Goal: Feedback & Contribution: Contribute content

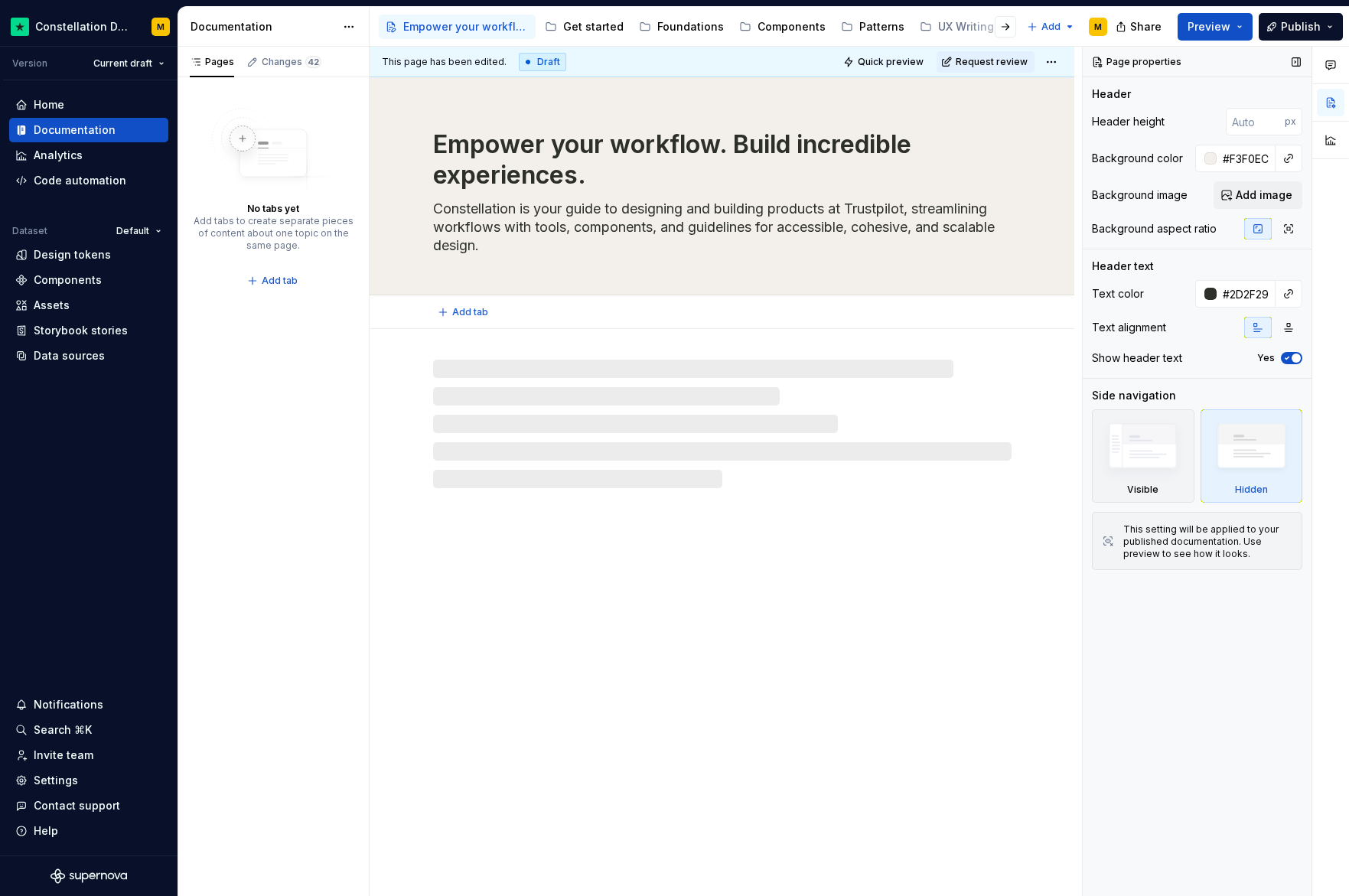
type textarea "*"
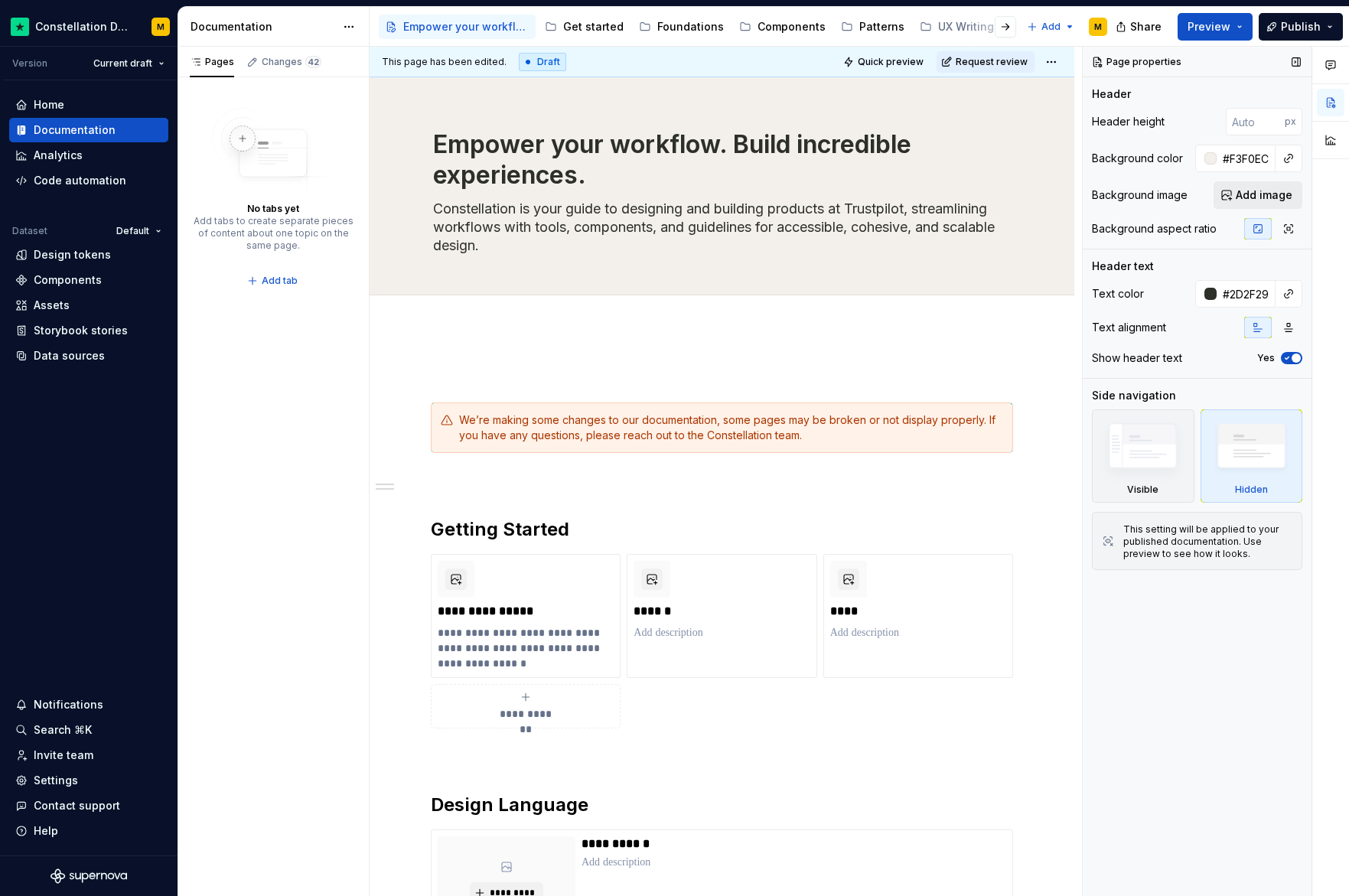
click at [1275, 199] on span "Add image" at bounding box center [1264, 195] width 57 height 15
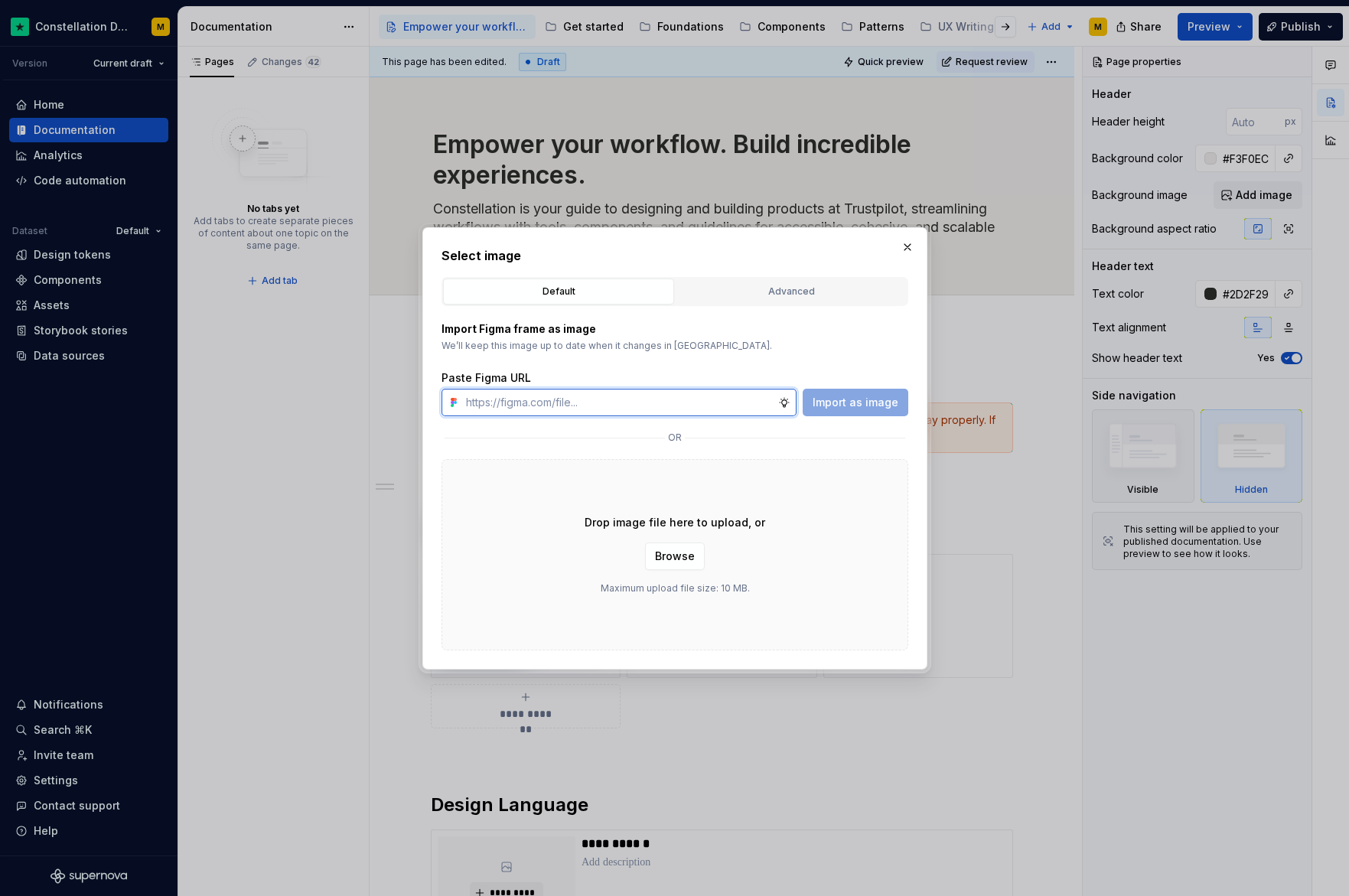
paste input "[URL][DOMAIN_NAME]"
type input "[URL][DOMAIN_NAME]"
click at [857, 406] on span "Import as image" at bounding box center [855, 402] width 86 height 15
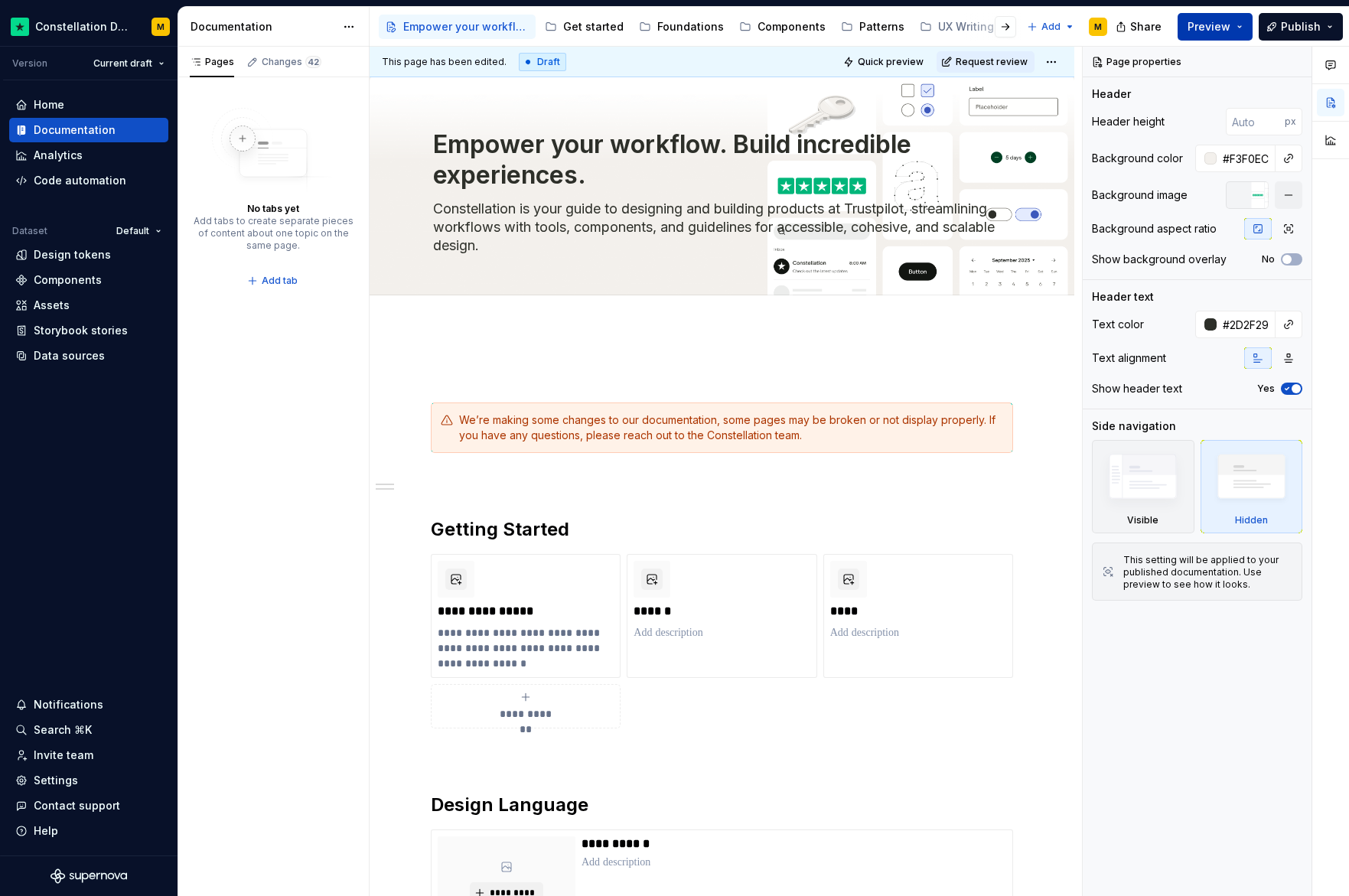
click at [1189, 25] on button "Preview" at bounding box center [1215, 26] width 75 height 27
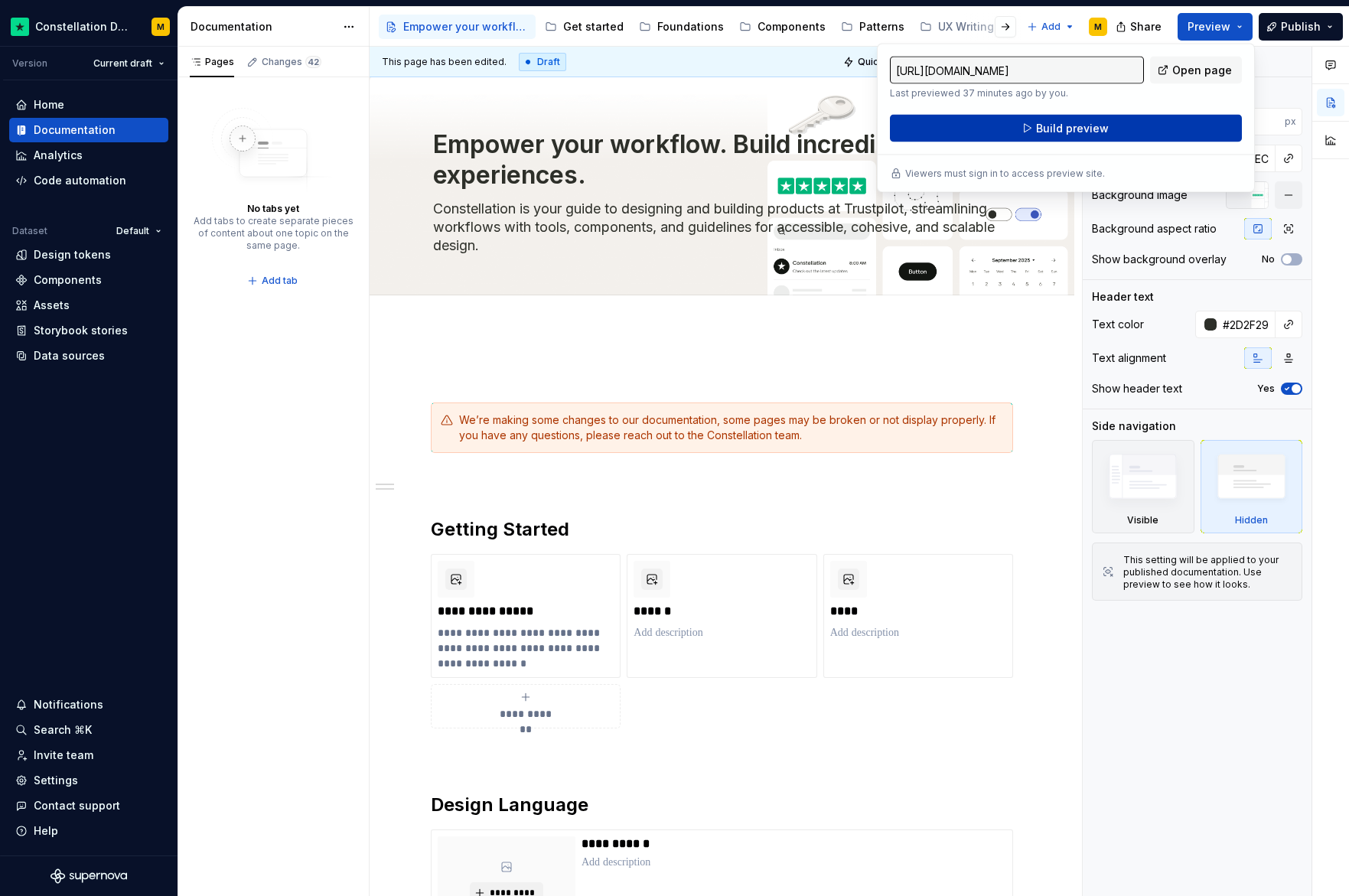
click at [1126, 130] on button "Build preview" at bounding box center [1065, 128] width 352 height 27
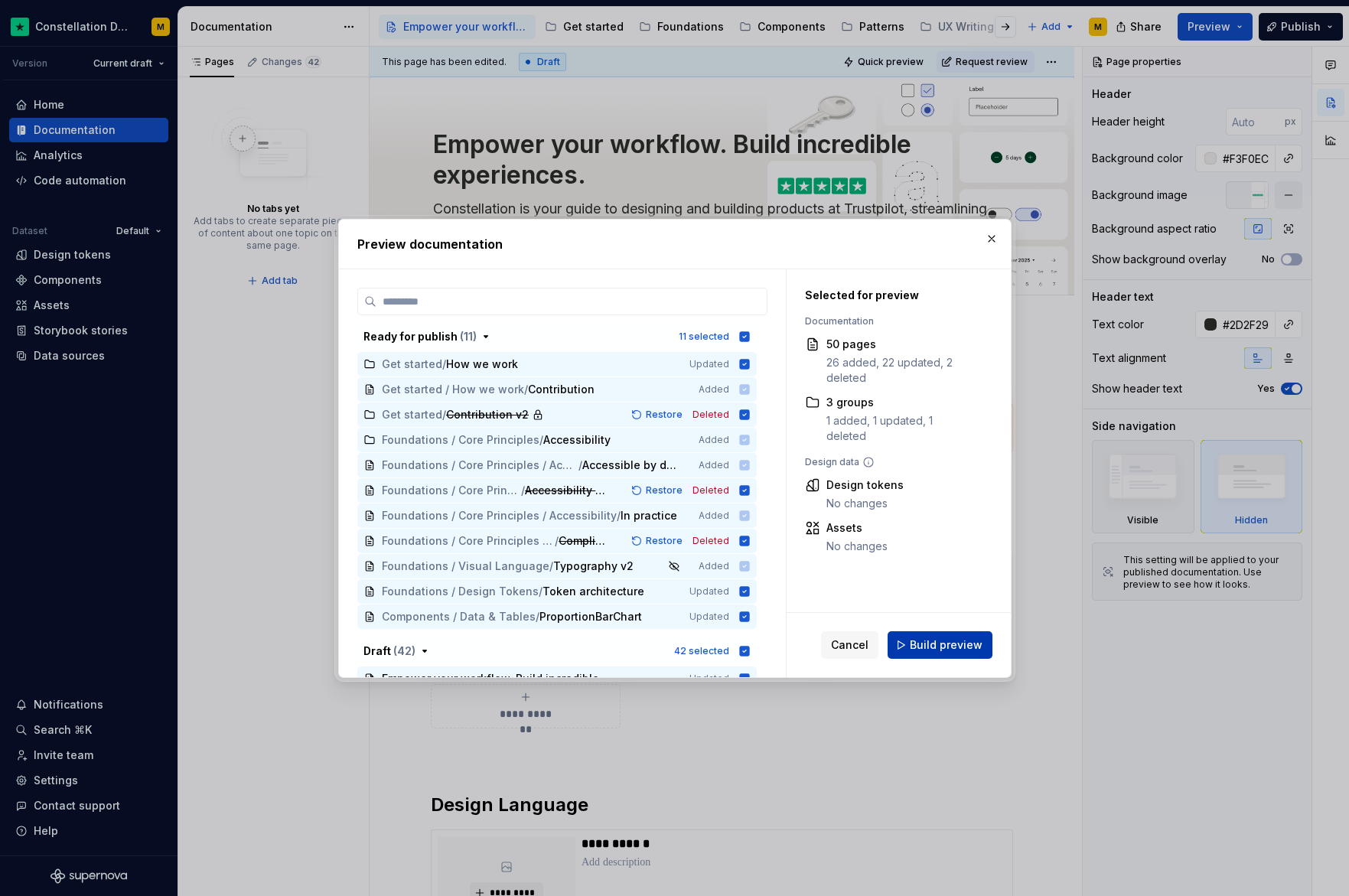
click at [929, 641] on span "Build preview" at bounding box center [946, 644] width 73 height 15
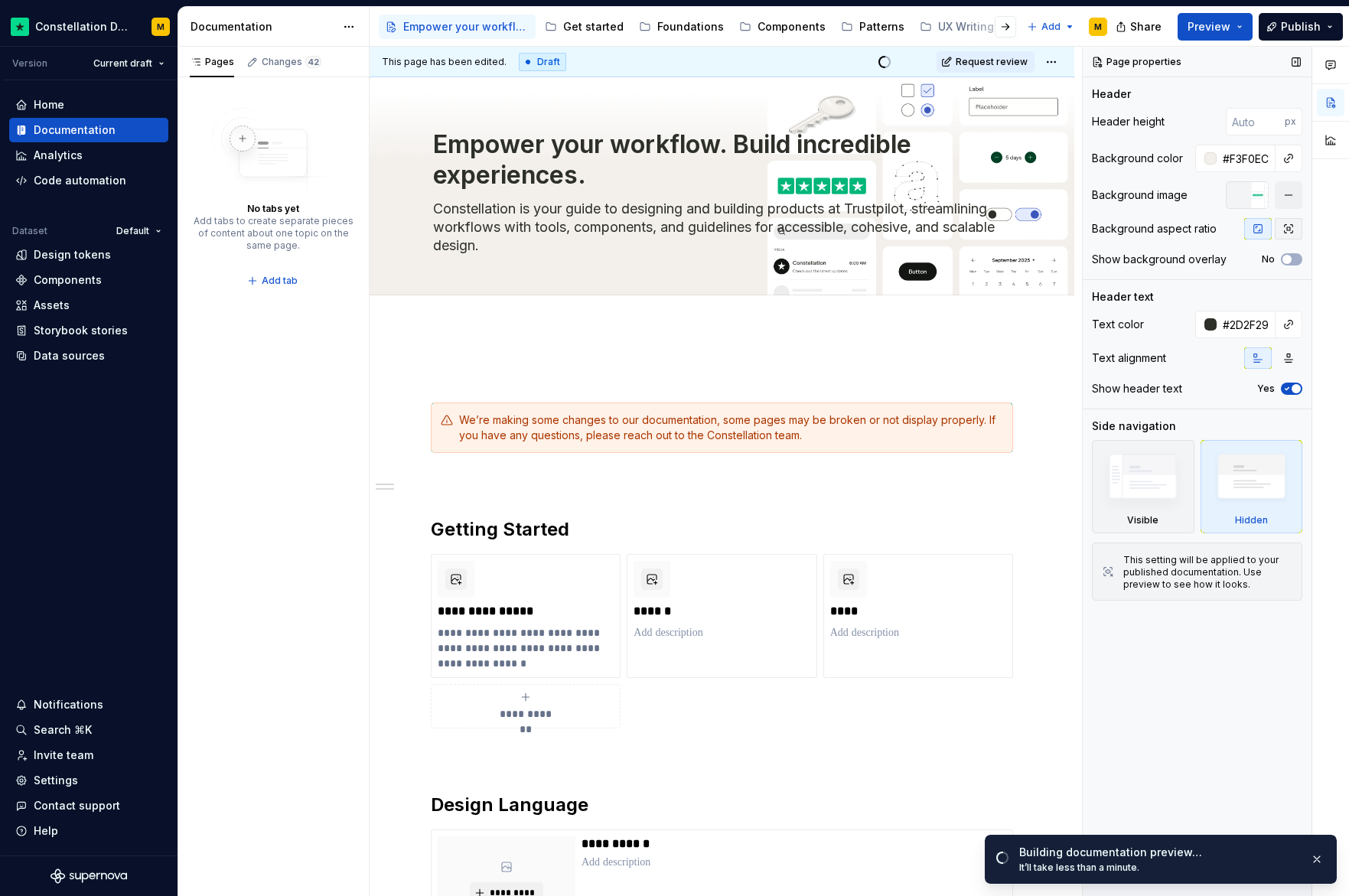
click at [1280, 232] on button "button" at bounding box center [1288, 228] width 27 height 22
click at [1016, 96] on span "Edit header" at bounding box center [1021, 103] width 61 height 15
click at [1011, 115] on button "Edit header" at bounding box center [1021, 103] width 81 height 27
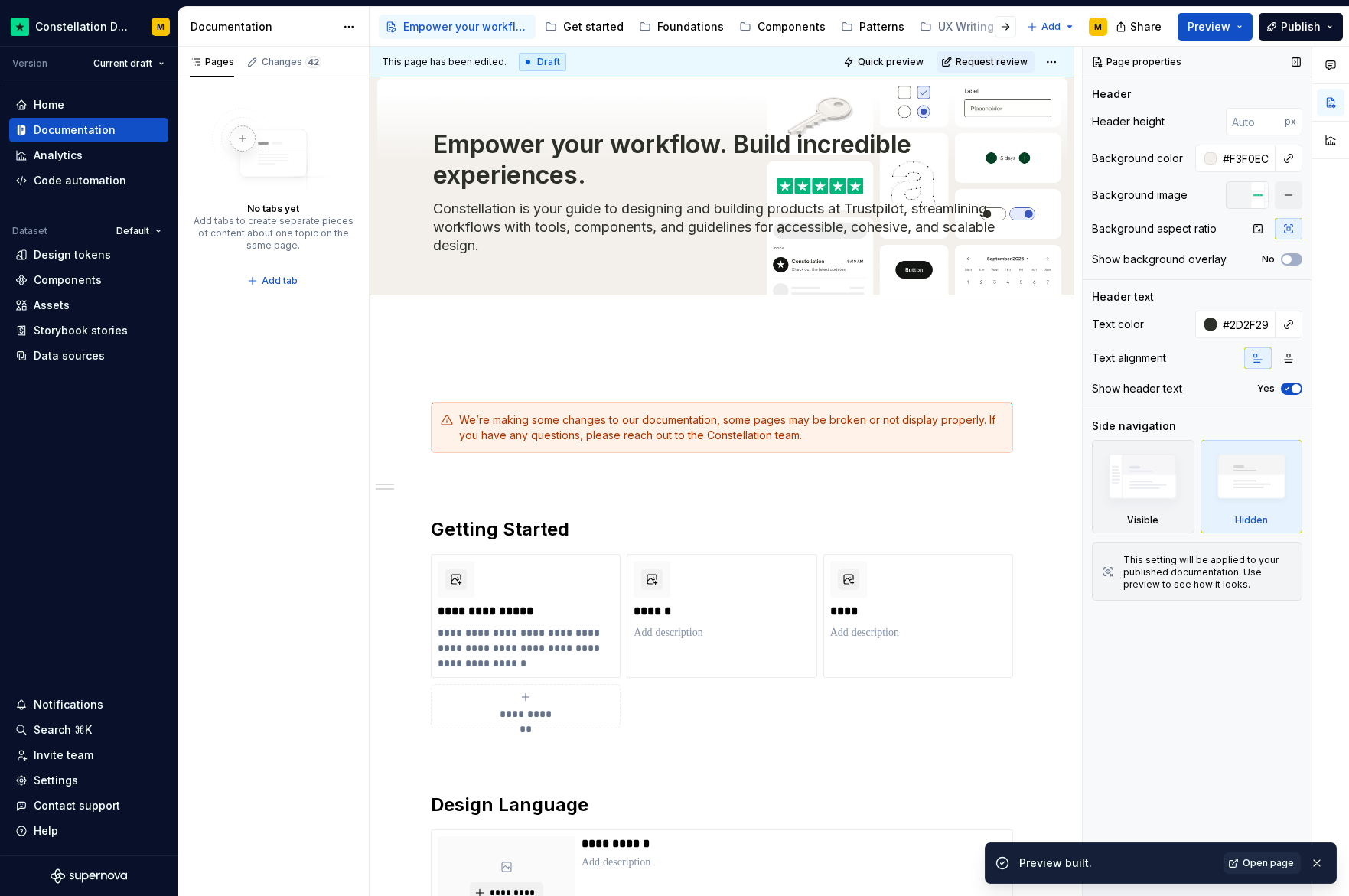
click at [1251, 193] on div at bounding box center [1246, 195] width 42 height 27
click at [1294, 196] on button "button" at bounding box center [1288, 195] width 27 height 27
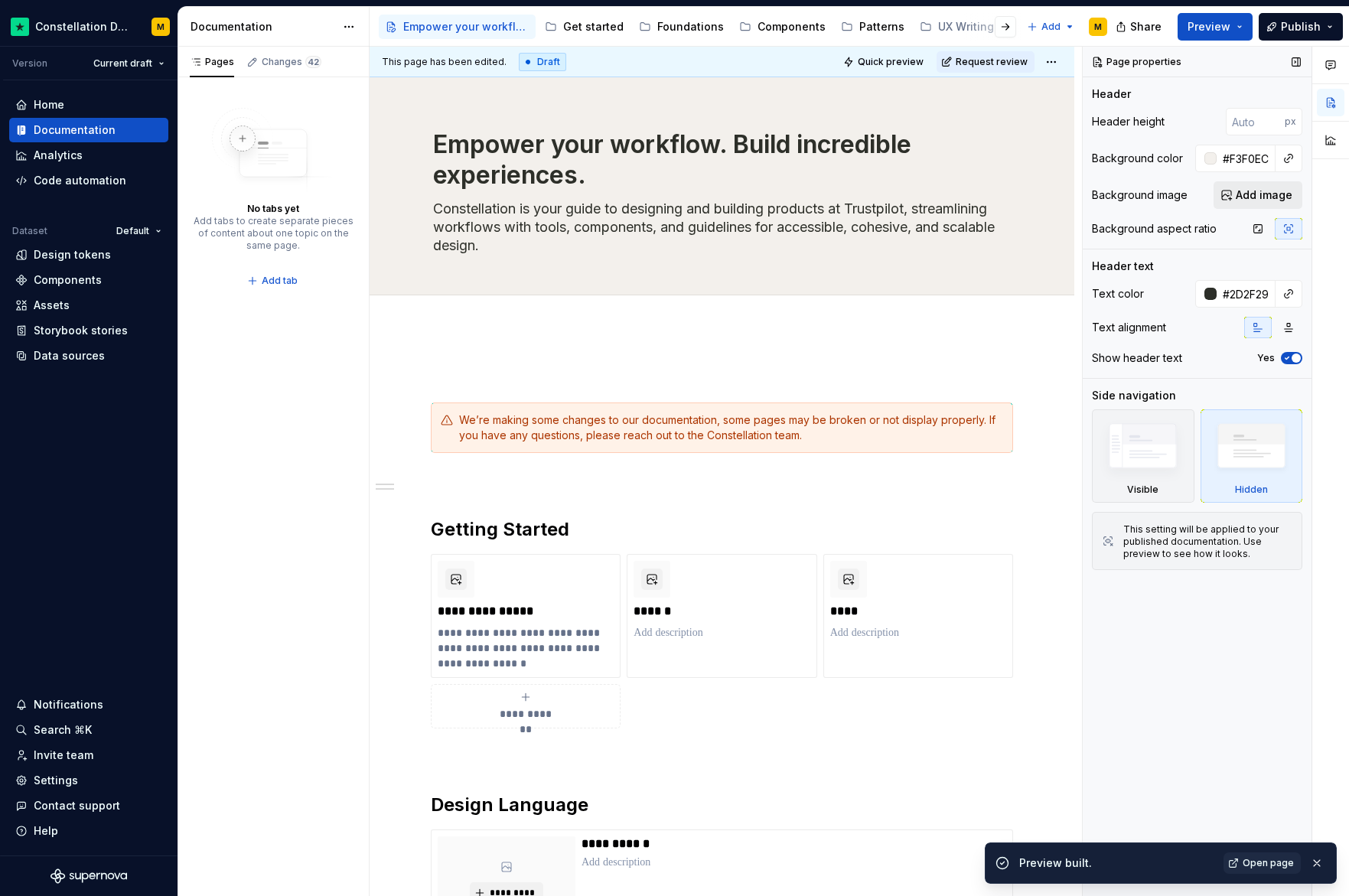
click at [1262, 197] on span "Add image" at bounding box center [1264, 195] width 57 height 15
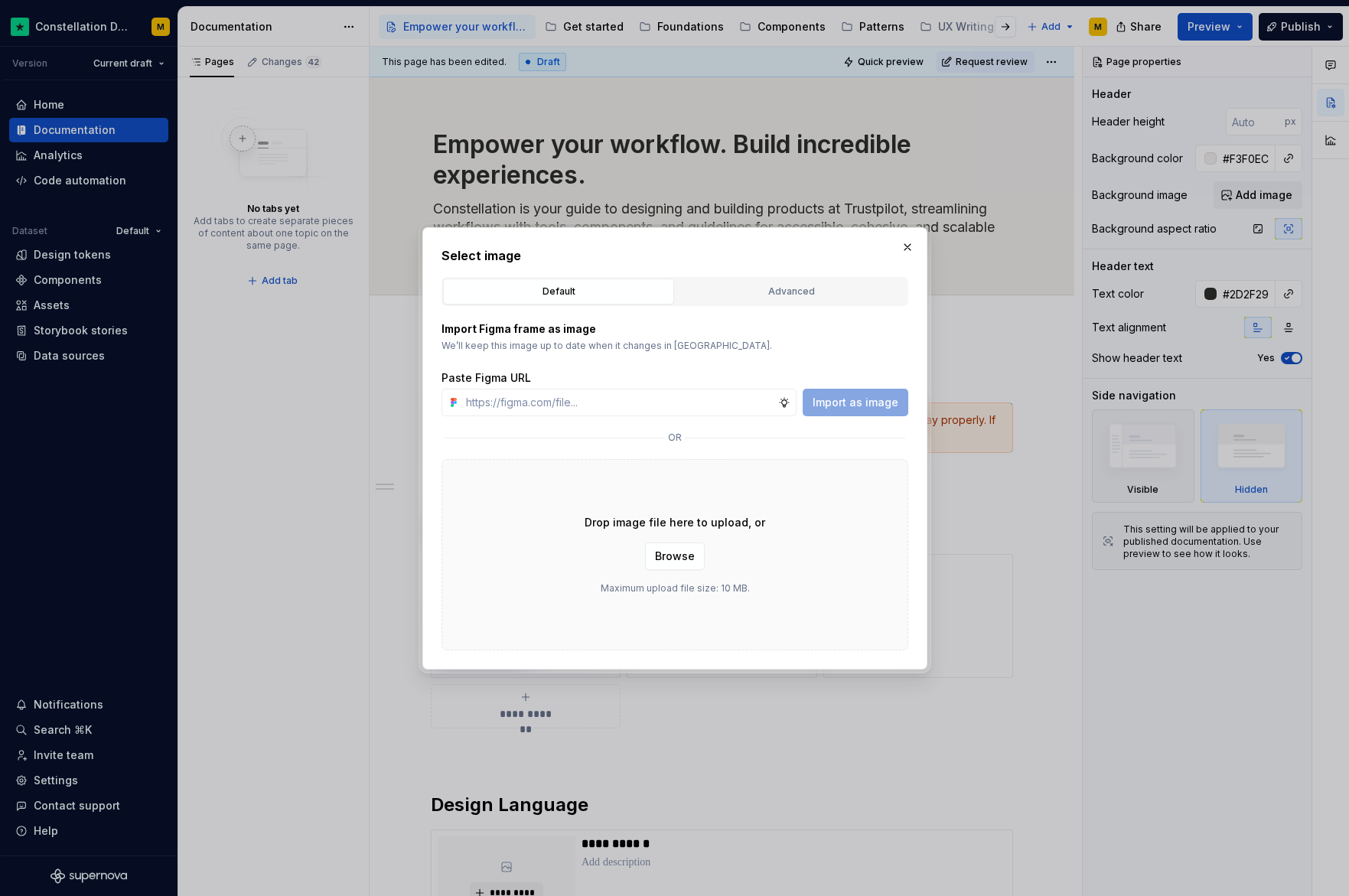
type textarea "*"
type input "[URL][DOMAIN_NAME]"
type textarea "*"
type input "[URL][DOMAIN_NAME]"
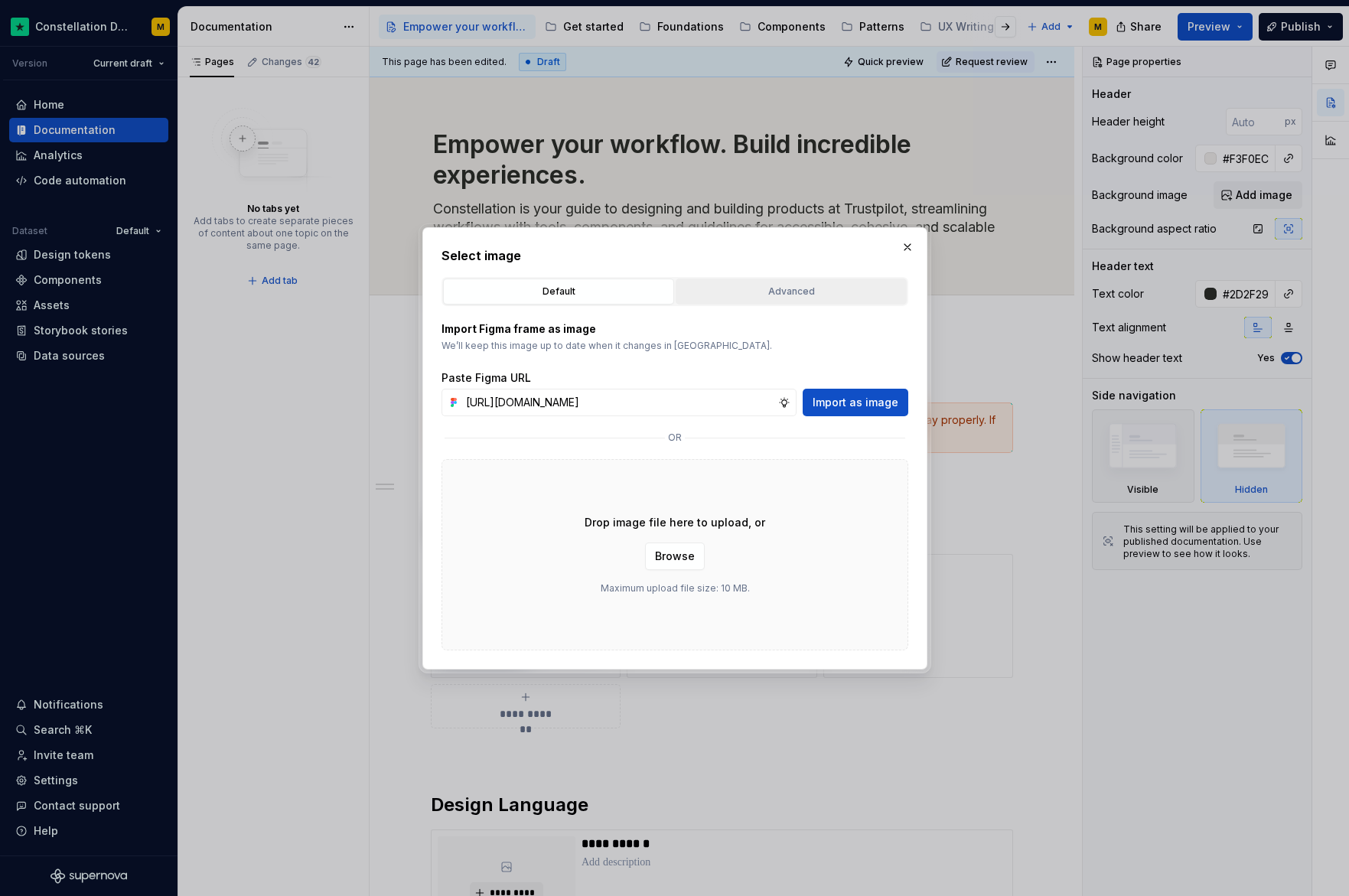
click at [773, 302] on button "Advanced" at bounding box center [791, 291] width 231 height 26
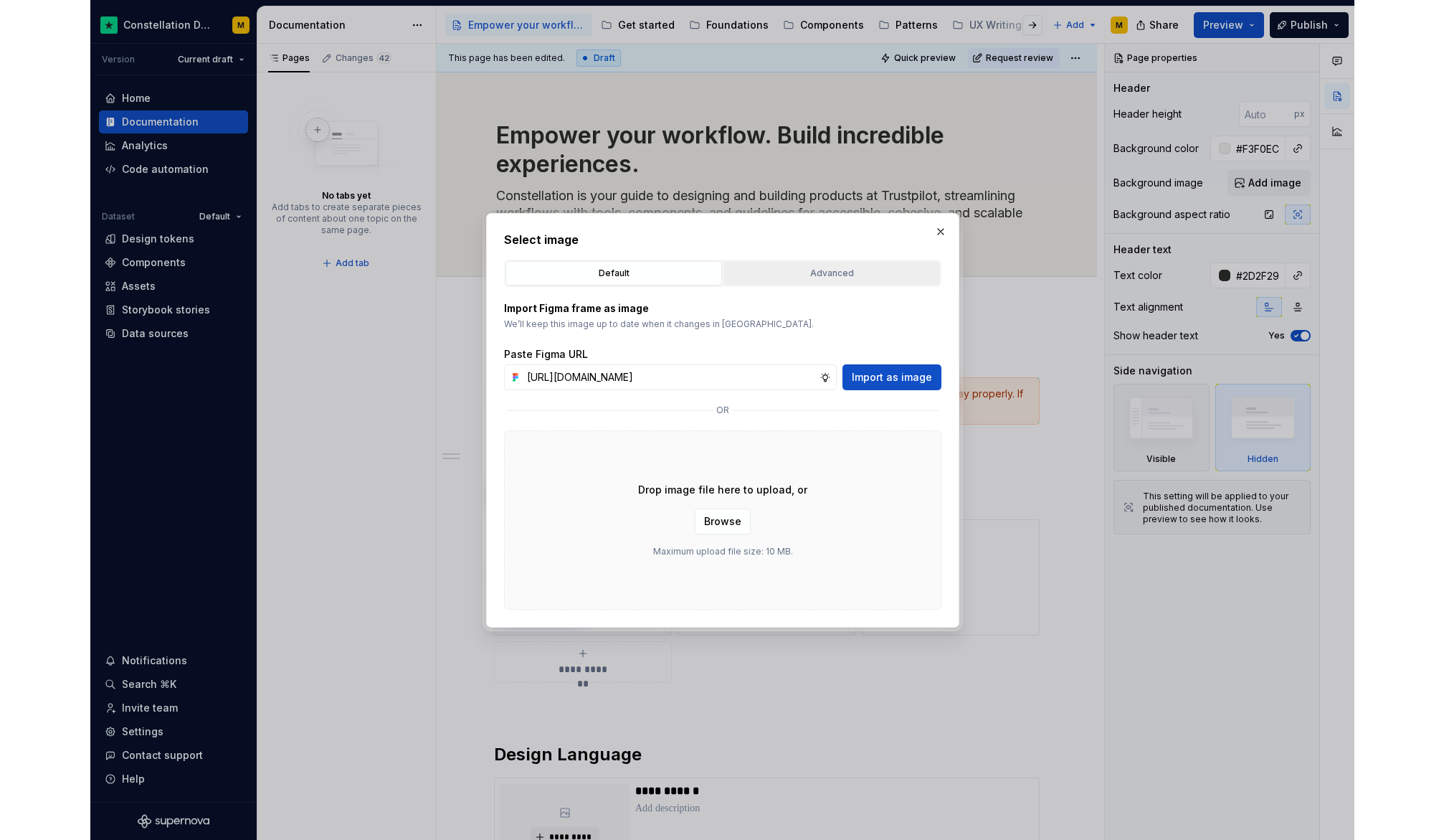
scroll to position [0, 0]
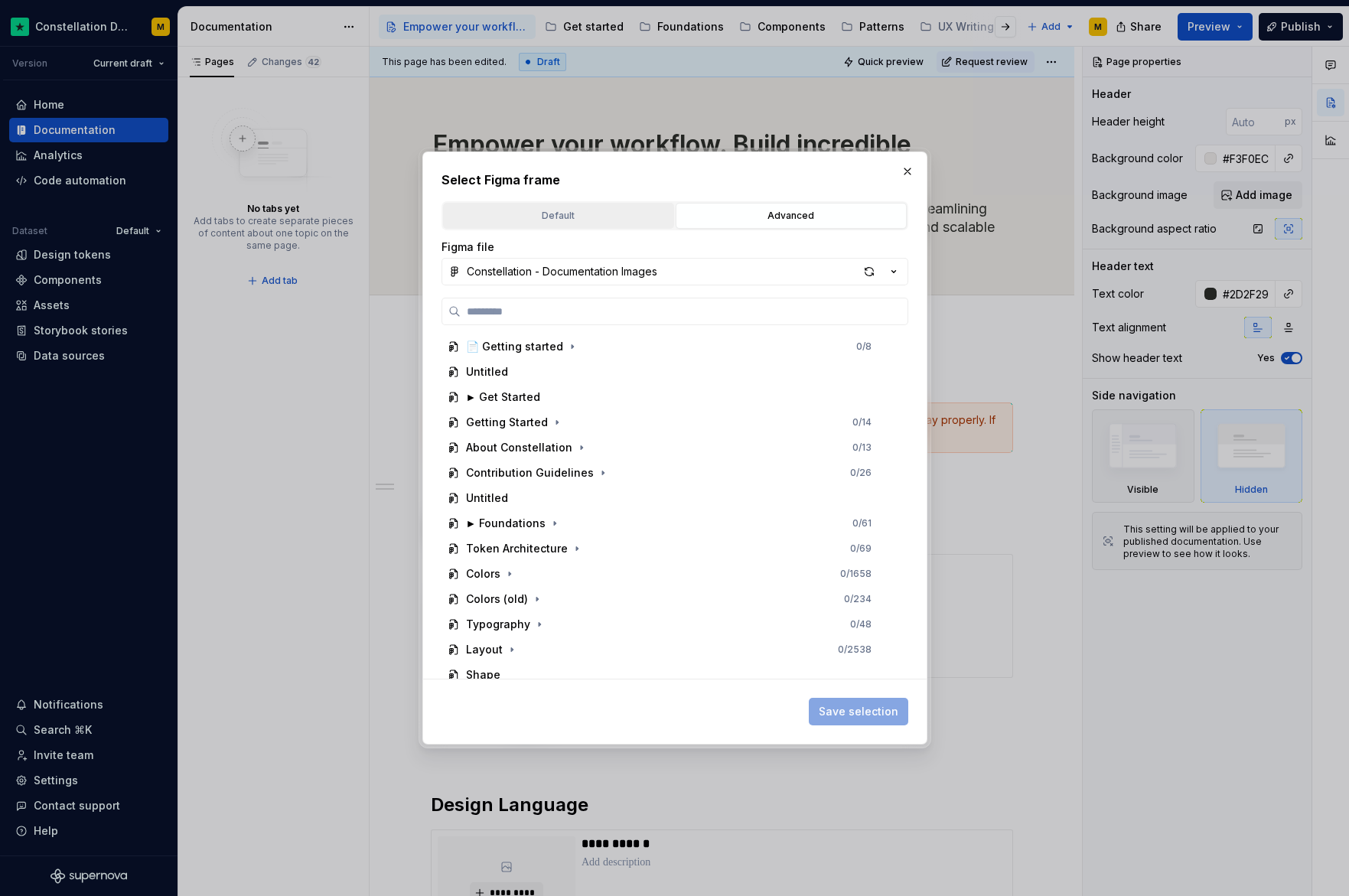
click at [566, 203] on button "Default" at bounding box center [559, 216] width 231 height 26
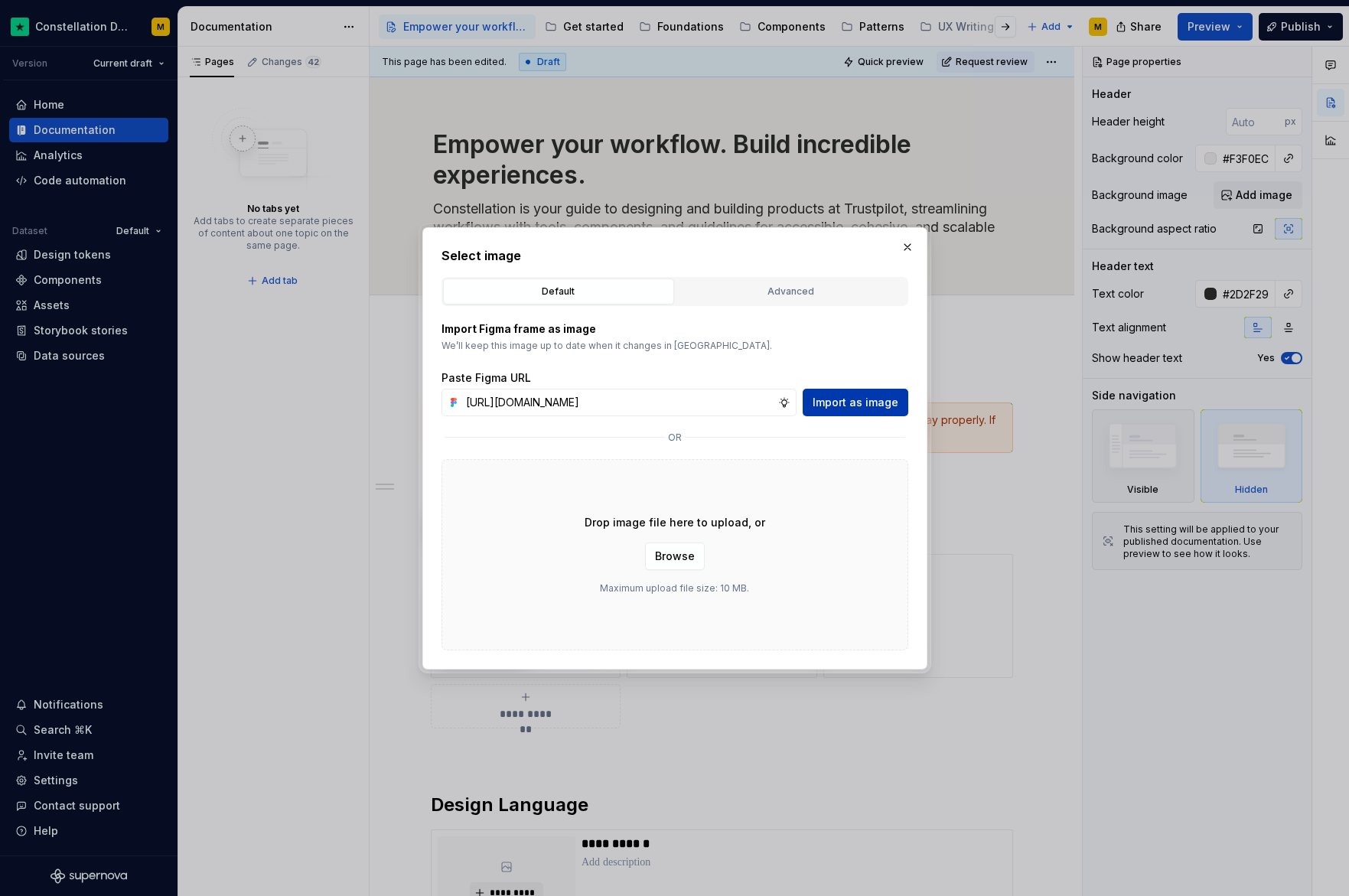
click at [847, 402] on span "Import as image" at bounding box center [855, 402] width 86 height 15
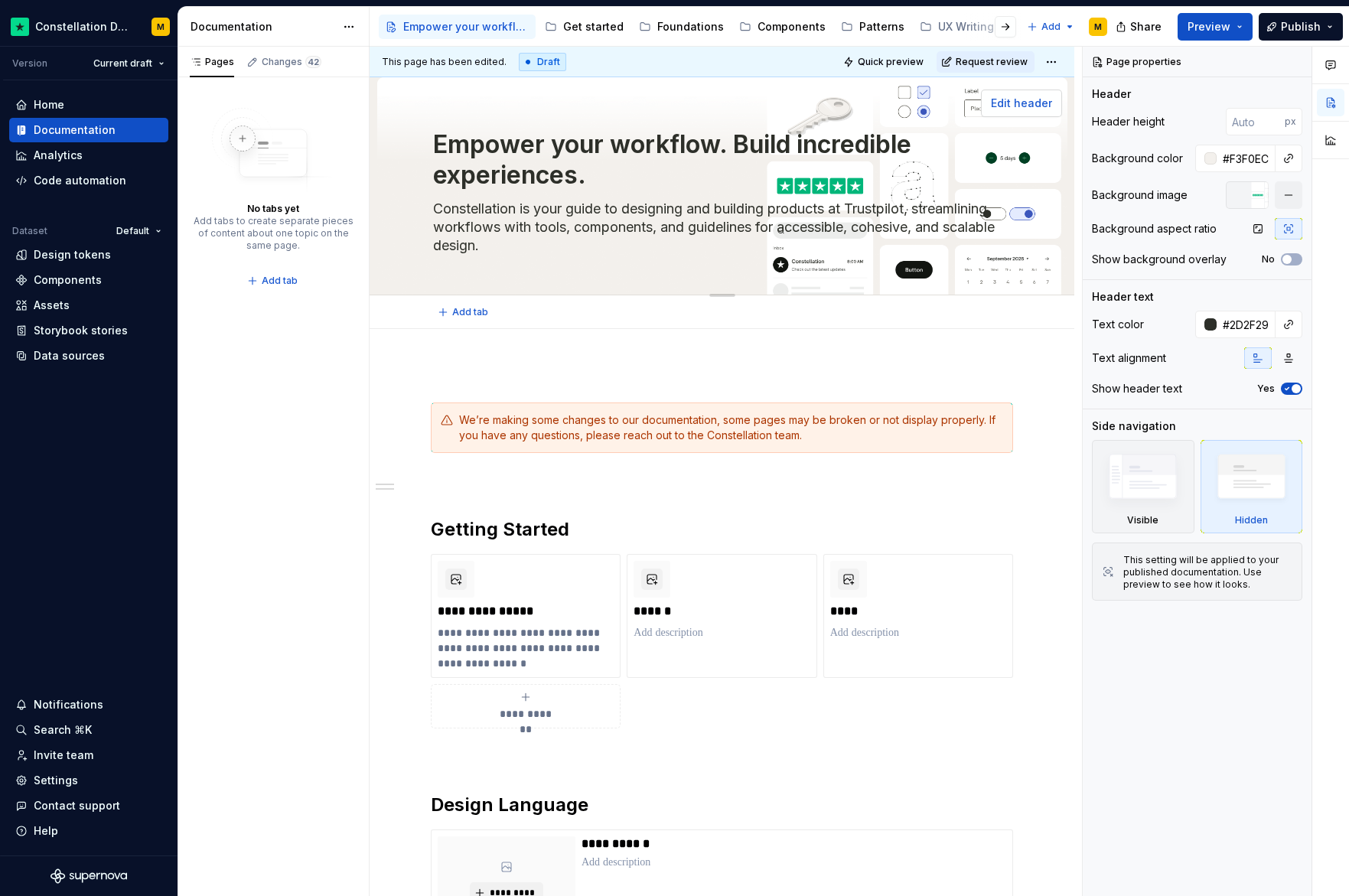
click at [1011, 97] on span "Edit header" at bounding box center [1021, 103] width 61 height 15
click at [1207, 23] on span "Preview" at bounding box center [1208, 26] width 42 height 15
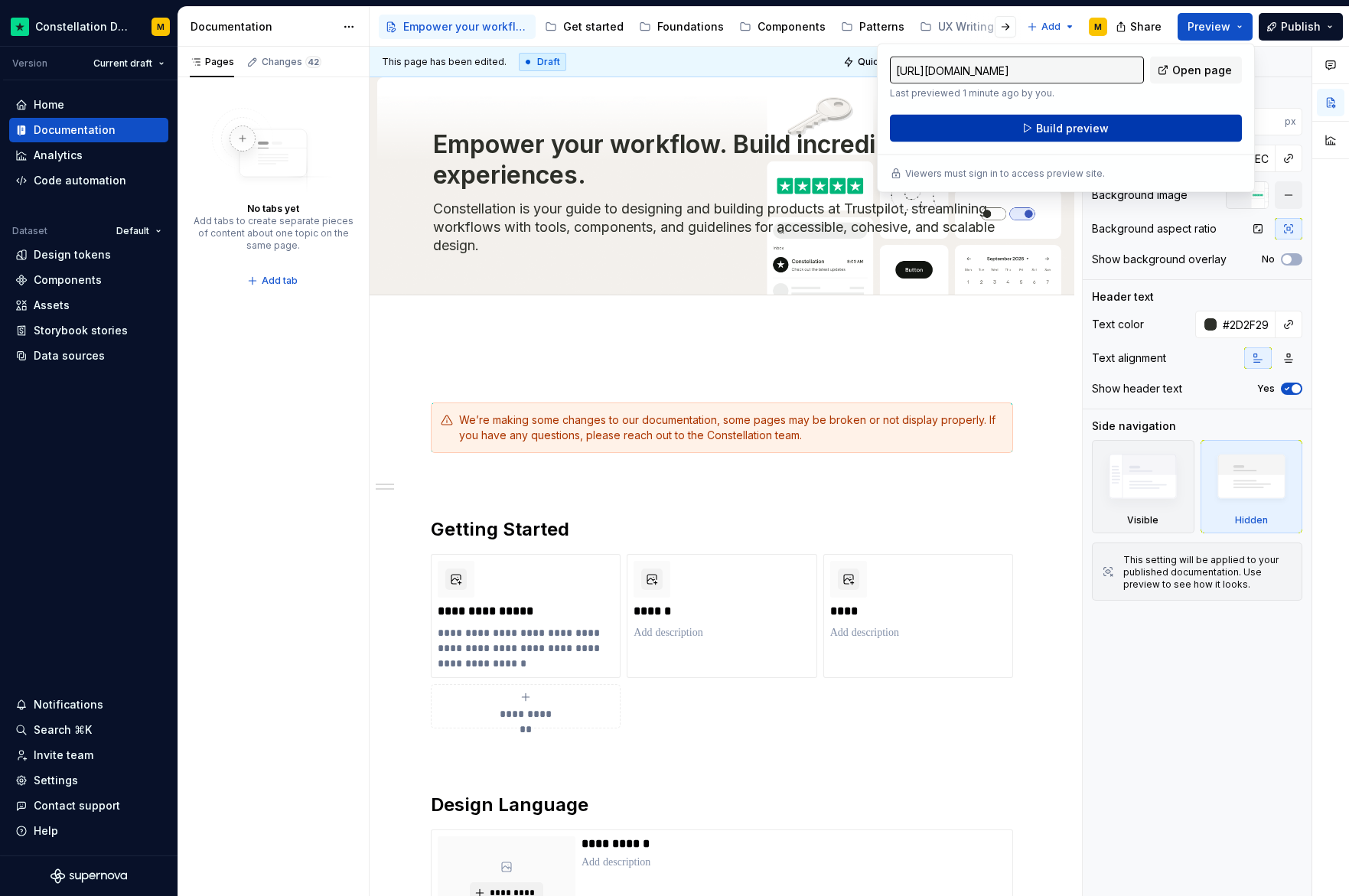
click at [1084, 137] on button "Build preview" at bounding box center [1065, 128] width 352 height 27
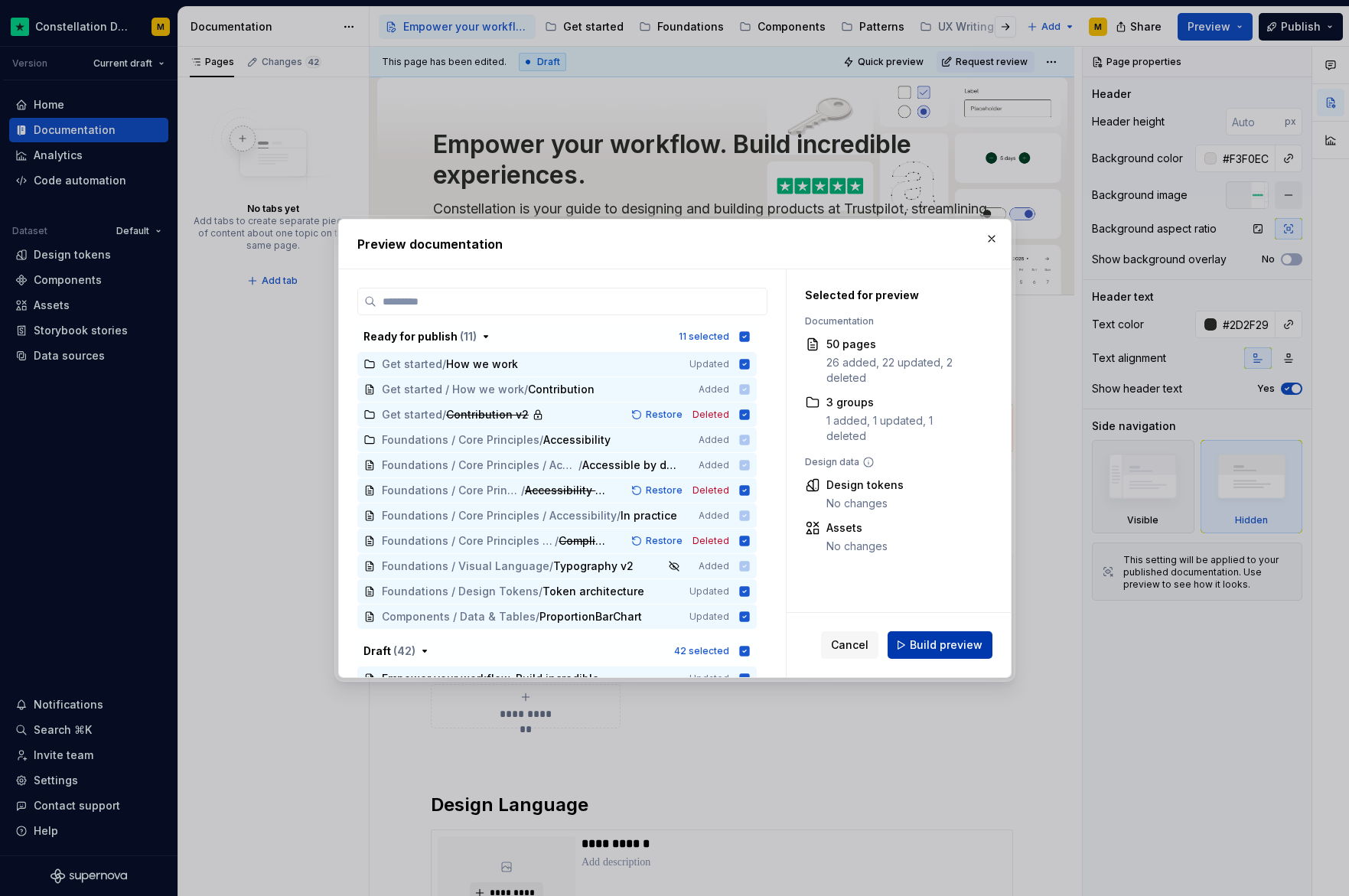
click at [912, 638] on button "Build preview" at bounding box center [939, 644] width 105 height 27
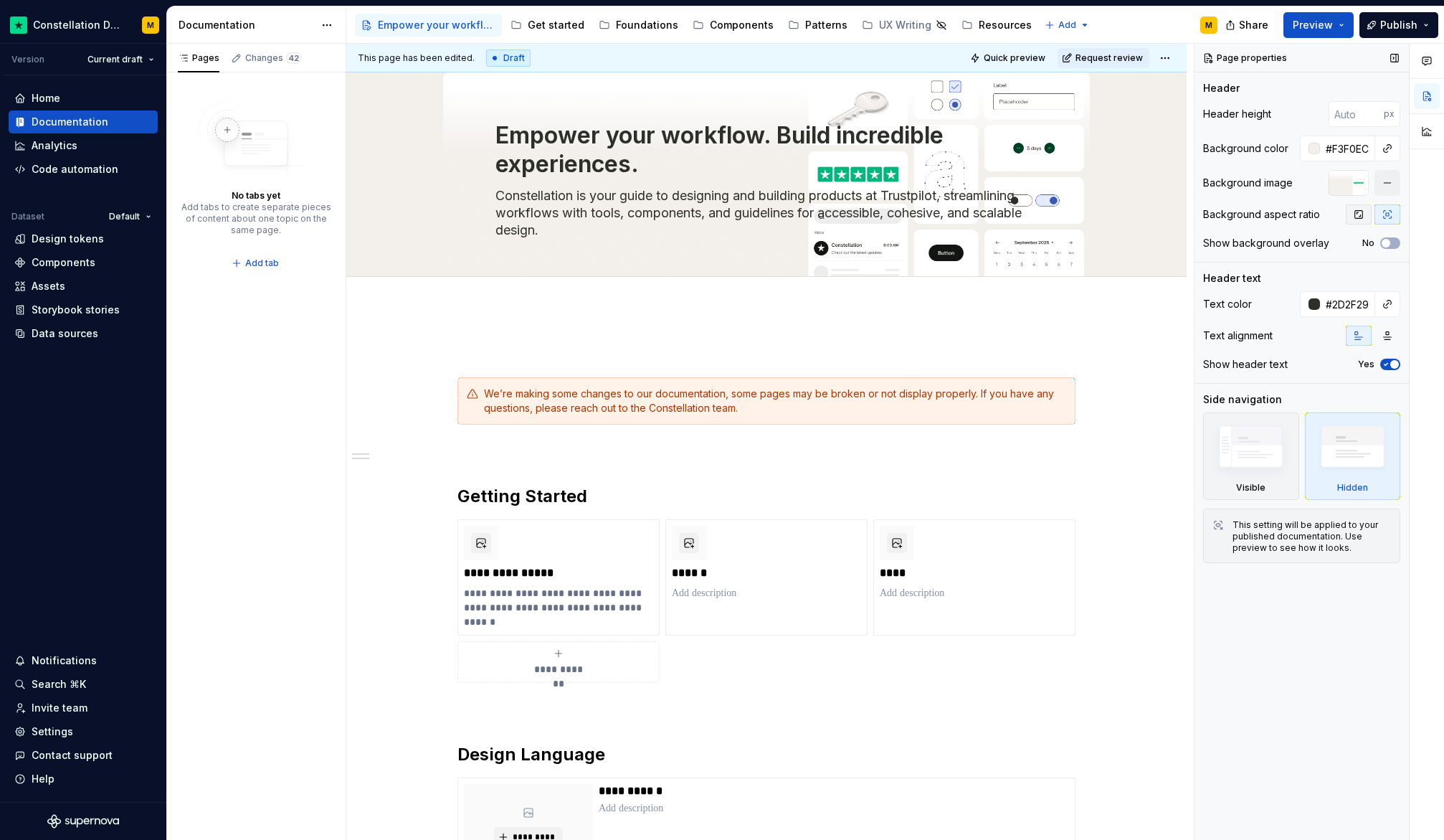
click at [1264, 217] on icon "button" at bounding box center [1358, 214] width 11 height 11
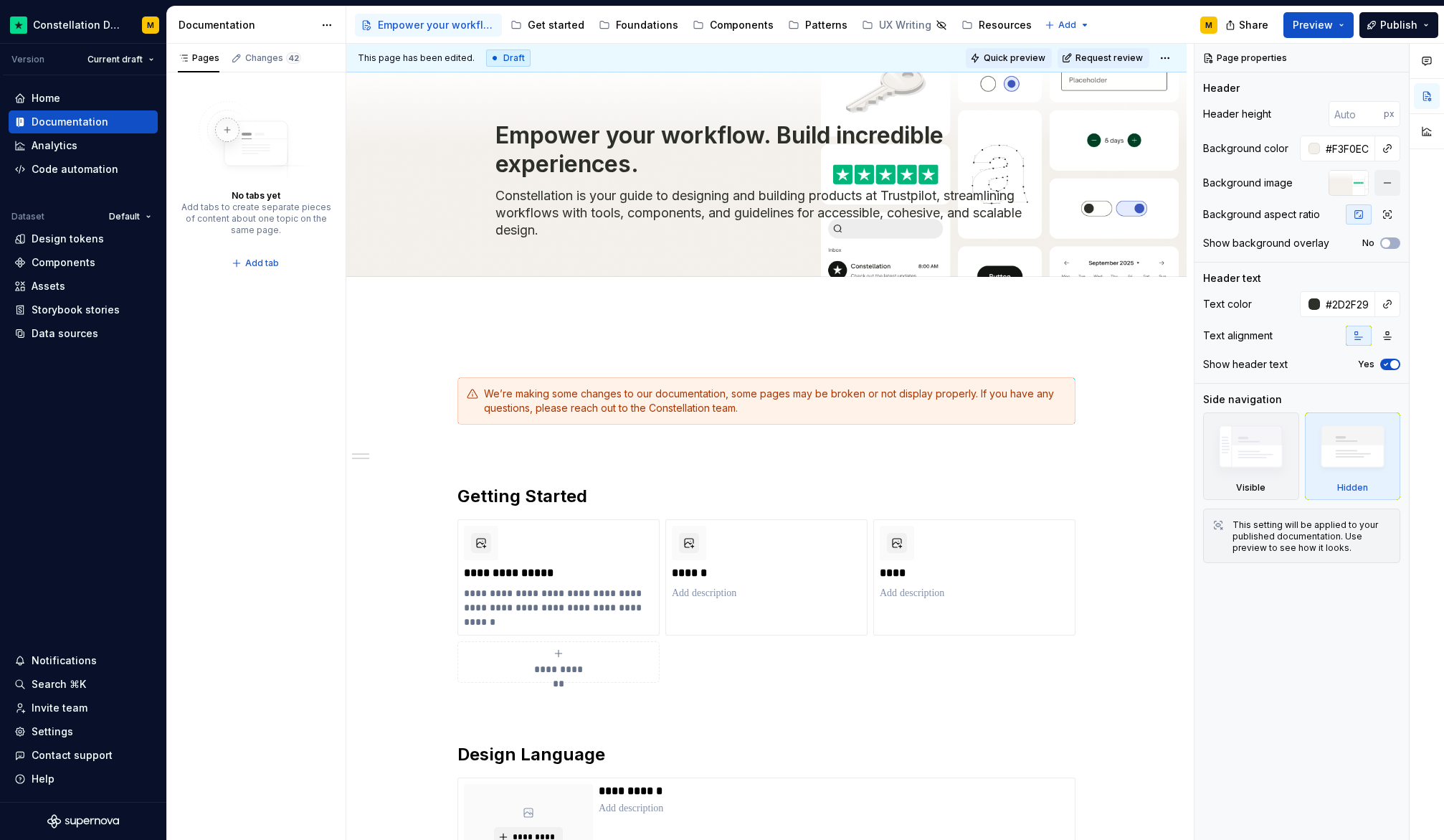
click at [1026, 54] on span "Quick preview" at bounding box center [1015, 58] width 62 height 11
click at [1264, 181] on button "button" at bounding box center [1388, 183] width 26 height 26
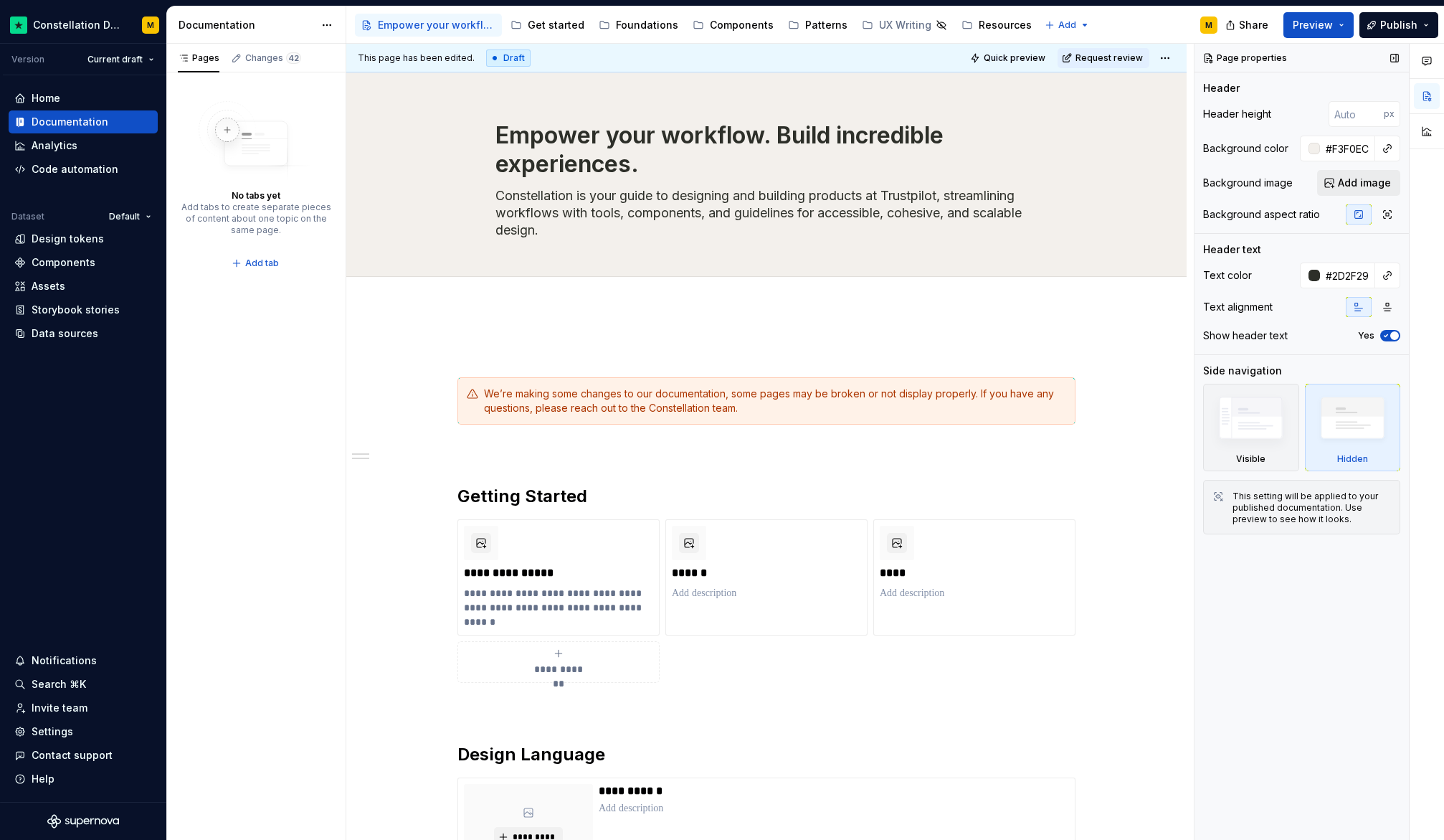
click at [1264, 182] on span "Add image" at bounding box center [1364, 183] width 53 height 14
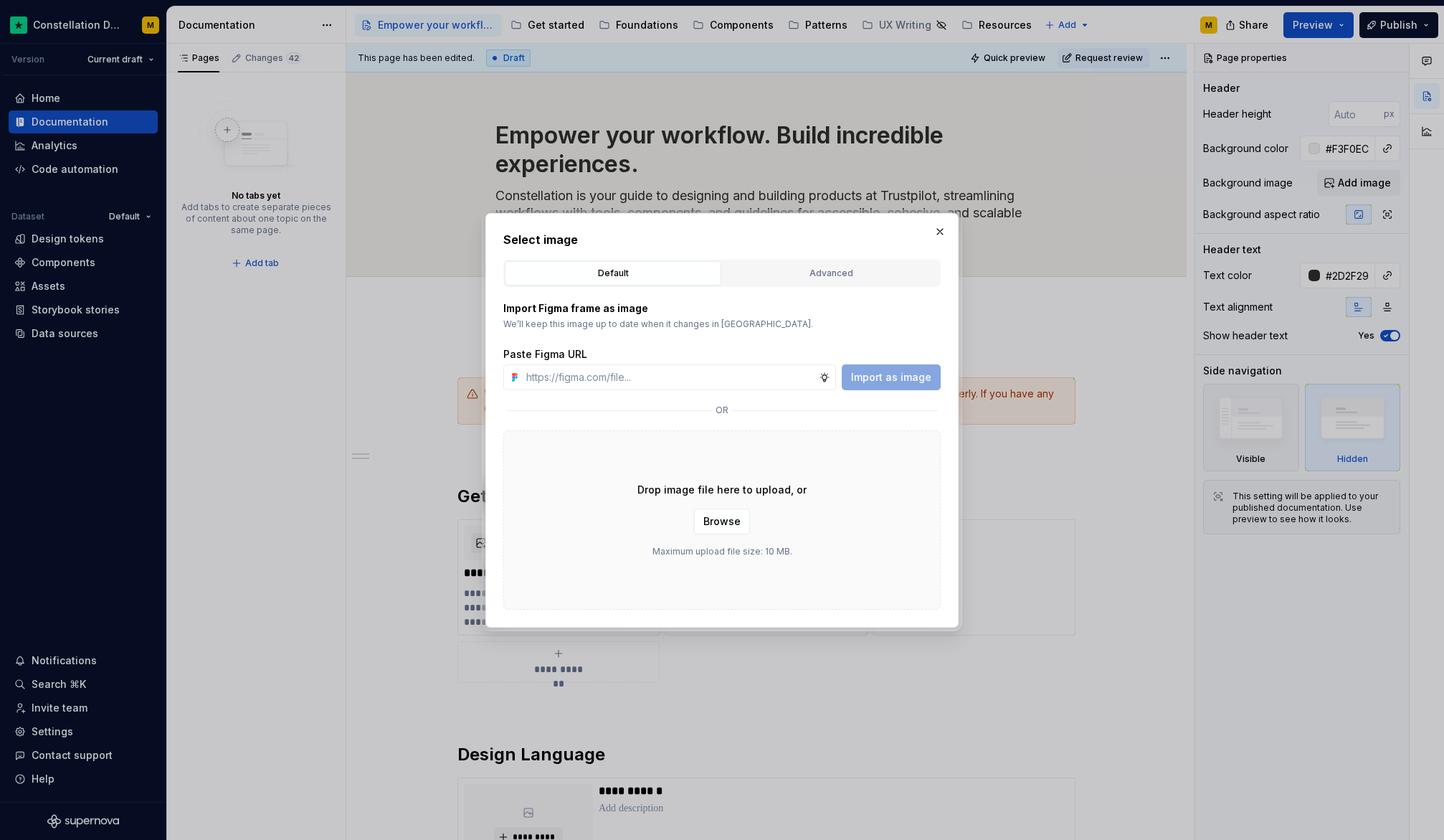
type textarea "*"
paste input "[URL][DOMAIN_NAME]"
type input "[URL][DOMAIN_NAME]"
click at [914, 382] on span "Import as image" at bounding box center [891, 377] width 80 height 14
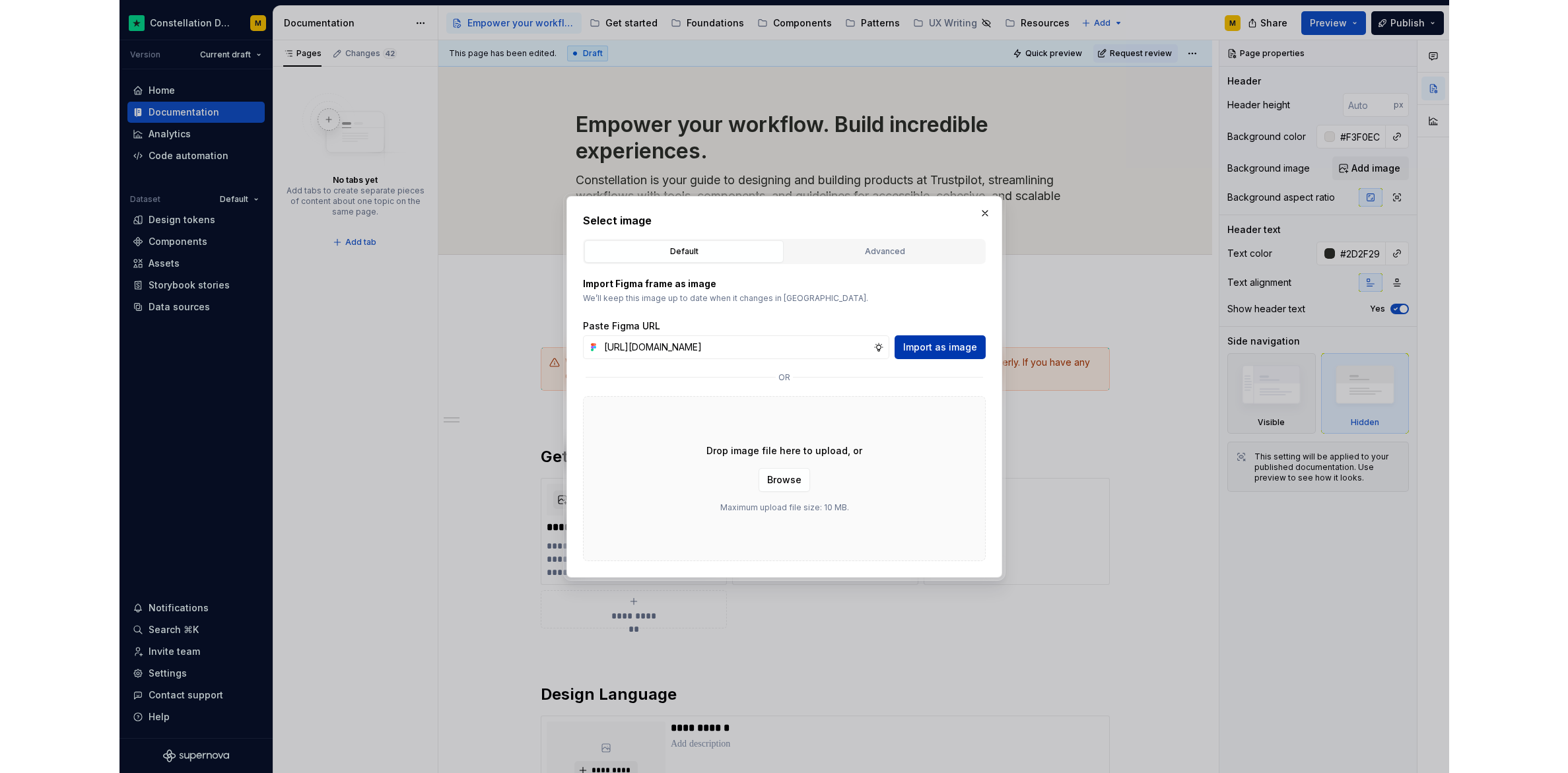
scroll to position [0, 0]
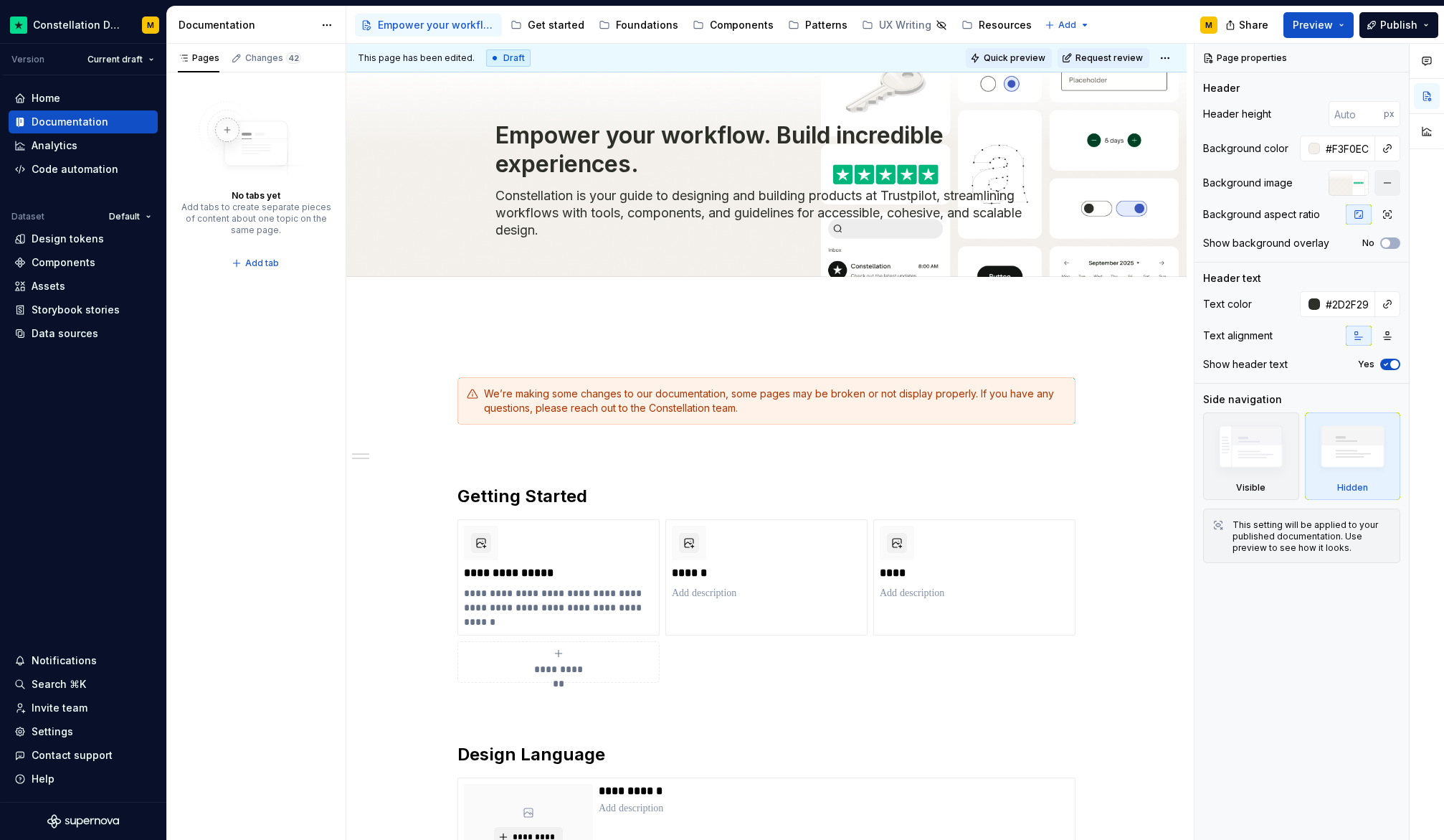
click at [1021, 51] on button "Quick preview" at bounding box center [1009, 58] width 86 height 20
click at [1264, 23] on span "Preview" at bounding box center [1313, 25] width 40 height 14
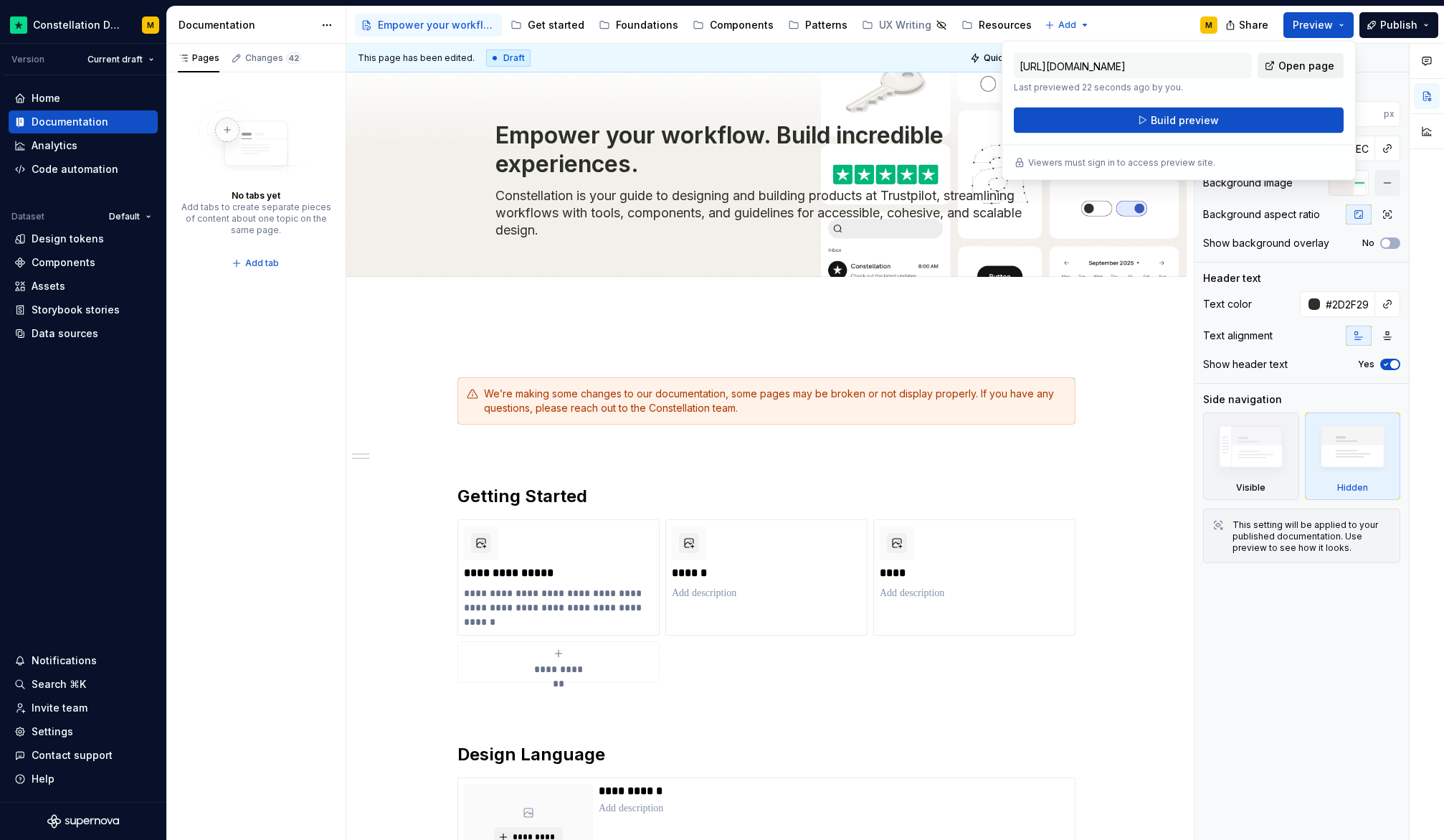
click at [1264, 74] on link "Open page" at bounding box center [1301, 66] width 86 height 26
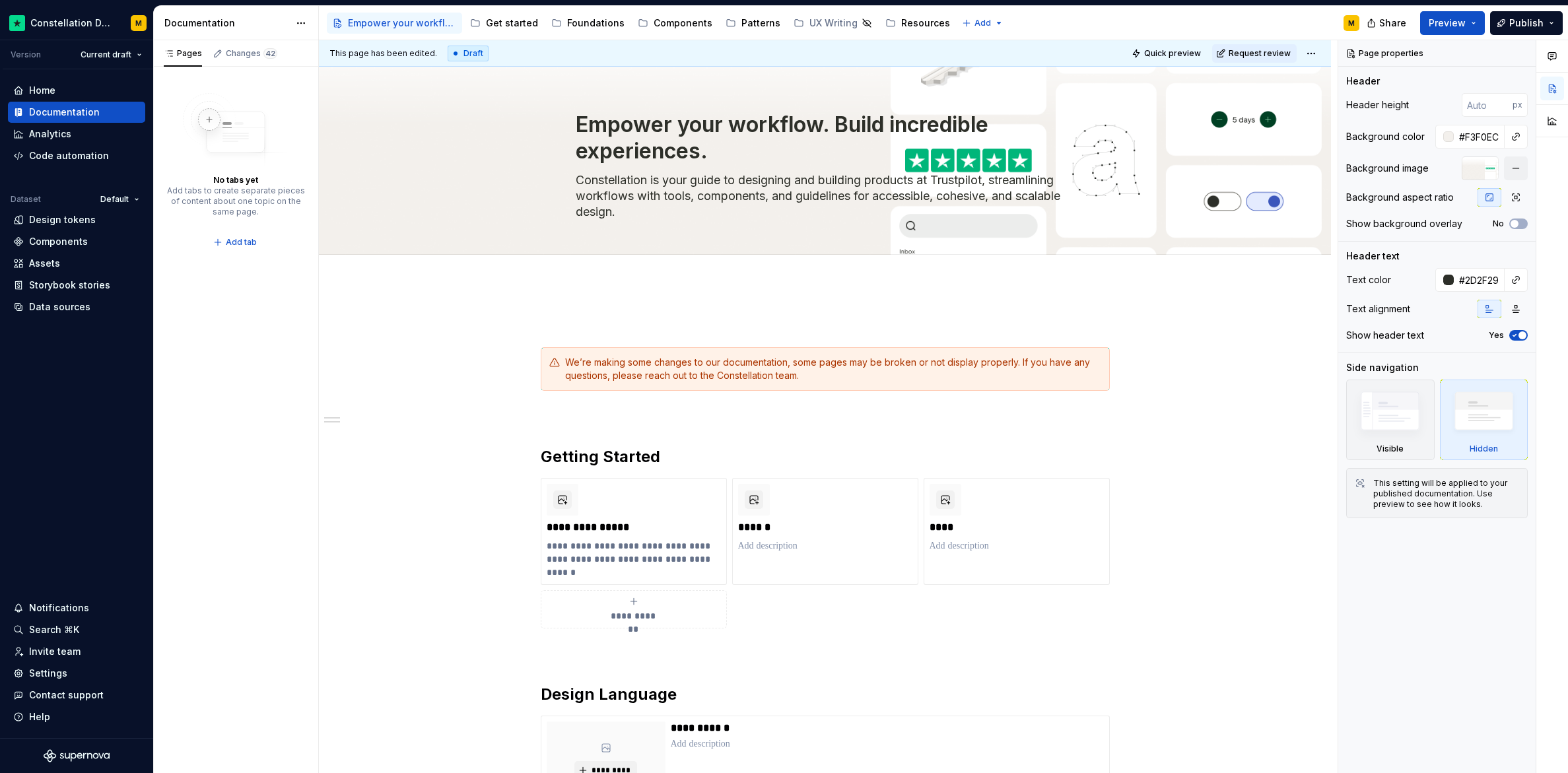
click at [1163, 196] on icon "button" at bounding box center [1515, 197] width 10 height 10
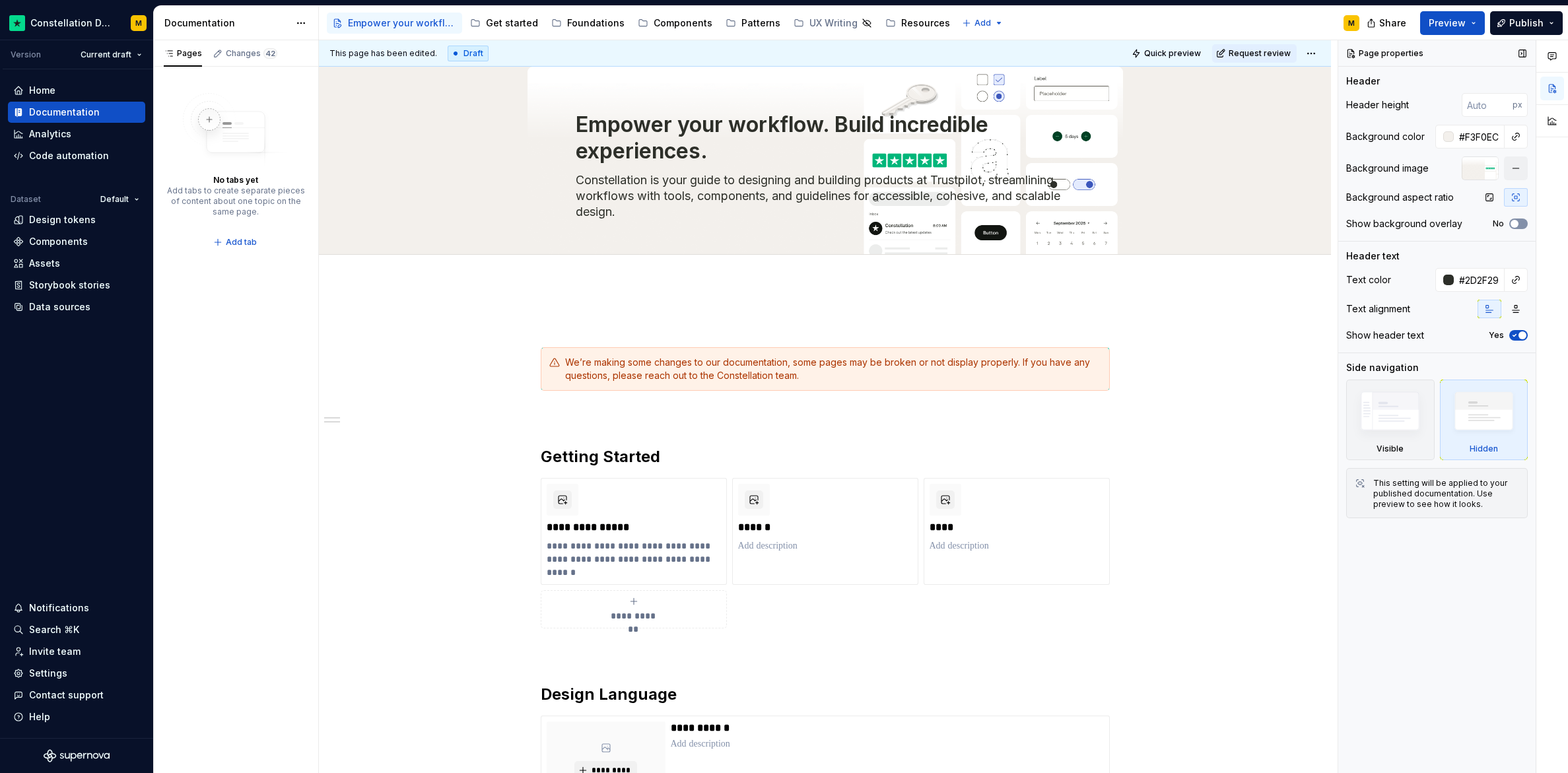
click at [1163, 223] on button "No" at bounding box center [1518, 223] width 19 height 10
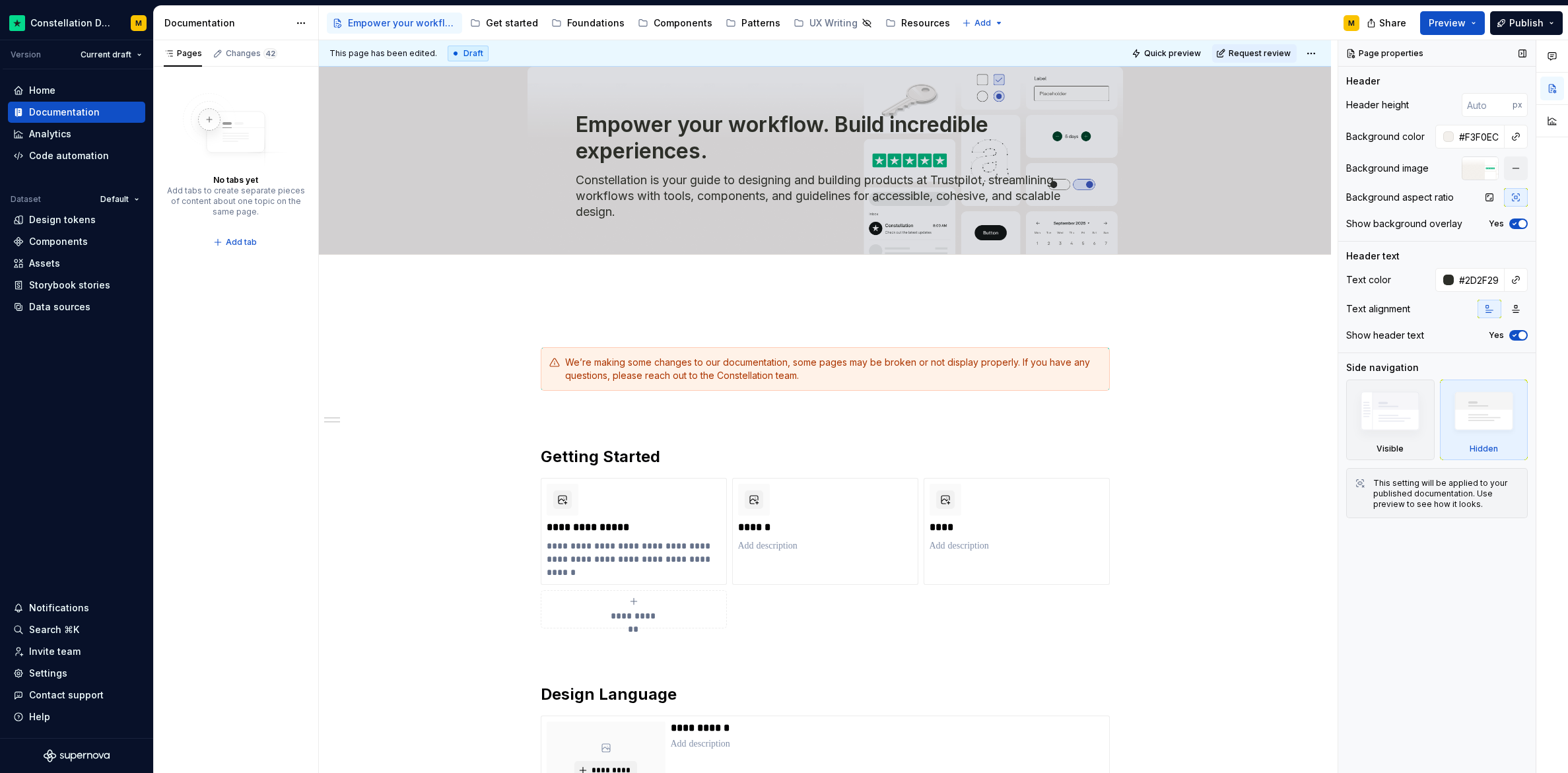
click at [1163, 223] on span "button" at bounding box center [1522, 223] width 8 height 8
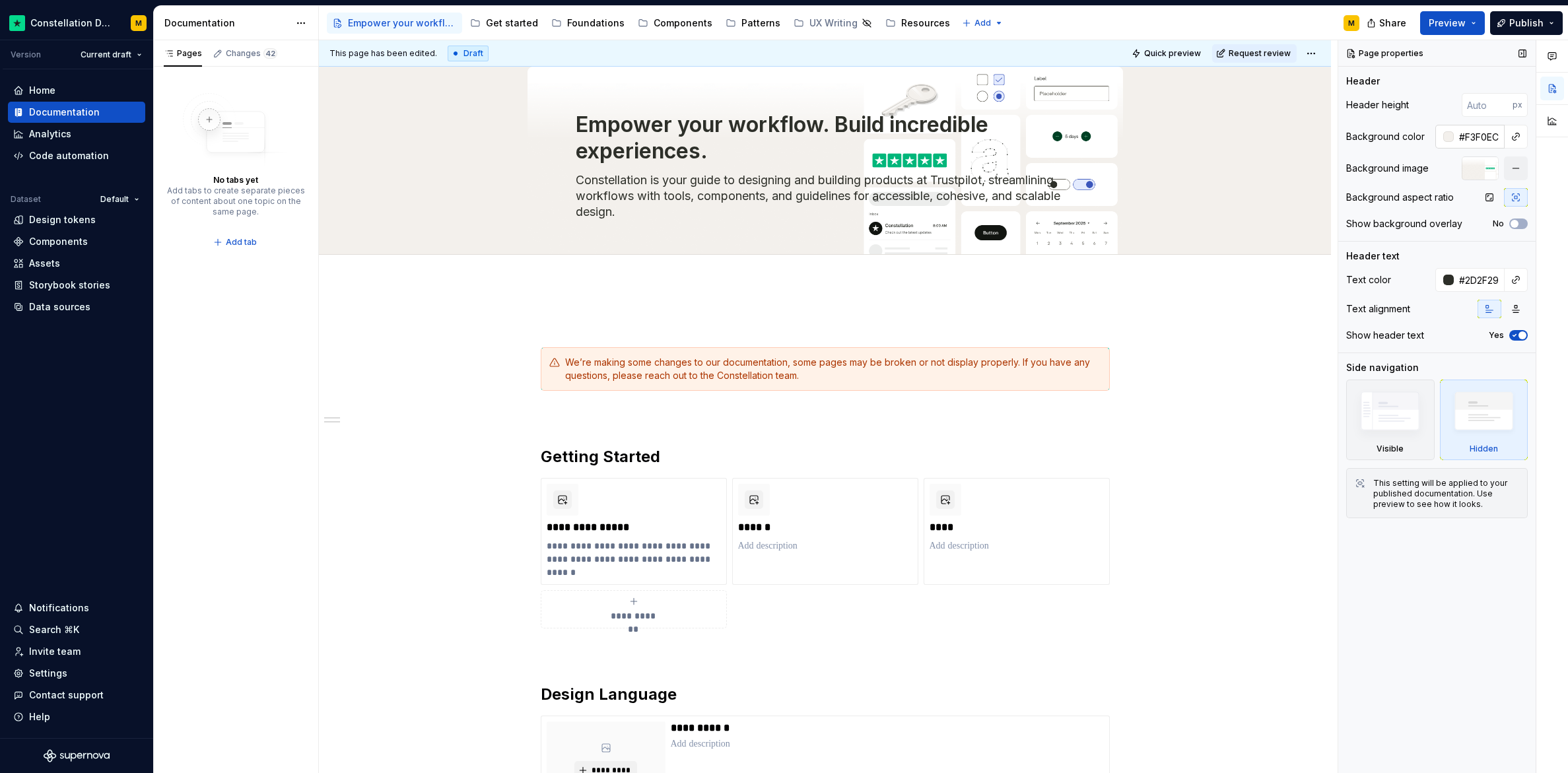
click at [1163, 140] on div at bounding box center [1448, 136] width 10 height 10
click at [1163, 129] on div "Comments Open comments No comments yet Select ‘Comment’ from the block context …" at bounding box center [1453, 407] width 230 height 733
click at [1163, 50] on span "Quick preview" at bounding box center [1172, 53] width 57 height 10
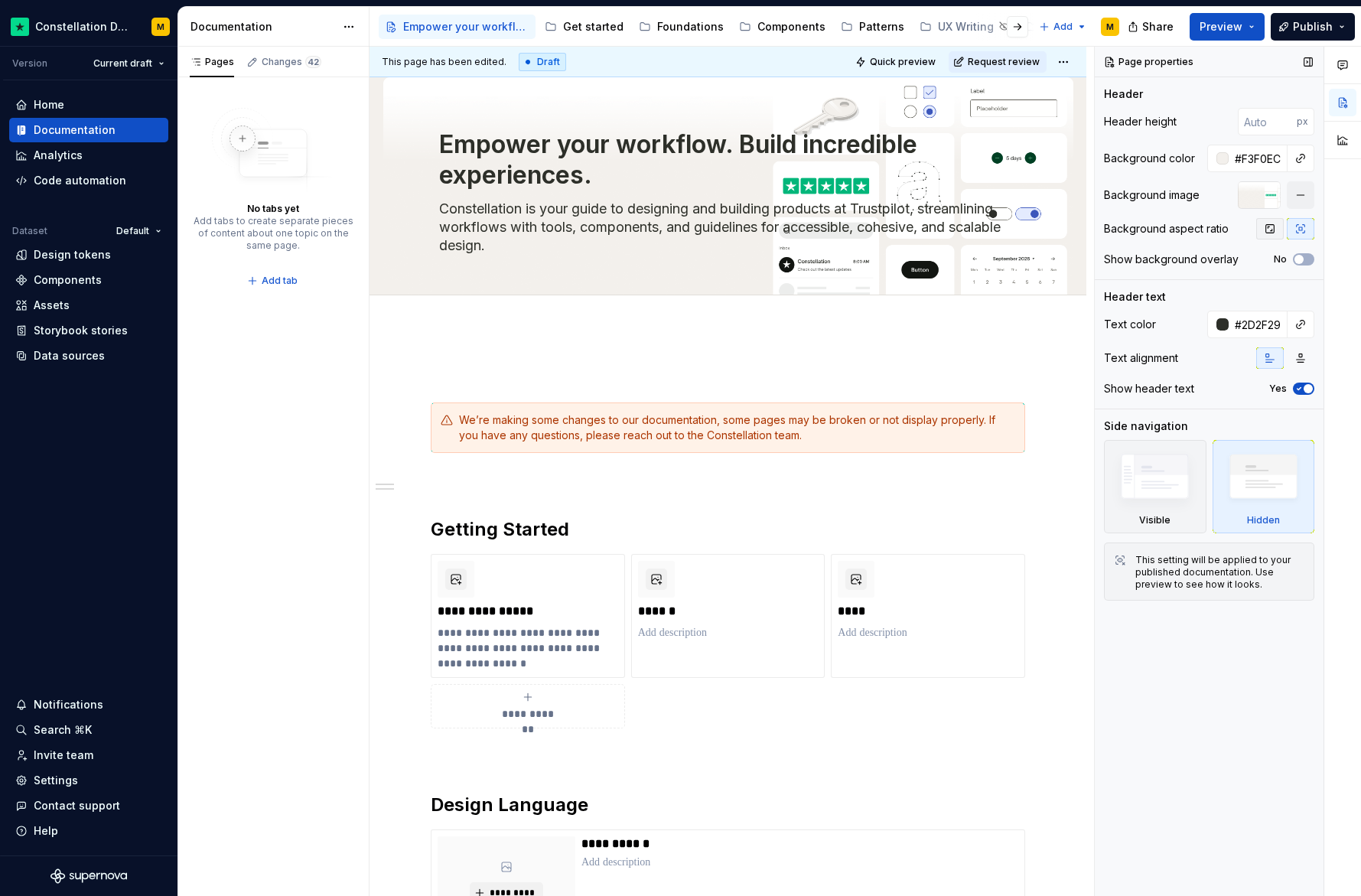
click at [1270, 233] on icon "button" at bounding box center [1270, 228] width 12 height 12
click at [921, 59] on span "Quick preview" at bounding box center [903, 62] width 66 height 12
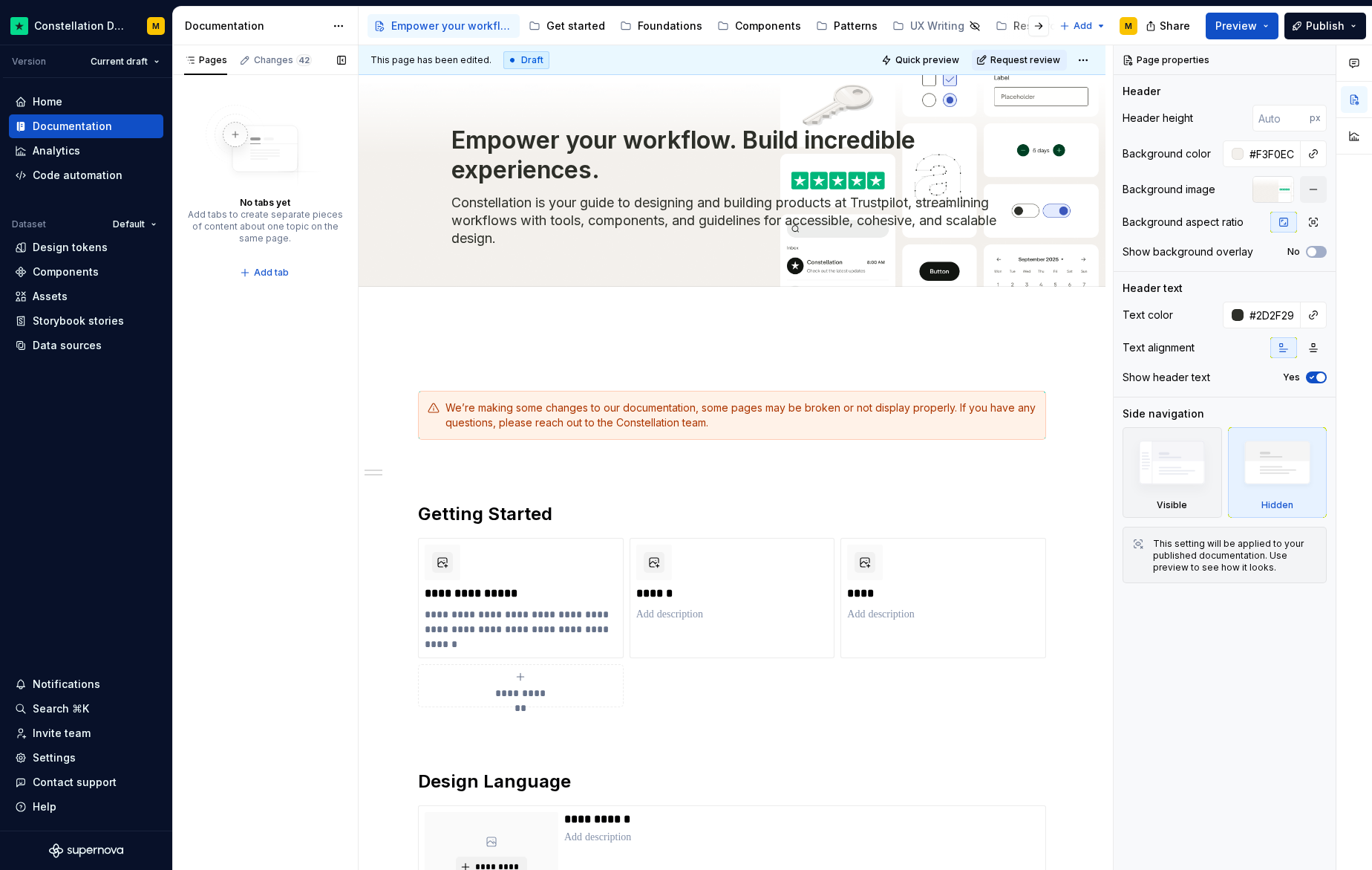
type textarea "*"
click at [61, 759] on div "Settings" at bounding box center [54, 757] width 43 height 15
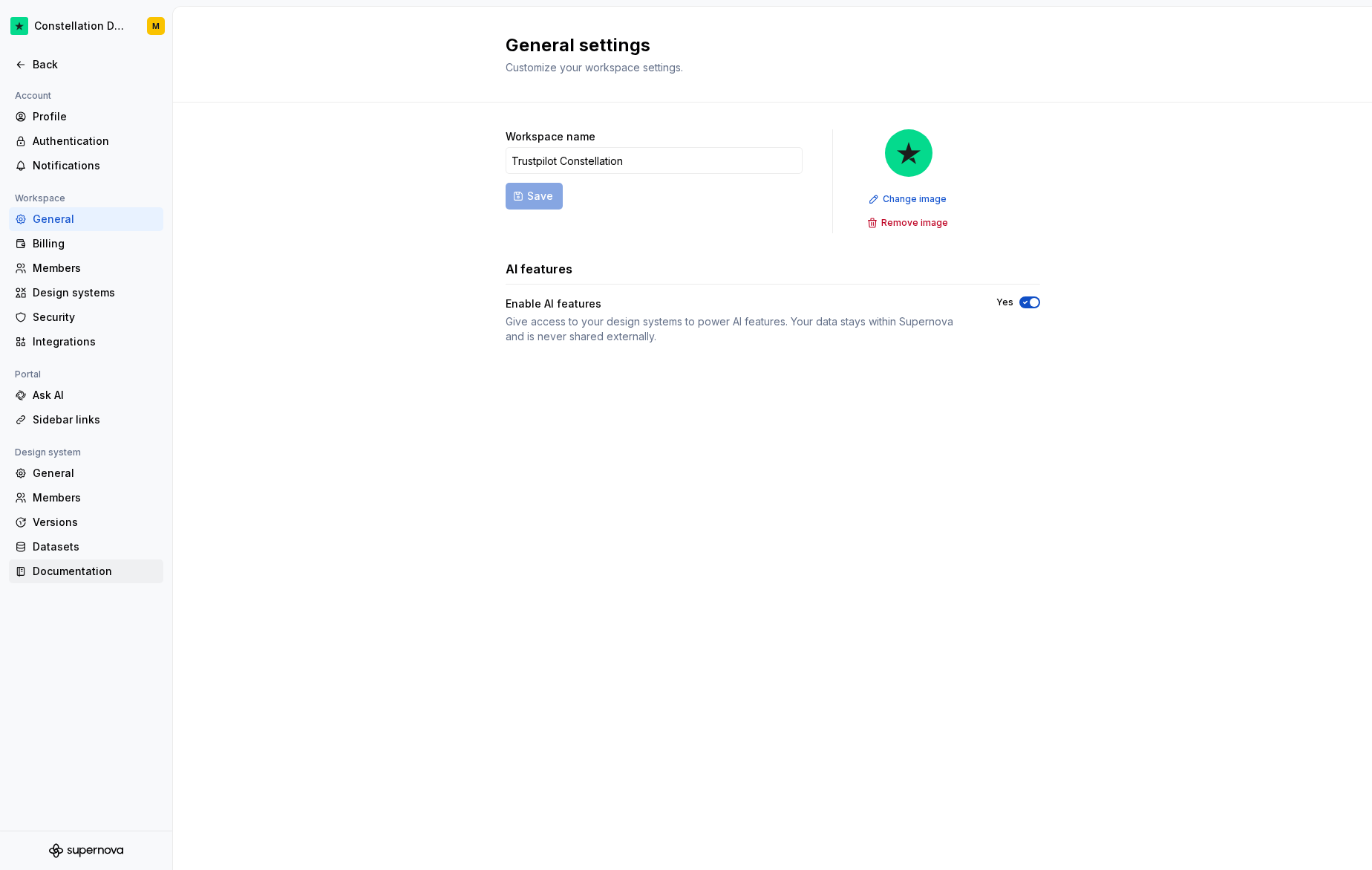
click at [73, 577] on div "Documentation" at bounding box center [95, 570] width 124 height 15
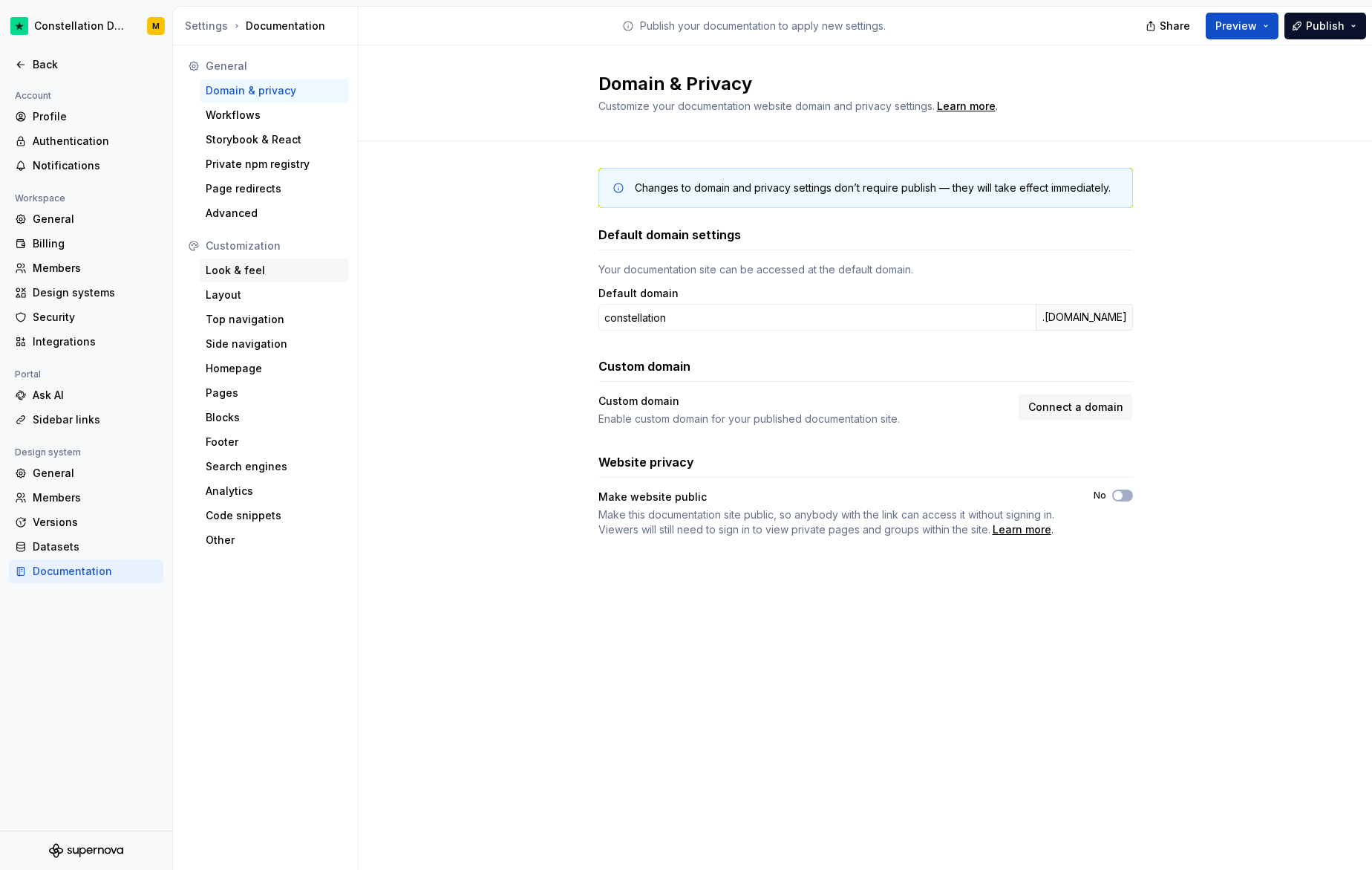
click at [247, 273] on div "Look & feel" at bounding box center [274, 270] width 138 height 15
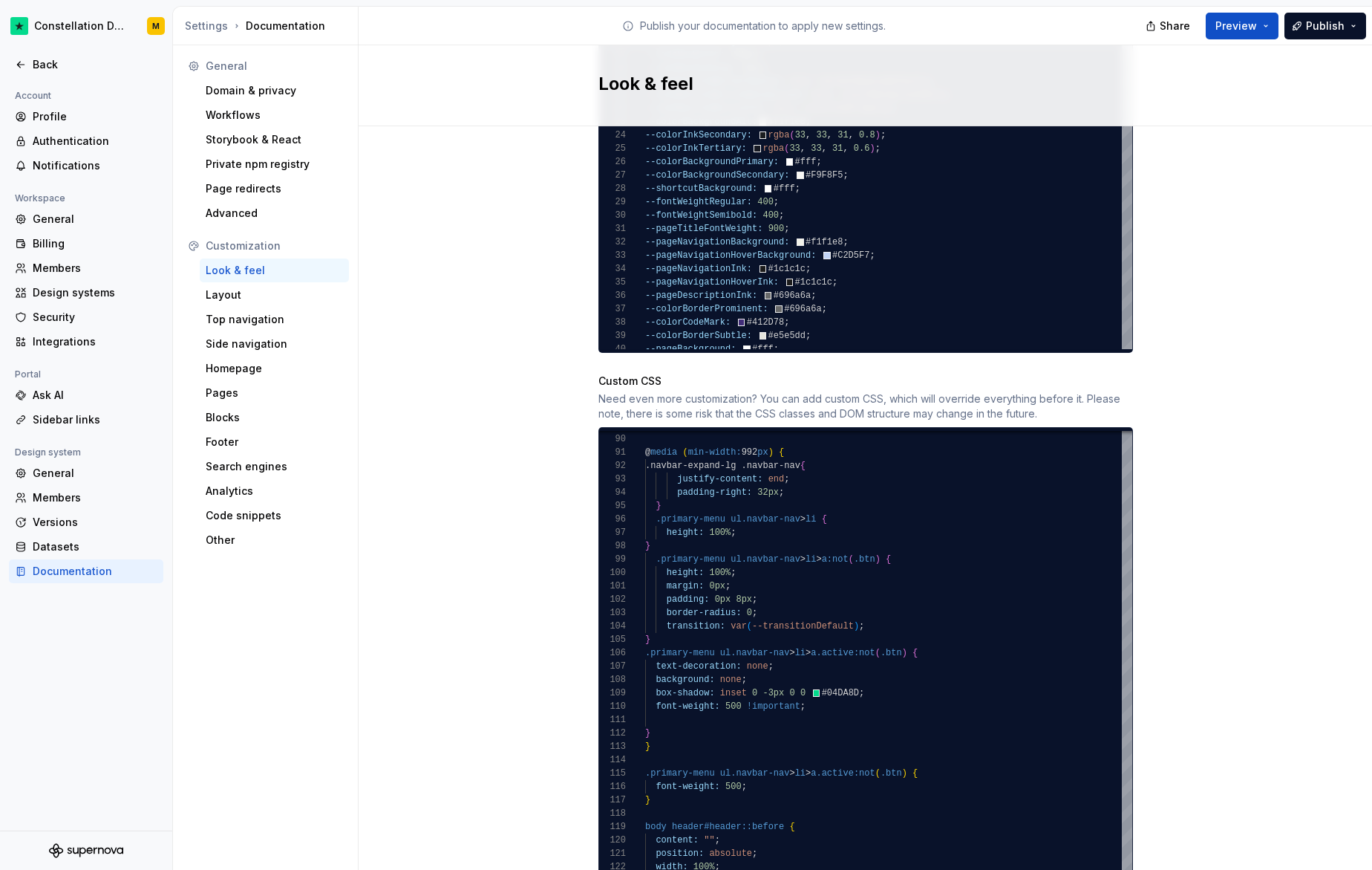
scroll to position [1279, 0]
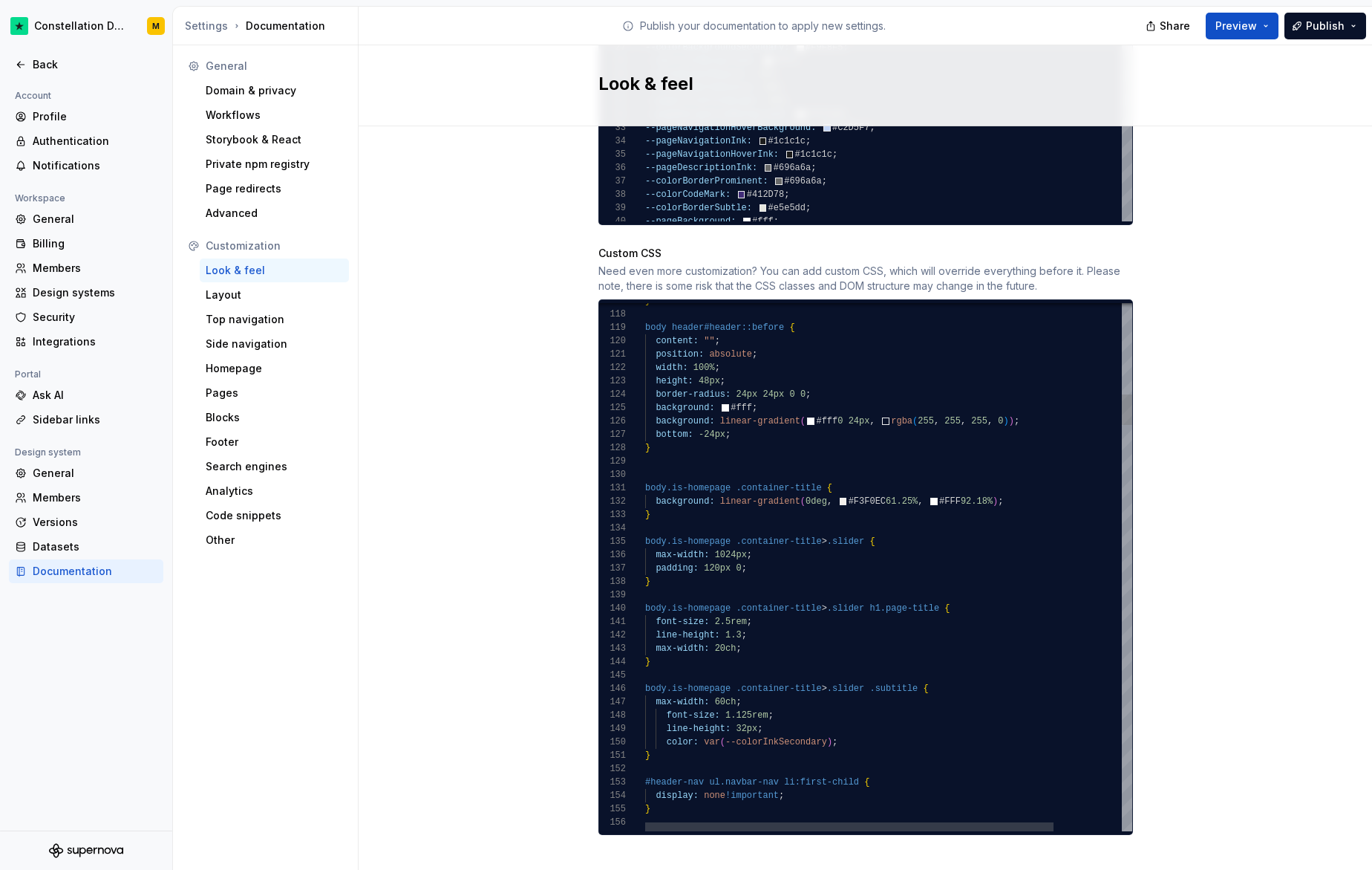
type textarea "**********"
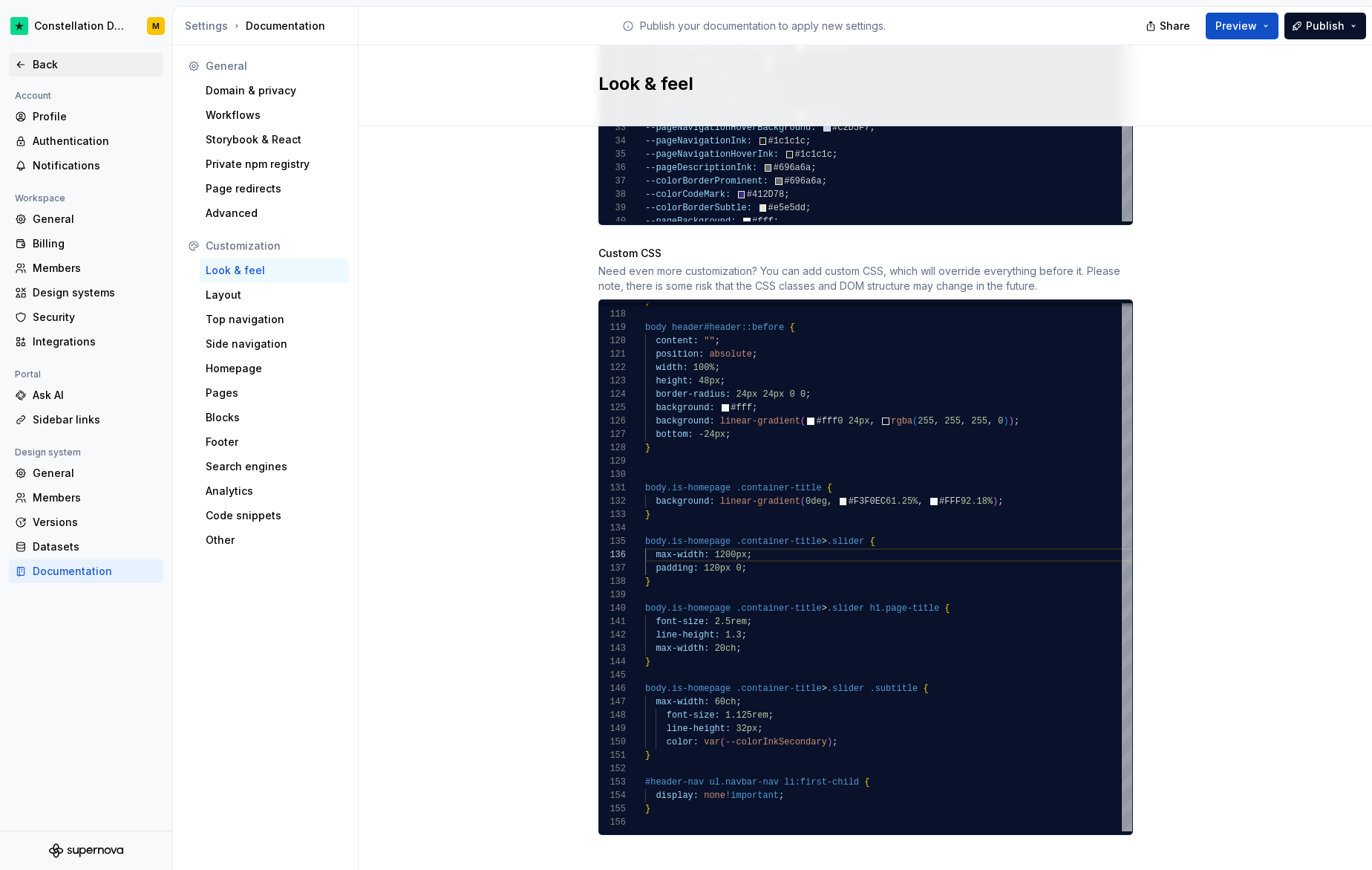
click at [54, 71] on div "Back" at bounding box center [95, 64] width 124 height 15
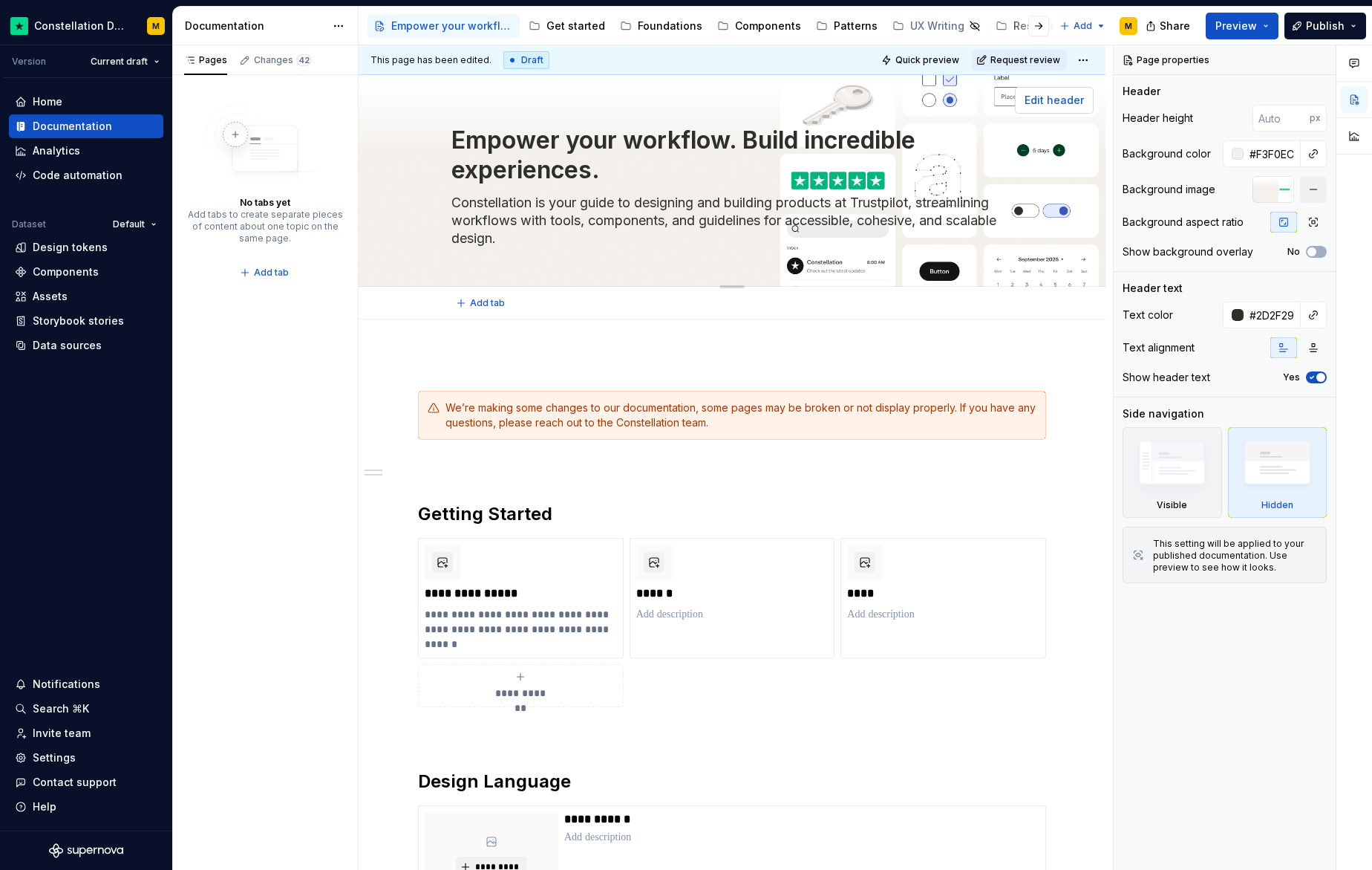
click at [1052, 89] on button "Edit header" at bounding box center [1054, 100] width 79 height 26
click at [1308, 189] on button "button" at bounding box center [1313, 189] width 26 height 26
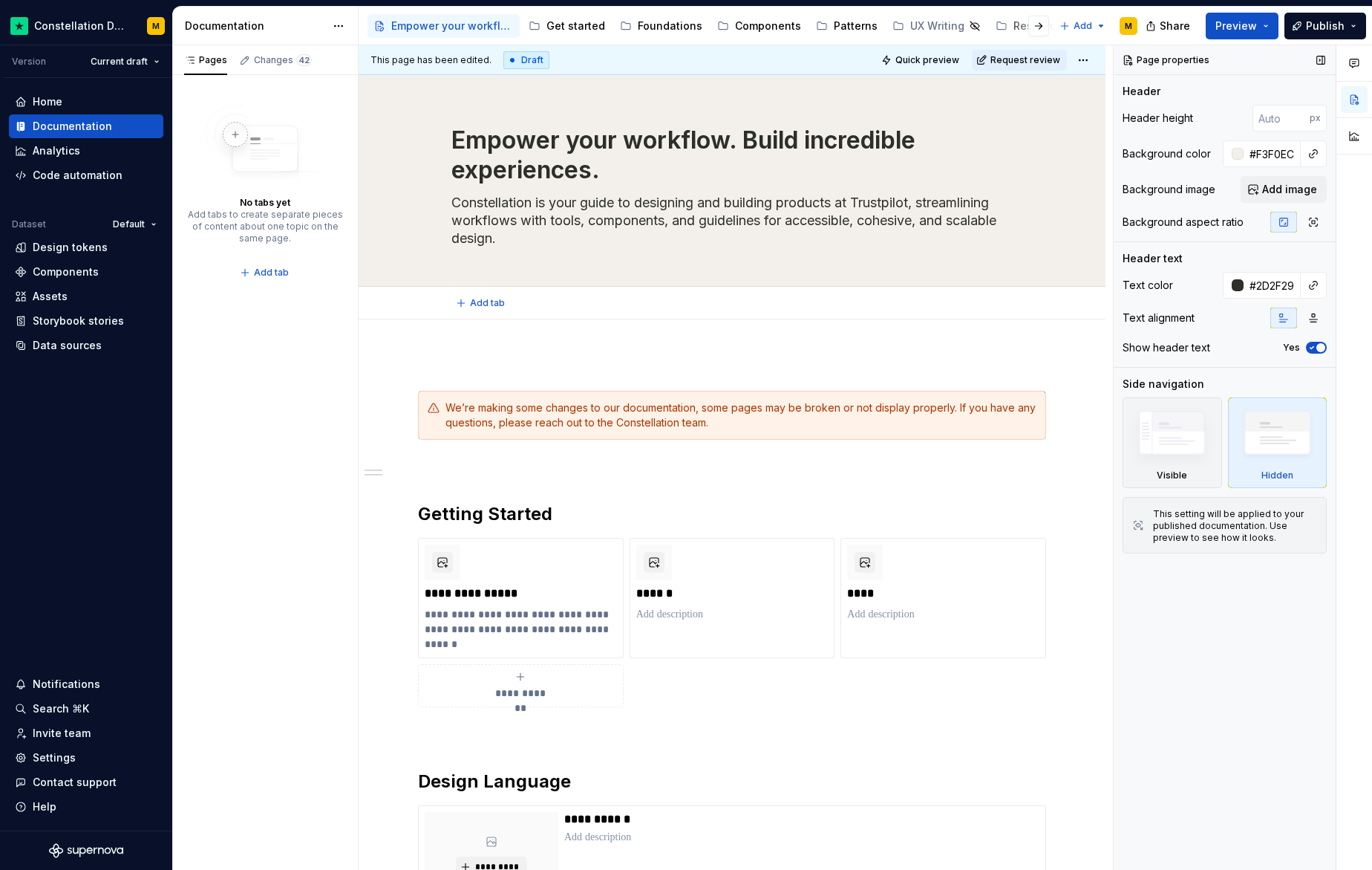
type textarea "*"
click at [1290, 198] on button "Add image" at bounding box center [1283, 189] width 86 height 26
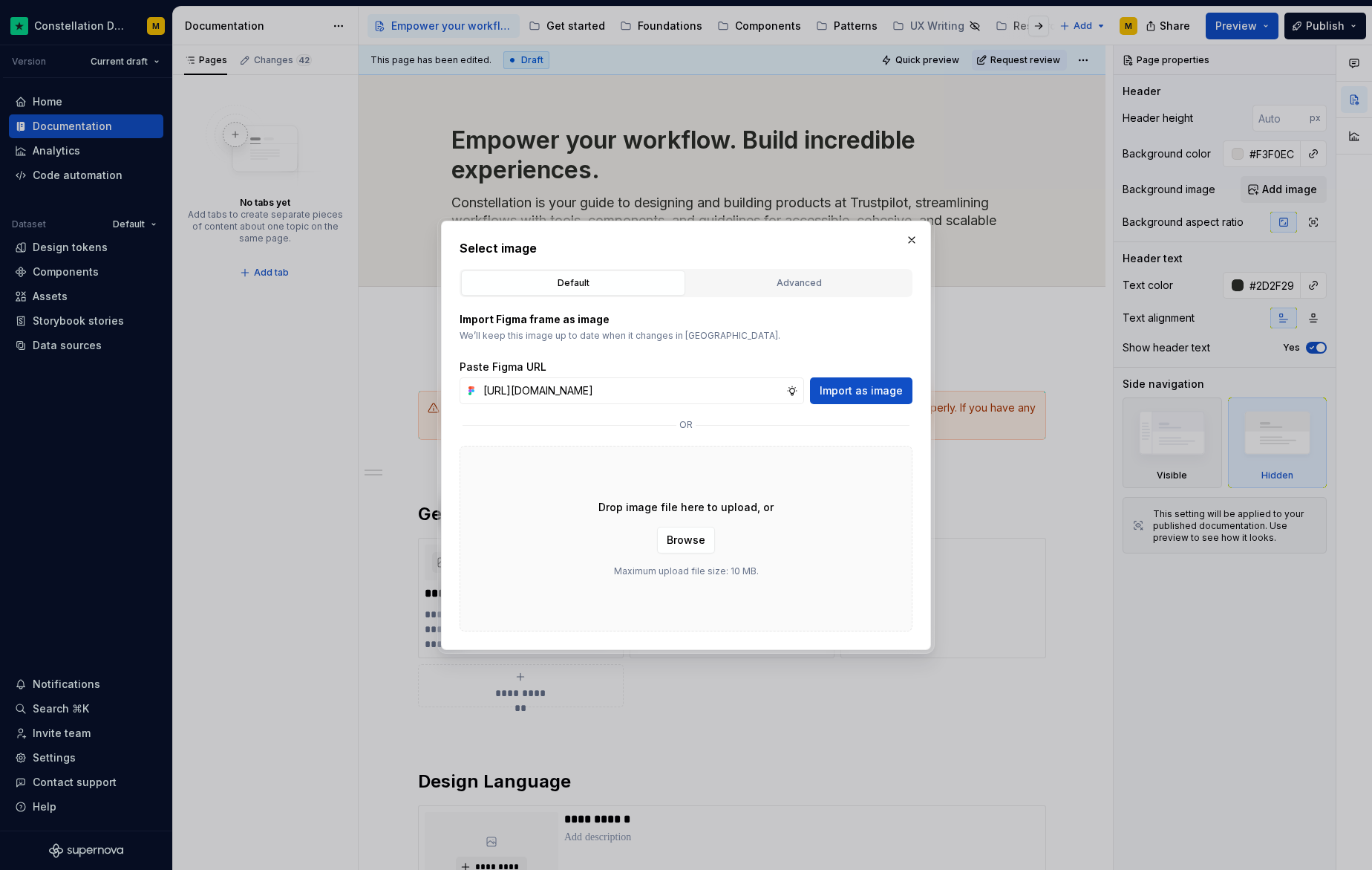
scroll to position [0, 367]
type input "[URL][DOMAIN_NAME]"
click at [868, 384] on span "Import as image" at bounding box center [861, 391] width 83 height 15
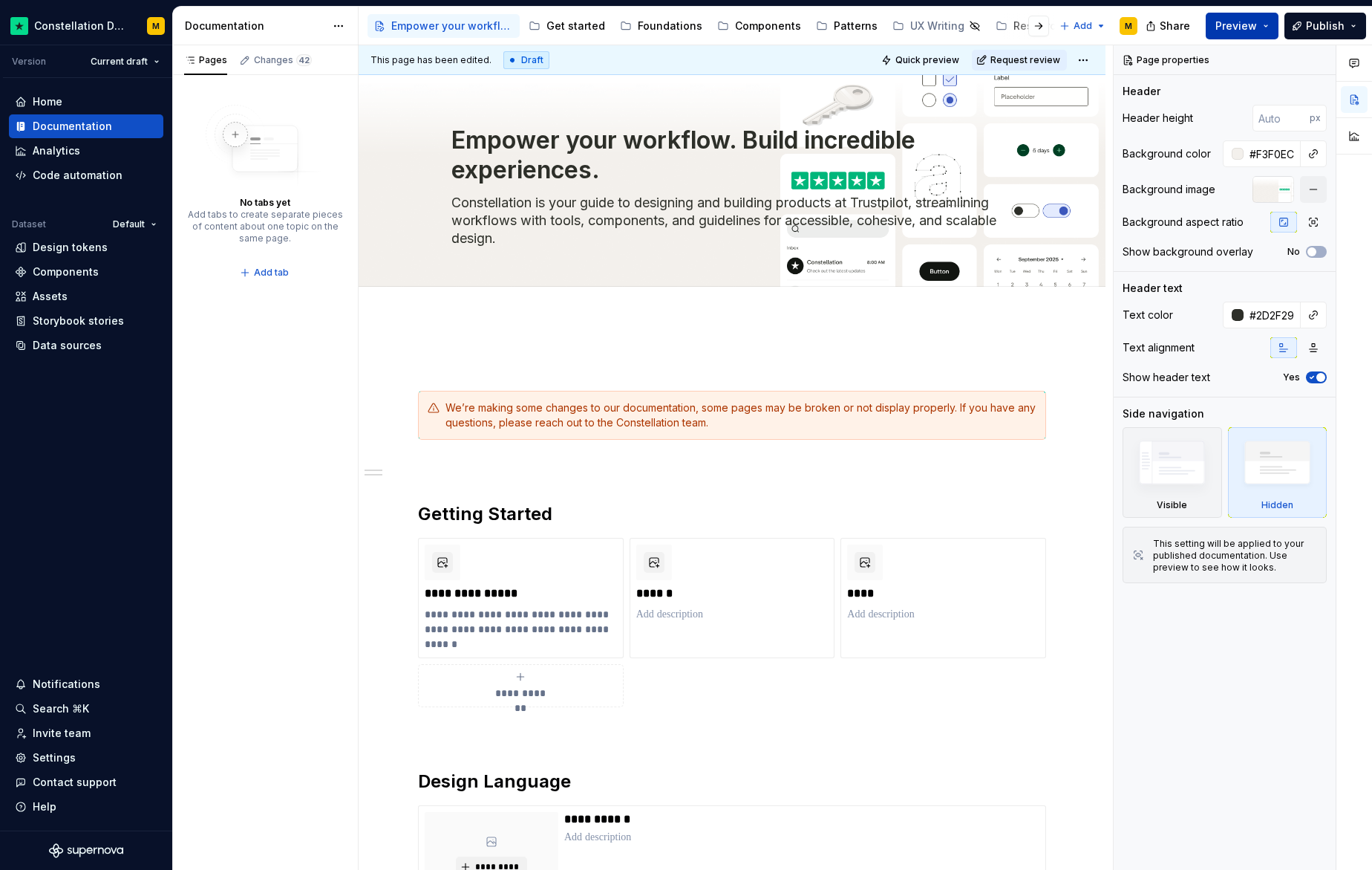
click at [1230, 19] on span "Preview" at bounding box center [1236, 26] width 41 height 15
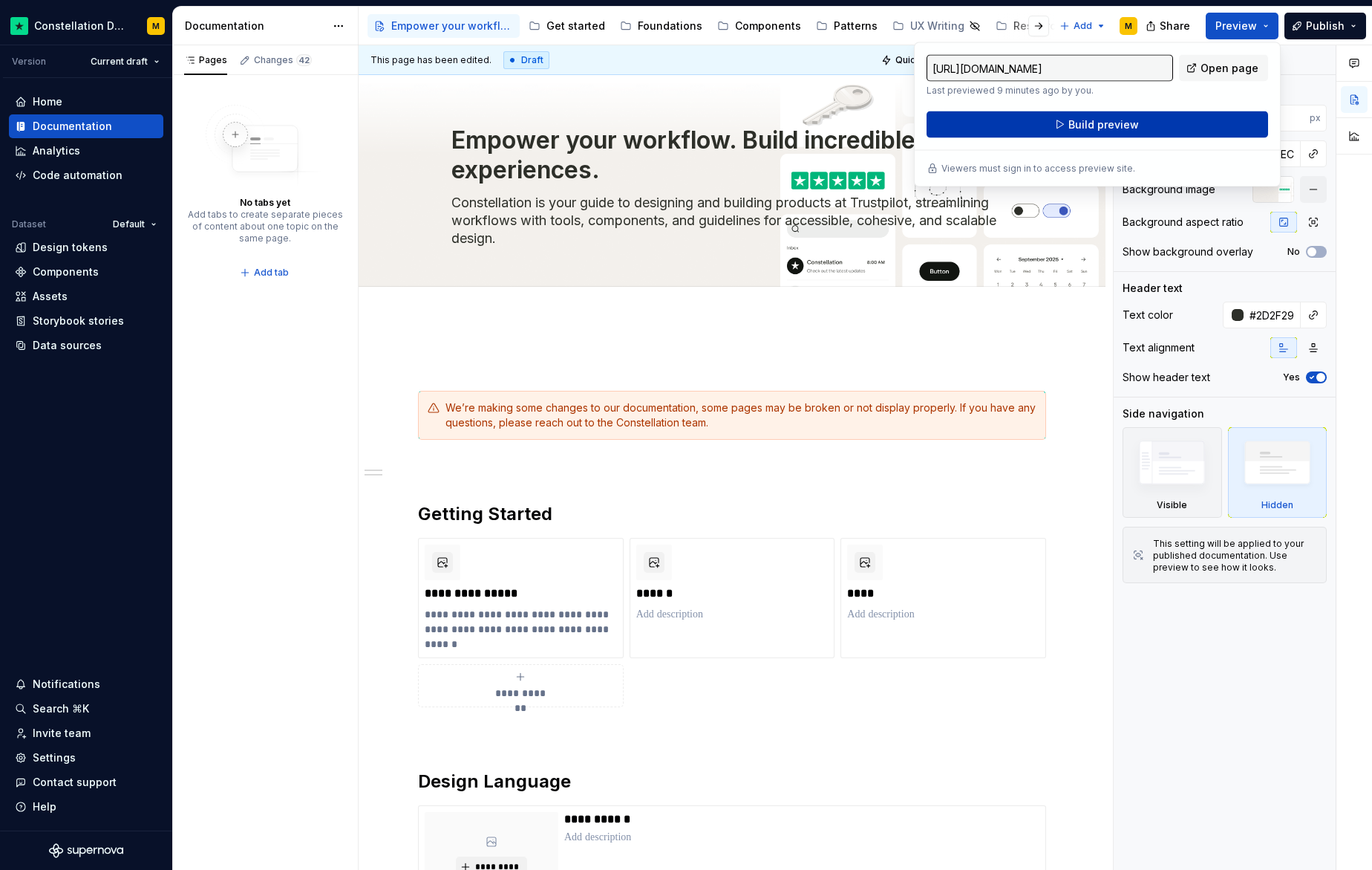
click at [1130, 127] on span "Build preview" at bounding box center [1104, 125] width 71 height 15
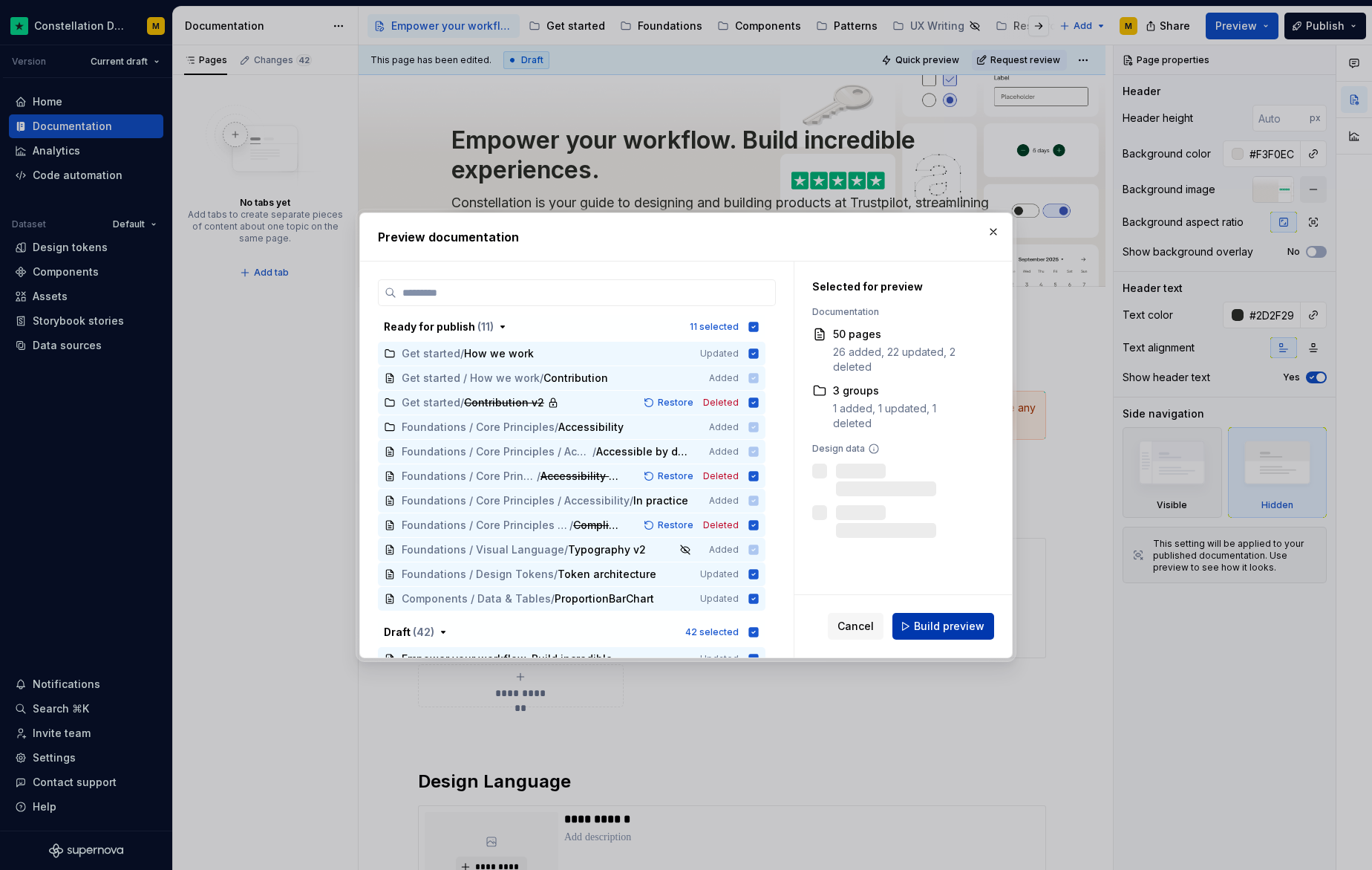
click at [936, 625] on span "Build preview" at bounding box center [949, 626] width 71 height 15
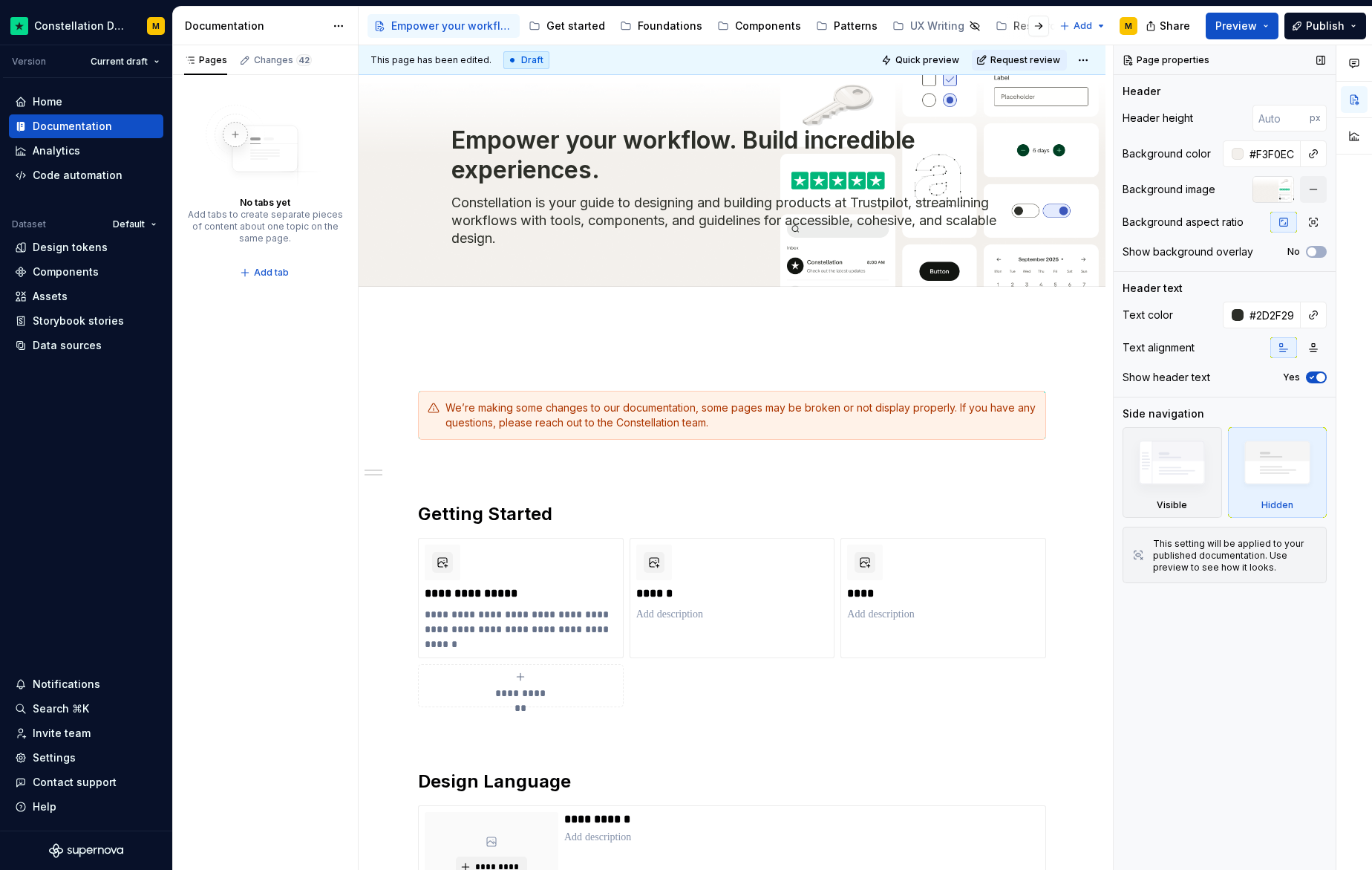
click at [1214, 194] on div "Background image" at bounding box center [1168, 189] width 93 height 15
click at [928, 51] on button "Quick preview" at bounding box center [921, 60] width 89 height 21
click at [1308, 192] on button "button" at bounding box center [1313, 189] width 26 height 26
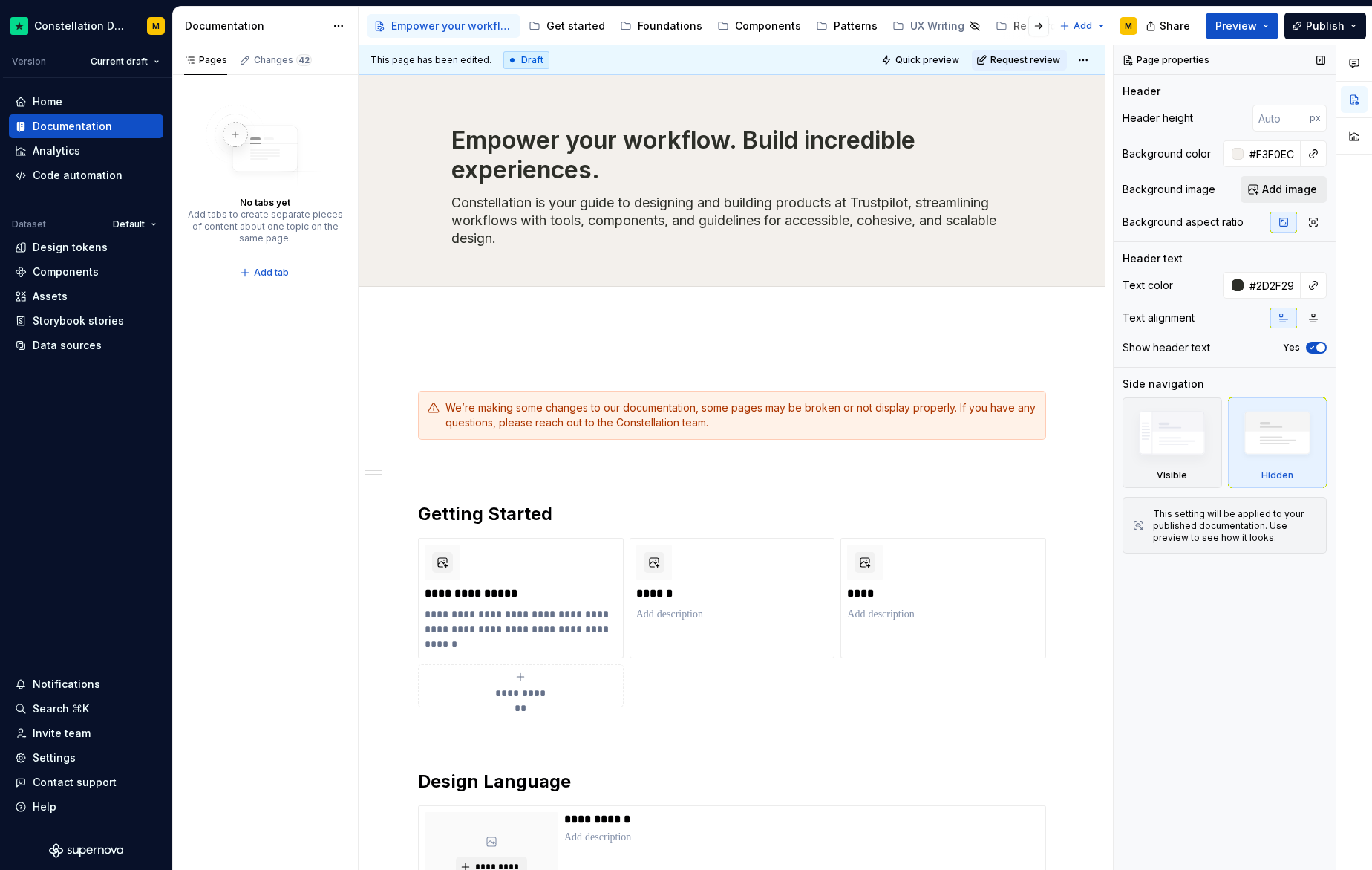
click at [1300, 190] on span "Add image" at bounding box center [1290, 189] width 55 height 15
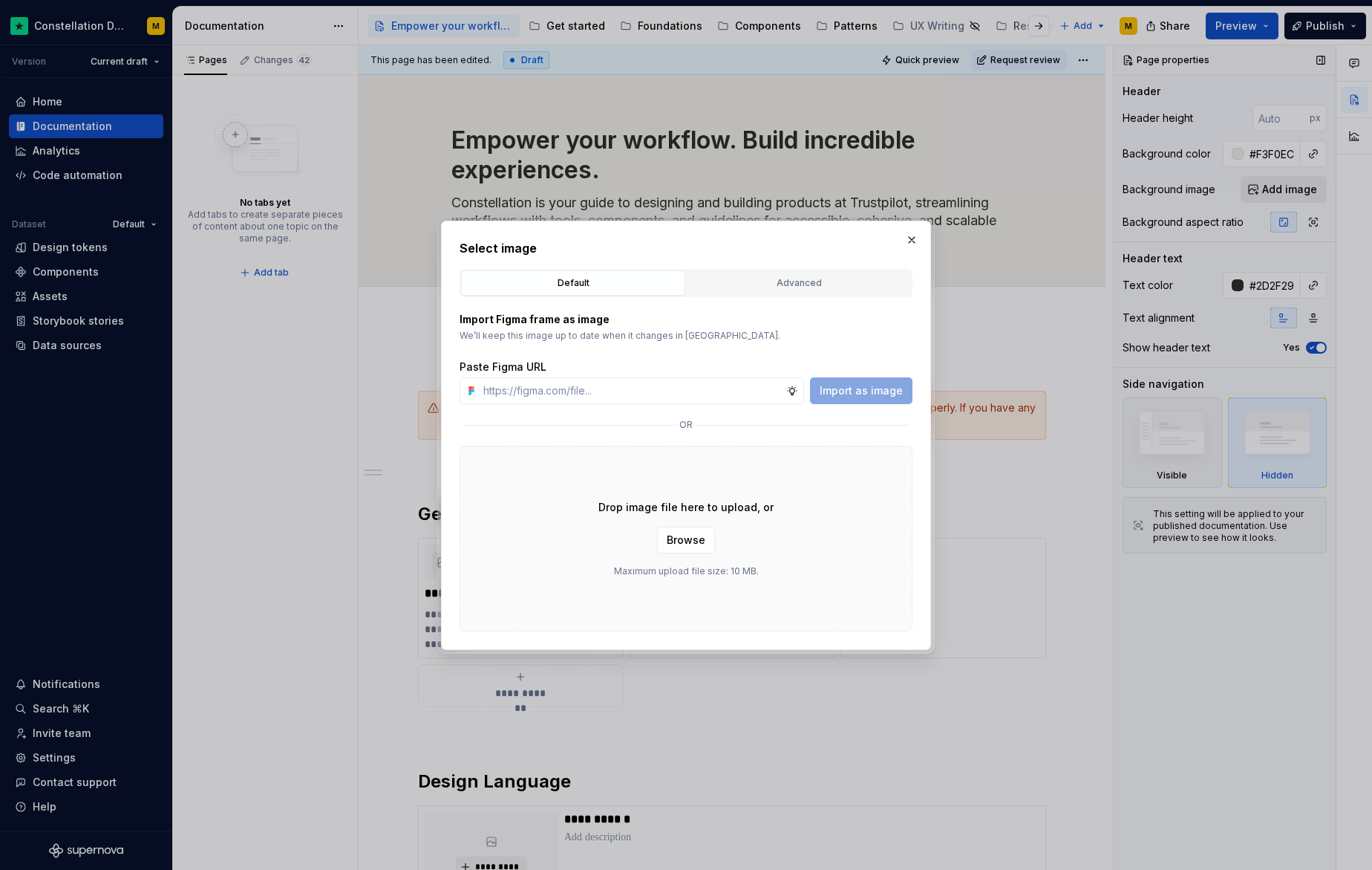
type textarea "*"
type input "[URL][DOMAIN_NAME]"
click at [873, 390] on span "Import as image" at bounding box center [861, 391] width 83 height 15
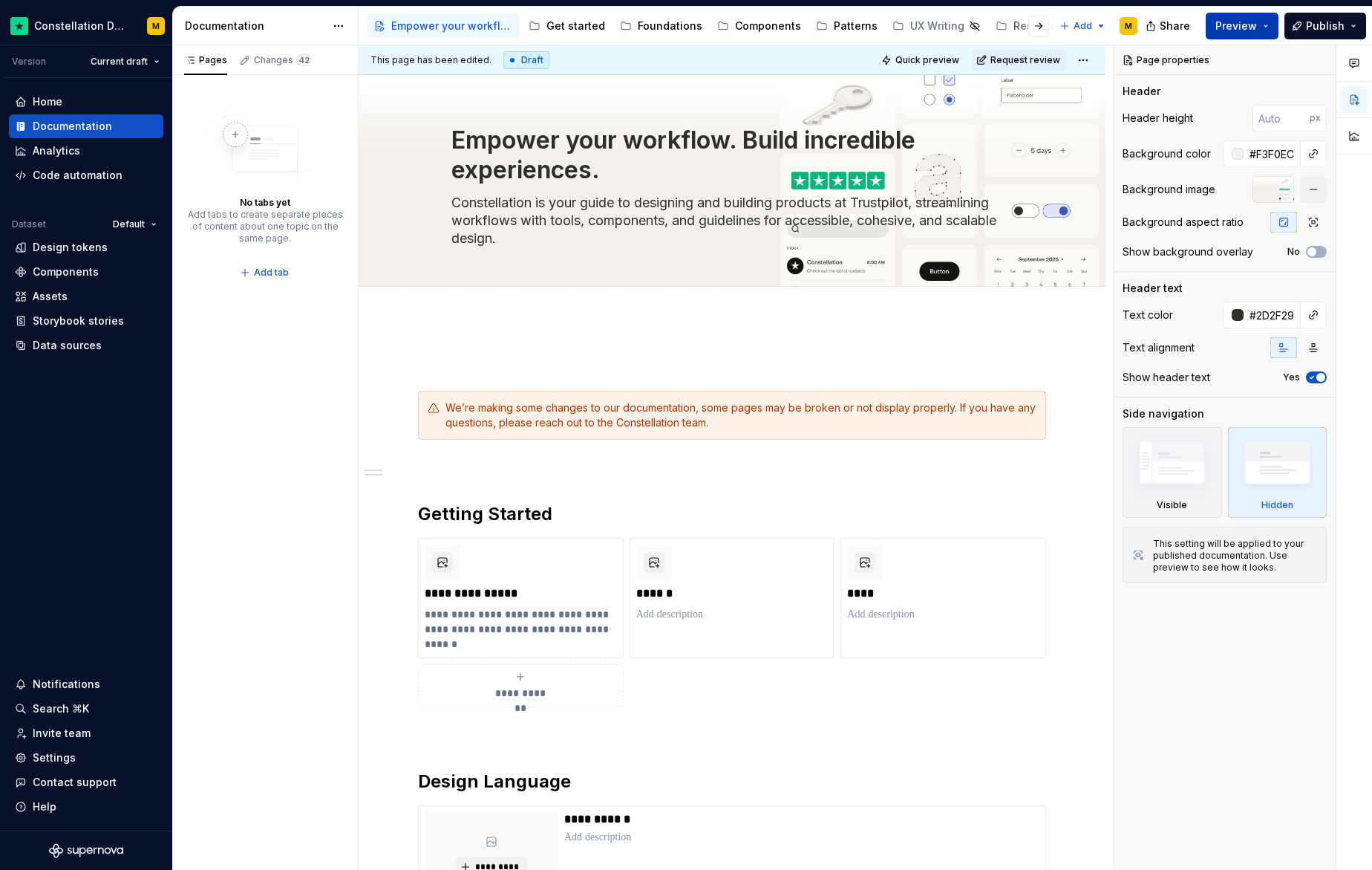
click at [1232, 24] on span "Preview" at bounding box center [1236, 26] width 41 height 15
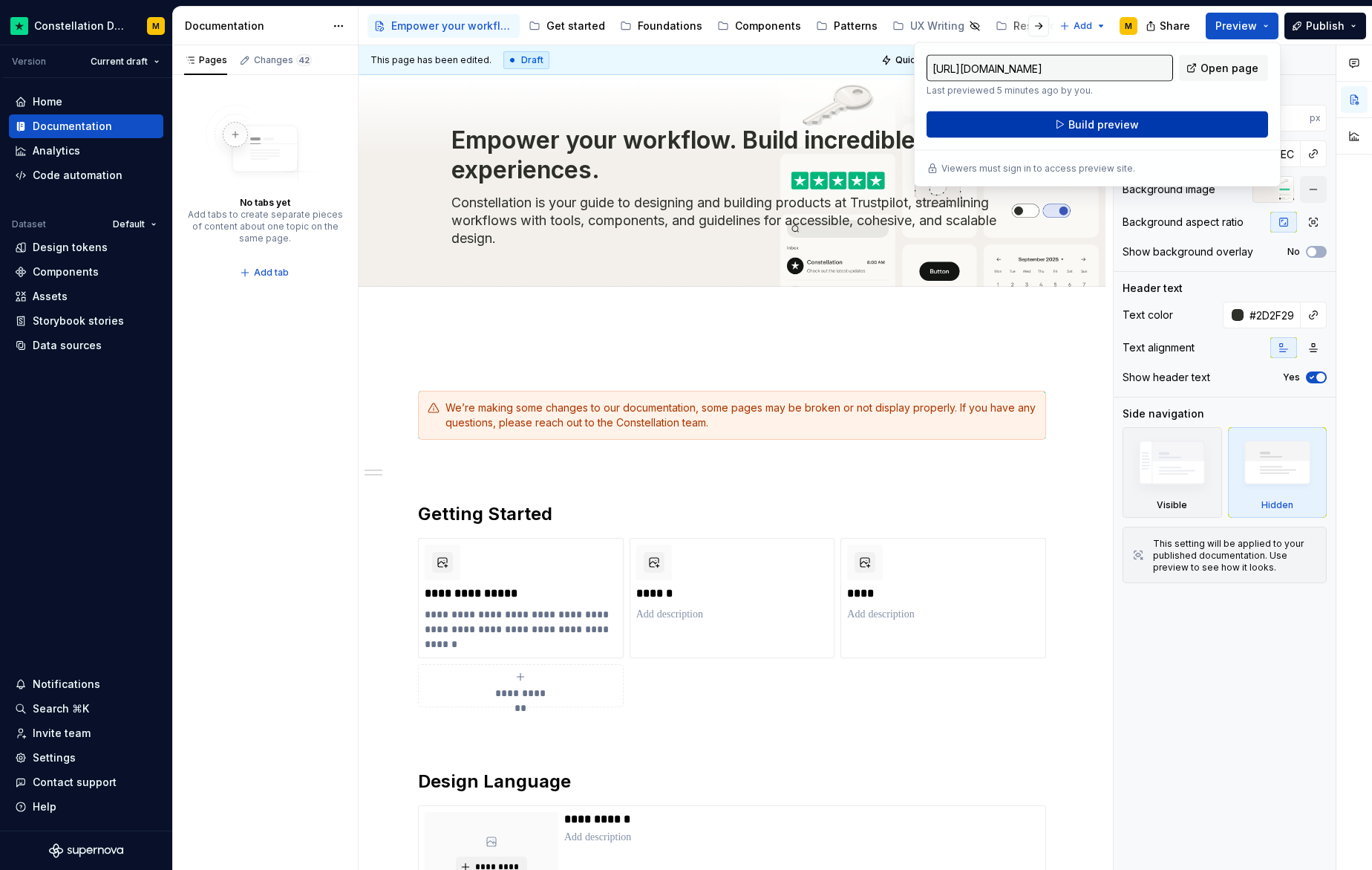
click at [1129, 118] on span "Build preview" at bounding box center [1104, 125] width 71 height 15
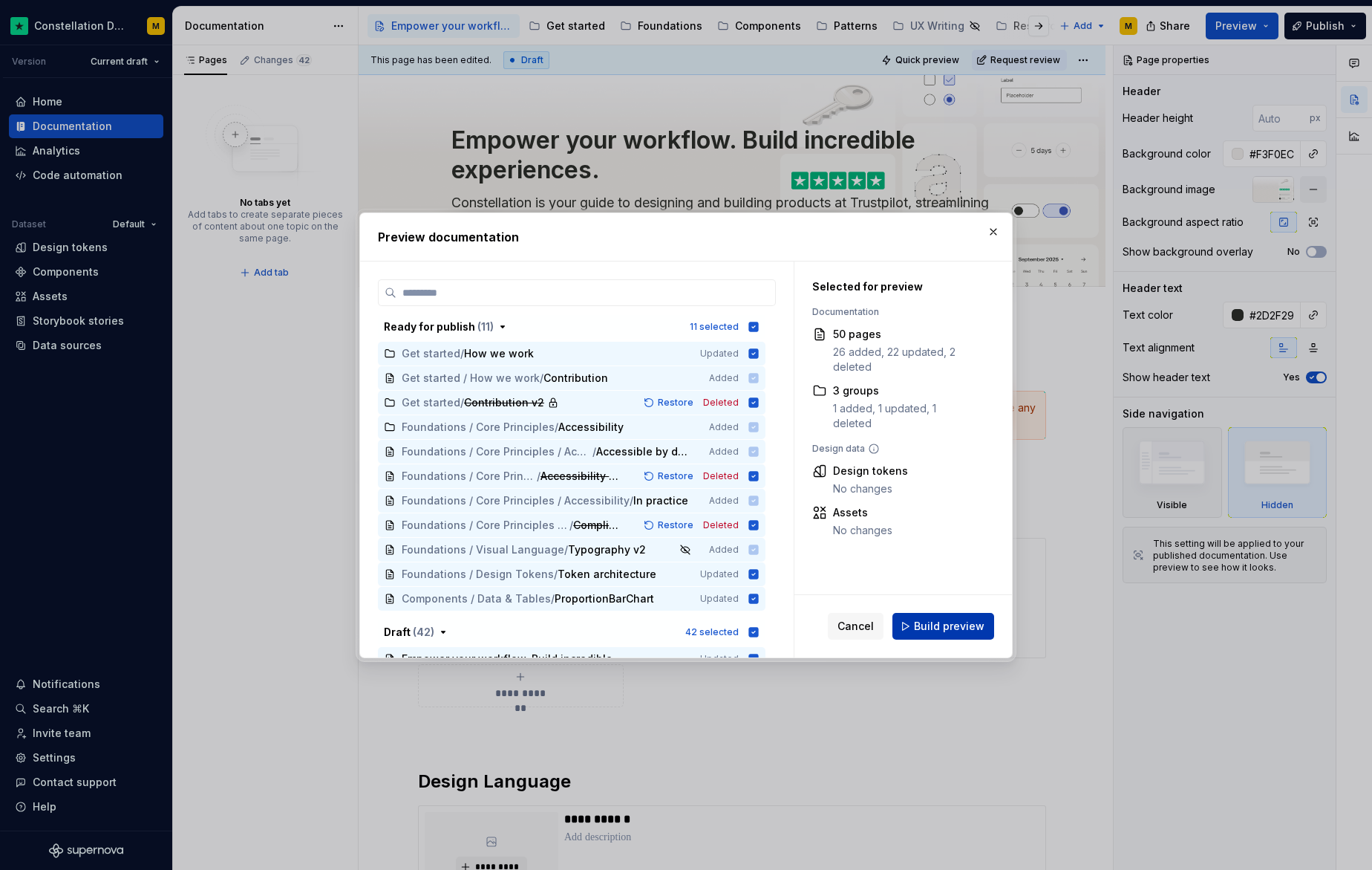
click at [947, 612] on button "Build preview" at bounding box center [943, 626] width 102 height 26
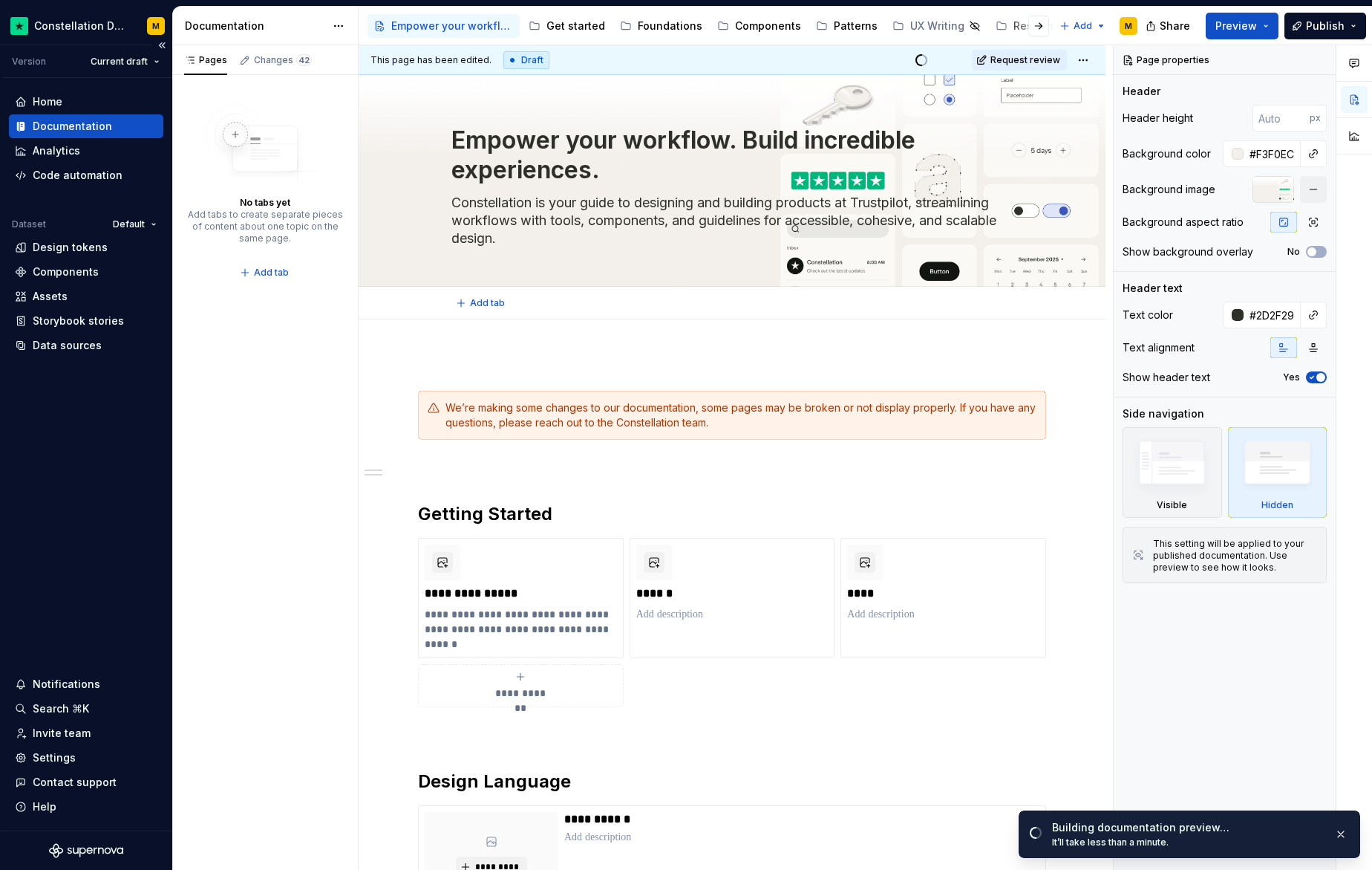
type textarea "*"
click at [55, 759] on div "Settings" at bounding box center [54, 757] width 43 height 15
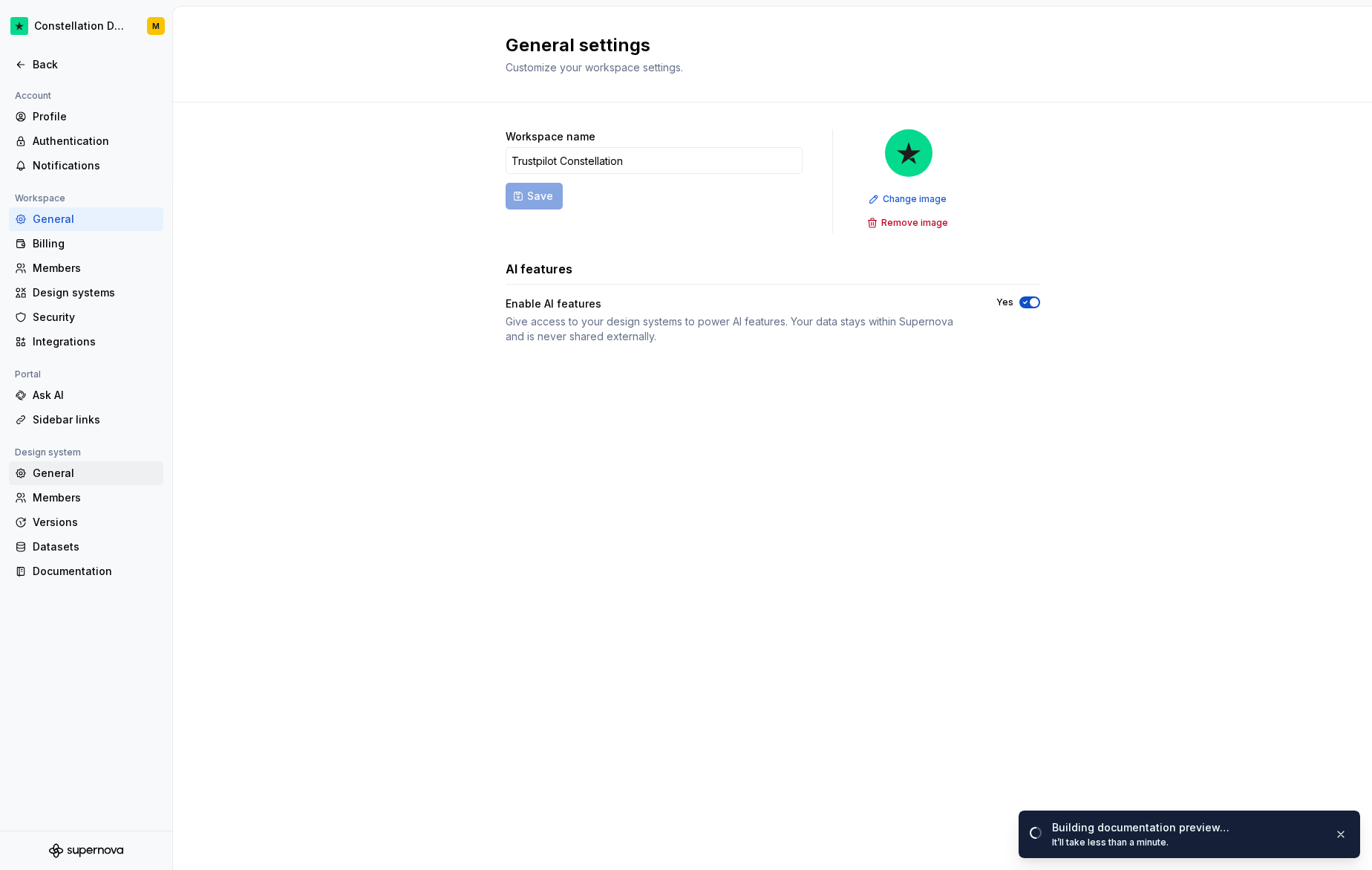
click at [47, 475] on div "General" at bounding box center [95, 472] width 124 height 15
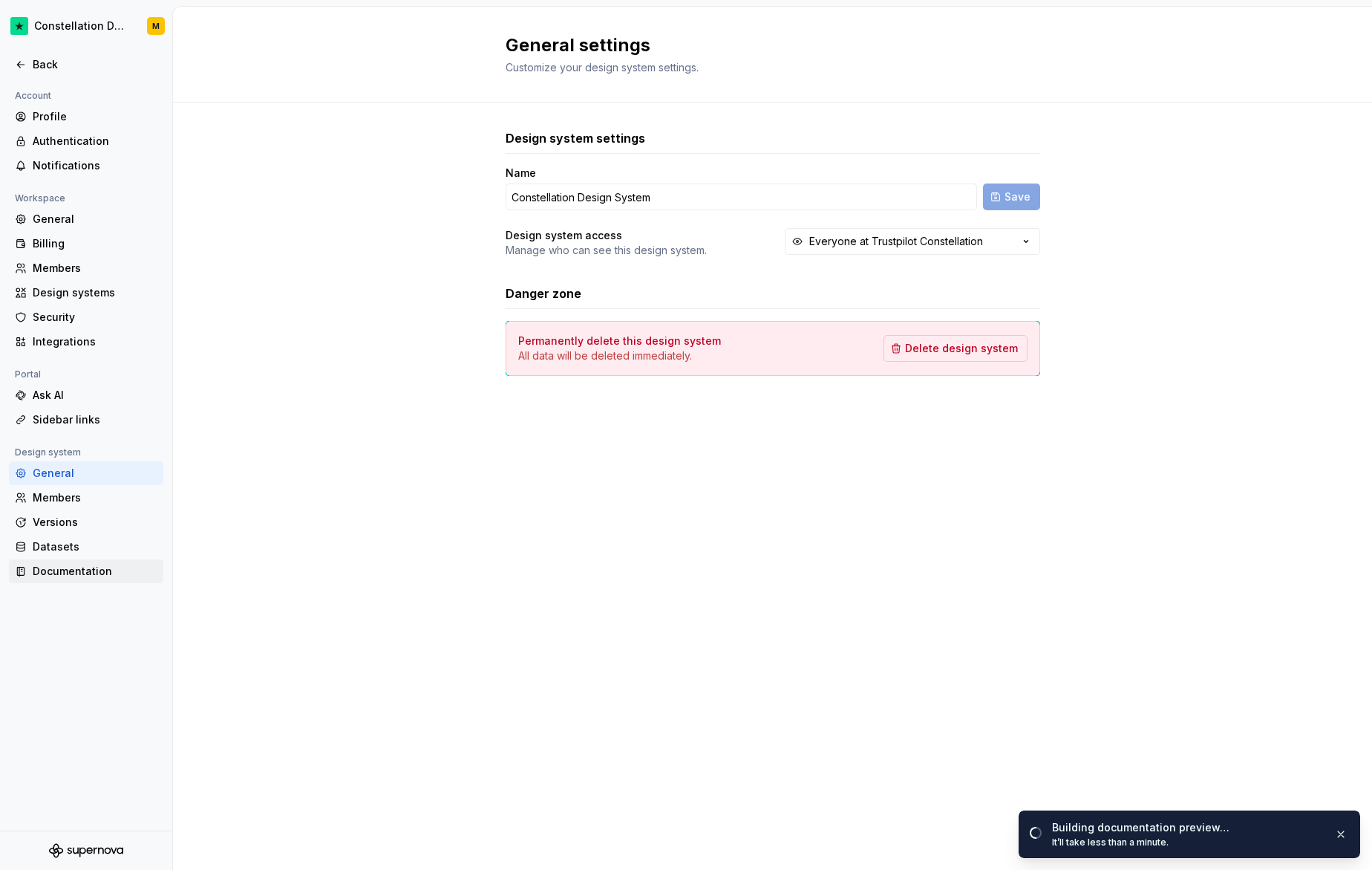
click at [81, 577] on div "Documentation" at bounding box center [95, 570] width 124 height 15
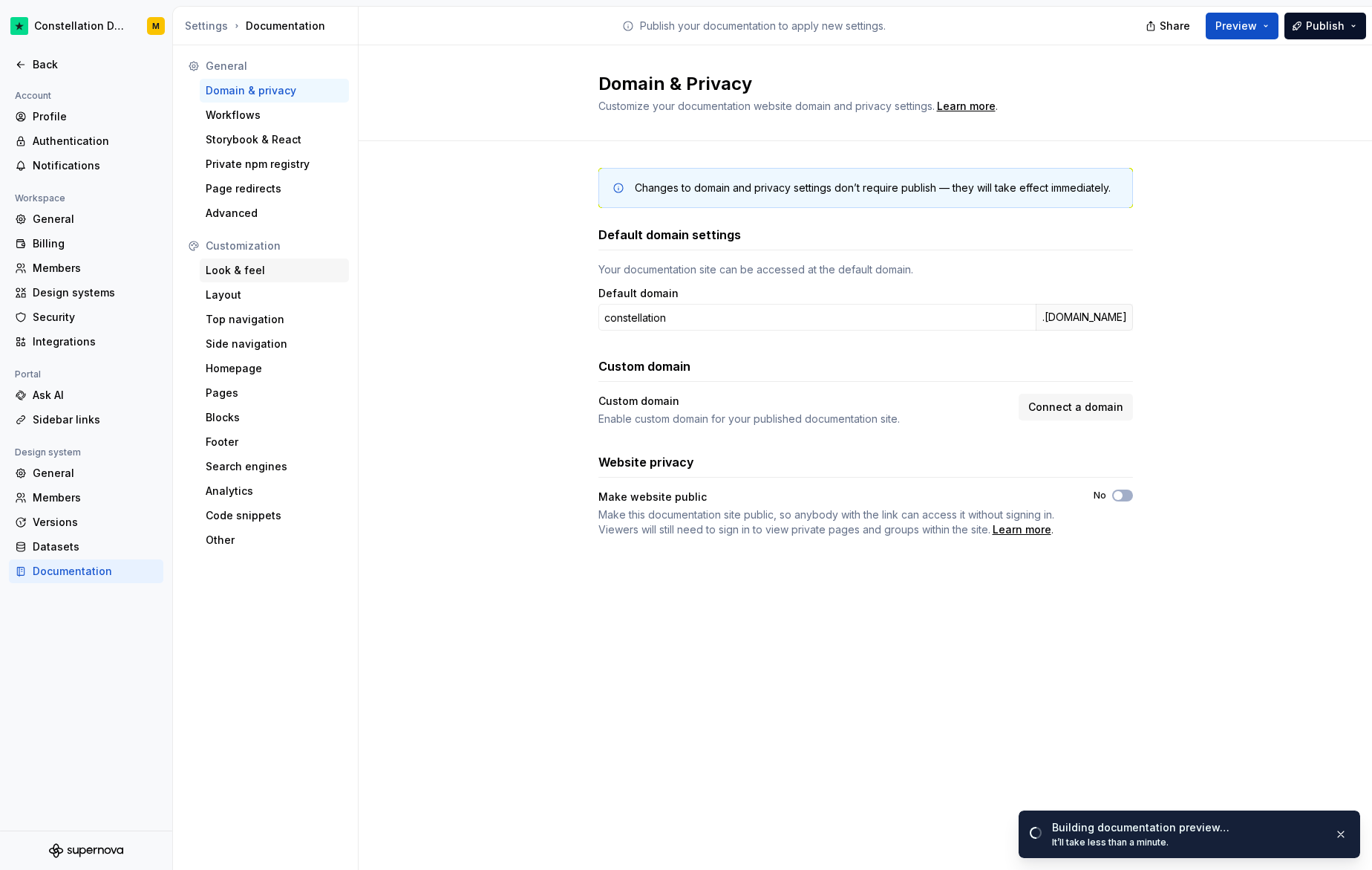
click at [265, 269] on div "Look & feel" at bounding box center [274, 270] width 138 height 15
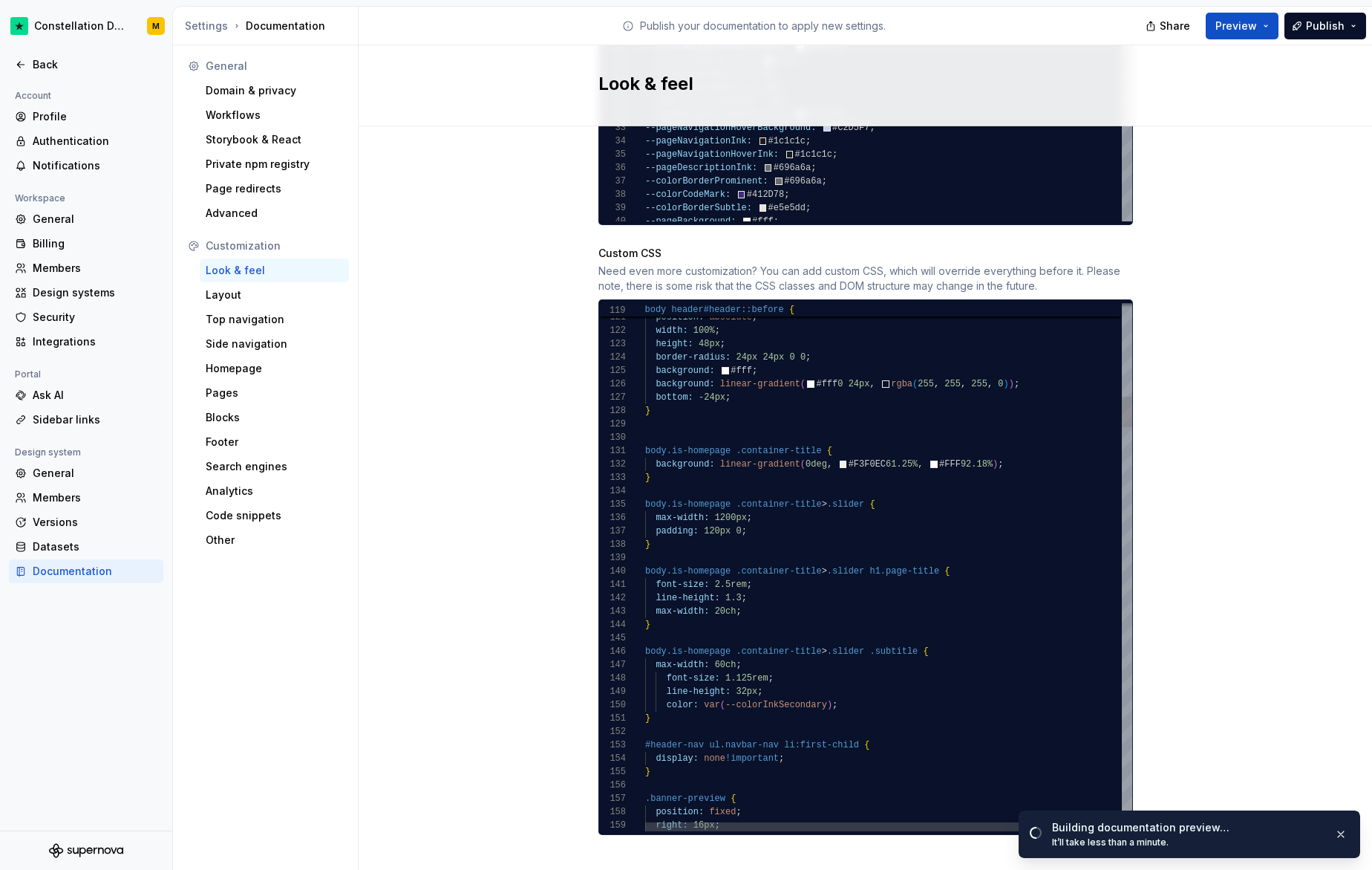
scroll to position [67, 226]
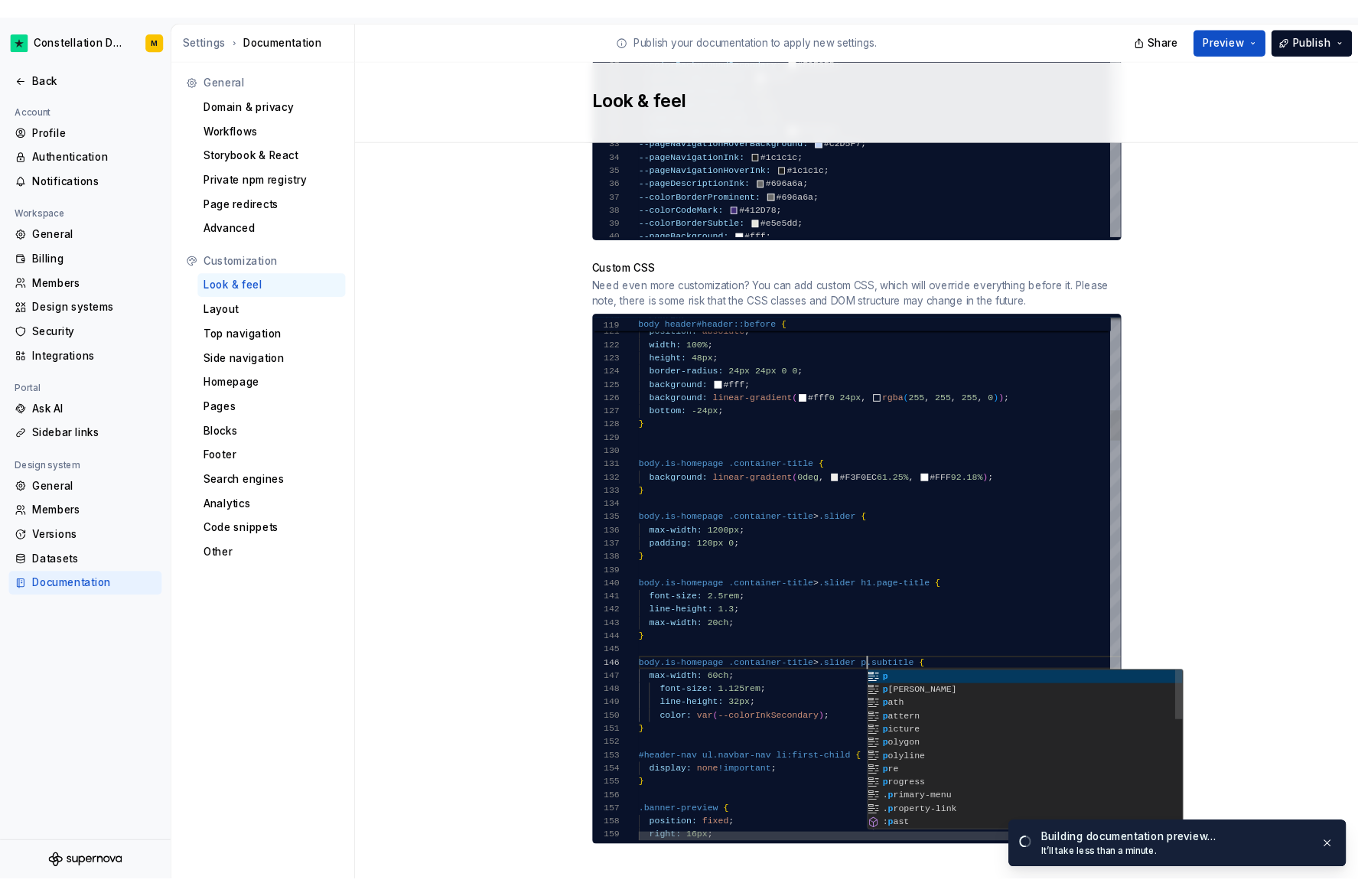
scroll to position [69, 238]
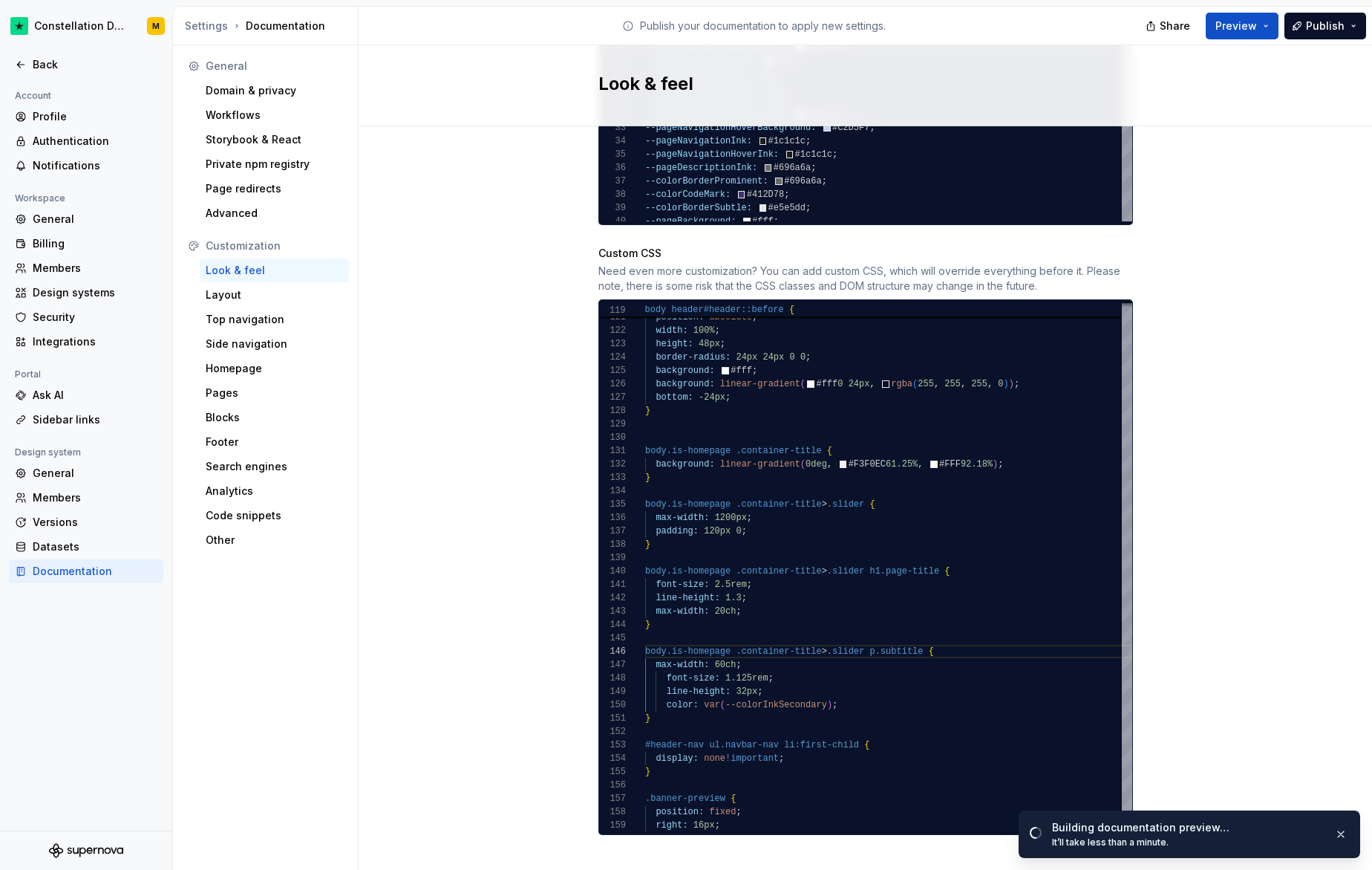
click at [1232, 23] on span "Preview" at bounding box center [1236, 26] width 41 height 15
click at [1280, 835] on span "Open page" at bounding box center [1293, 837] width 50 height 12
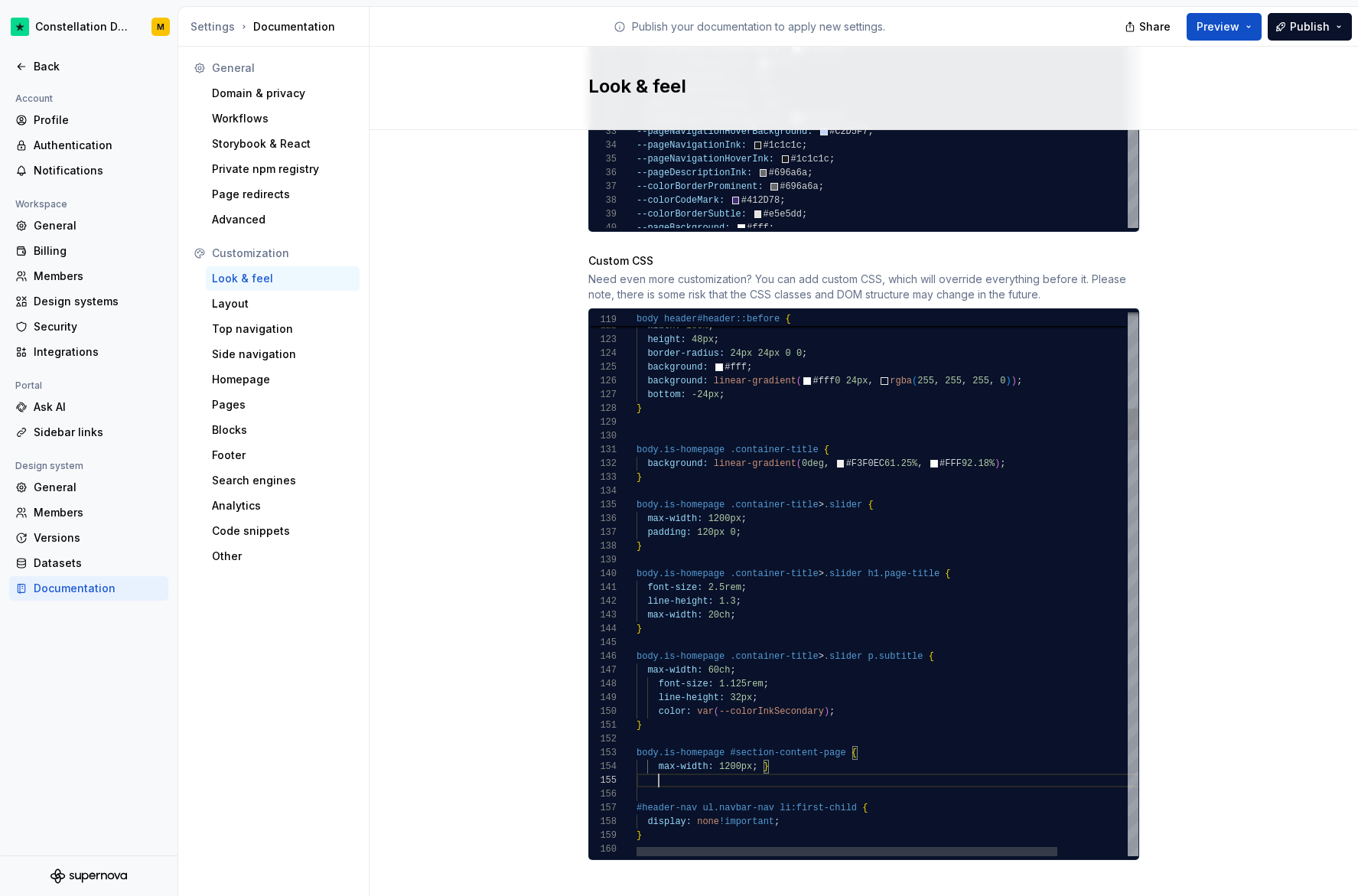
scroll to position [55, 22]
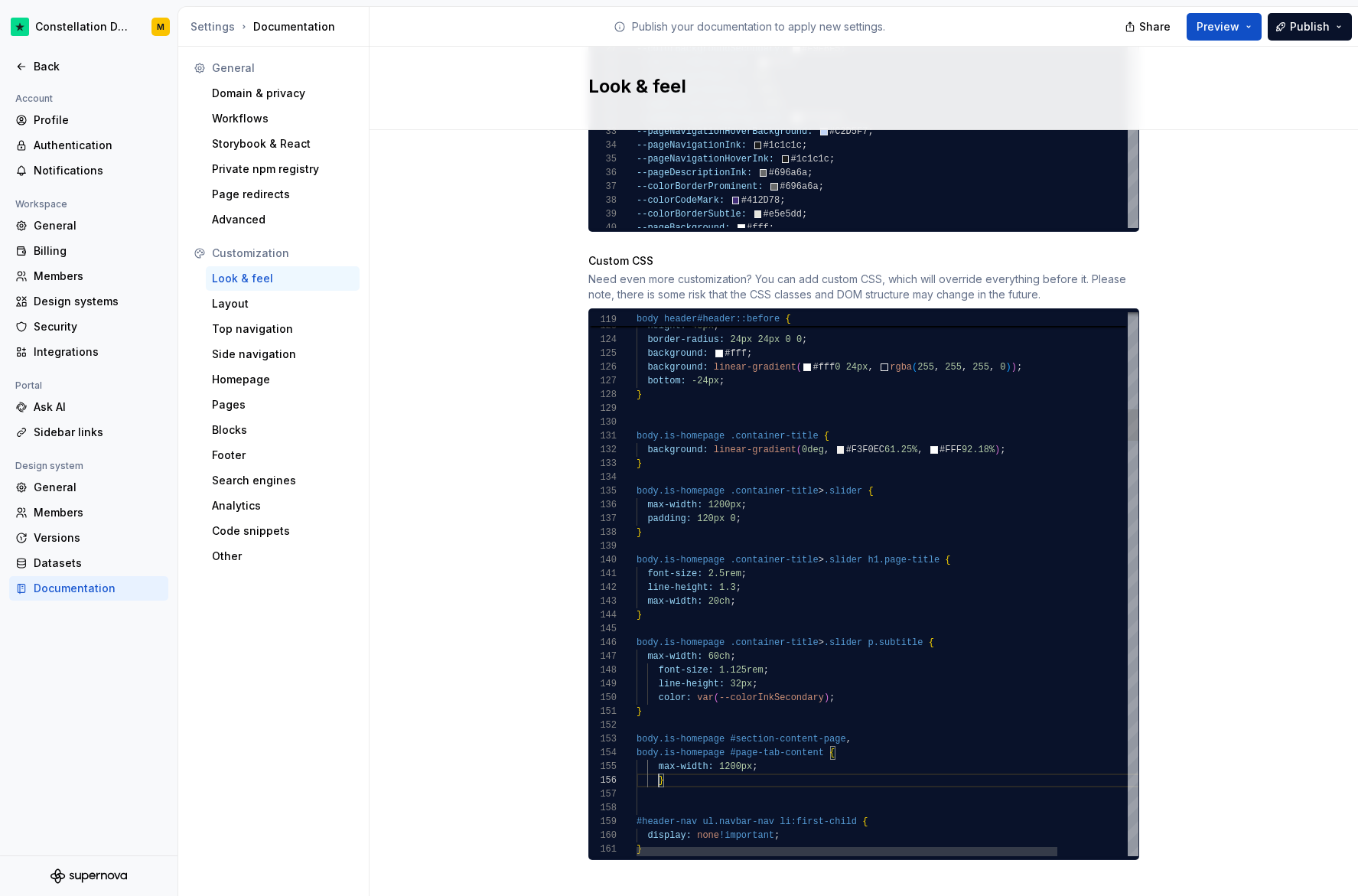
scroll to position [69, 22]
type textarea "**********"
click at [1219, 25] on span "Preview" at bounding box center [1218, 26] width 42 height 15
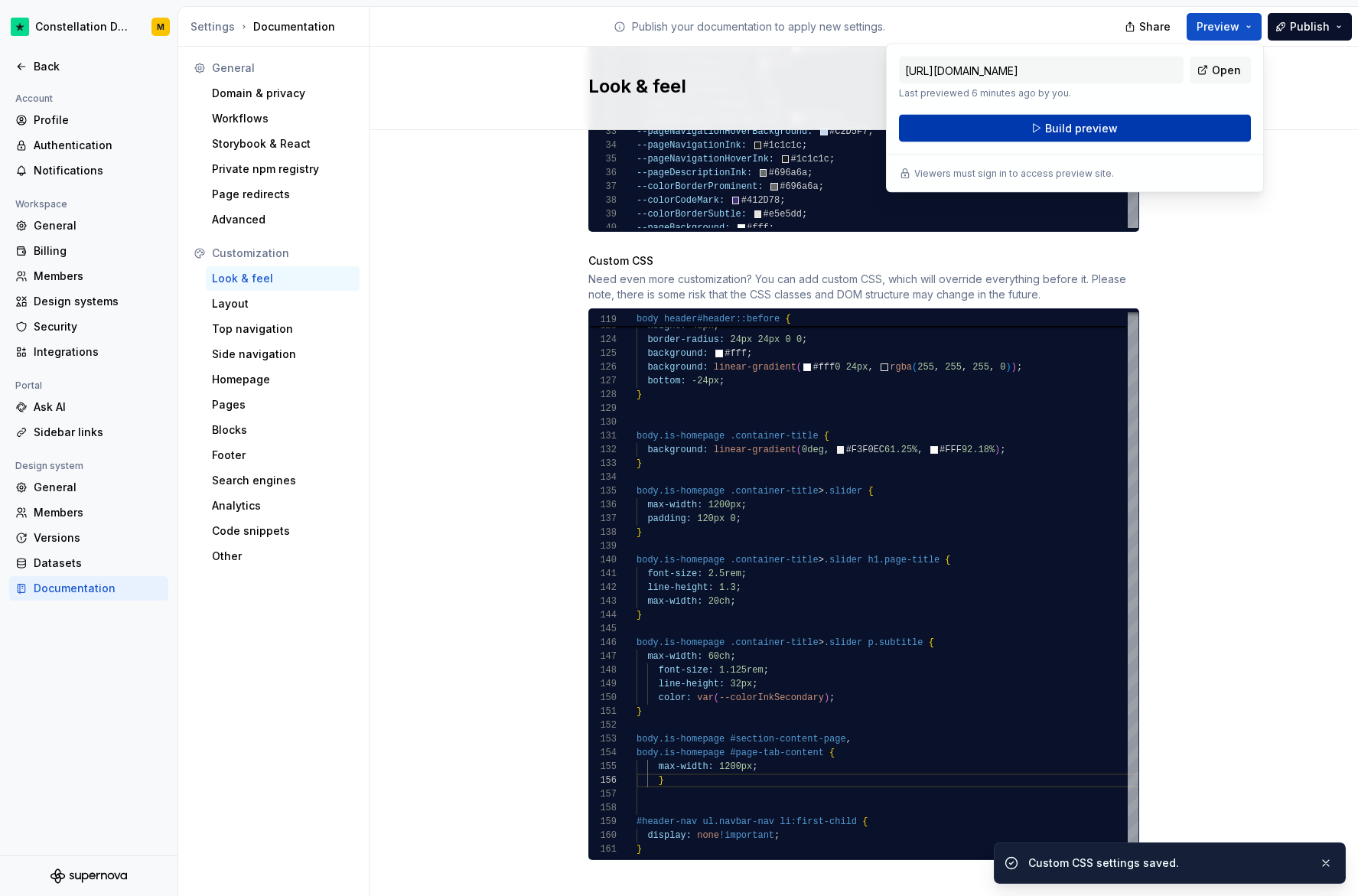
click at [1130, 130] on button "Build preview" at bounding box center [1075, 128] width 352 height 27
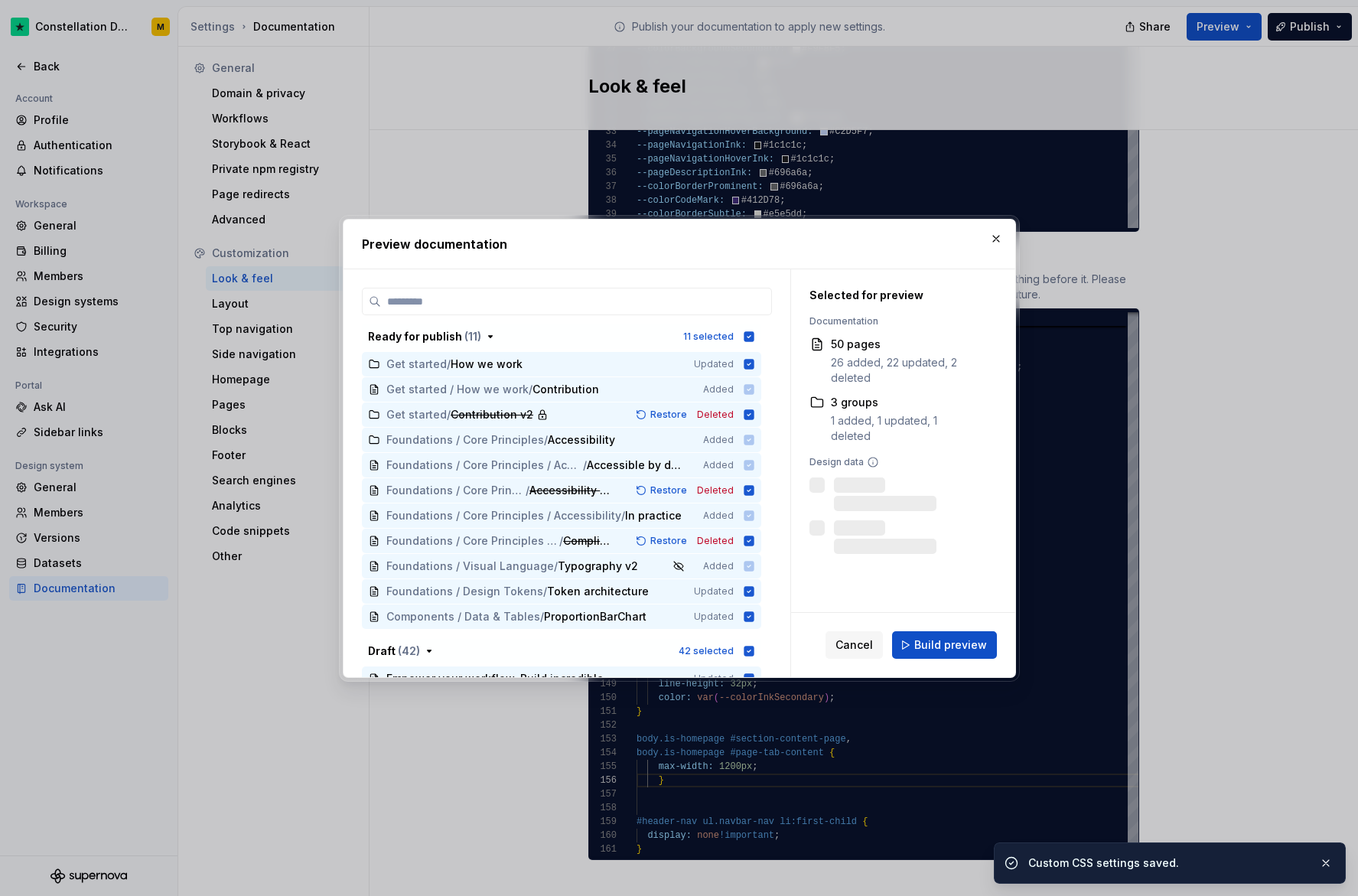
click at [964, 649] on span "Build preview" at bounding box center [951, 644] width 73 height 15
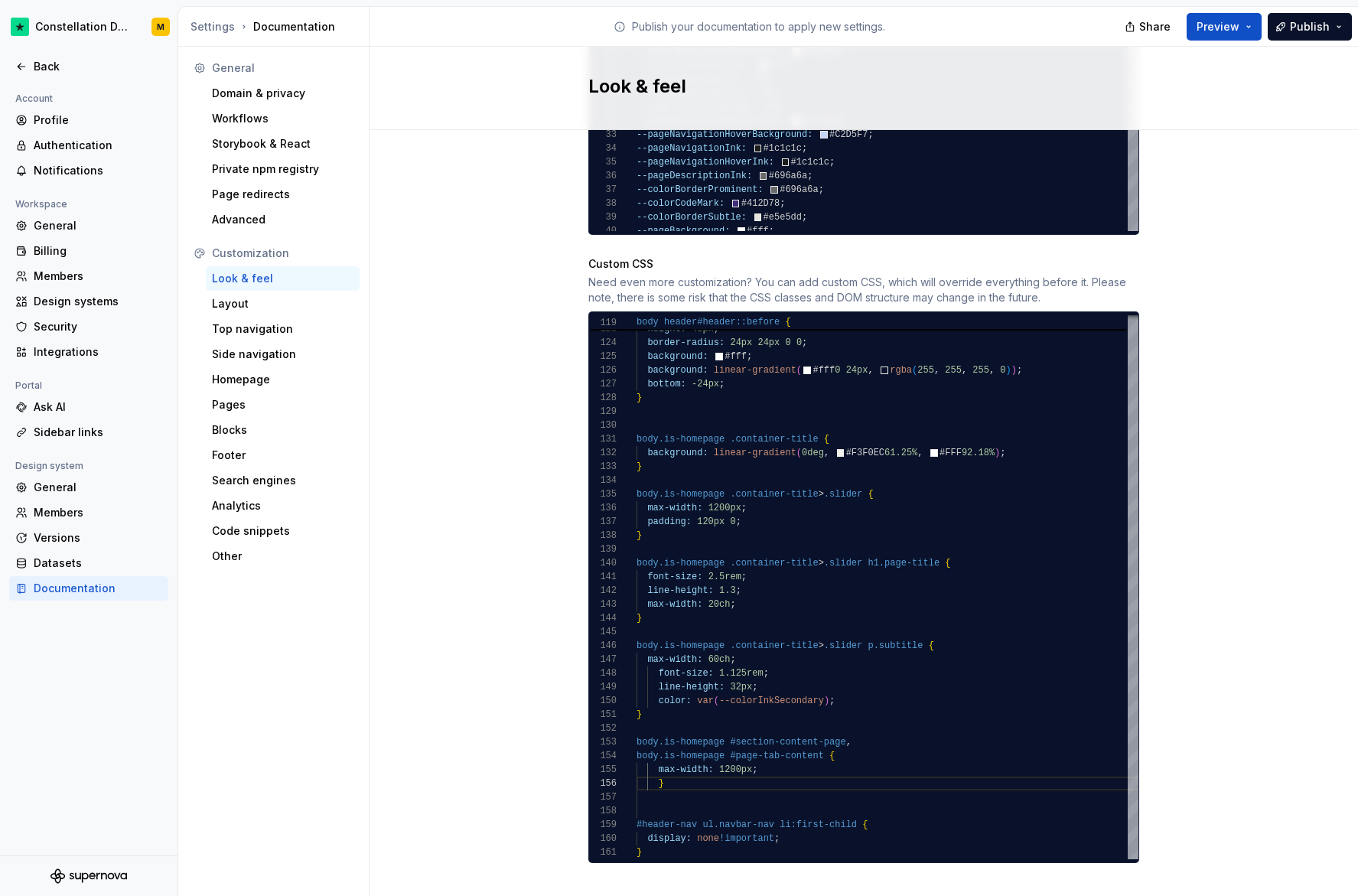
scroll to position [1314, 0]
click at [41, 58] on div "Back" at bounding box center [88, 67] width 160 height 25
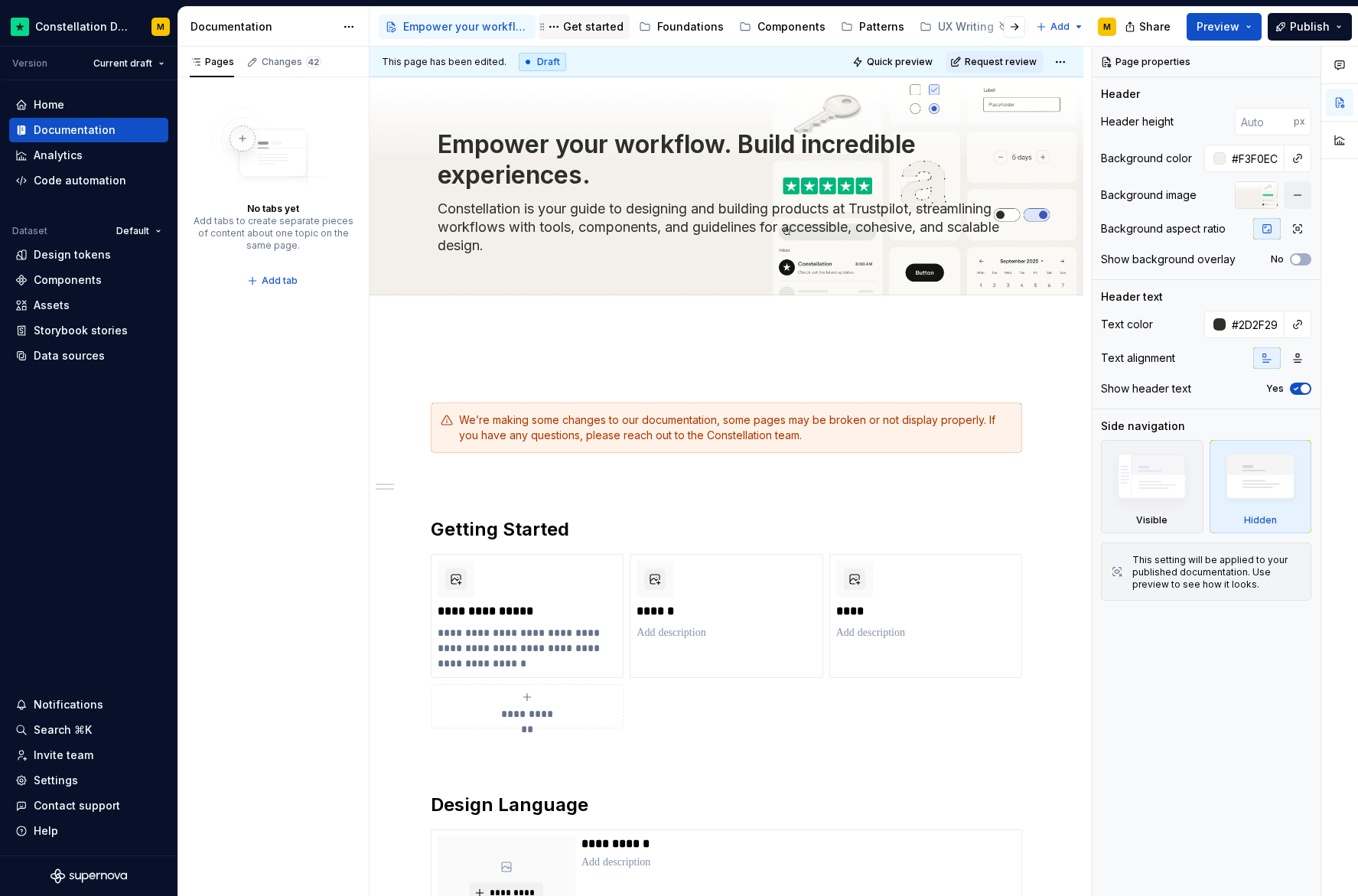
click at [584, 27] on div "Get started" at bounding box center [593, 26] width 60 height 15
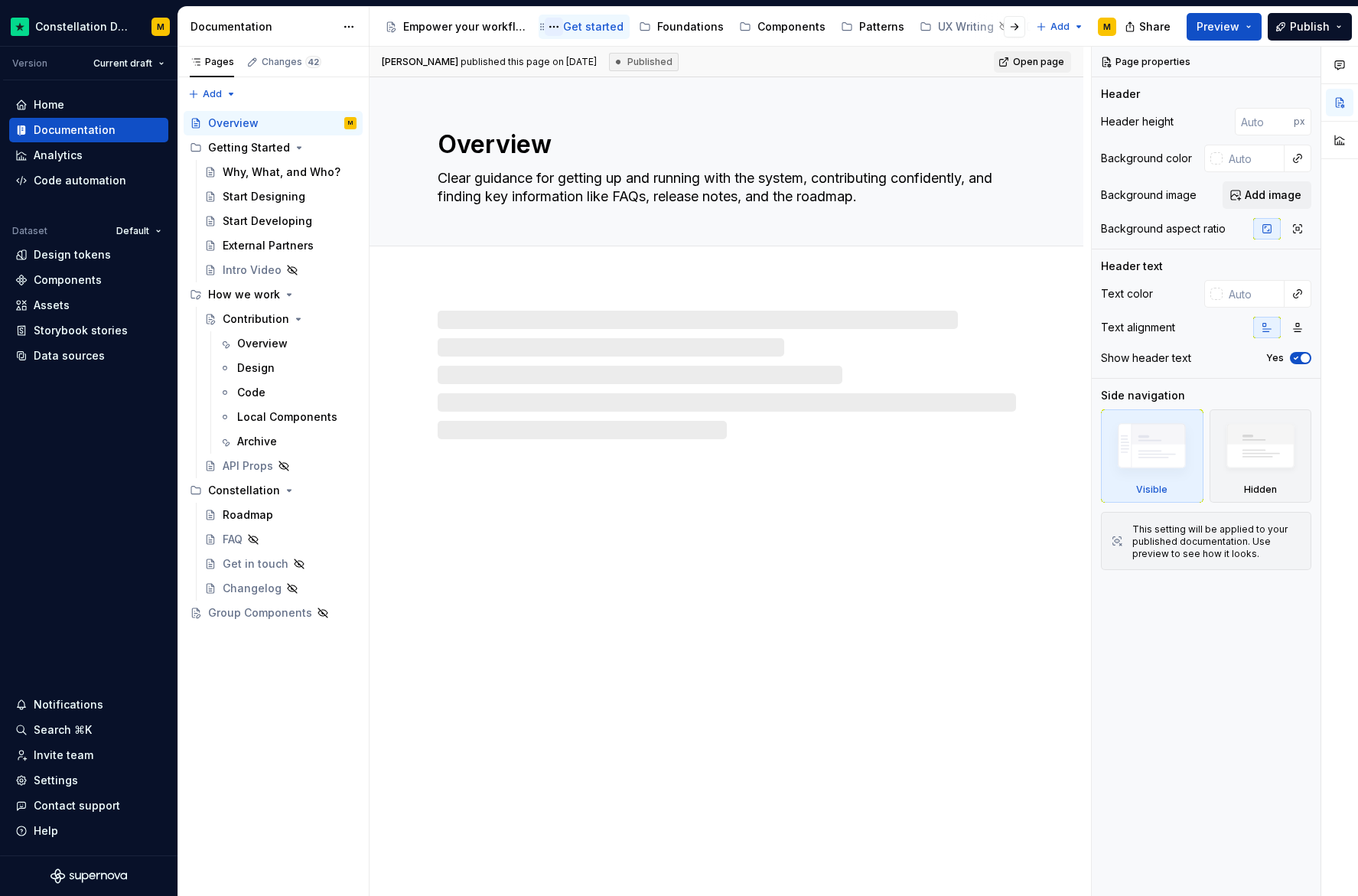
click at [551, 25] on button "Page tree" at bounding box center [554, 26] width 18 height 18
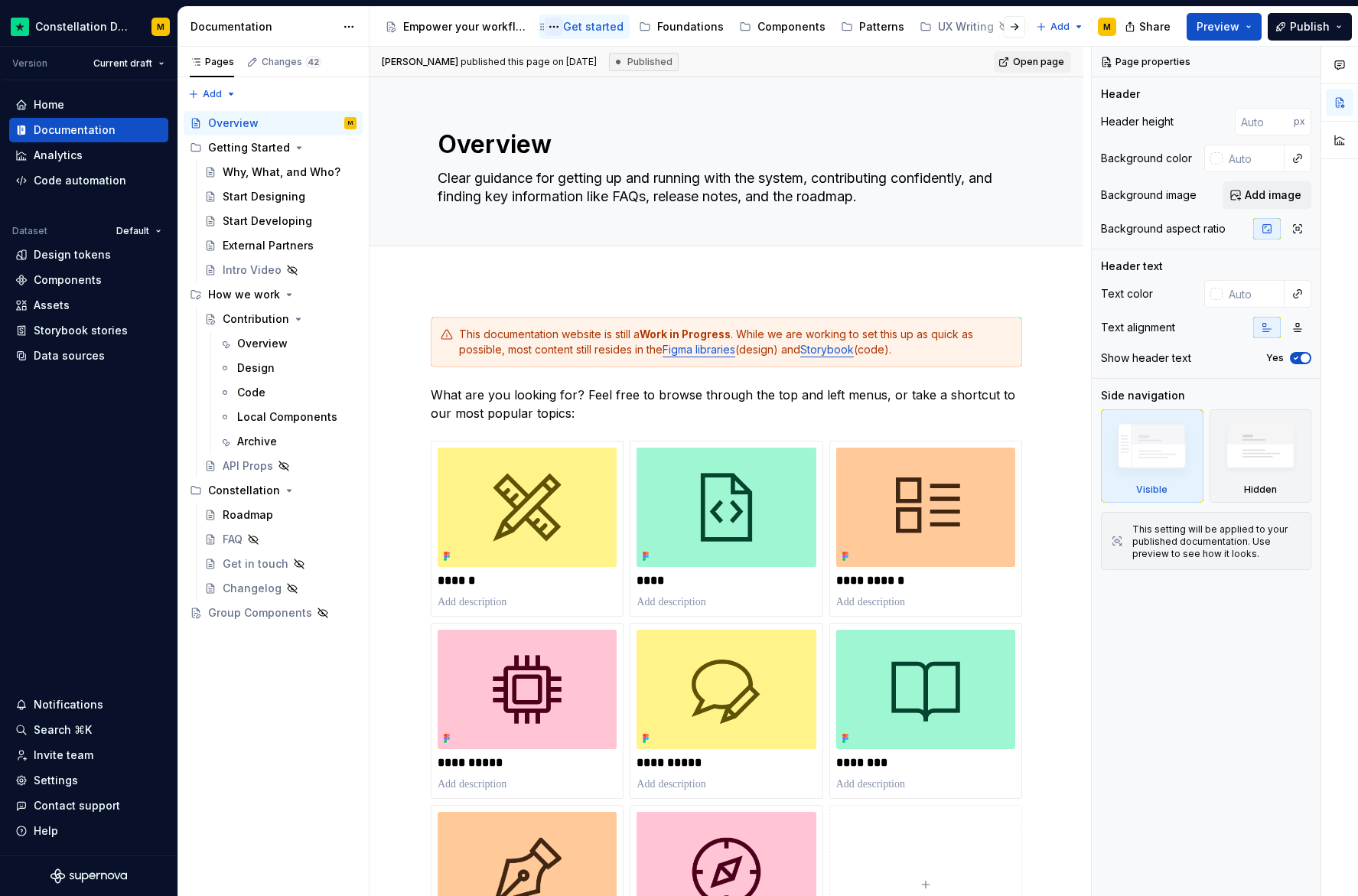
click at [551, 25] on html "Constellation Design System M Version Current draft Home Documentation Analytic…" at bounding box center [679, 448] width 1358 height 896
click at [293, 147] on icon "Page tree" at bounding box center [299, 147] width 12 height 12
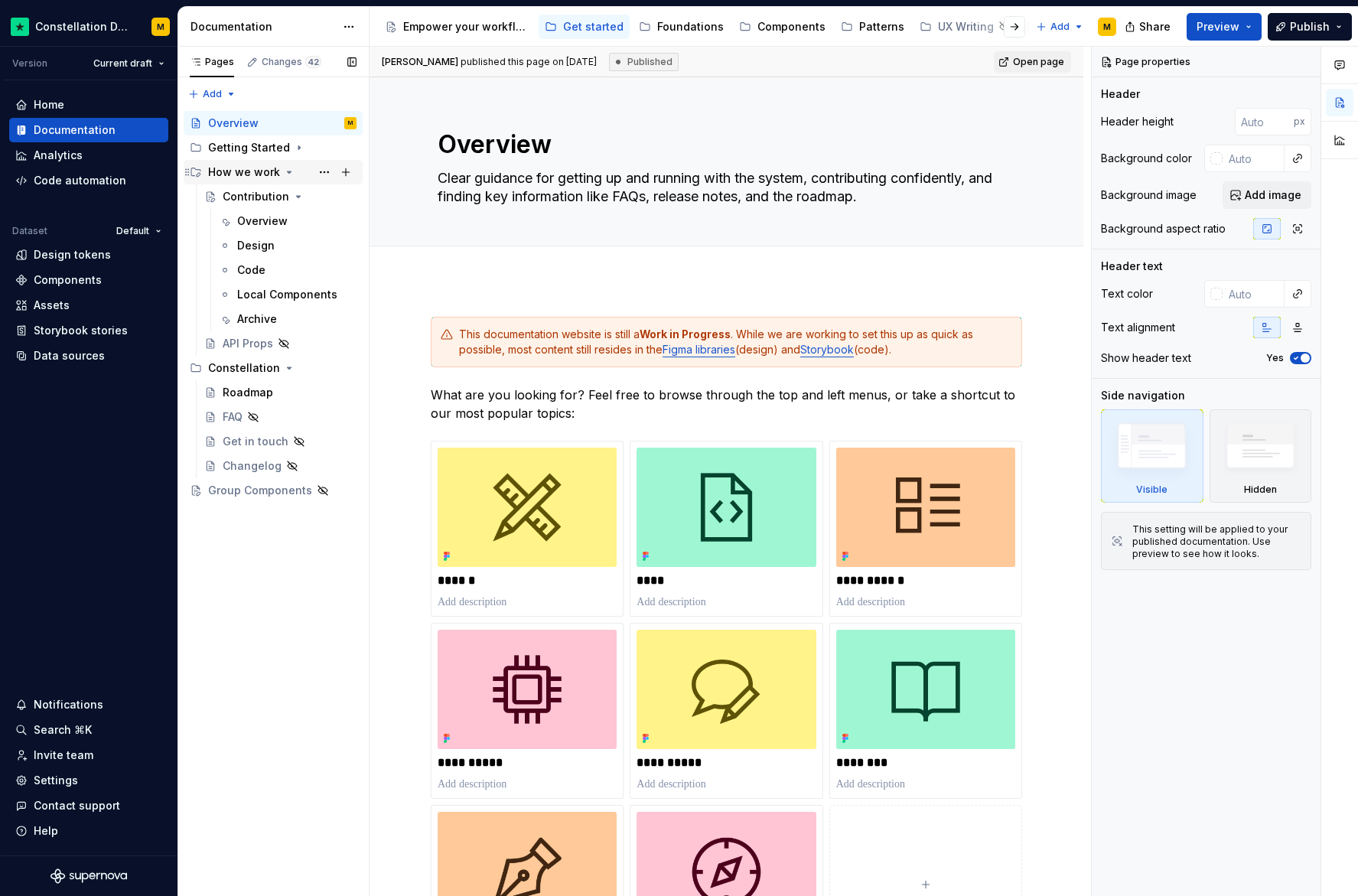
click at [288, 174] on icon "Page tree" at bounding box center [289, 172] width 12 height 12
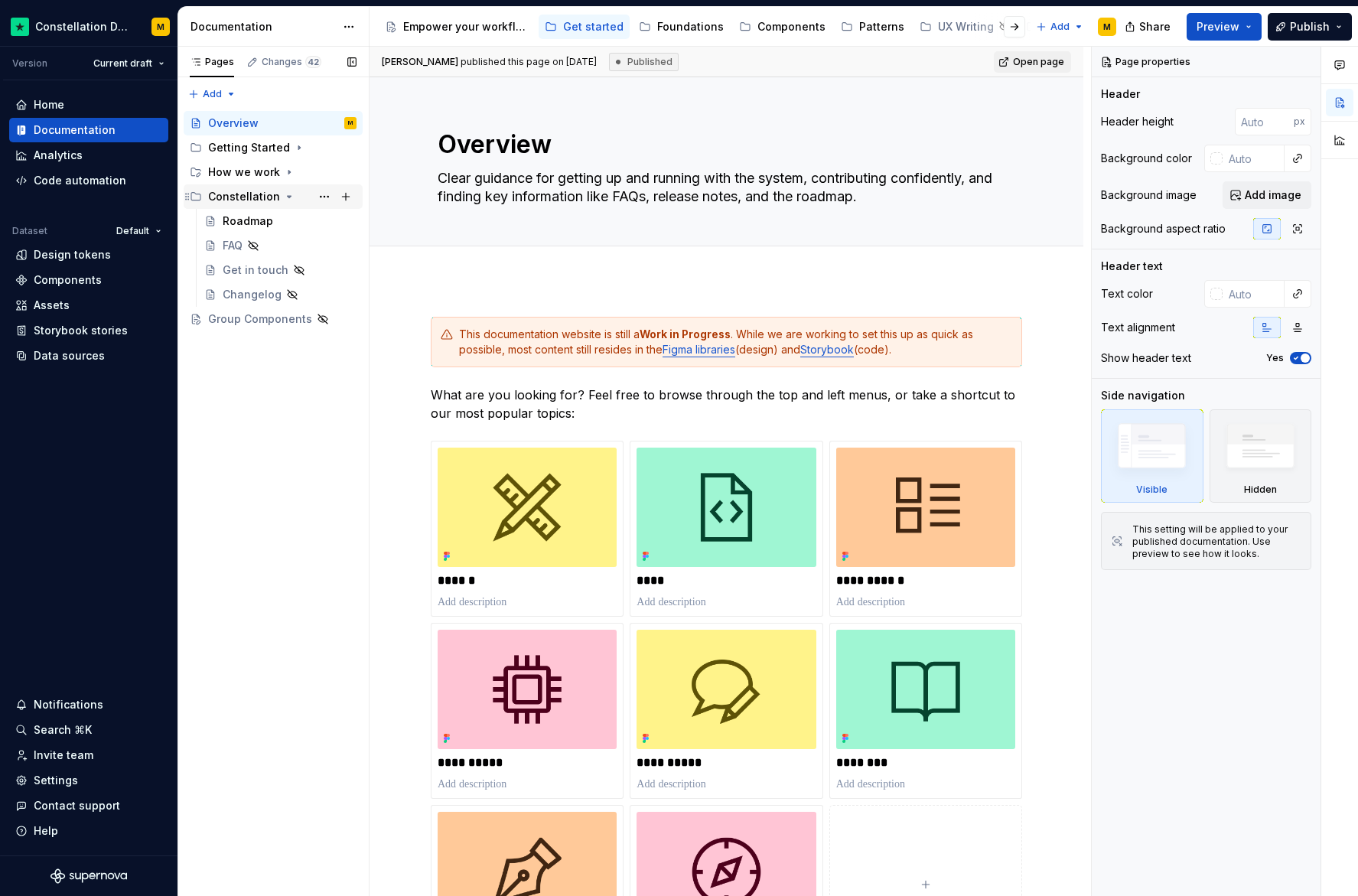
click at [283, 198] on icon "Page tree" at bounding box center [289, 196] width 12 height 12
click at [252, 369] on div "Pages Changes 42 Add Accessibility guide for tree Page tree. Navigate the tree …" at bounding box center [273, 471] width 192 height 850
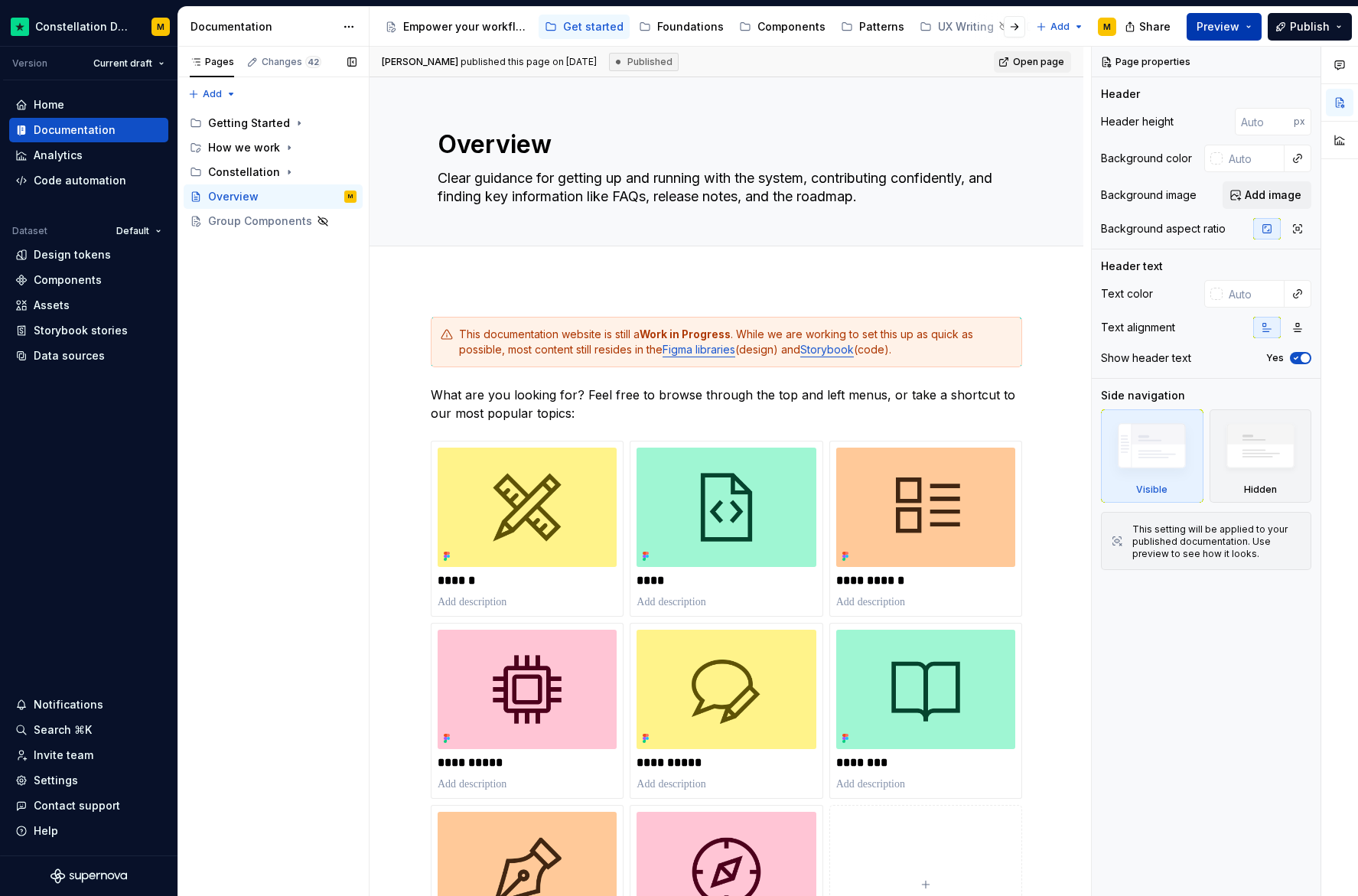
click at [1223, 17] on button "Preview" at bounding box center [1224, 26] width 75 height 27
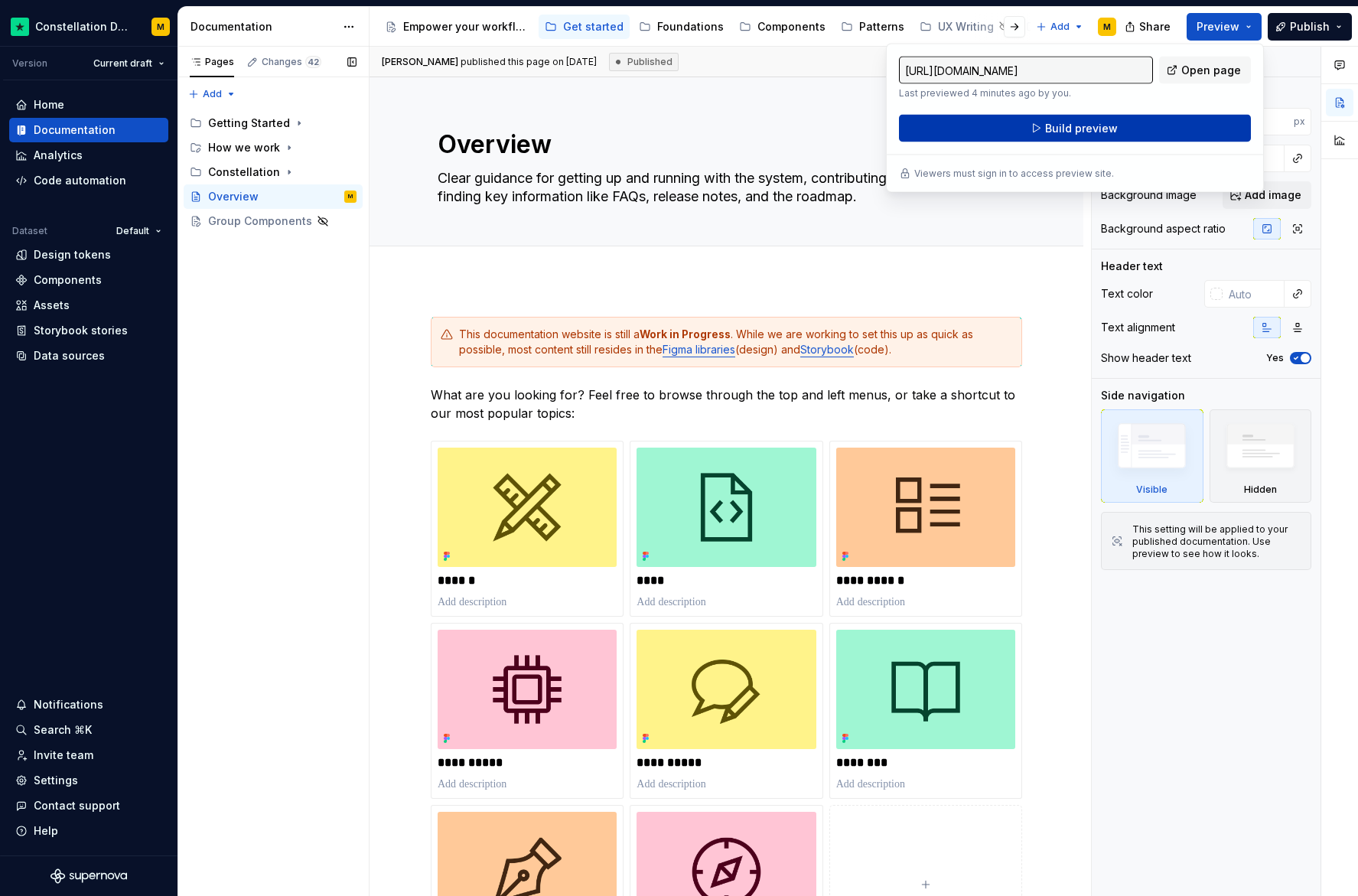
click at [1120, 128] on button "Build preview" at bounding box center [1075, 128] width 352 height 27
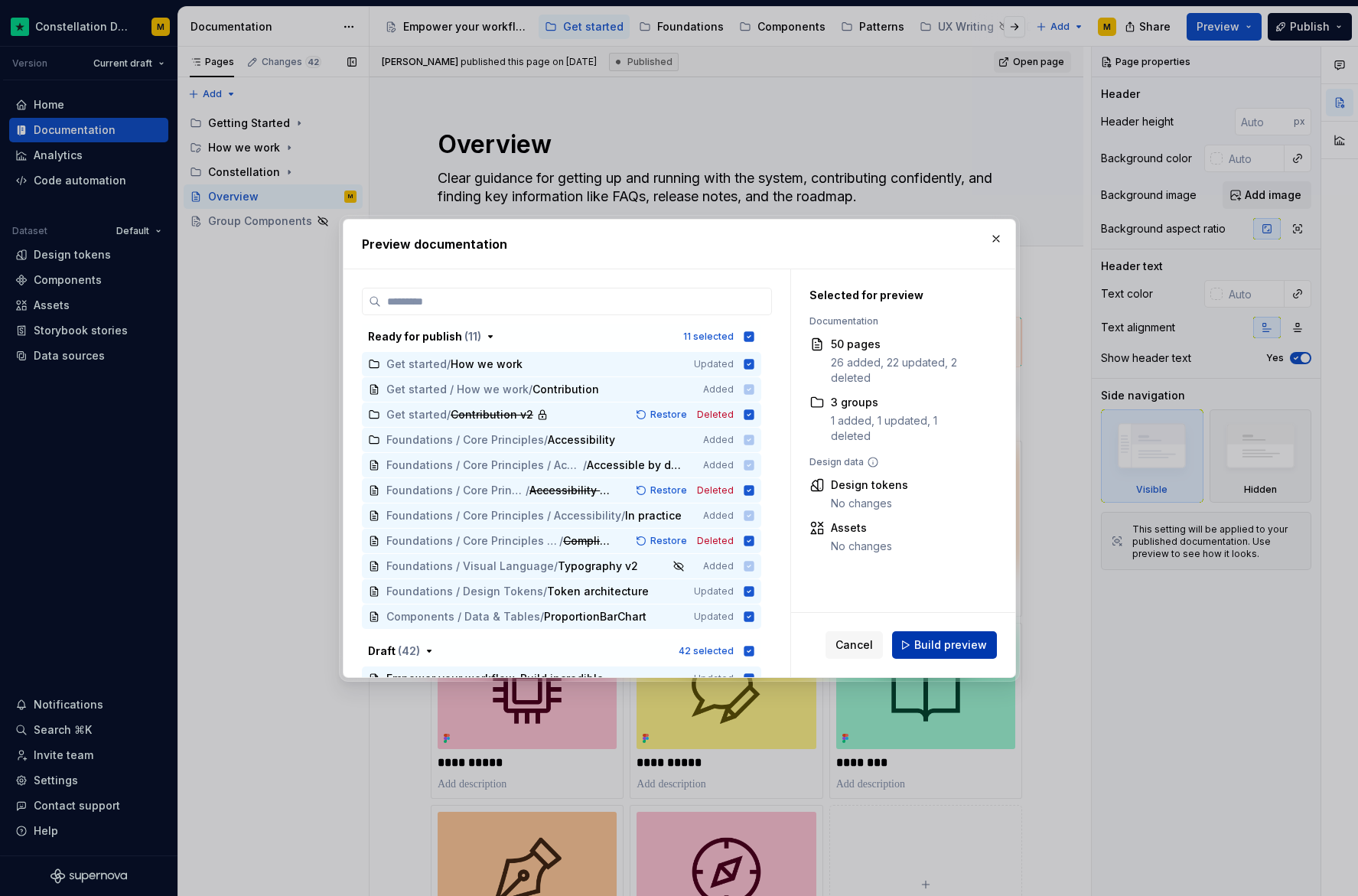
click at [984, 640] on span "Build preview" at bounding box center [951, 644] width 73 height 15
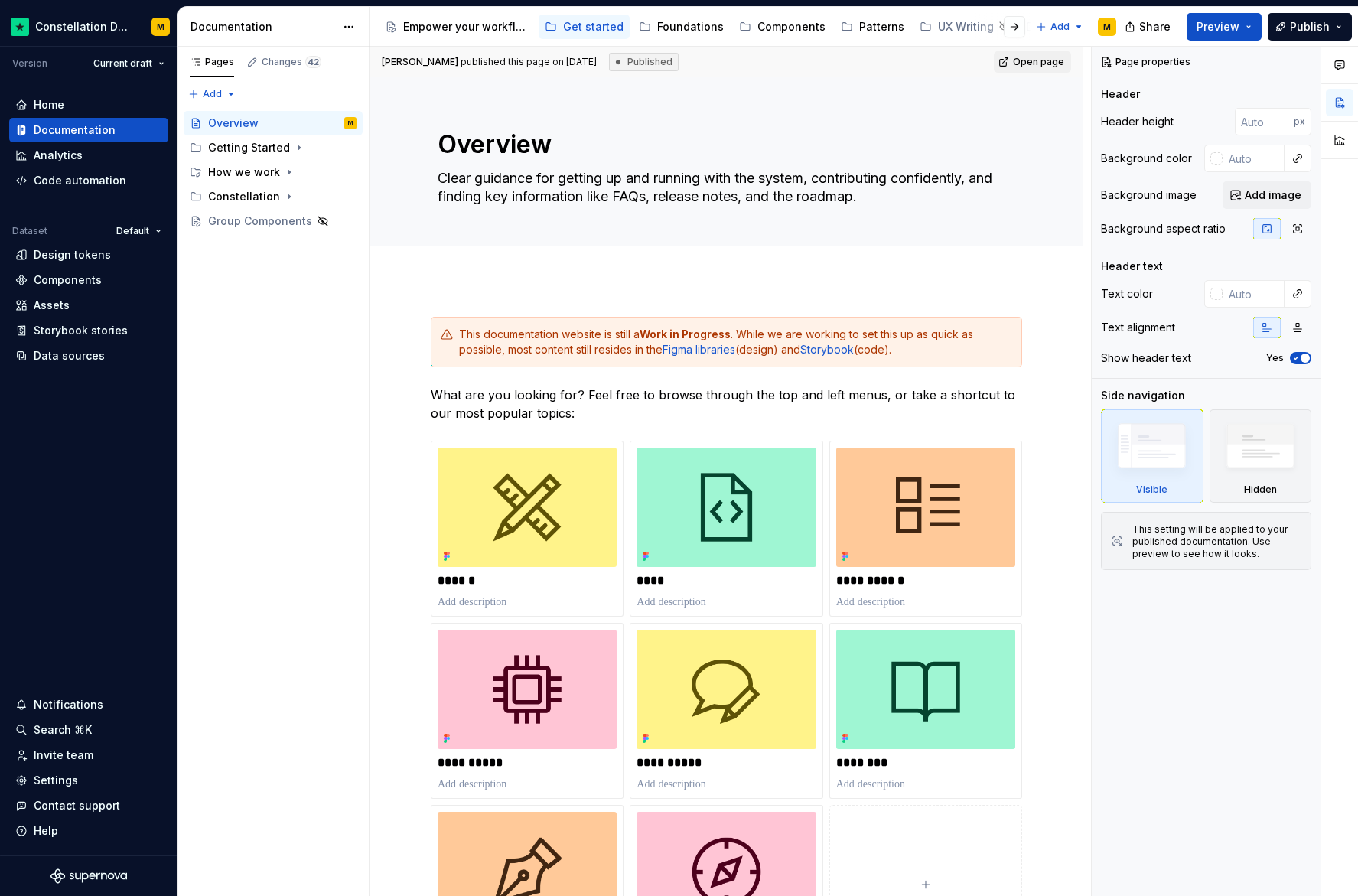
drag, startPoint x: 191, startPoint y: 200, endPoint x: 386, endPoint y: 10, distance: 272.3
click at [284, 172] on icon "Page tree" at bounding box center [289, 172] width 12 height 12
click at [228, 179] on div "How we work" at bounding box center [245, 172] width 72 height 15
click at [277, 179] on div "How we work" at bounding box center [282, 172] width 148 height 22
click at [293, 194] on icon "Page tree" at bounding box center [298, 196] width 12 height 12
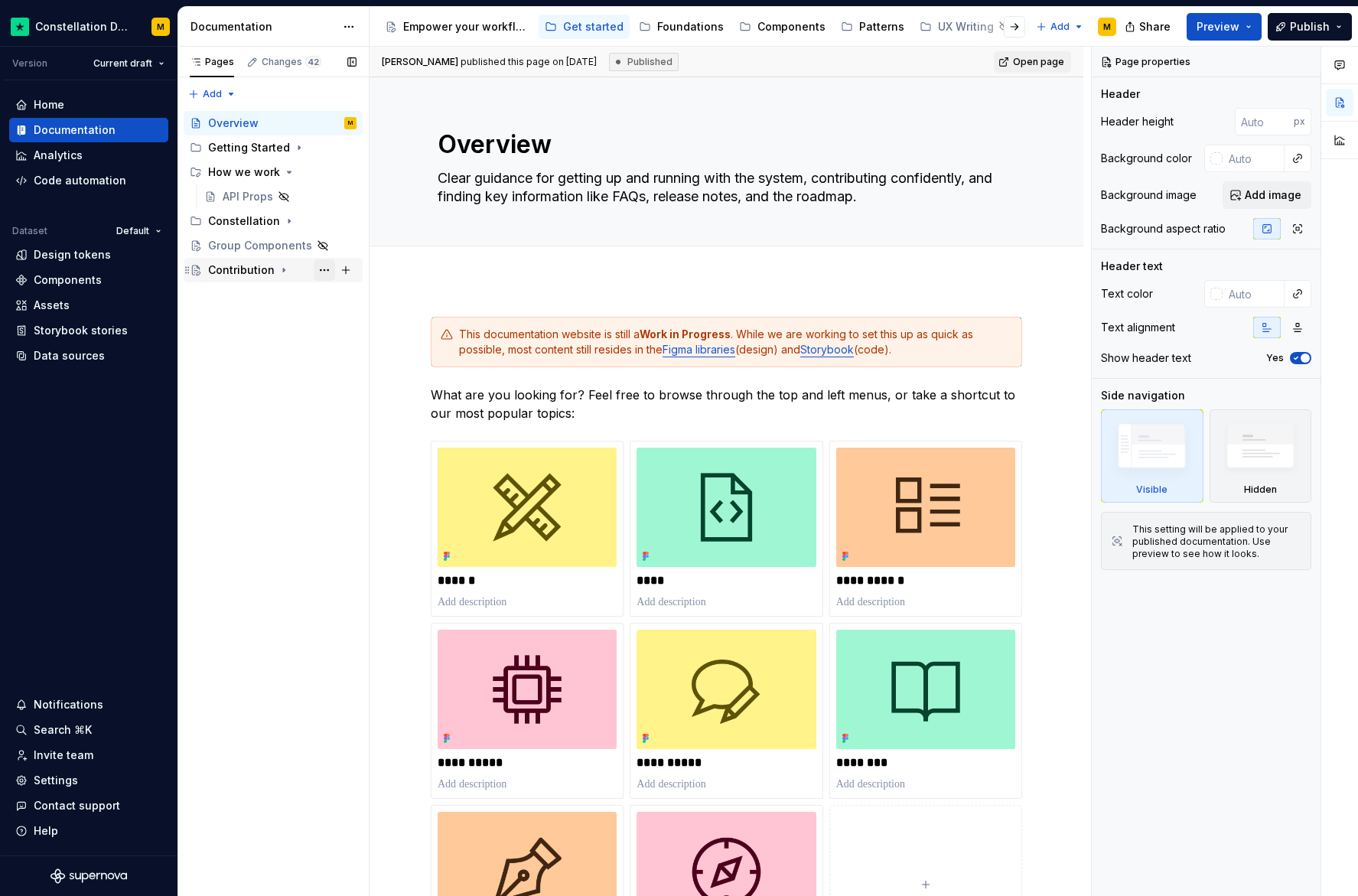
click at [323, 270] on button "Page tree" at bounding box center [324, 270] width 22 height 22
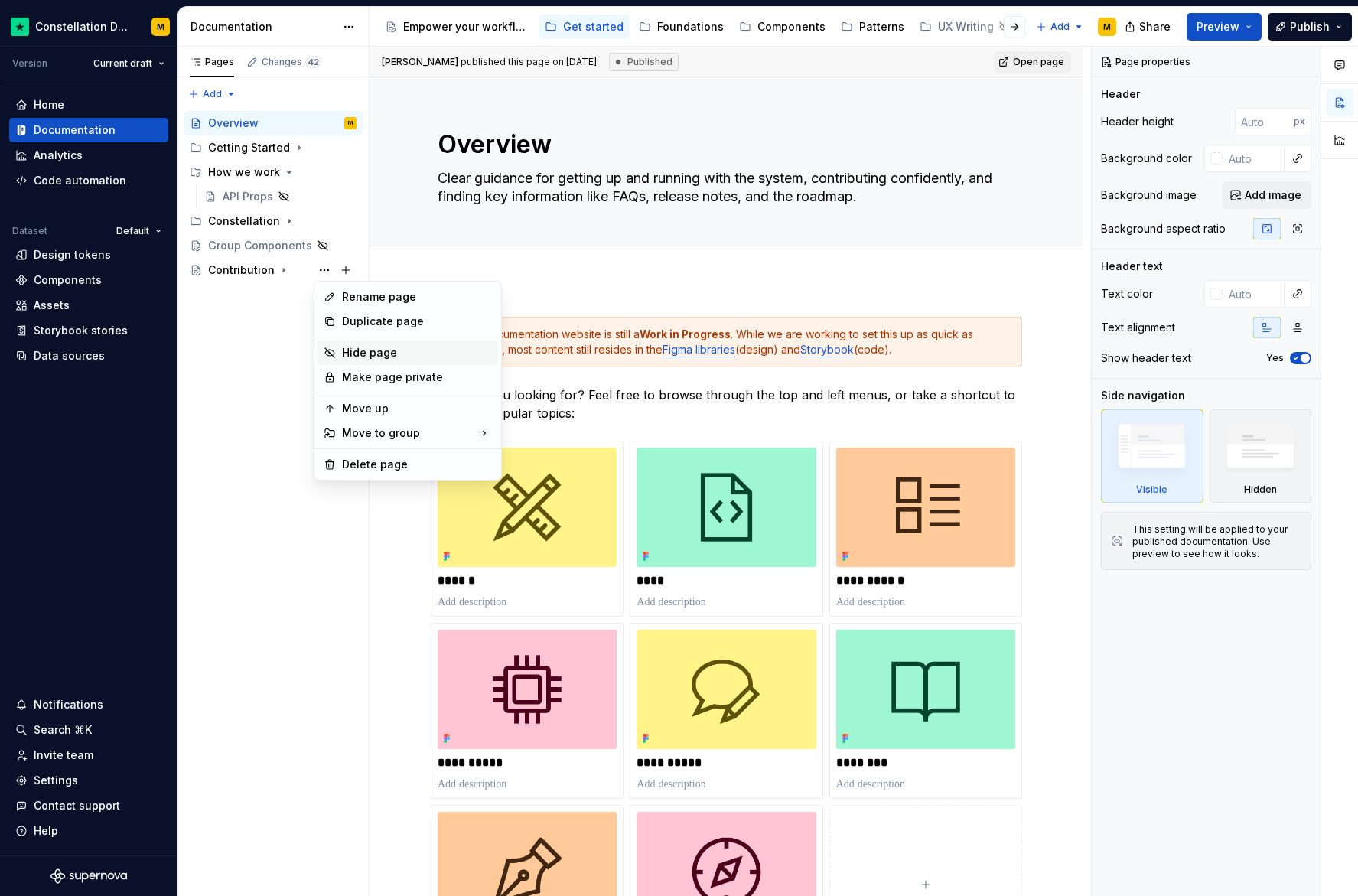
click at [358, 356] on div "Hide page" at bounding box center [417, 352] width 150 height 15
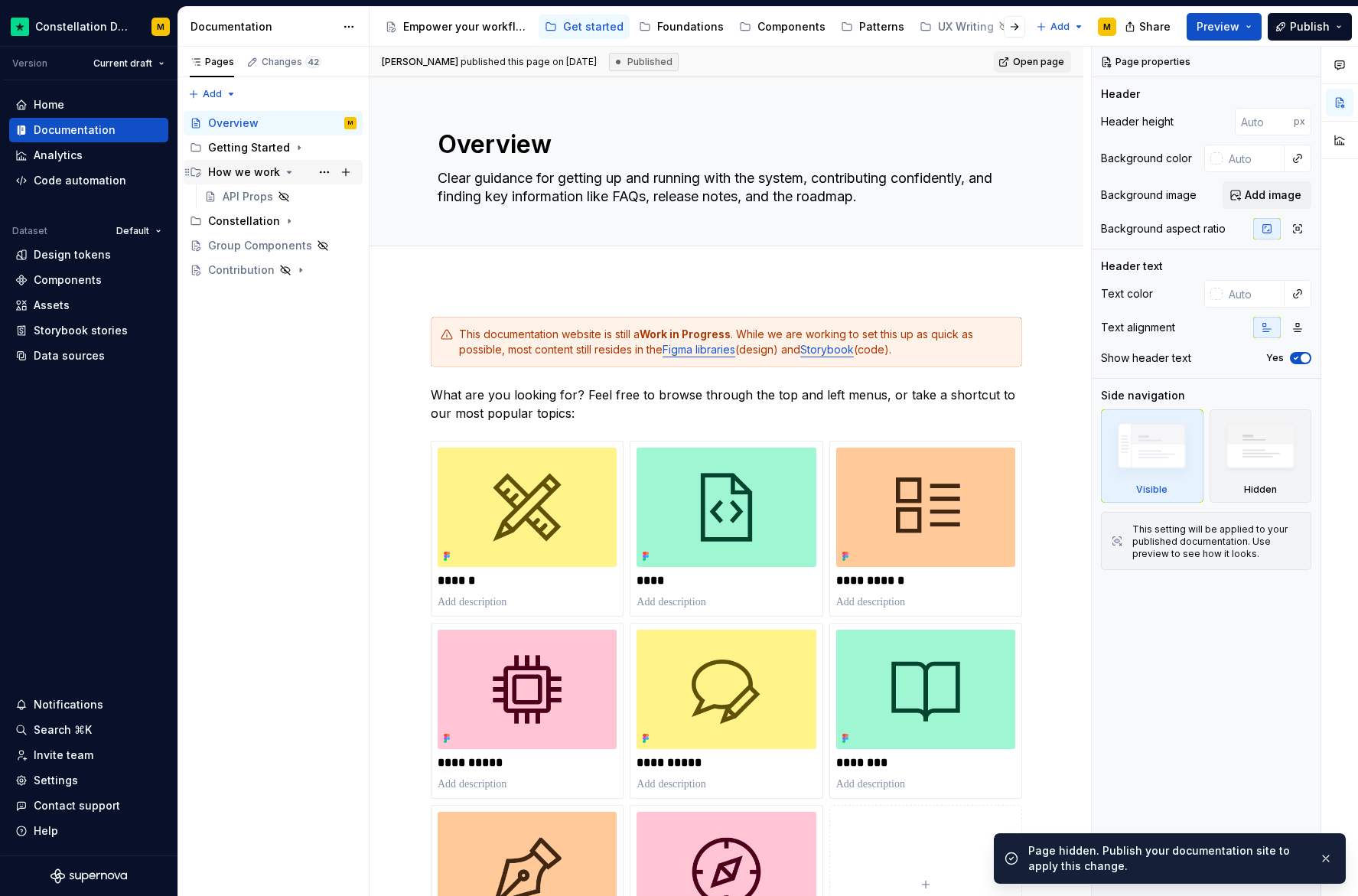
click at [285, 174] on icon "Page tree" at bounding box center [289, 172] width 12 height 12
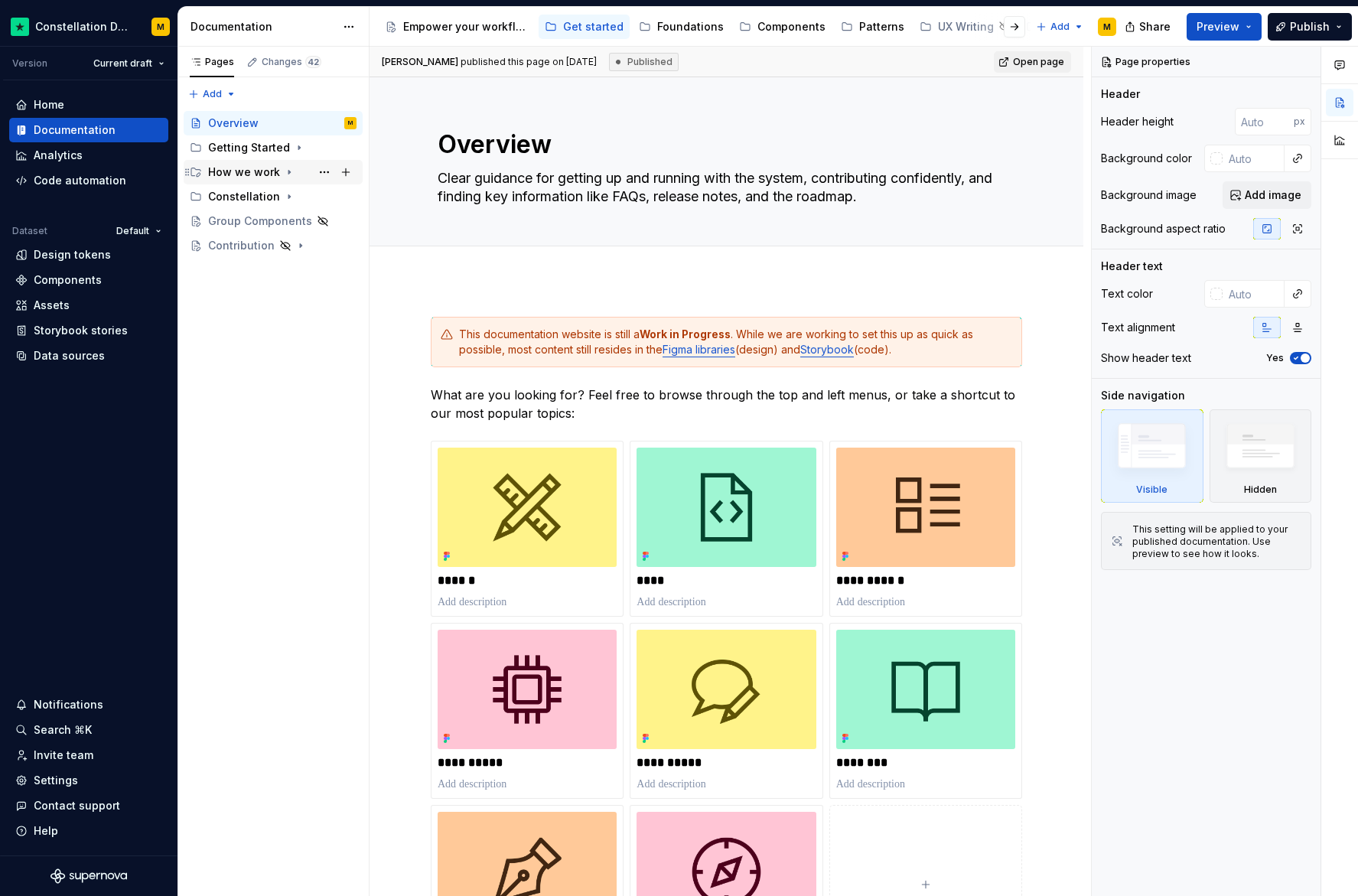
click at [256, 163] on div "How we work" at bounding box center [282, 172] width 148 height 22
click at [316, 167] on button "Page tree" at bounding box center [324, 172] width 22 height 22
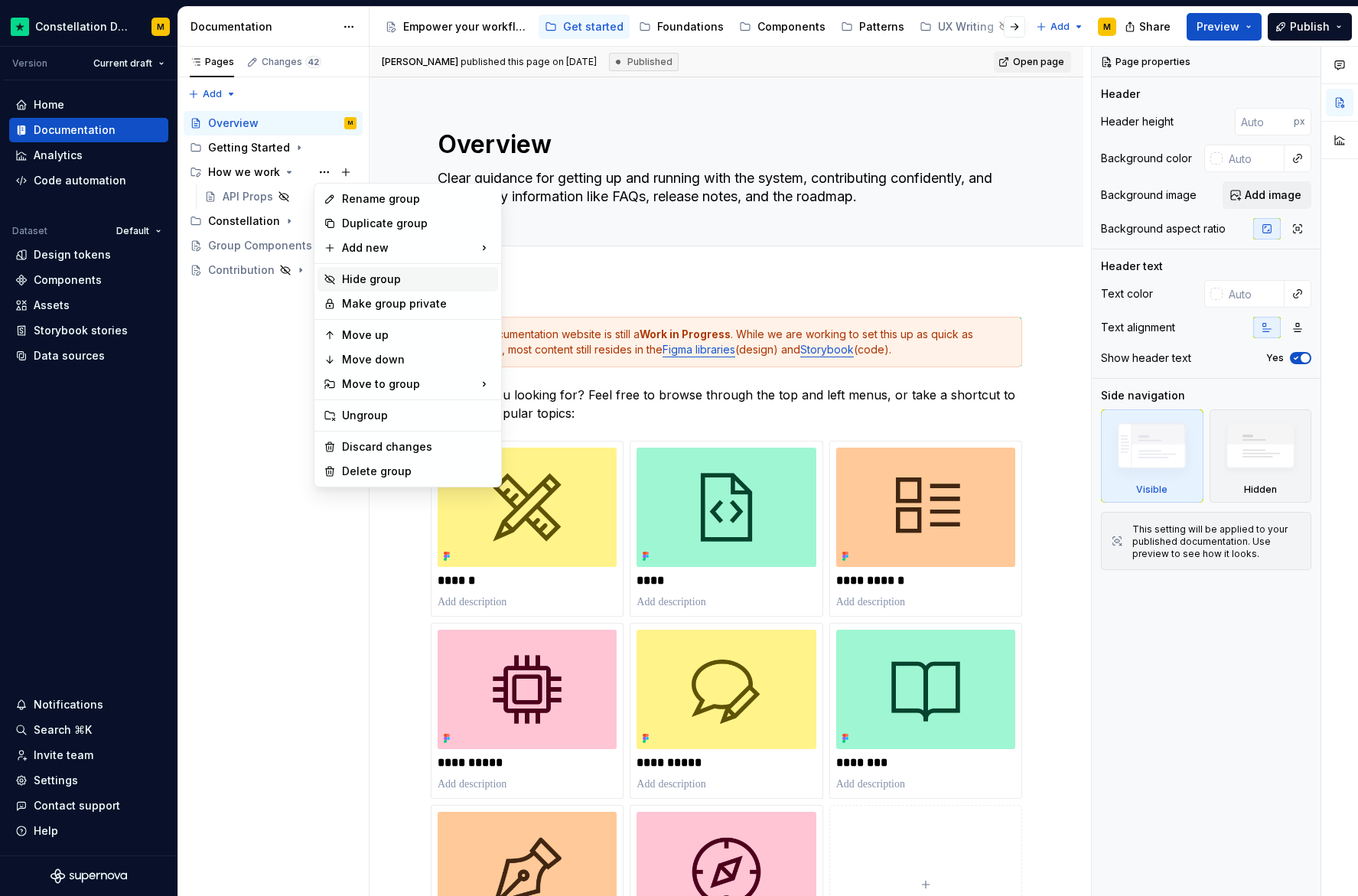
click at [374, 280] on div "Hide group" at bounding box center [417, 279] width 150 height 15
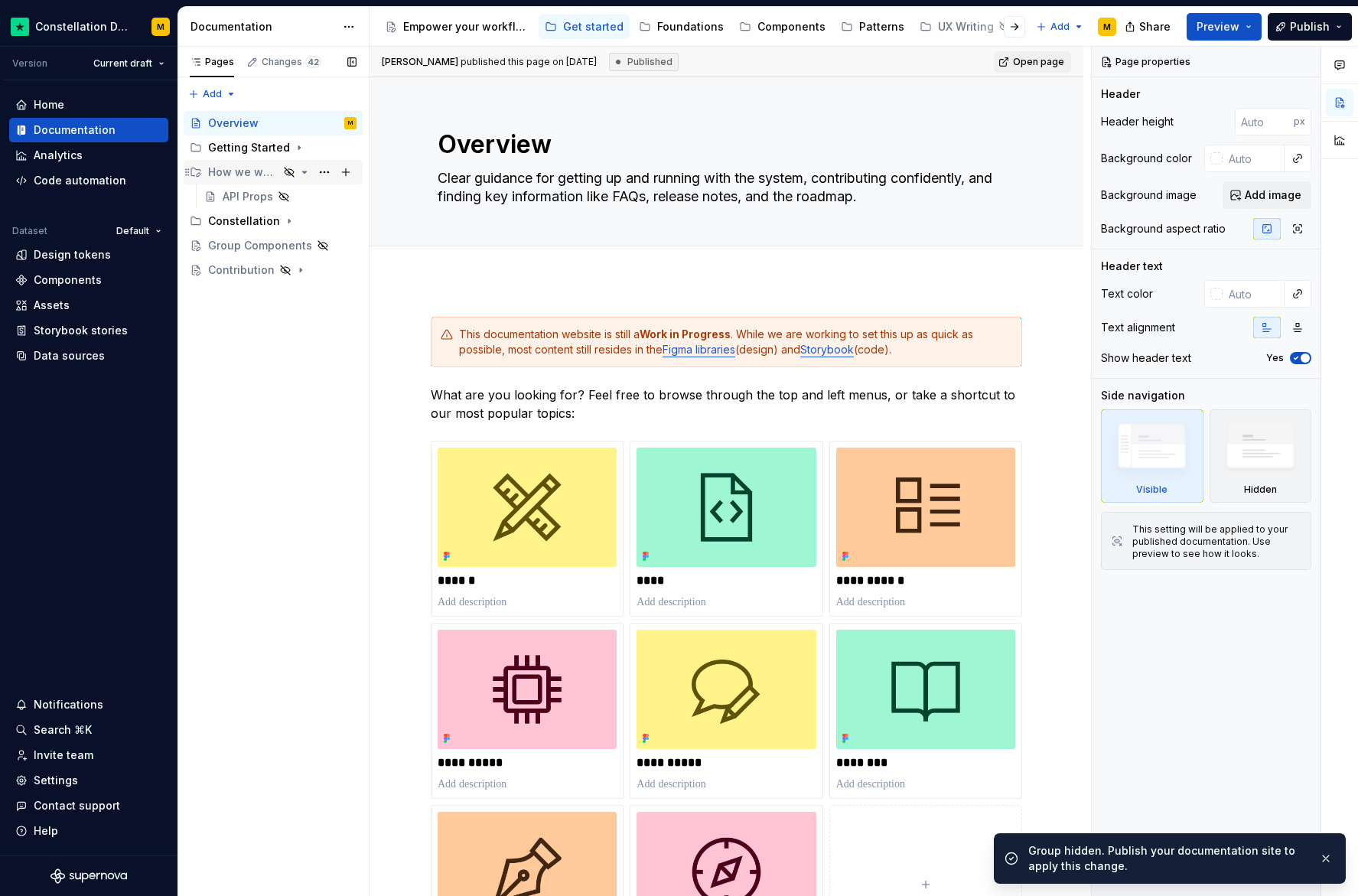
click at [302, 176] on icon "Page tree" at bounding box center [304, 172] width 12 height 12
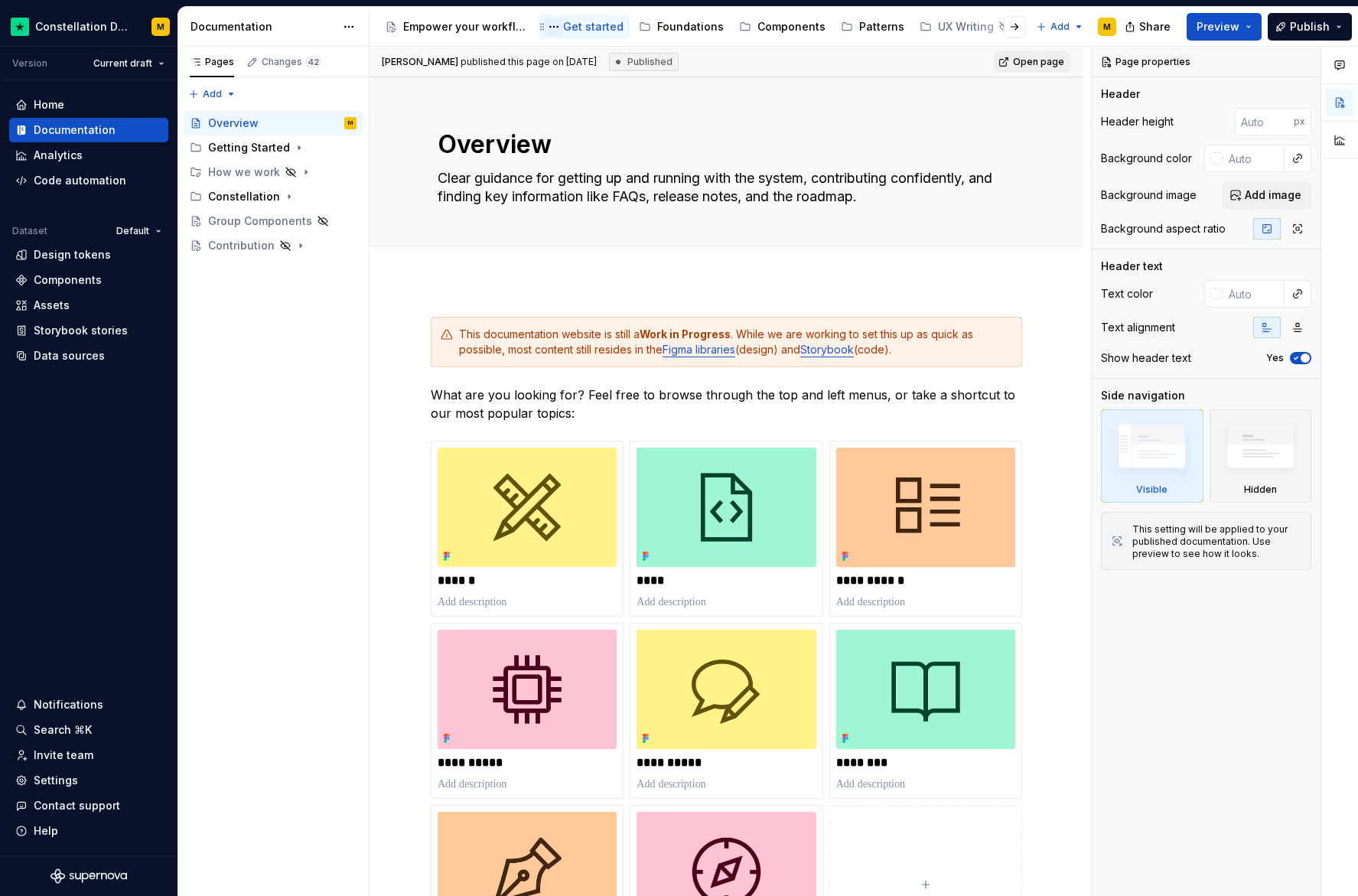
click at [557, 22] on button "Page tree" at bounding box center [554, 26] width 18 height 18
type textarea "*"
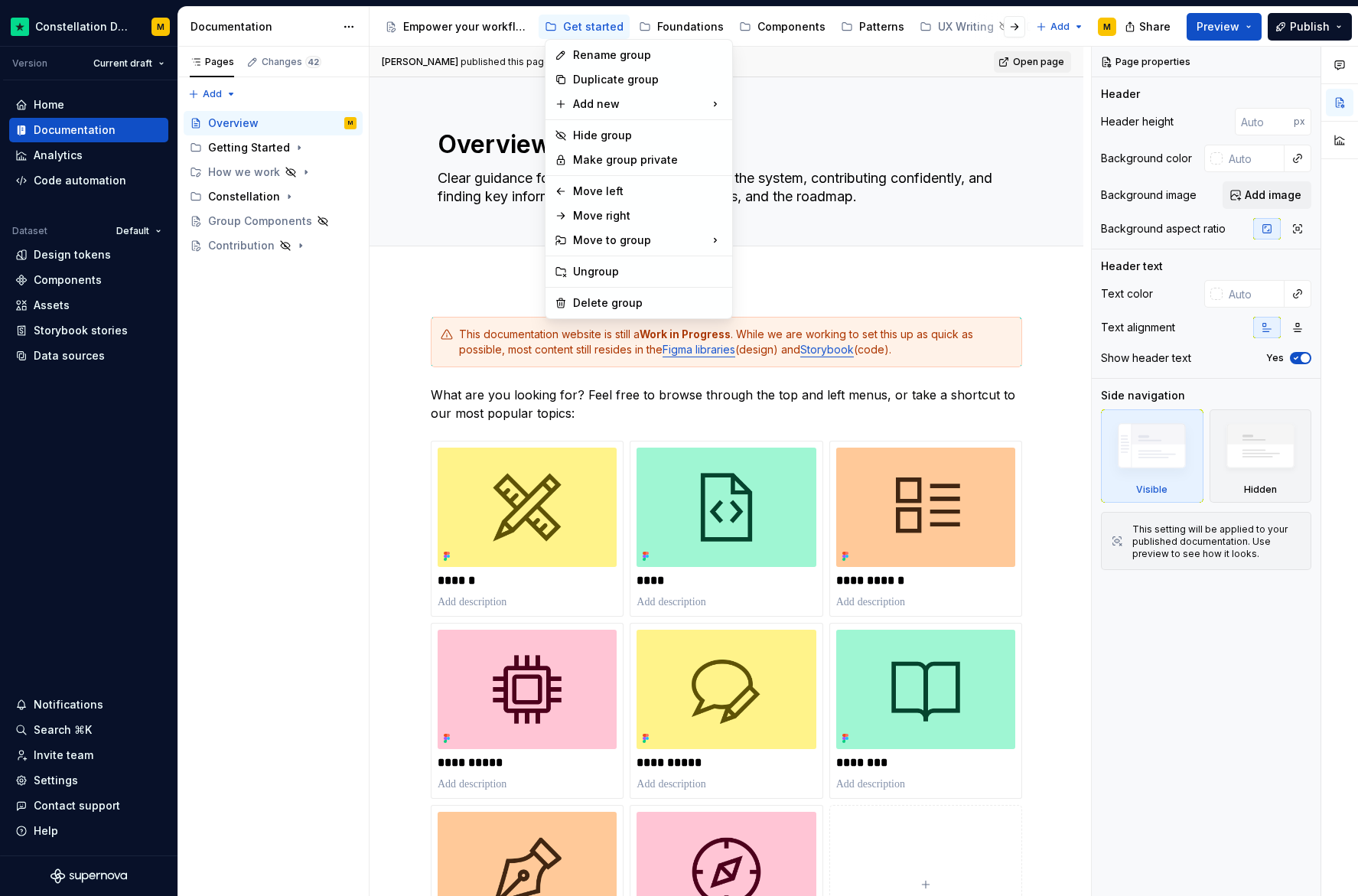
click at [584, 52] on div "Rename group" at bounding box center [648, 54] width 150 height 15
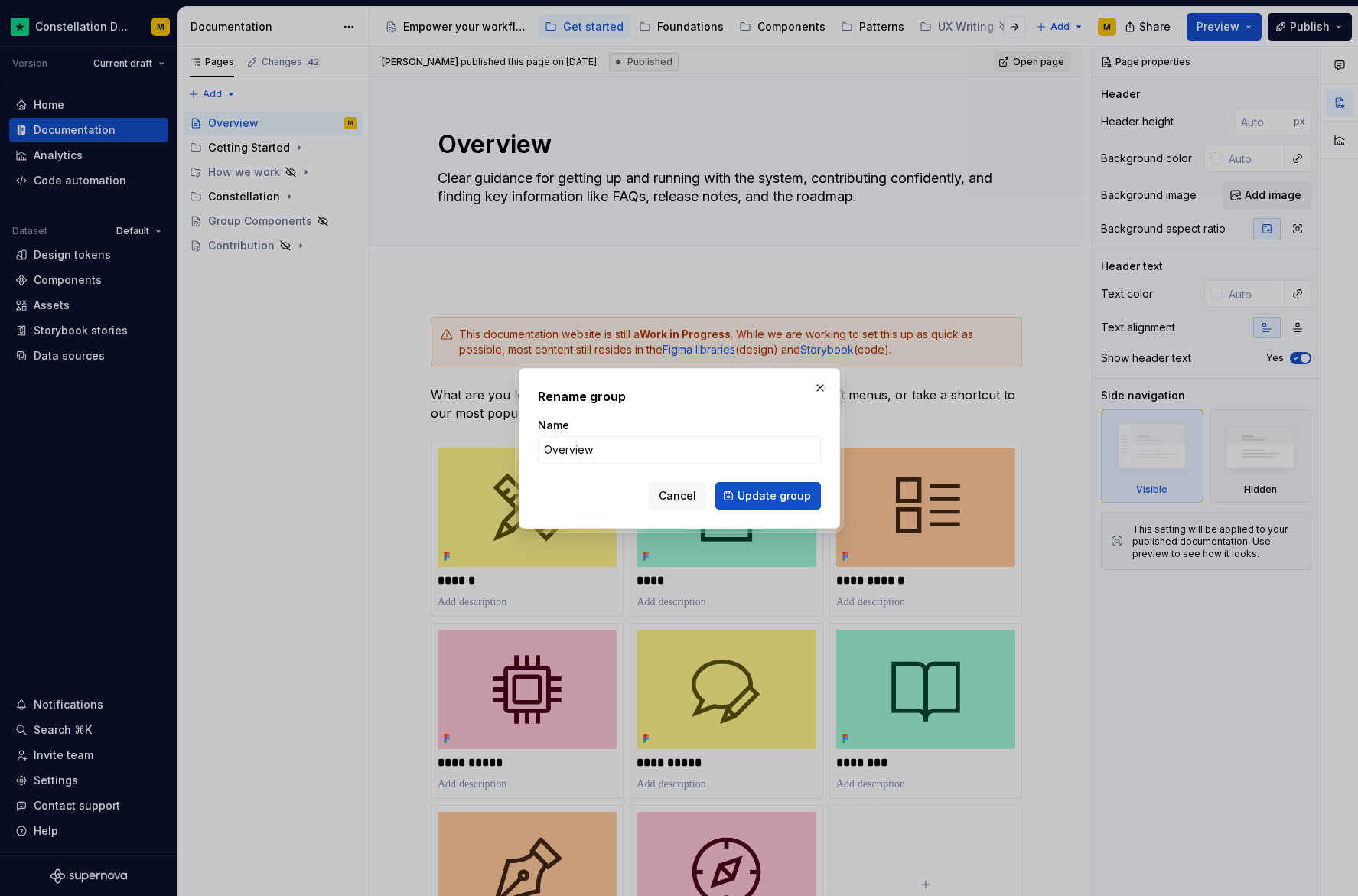
click at [778, 410] on div "Rename group Name Overview Cancel Update group" at bounding box center [679, 448] width 283 height 123
click at [652, 453] on input "Overview" at bounding box center [679, 450] width 283 height 27
type input "About Constellation"
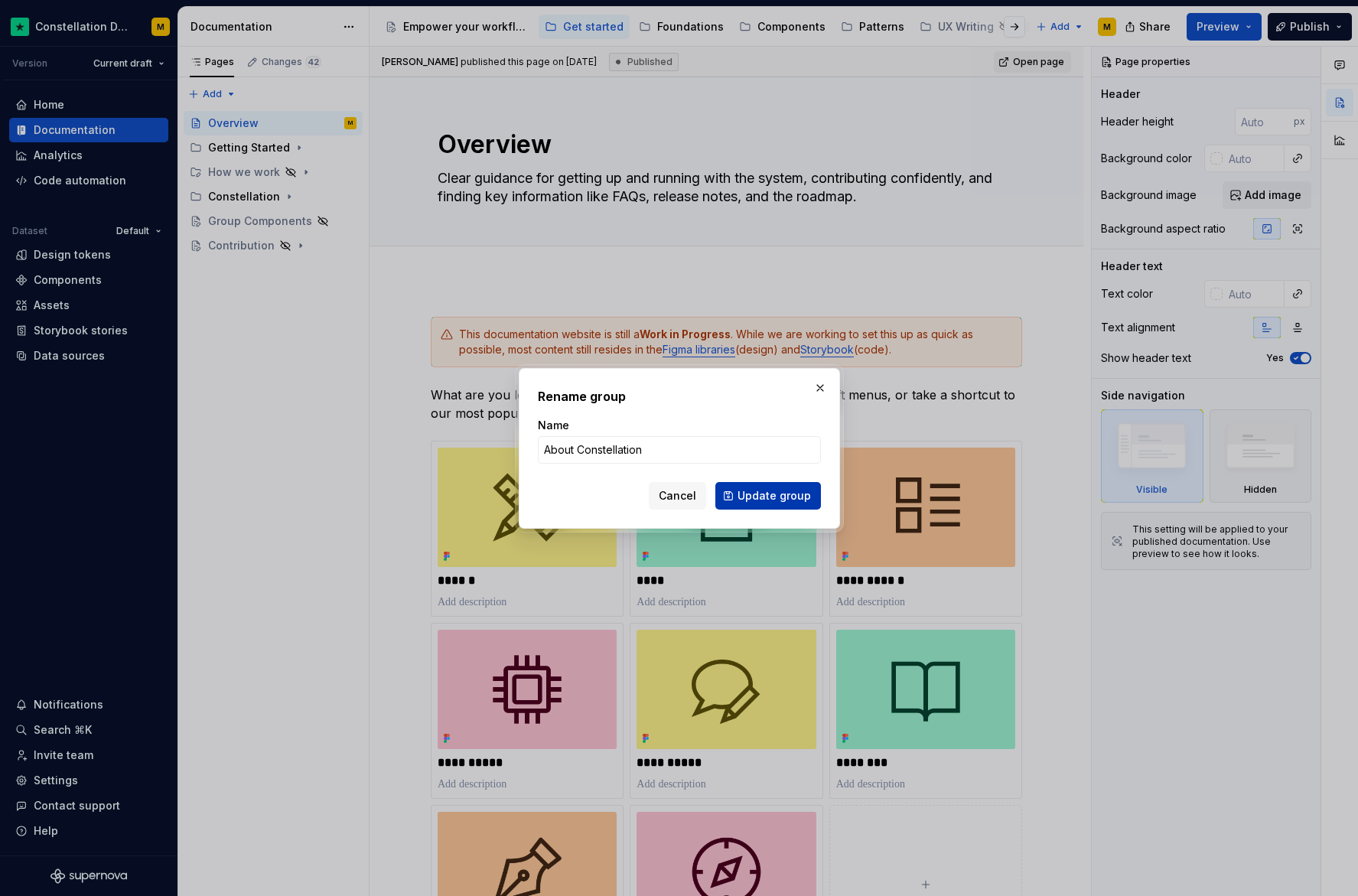
click at [790, 502] on span "Update group" at bounding box center [774, 495] width 74 height 15
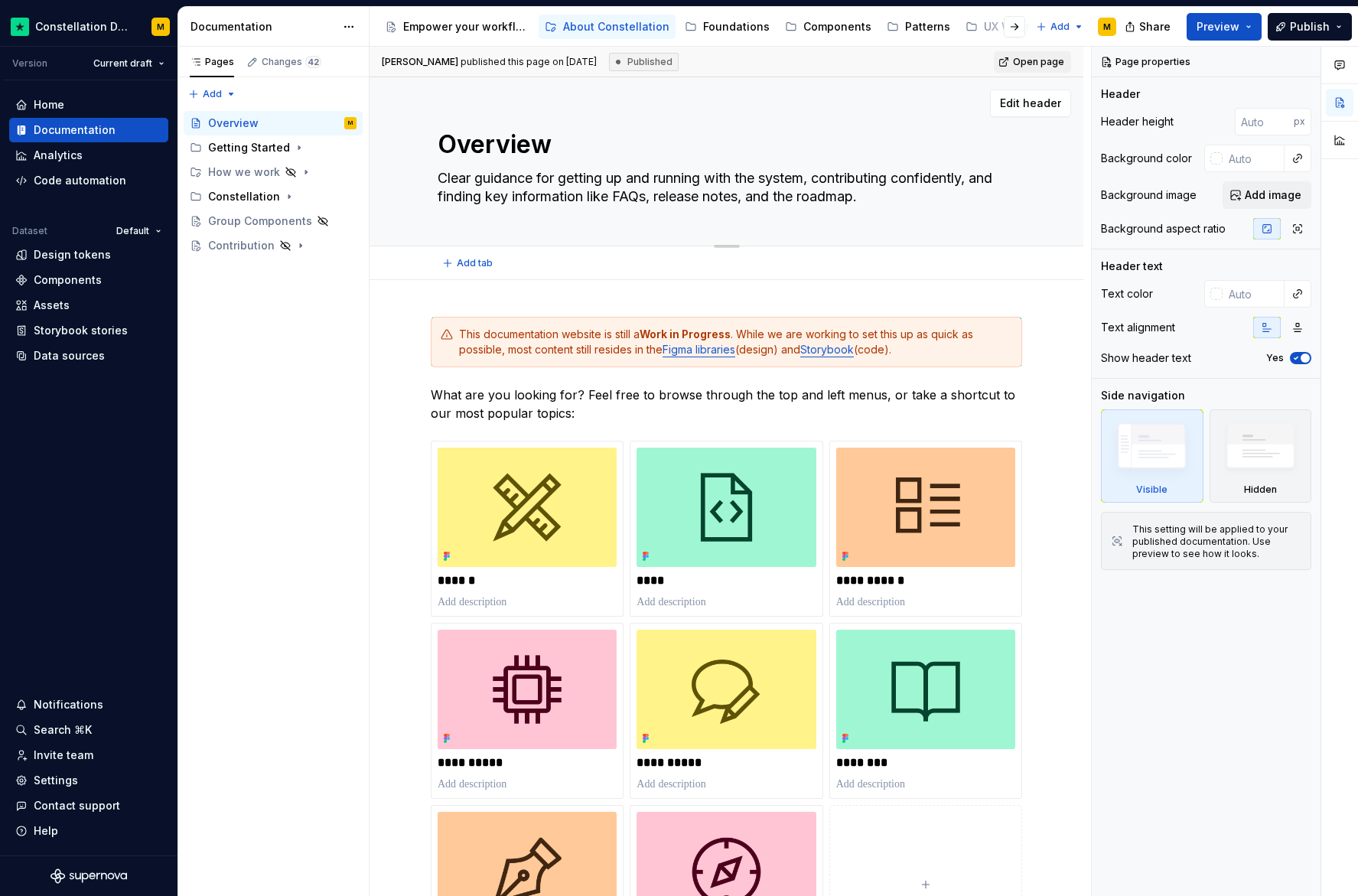
click at [499, 143] on textarea "Overview" at bounding box center [724, 144] width 579 height 37
click at [500, 143] on textarea "Overview" at bounding box center [724, 144] width 579 height 37
type textarea "*"
type textarea "I"
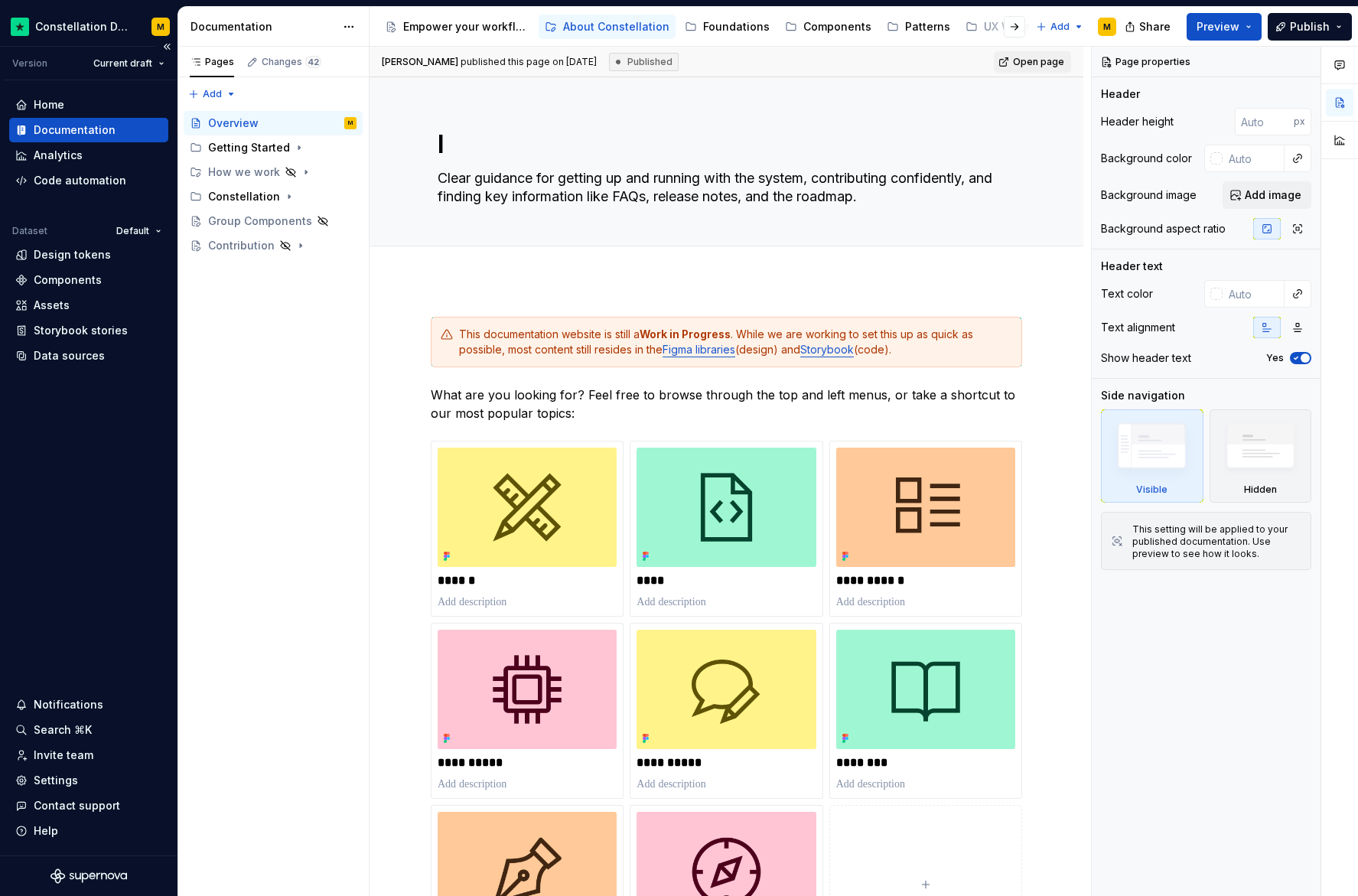
type textarea "*"
type textarea "In"
type textarea "*"
type textarea "Int"
type textarea "*"
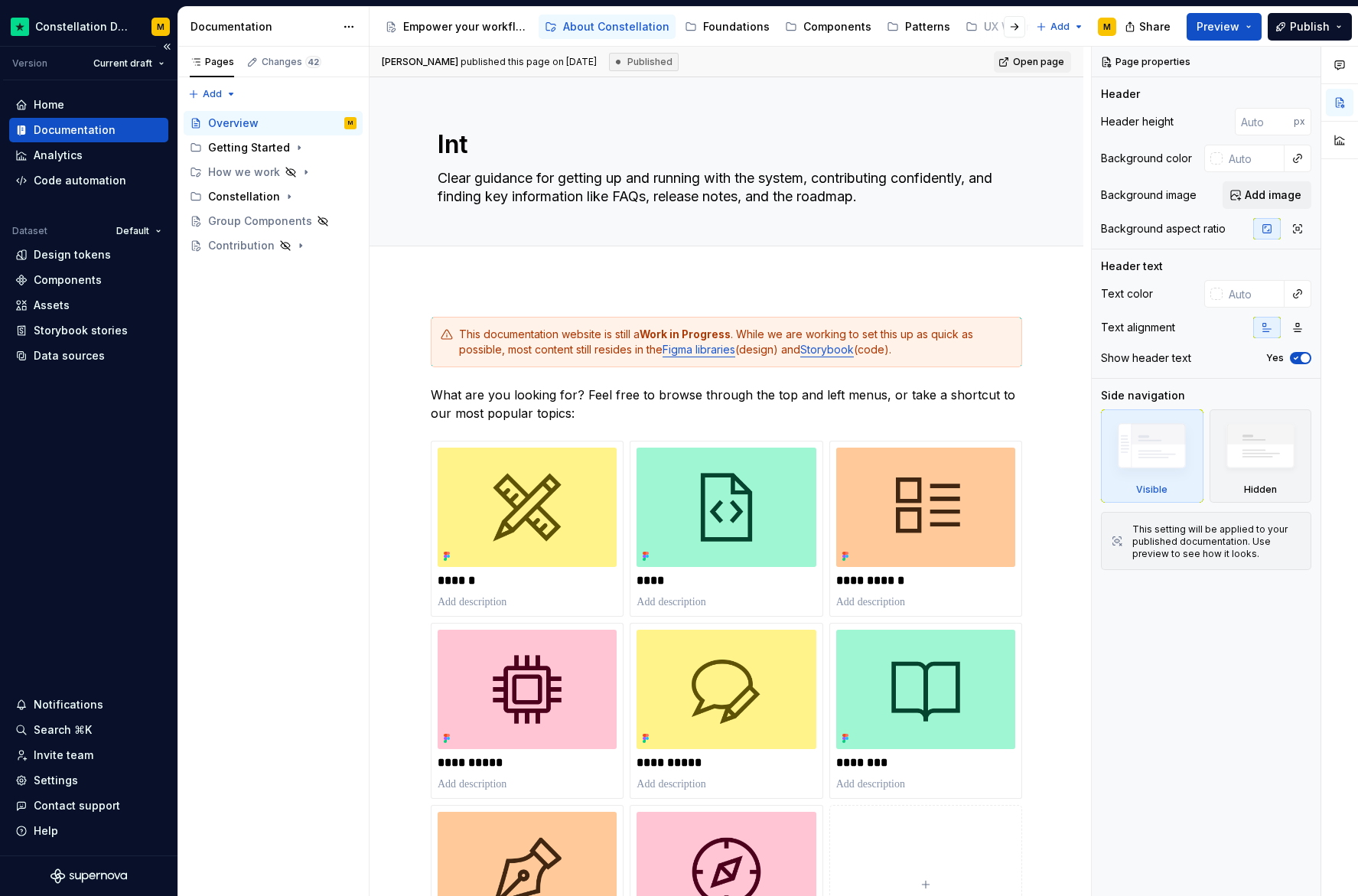
type textarea "Intr"
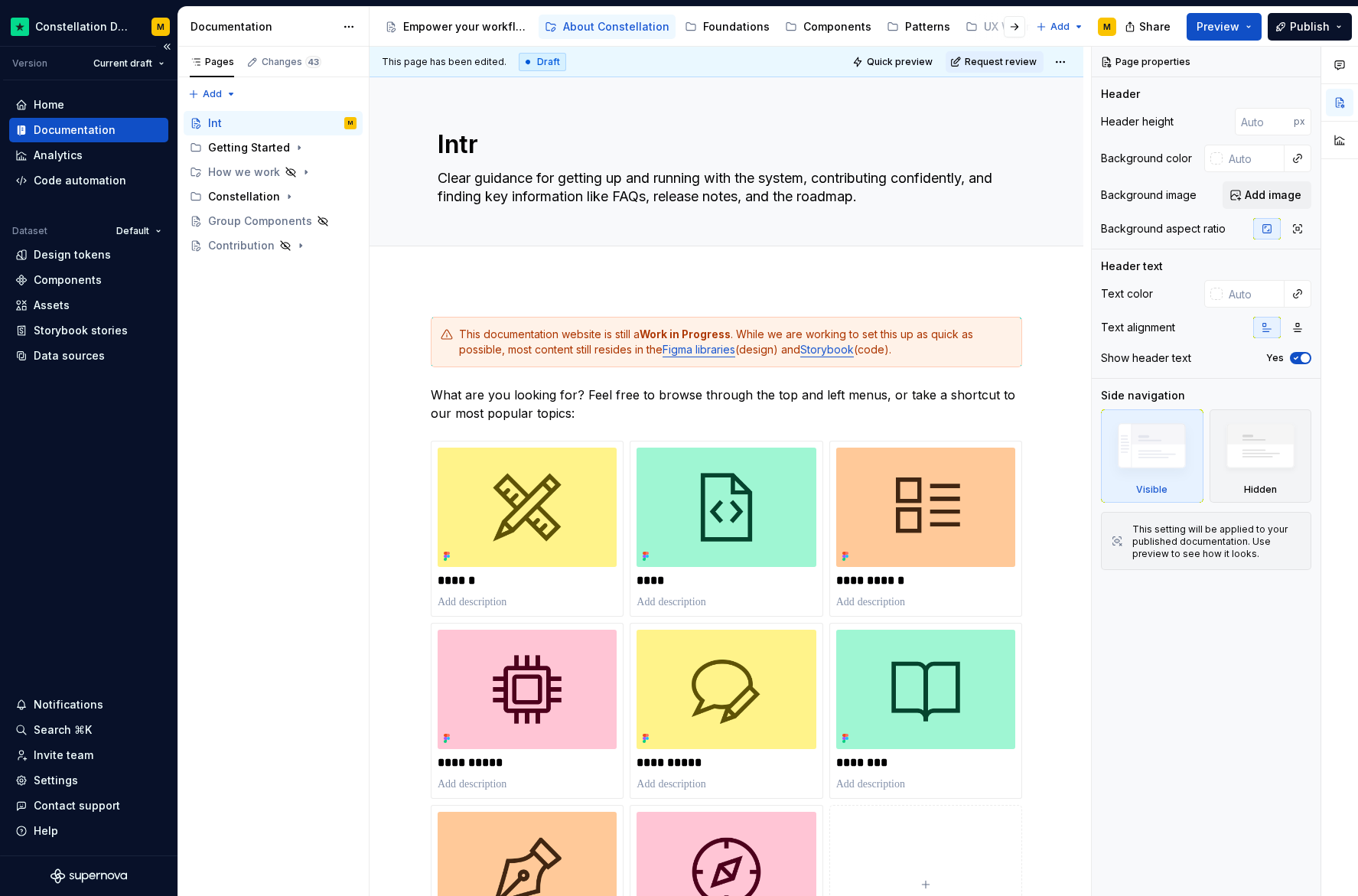
type textarea "*"
type textarea "Intro"
type textarea "*"
type textarea "Introd"
type textarea "*"
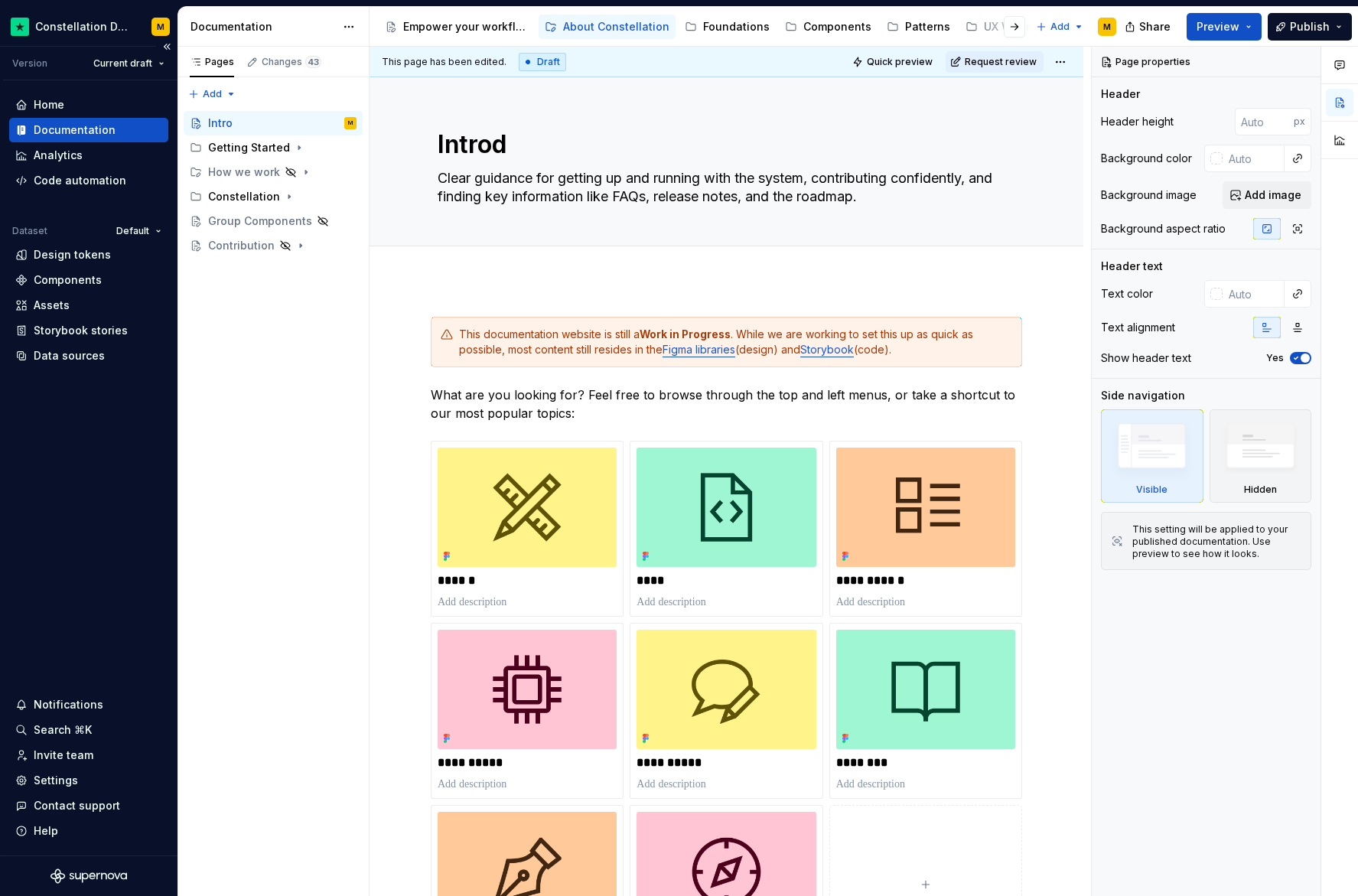
type textarea "Introdu"
type textarea "*"
type textarea "Introduc"
type textarea "*"
type textarea "Introduct"
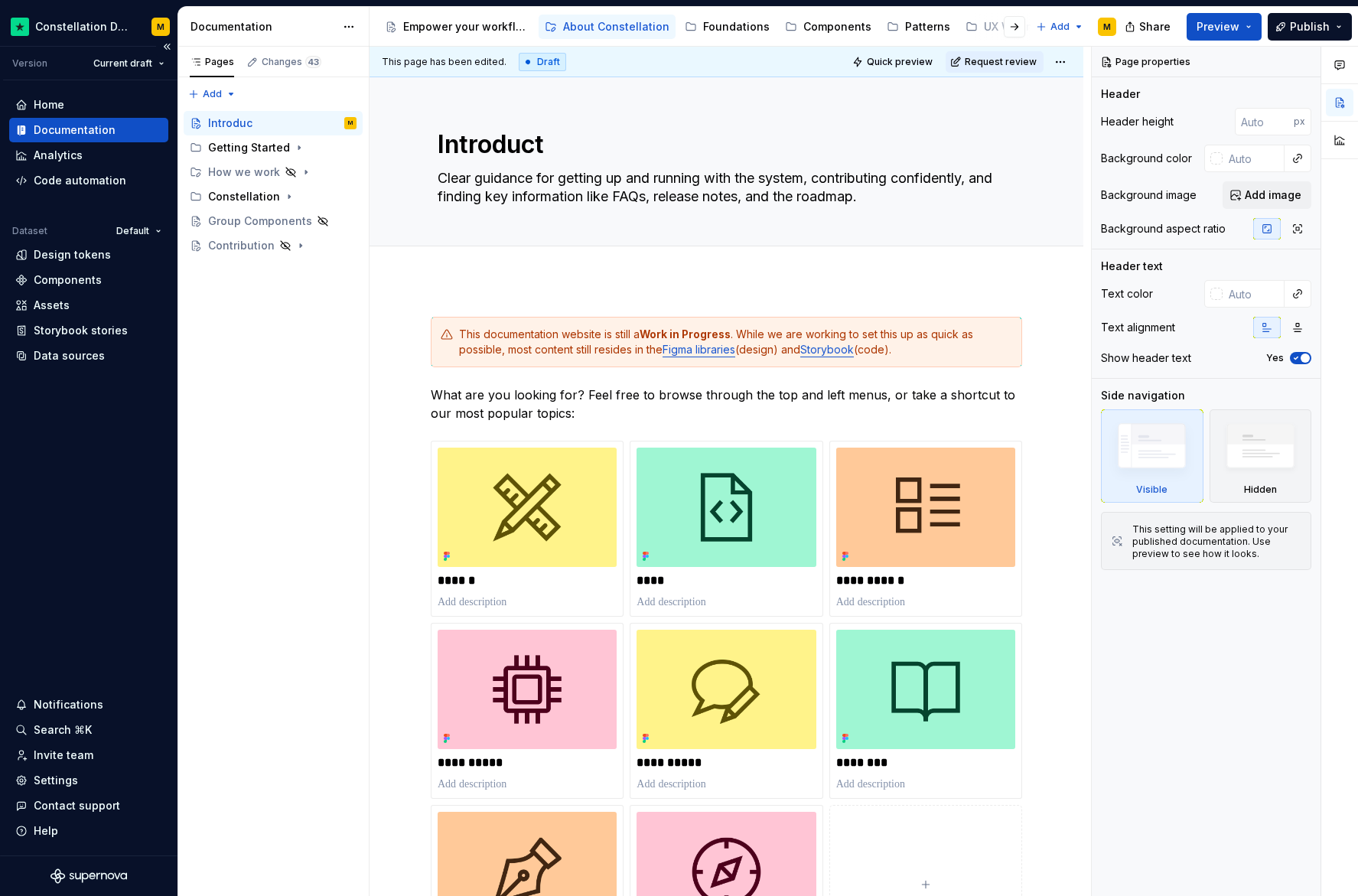
type textarea "*"
type textarea "Introducti"
type textarea "*"
type textarea "Introductio"
type textarea "*"
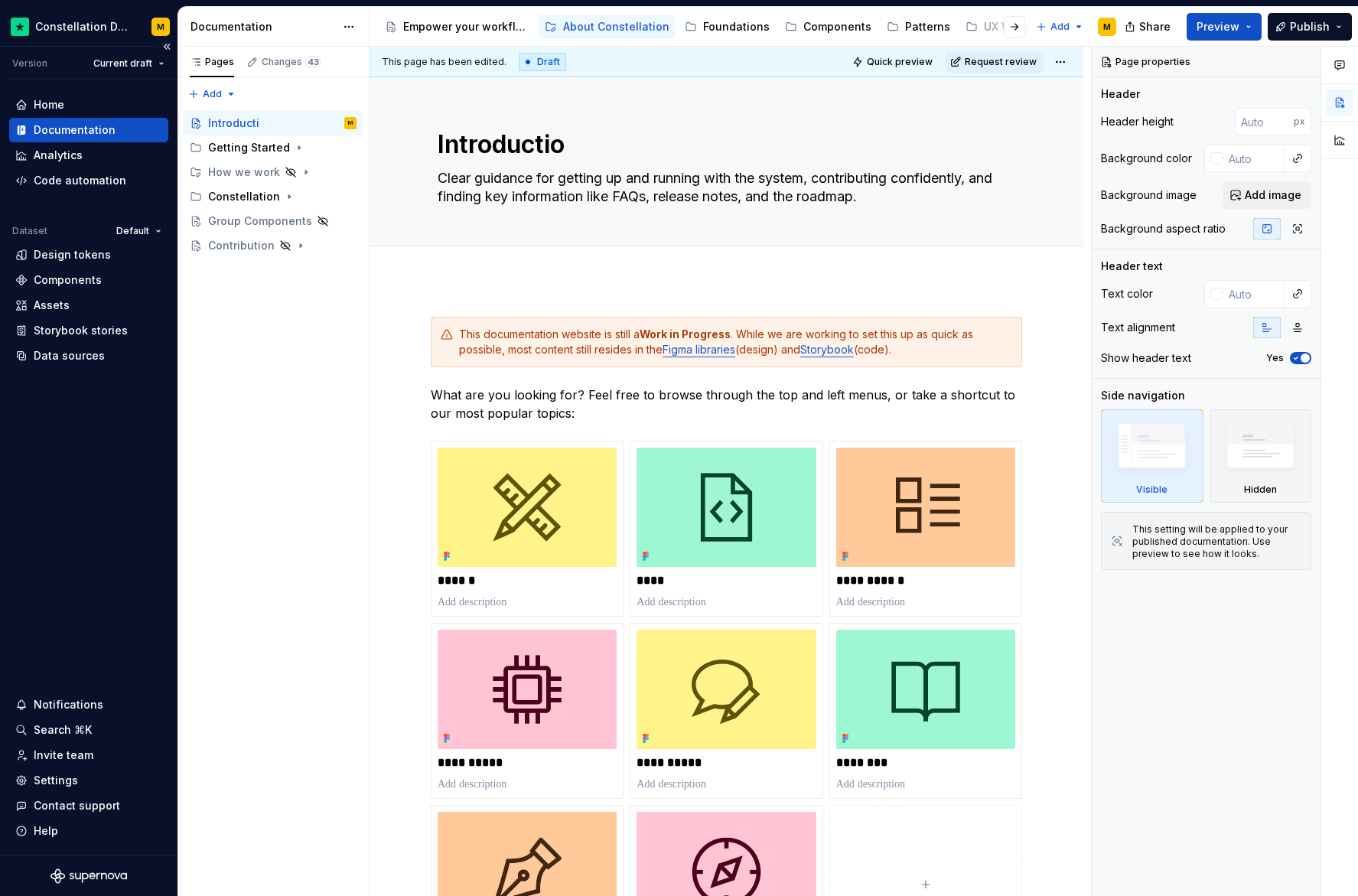
type textarea "Introduction"
type textarea "*"
type textarea "Introduction"
click at [244, 447] on div "Pages Changes 43 Add Accessibility guide for tree Page tree. Navigate the tree …" at bounding box center [273, 471] width 192 height 850
click at [1013, 26] on button "button" at bounding box center [1014, 26] width 22 height 22
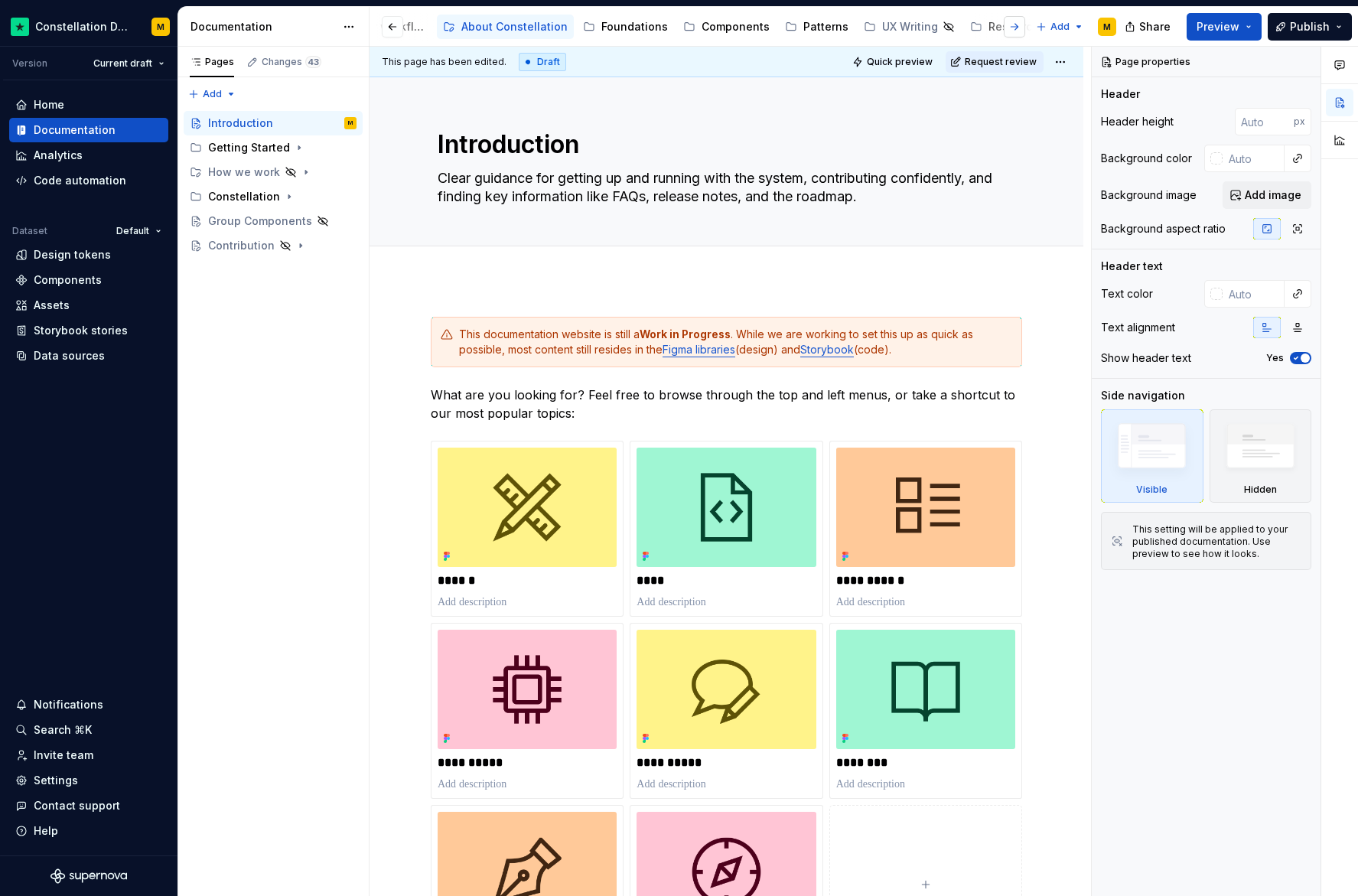
scroll to position [0, 103]
click at [988, 27] on div "Resources" at bounding box center [1016, 26] width 57 height 15
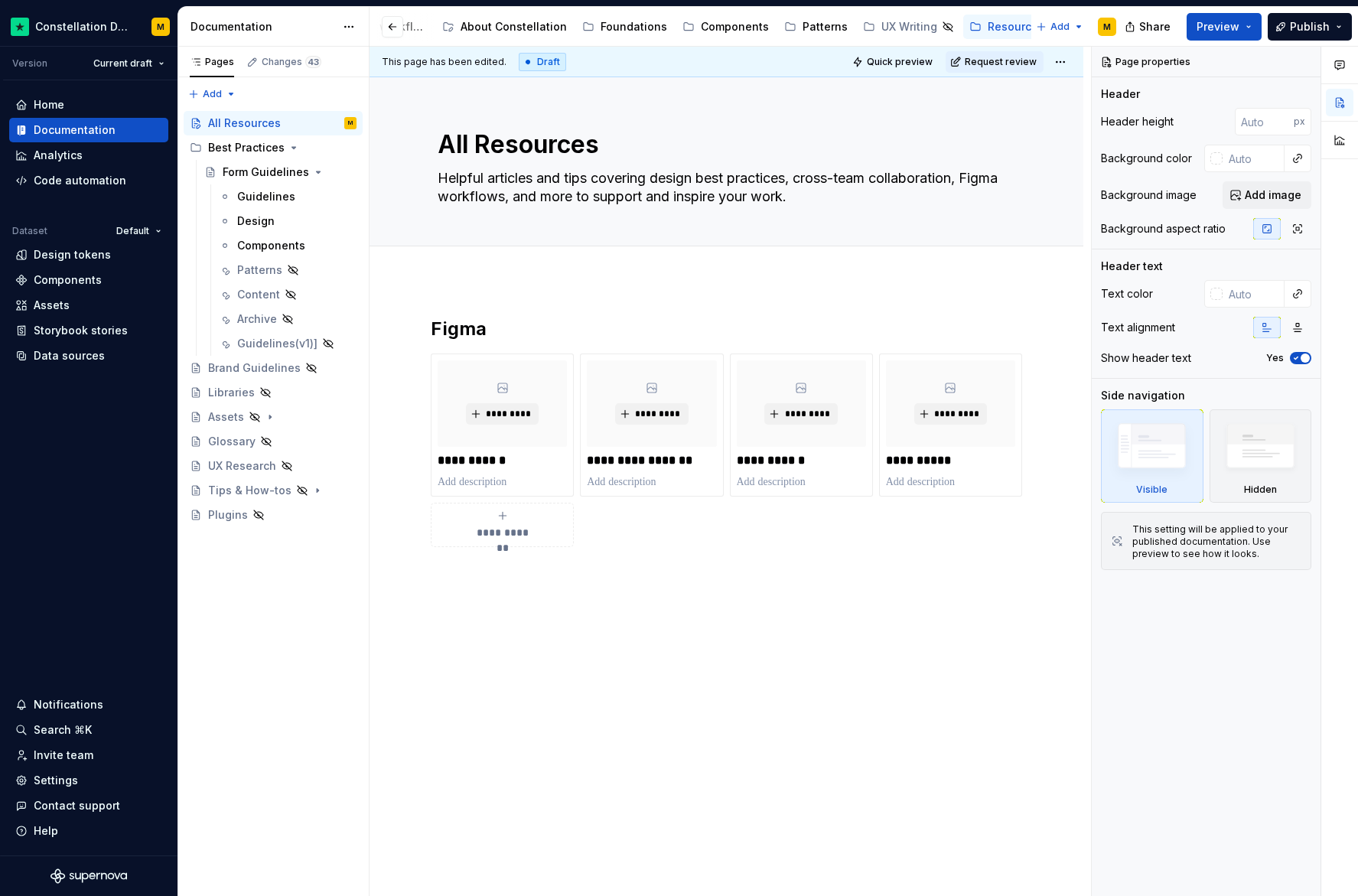
click at [479, 31] on div "About Constellation" at bounding box center [514, 26] width 107 height 15
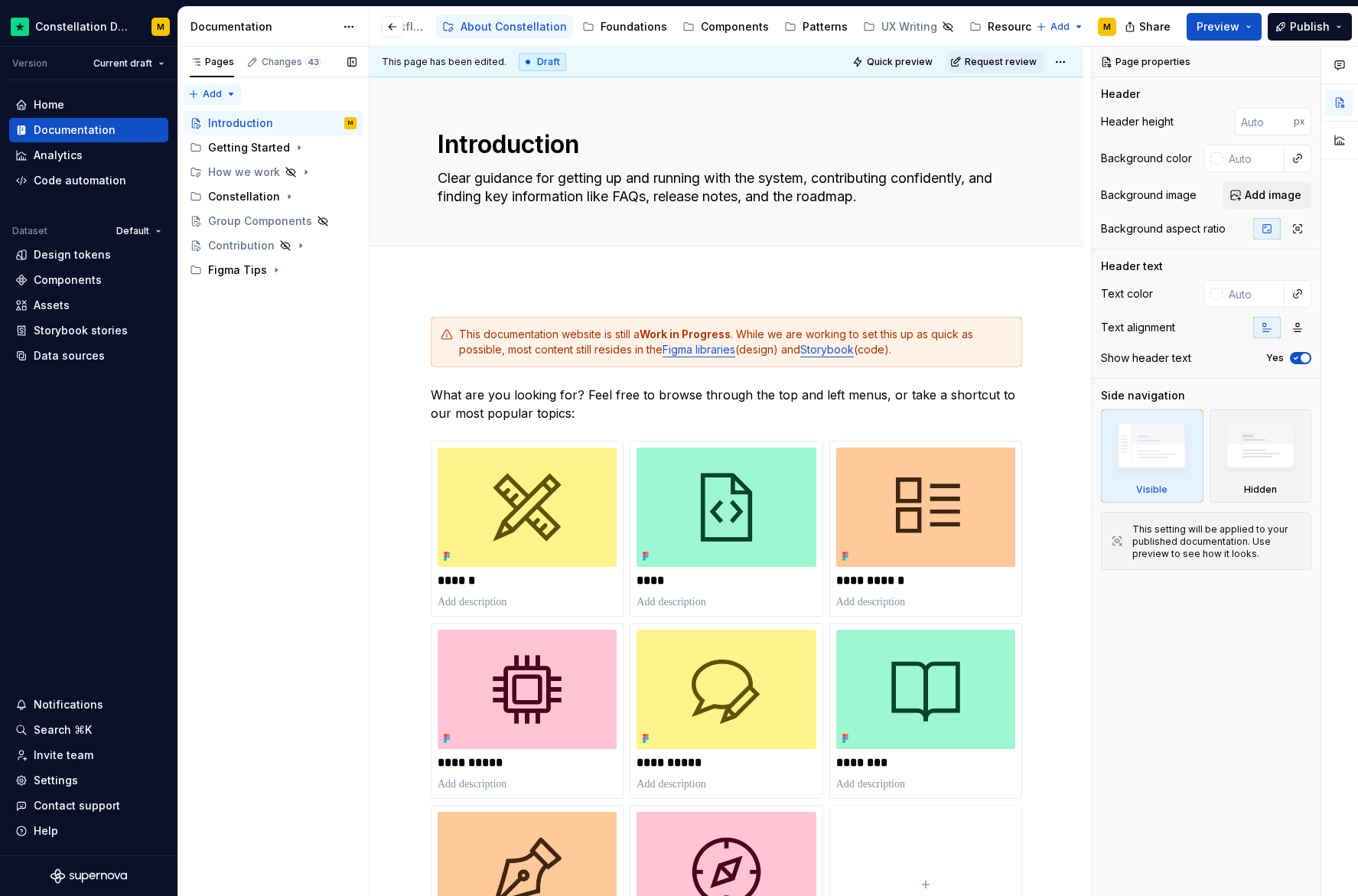
click at [227, 97] on div "Pages Changes 43 Add Accessibility guide for tree Page tree. Navigate the tree …" at bounding box center [273, 471] width 192 height 850
click at [224, 145] on div "New group" at bounding box center [261, 148] width 99 height 15
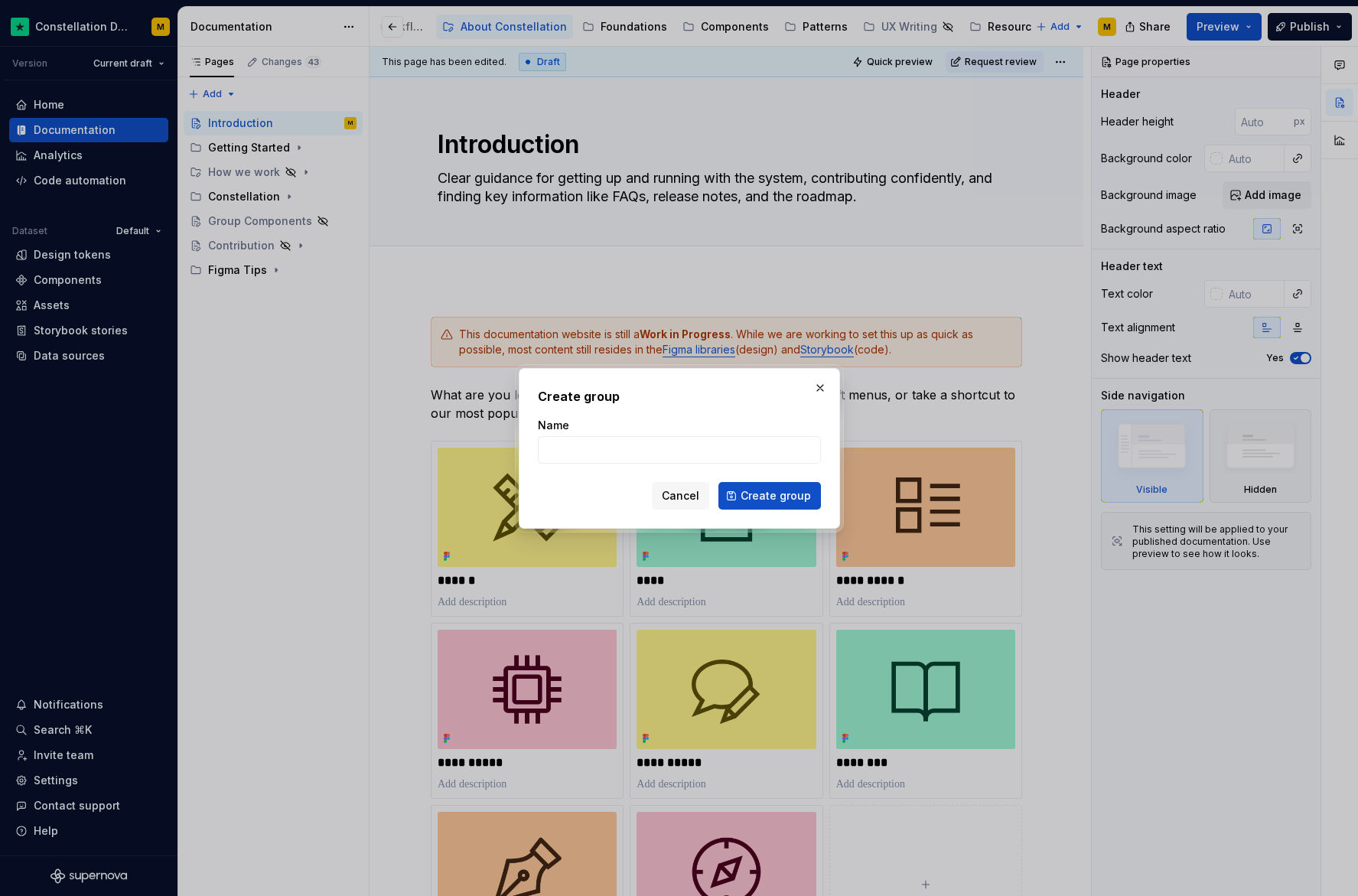
type textarea "*"
type input "For Designers"
click button "Create group" at bounding box center [770, 495] width 103 height 27
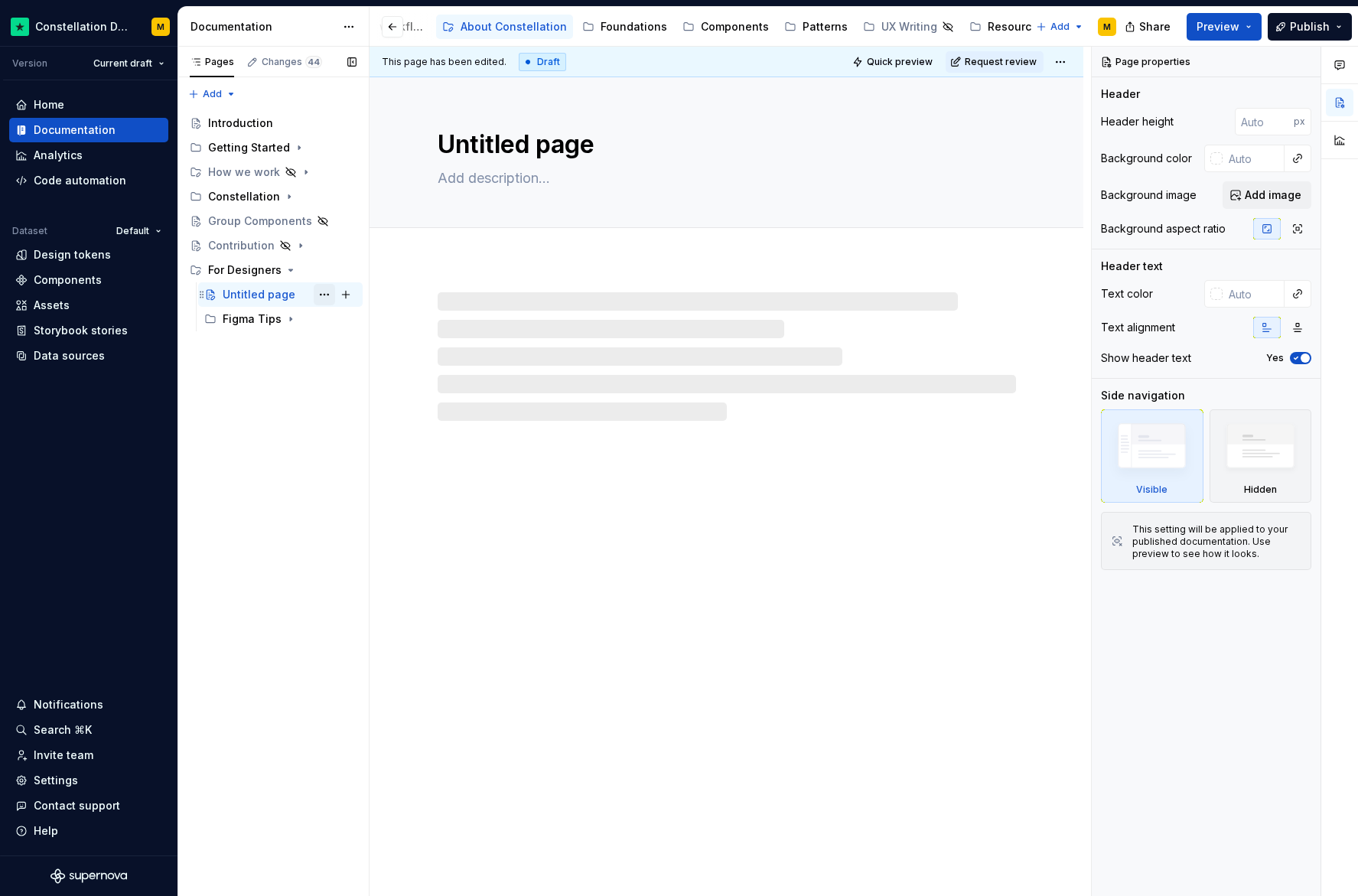
click at [328, 296] on button "Page tree" at bounding box center [324, 294] width 22 height 22
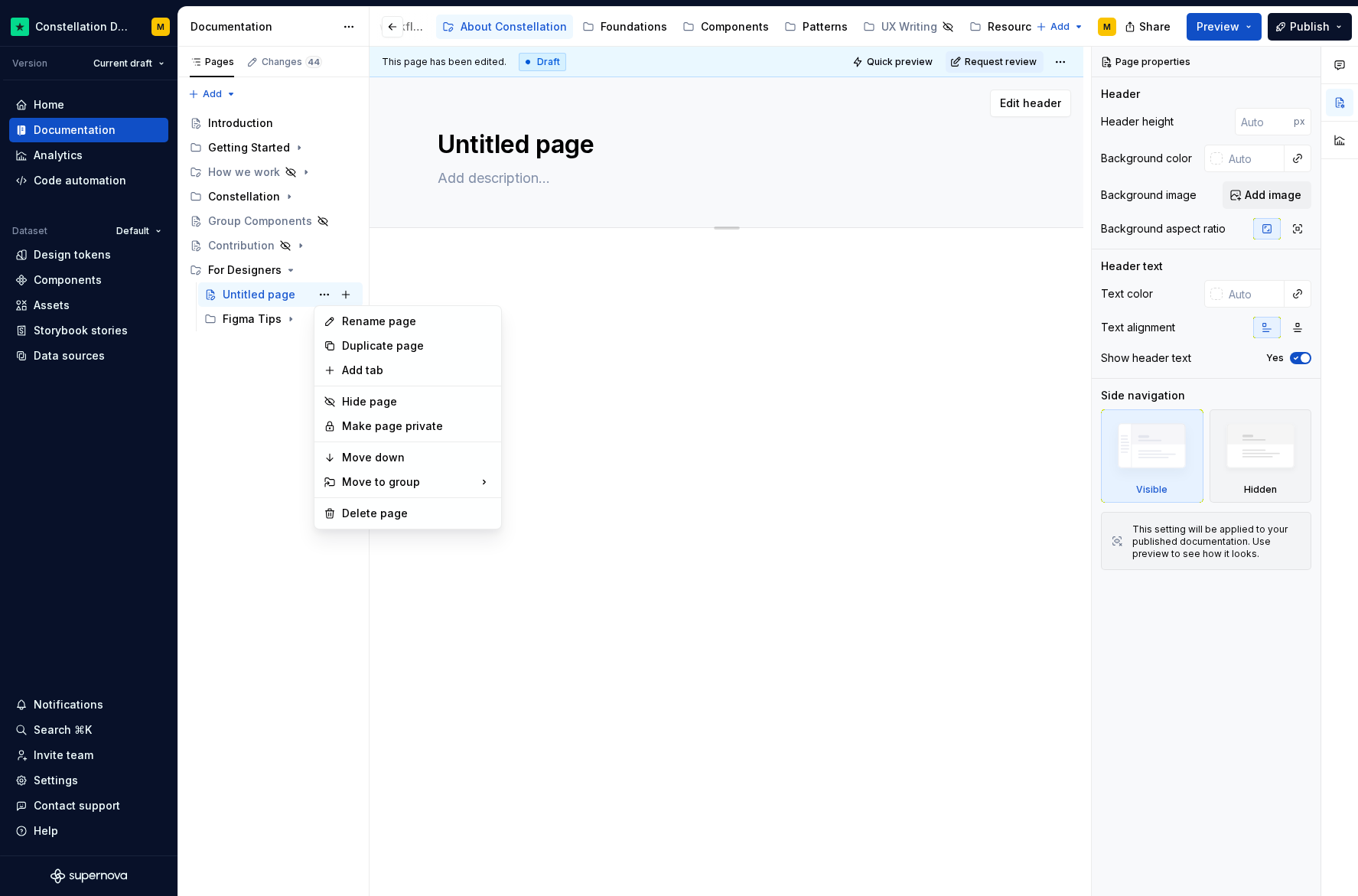
click at [527, 143] on html "Constellation Design System M Version Current draft Home Documentation Analytic…" at bounding box center [679, 448] width 1358 height 896
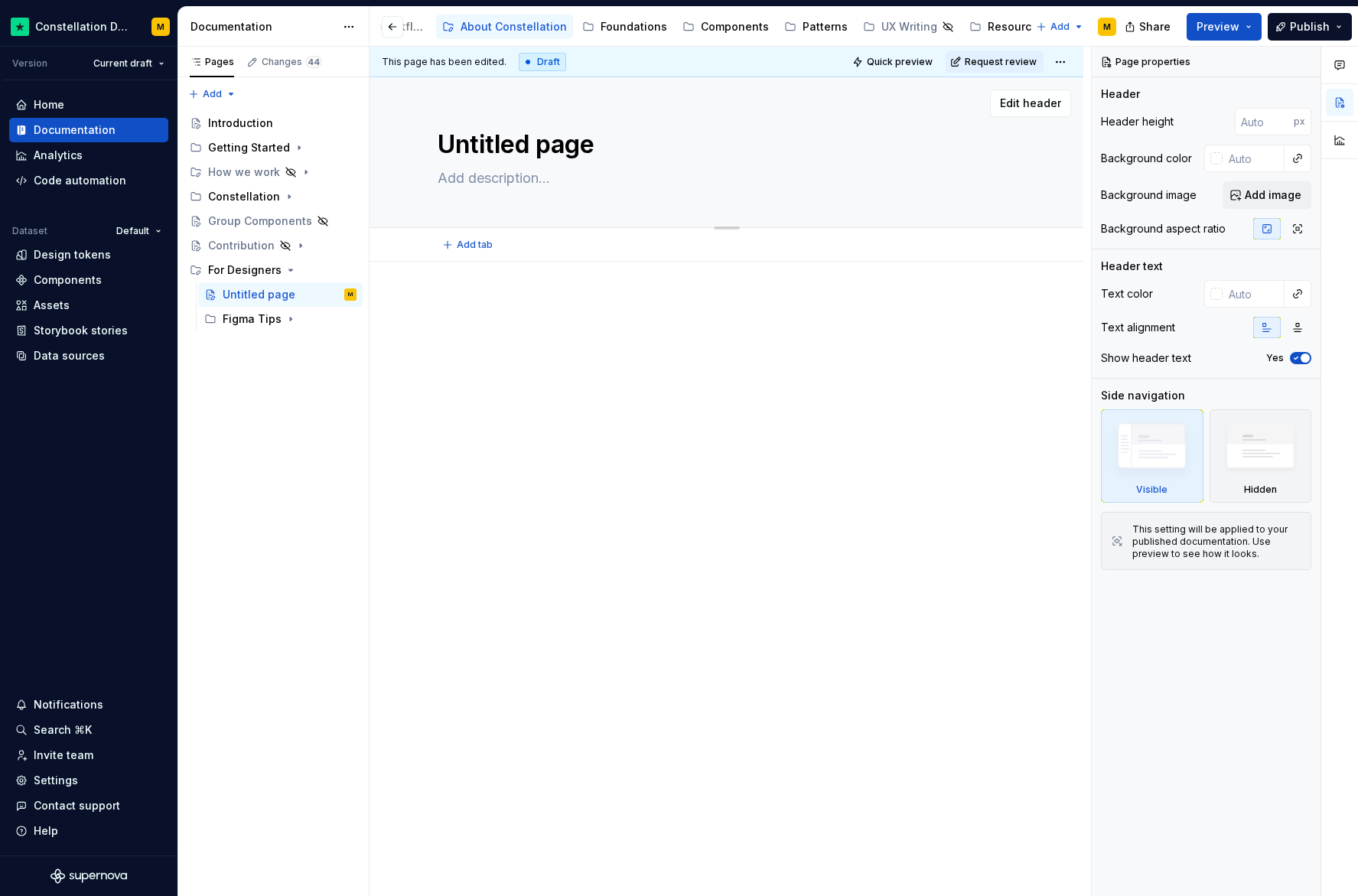
click at [494, 143] on textarea "Untitled page" at bounding box center [724, 144] width 579 height 37
type textarea "*"
type textarea "C"
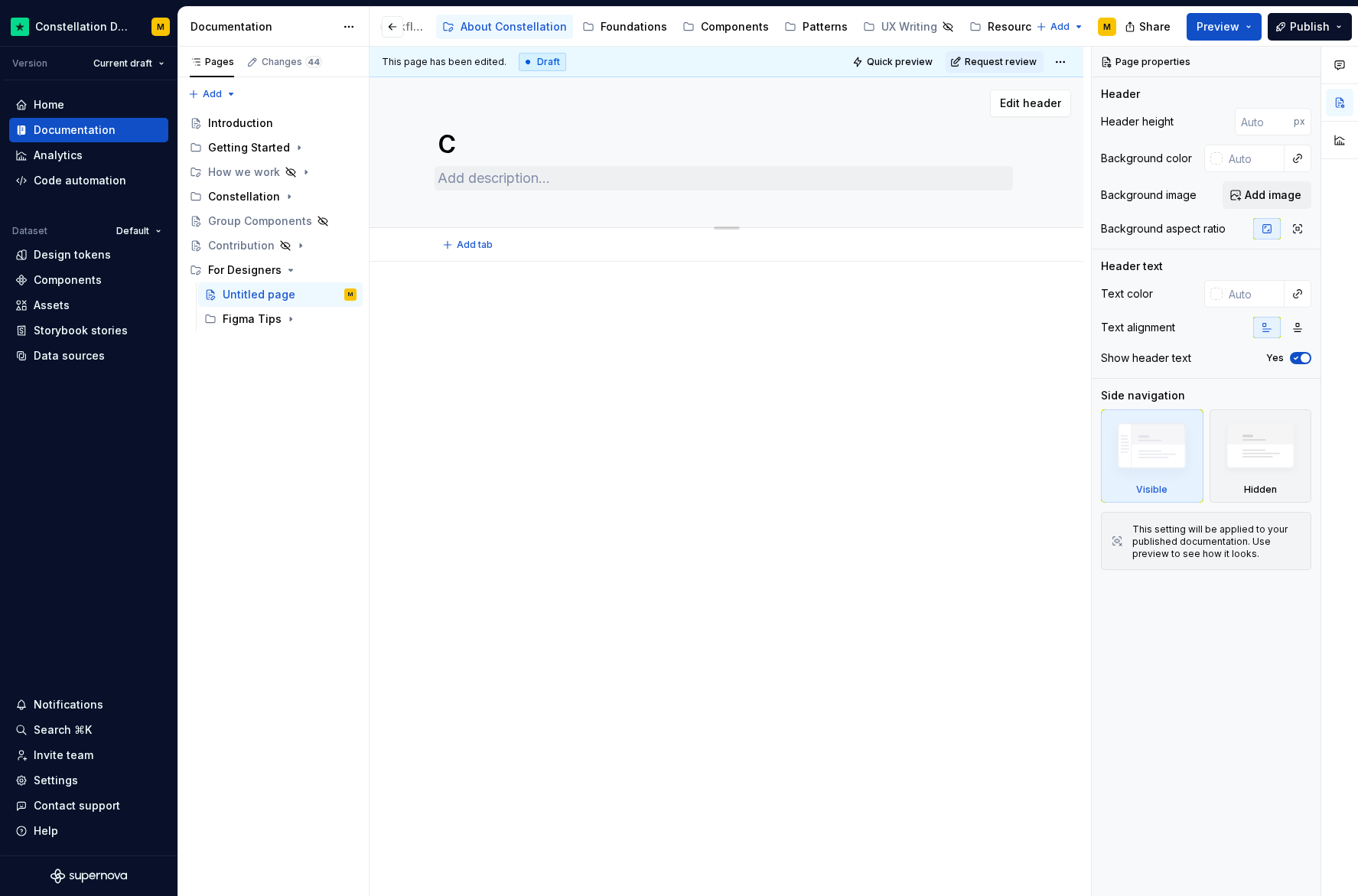
type textarea "*"
type textarea "Co"
type textarea "*"
type textarea "Con"
type textarea "*"
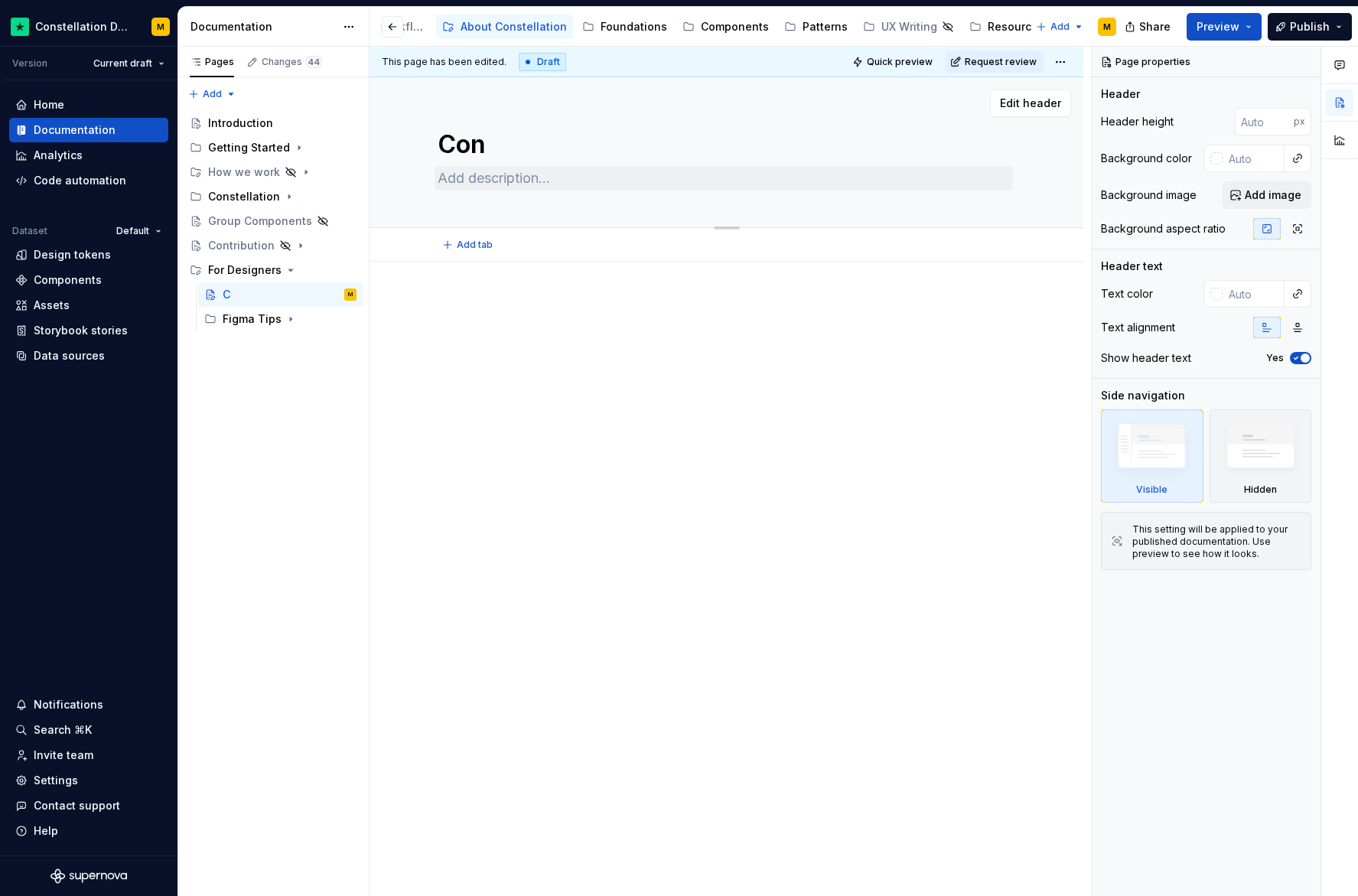
type textarea "Cont"
type textarea "*"
type textarea "Contr"
type textarea "*"
type textarea "Contri"
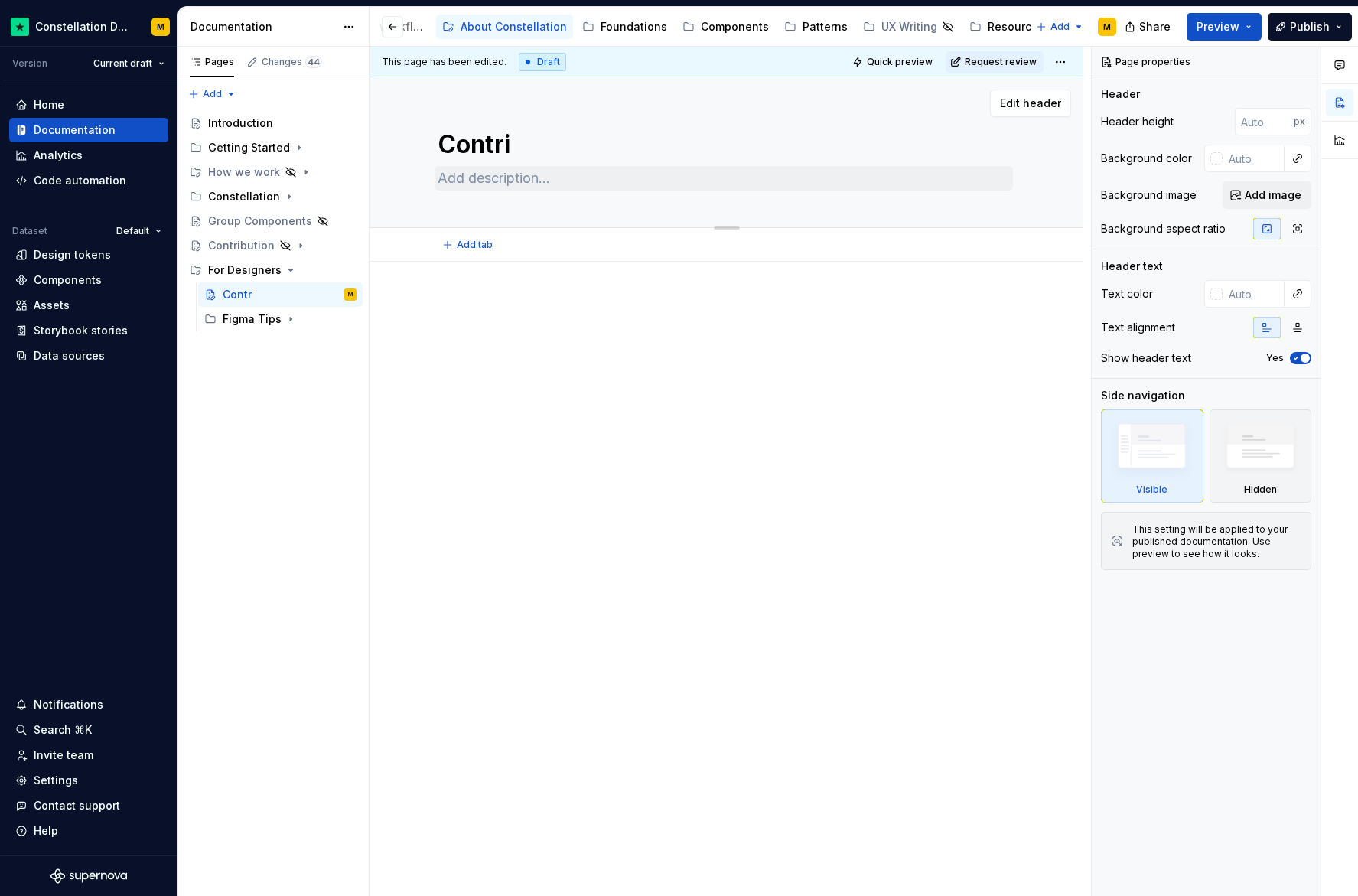
type textarea "*"
type textarea "Contrib"
type textarea "*"
type textarea "Contribu"
type textarea "*"
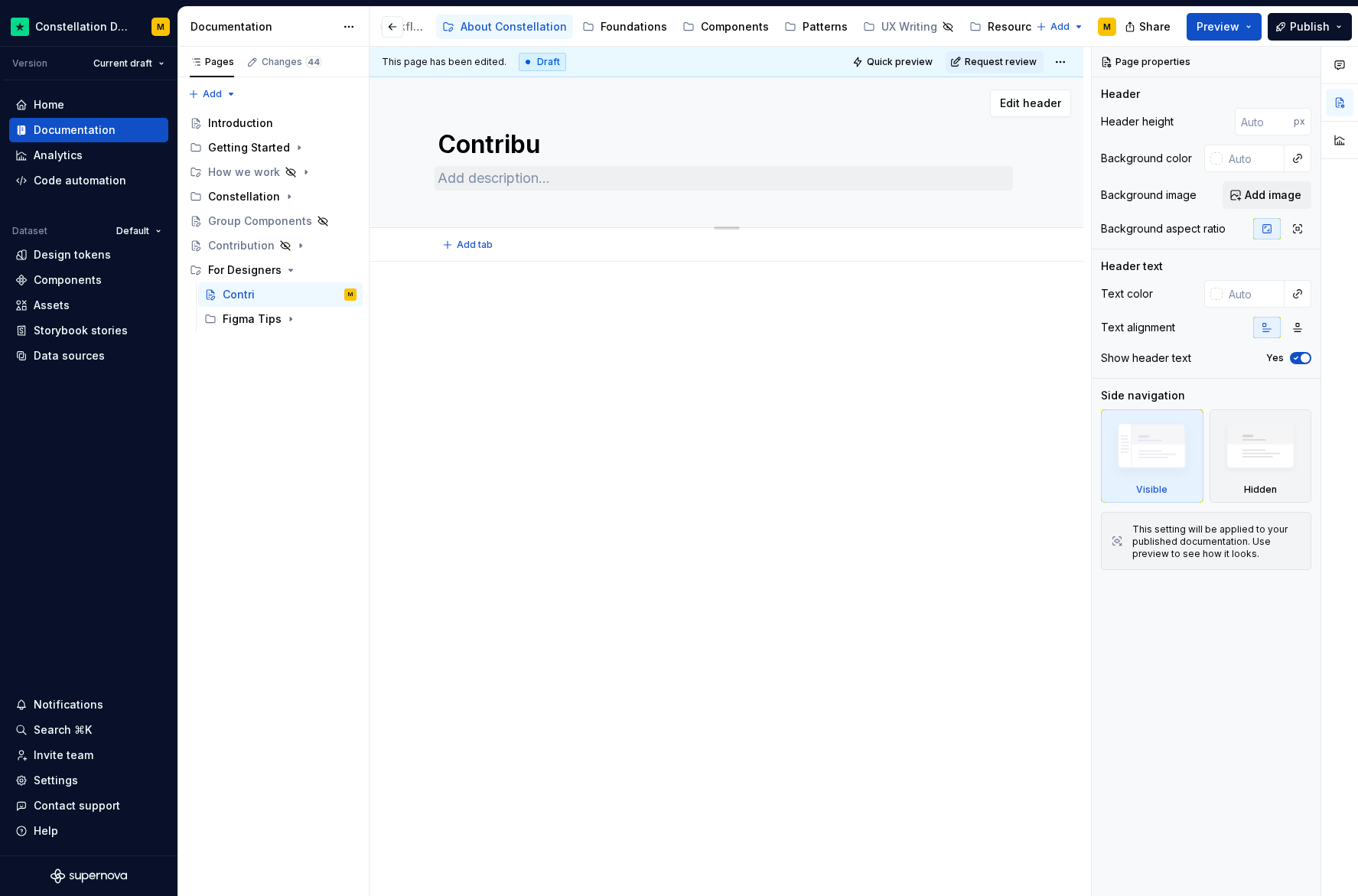
type textarea "Contribut"
type textarea "*"
type textarea "Contributi"
type textarea "*"
type textarea "Contributio"
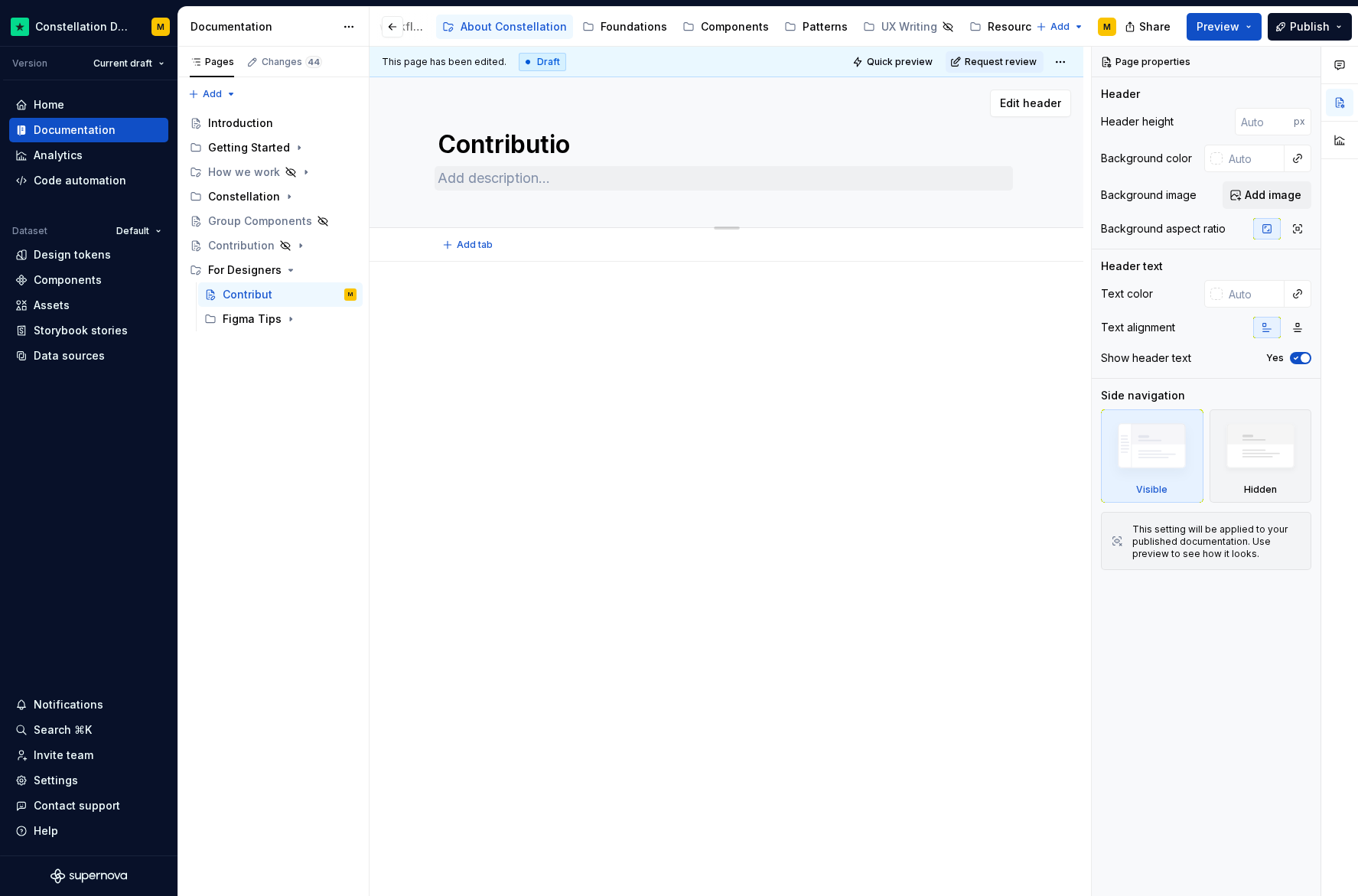
type textarea "*"
type textarea "Contribution"
type textarea "*"
type textarea "Contribution"
click at [793, 364] on div at bounding box center [726, 336] width 592 height 76
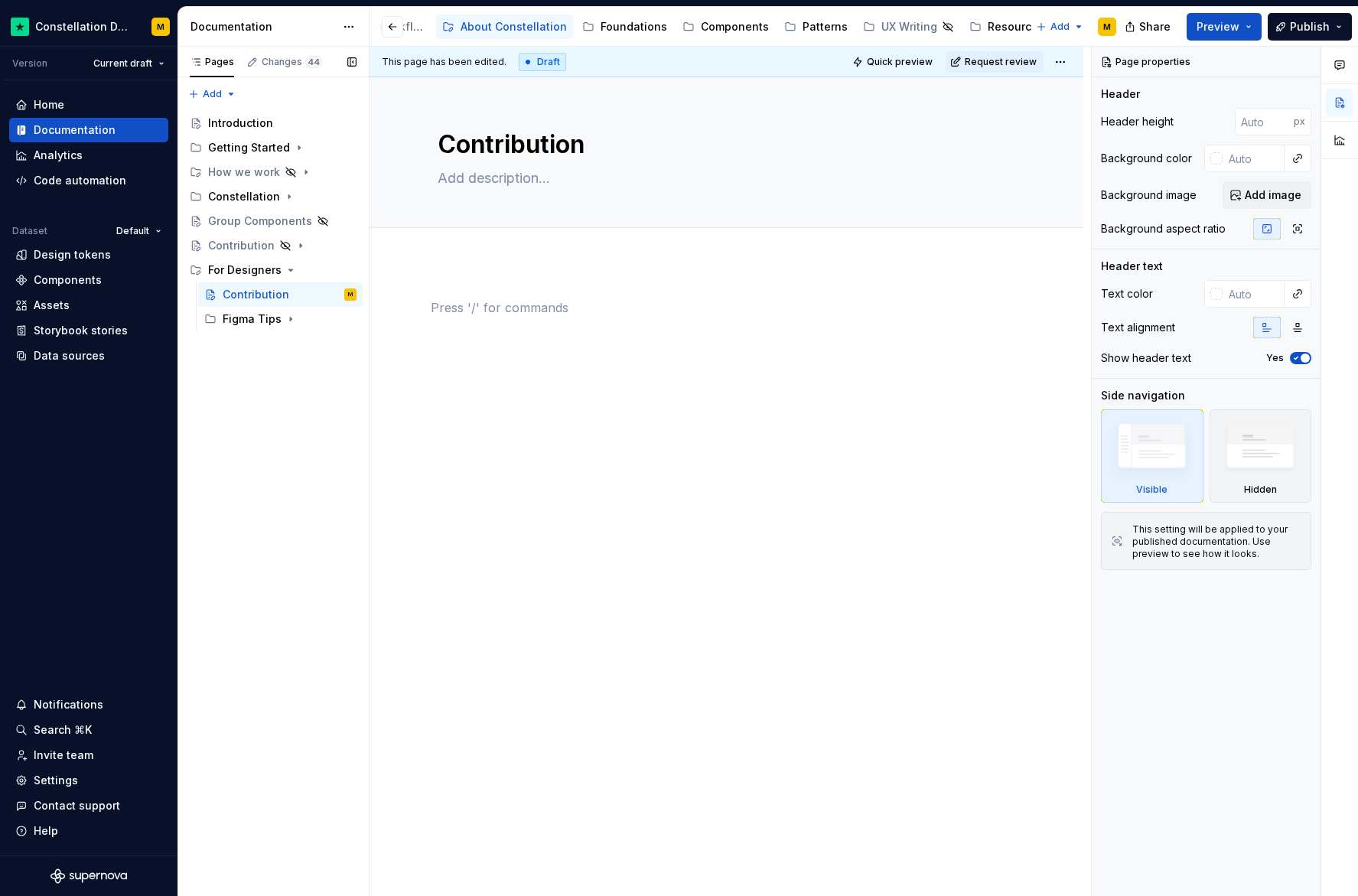
click at [315, 376] on div "Pages Changes 44 Add Accessibility guide for tree Page tree. Navigate the tree …" at bounding box center [273, 471] width 192 height 850
drag, startPoint x: 182, startPoint y: 271, endPoint x: 224, endPoint y: 157, distance: 121.5
click at [223, 155] on div "Introduction Getting Started How we work Constellation Group Components Contrib…" at bounding box center [273, 220] width 179 height 220
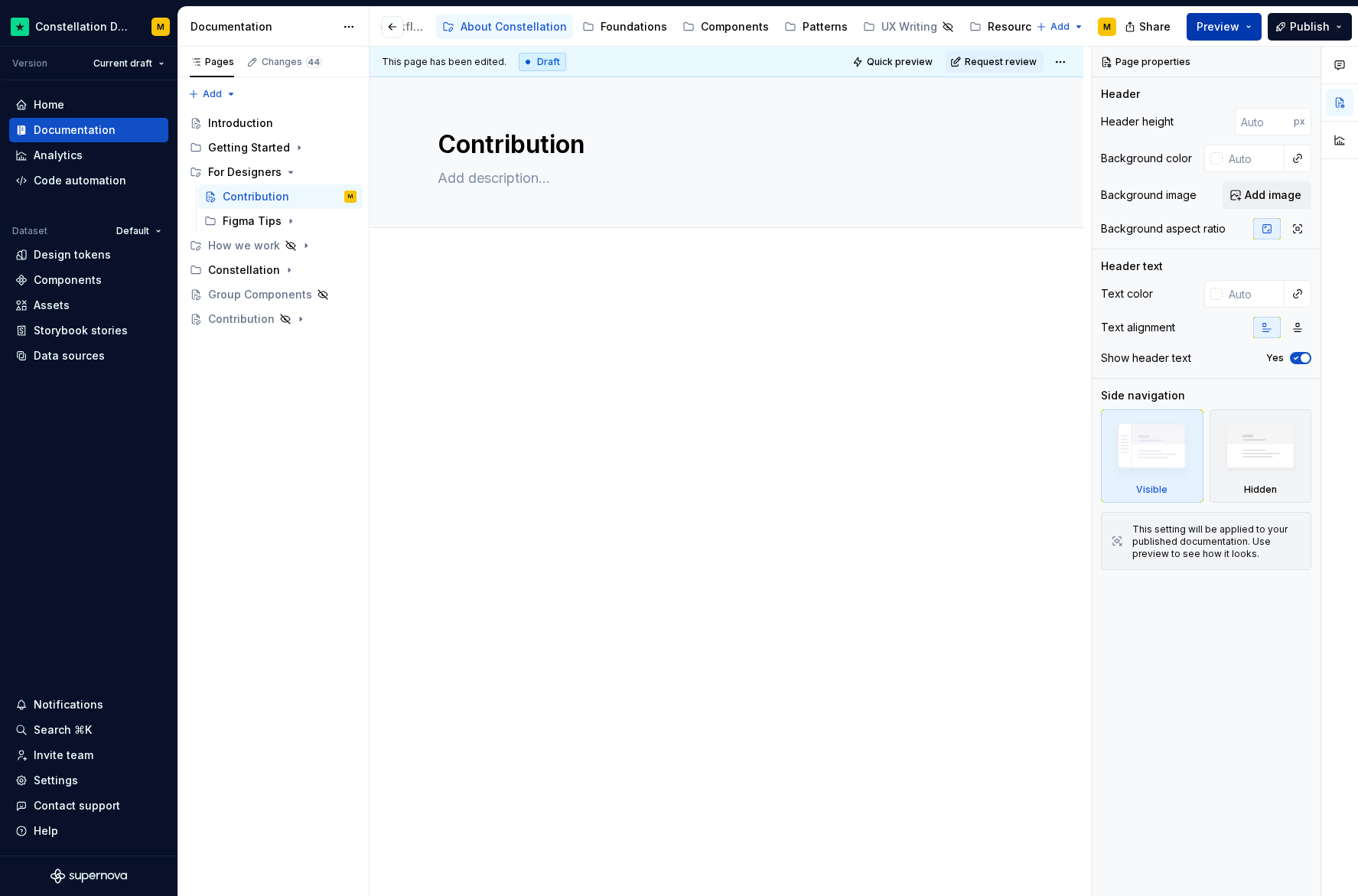
click at [1196, 38] on button "Preview" at bounding box center [1224, 26] width 75 height 27
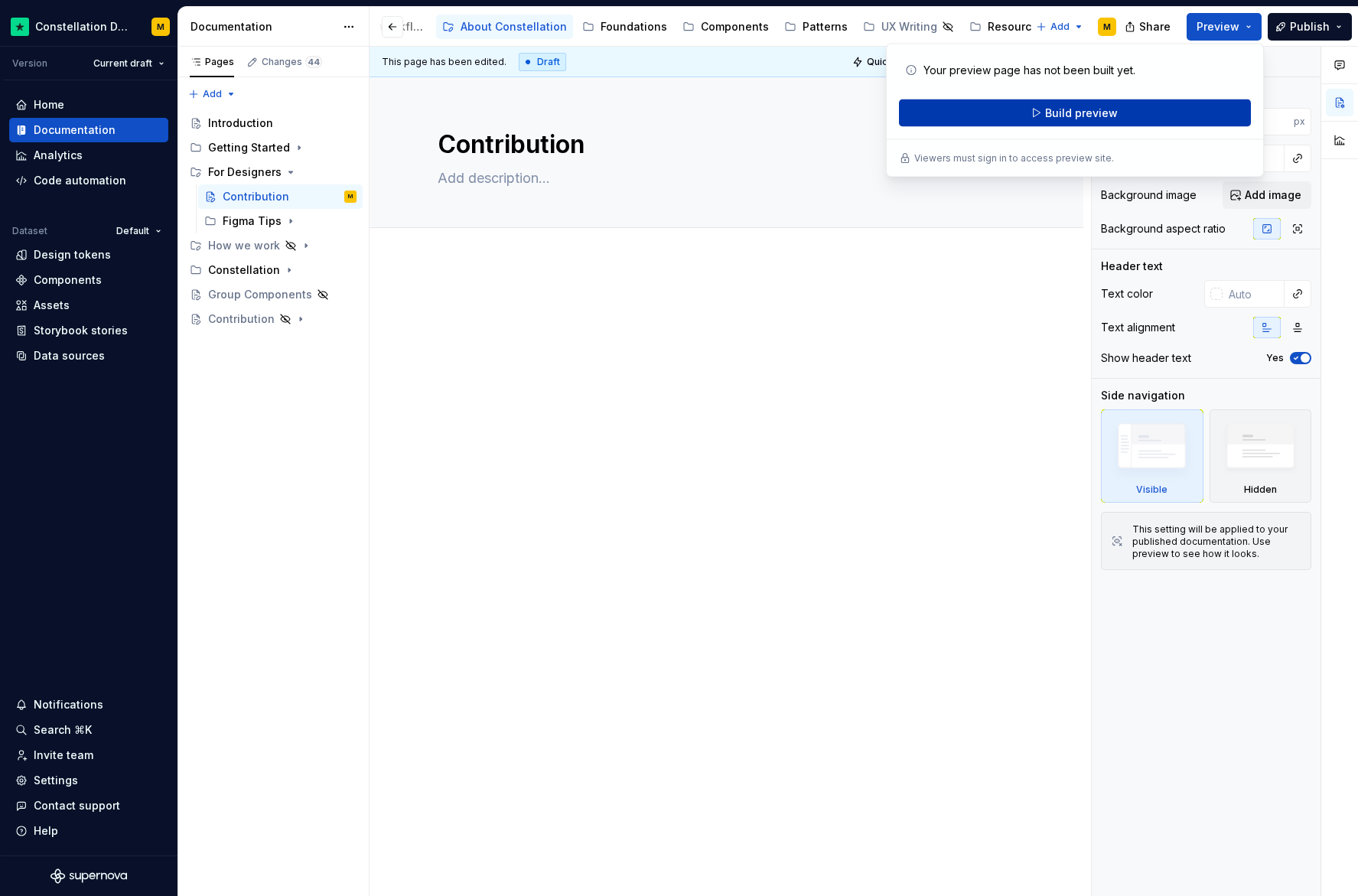
click at [1051, 107] on span "Build preview" at bounding box center [1081, 113] width 73 height 15
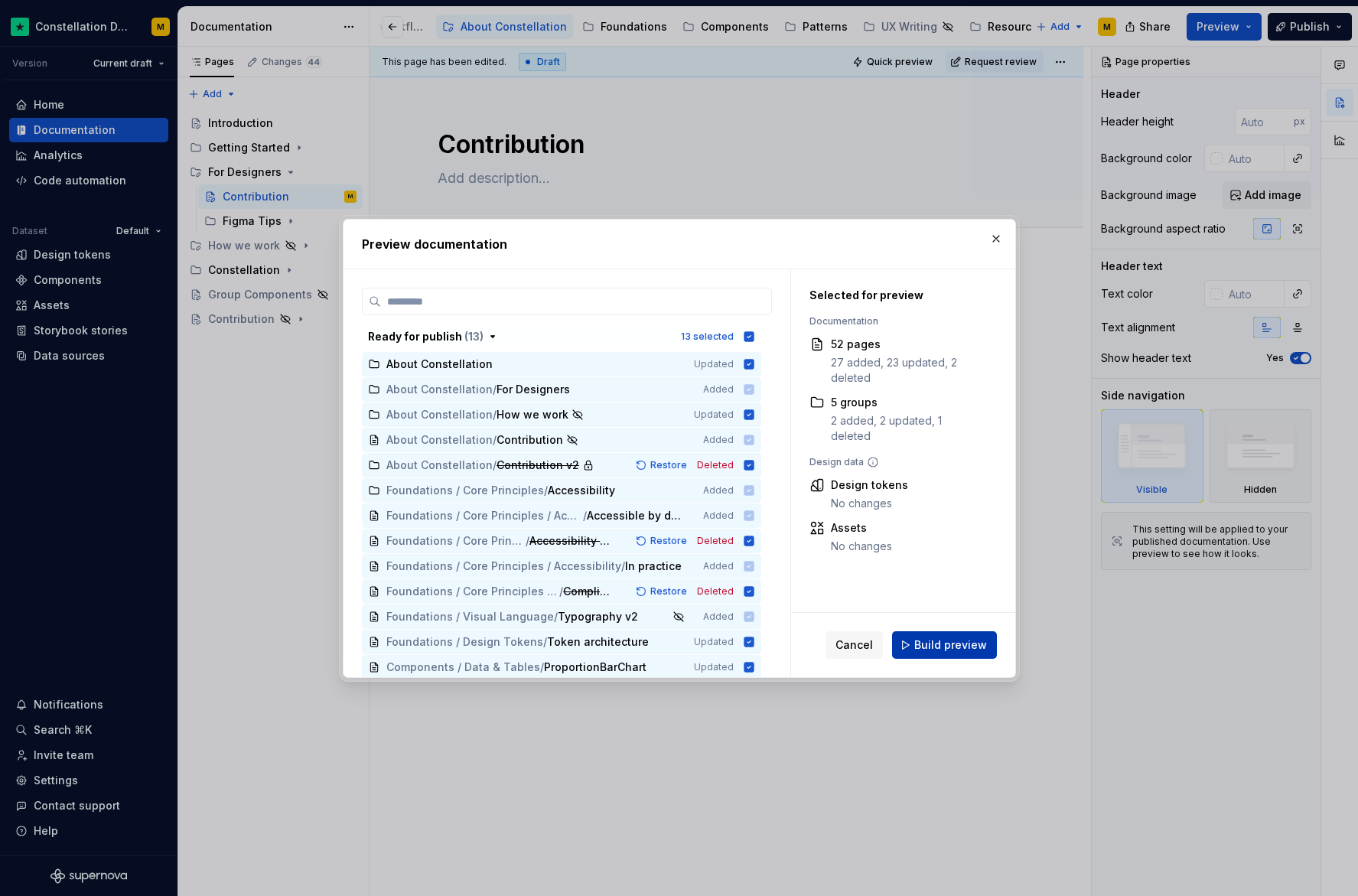
click at [937, 644] on span "Build preview" at bounding box center [951, 644] width 73 height 15
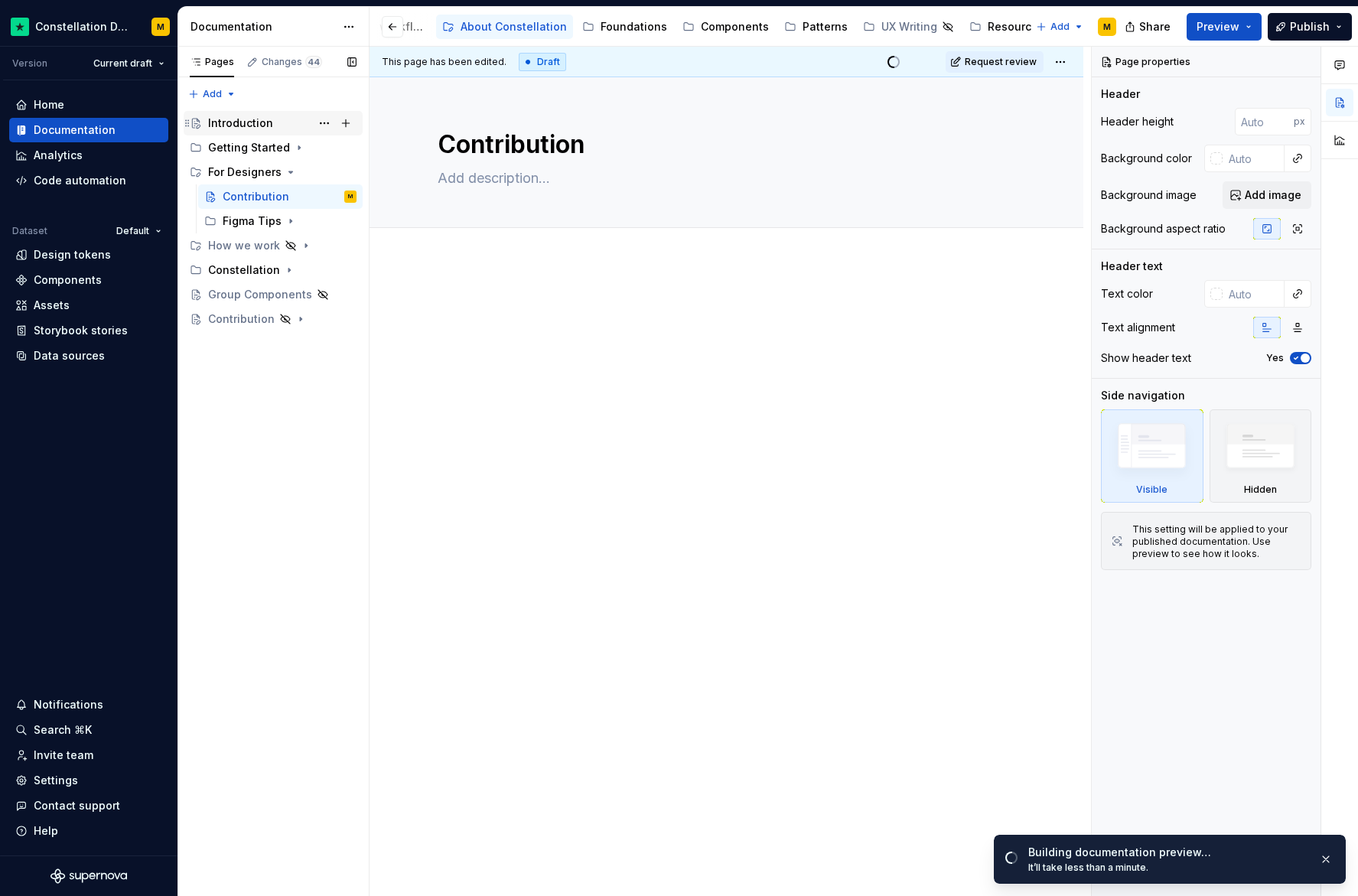
click at [241, 130] on div "Introduction" at bounding box center [240, 123] width 65 height 15
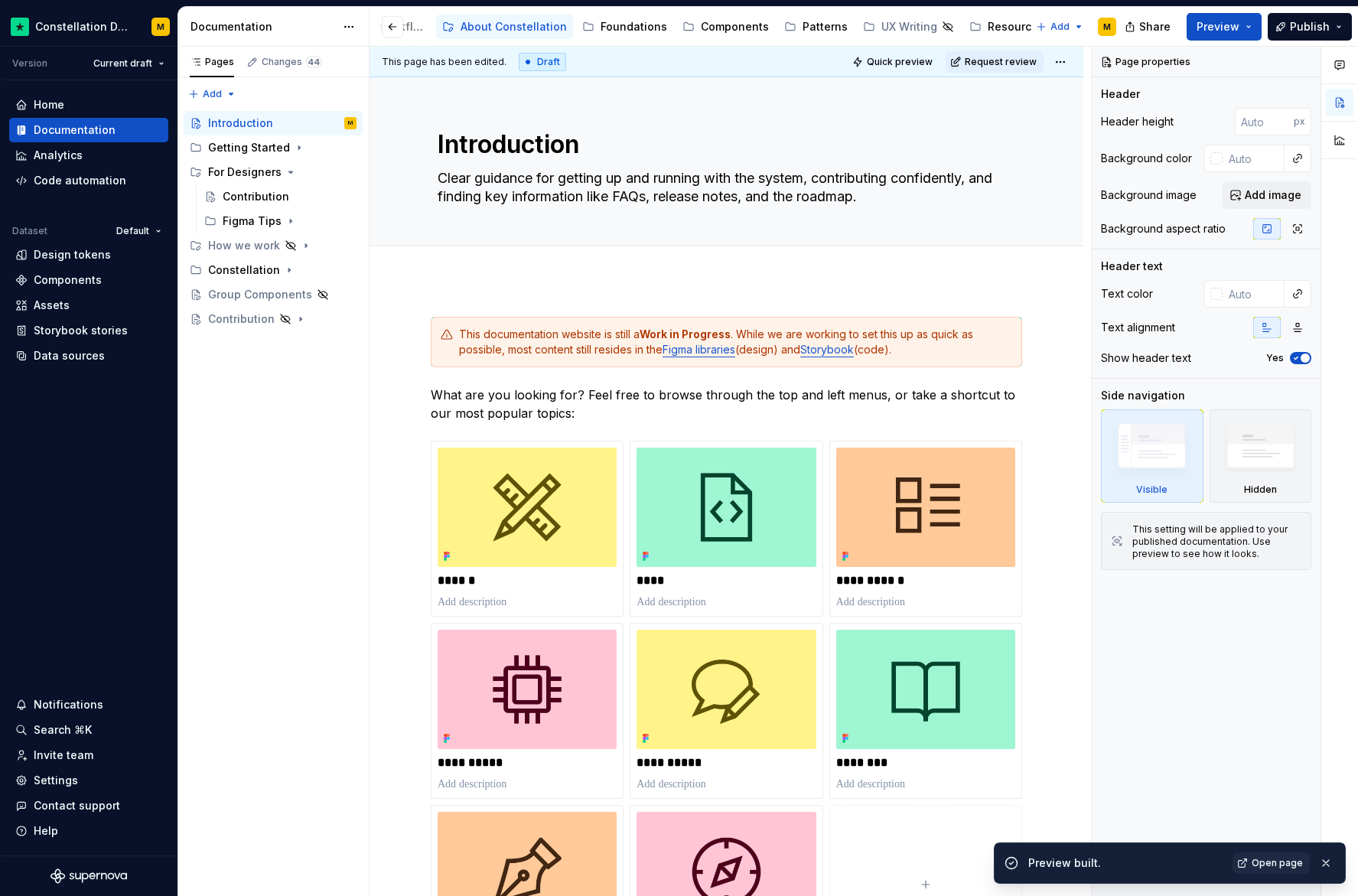
click at [388, 38] on div at bounding box center [405, 26] width 59 height 27
click at [395, 30] on button "button" at bounding box center [392, 26] width 22 height 22
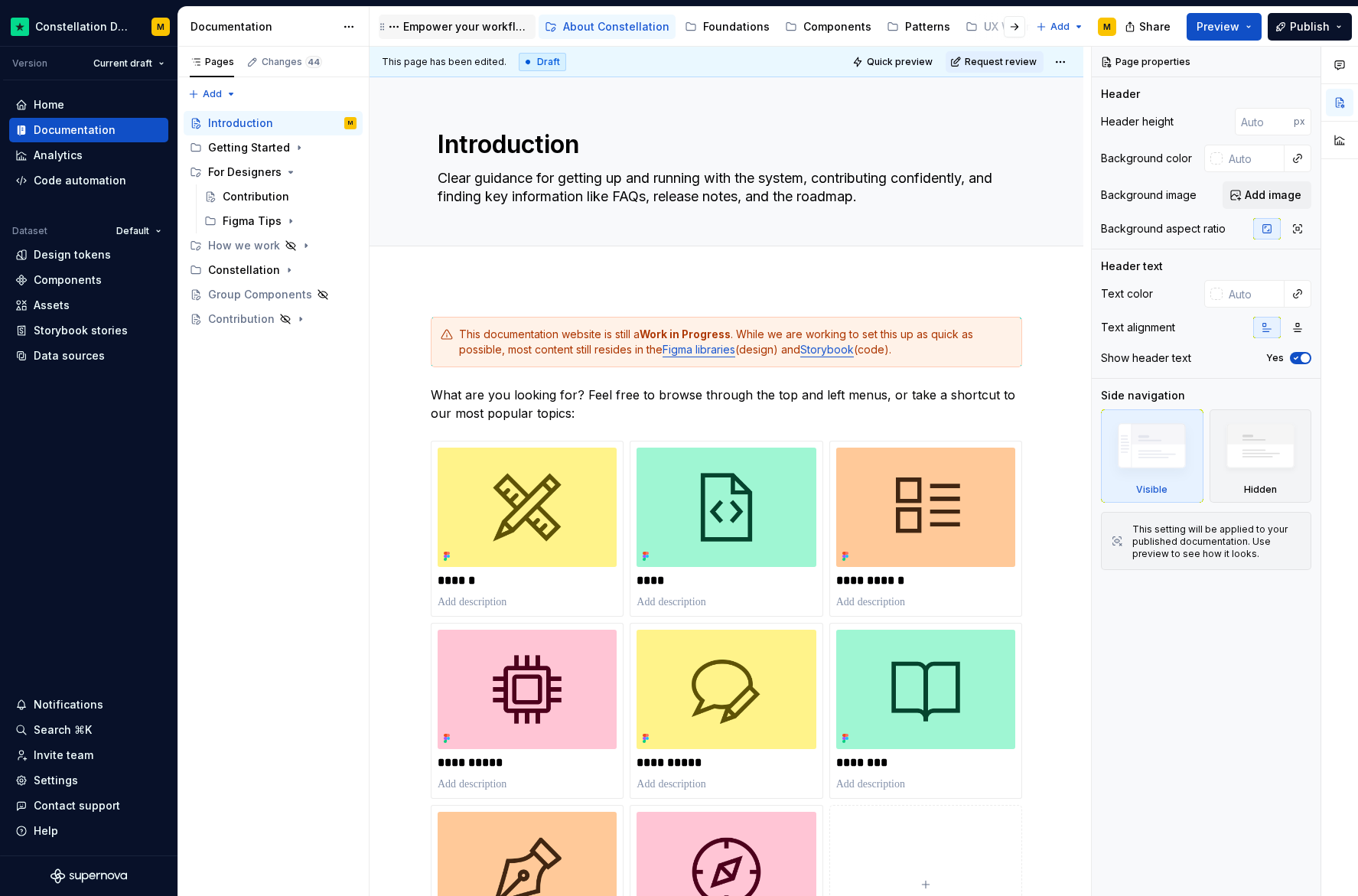
click at [446, 26] on div "Empower your workflow. Build incredible experiences." at bounding box center [466, 26] width 126 height 15
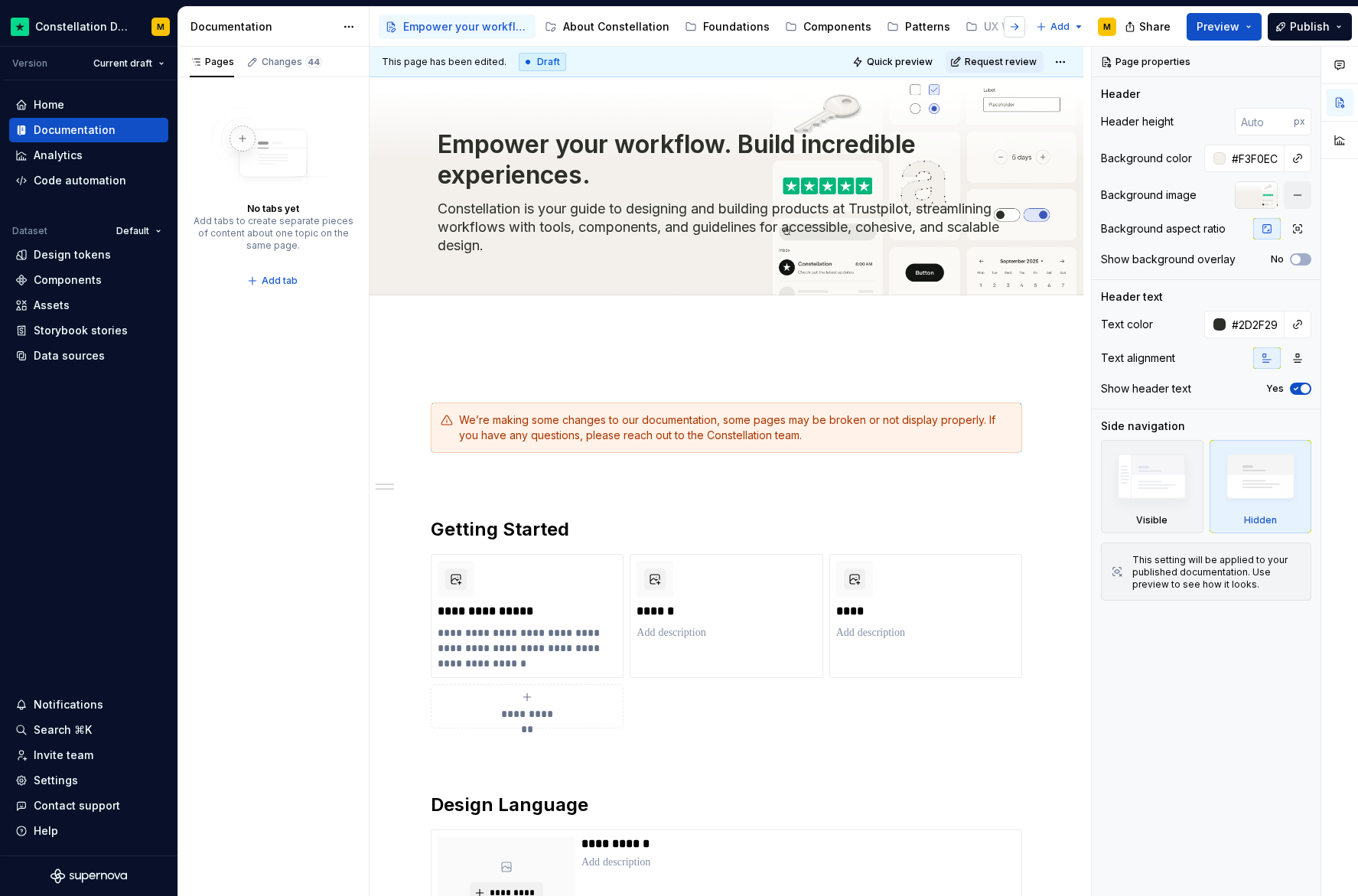
click at [1017, 30] on button "button" at bounding box center [1014, 26] width 22 height 22
click at [1017, 30] on div "Resources" at bounding box center [1016, 26] width 57 height 15
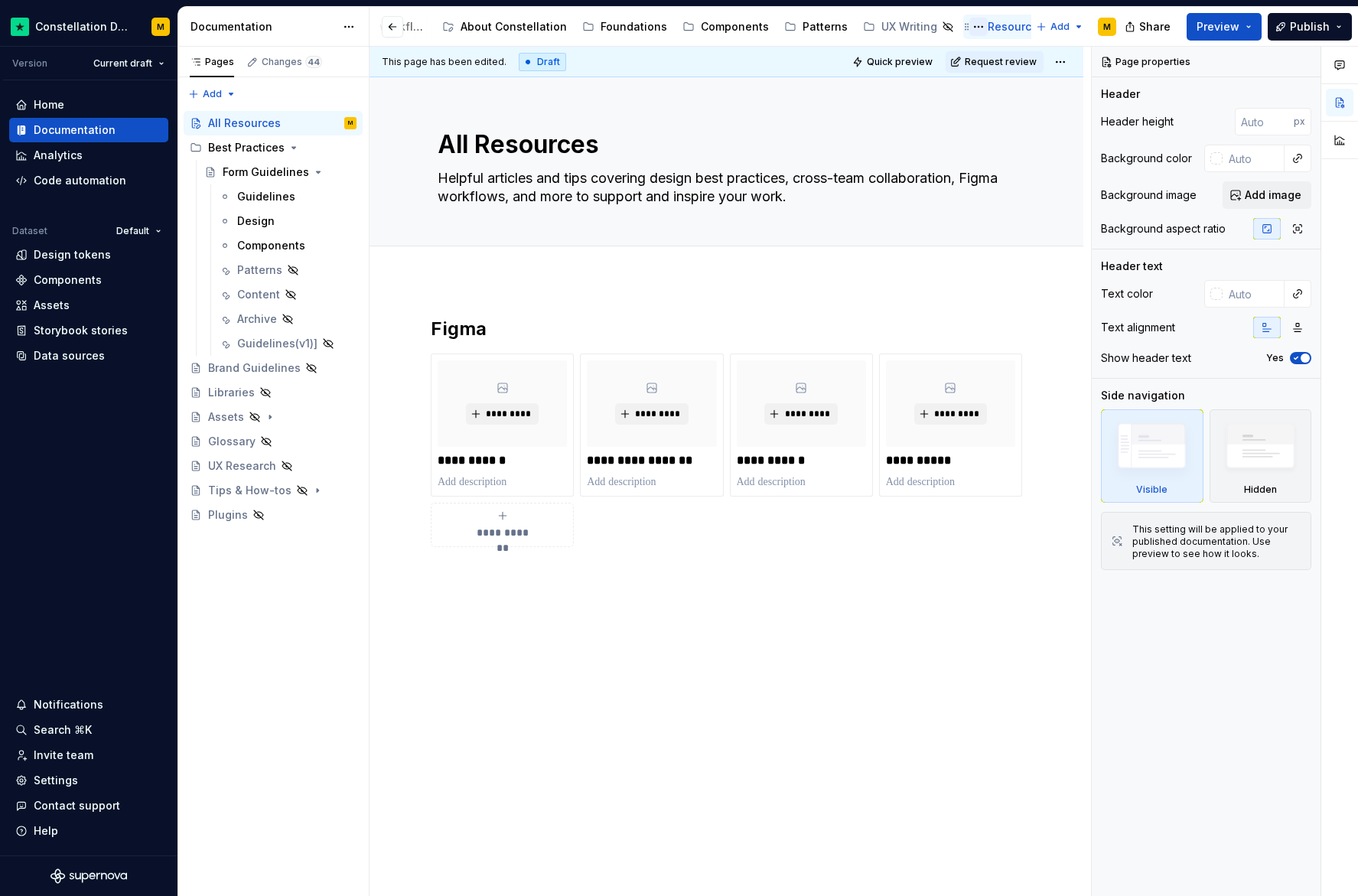
click at [969, 27] on button "Page tree" at bounding box center [978, 26] width 18 height 18
type textarea "*"
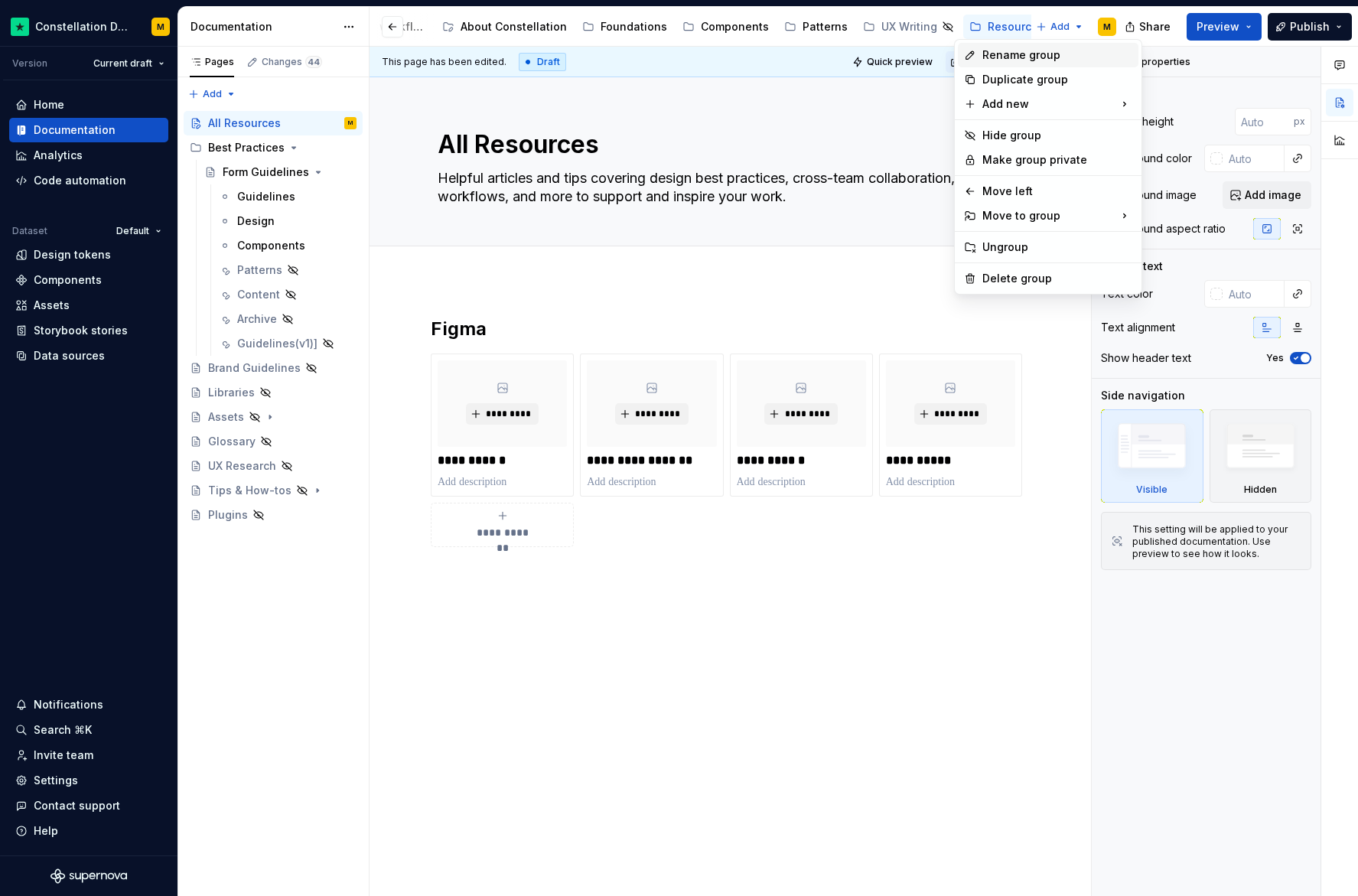
click at [974, 54] on icon at bounding box center [970, 54] width 12 height 12
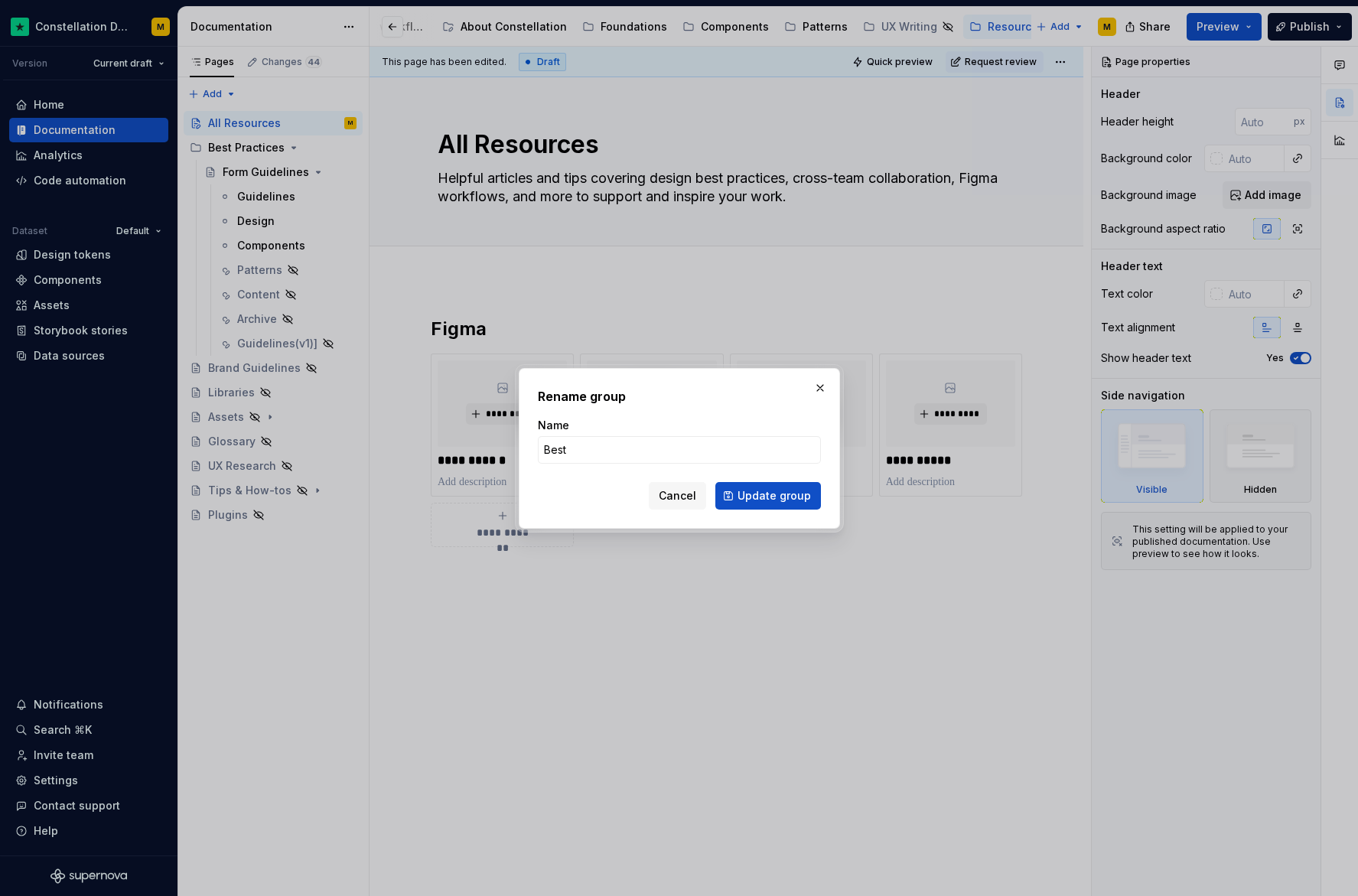
type input "Best Practices"
click at [785, 500] on span "Update group" at bounding box center [774, 495] width 74 height 15
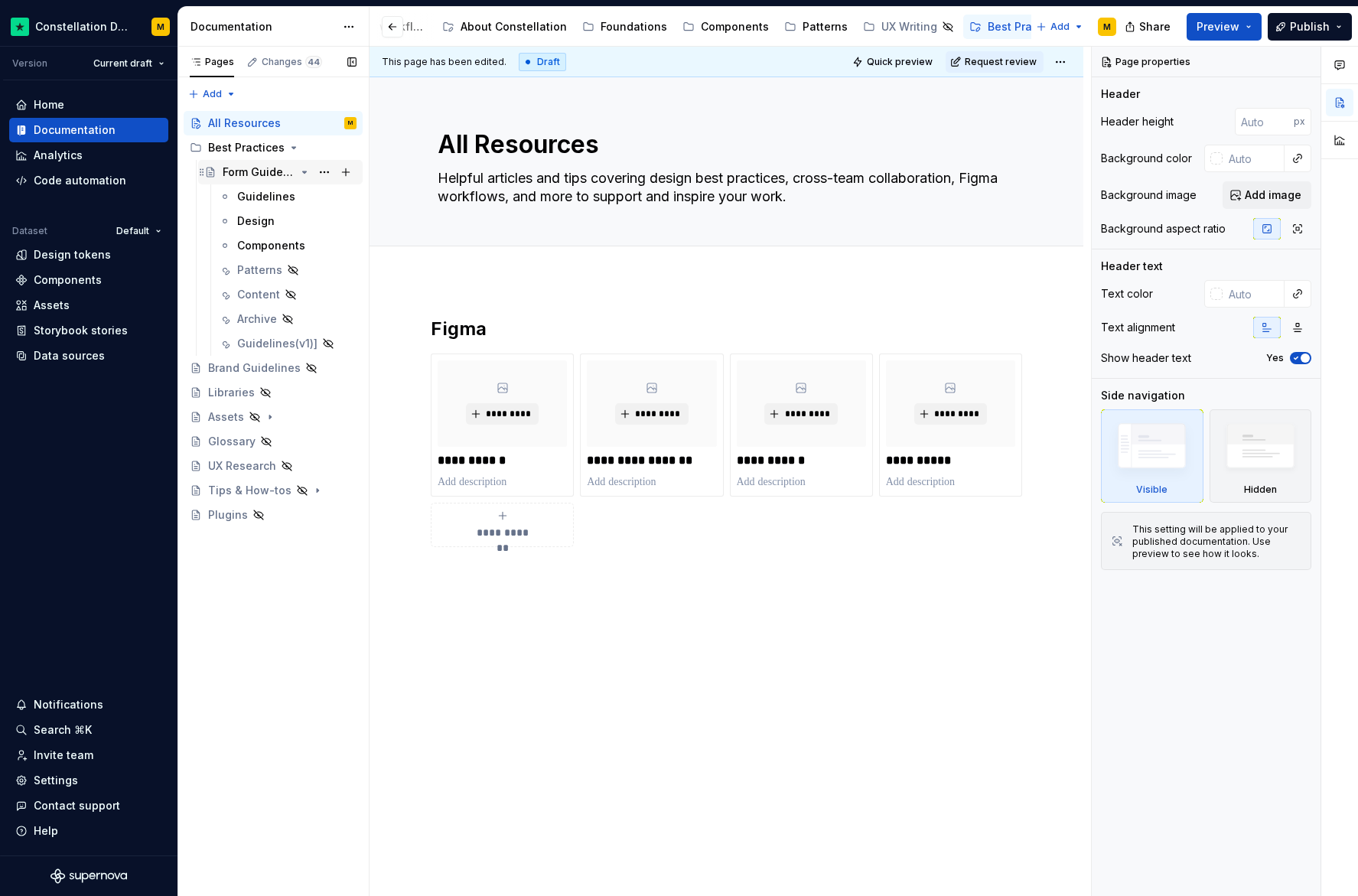
click at [306, 173] on icon "Page tree" at bounding box center [304, 172] width 12 height 12
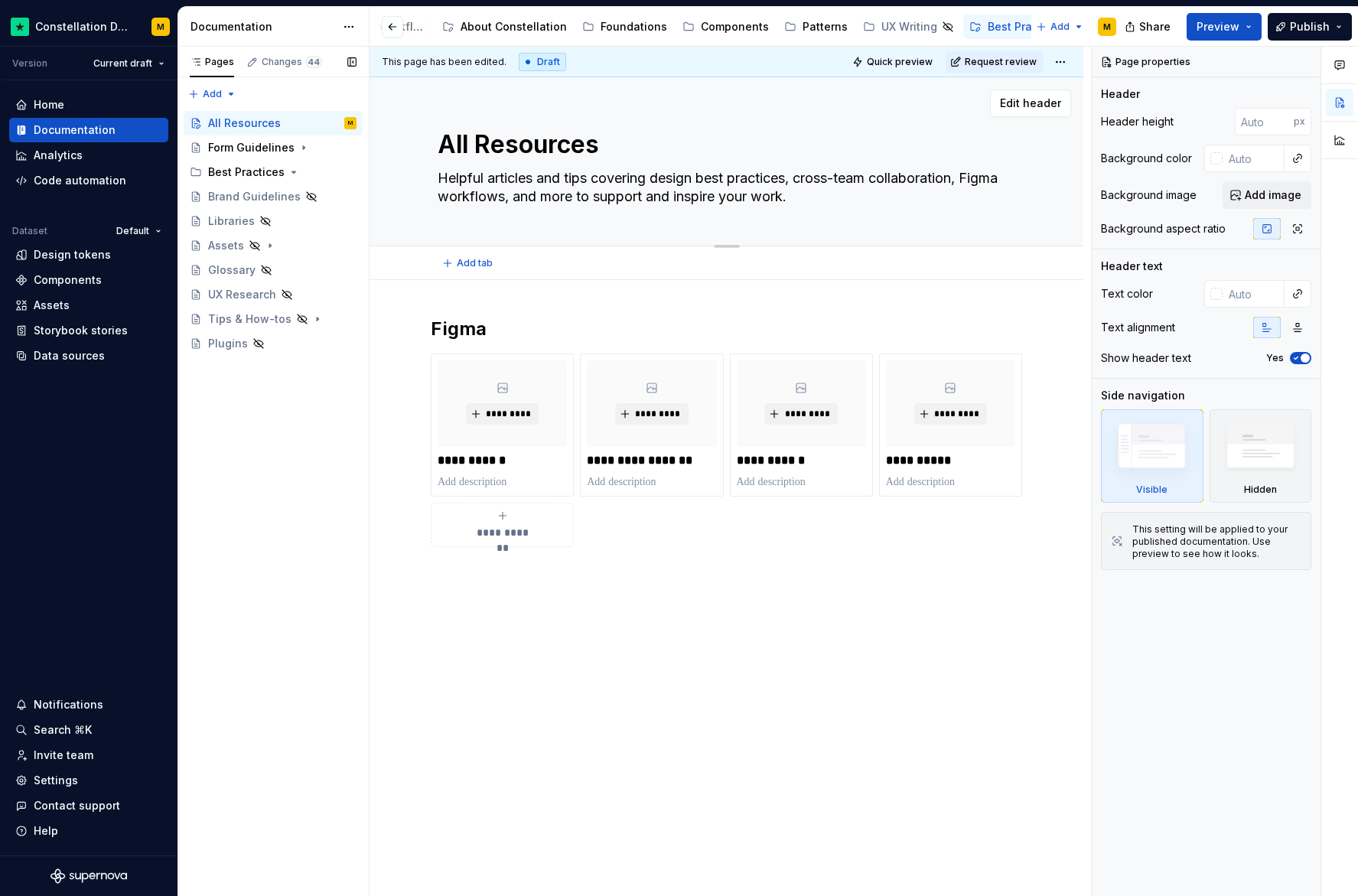
click at [528, 147] on textarea "All Resources" at bounding box center [724, 144] width 579 height 37
click at [491, 144] on textarea "All Resources" at bounding box center [724, 144] width 579 height 37
type textarea "*"
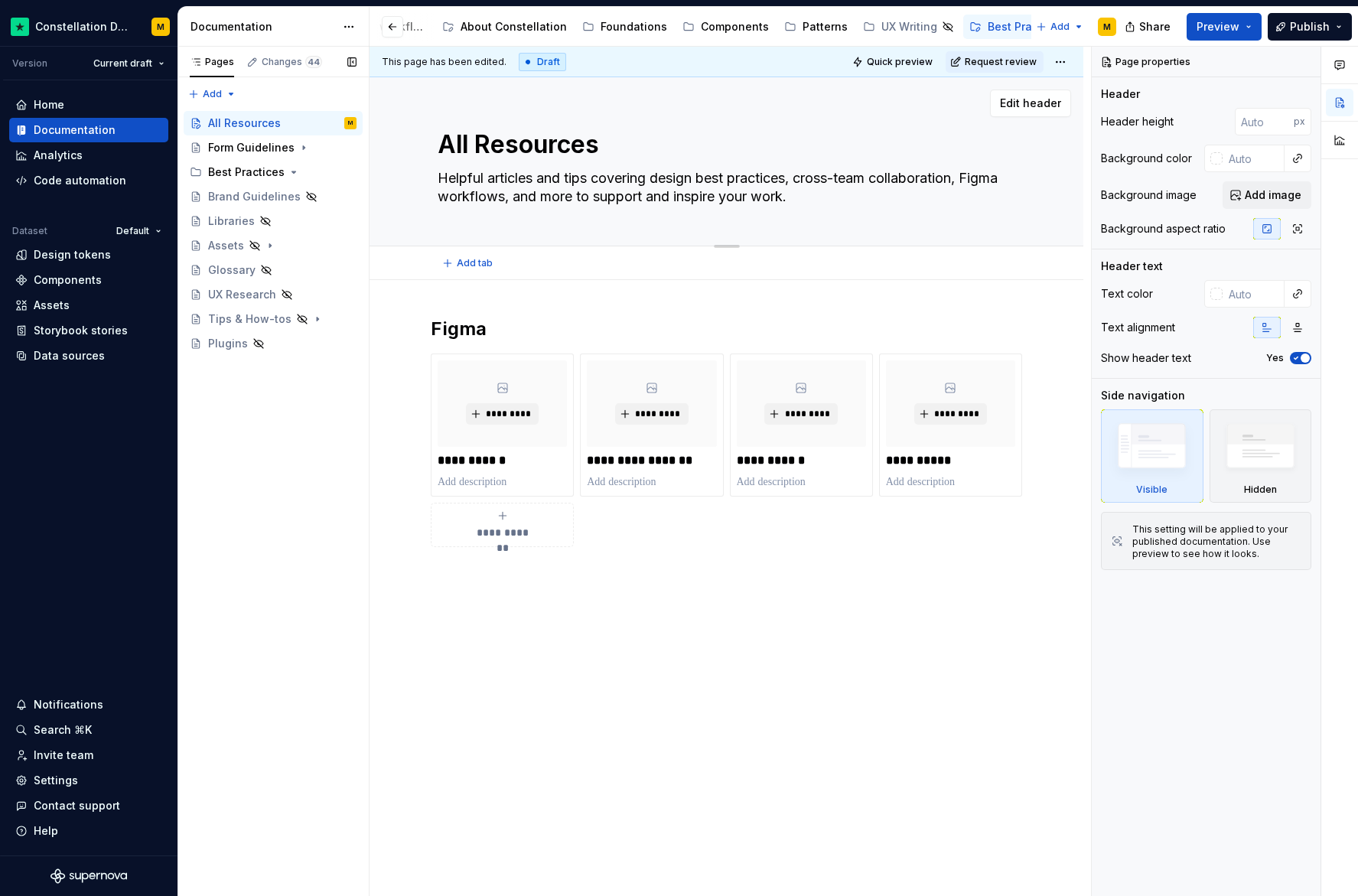
type textarea "All B"
type textarea "*"
type textarea "All Be"
type textarea "*"
type textarea "All Bes"
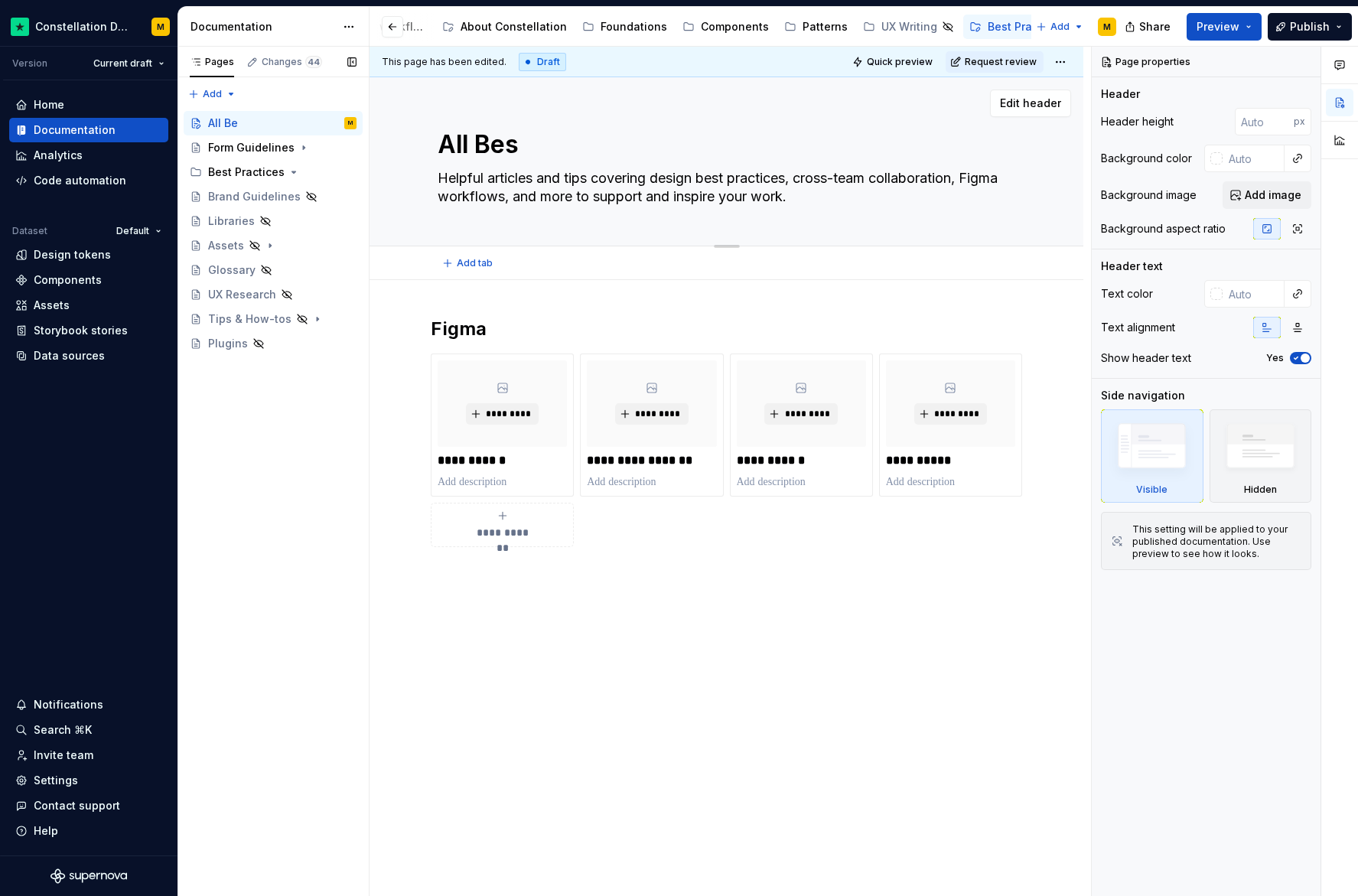
type textarea "*"
type textarea "All Best"
type textarea "*"
type textarea "All Best"
type textarea "*"
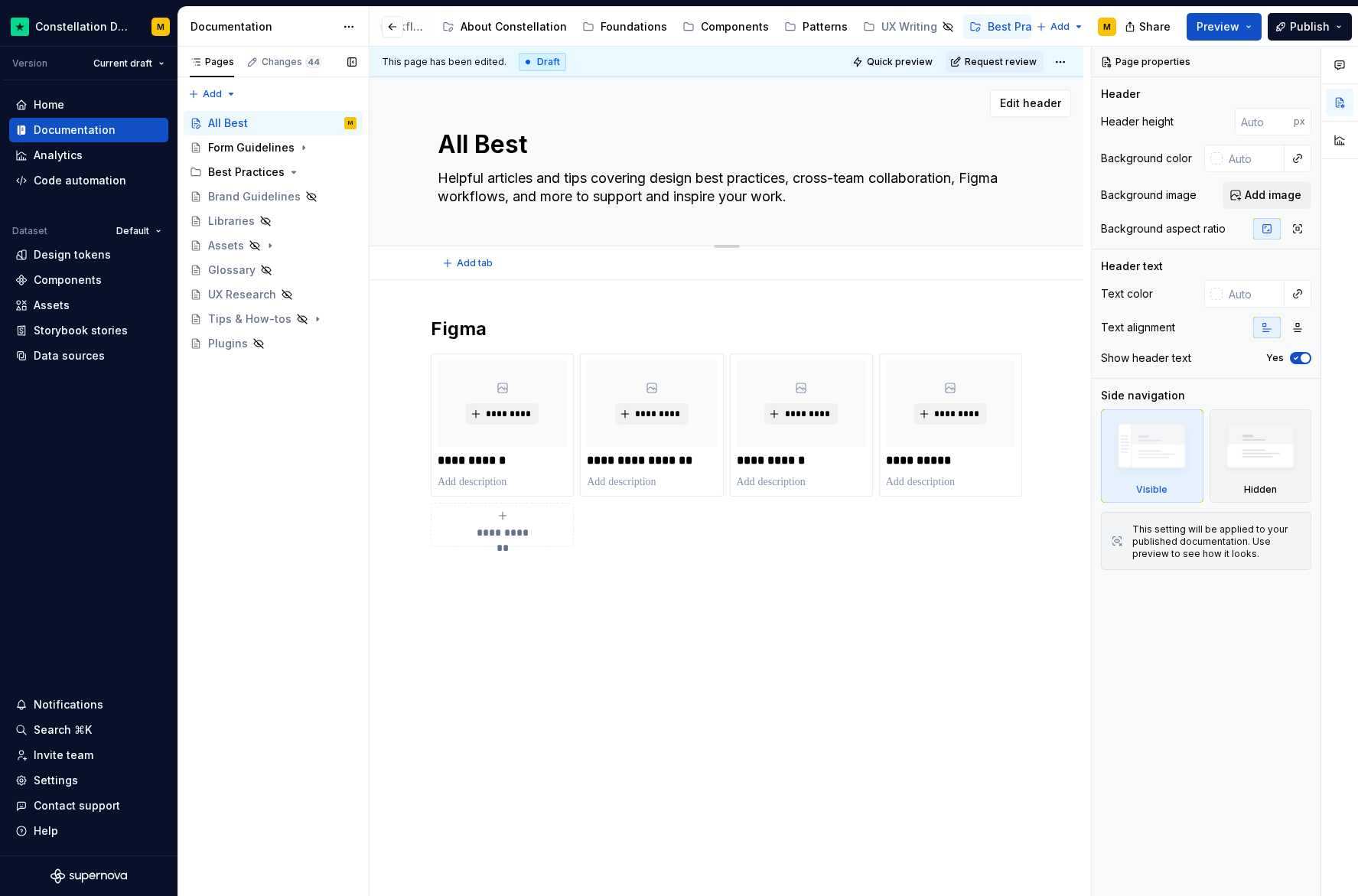
type textarea "All Best P"
type textarea "*"
type textarea "All Best Pr"
type textarea "*"
type textarea "All Best Pra"
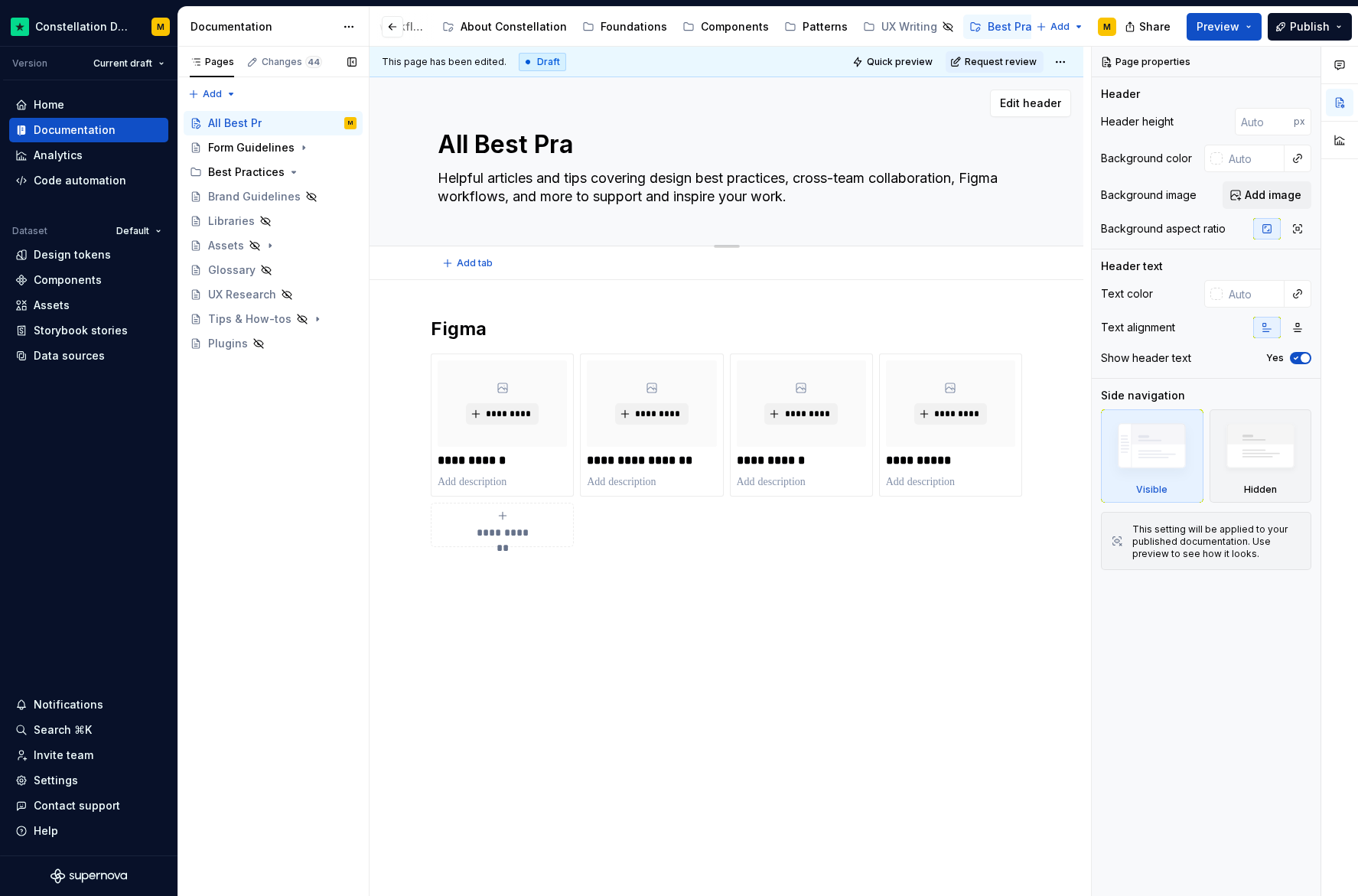
type textarea "*"
type textarea "All Best Prac"
type textarea "*"
type textarea "All Best Pract"
type textarea "*"
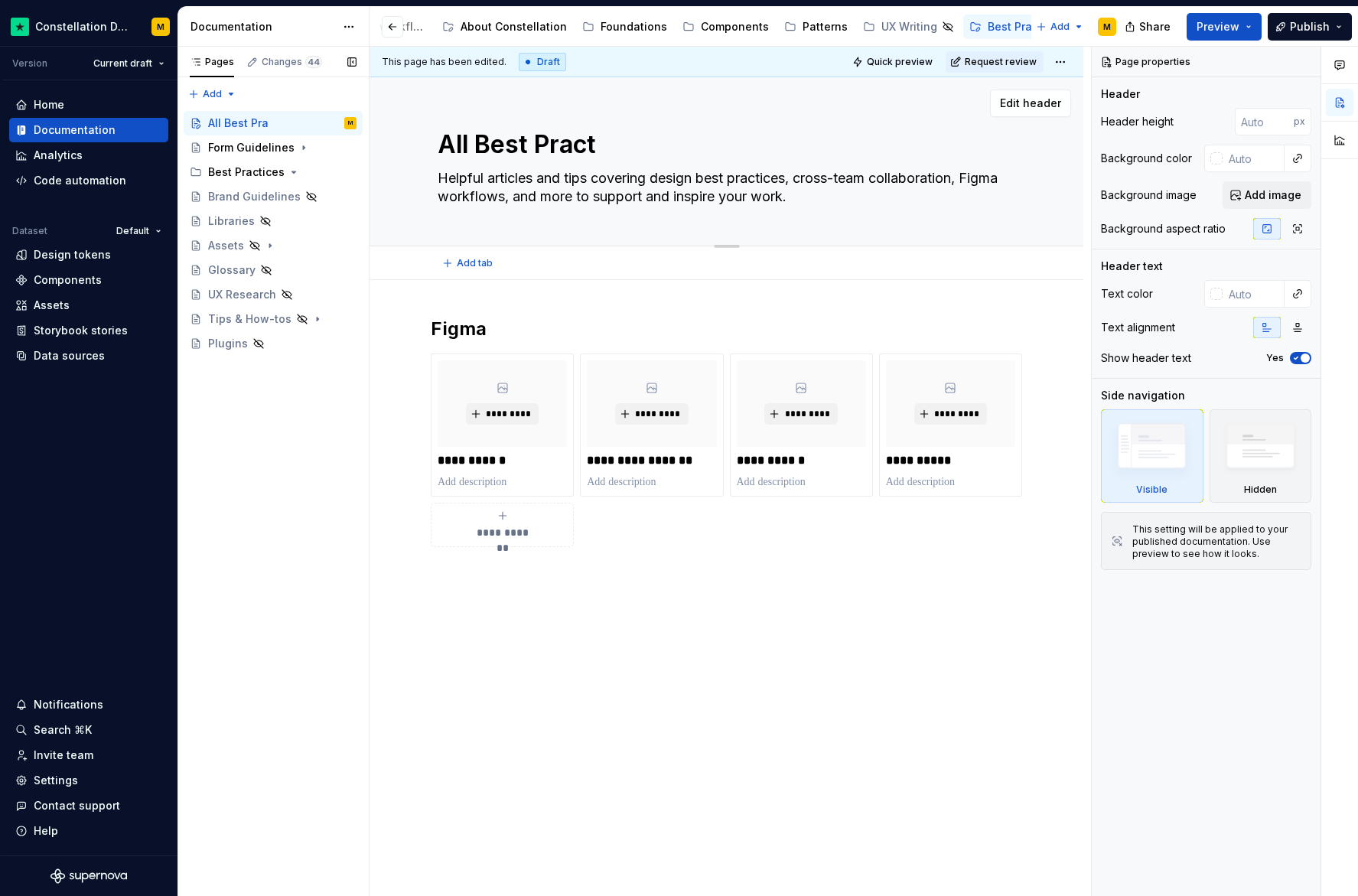
type textarea "All Best Practi"
type textarea "*"
type textarea "All Best Practic"
type textarea "*"
type textarea "All Best Practice"
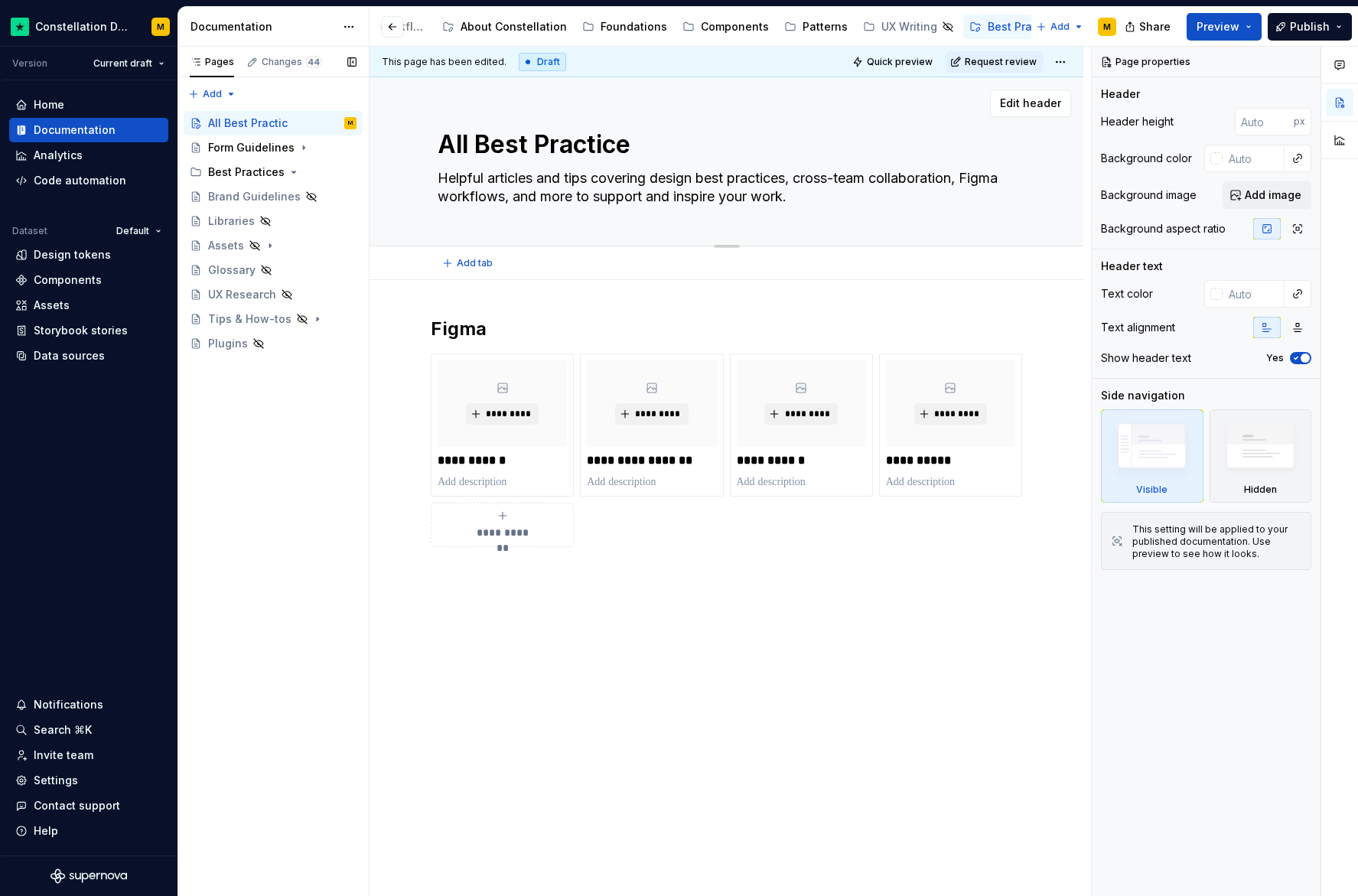
type textarea "*"
type textarea "All Best Practices"
type textarea "*"
type textarea "All Best Practices"
click at [225, 349] on div "Plugins" at bounding box center [228, 343] width 40 height 15
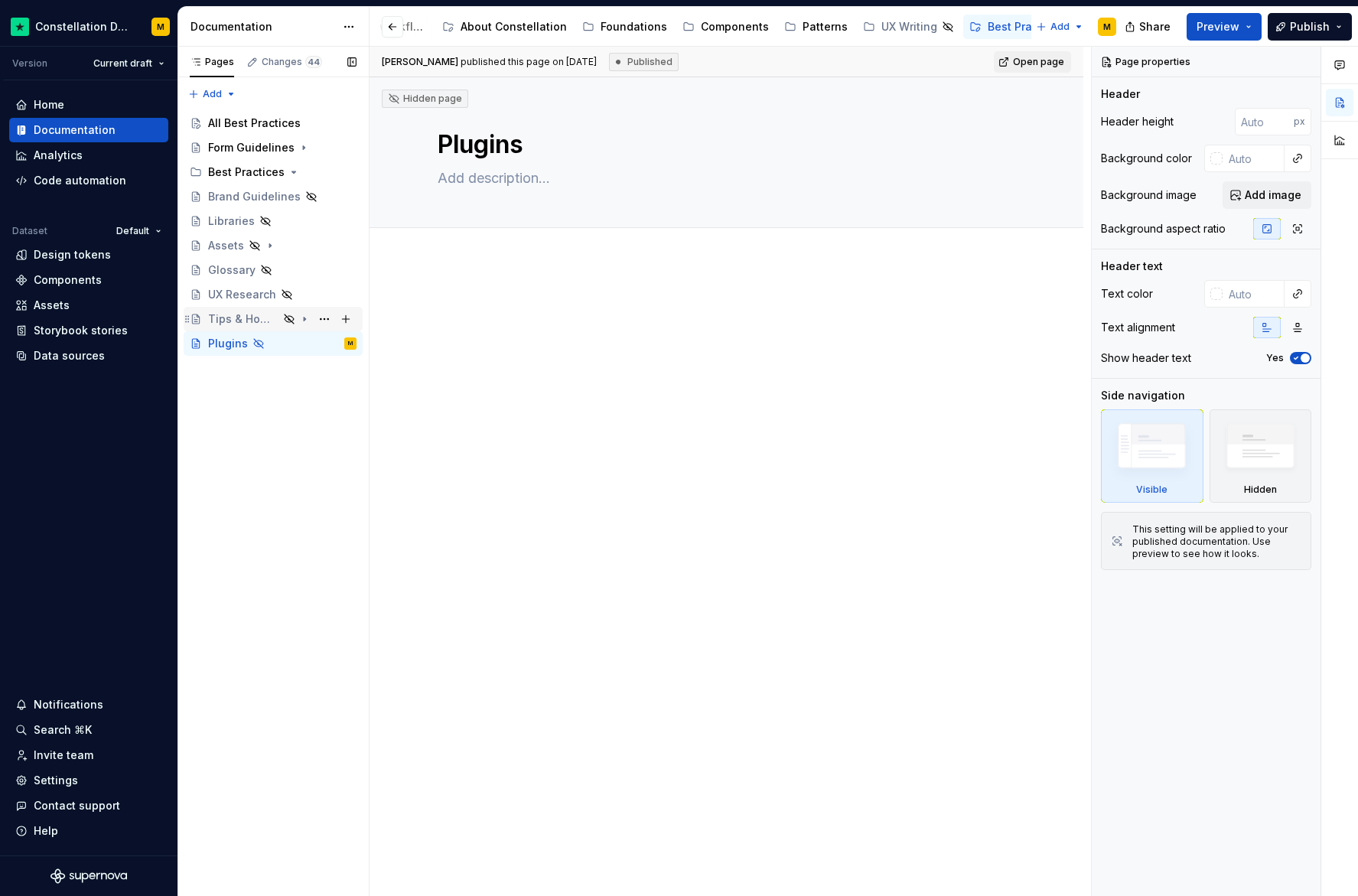
click at [237, 321] on div "Tips & How-tos" at bounding box center [244, 318] width 71 height 15
click at [243, 284] on div "UX Research" at bounding box center [282, 294] width 148 height 22
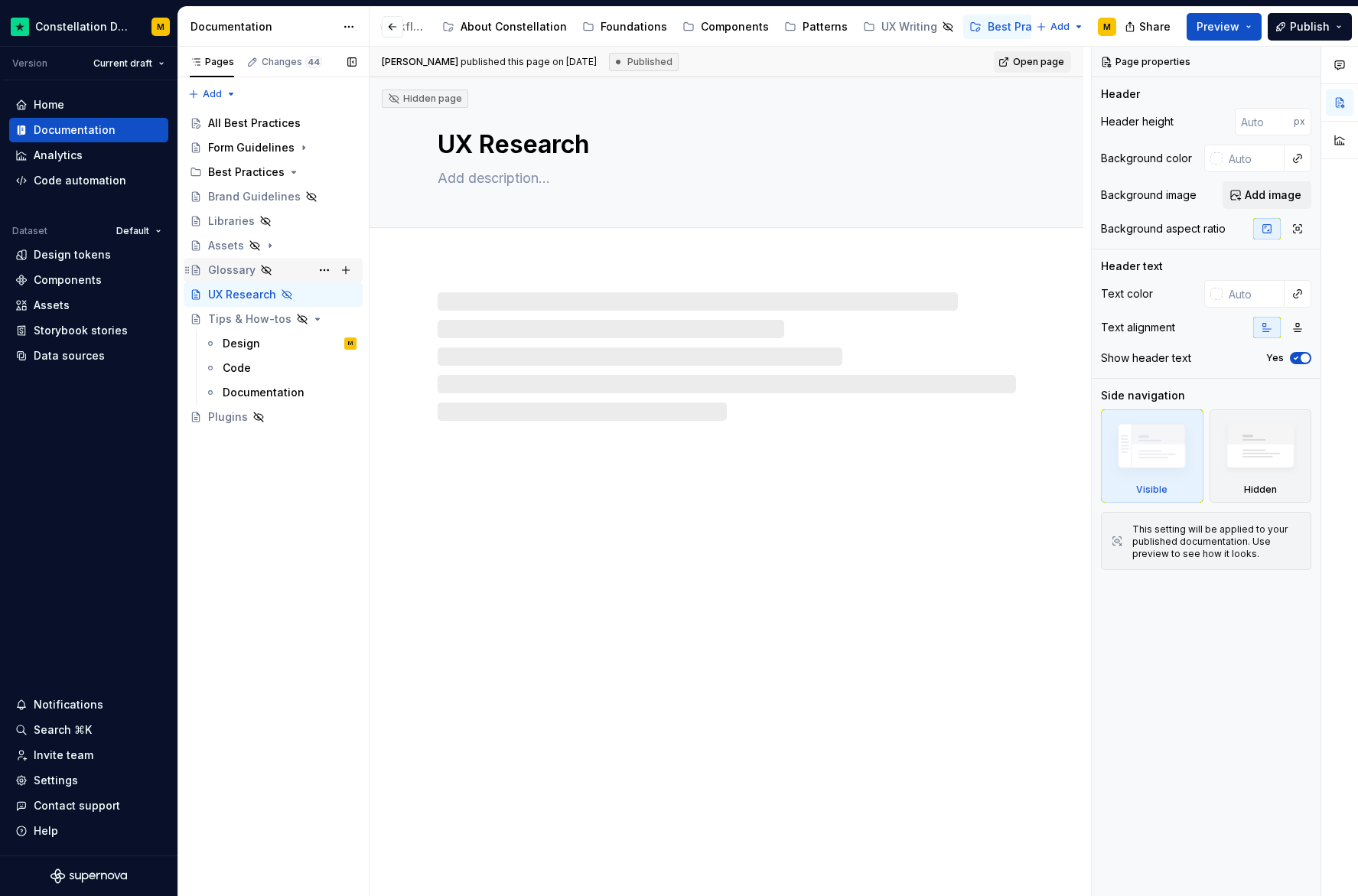
click at [242, 271] on div "Glossary" at bounding box center [232, 269] width 47 height 15
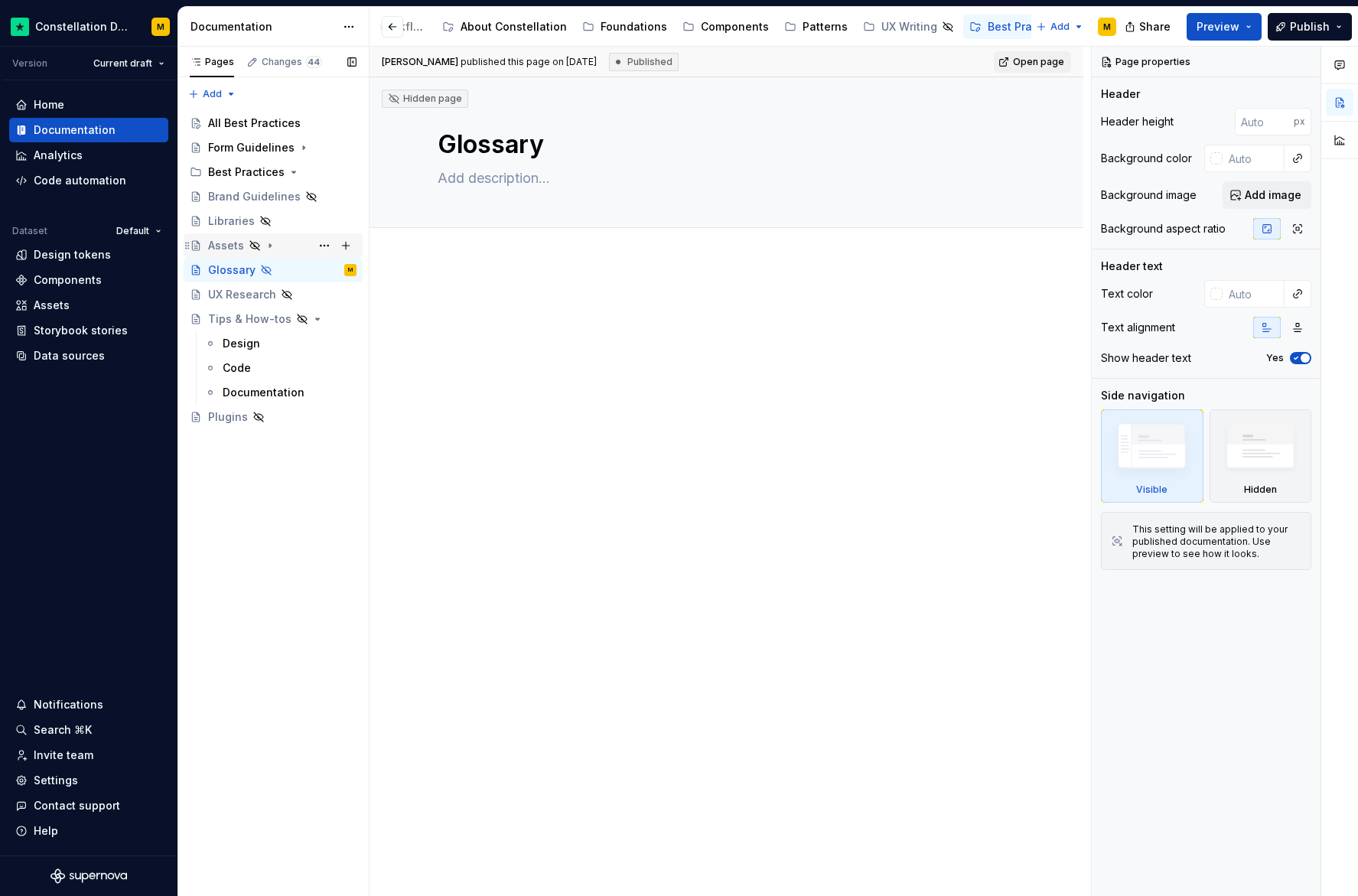
click at [216, 247] on div "Assets" at bounding box center [226, 245] width 36 height 15
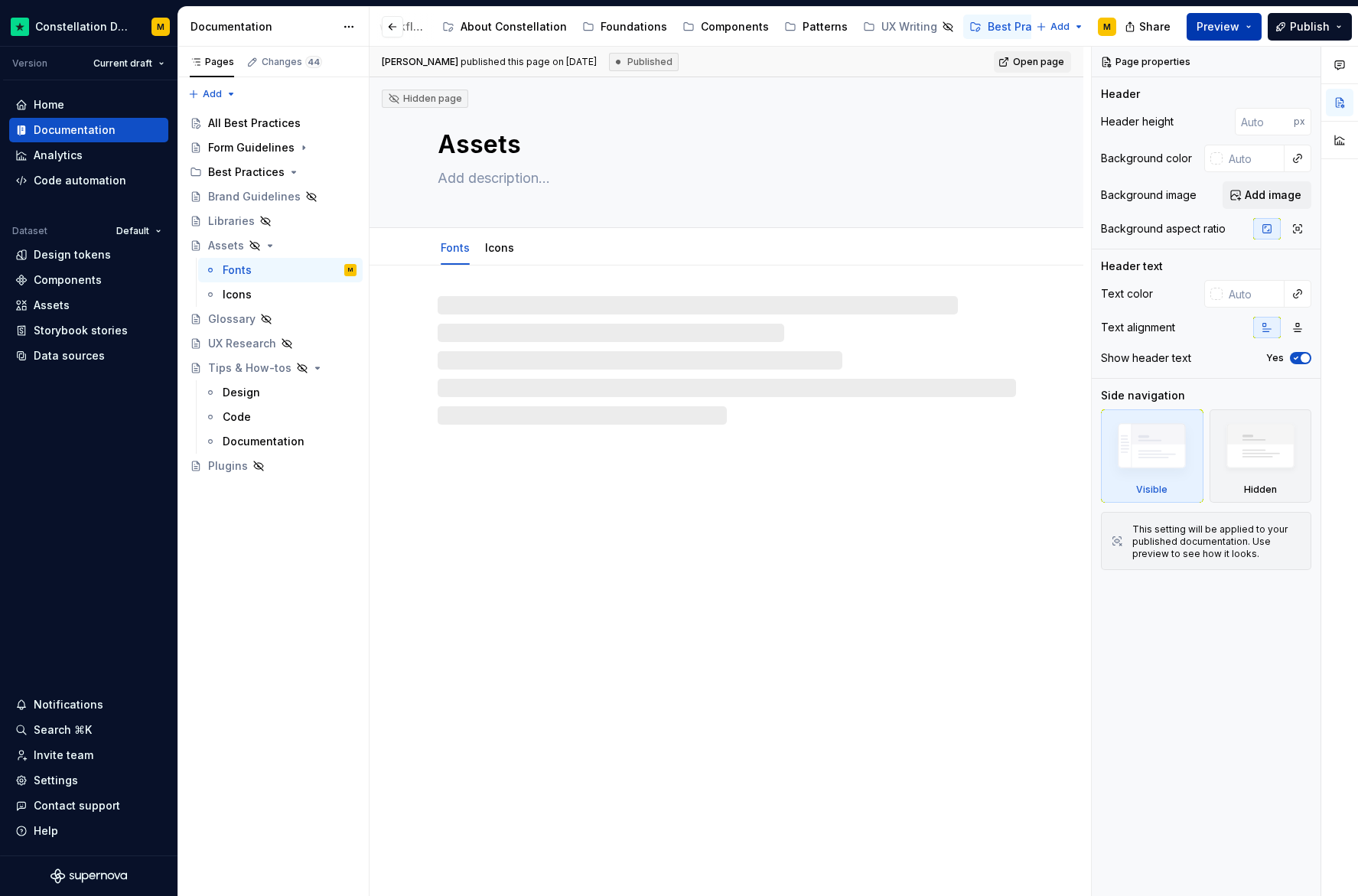
click at [1218, 25] on span "Preview" at bounding box center [1218, 26] width 42 height 15
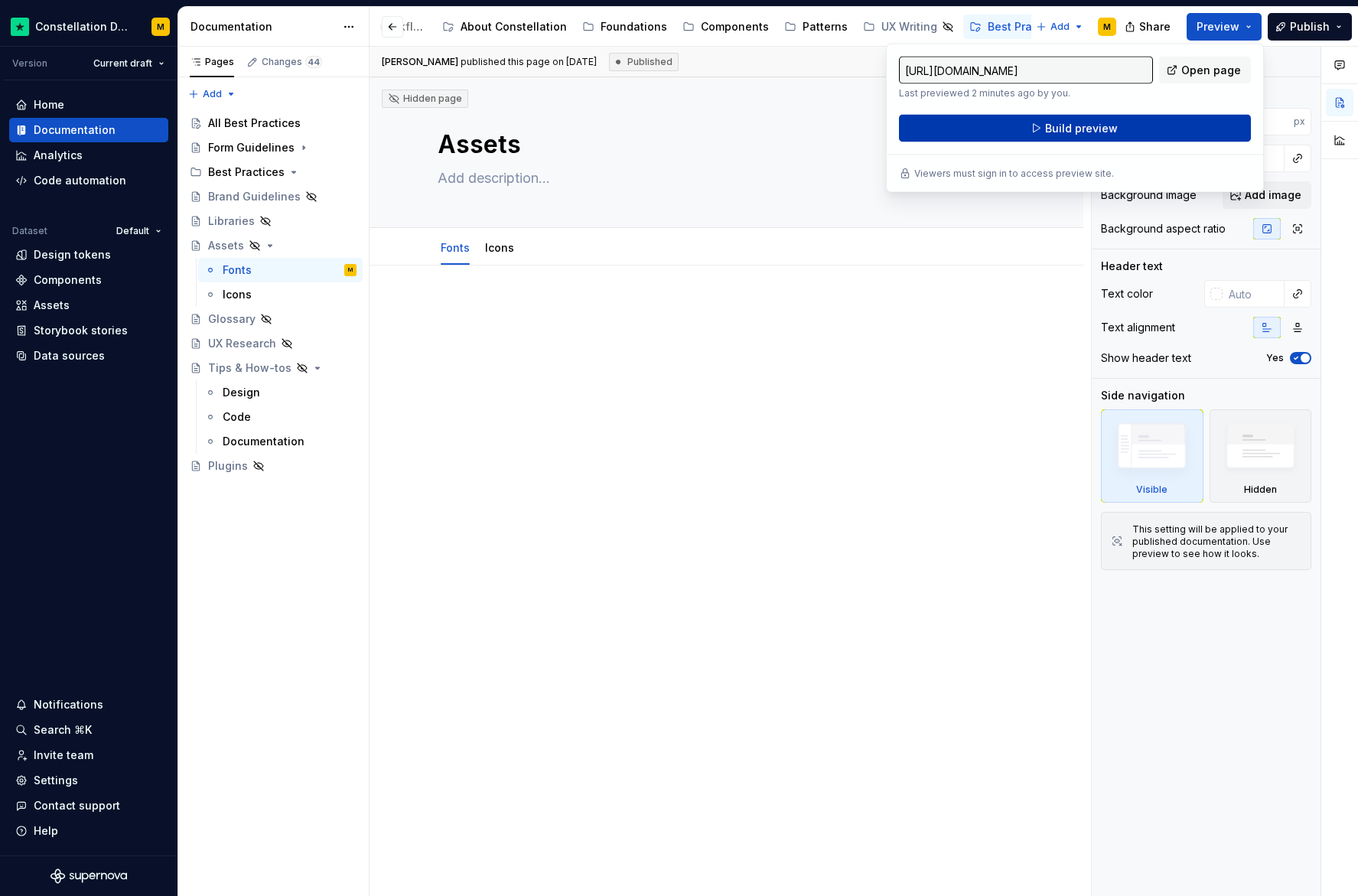
click at [1105, 126] on span "Build preview" at bounding box center [1081, 128] width 73 height 15
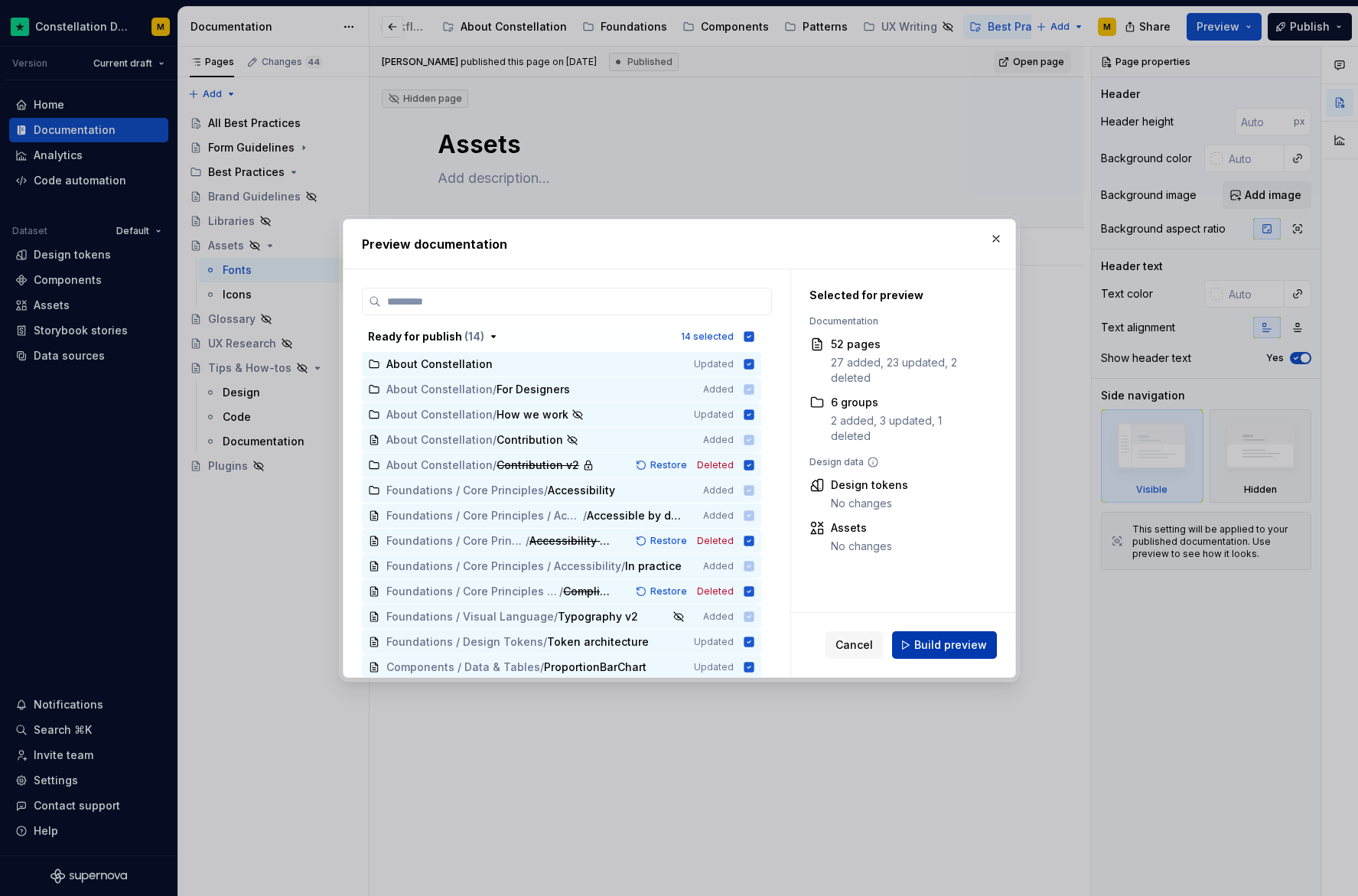
click at [958, 645] on span "Build preview" at bounding box center [951, 644] width 73 height 15
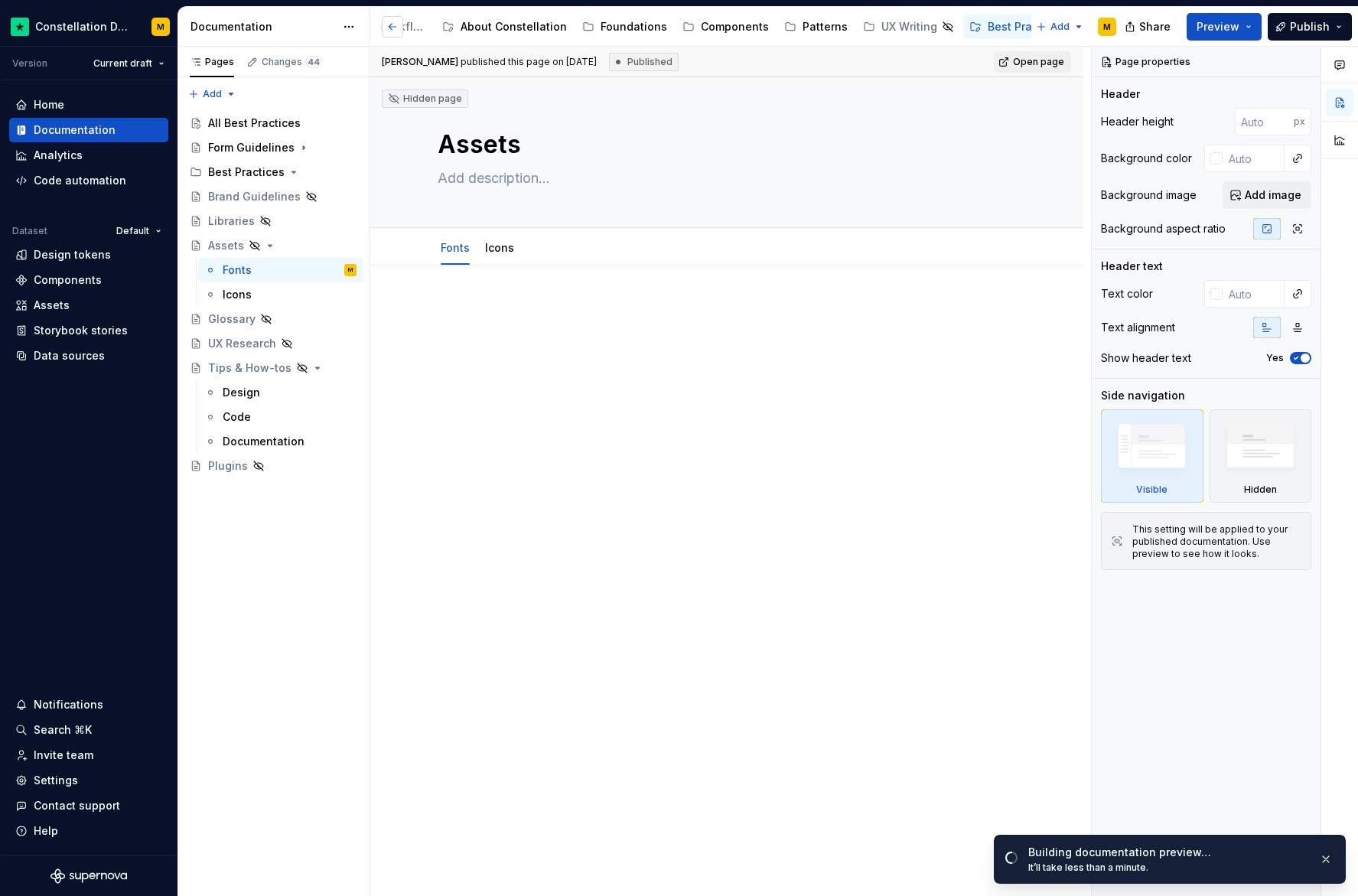
click at [395, 33] on button "button" at bounding box center [392, 26] width 22 height 22
click at [0, 0] on button "Page tree" at bounding box center [0, 0] width 0 height 0
click at [392, 32] on html "Constellation Design System M Version Current draft Home Documentation Analytic…" at bounding box center [679, 448] width 1358 height 896
click at [392, 29] on button "Page tree" at bounding box center [394, 26] width 18 height 18
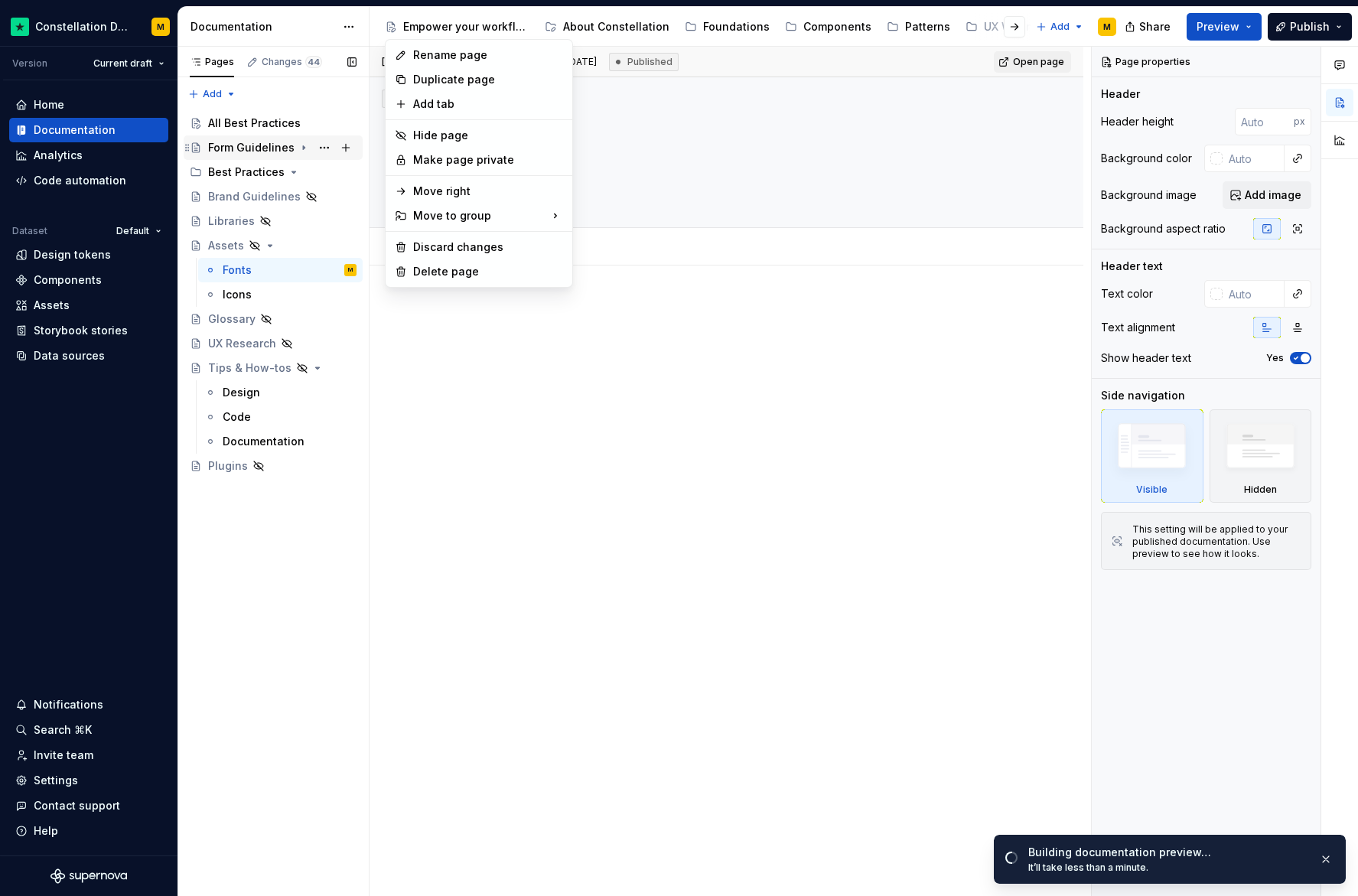
click at [282, 137] on div "Pages Changes 44 Add Accessibility guide for tree Page tree. Navigate the tree …" at bounding box center [273, 471] width 192 height 850
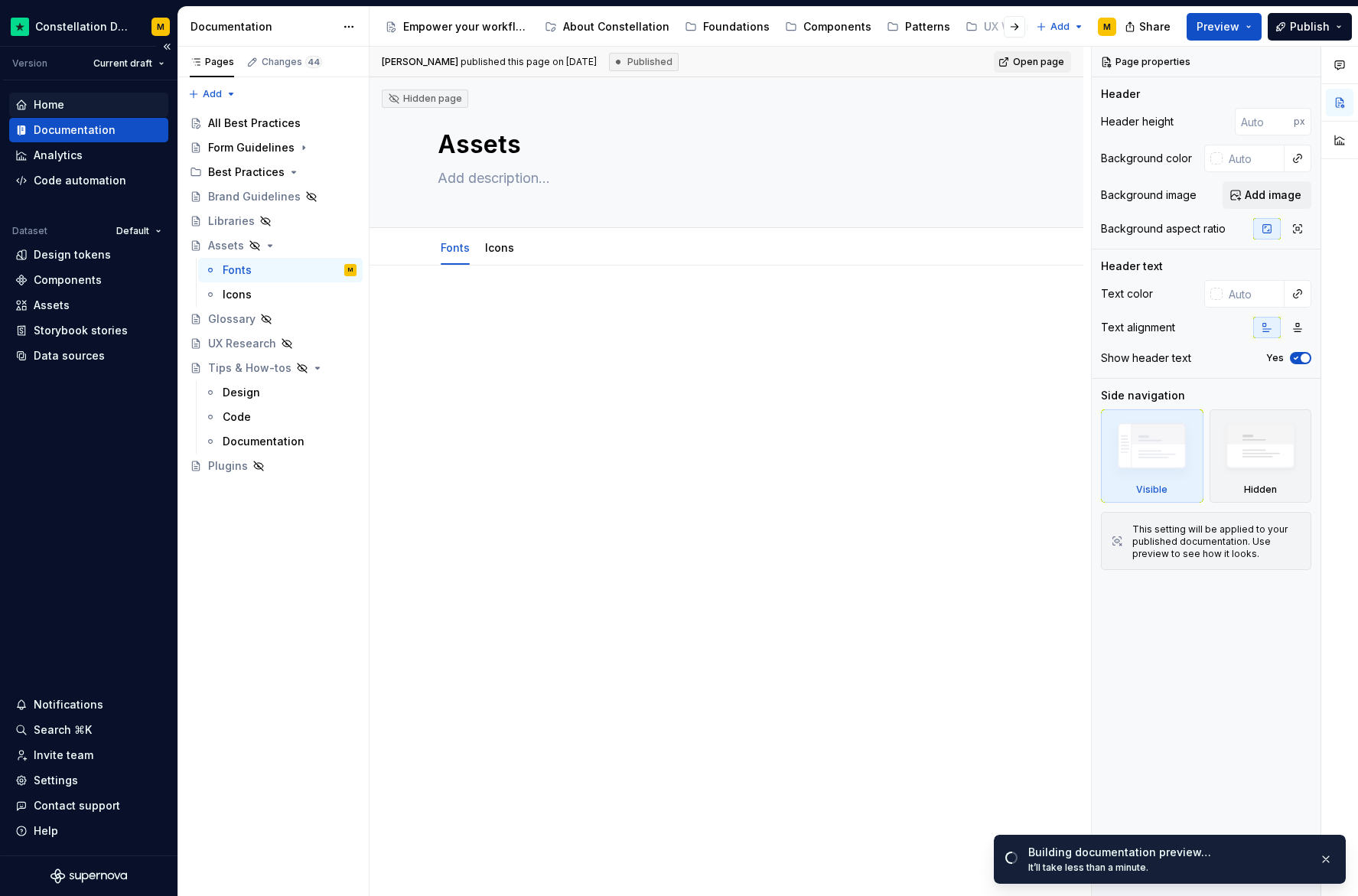
click at [85, 108] on div "Home" at bounding box center [88, 104] width 147 height 15
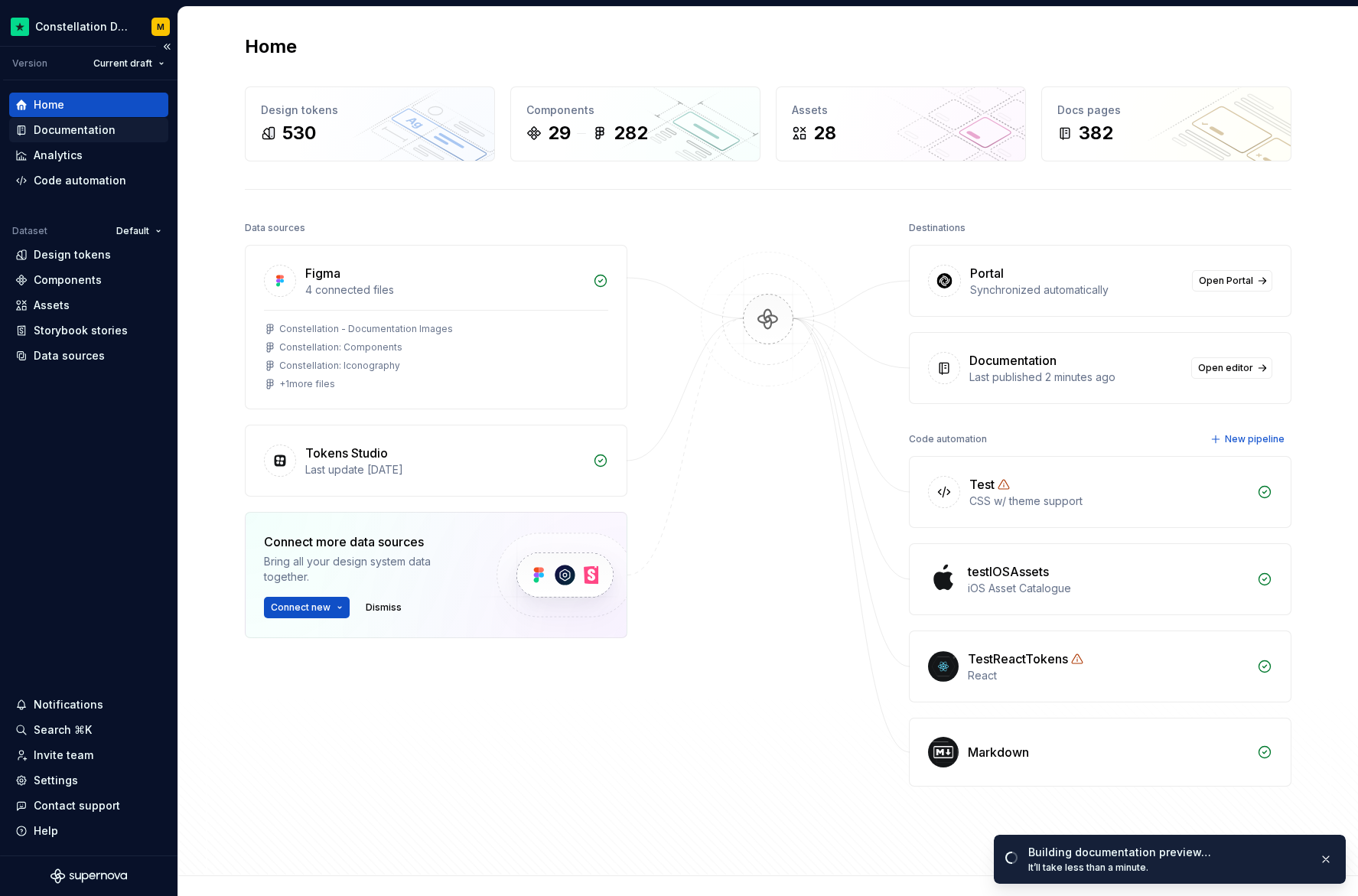
click at [120, 142] on div "Documentation" at bounding box center [88, 130] width 160 height 25
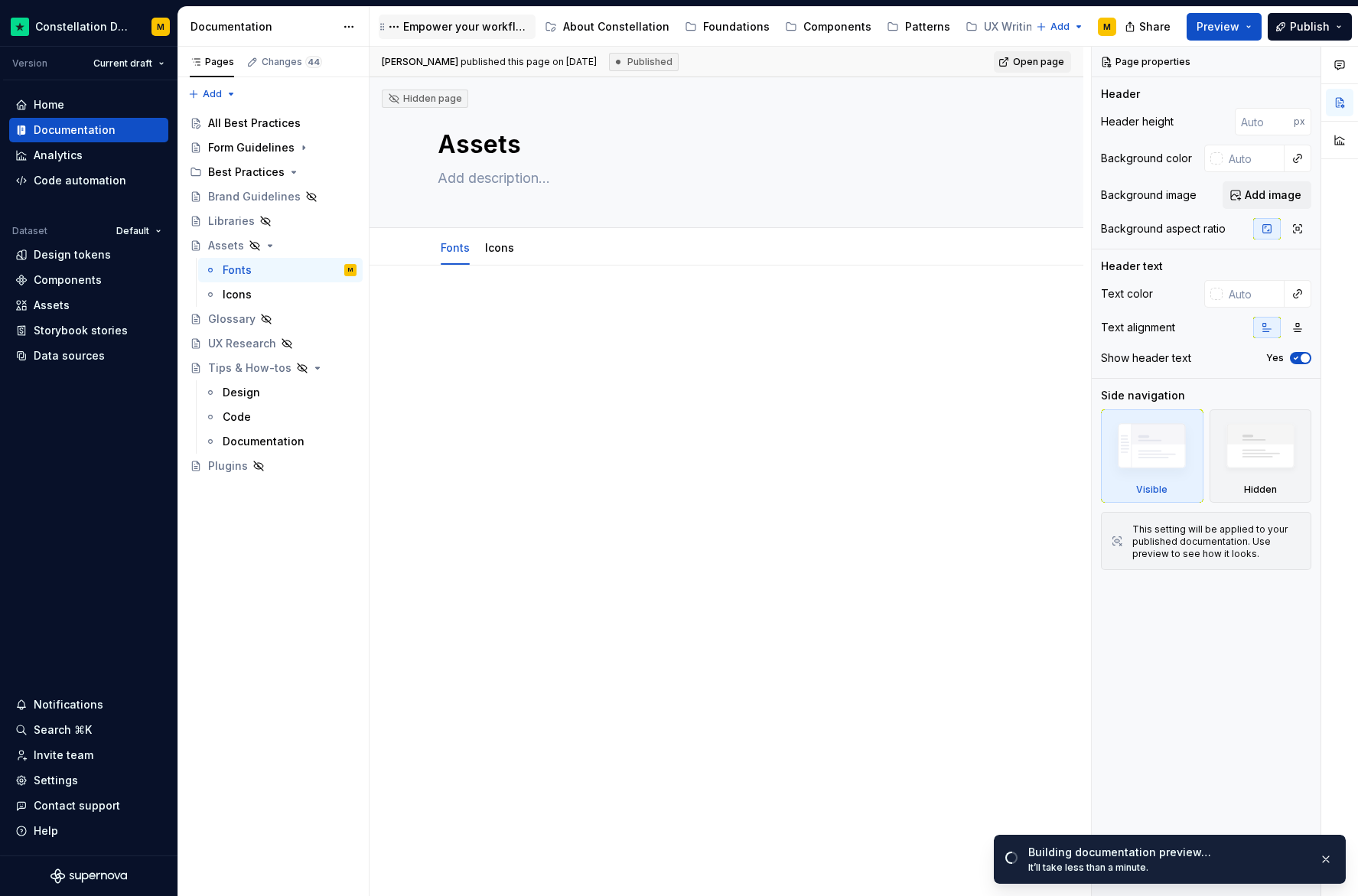
click at [475, 26] on div "Empower your workflow. Build incredible experiences." at bounding box center [466, 26] width 126 height 15
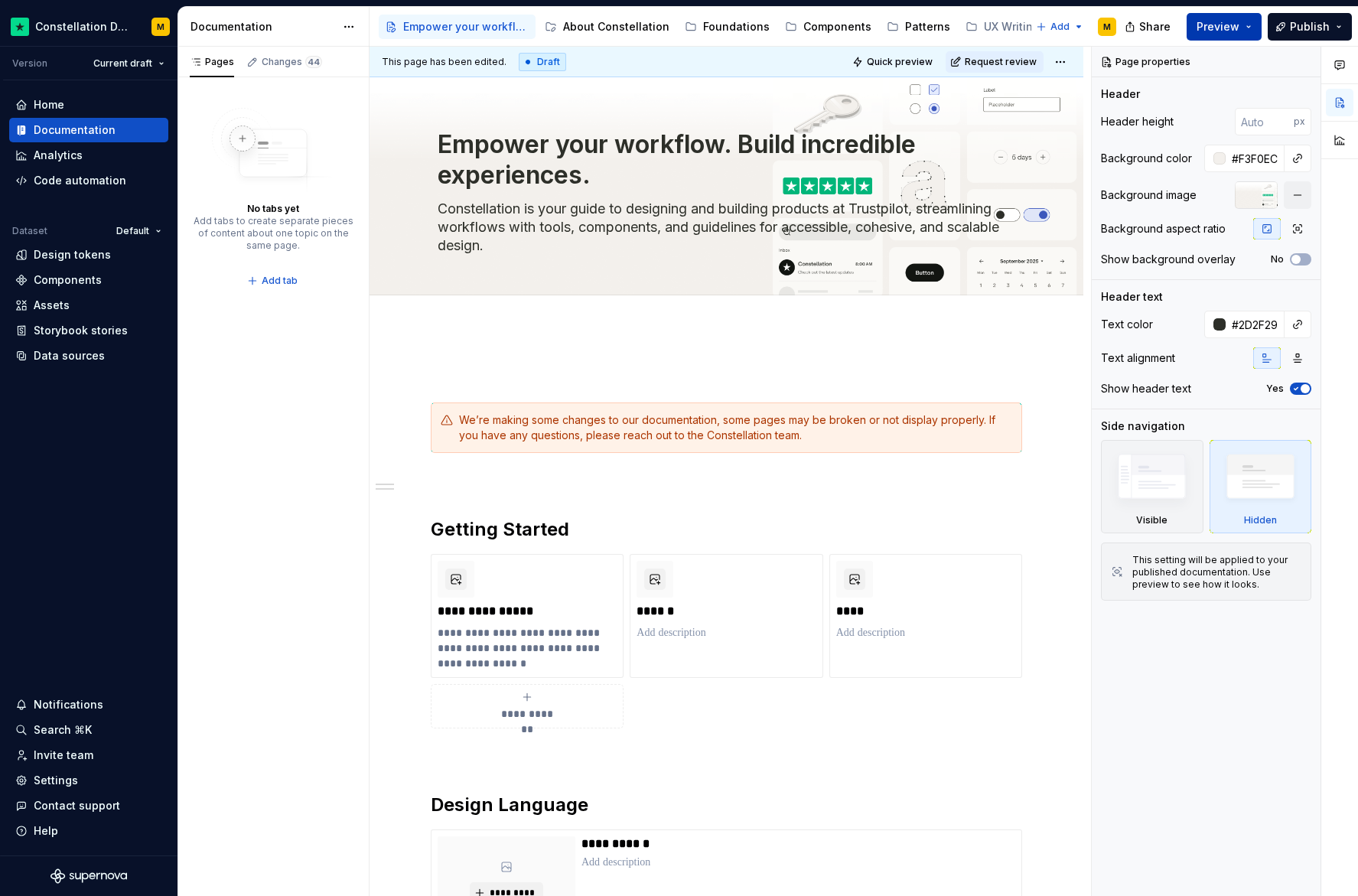
click at [1219, 28] on span "Preview" at bounding box center [1218, 26] width 42 height 15
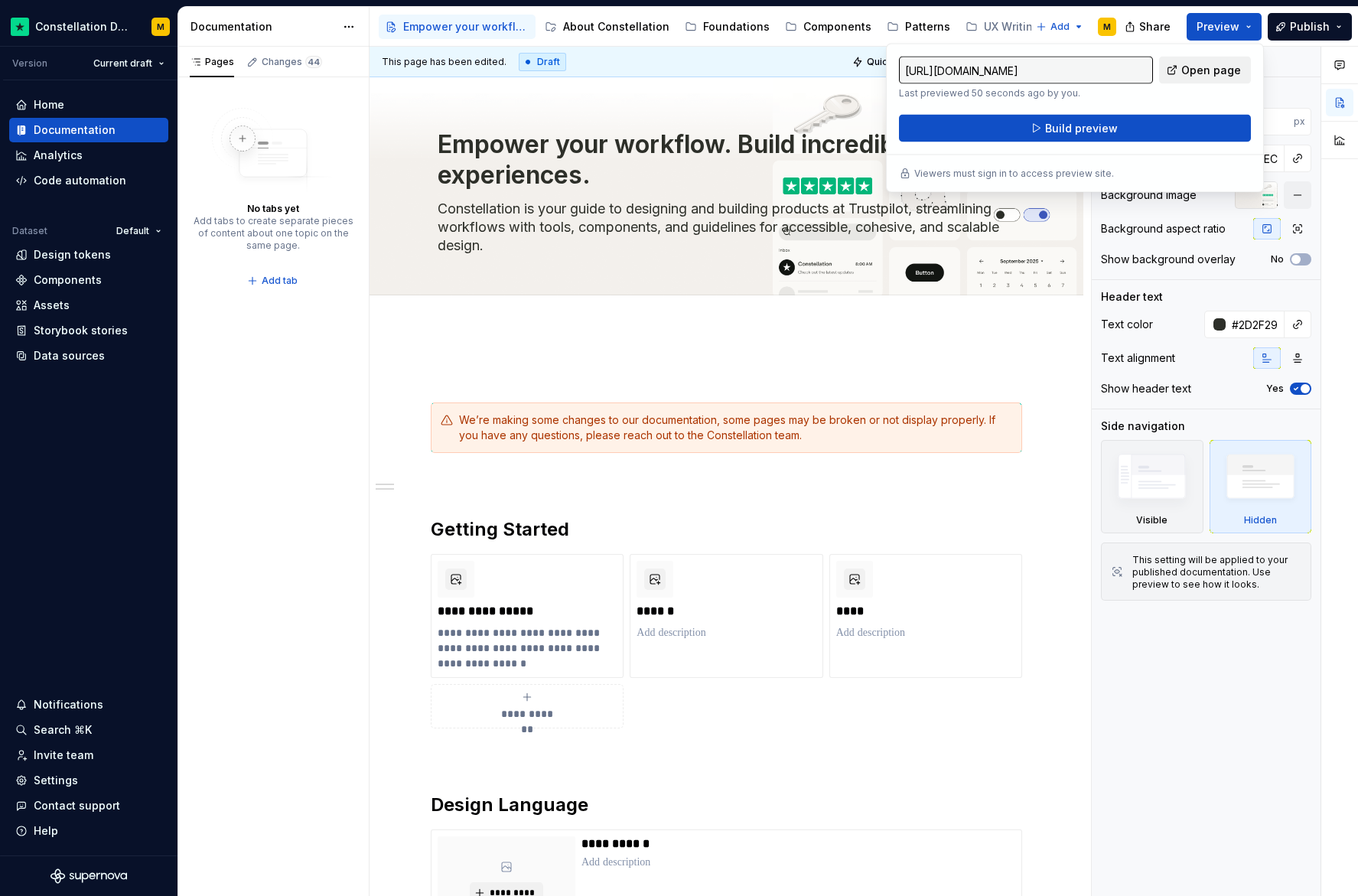
click at [1193, 71] on span "Open page" at bounding box center [1211, 70] width 59 height 15
click at [633, 387] on div "**********" at bounding box center [726, 842] width 592 height 955
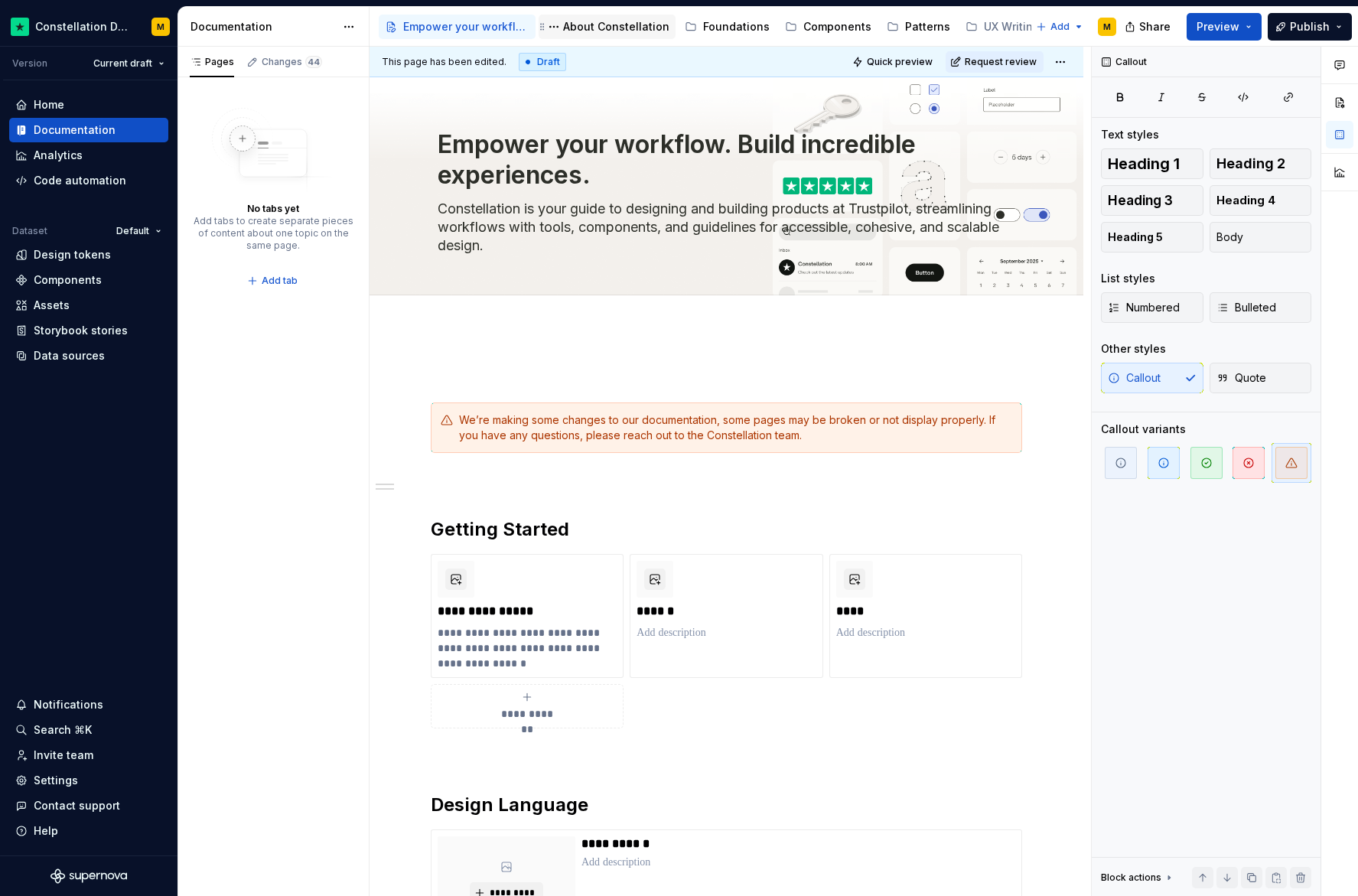
click at [600, 30] on div "About Constellation" at bounding box center [616, 26] width 107 height 15
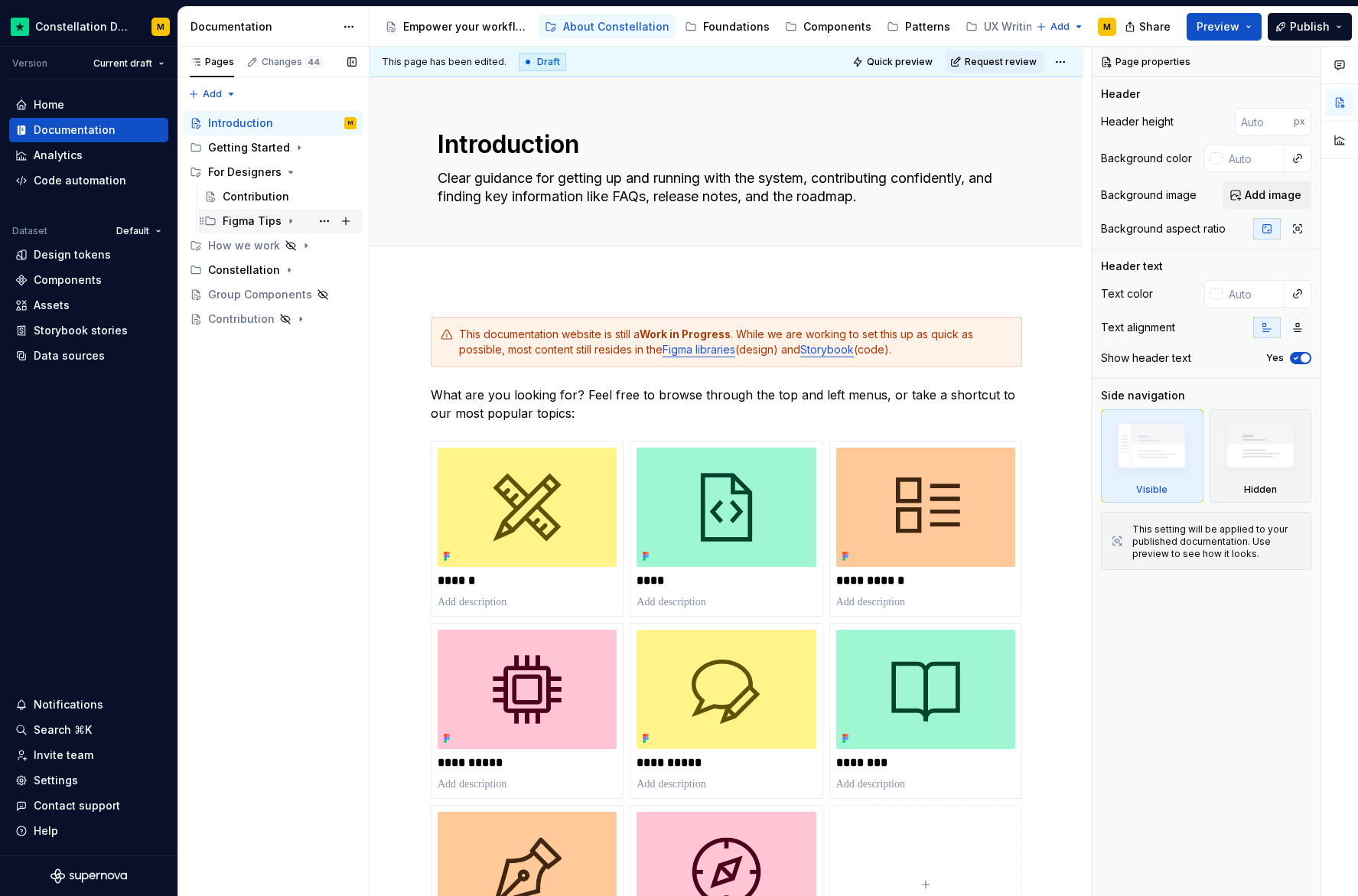
click at [233, 217] on div "Figma Tips" at bounding box center [252, 220] width 59 height 15
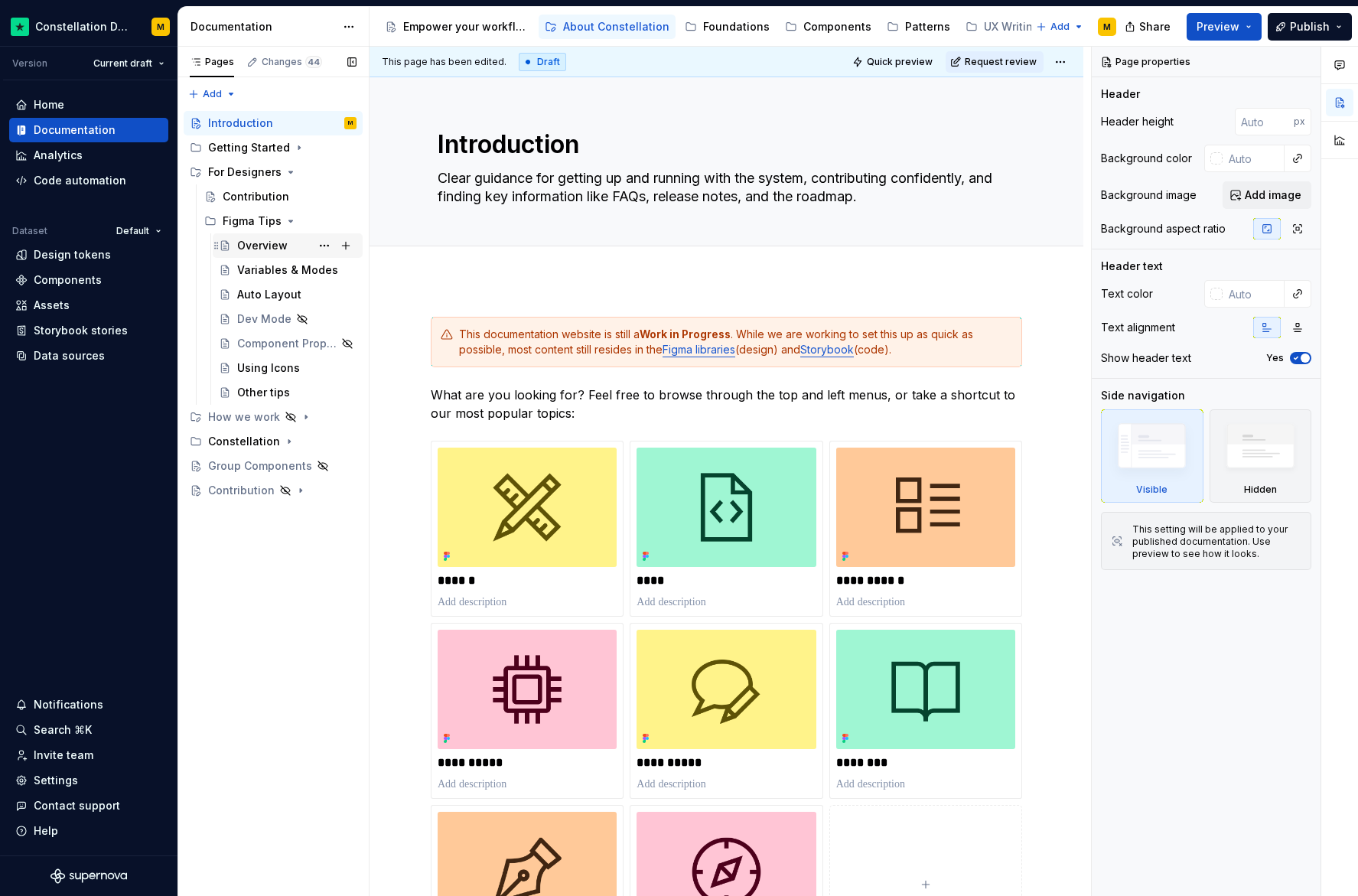
click at [246, 242] on div "Overview" at bounding box center [262, 245] width 51 height 15
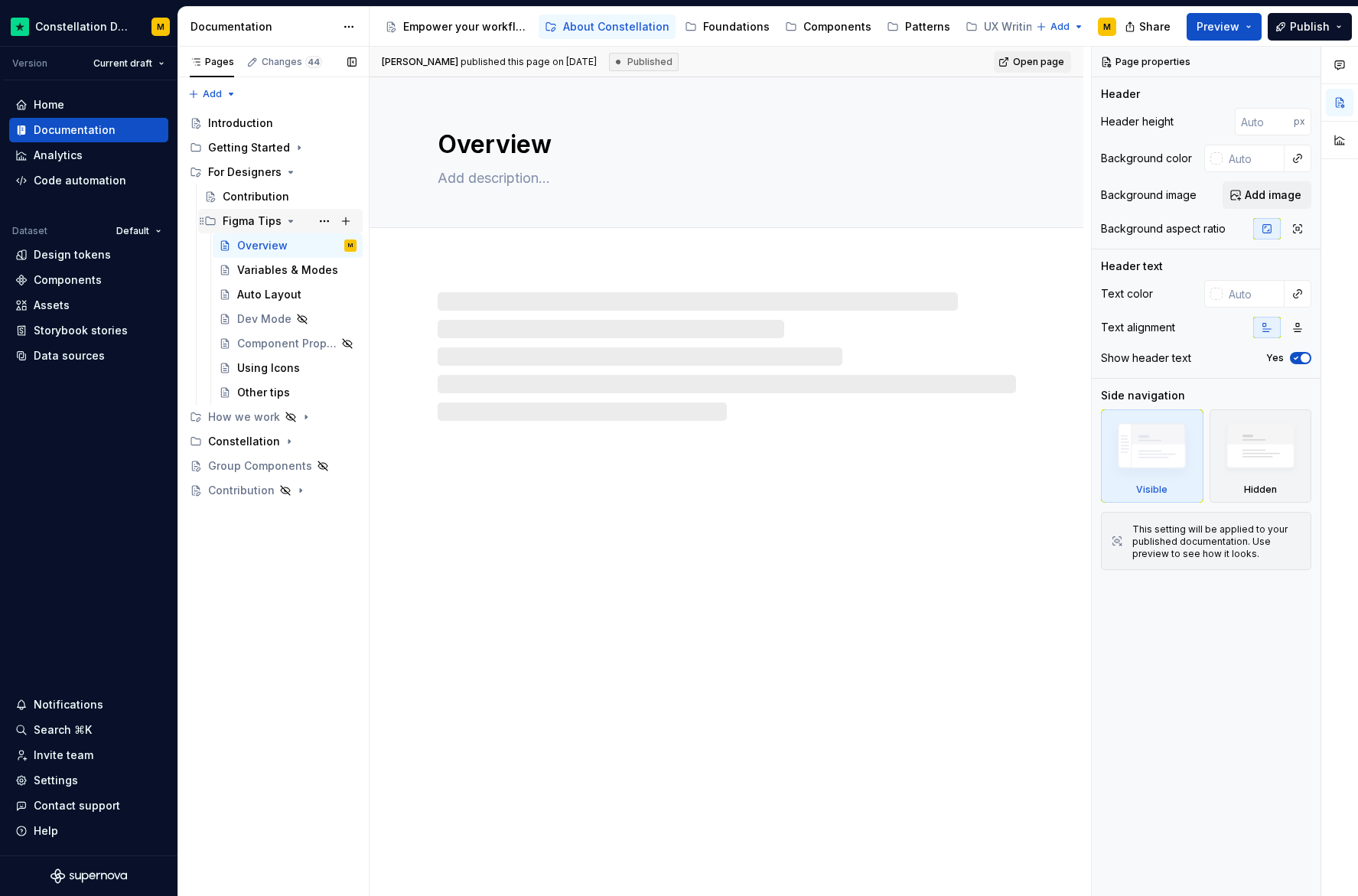
click at [245, 227] on div "Figma Tips" at bounding box center [252, 220] width 59 height 15
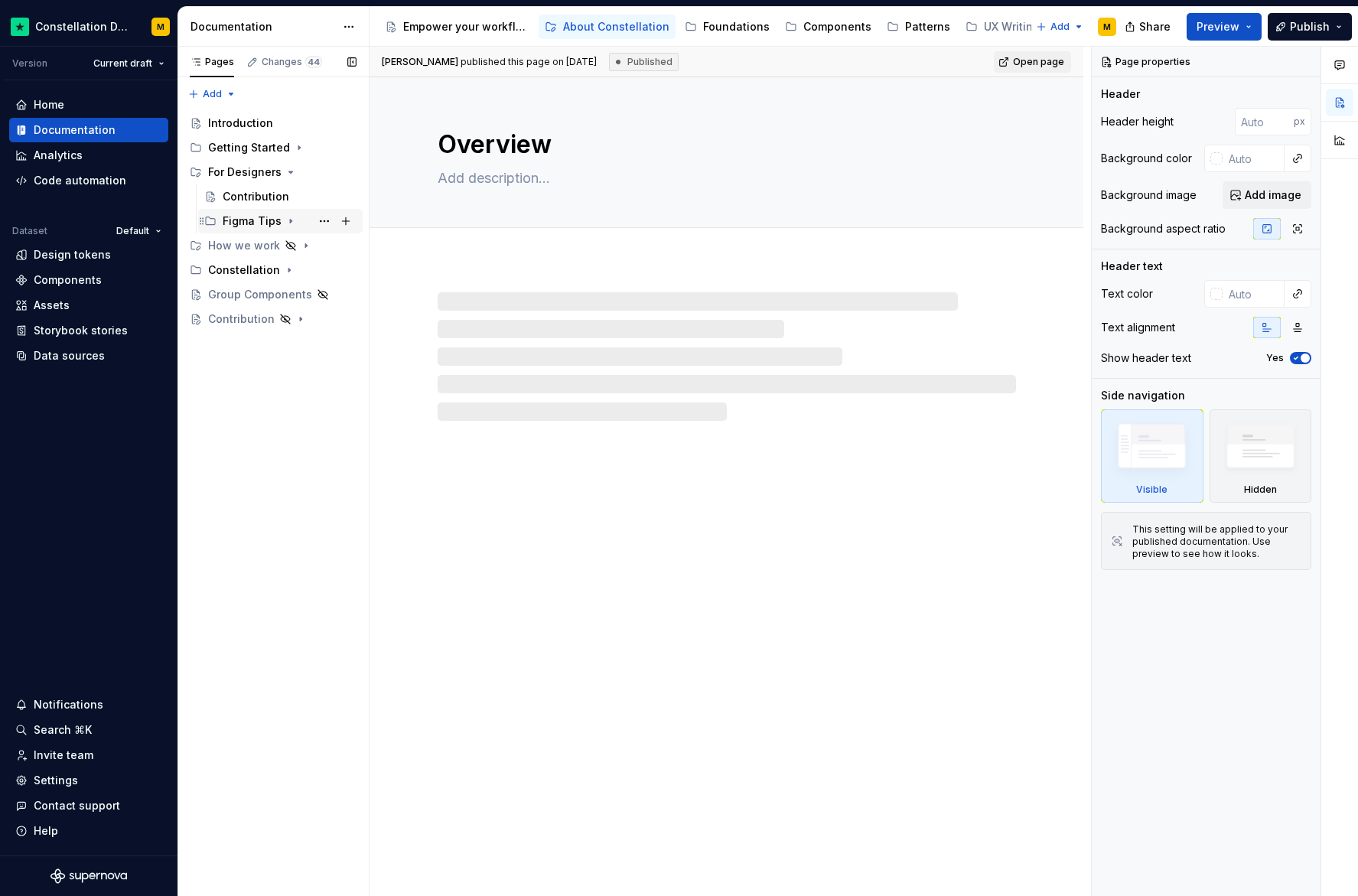
click at [257, 223] on div "Figma Tips" at bounding box center [252, 220] width 59 height 15
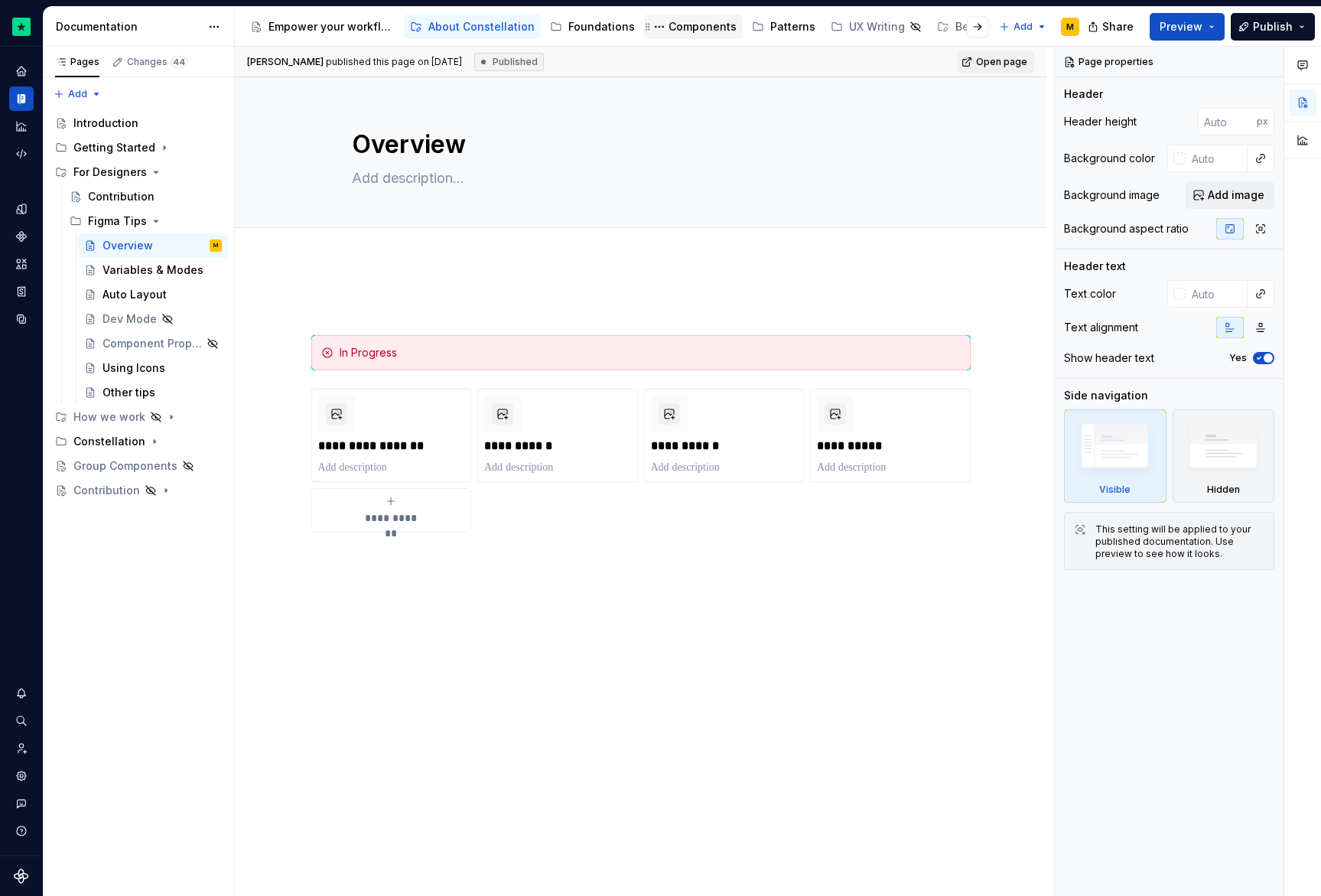
click at [669, 22] on div "Components" at bounding box center [702, 26] width 68 height 15
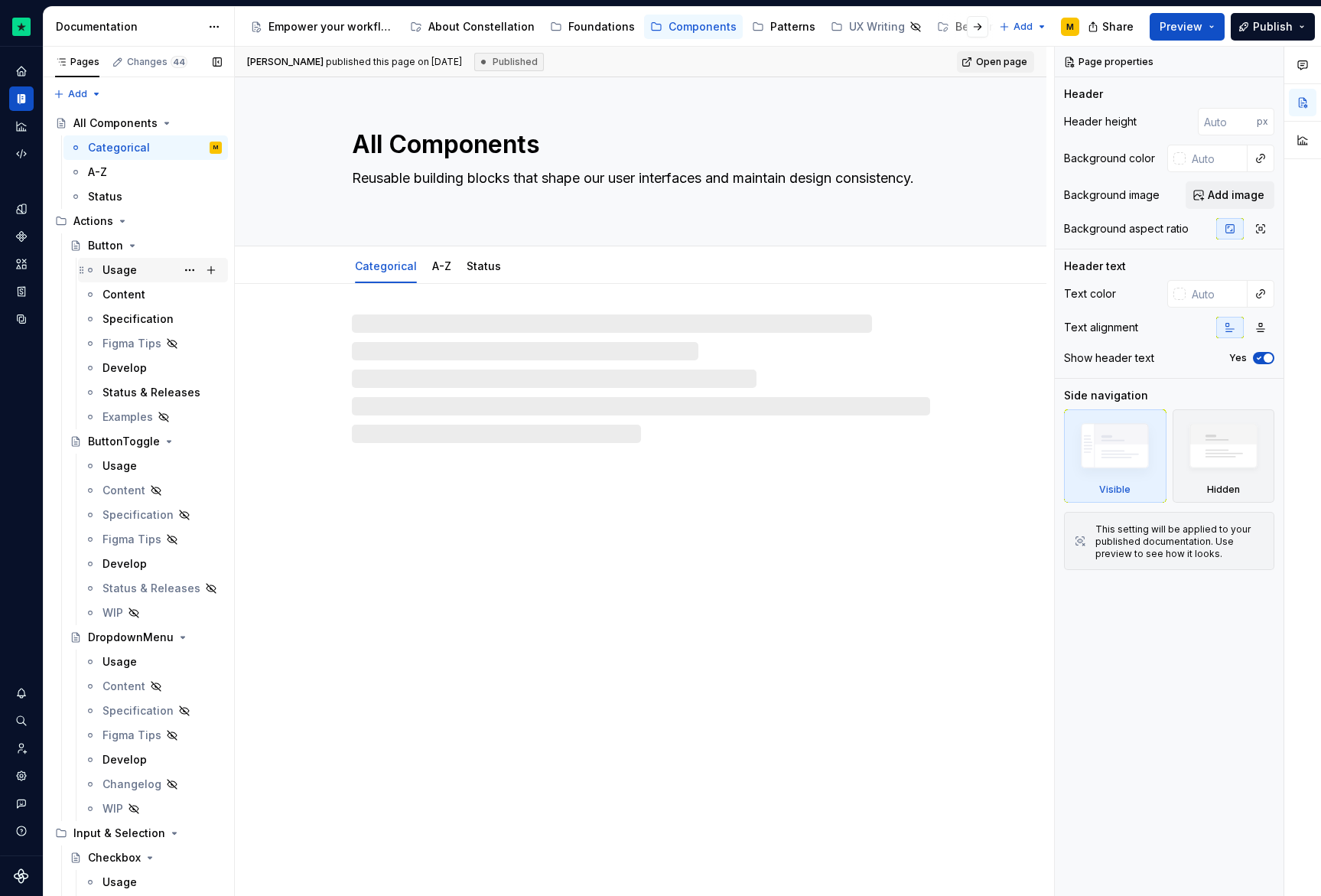
click at [121, 262] on div "Usage" at bounding box center [119, 269] width 34 height 15
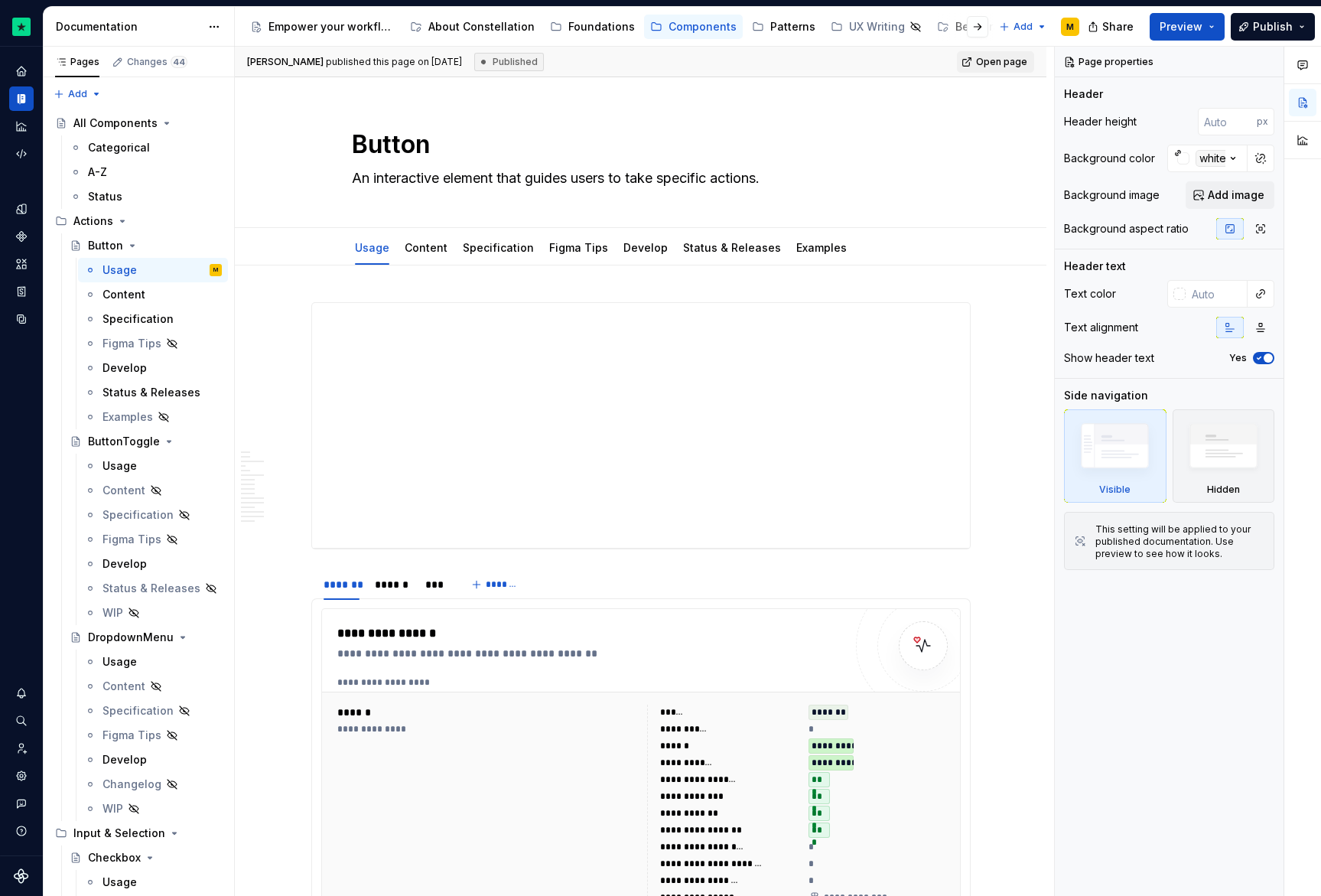
scroll to position [265, 0]
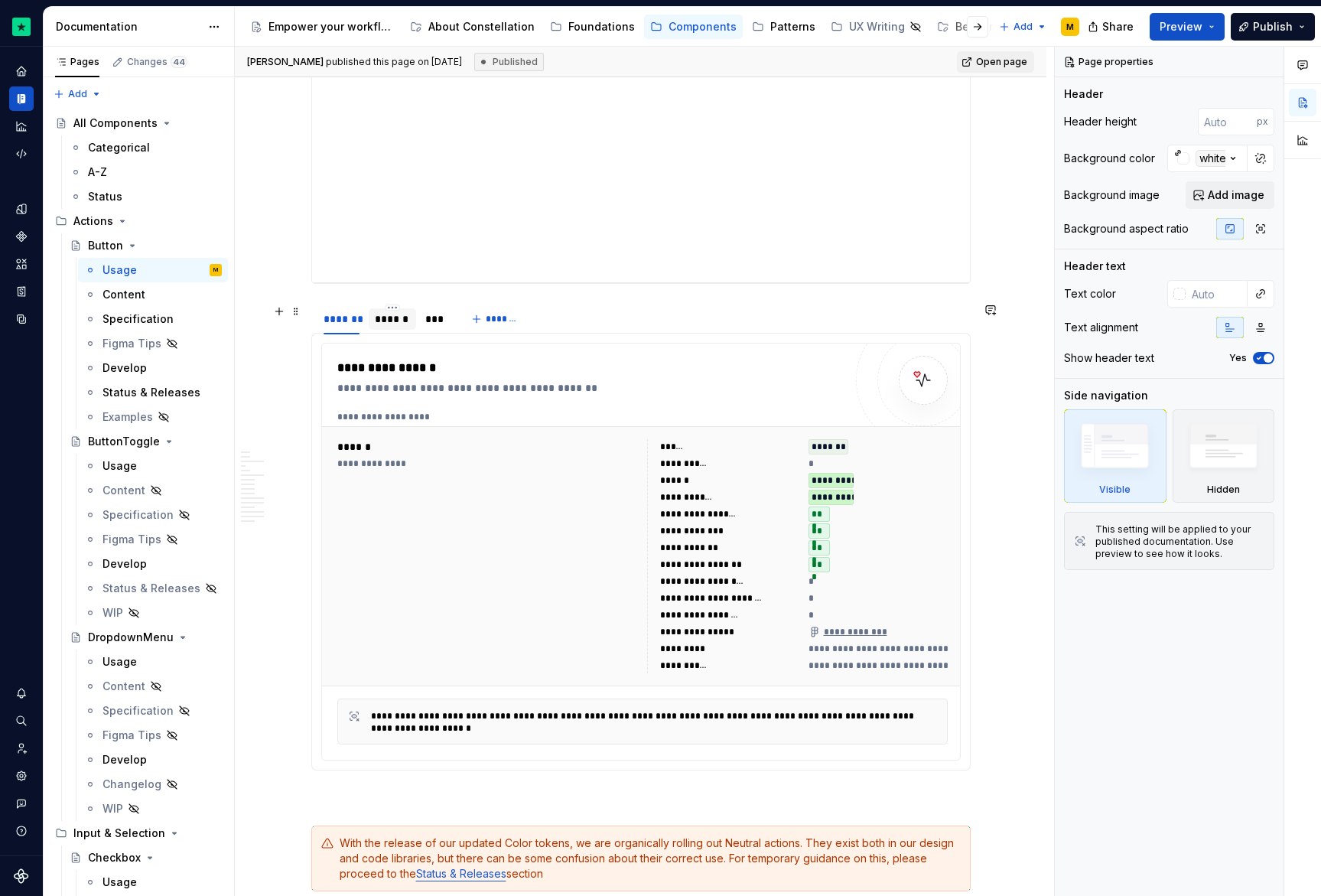
click at [390, 325] on div "******" at bounding box center [393, 318] width 35 height 15
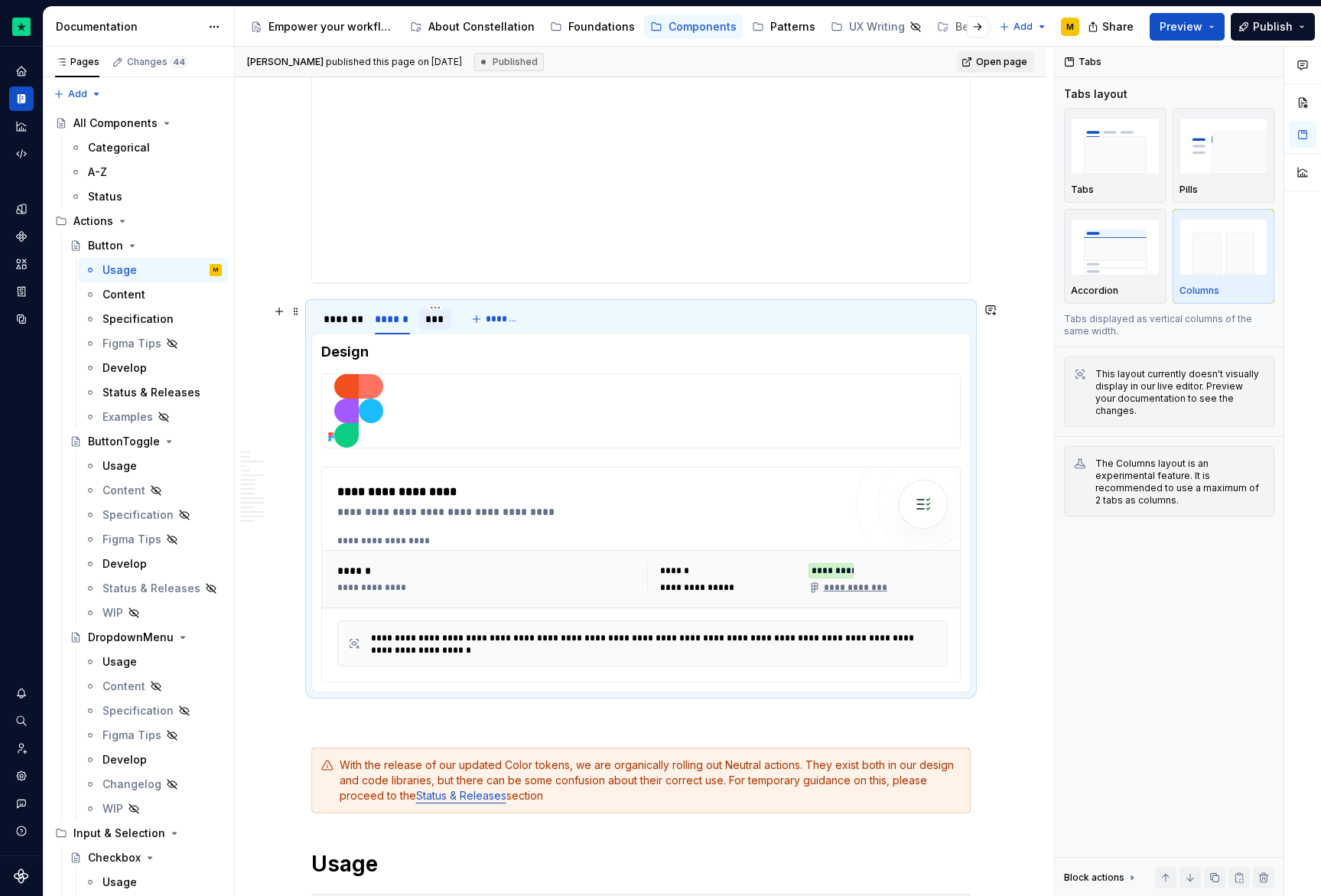
click at [442, 321] on div "***" at bounding box center [435, 318] width 20 height 15
click at [341, 326] on div "*******" at bounding box center [341, 319] width 48 height 22
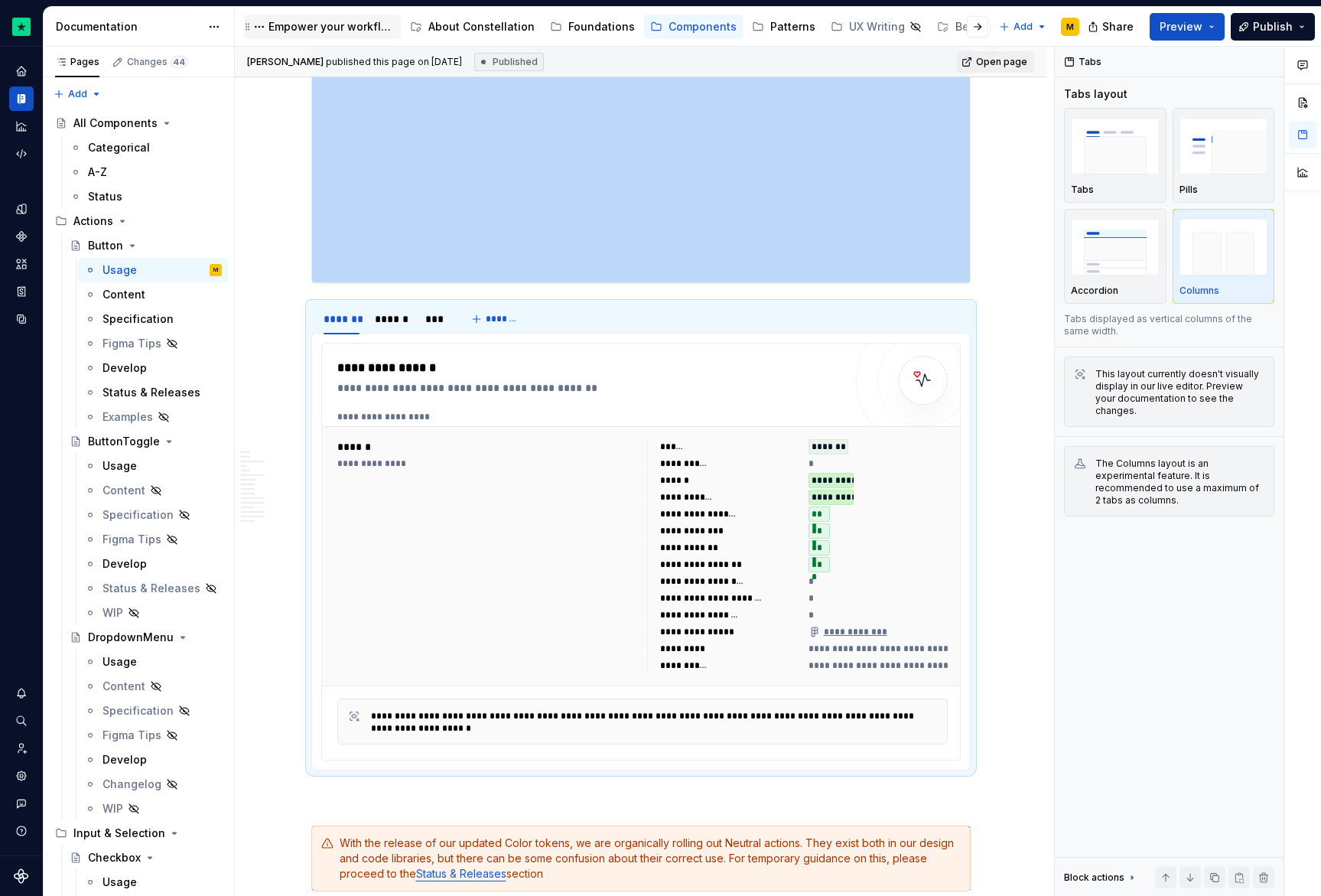
type textarea "*"
click at [18, 781] on icon "Settings" at bounding box center [21, 775] width 14 height 14
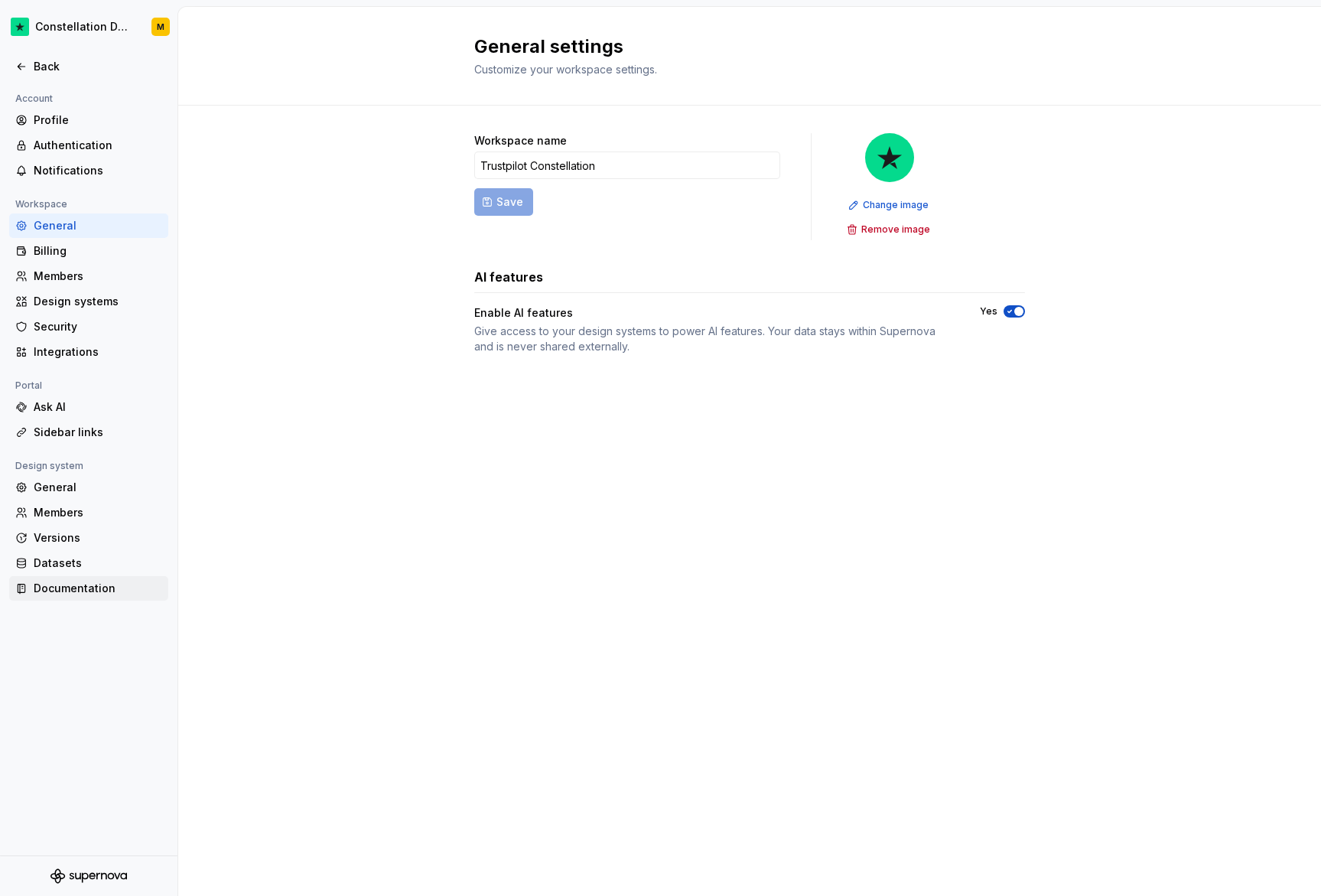
click at [107, 587] on div "Documentation" at bounding box center [98, 587] width 128 height 15
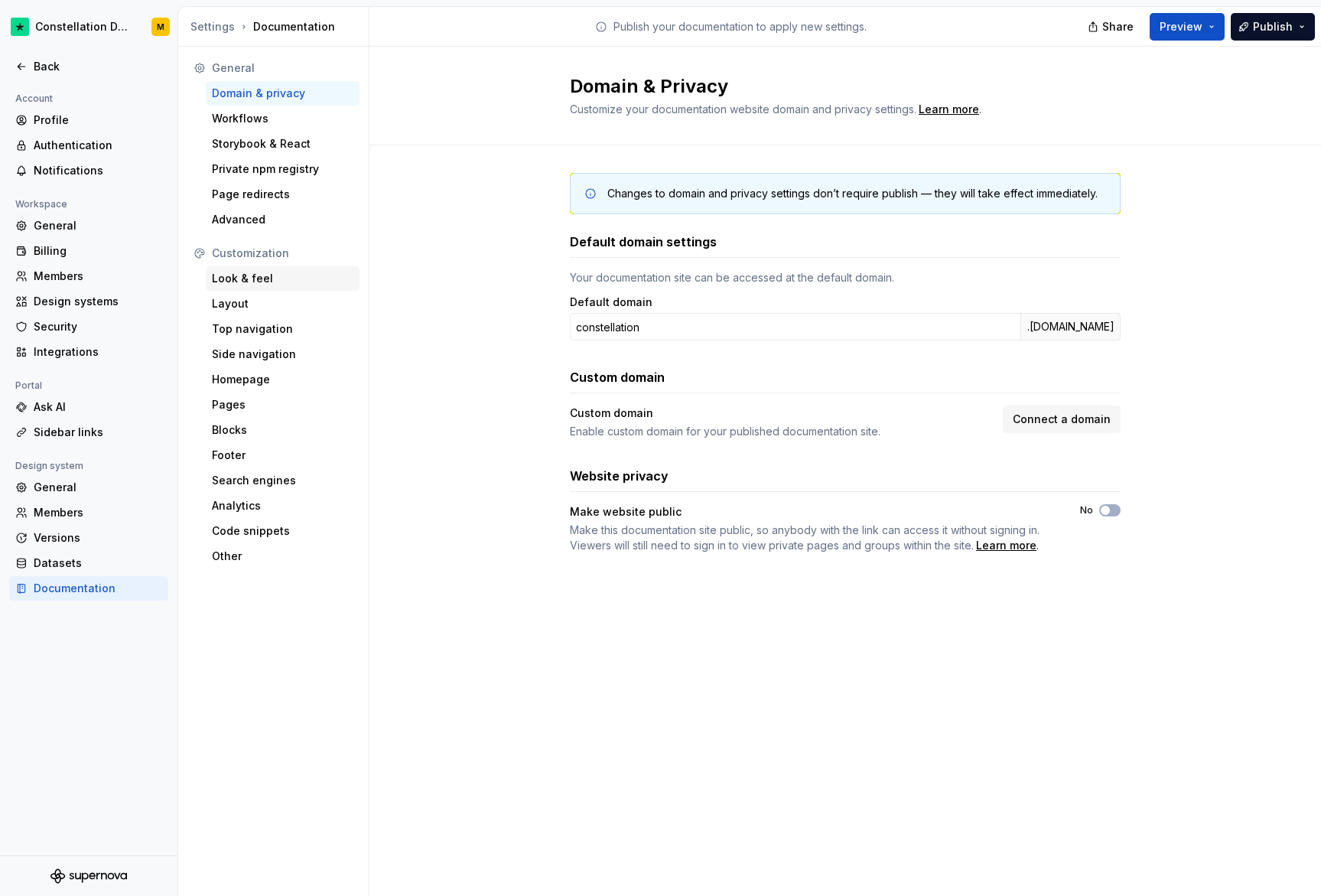
click at [285, 280] on div "Look & feel" at bounding box center [282, 278] width 142 height 15
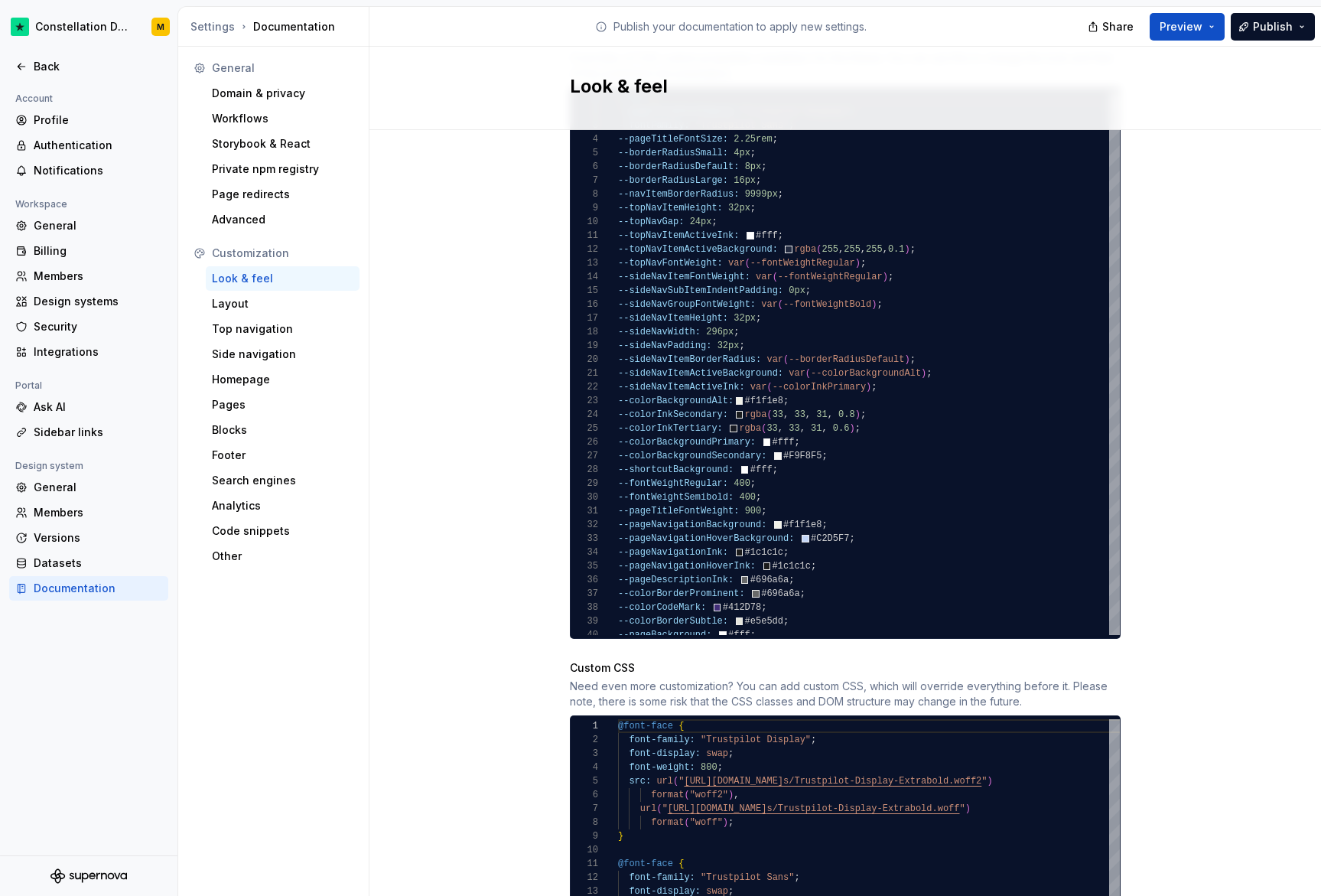
scroll to position [698, 0]
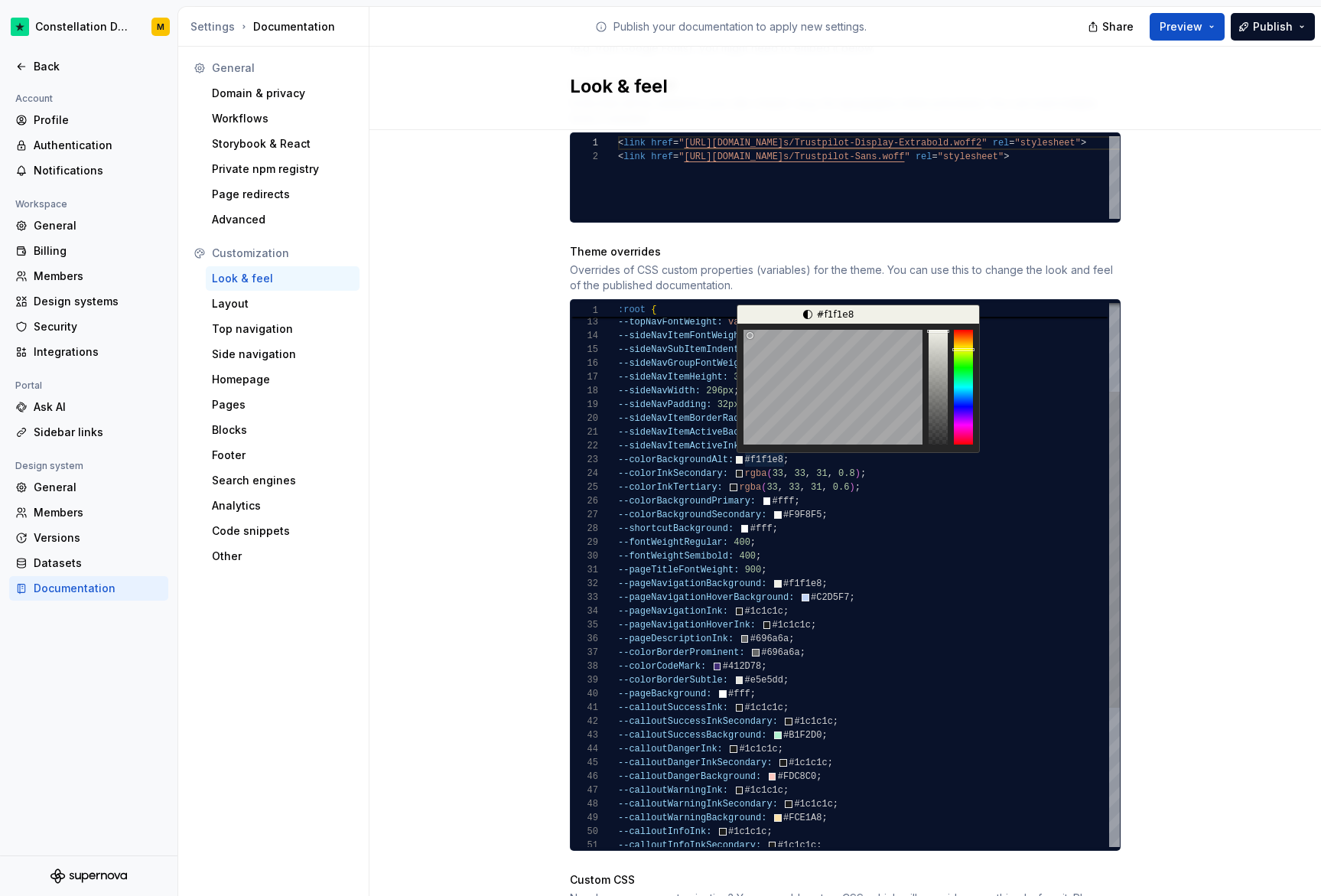
click at [749, 445] on div "--topNavItemActiveBackground: rgba ( 255 , 255 , 255 , 0.1 ) ; --topNavFontWeig…" at bounding box center [869, 618] width 502 height 936
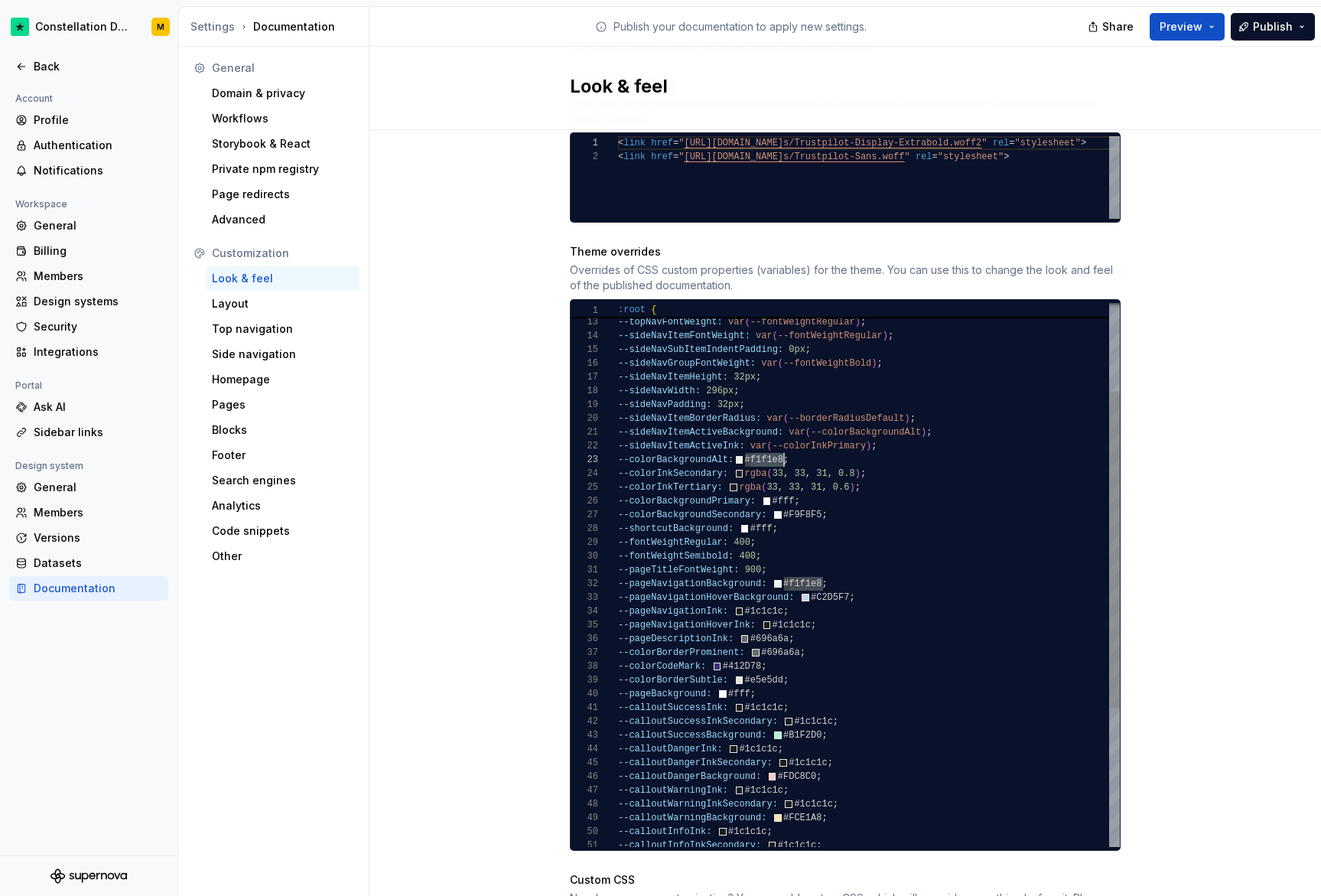
click at [836, 437] on div "--topNavItemActiveBackground: rgba ( 255 , 255 , 255 , 0.1 ) ; --topNavFontWeig…" at bounding box center [869, 618] width 502 height 936
click at [759, 445] on div "--topNavItemActiveBackground: rgba ( 255 , 255 , 255 , 0.1 ) ; --topNavFontWeig…" at bounding box center [869, 618] width 502 height 936
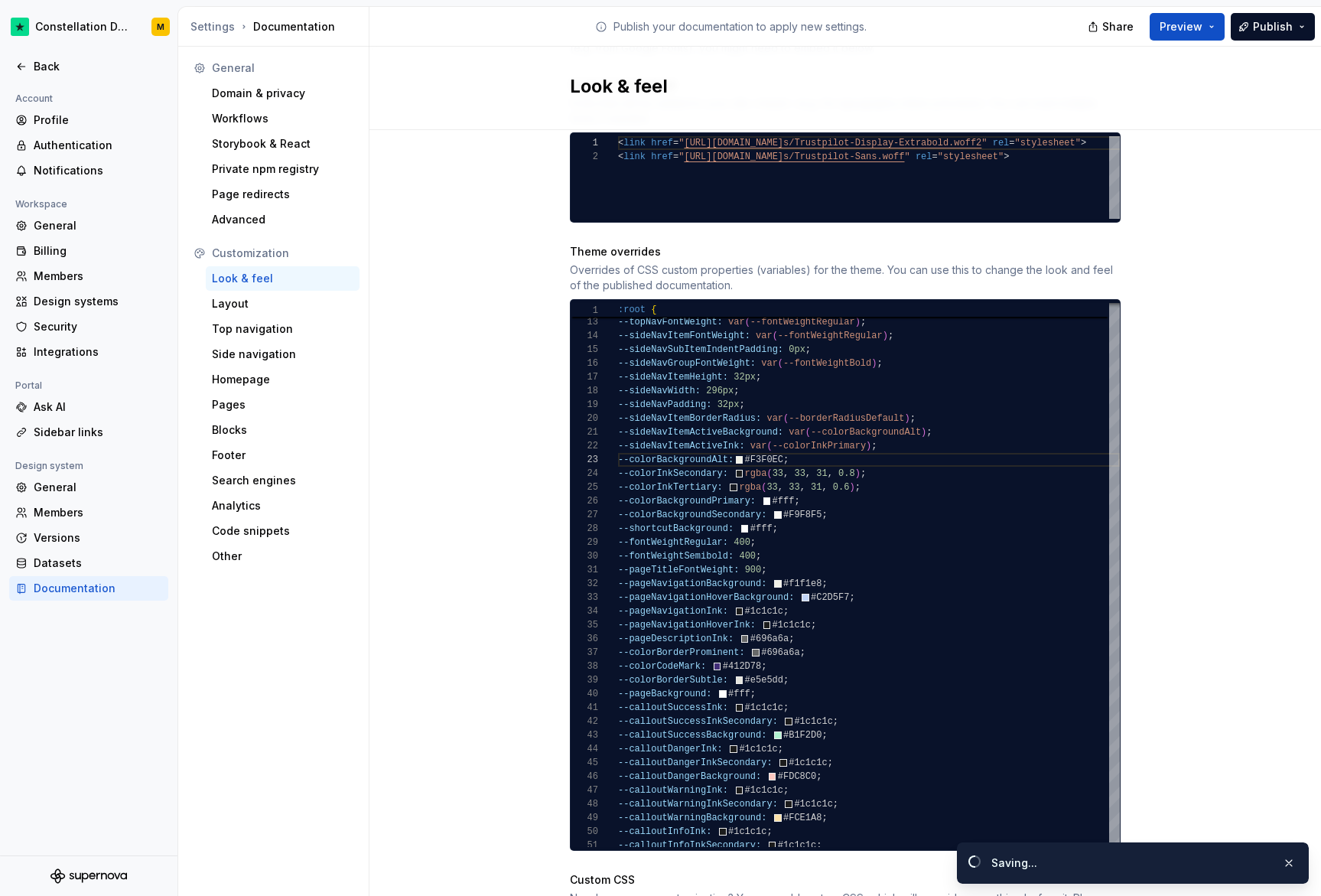
click at [1186, 478] on div "Site logo A company logo that will be displayed on all pages on your documentat…" at bounding box center [845, 484] width 951 height 2105
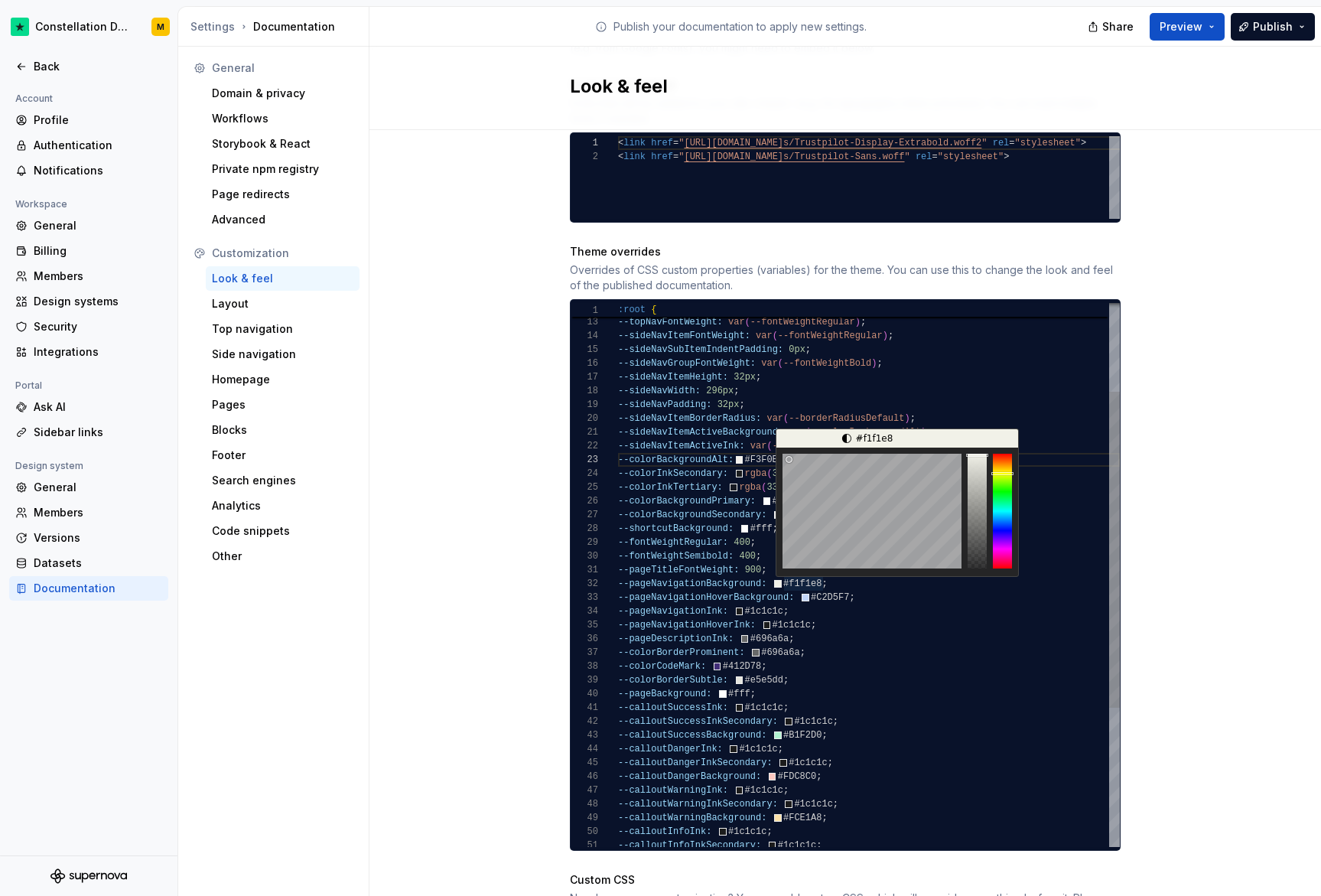
click at [798, 568] on div "--topNavItemActiveBackground: rgba ( 255 , 255 , 255 , 0.1 ) ; --topNavFontWeig…" at bounding box center [869, 618] width 502 height 936
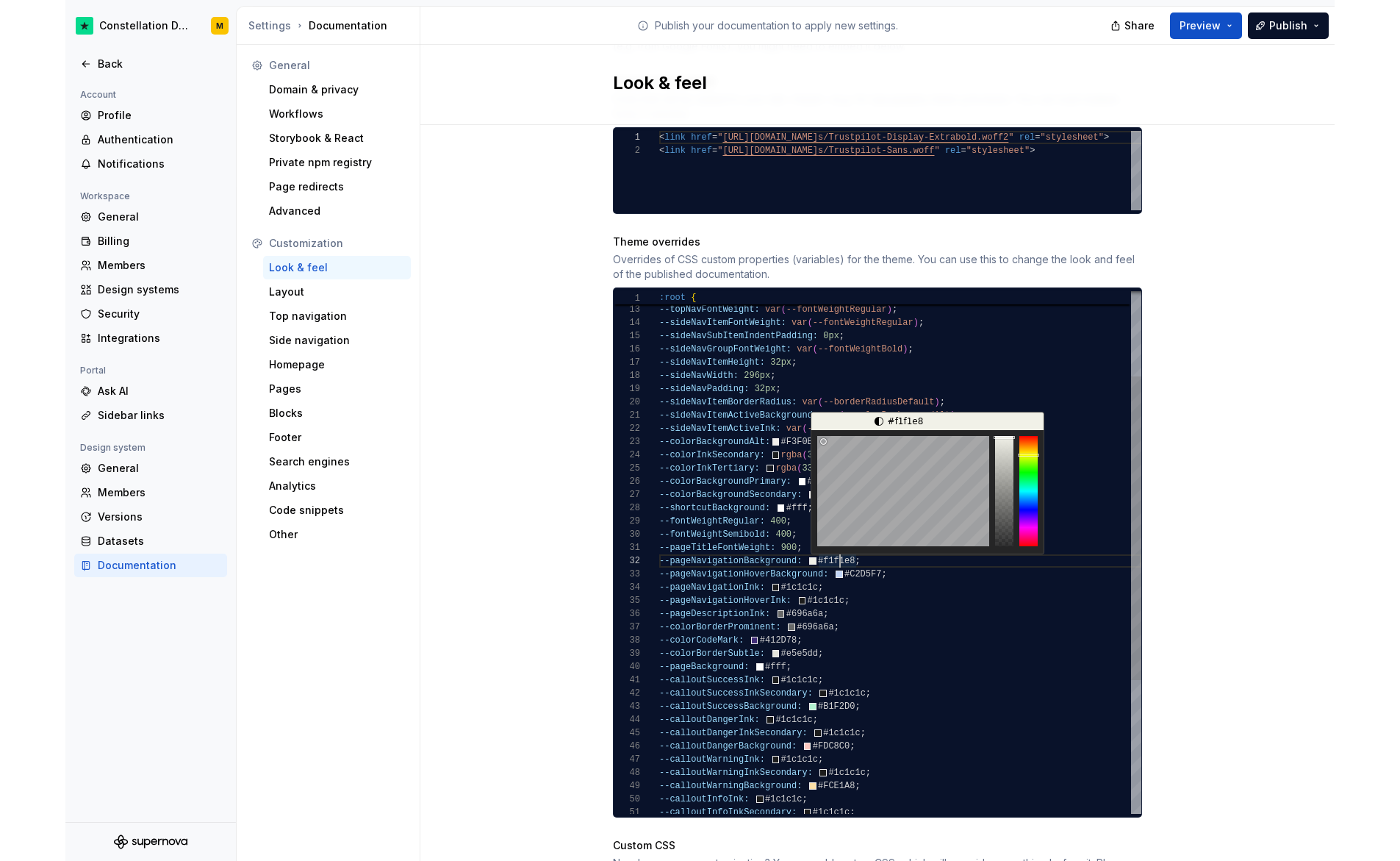
scroll to position [13, 196]
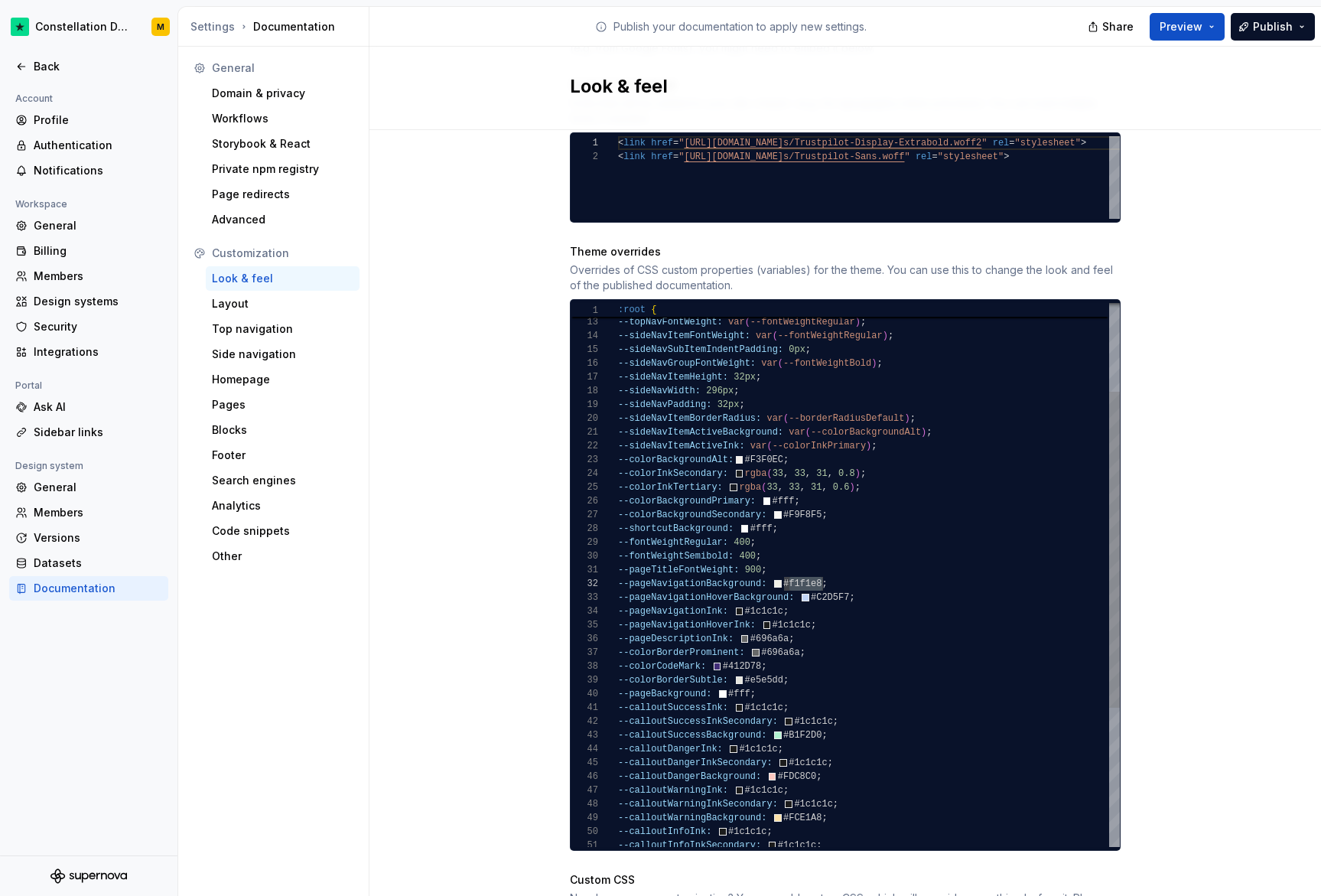
type textarea "**********"
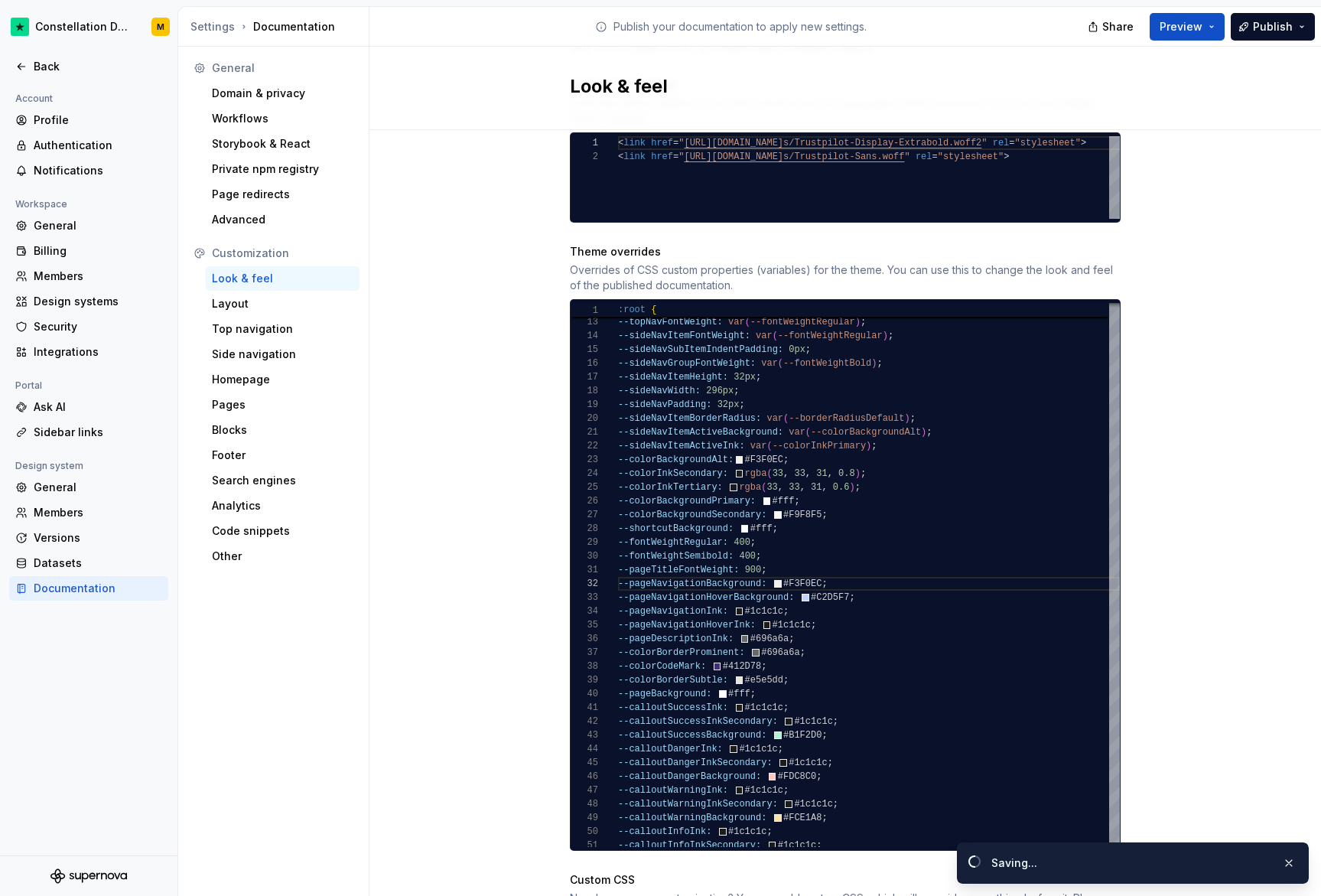
click at [1203, 498] on div "Site logo A company logo that will be displayed on all pages on your documentat…" at bounding box center [845, 484] width 951 height 2105
click at [1185, 13] on button "Preview" at bounding box center [1188, 26] width 75 height 27
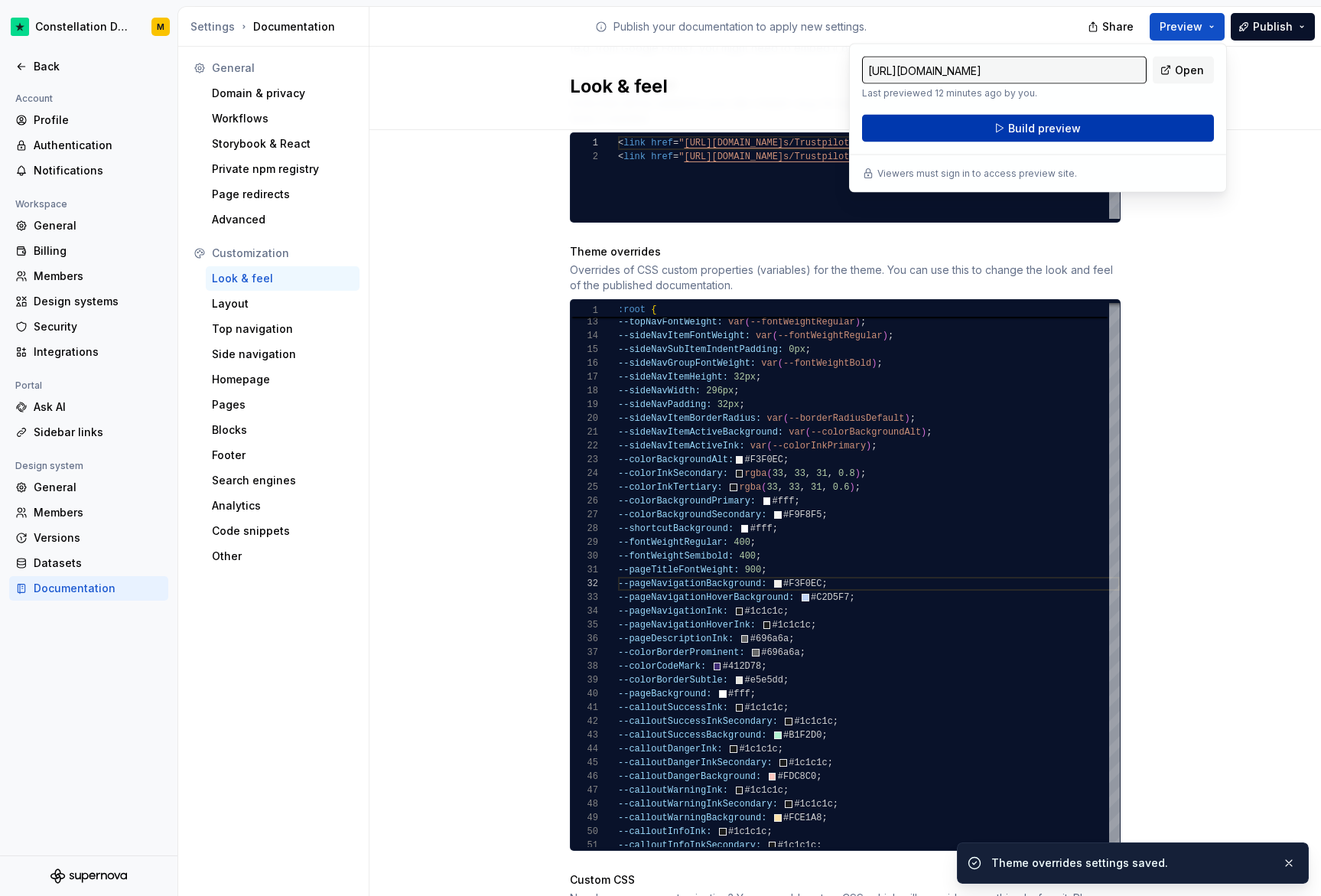
click at [1093, 126] on button "Build preview" at bounding box center [1038, 128] width 352 height 27
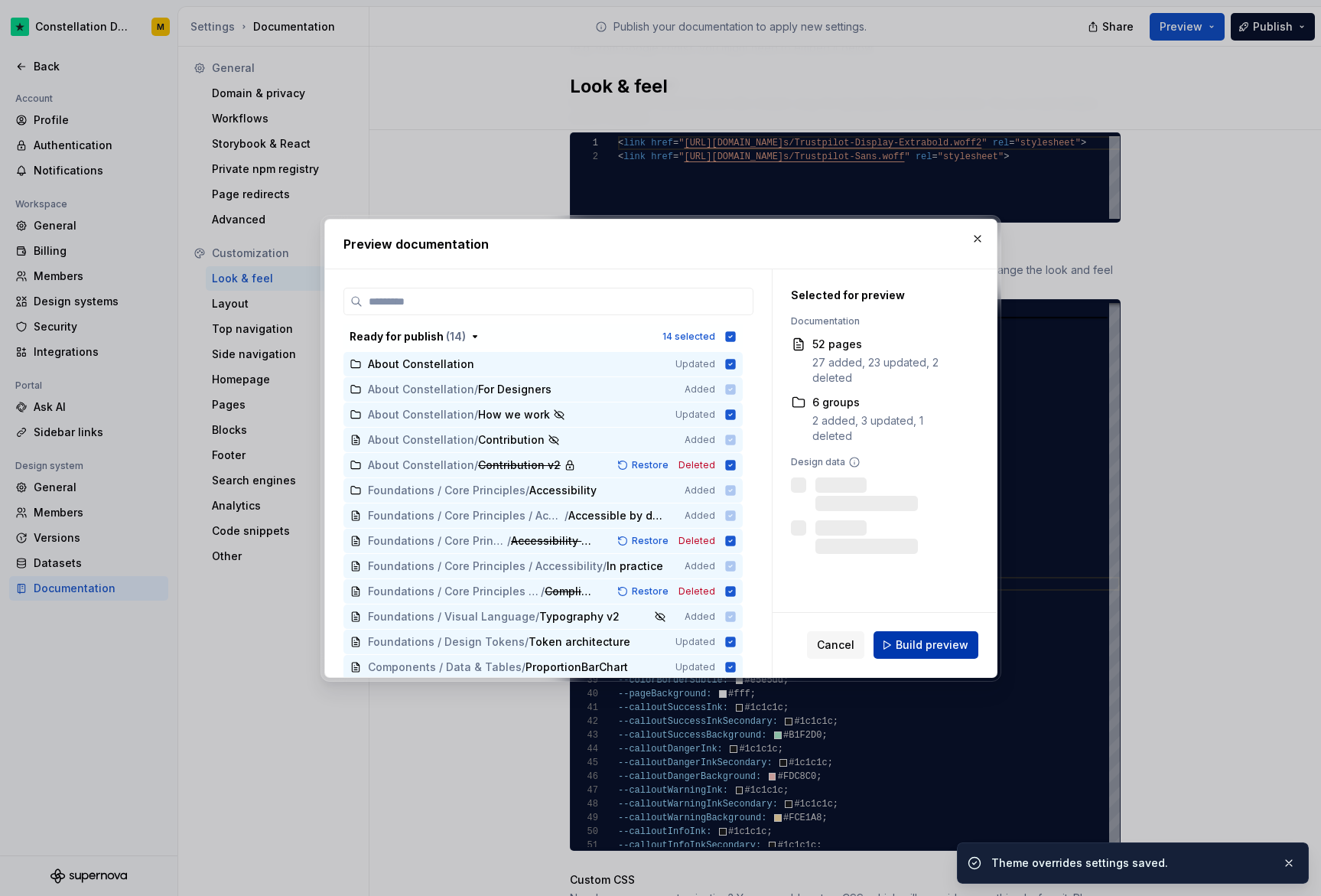
click at [959, 636] on button "Build preview" at bounding box center [926, 644] width 105 height 27
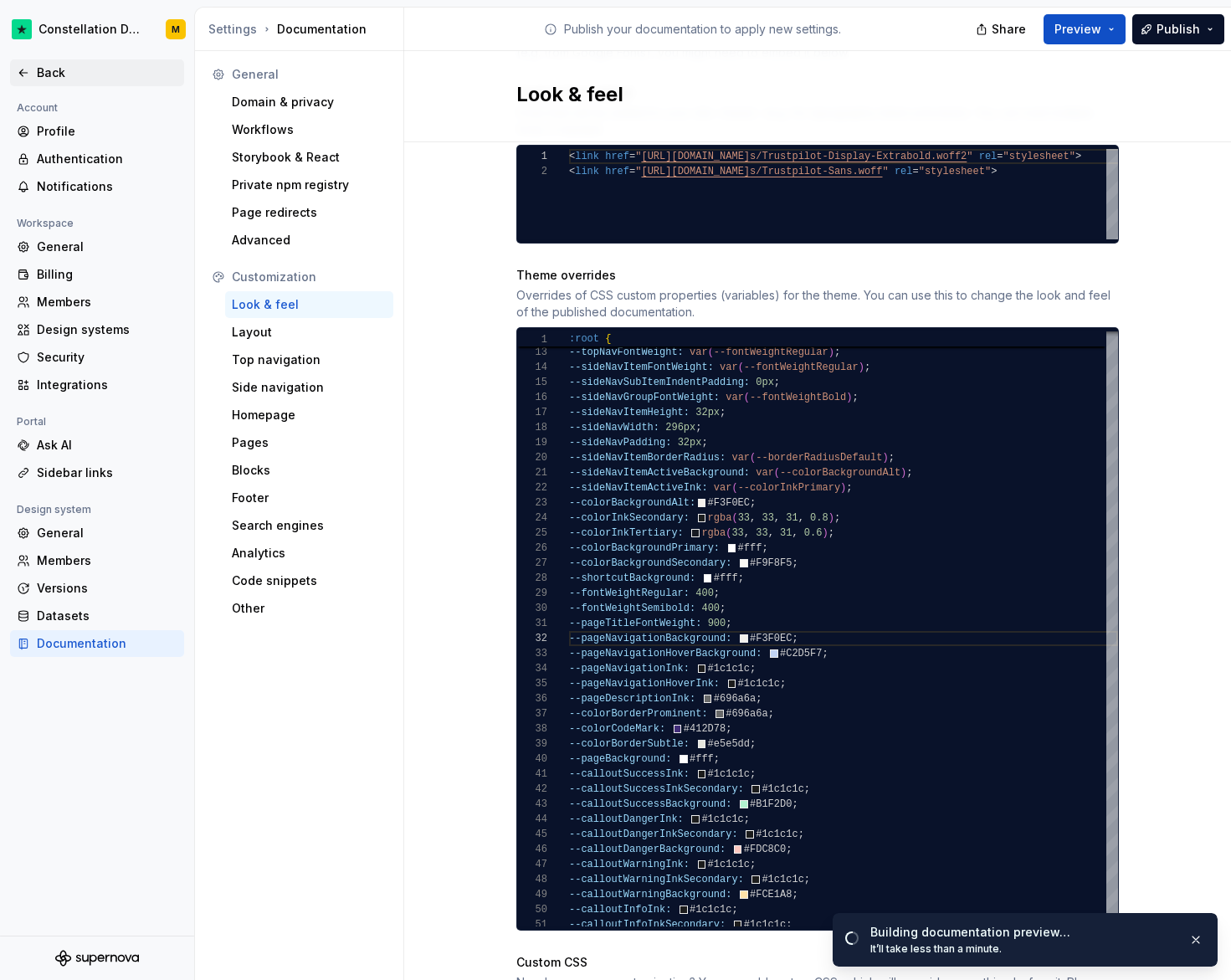
click at [95, 82] on div "Back" at bounding box center [96, 73] width 174 height 27
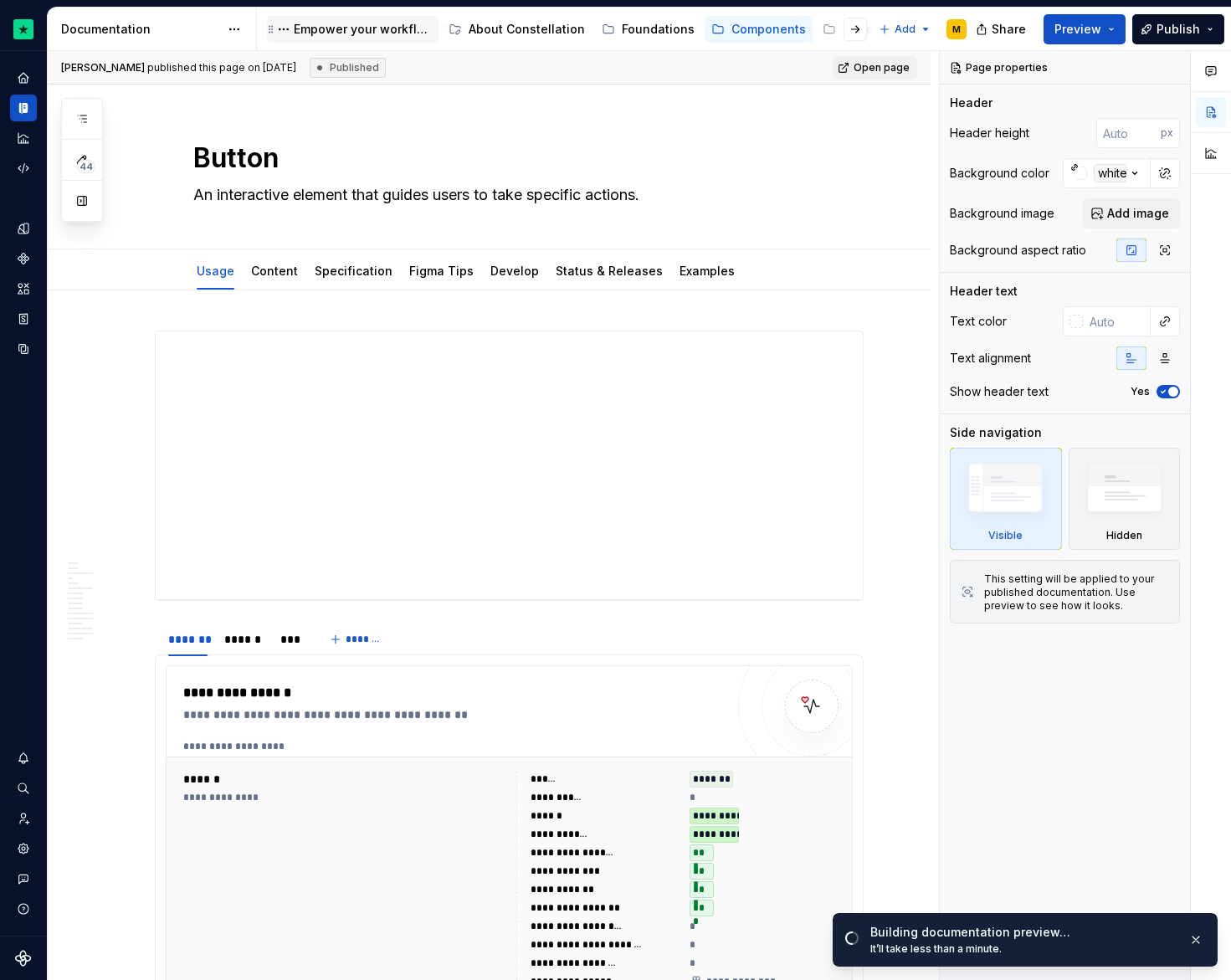
click at [366, 30] on div "Empower your workflow. Build incredible experiences." at bounding box center [362, 29] width 138 height 17
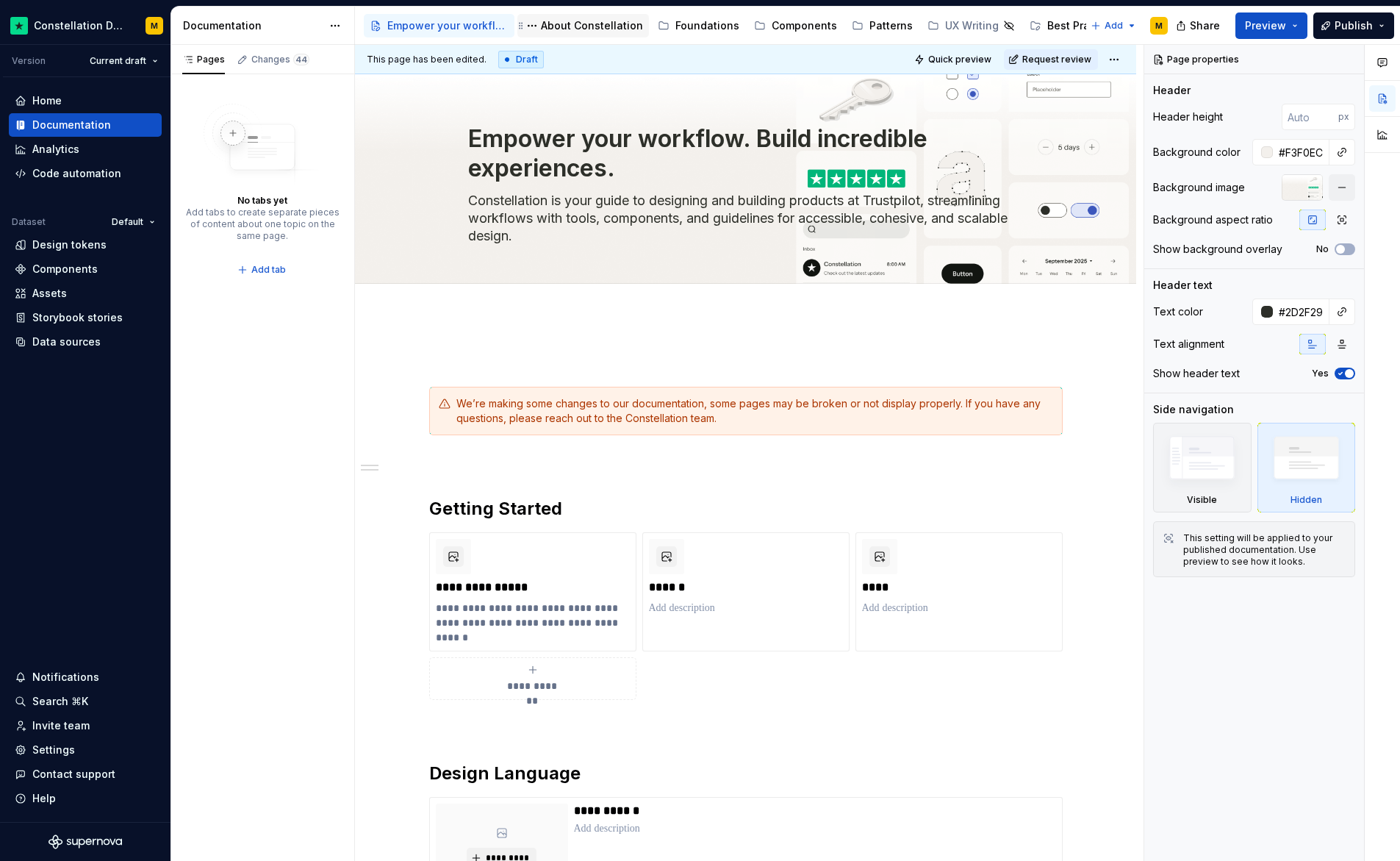
click at [599, 22] on div "About Constellation" at bounding box center [592, 25] width 102 height 15
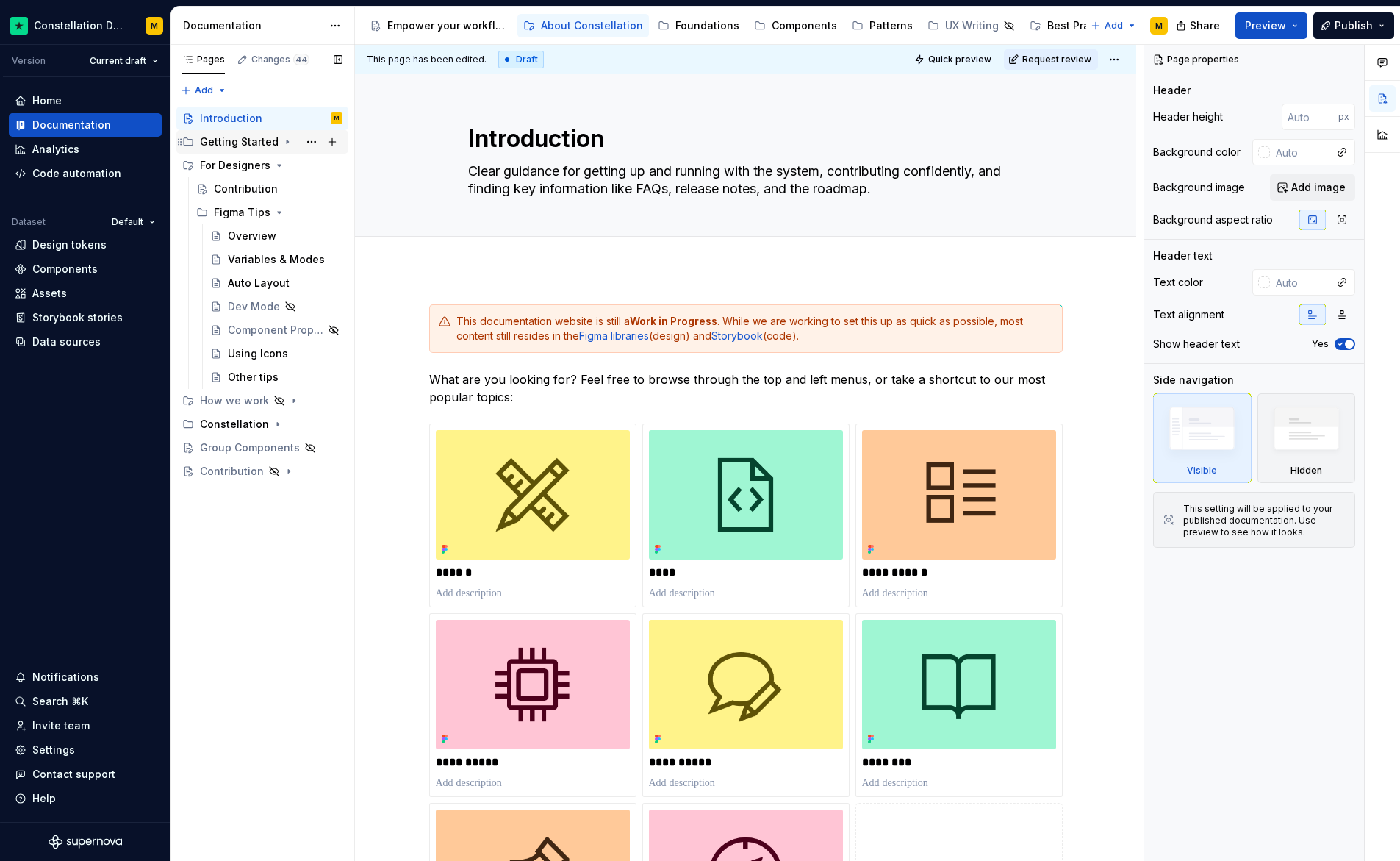
click at [285, 142] on icon "Page tree" at bounding box center [287, 142] width 12 height 12
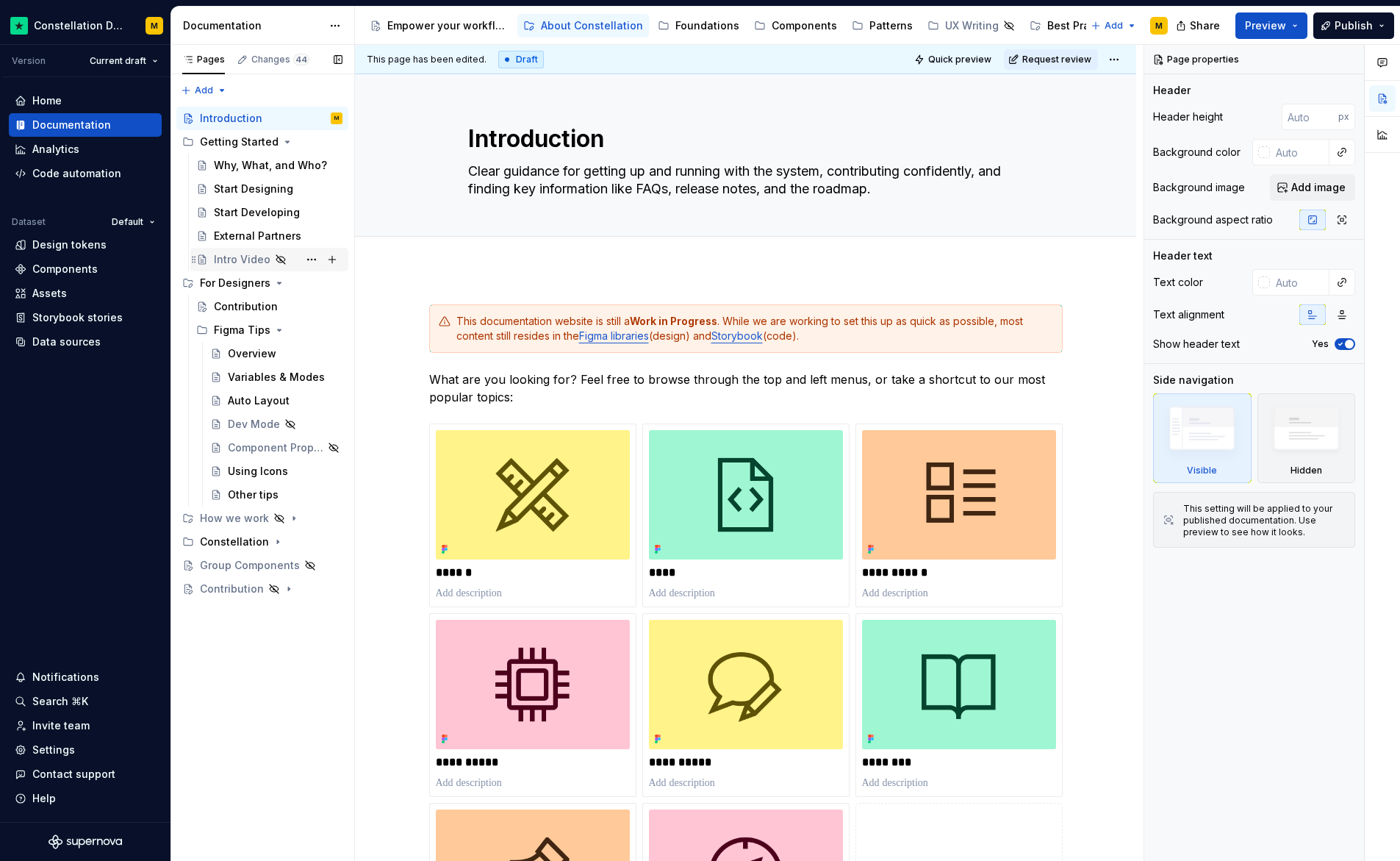
click at [256, 264] on div "Intro Video" at bounding box center [242, 259] width 56 height 15
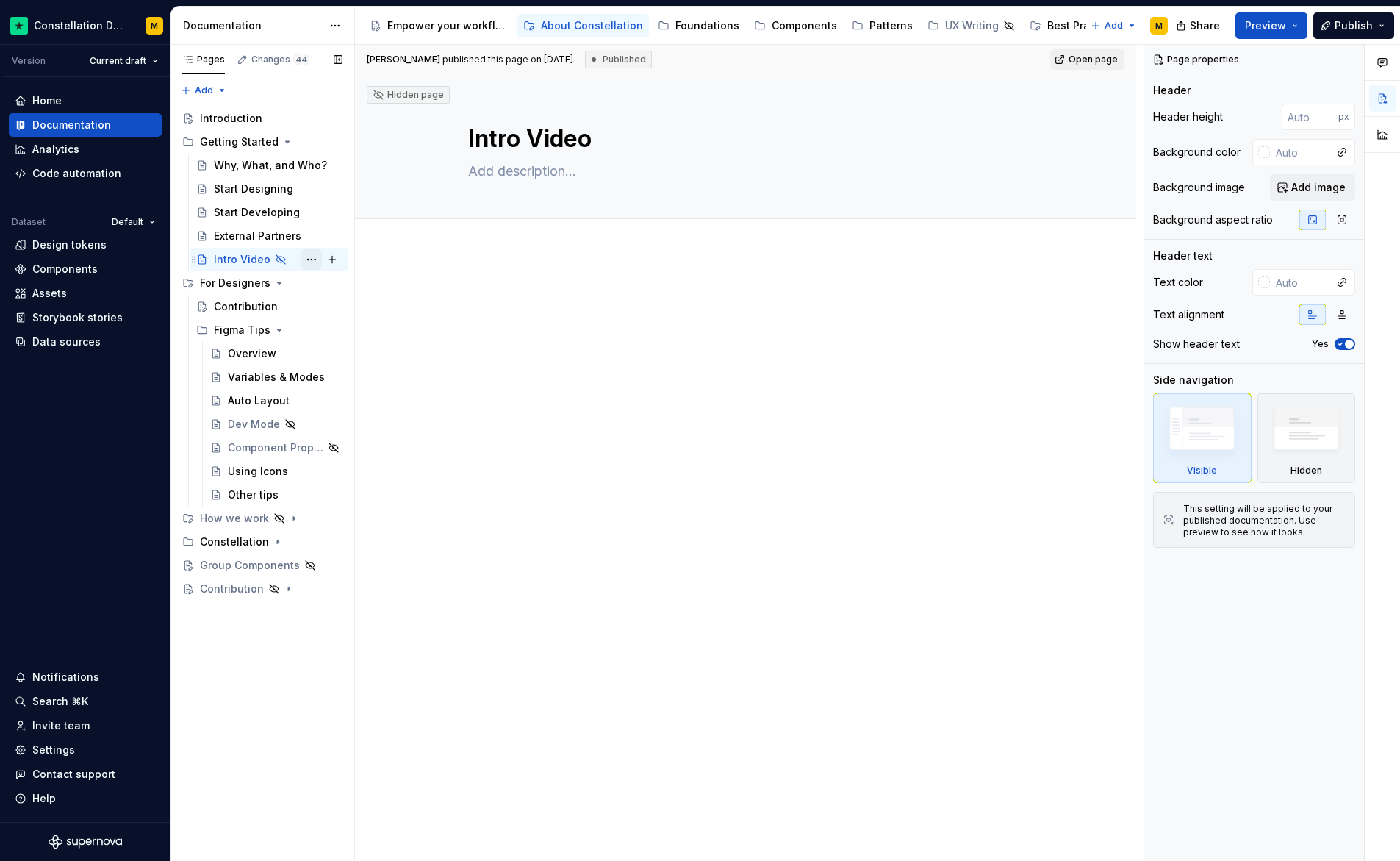
click at [304, 257] on button "Page tree" at bounding box center [311, 260] width 21 height 21
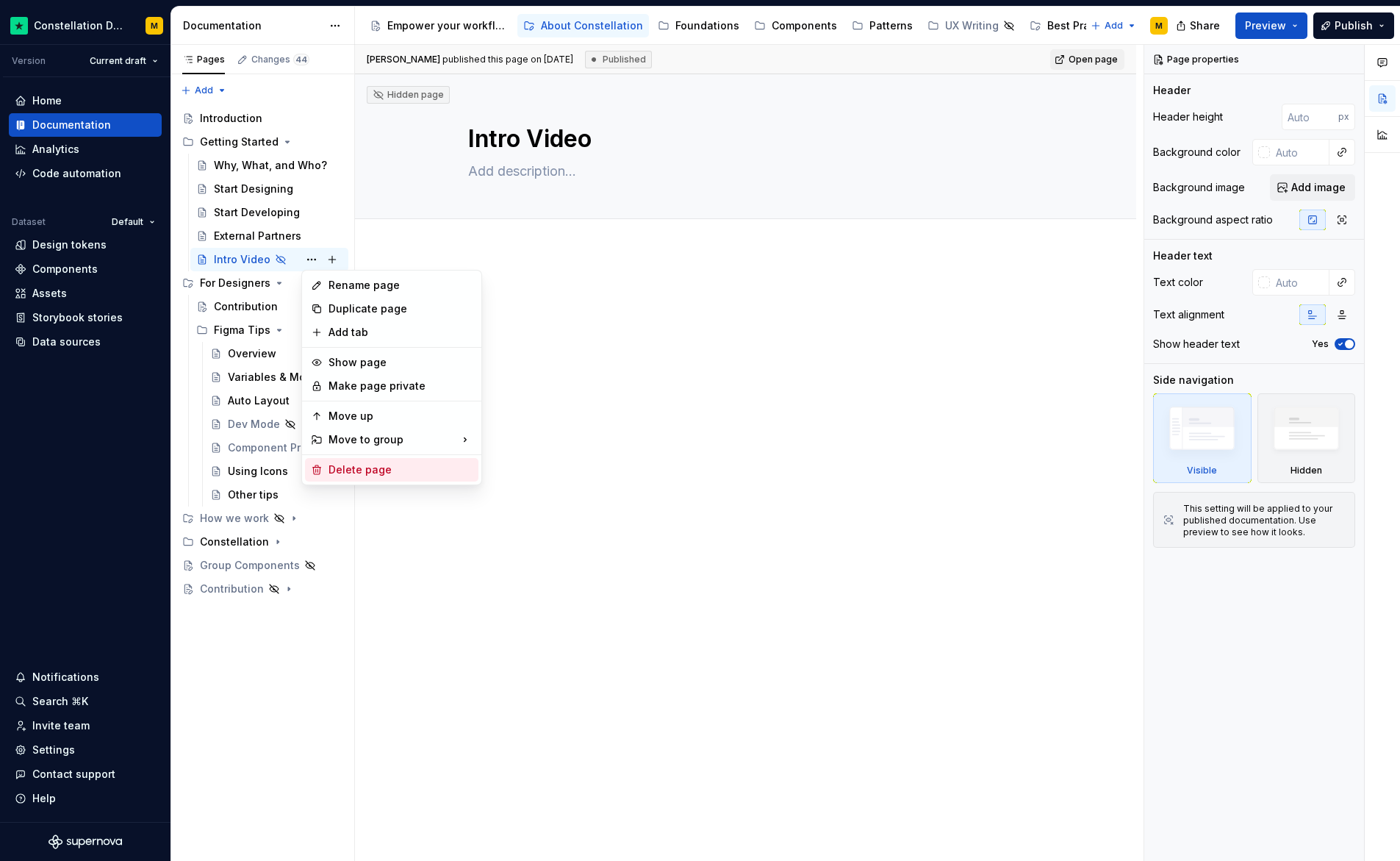
click at [343, 465] on div "Delete page" at bounding box center [400, 469] width 144 height 15
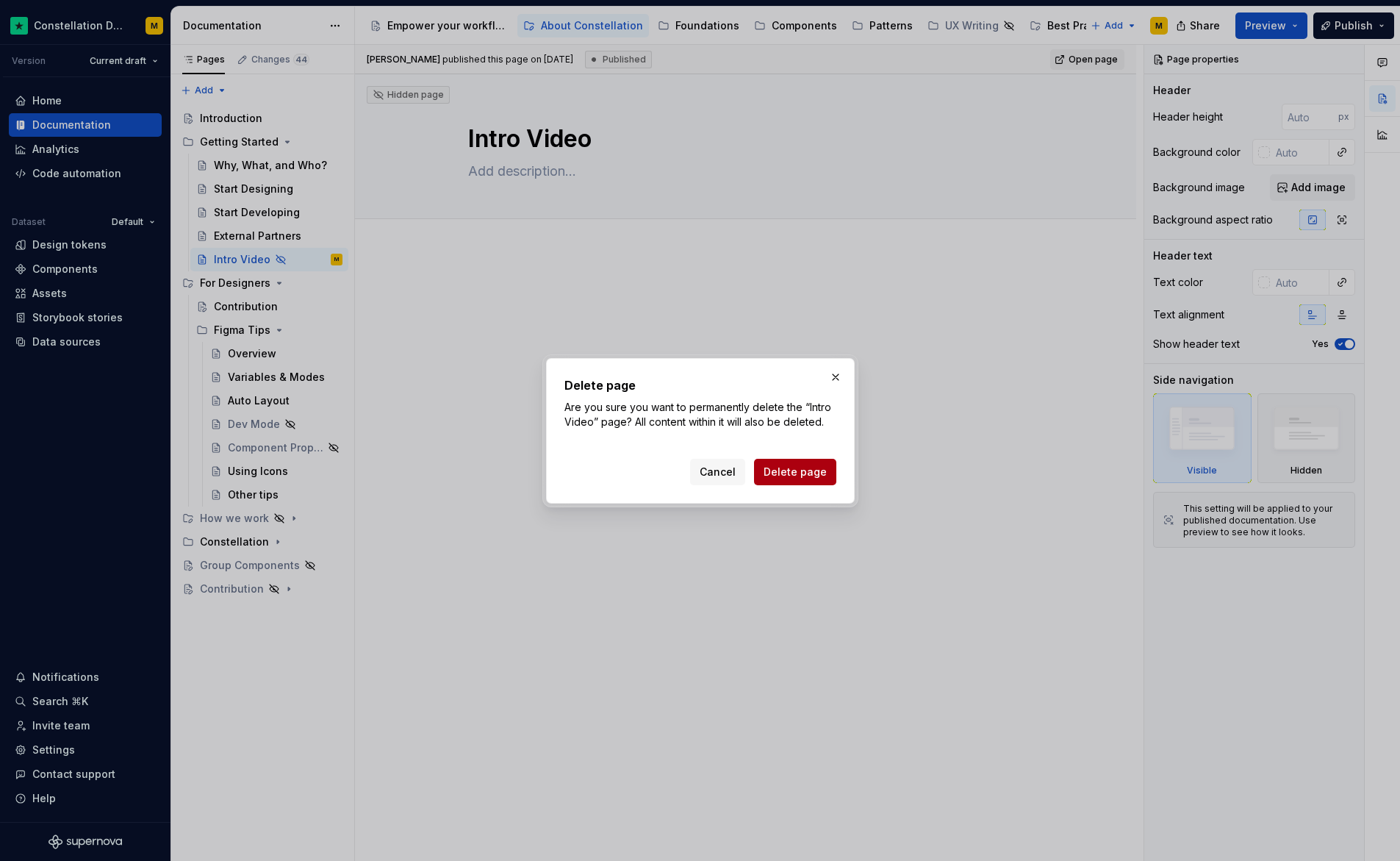
click at [806, 473] on span "Delete page" at bounding box center [795, 471] width 63 height 15
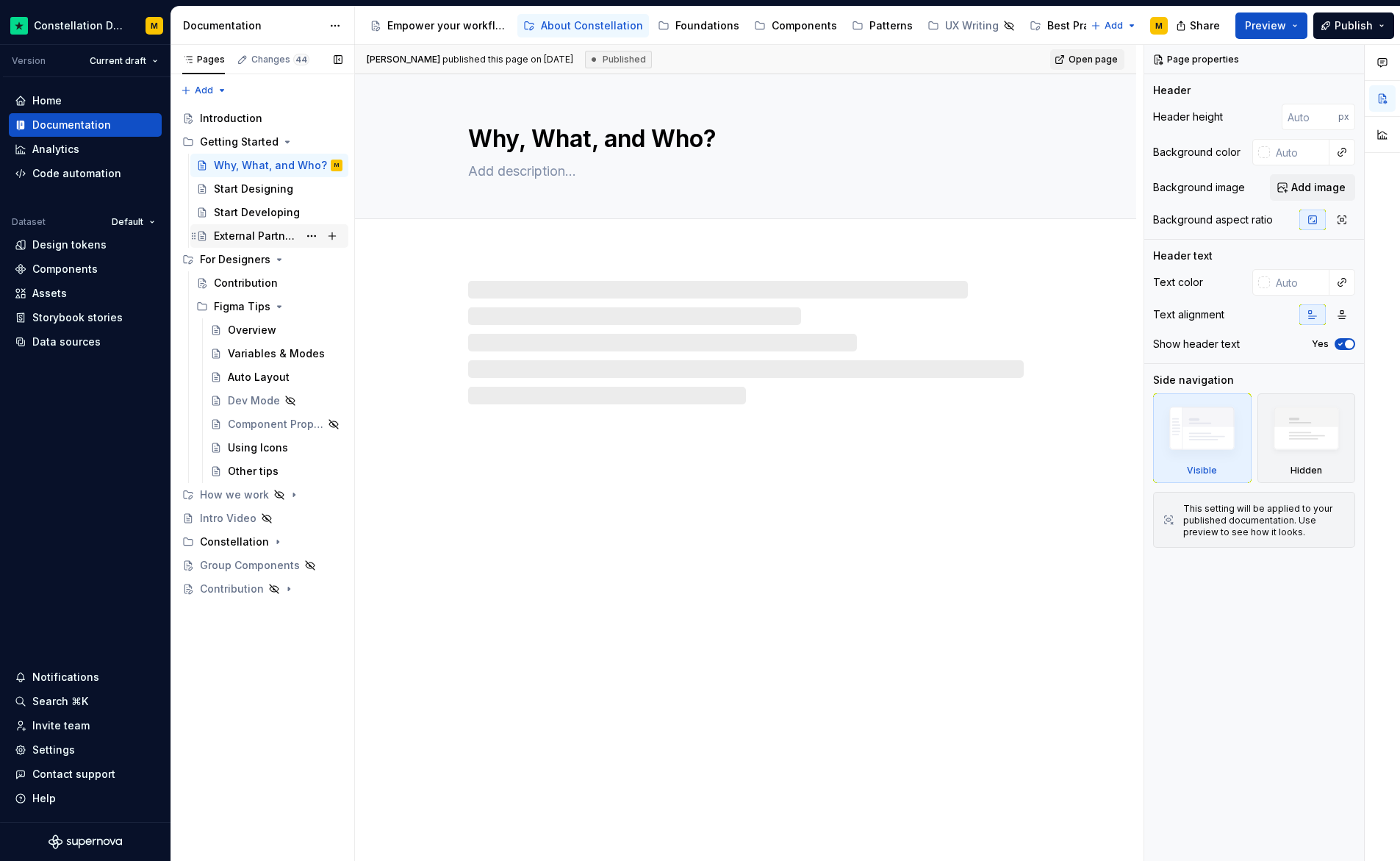
click at [278, 233] on div "External Partners" at bounding box center [256, 236] width 85 height 15
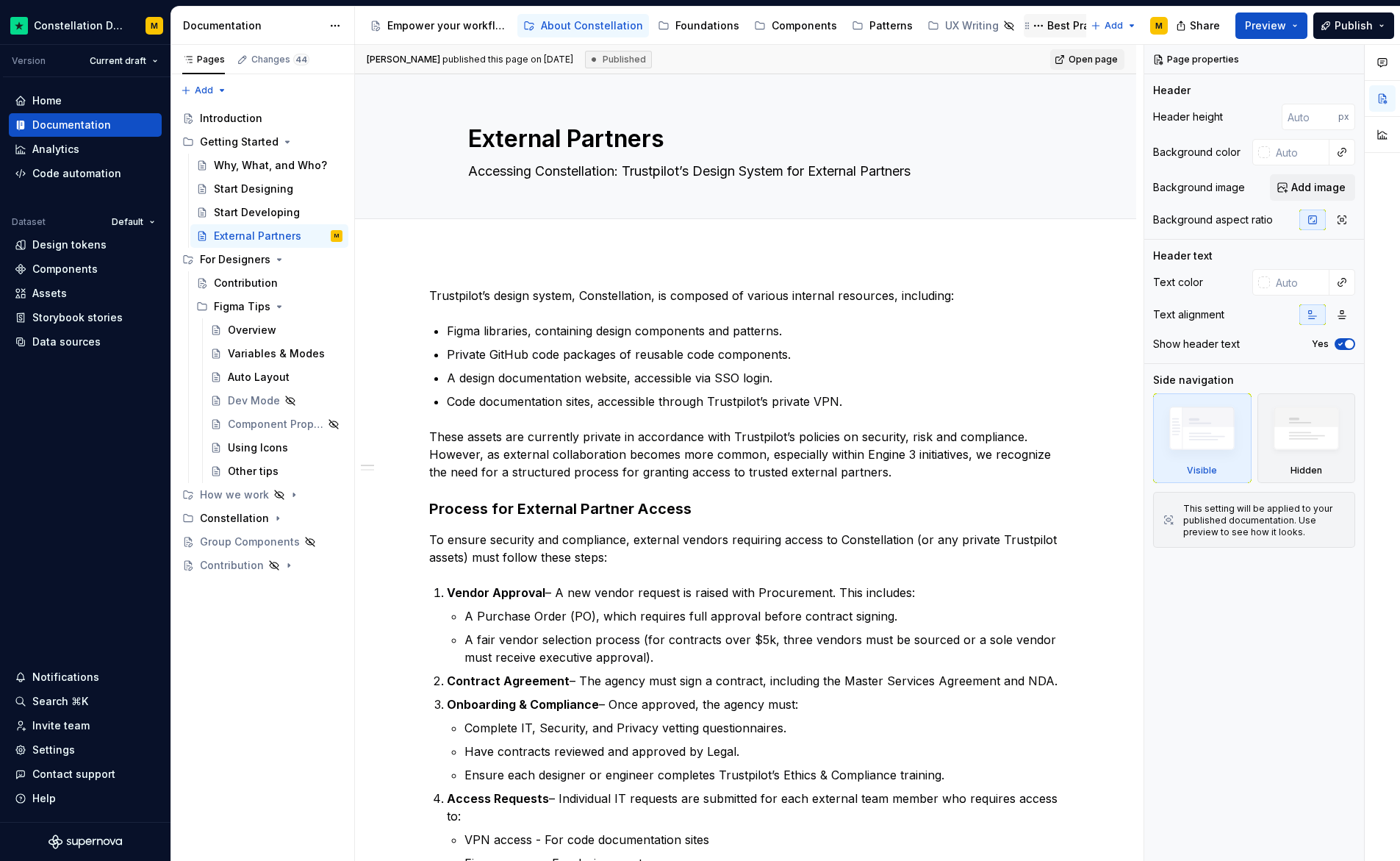
click at [1047, 26] on div "Best Practices" at bounding box center [1083, 25] width 73 height 15
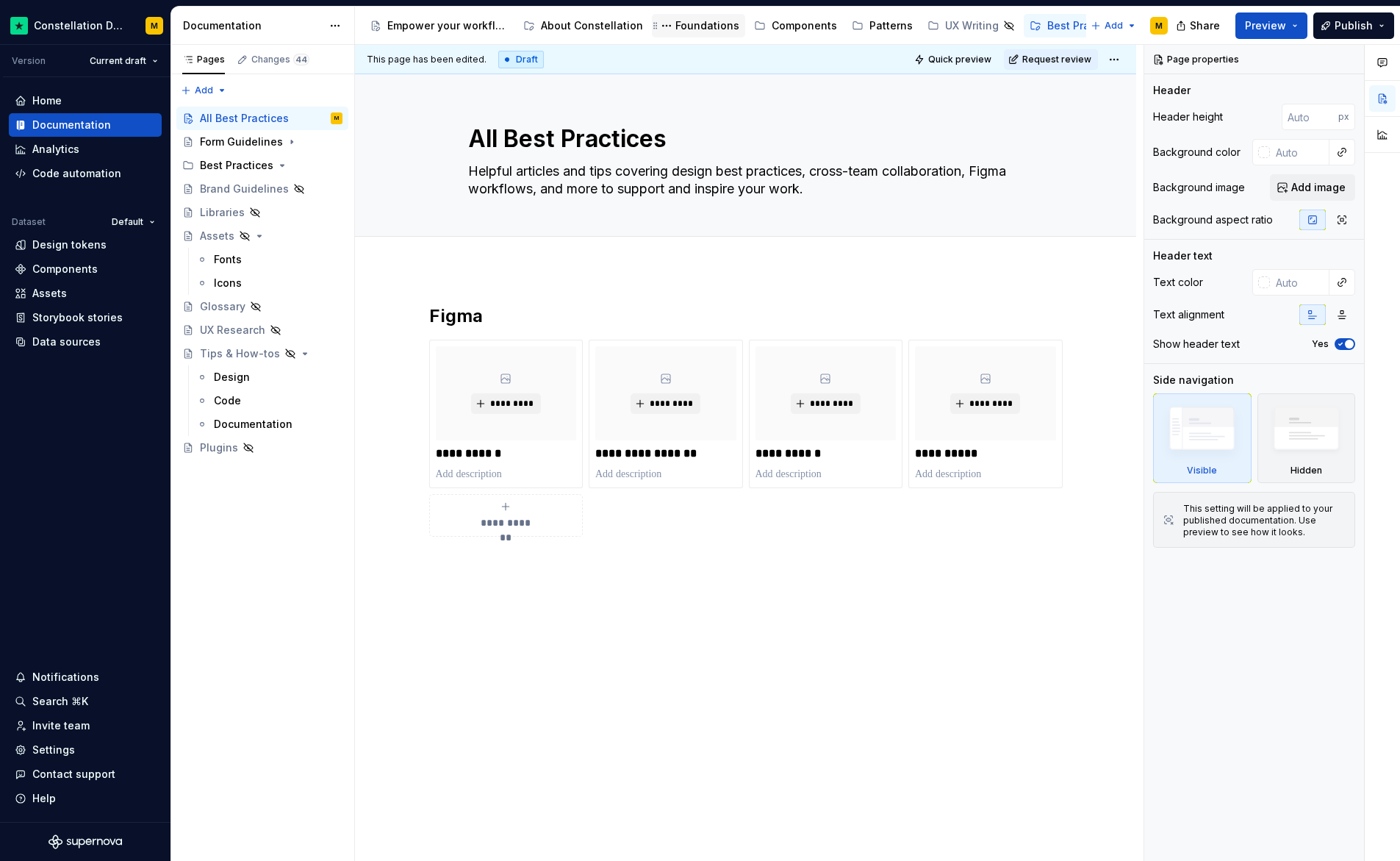
click at [682, 25] on div "Foundations" at bounding box center [707, 25] width 64 height 15
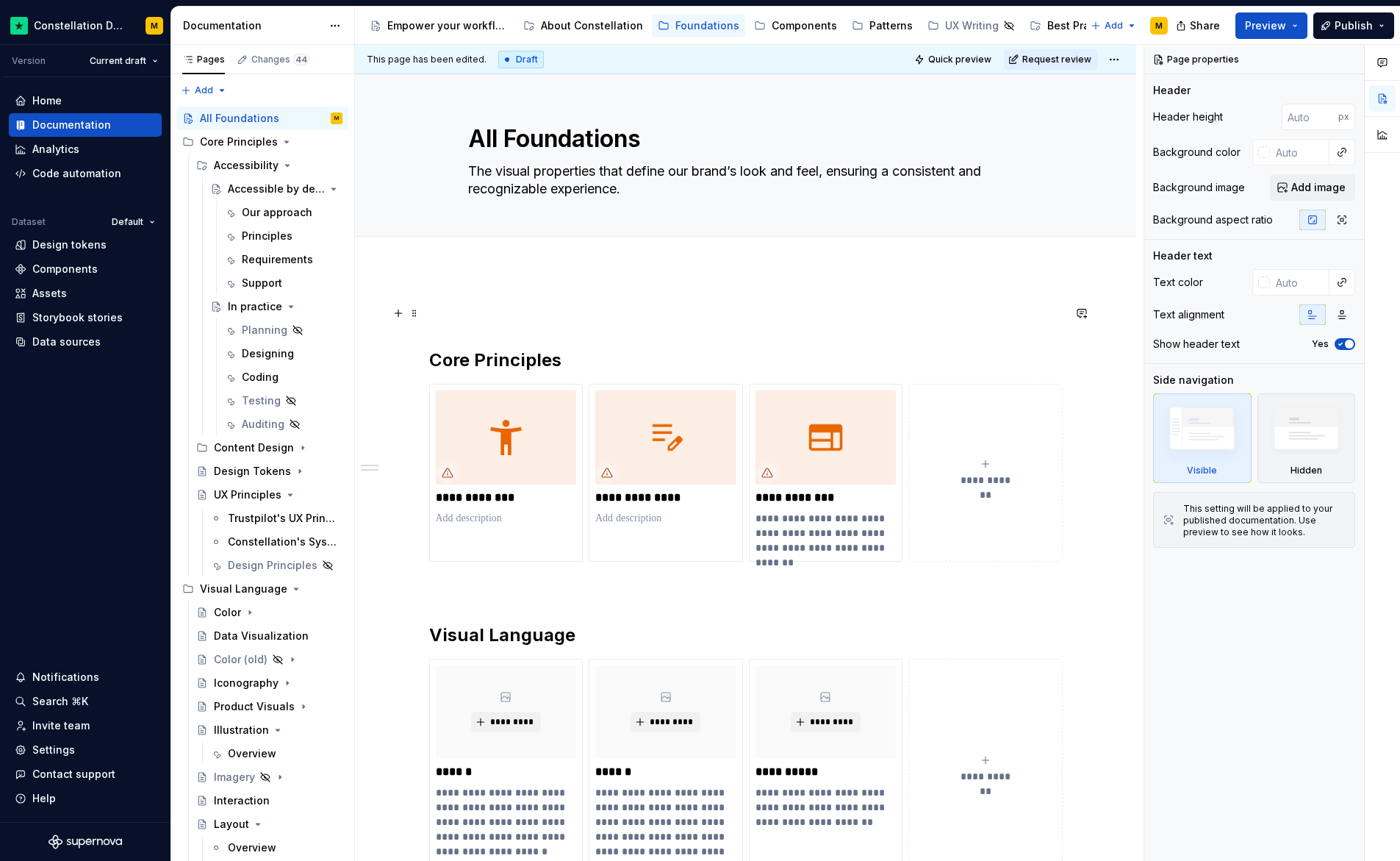
click at [436, 318] on p at bounding box center [745, 313] width 634 height 18
click at [412, 314] on span at bounding box center [414, 313] width 12 height 21
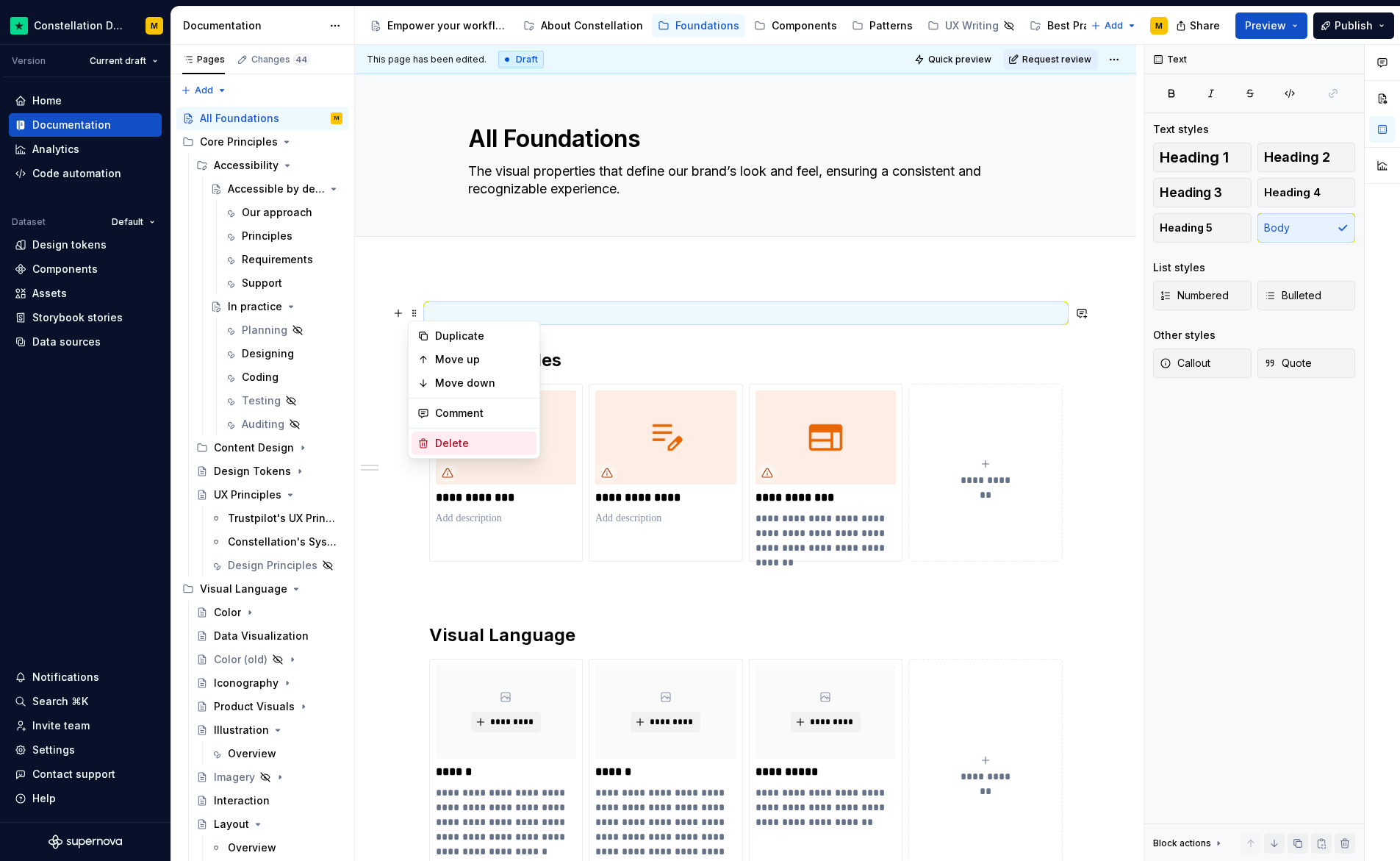
click at [481, 437] on div "Delete" at bounding box center [483, 443] width 95 height 15
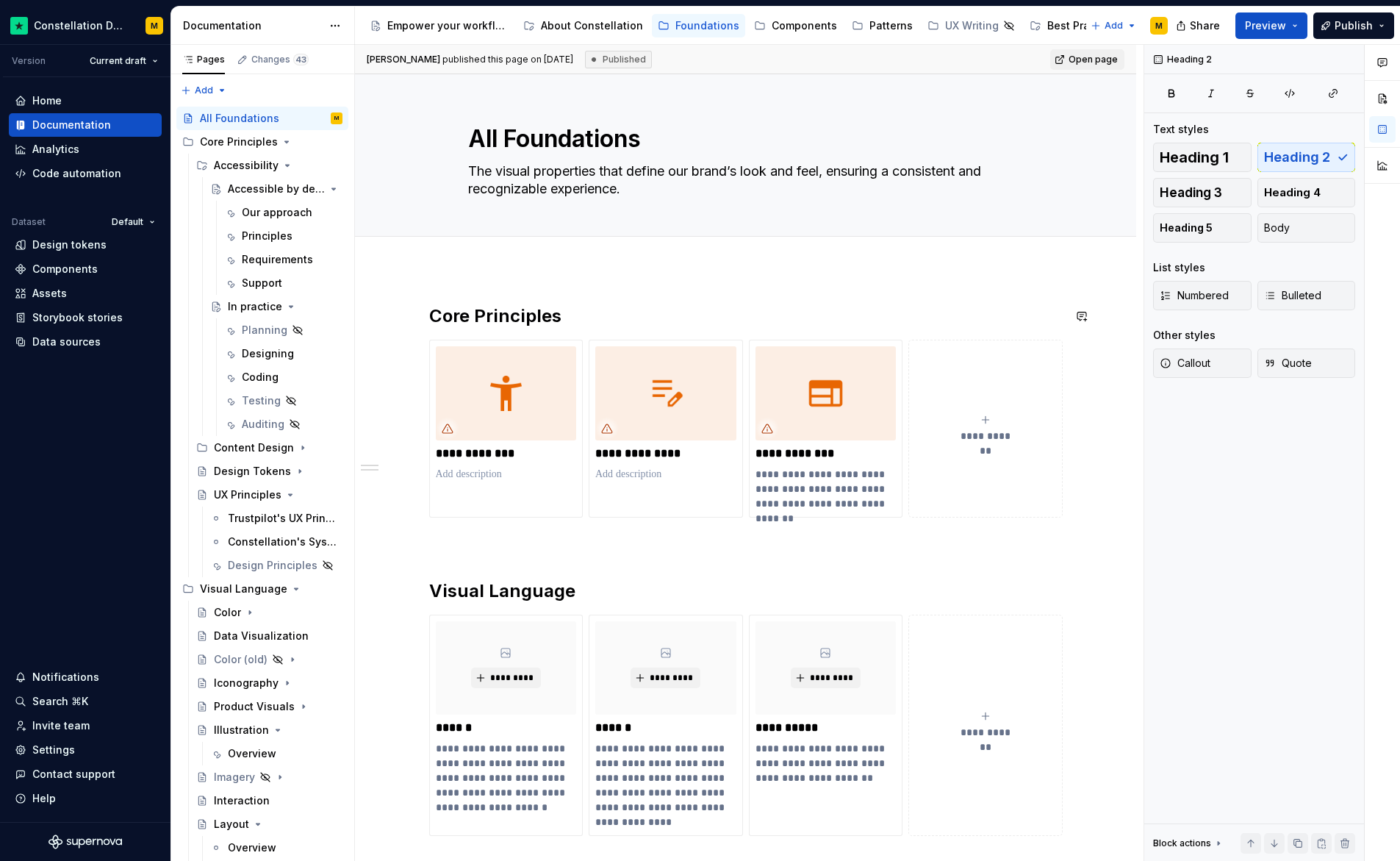
click at [463, 266] on div at bounding box center [745, 253] width 782 height 32
click at [772, 23] on div "Components" at bounding box center [804, 25] width 65 height 15
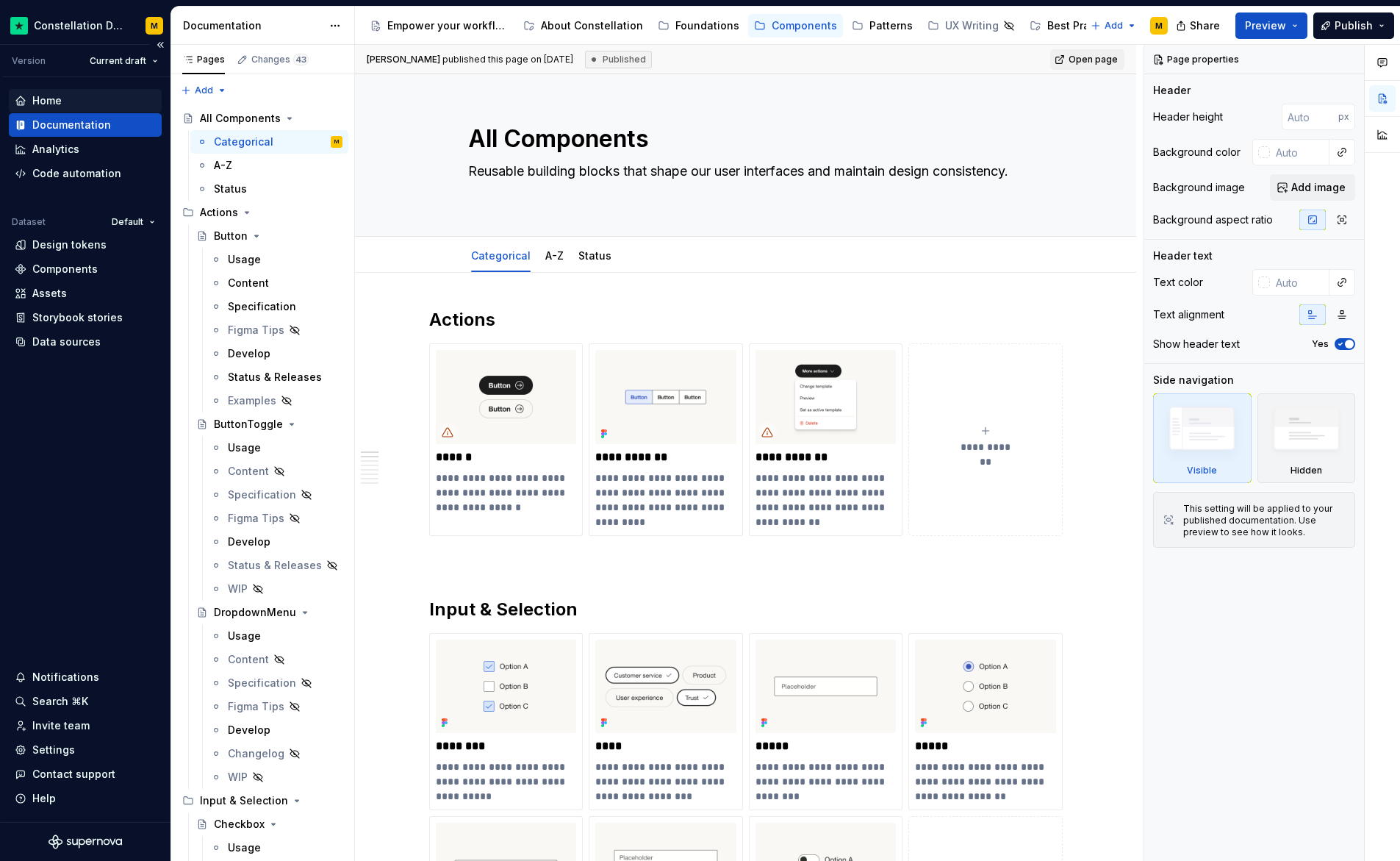
click at [96, 91] on div "Home" at bounding box center [85, 100] width 153 height 24
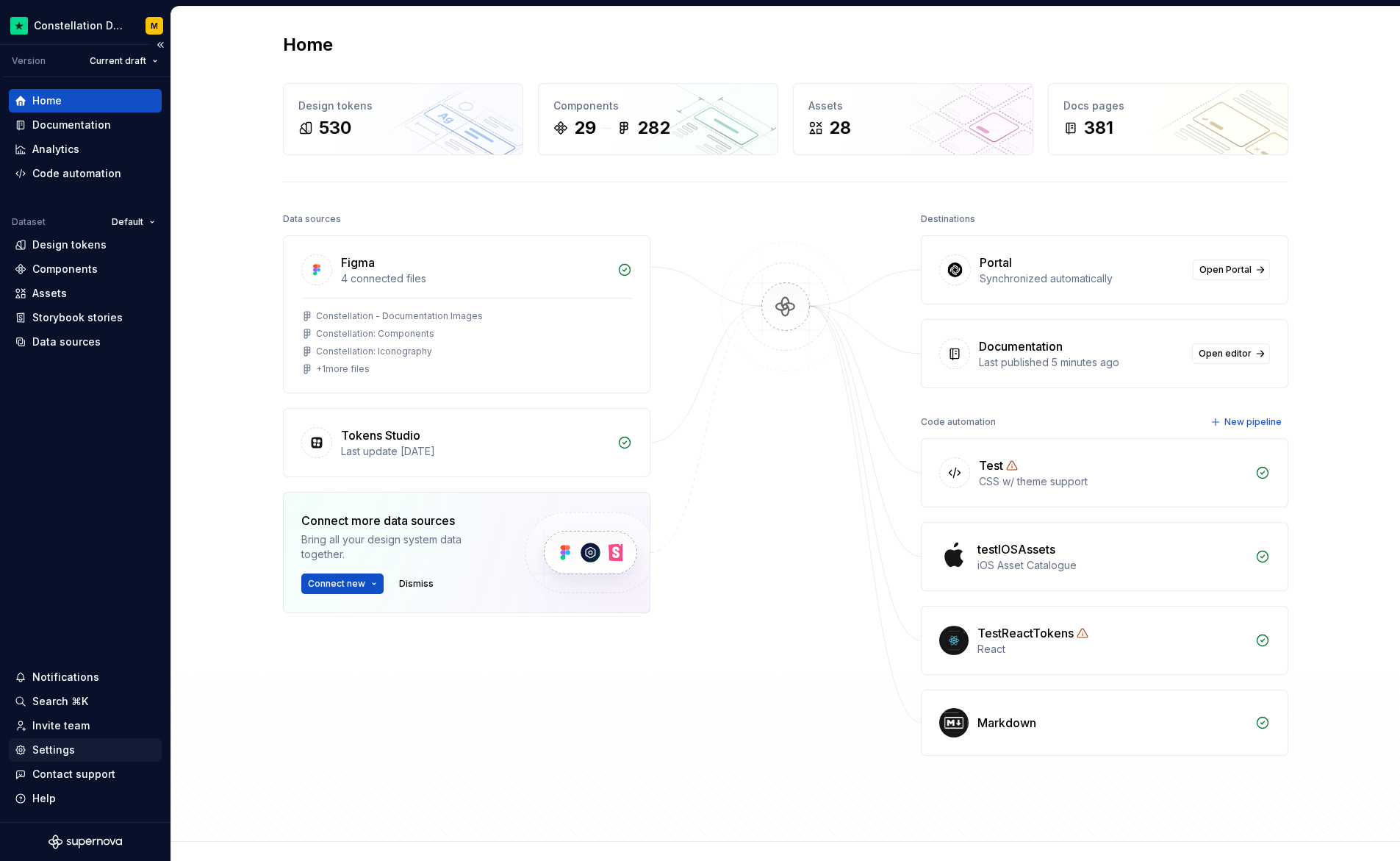
click at [64, 756] on div "Settings" at bounding box center [53, 749] width 42 height 15
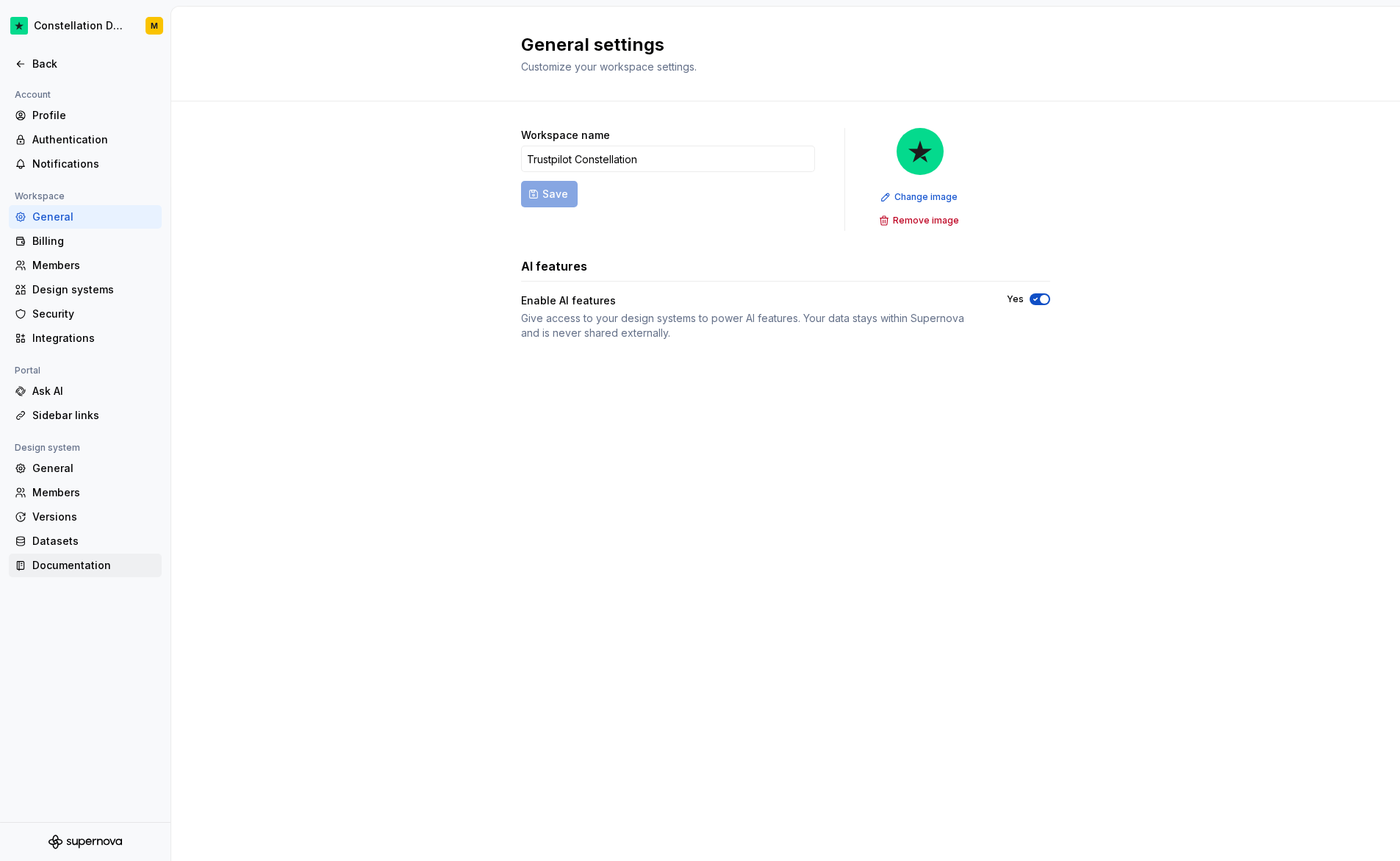
click at [109, 562] on div "Documentation" at bounding box center [94, 565] width 123 height 15
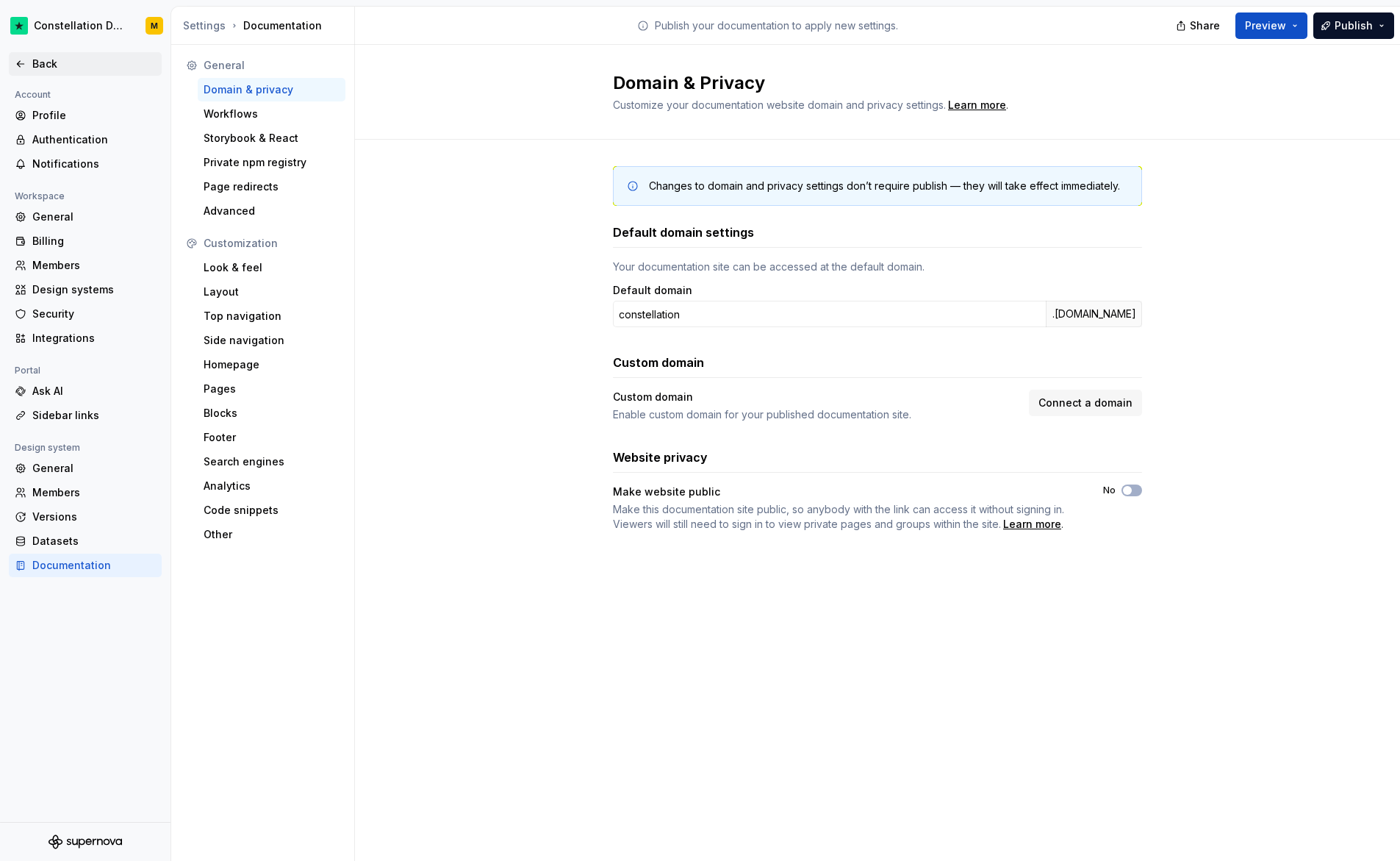
click at [56, 56] on div "Back" at bounding box center [94, 63] width 123 height 15
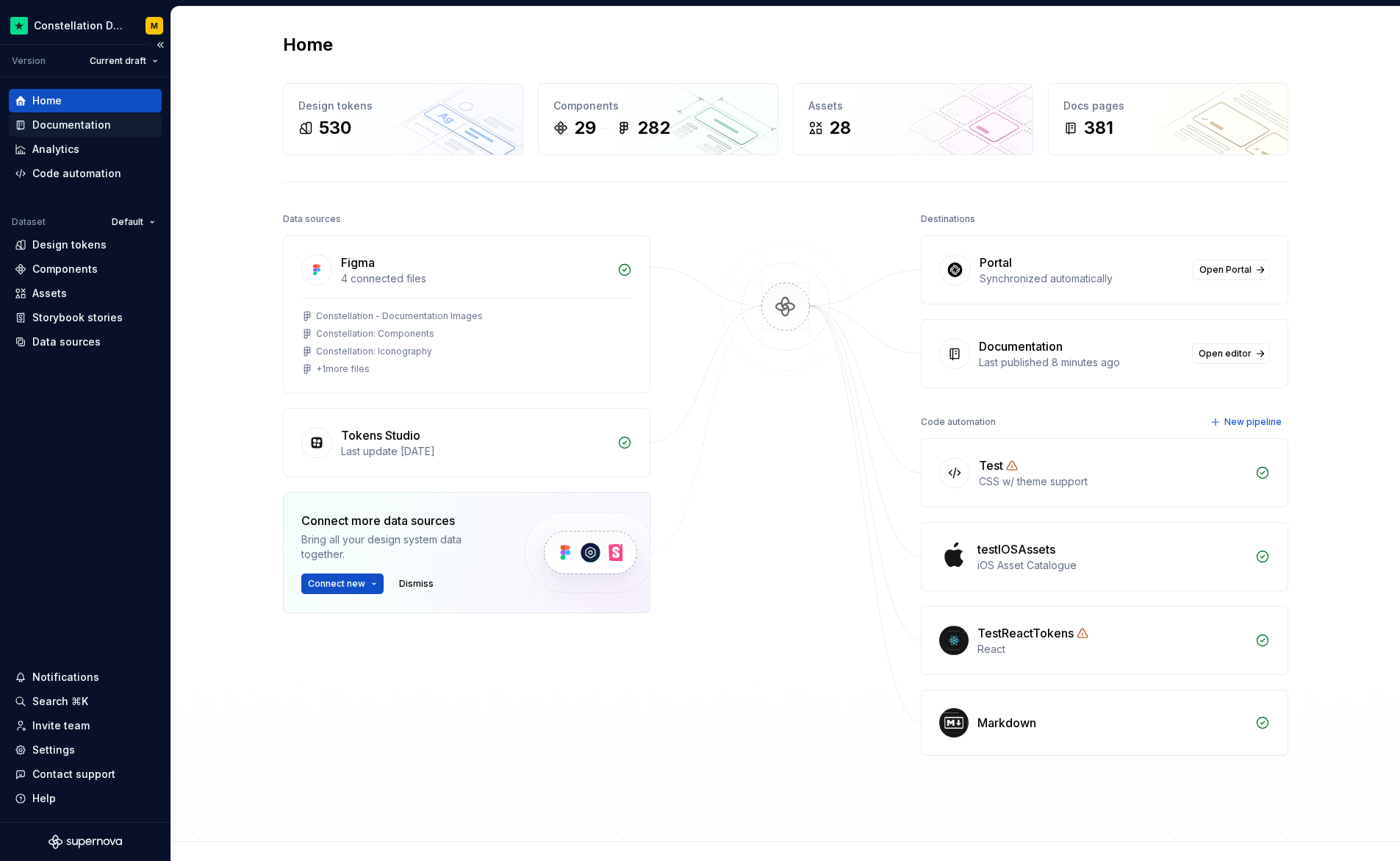
click at [67, 131] on div "Documentation" at bounding box center [72, 125] width 79 height 15
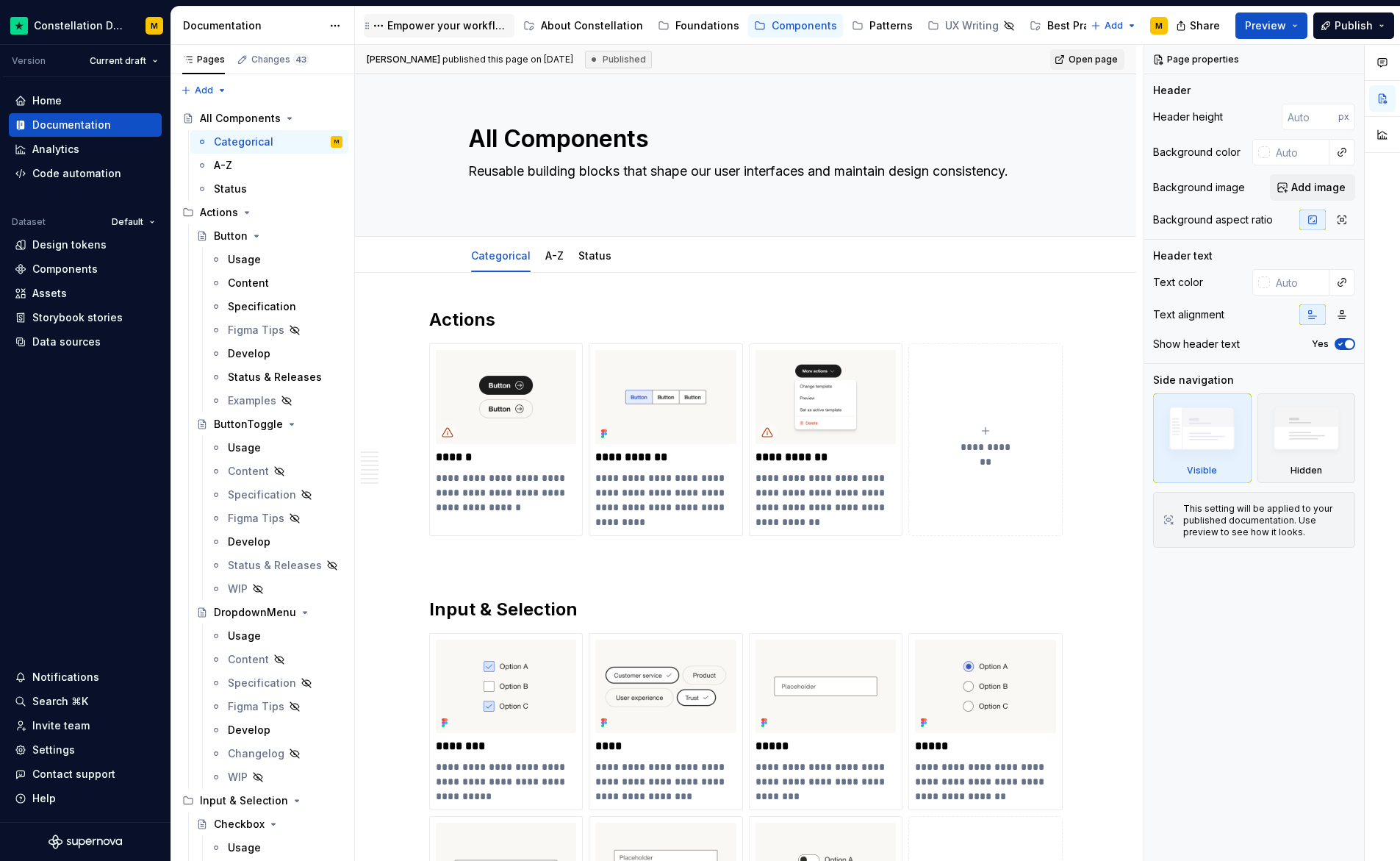
click at [464, 30] on div "Empower your workflow. Build incredible experiences." at bounding box center [447, 25] width 121 height 15
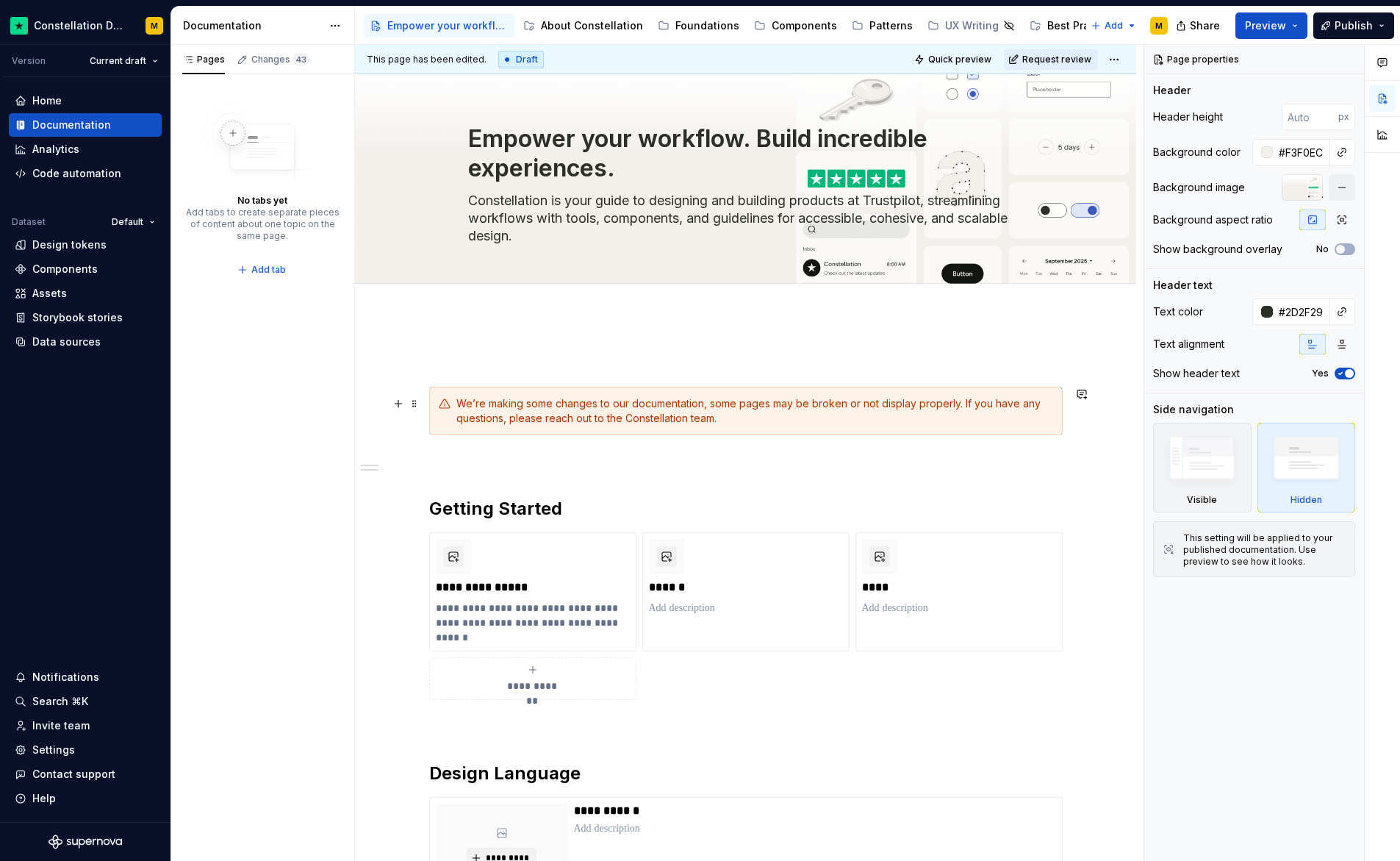
scroll to position [119, 0]
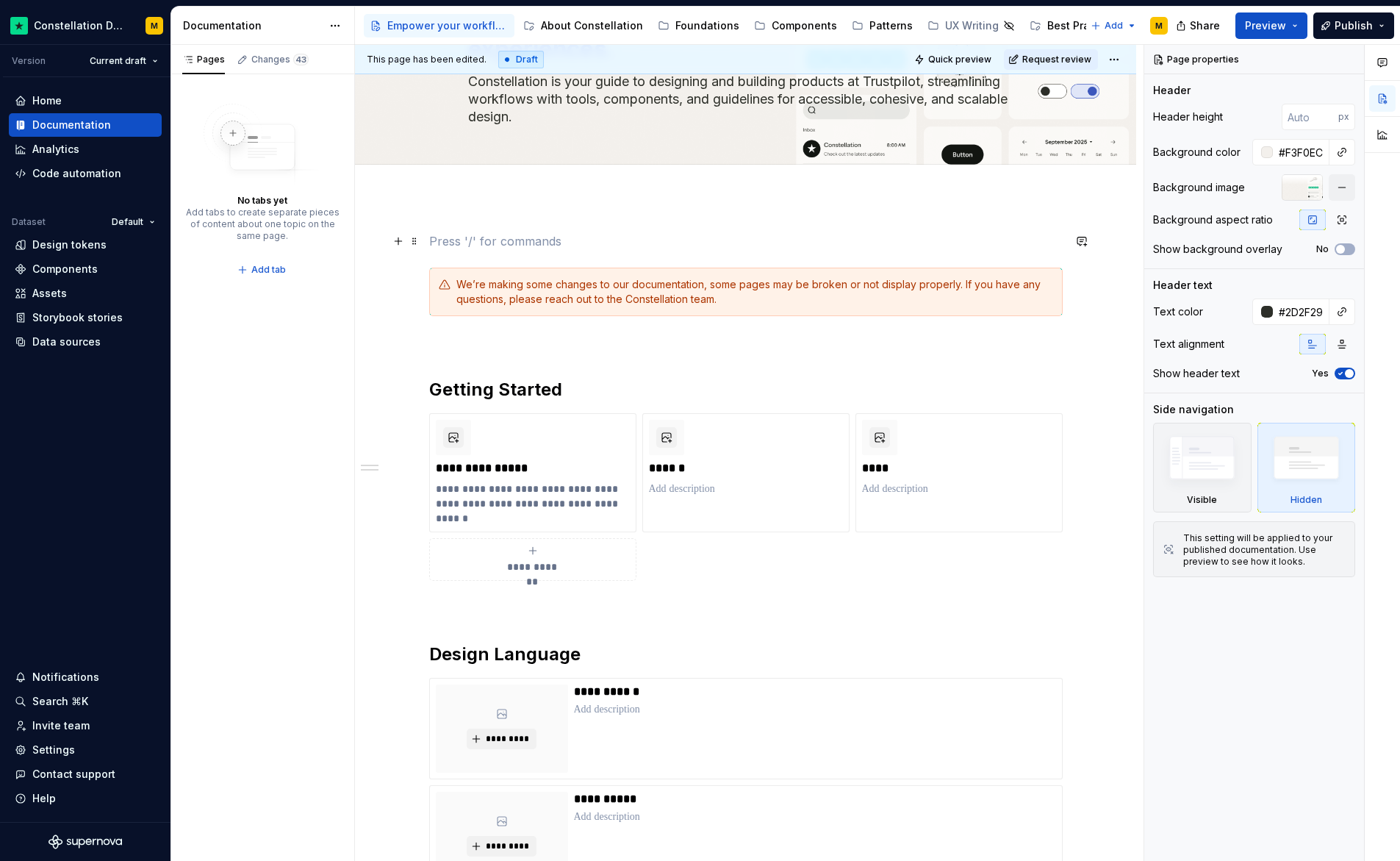
click at [473, 240] on p at bounding box center [745, 241] width 634 height 18
click at [411, 237] on span at bounding box center [414, 241] width 12 height 21
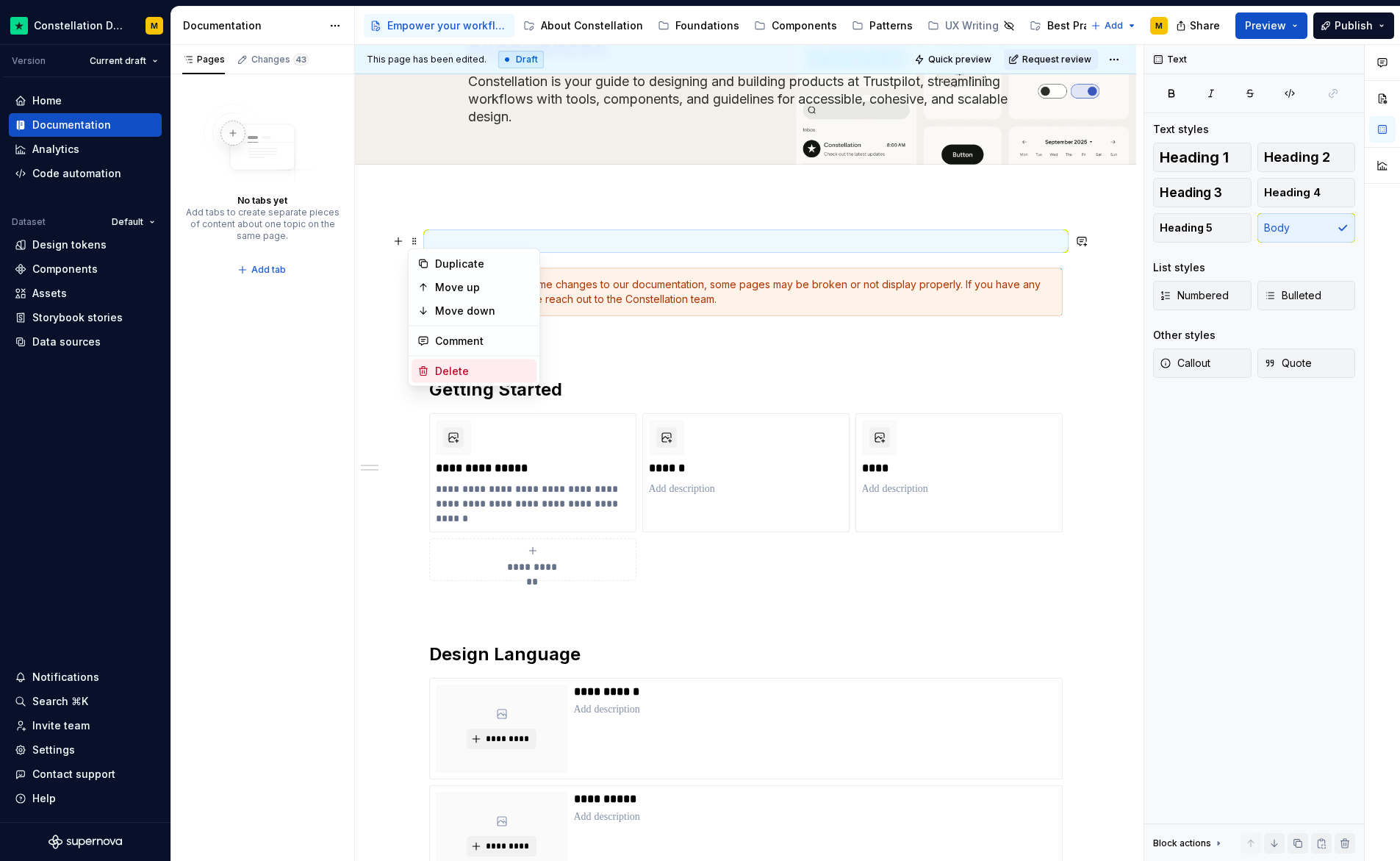
click at [433, 376] on div "Delete" at bounding box center [474, 371] width 125 height 24
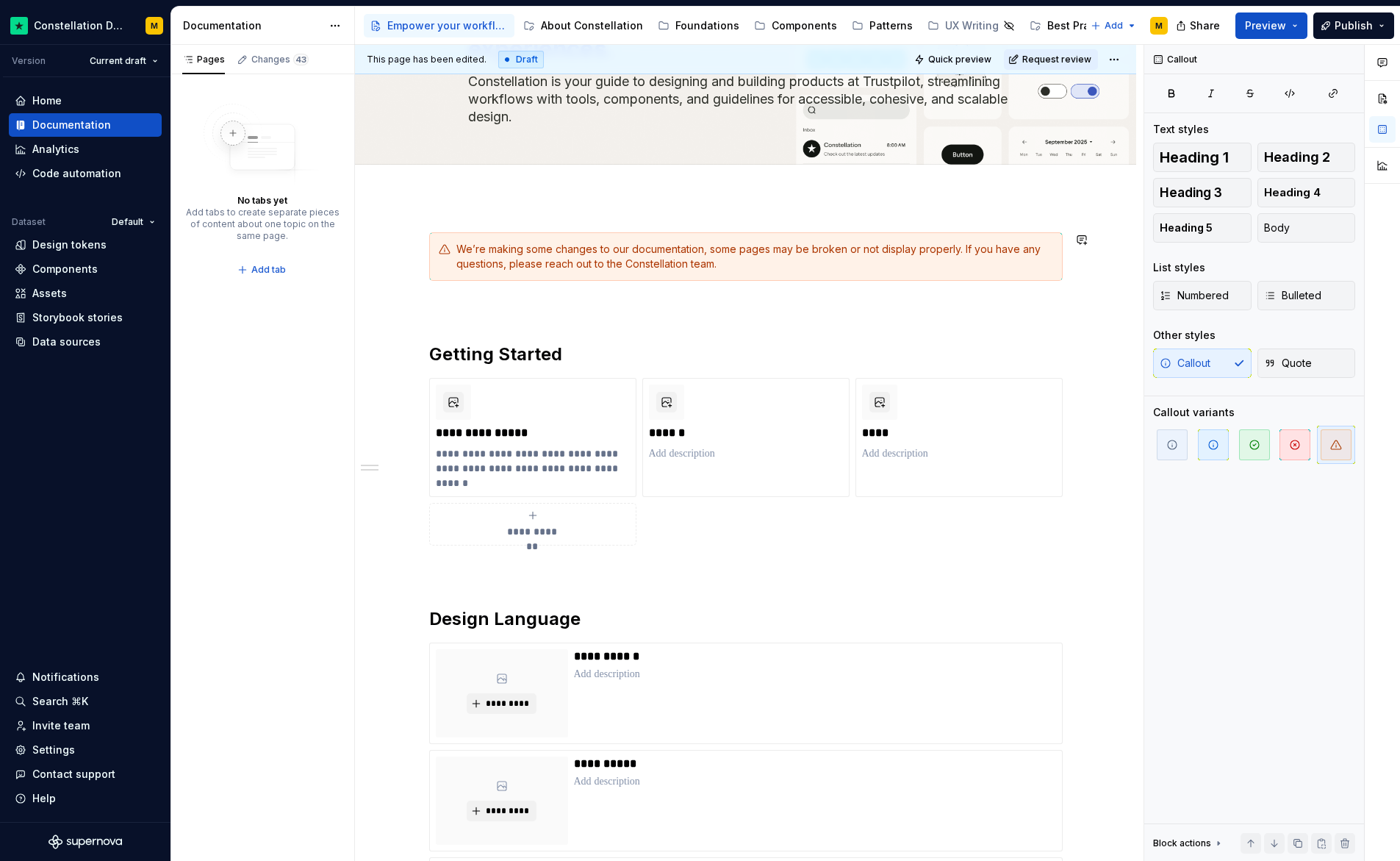
click at [448, 209] on div "**********" at bounding box center [745, 793] width 782 height 1193
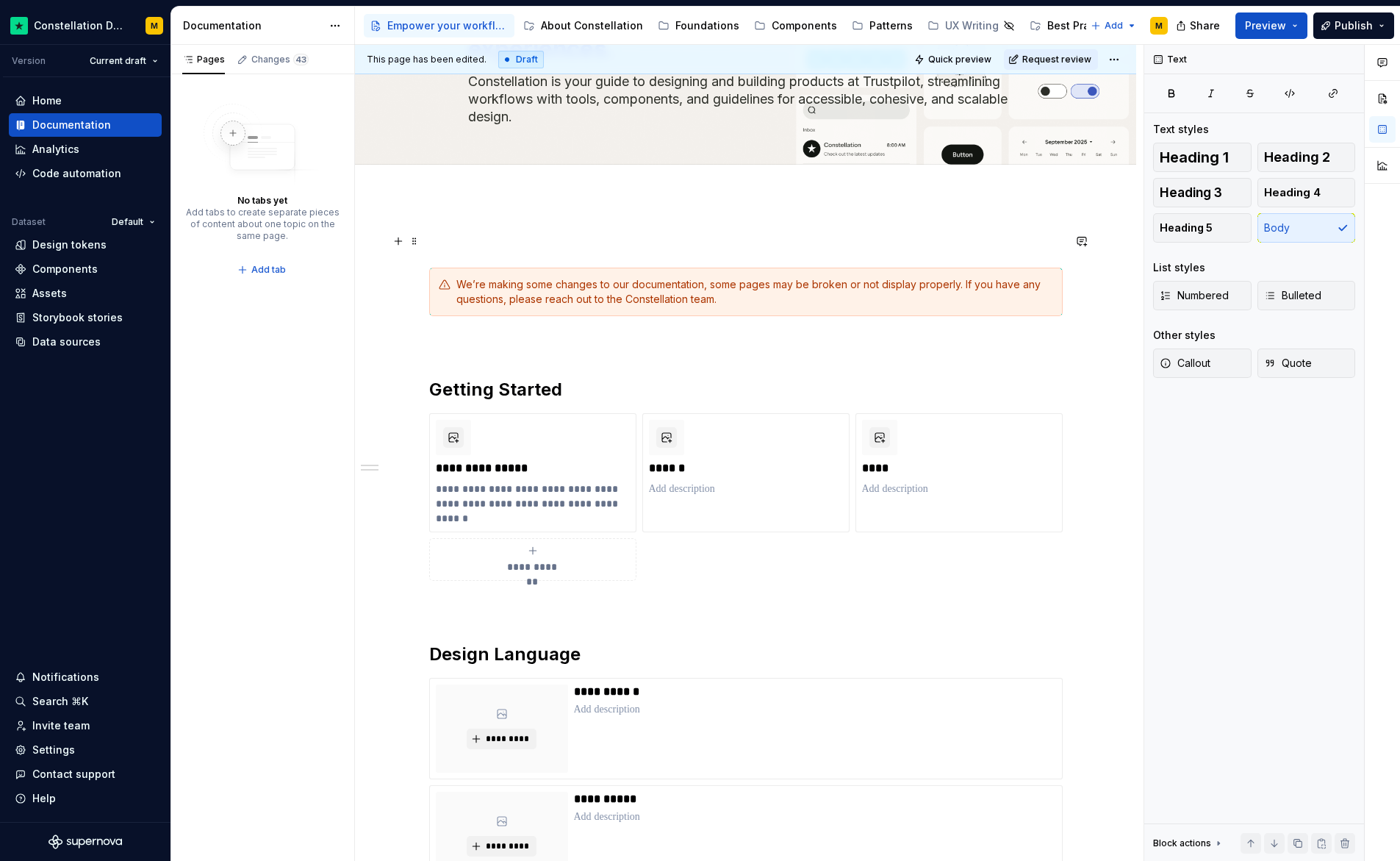
click at [416, 246] on span at bounding box center [414, 241] width 12 height 21
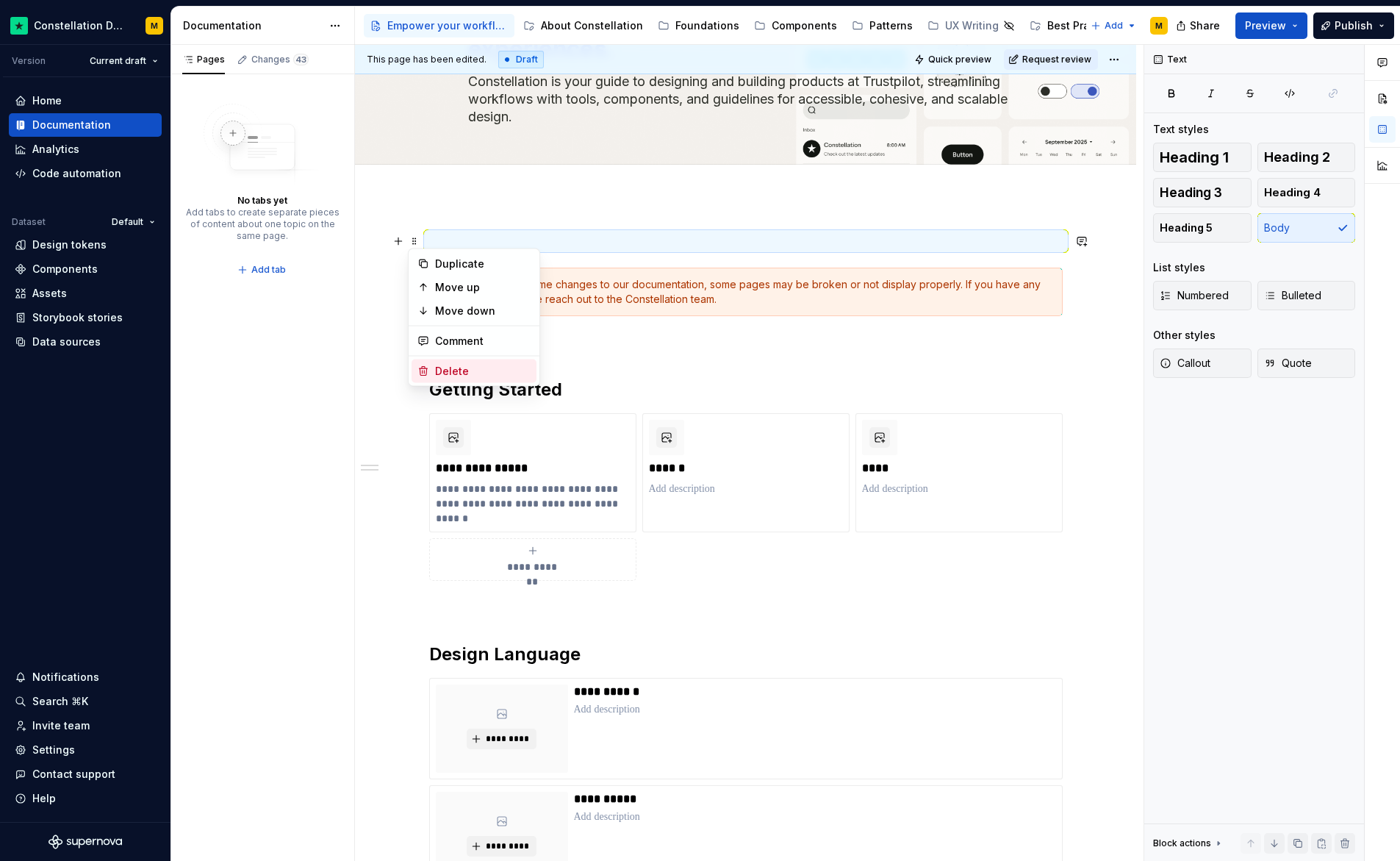
click at [440, 367] on div "Delete" at bounding box center [483, 370] width 95 height 15
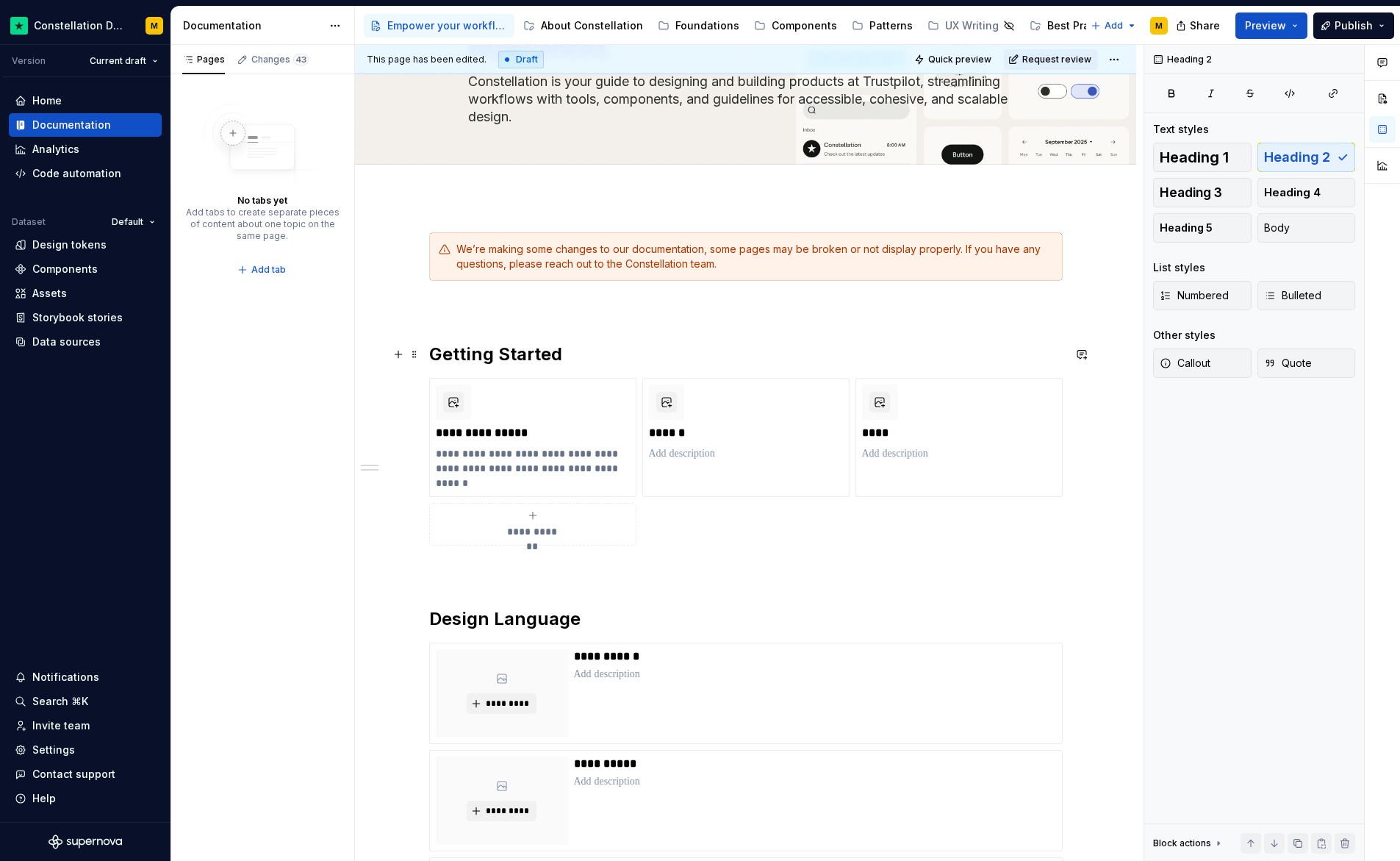
click at [474, 348] on h2 "Getting Started" at bounding box center [745, 354] width 634 height 24
click at [1191, 150] on span "Heading 1" at bounding box center [1194, 157] width 69 height 15
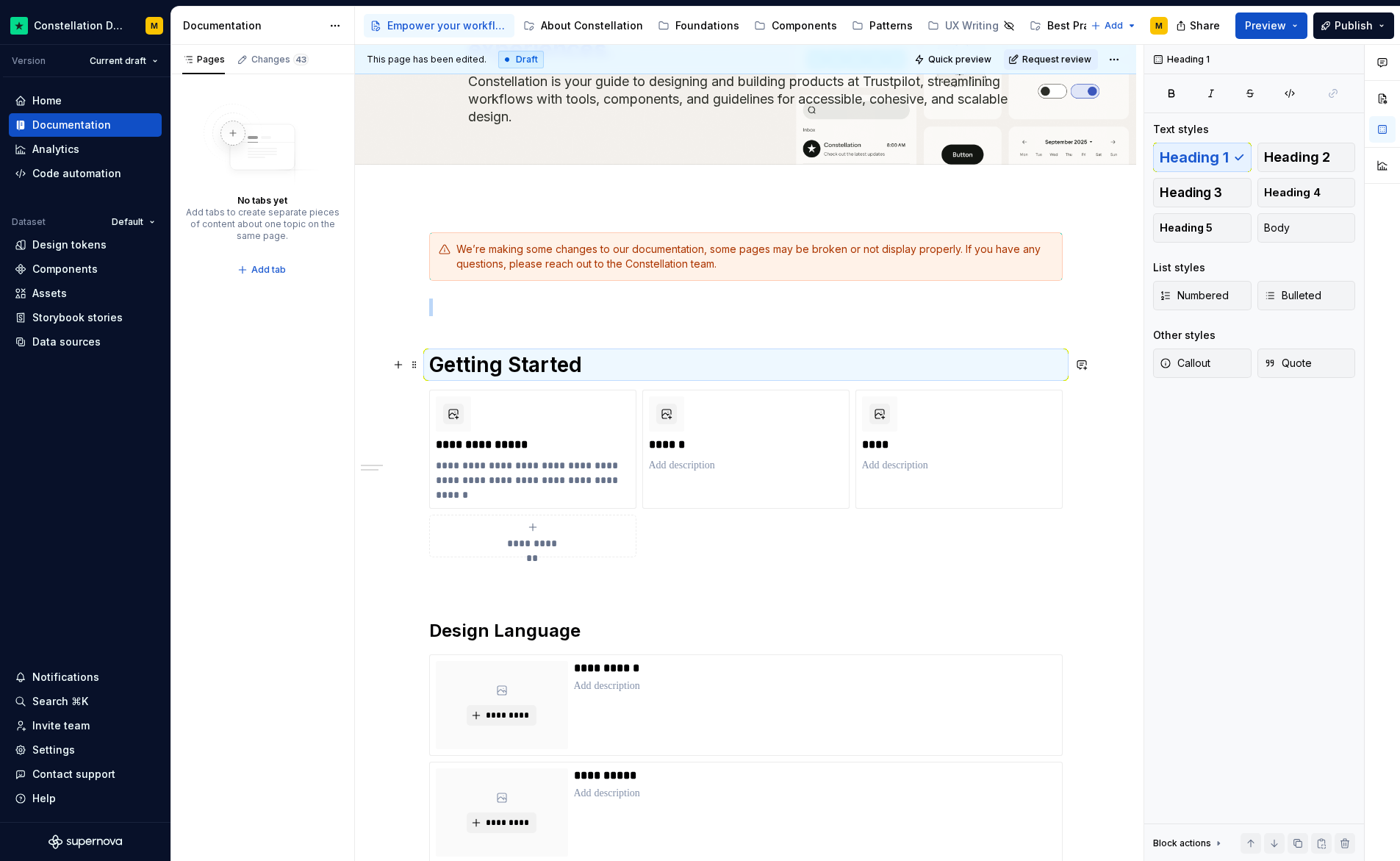
click at [618, 367] on h1 "Getting Started" at bounding box center [745, 364] width 634 height 26
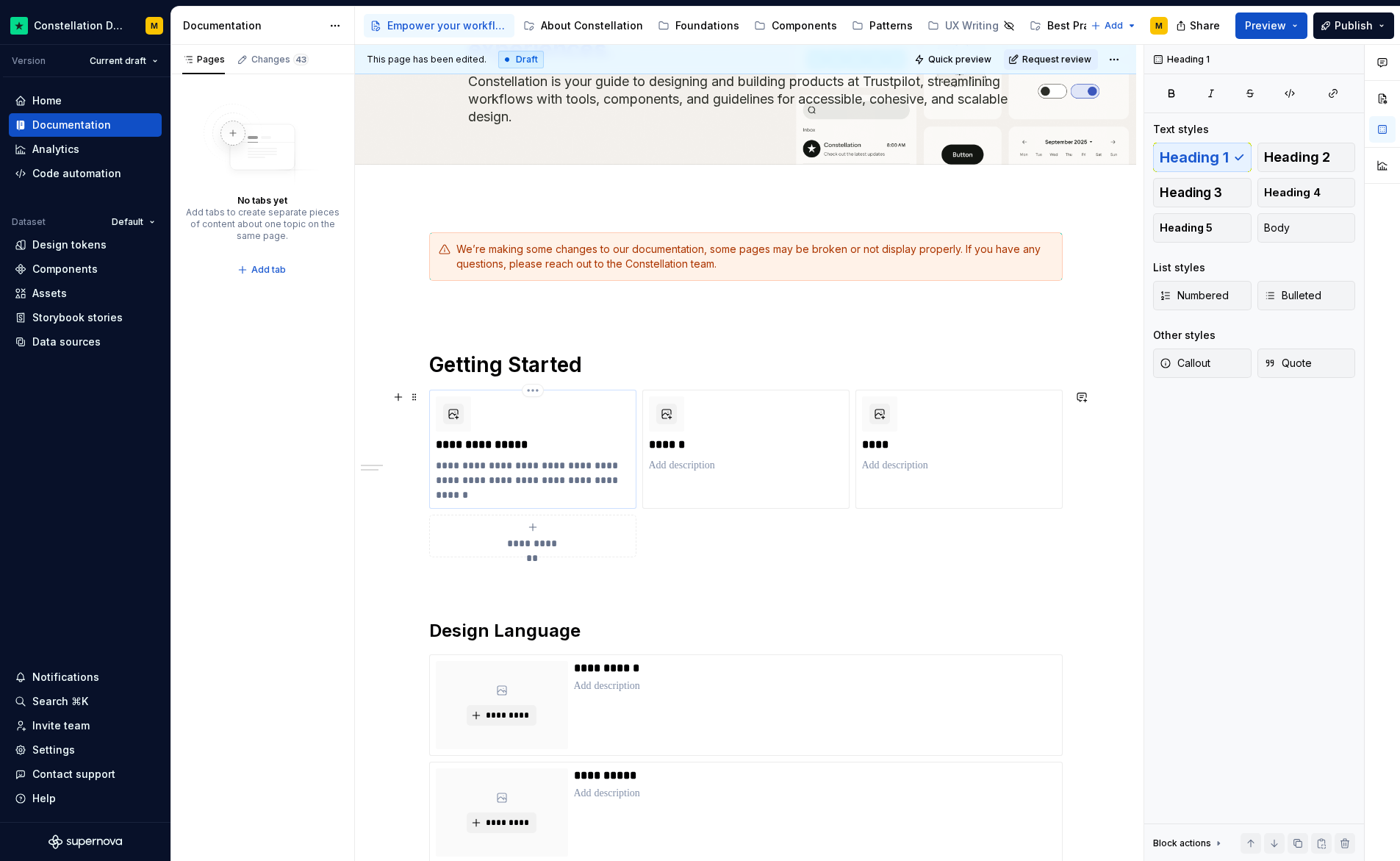
click at [568, 467] on p "**********" at bounding box center [533, 480] width 194 height 44
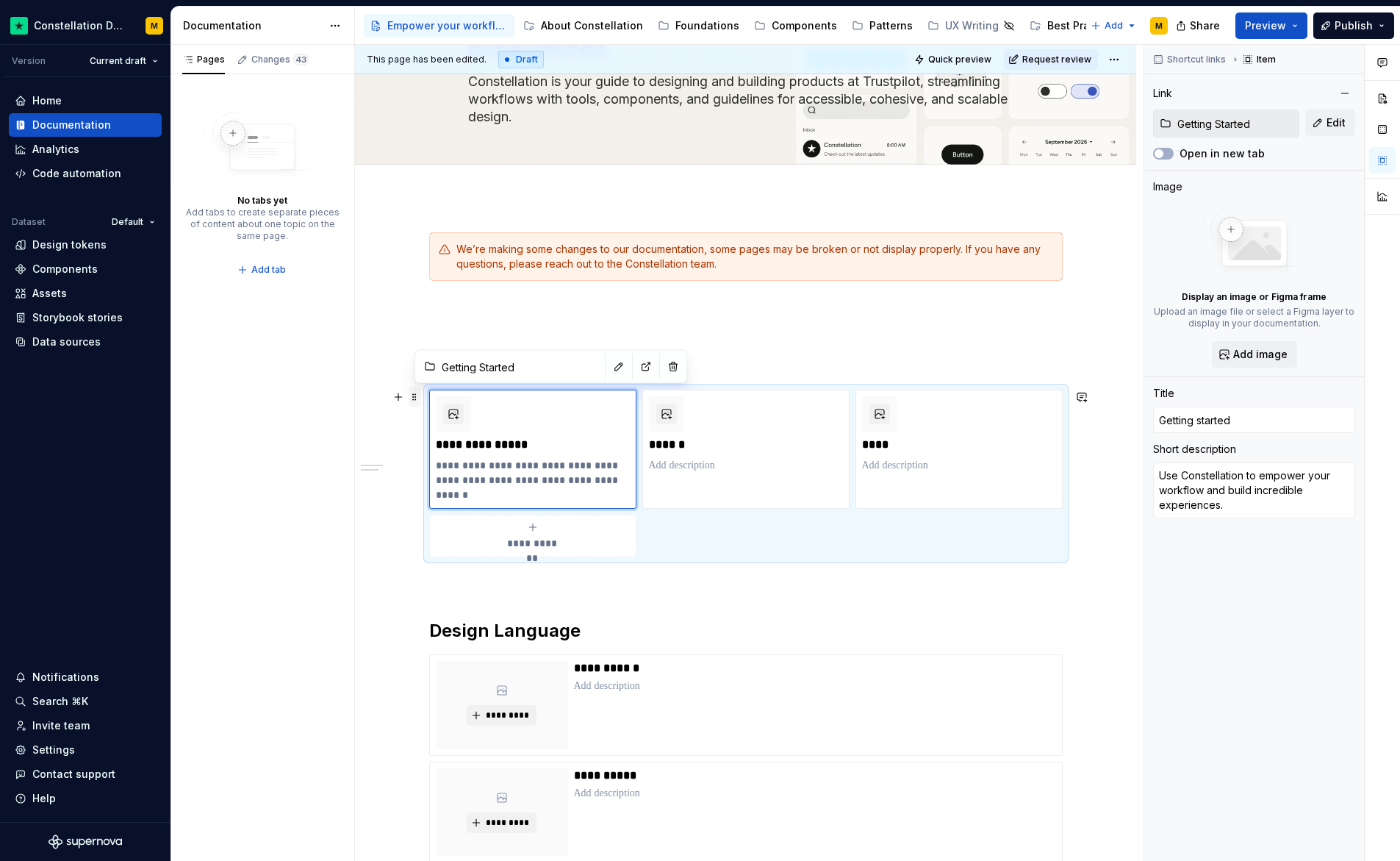
click at [410, 398] on span at bounding box center [414, 397] width 12 height 21
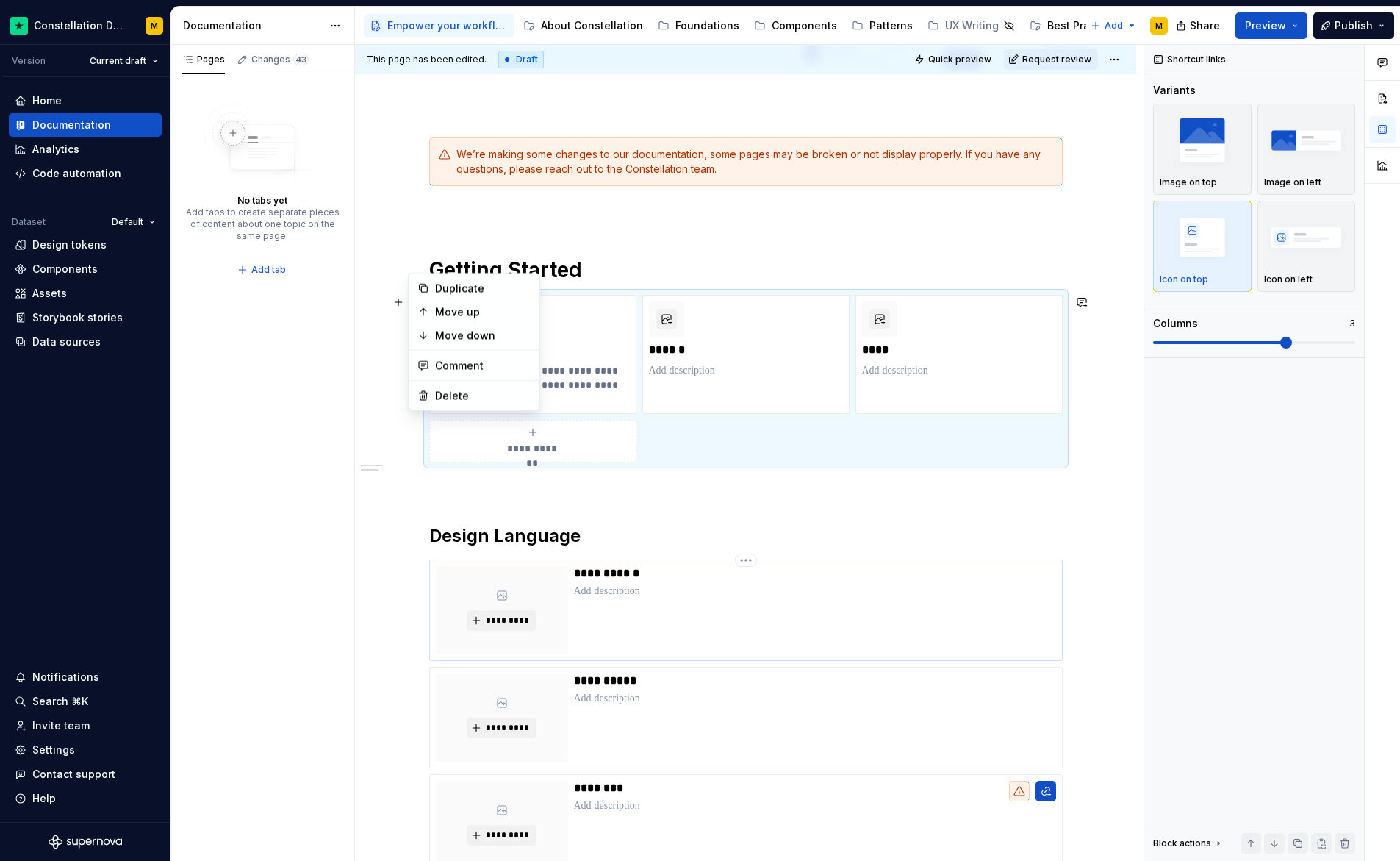
scroll to position [328, 0]
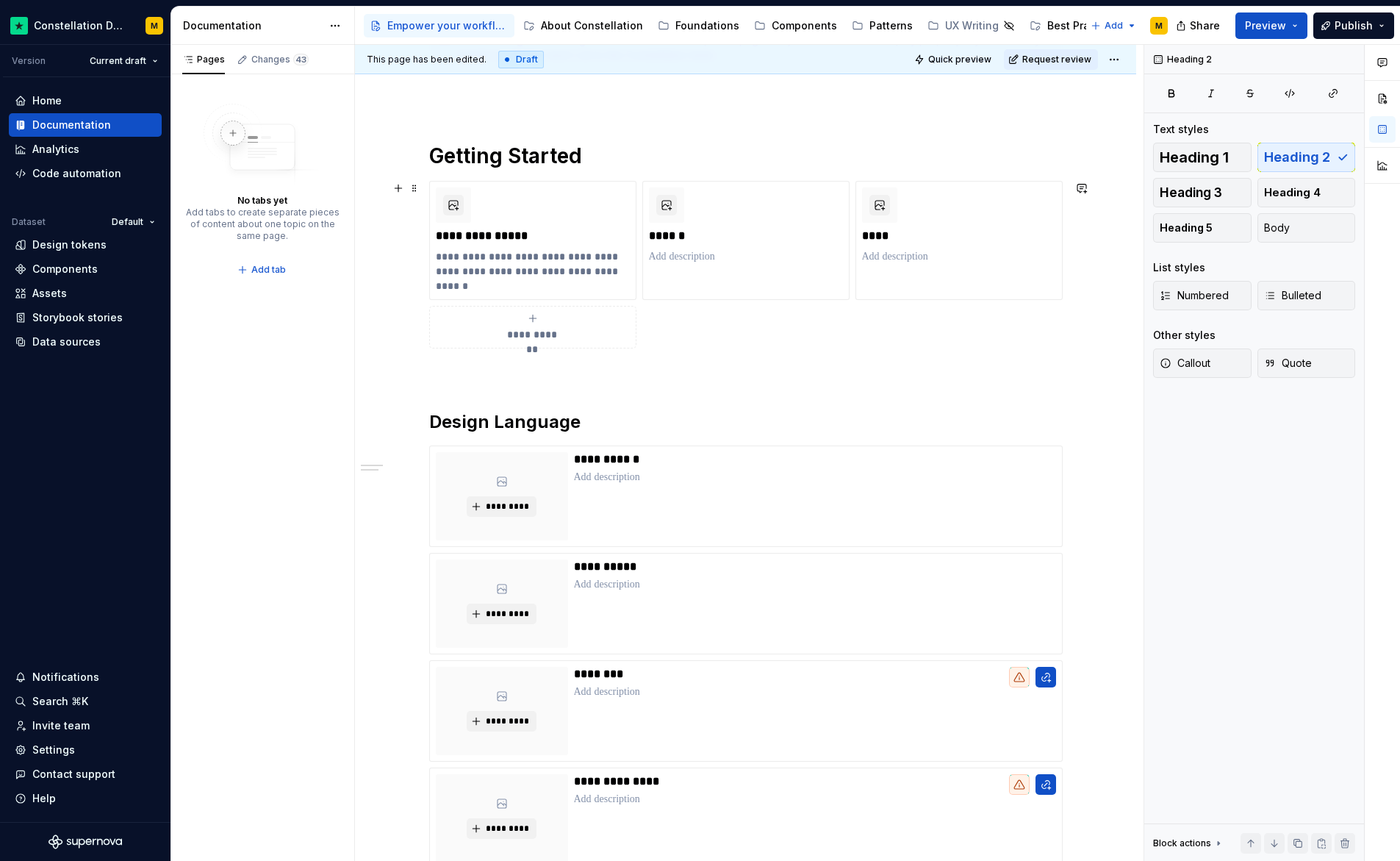
click at [656, 399] on div "**********" at bounding box center [745, 471] width 634 height 894
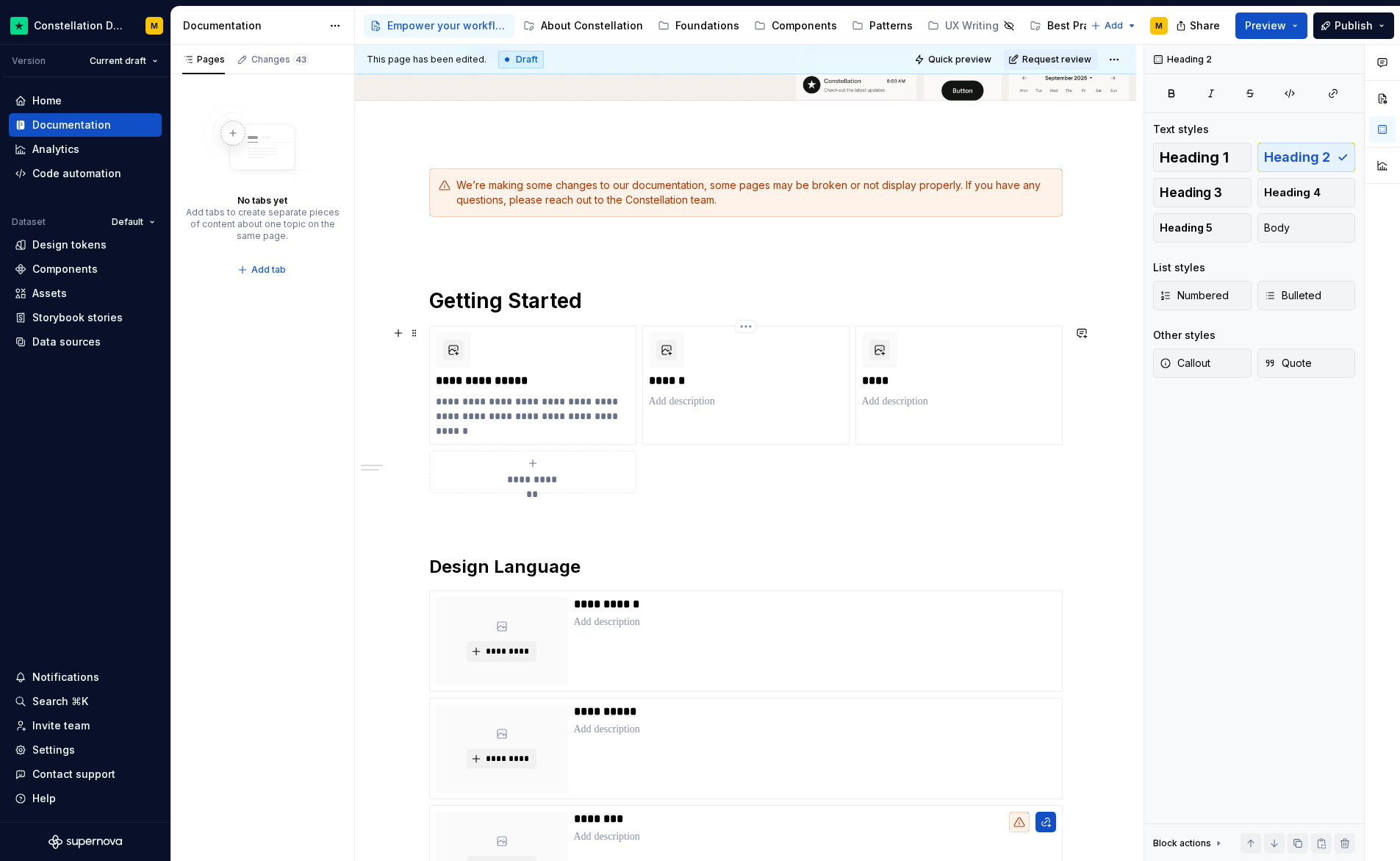
scroll to position [285, 0]
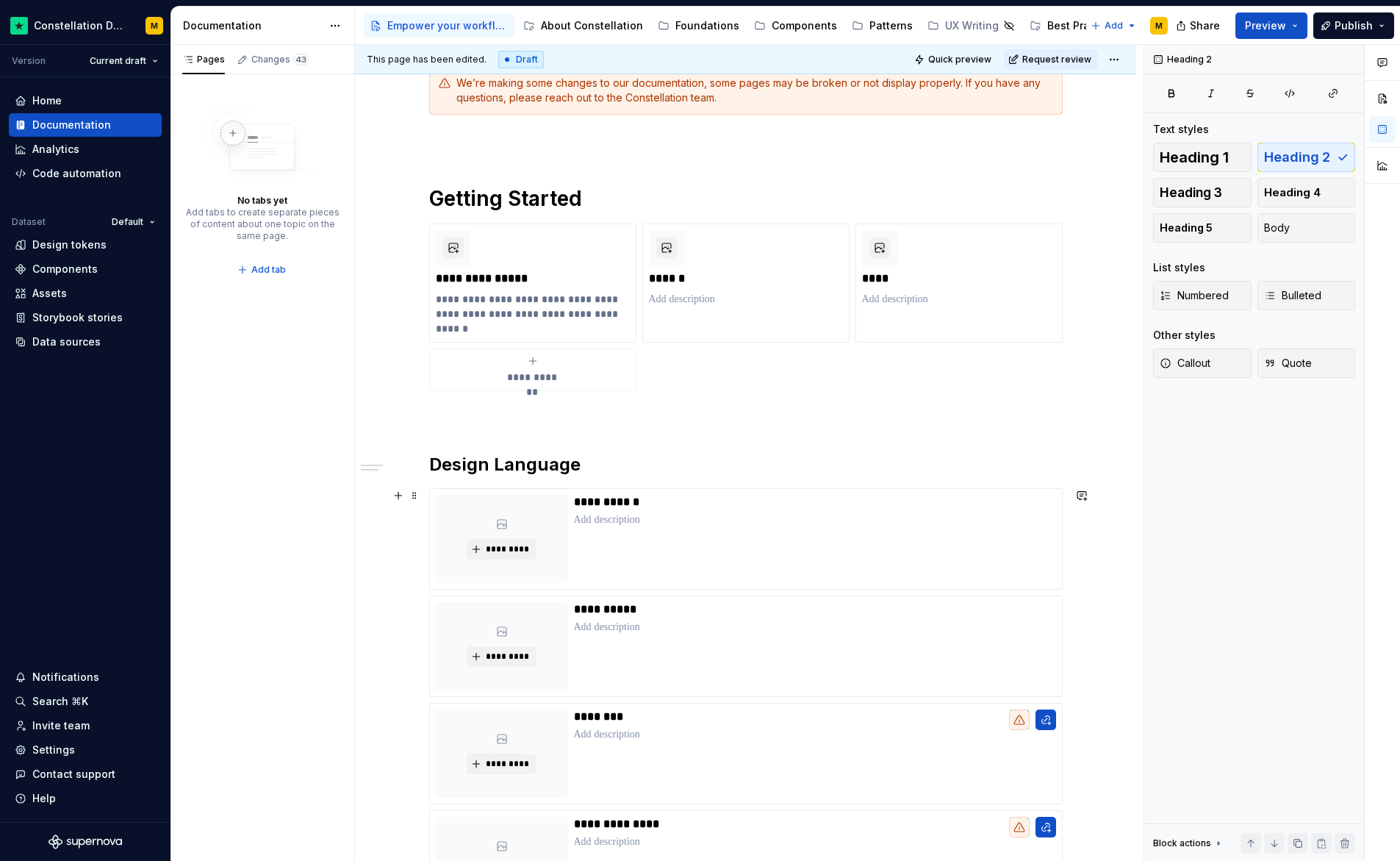
click at [409, 512] on div "**********" at bounding box center [745, 633] width 782 height 1204
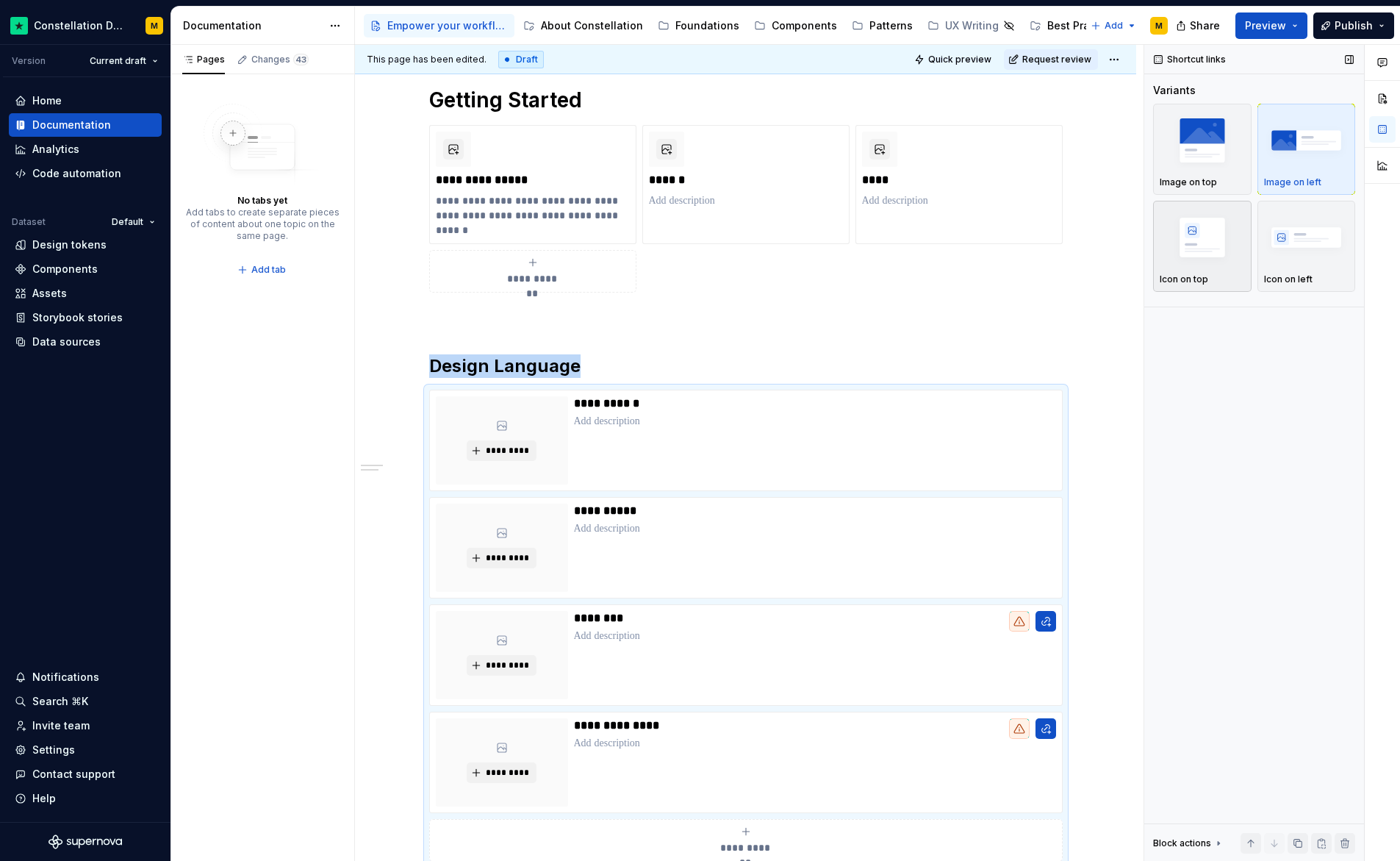
click at [1219, 237] on img "button" at bounding box center [1202, 237] width 85 height 54
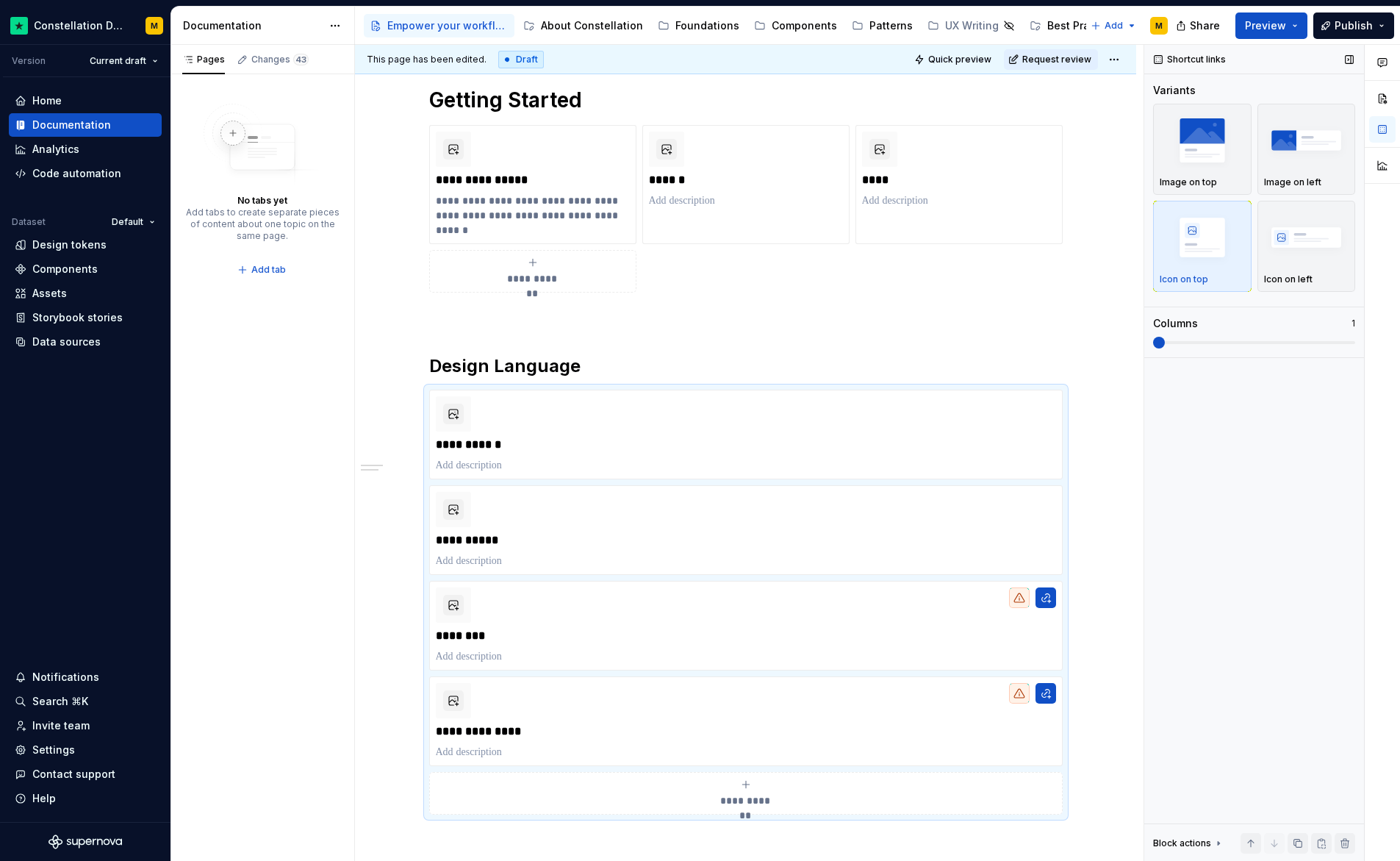
click at [1295, 335] on div "Columns 1" at bounding box center [1254, 332] width 202 height 32
click at [1295, 340] on span at bounding box center [1254, 342] width 202 height 12
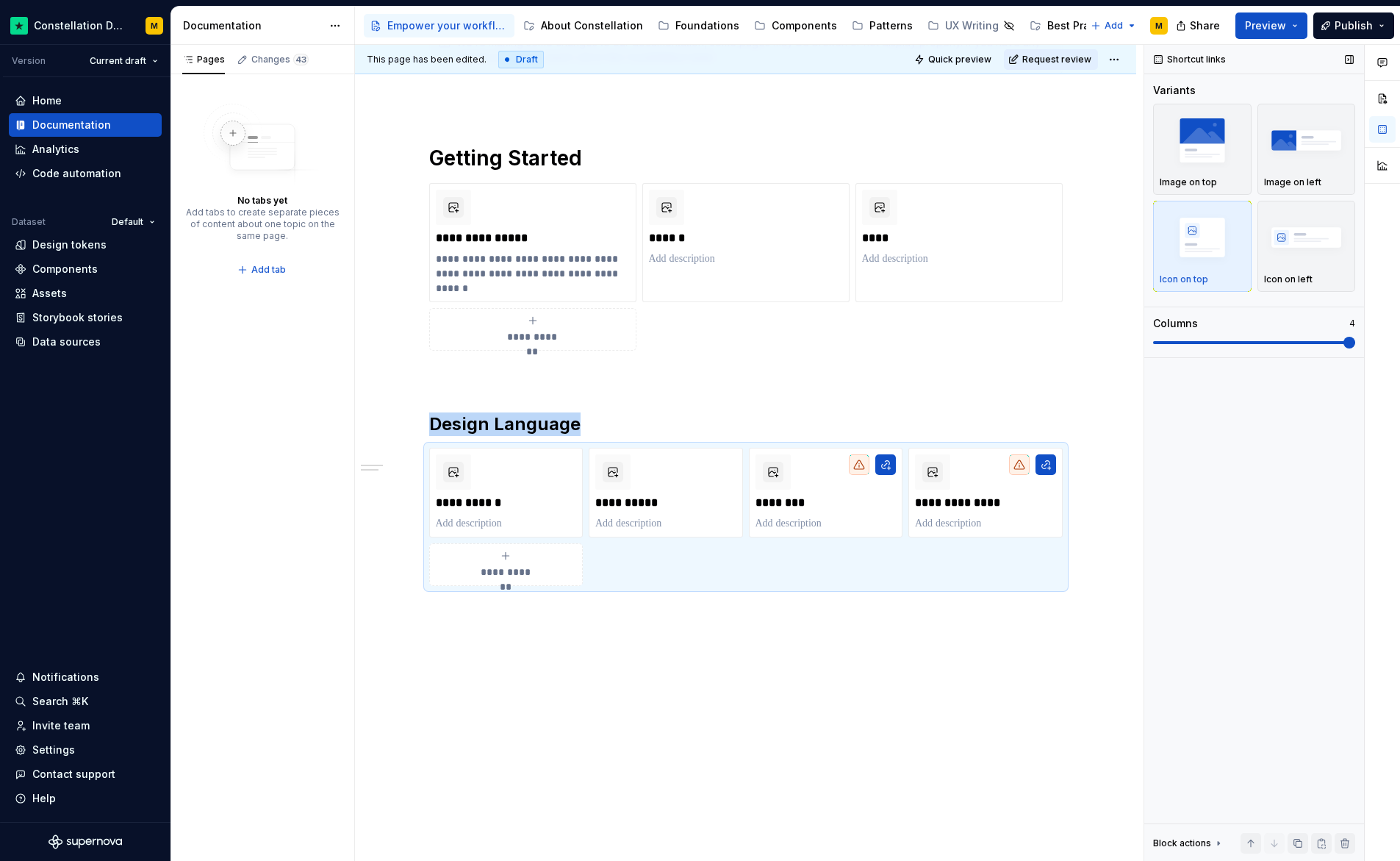
scroll to position [326, 0]
click at [1295, 342] on span at bounding box center [1254, 343] width 202 height 3
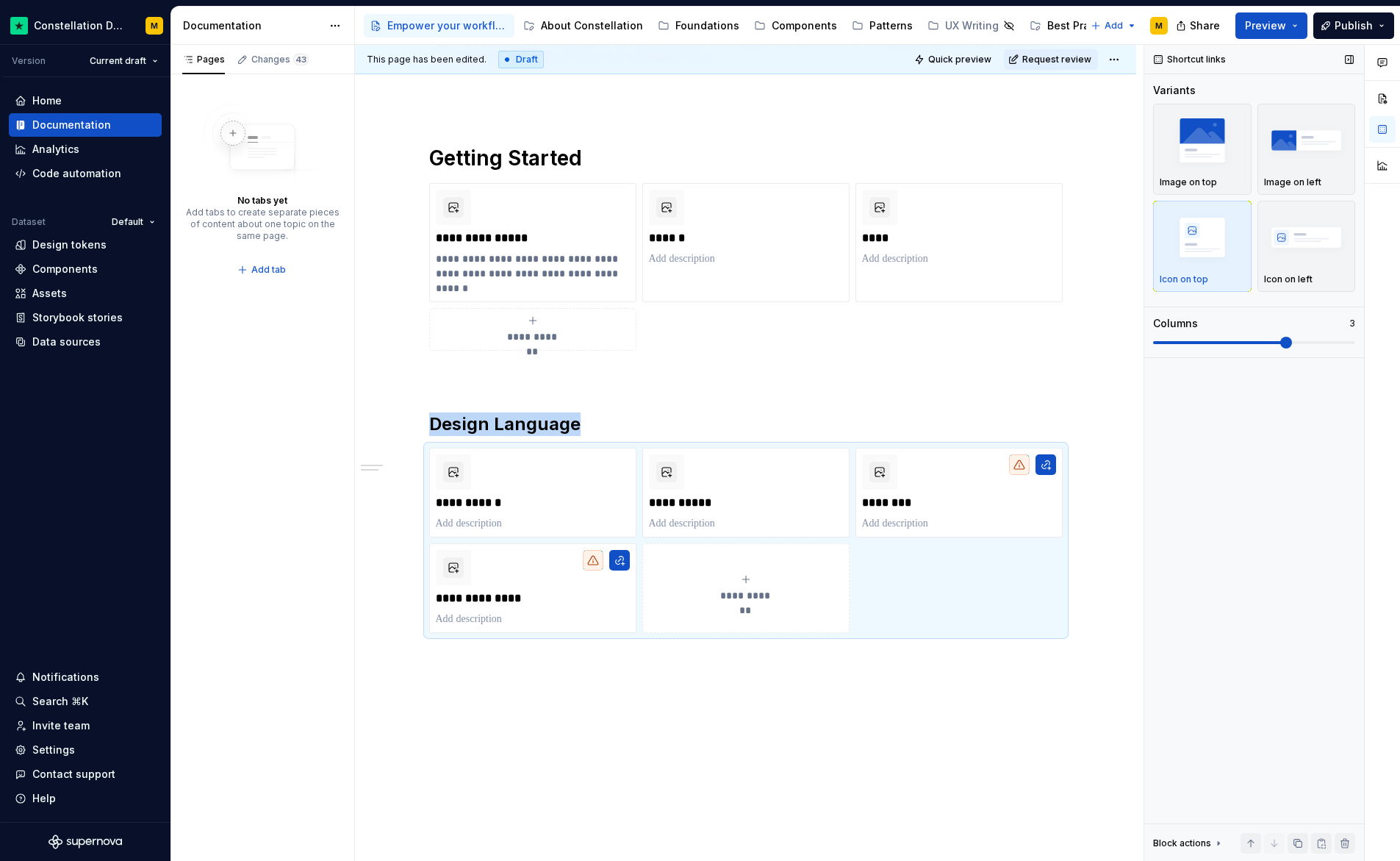
click at [1288, 343] on span at bounding box center [1221, 343] width 135 height 3
click at [522, 432] on h2 "Design Language" at bounding box center [745, 424] width 634 height 24
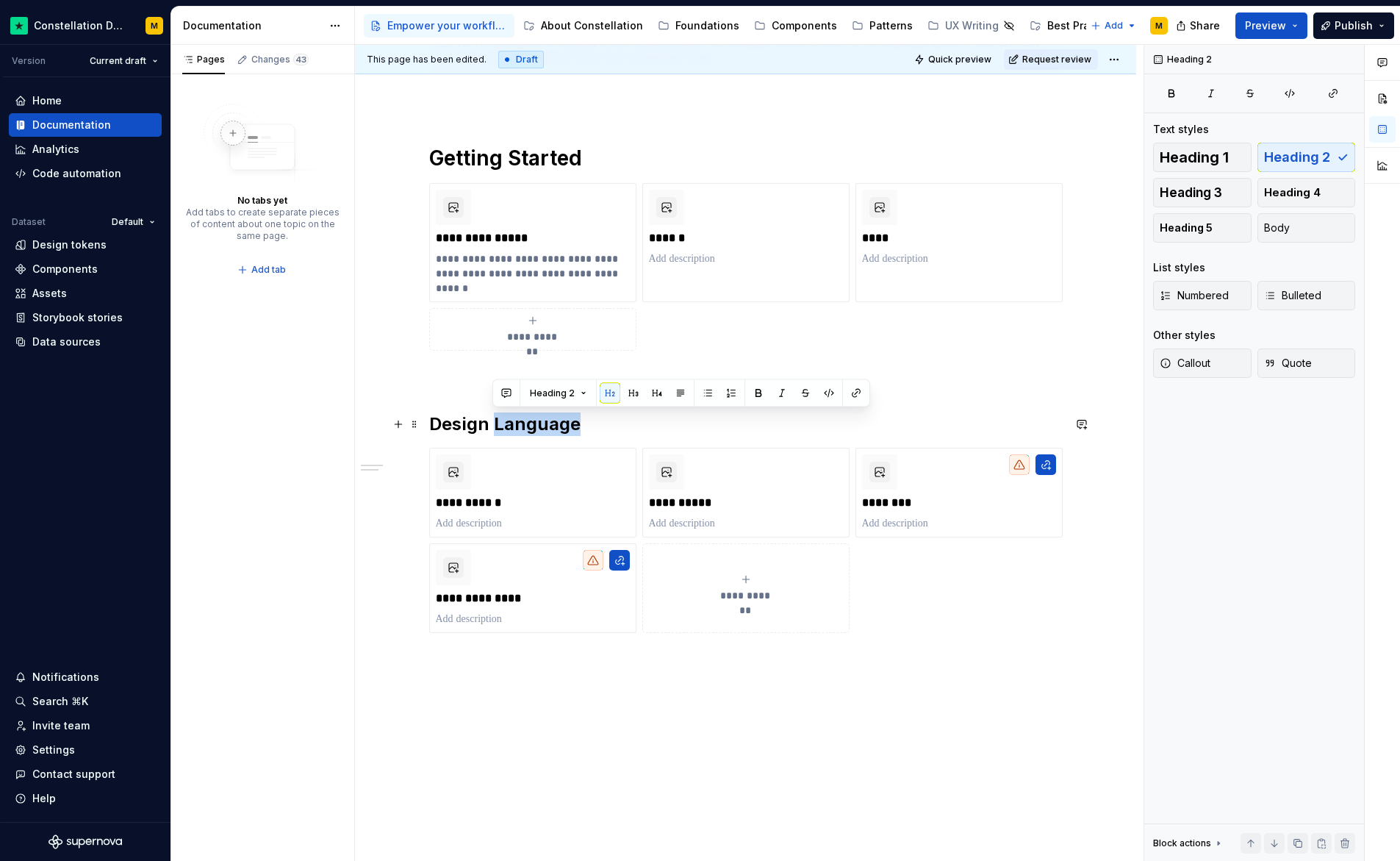
click at [522, 432] on h2 "Design Language" at bounding box center [745, 424] width 634 height 24
click at [1218, 162] on span "Heading 1" at bounding box center [1194, 157] width 69 height 15
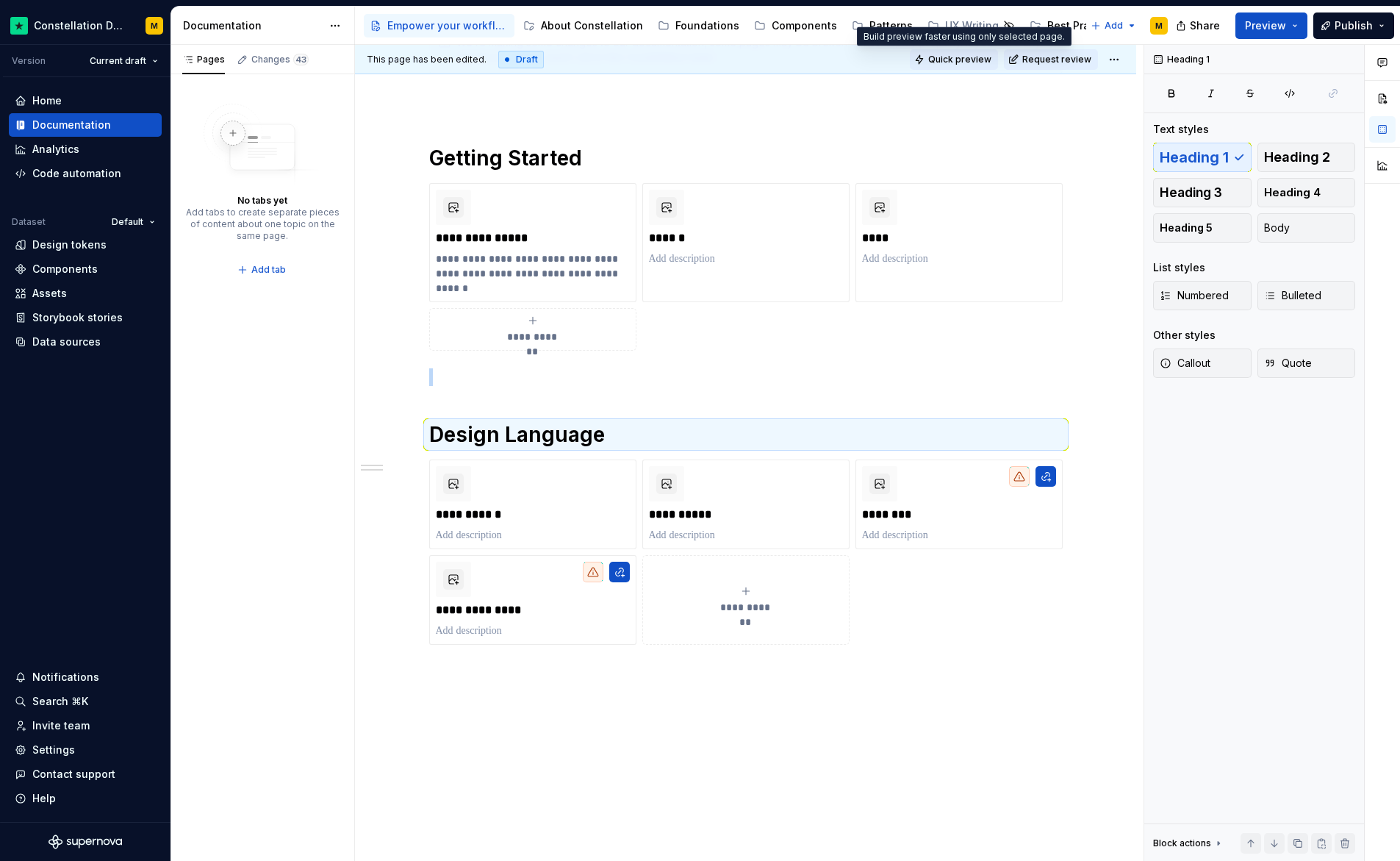
click at [971, 59] on span "Quick preview" at bounding box center [960, 59] width 63 height 12
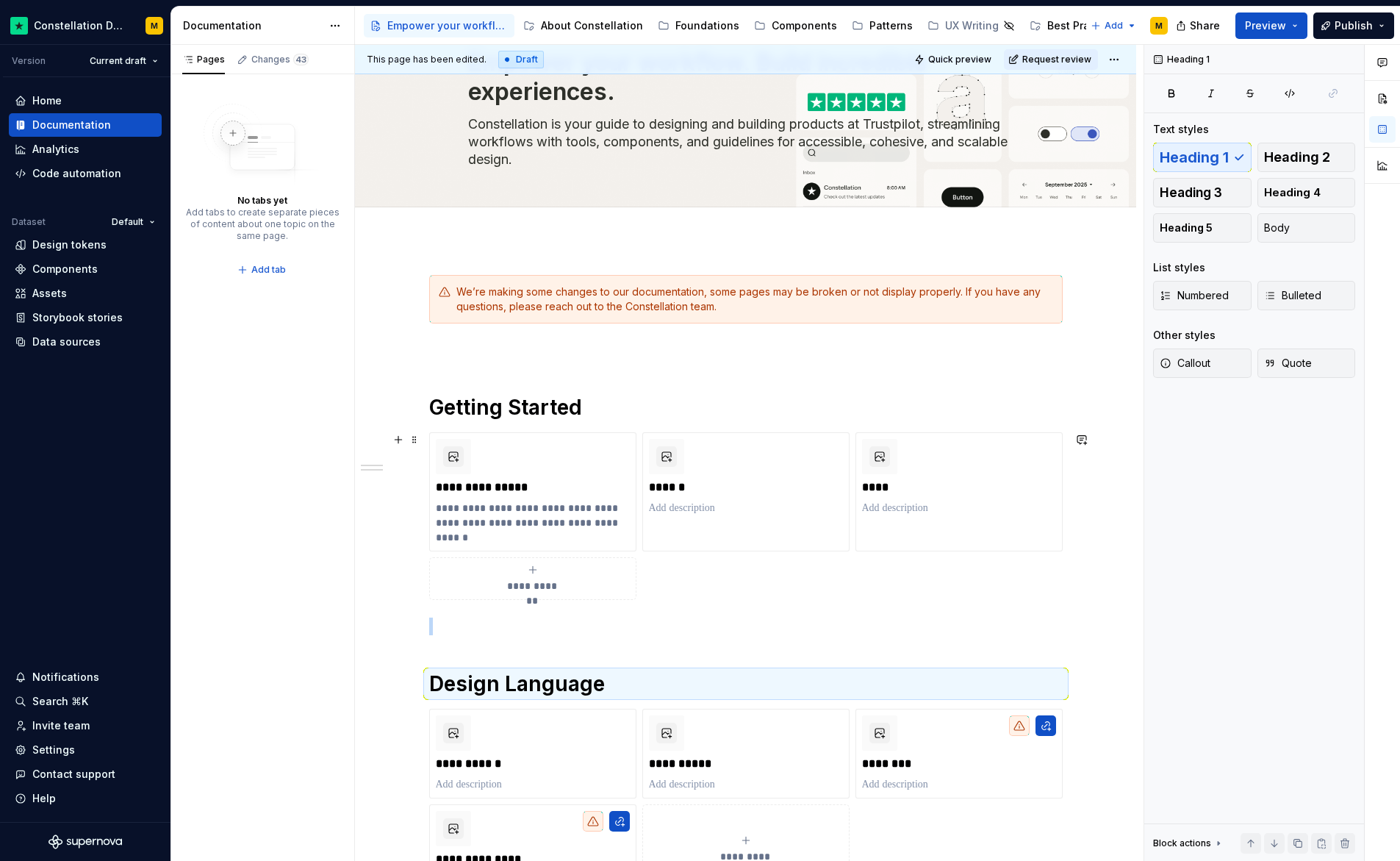
scroll to position [0, 0]
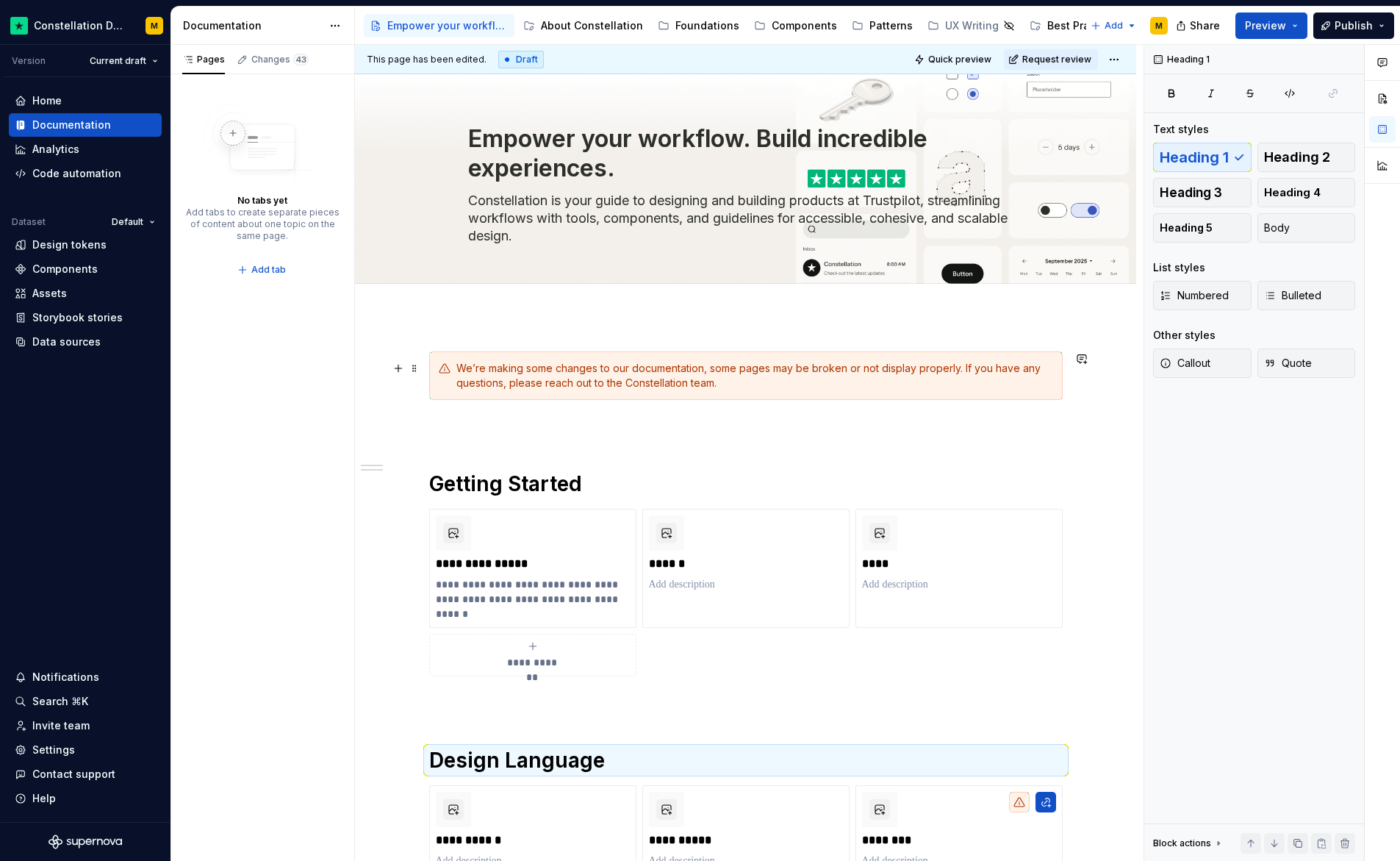
click at [471, 386] on div "We’re making some changes to our documentation, some pages may be broken or not…" at bounding box center [755, 376] width 597 height 29
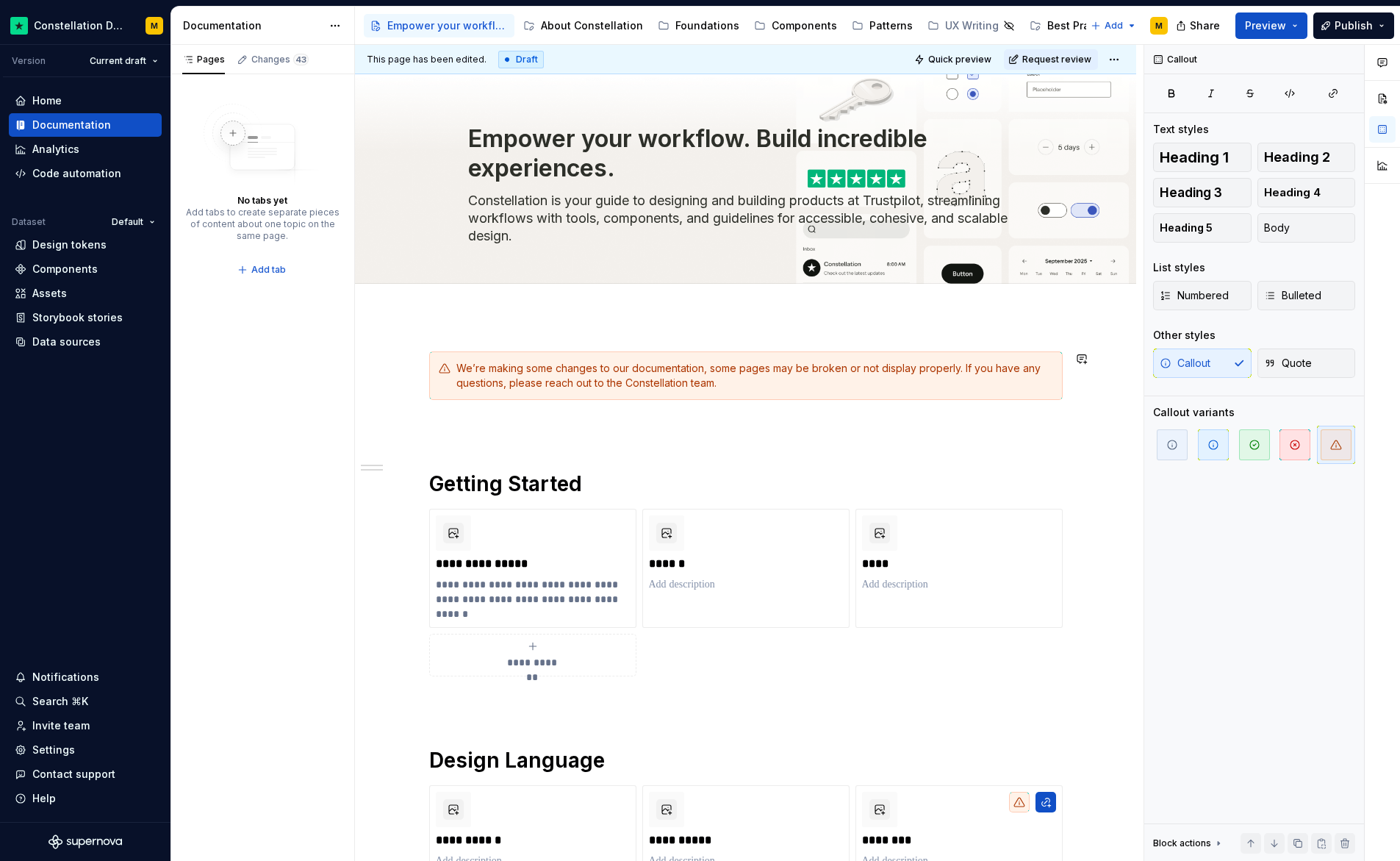
click at [447, 329] on div "**********" at bounding box center [745, 780] width 782 height 930
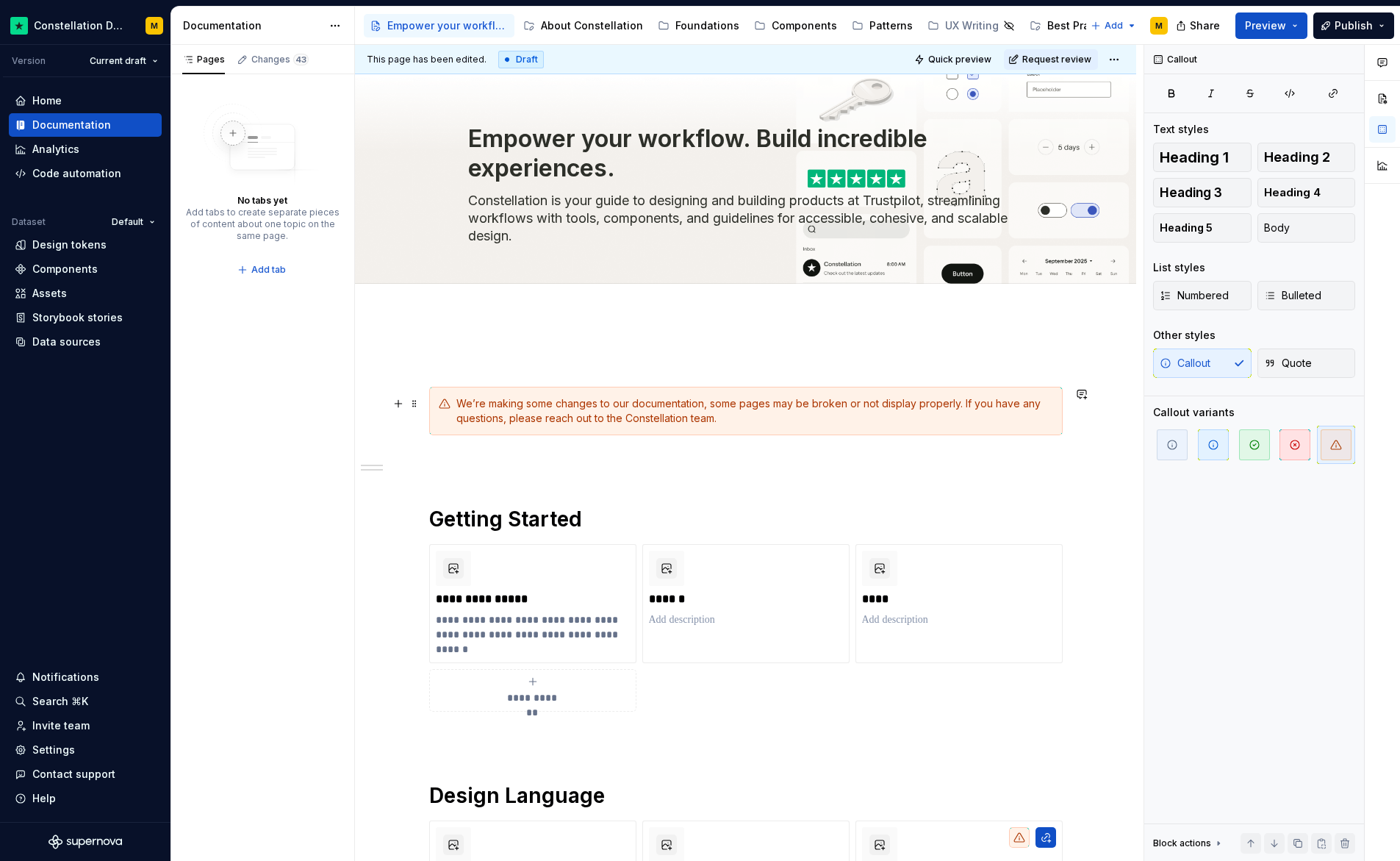
click at [544, 412] on div "We’re making some changes to our documentation, some pages may be broken or not…" at bounding box center [755, 410] width 597 height 29
click at [427, 398] on div "**********" at bounding box center [745, 798] width 782 height 965
click at [420, 399] on div "**********" at bounding box center [745, 798] width 782 height 965
click at [417, 400] on span at bounding box center [414, 404] width 12 height 21
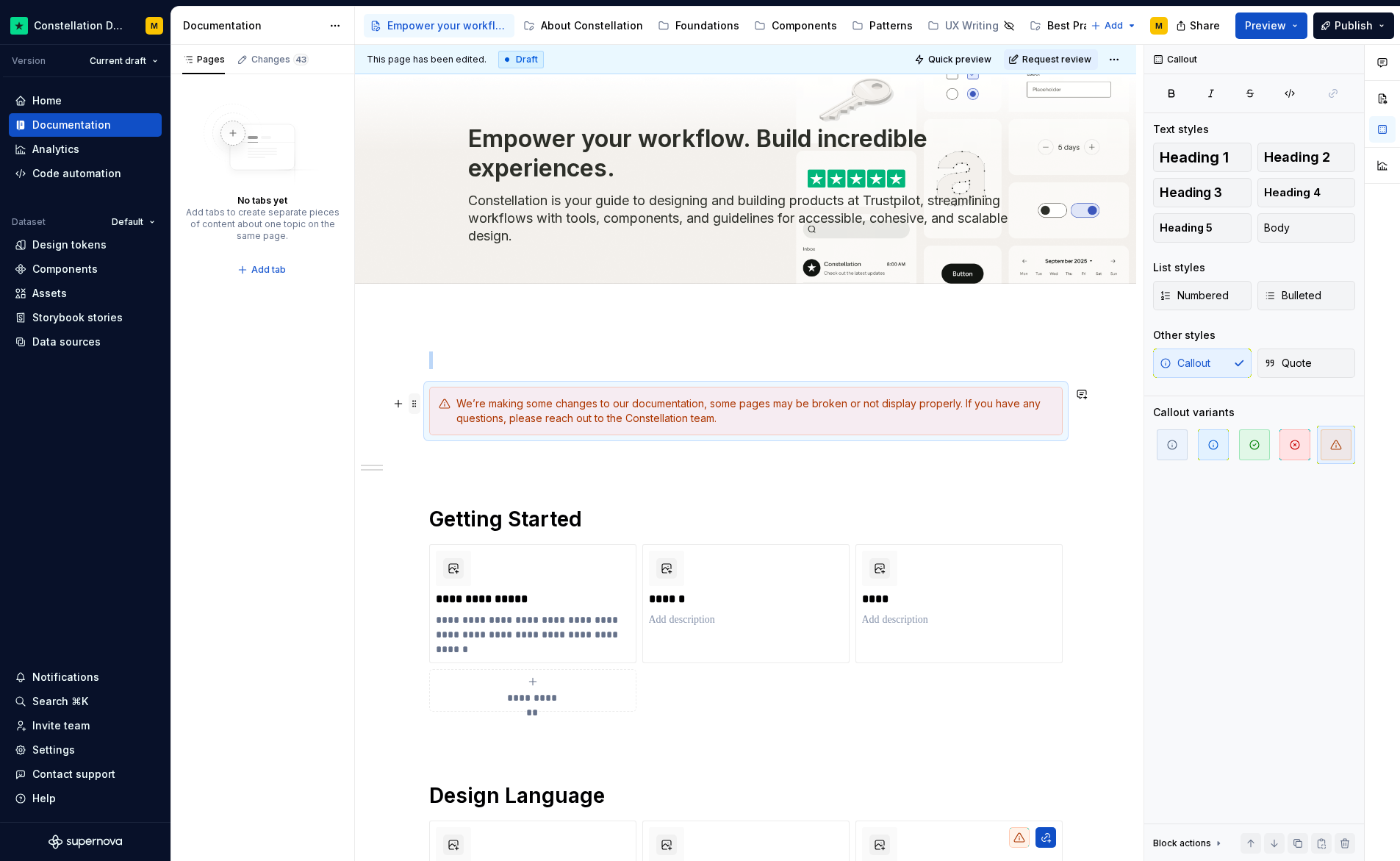
click at [410, 404] on span at bounding box center [414, 404] width 12 height 21
click at [464, 430] on div "Duplicate" at bounding box center [483, 426] width 95 height 15
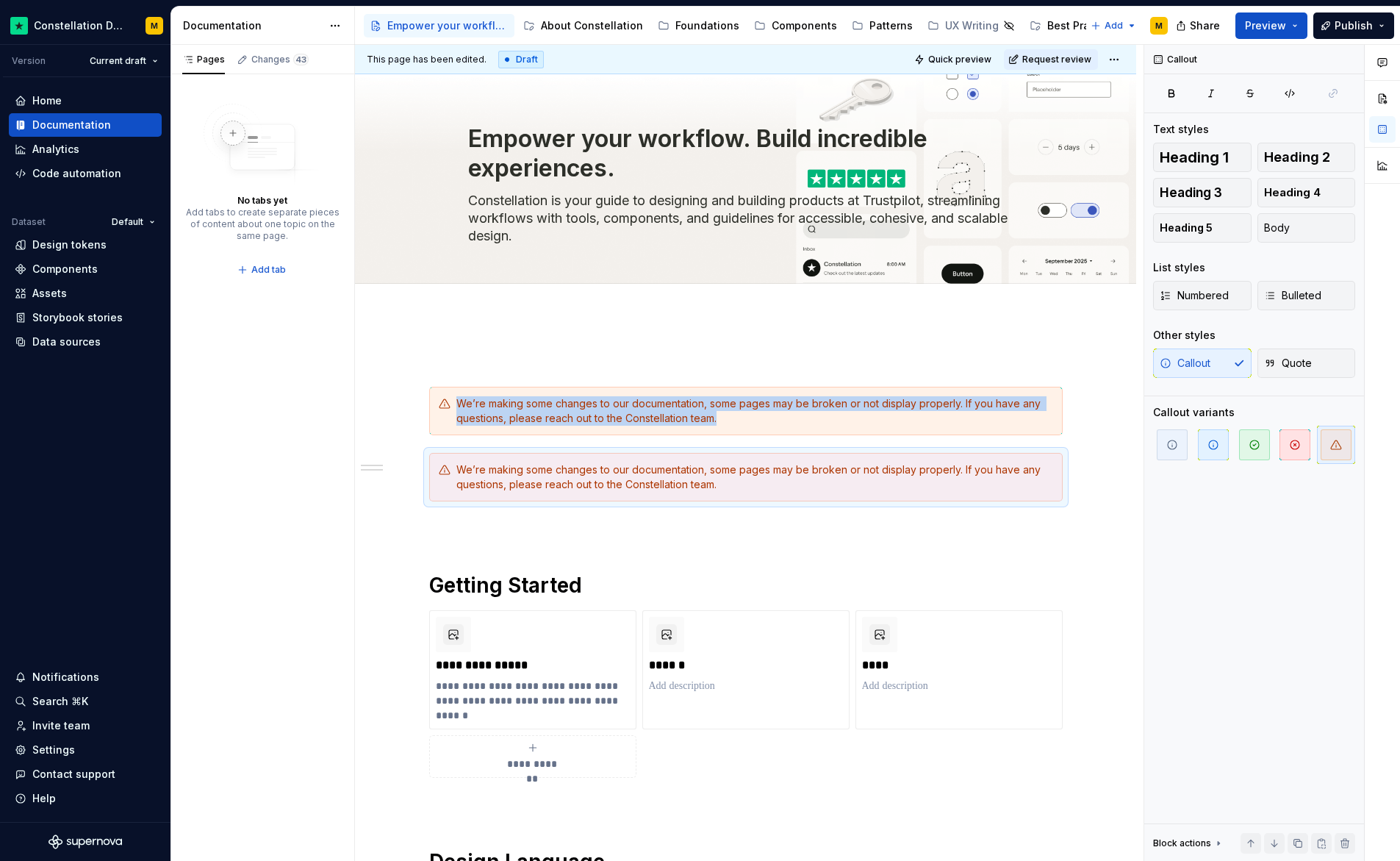
type textarea "*"
click at [1223, 447] on span "button" at bounding box center [1214, 444] width 31 height 31
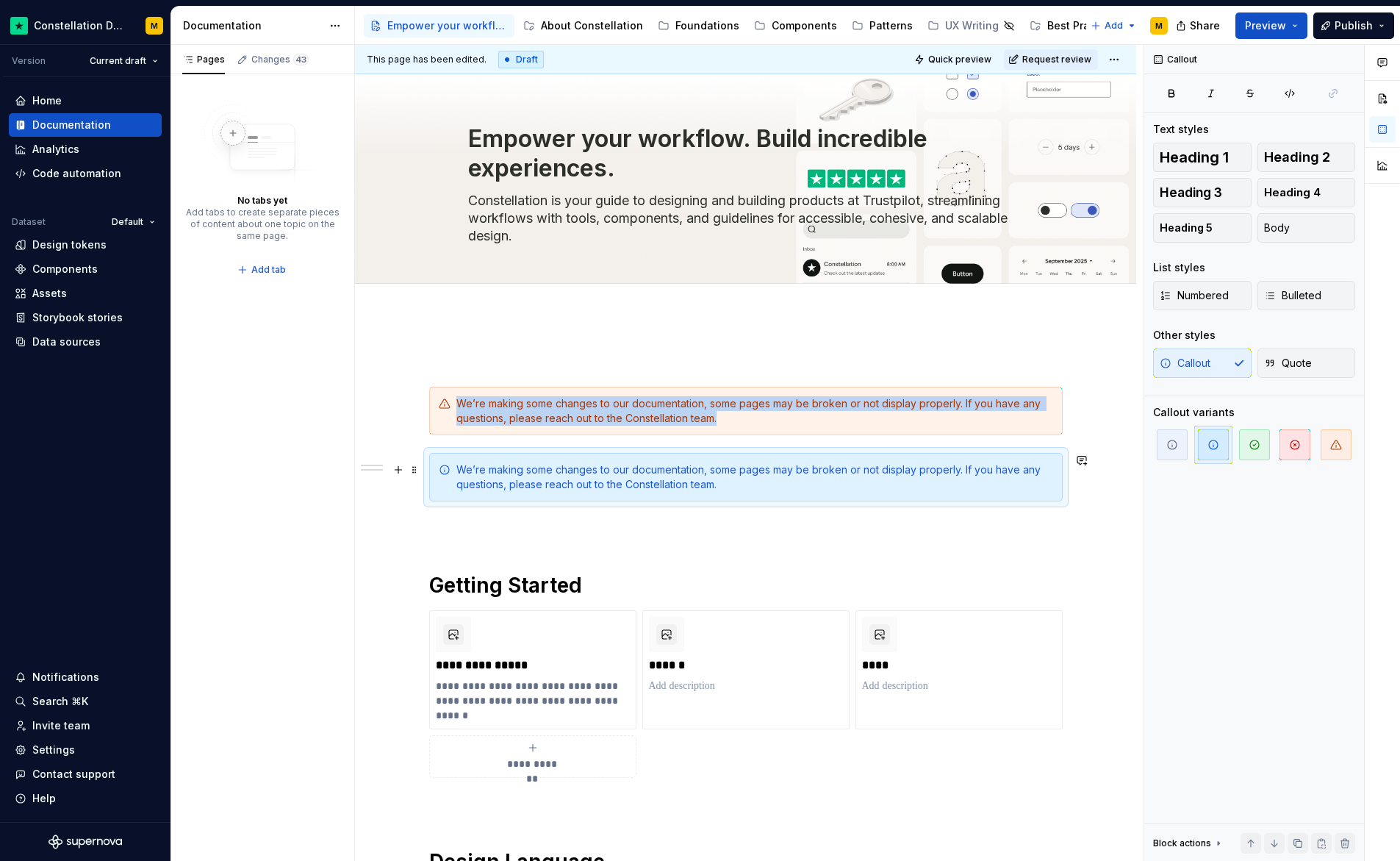
click at [579, 496] on div "We’re making some changes to our documentation, some pages may be broken or not…" at bounding box center [745, 477] width 634 height 49
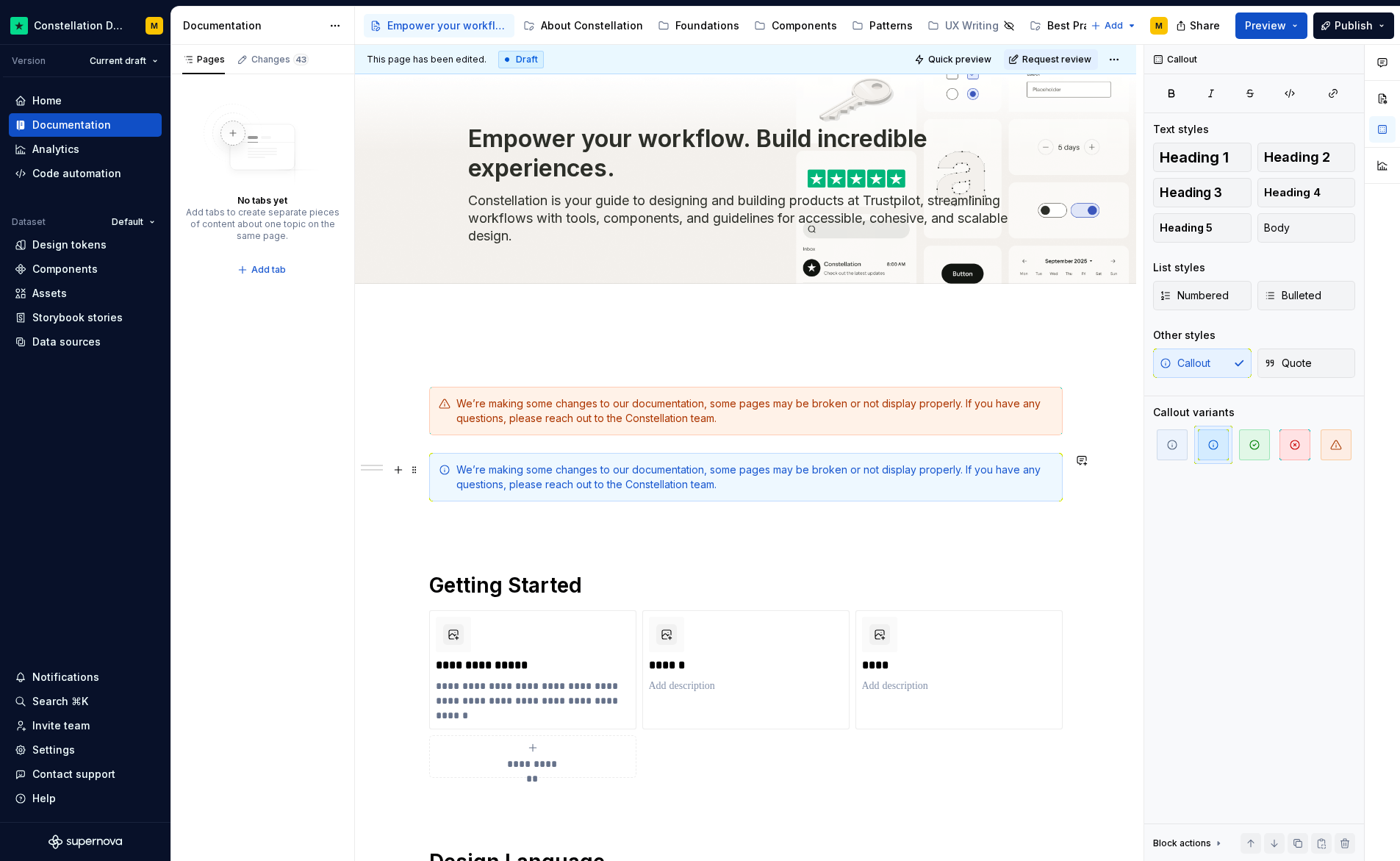
click at [538, 471] on div "We’re making some changes to our documentation, some pages may be broken or not…" at bounding box center [755, 477] width 597 height 29
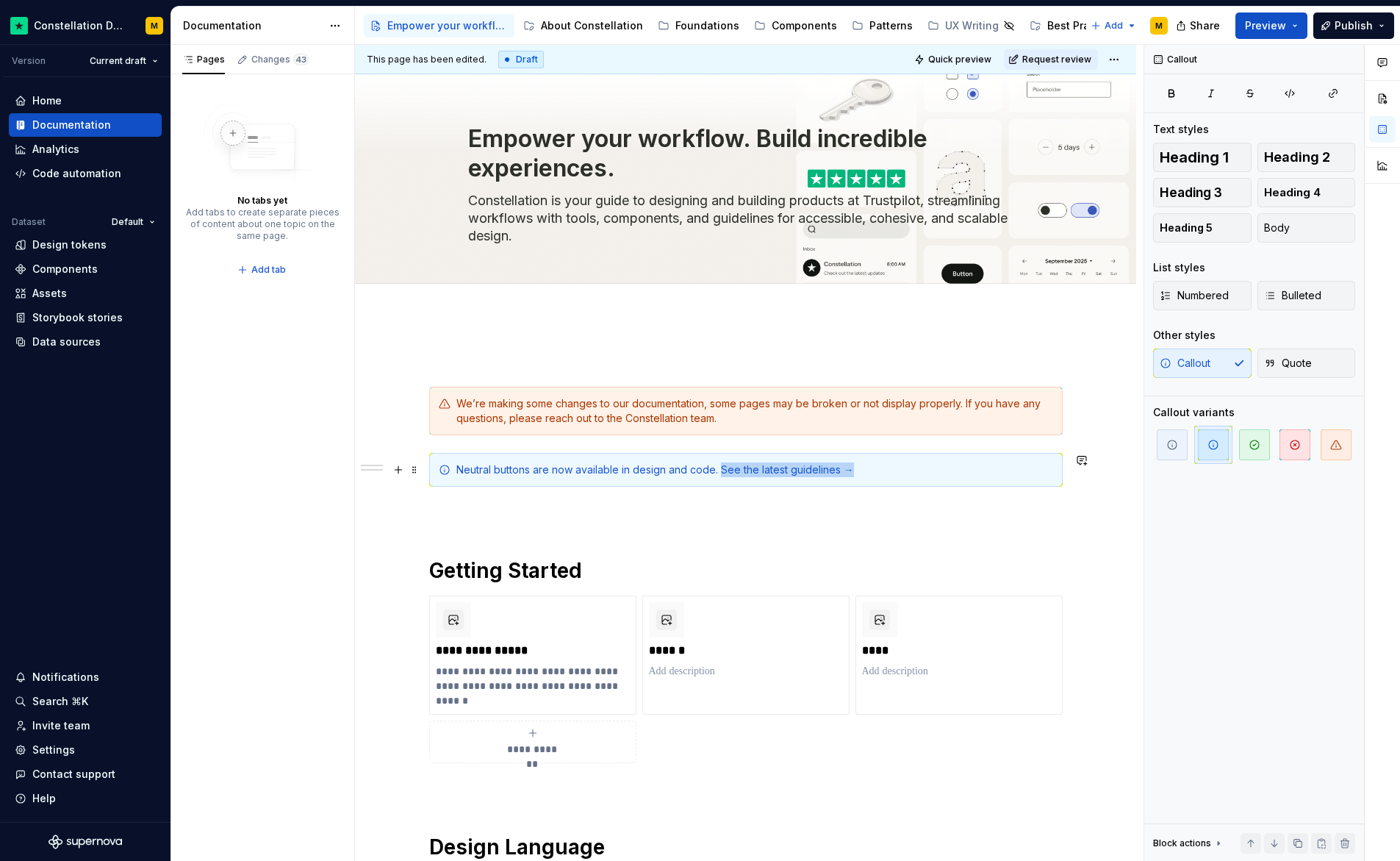
click at [721, 468] on div "Neutral buttons are now available in design and code. See the latest guidelines…" at bounding box center [755, 469] width 597 height 15
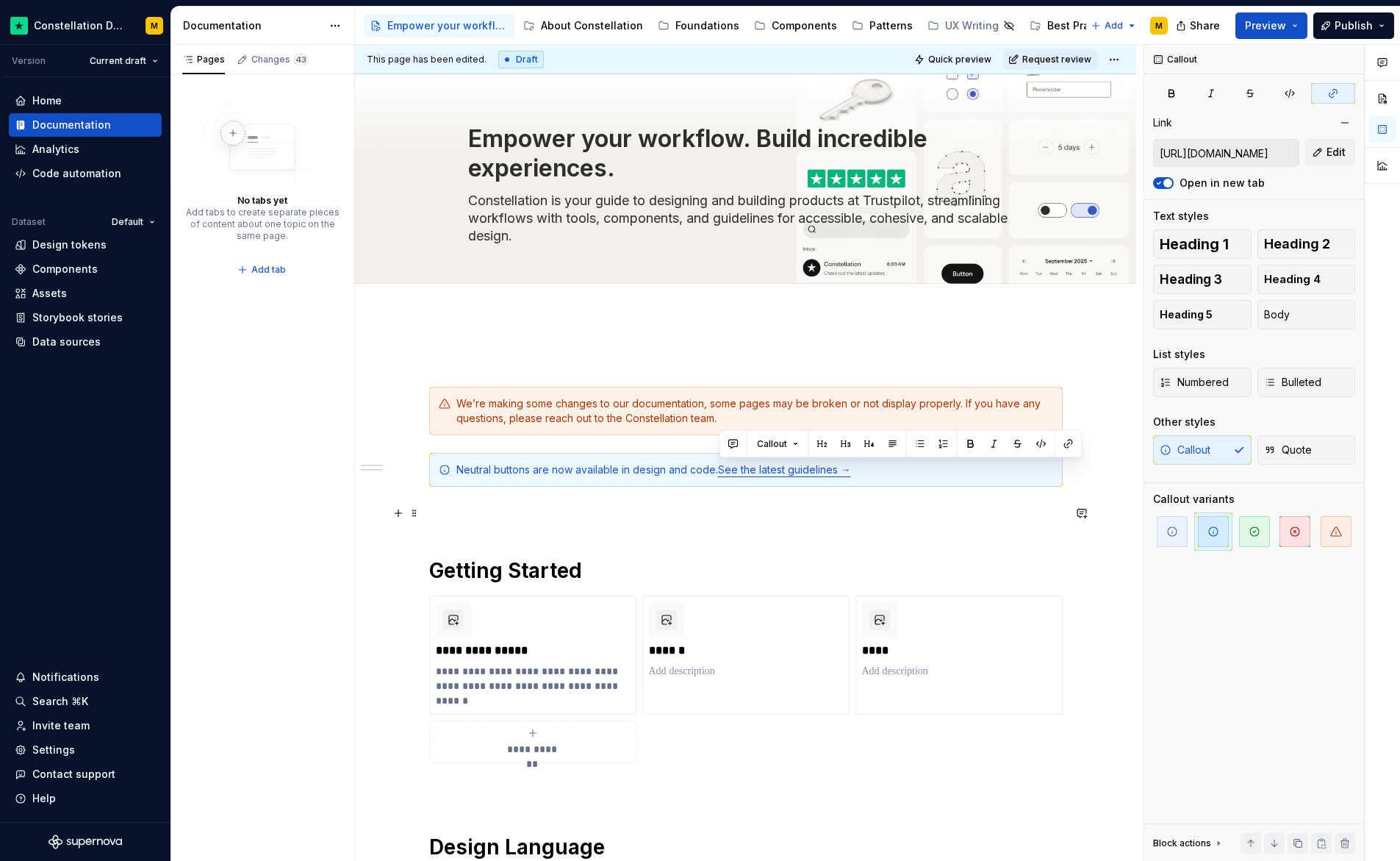
click at [865, 519] on p at bounding box center [745, 513] width 634 height 18
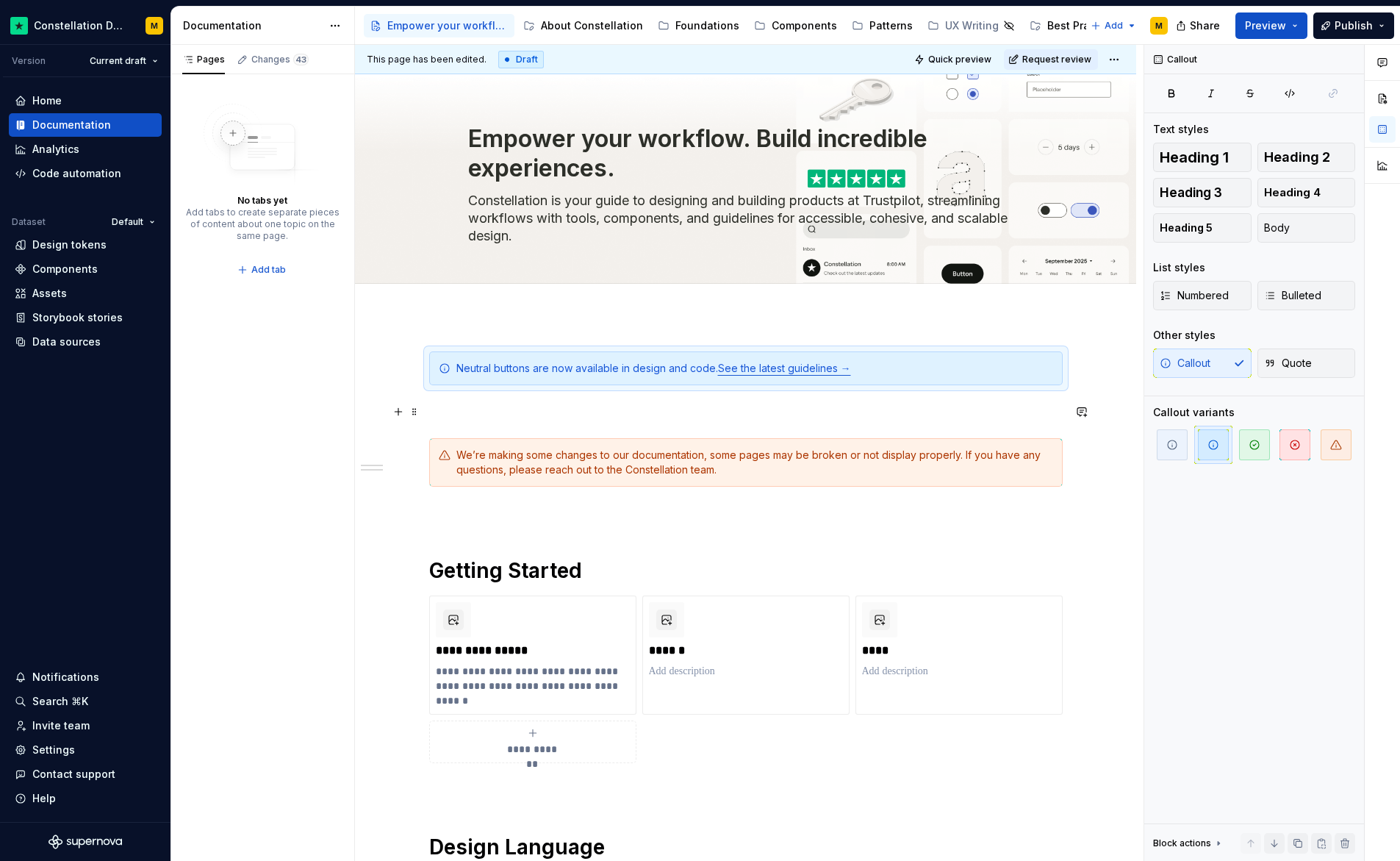
click at [454, 416] on p at bounding box center [745, 411] width 634 height 18
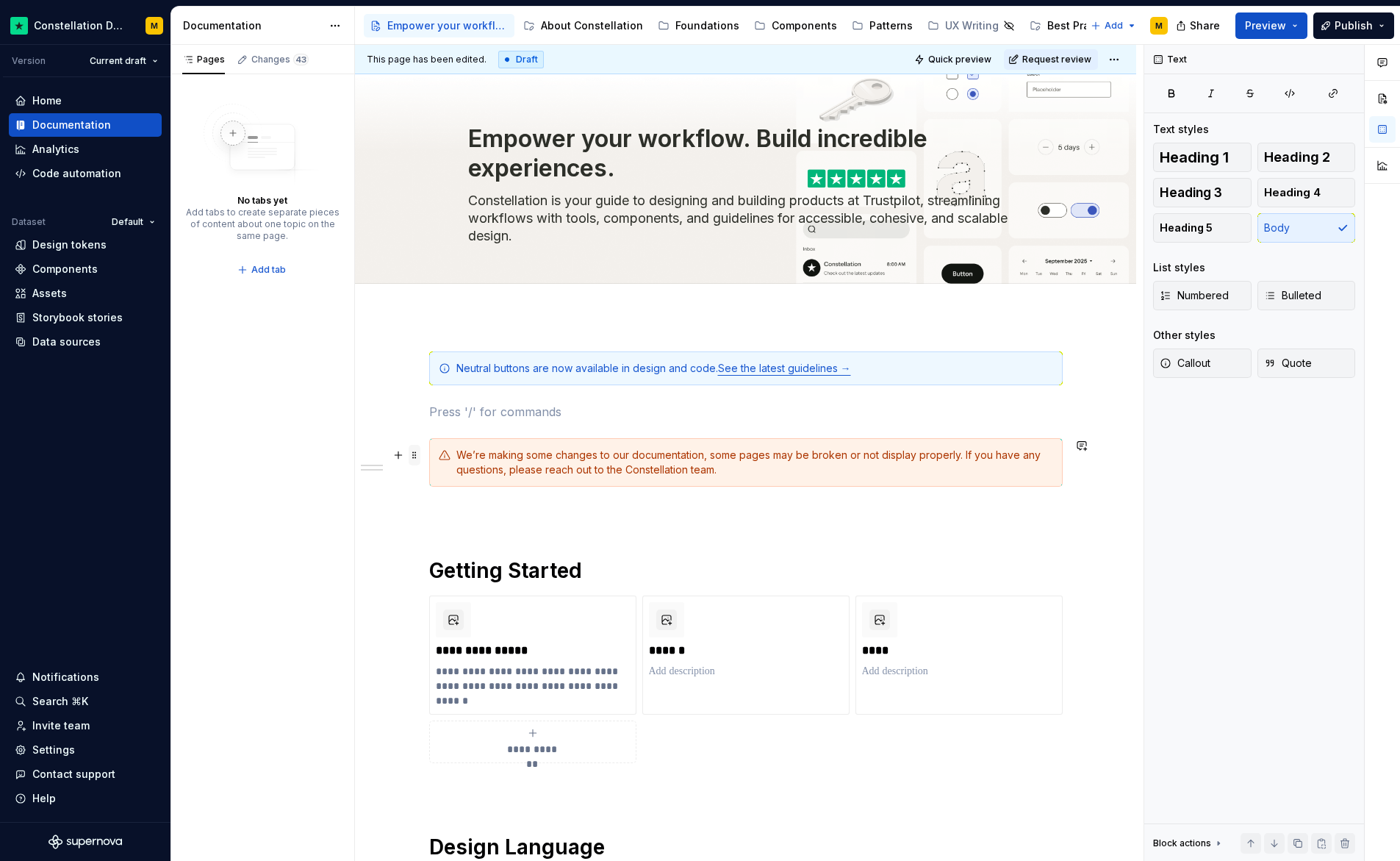
click at [410, 457] on span at bounding box center [414, 454] width 12 height 21
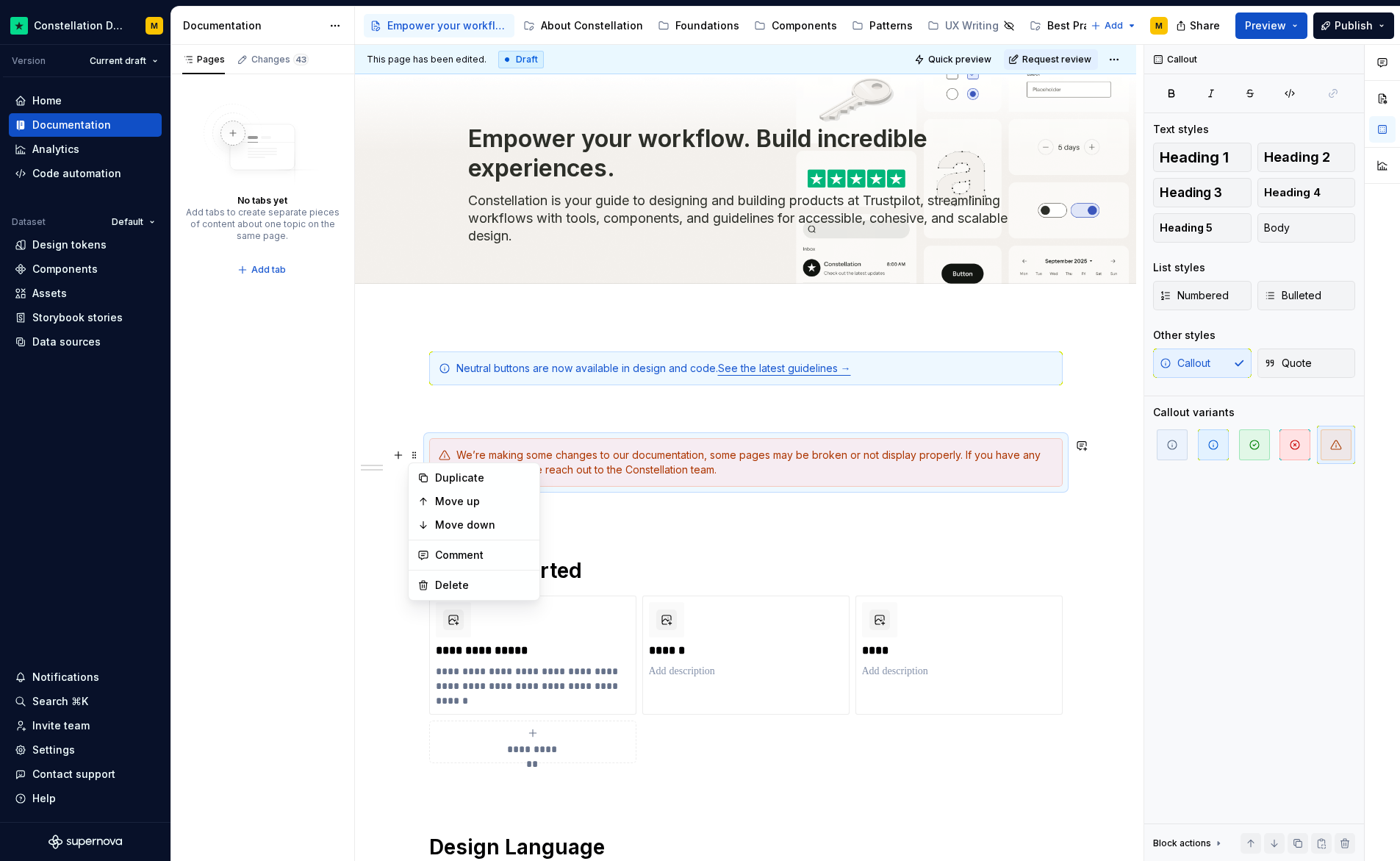
click at [464, 419] on p at bounding box center [745, 411] width 634 height 18
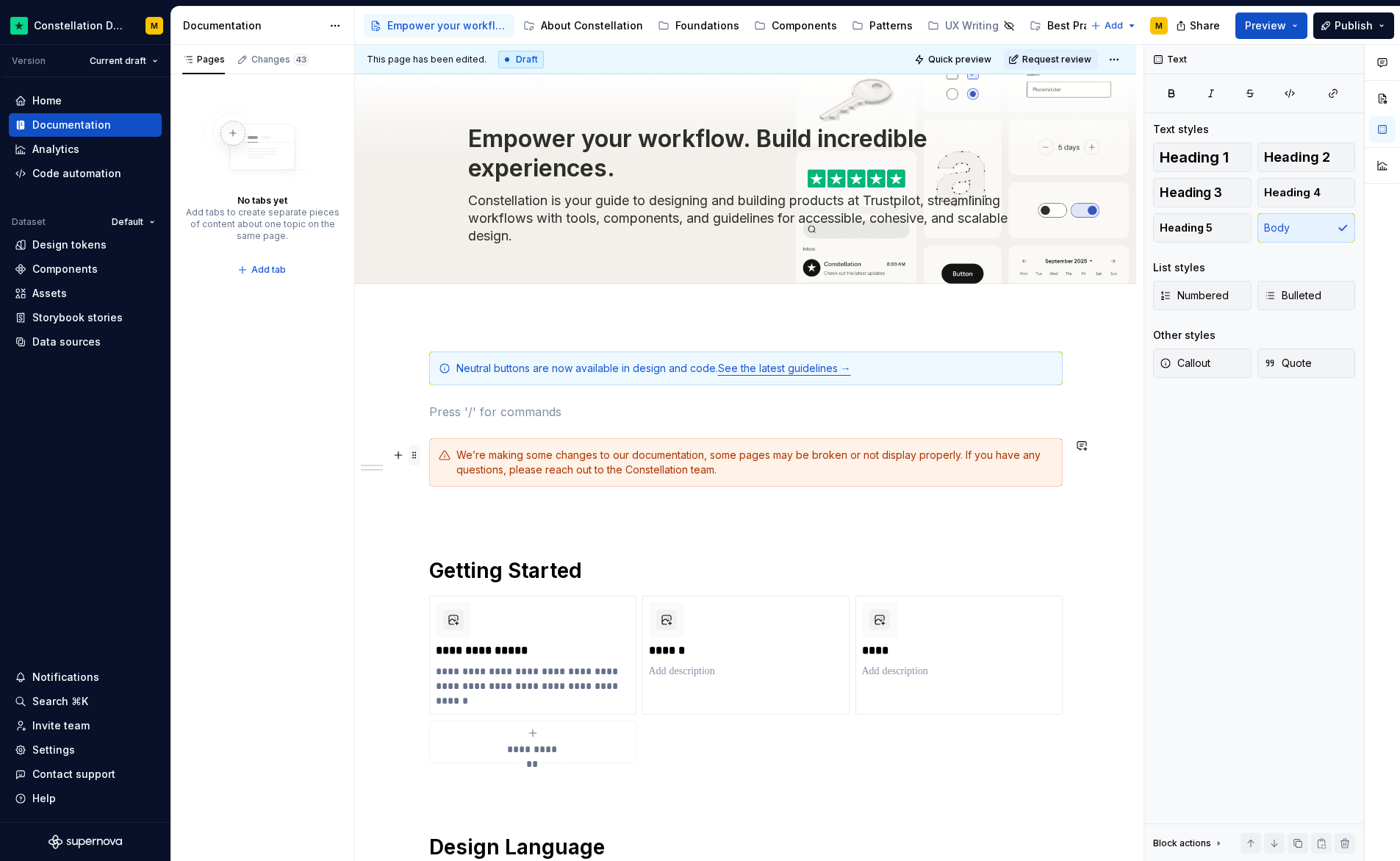
click at [416, 451] on span at bounding box center [414, 454] width 12 height 21
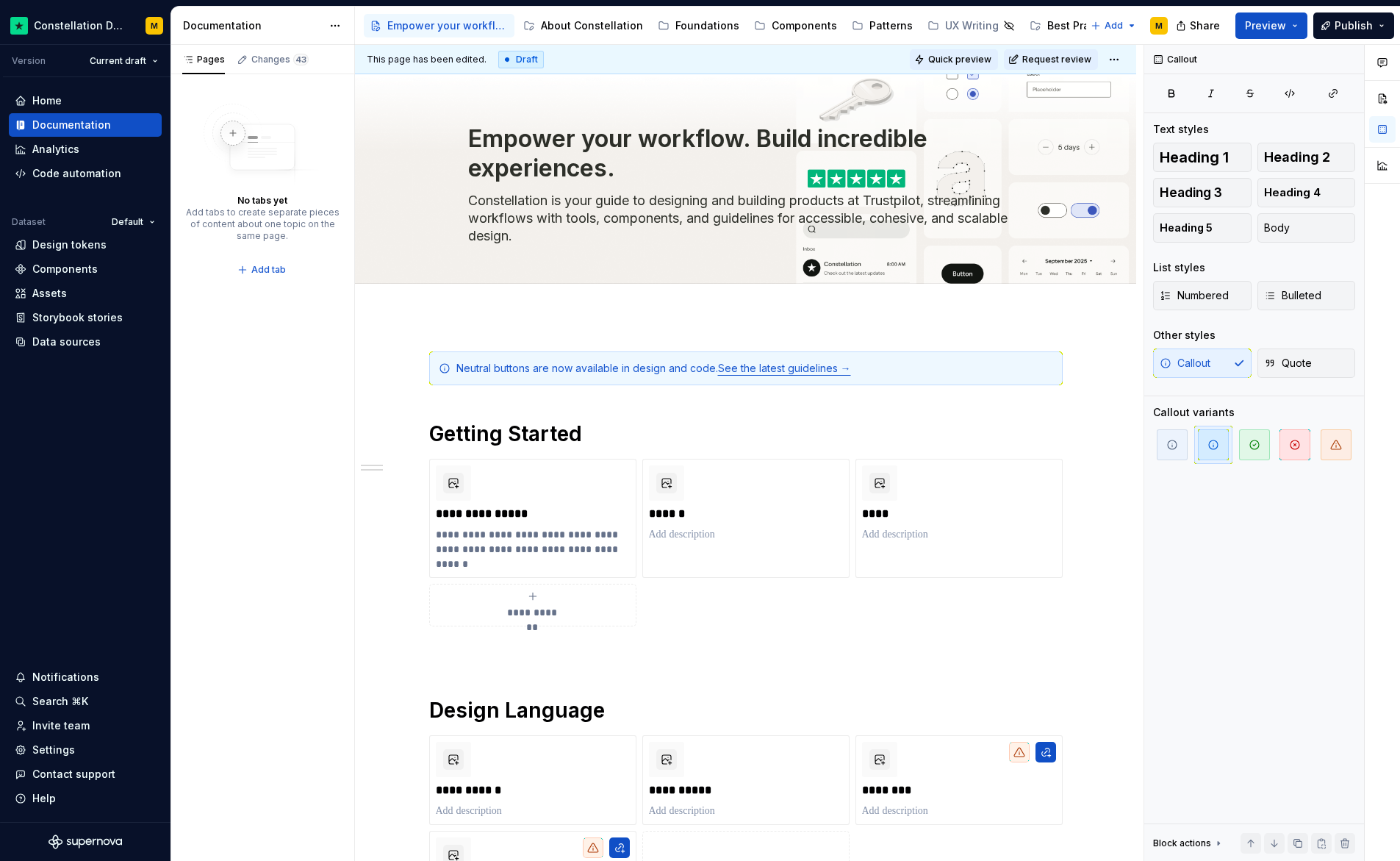
click at [985, 65] on button "Quick preview" at bounding box center [954, 59] width 89 height 21
click at [1248, 26] on button "Preview" at bounding box center [1272, 25] width 72 height 26
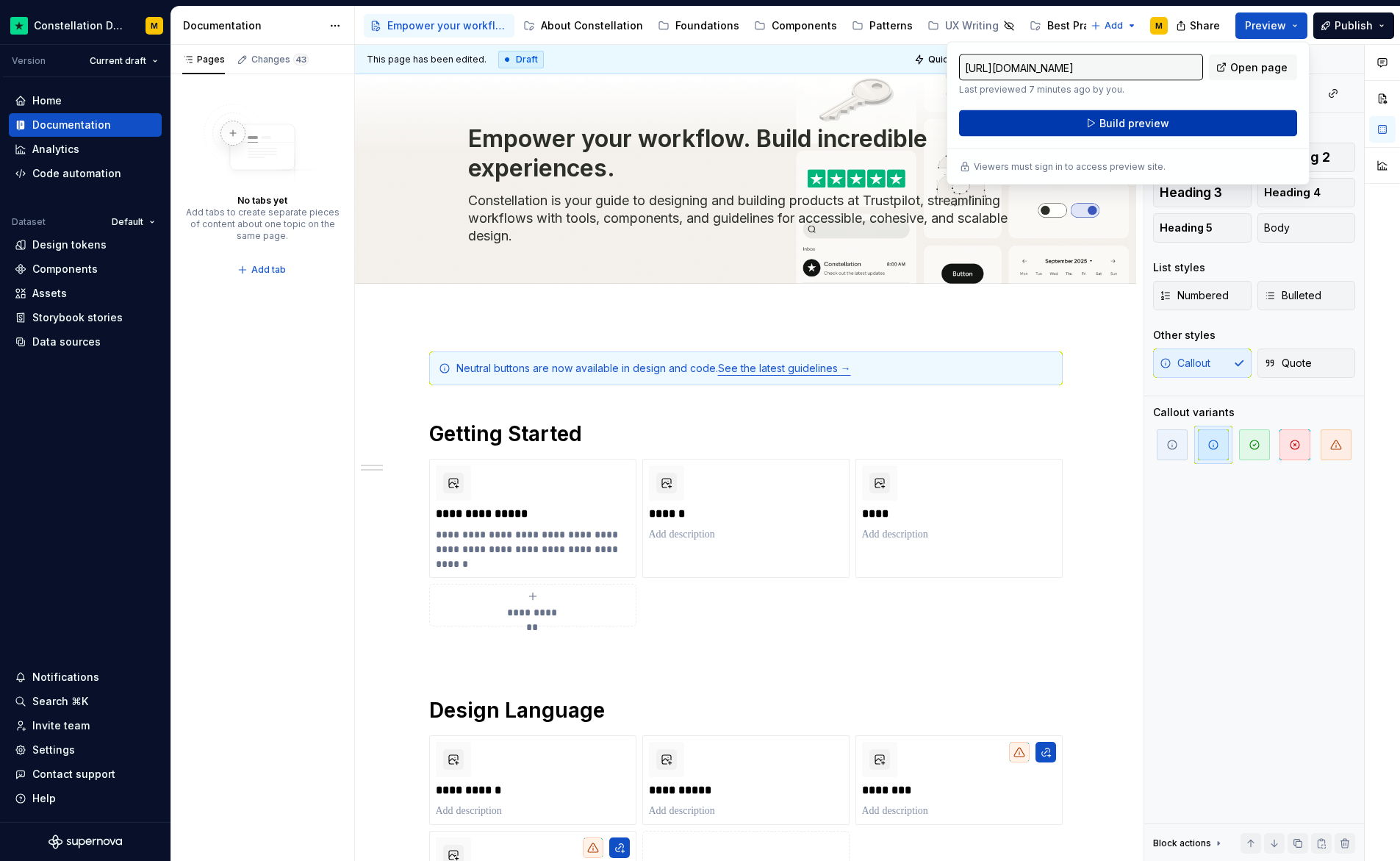
click at [1139, 122] on span "Build preview" at bounding box center [1134, 123] width 70 height 15
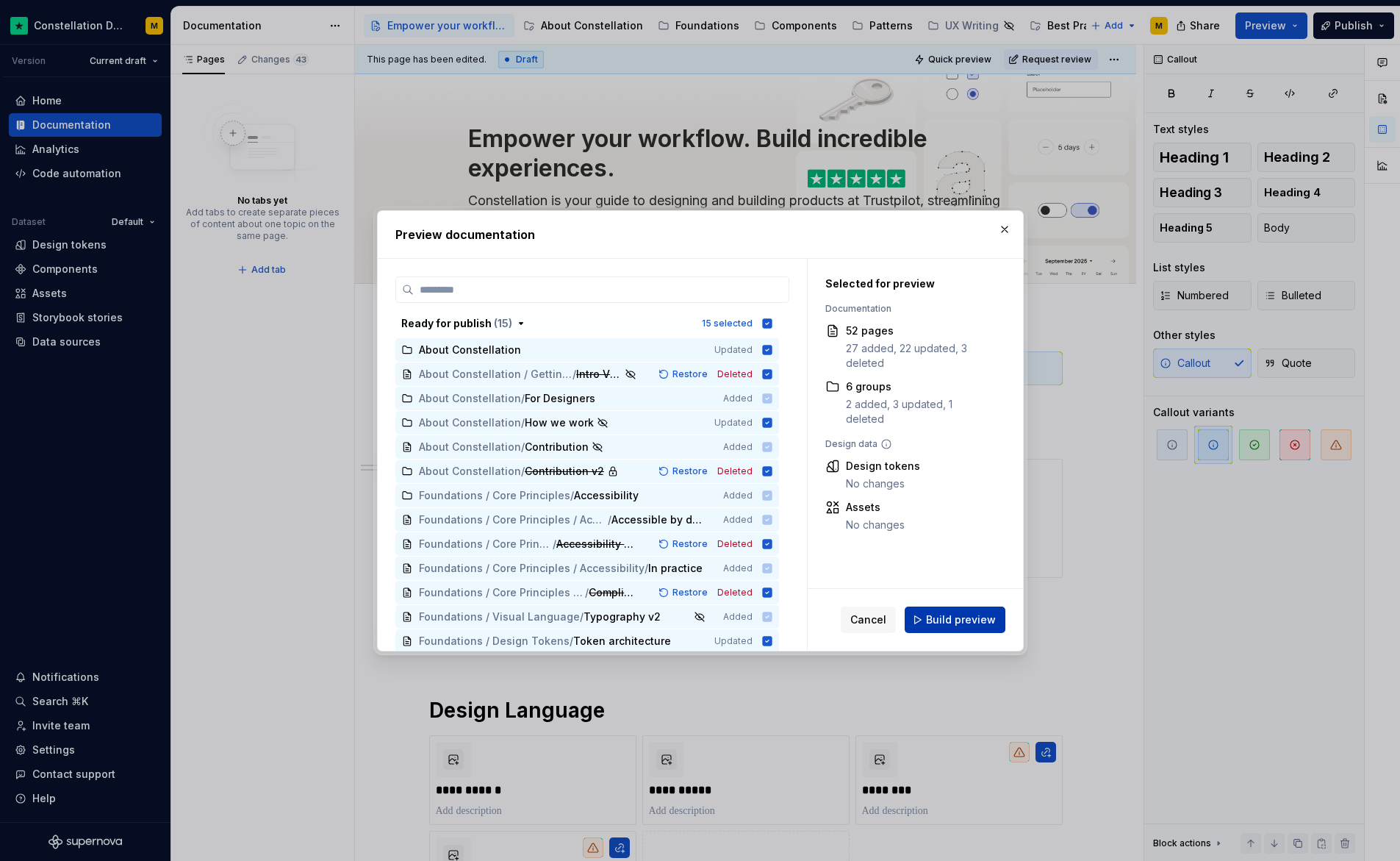
click at [964, 614] on span "Build preview" at bounding box center [961, 619] width 70 height 15
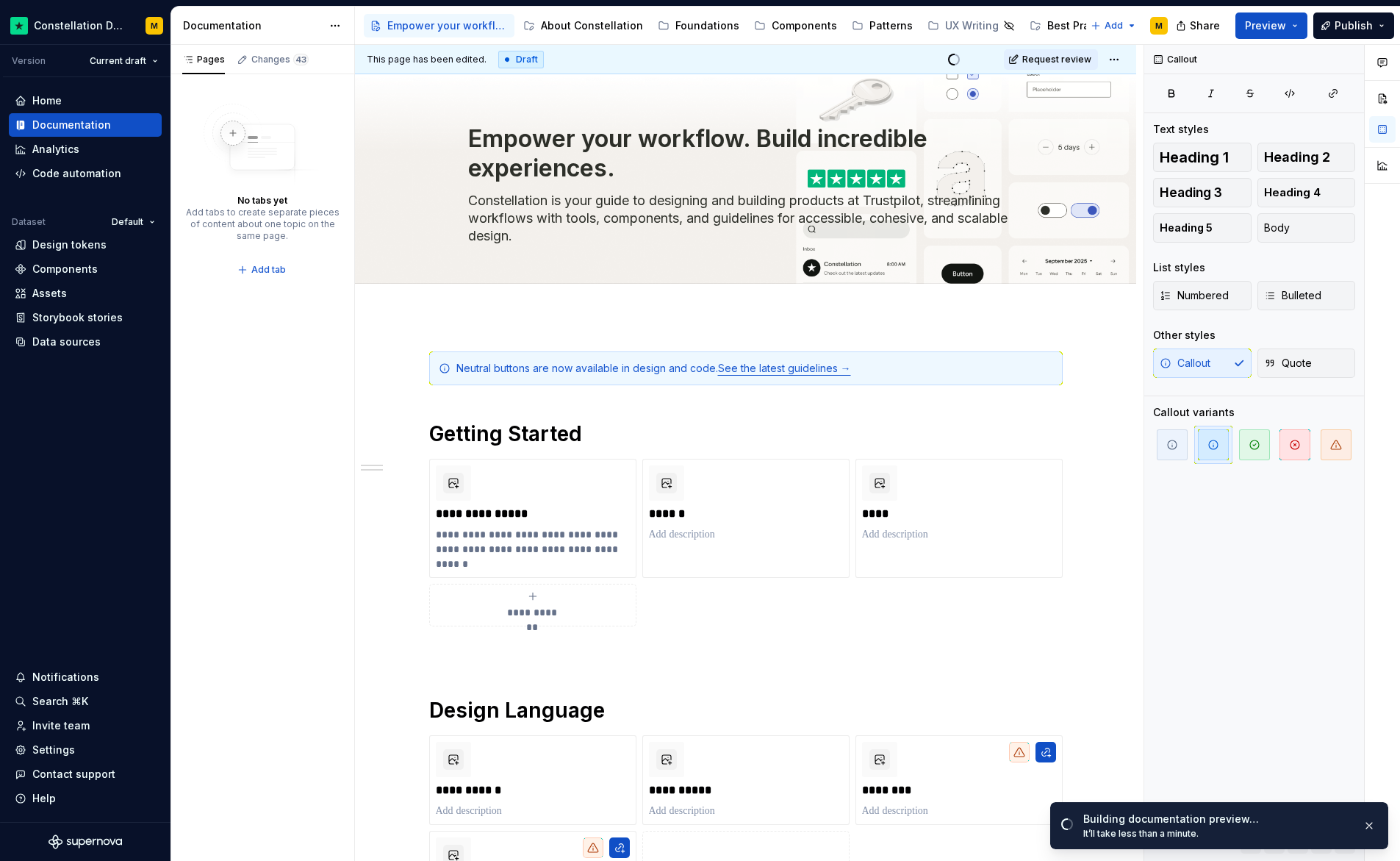
type textarea "*"
click at [66, 150] on div "Analytics" at bounding box center [55, 149] width 47 height 15
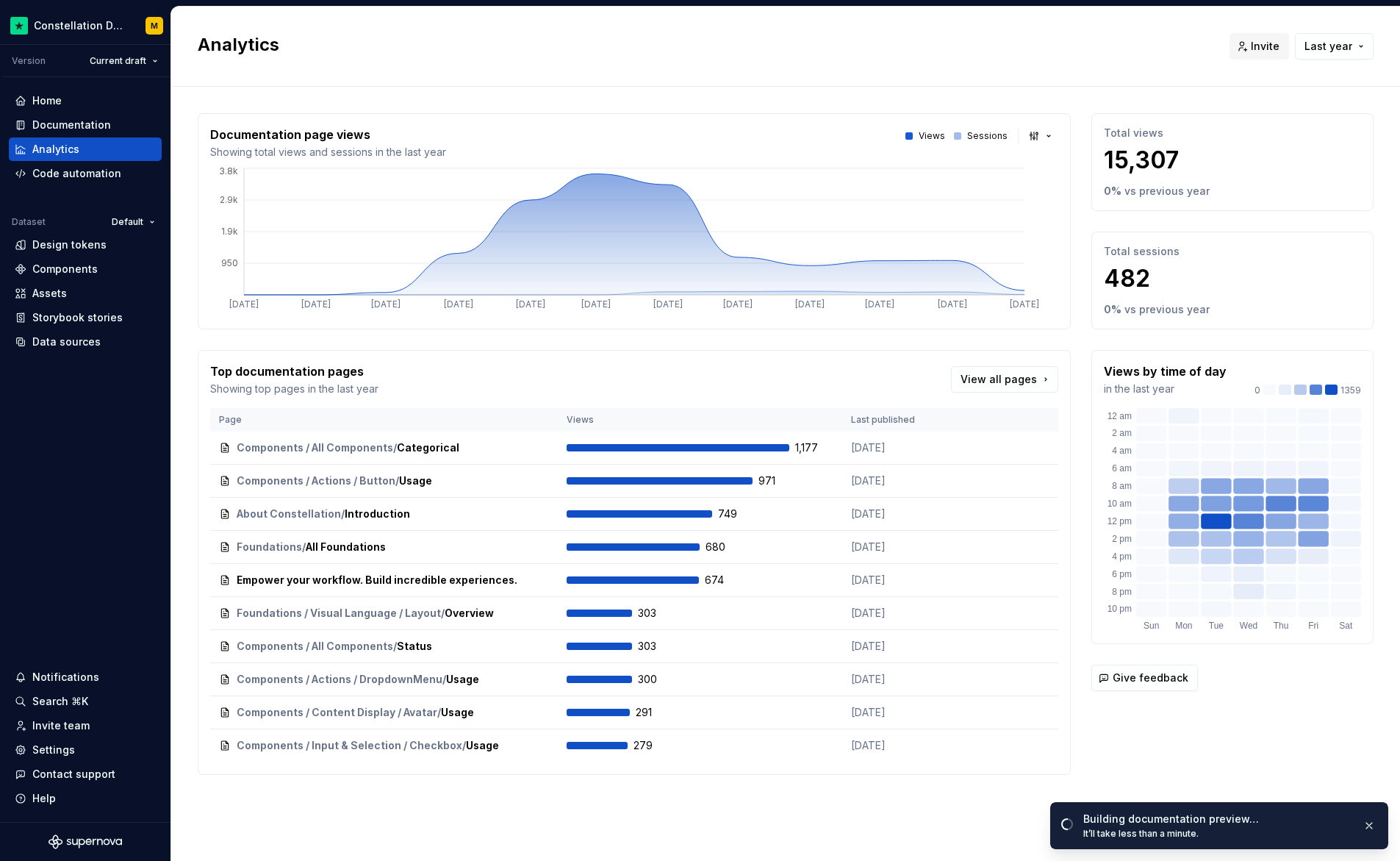
click at [1060, 137] on div "Documentation page views Showing total views and sessions in the last year View…" at bounding box center [635, 221] width 873 height 216
click at [1042, 140] on button "button" at bounding box center [1042, 136] width 34 height 21
click at [1040, 138] on html "Constellation Design System M Version Current draft Home Documentation Analytic…" at bounding box center [700, 430] width 1400 height 861
click at [86, 105] on div "Home" at bounding box center [85, 100] width 141 height 15
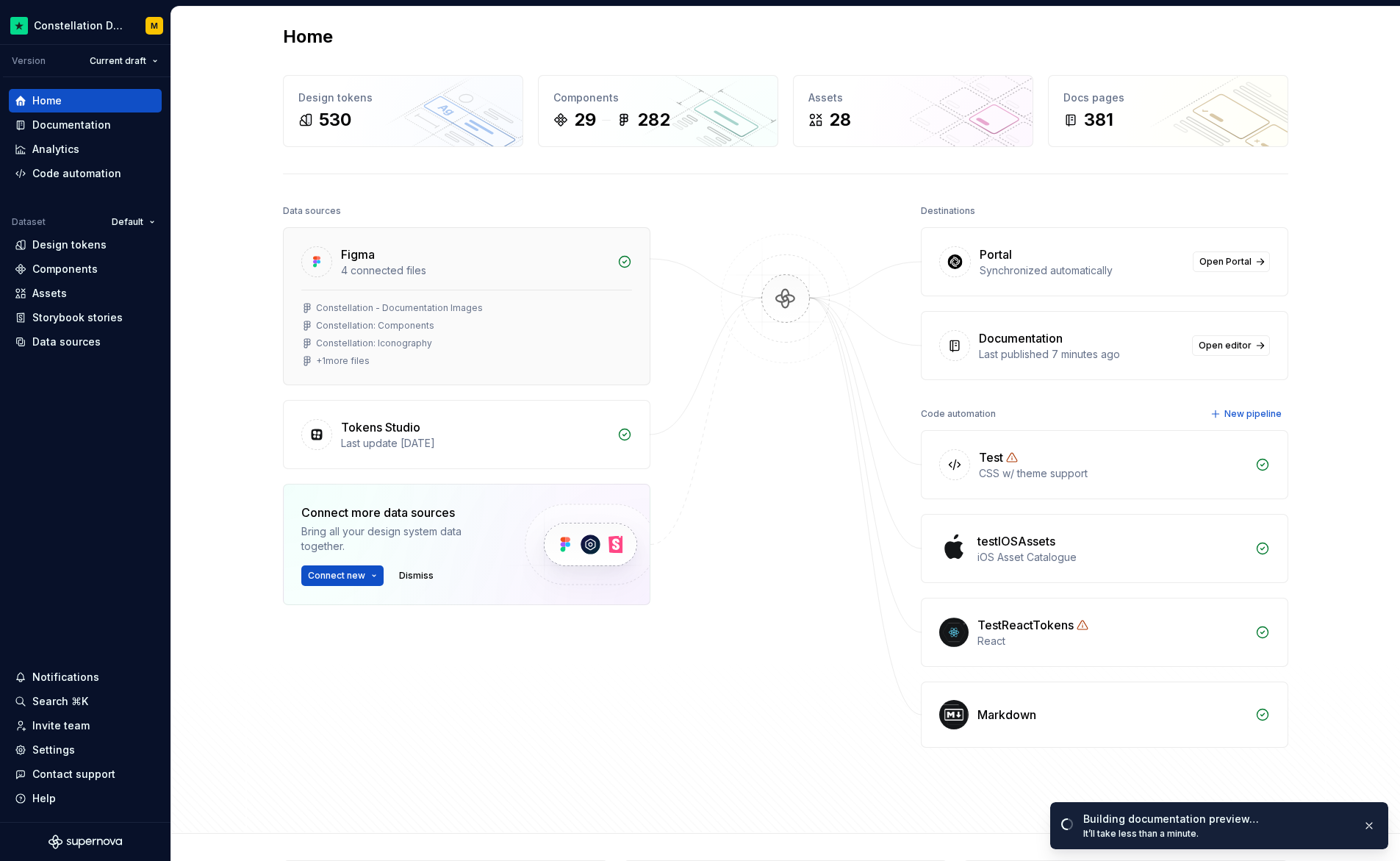
scroll to position [106, 0]
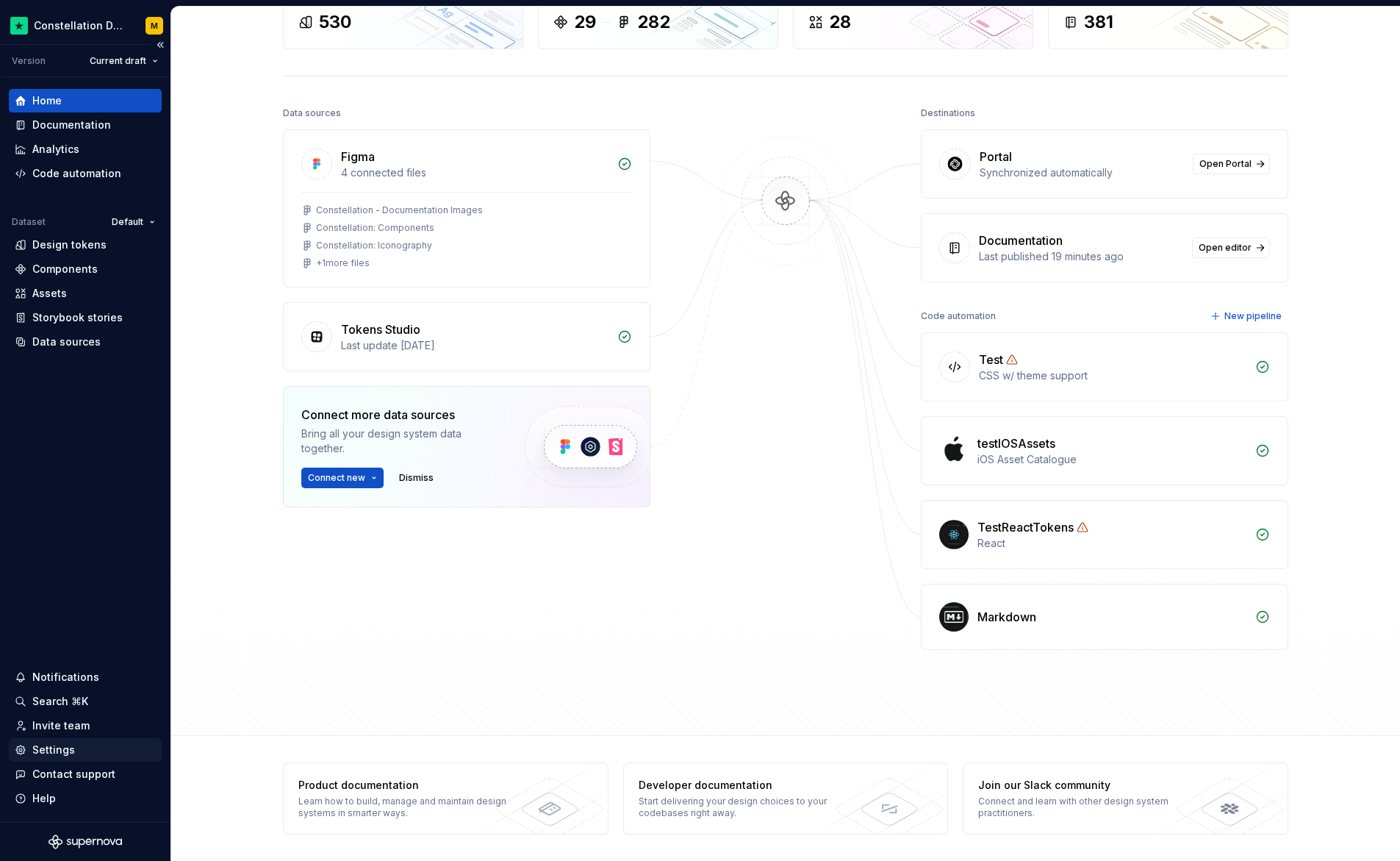
click at [73, 750] on div "Settings" at bounding box center [85, 749] width 141 height 15
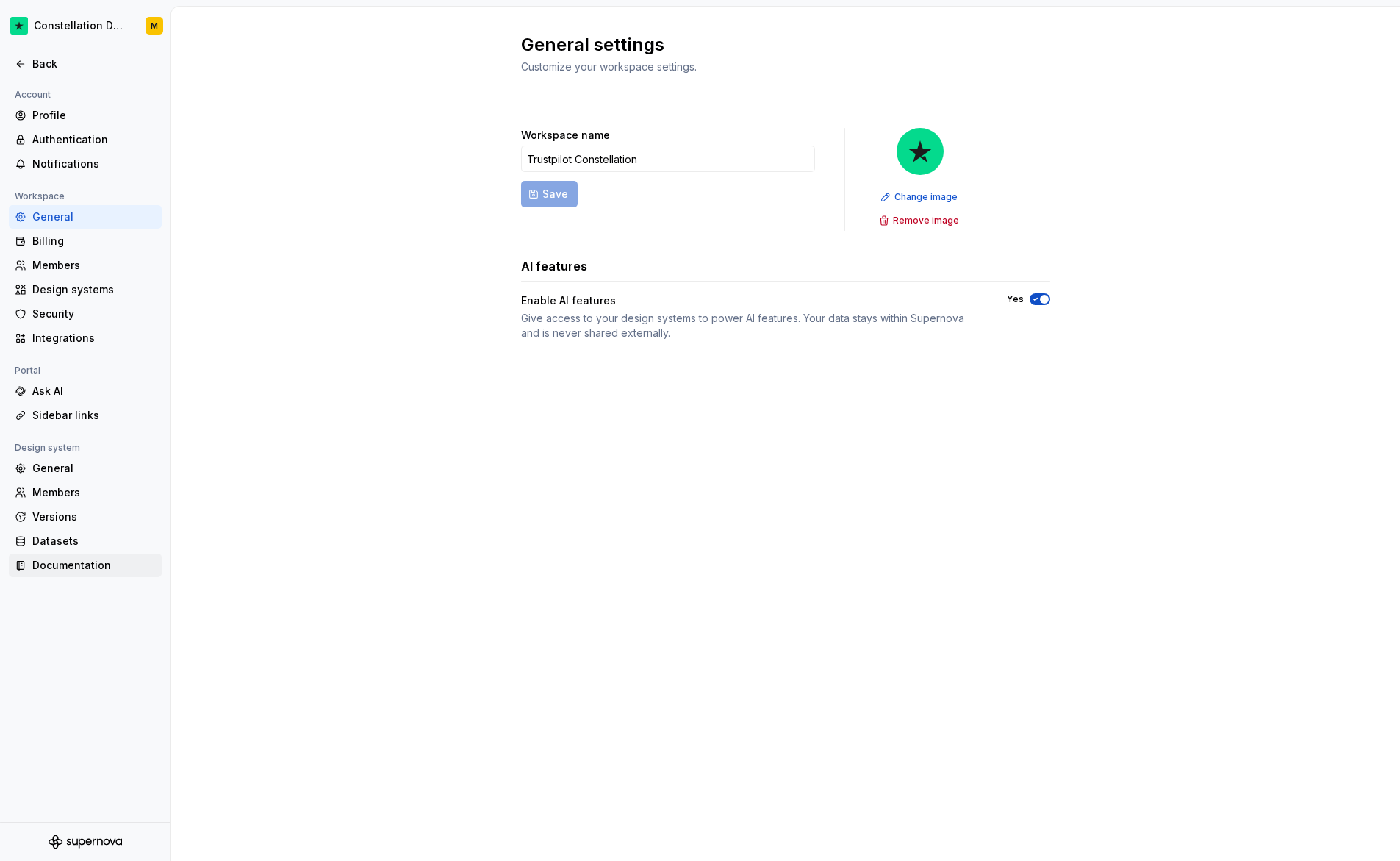
click at [66, 562] on div "Documentation" at bounding box center [94, 565] width 123 height 15
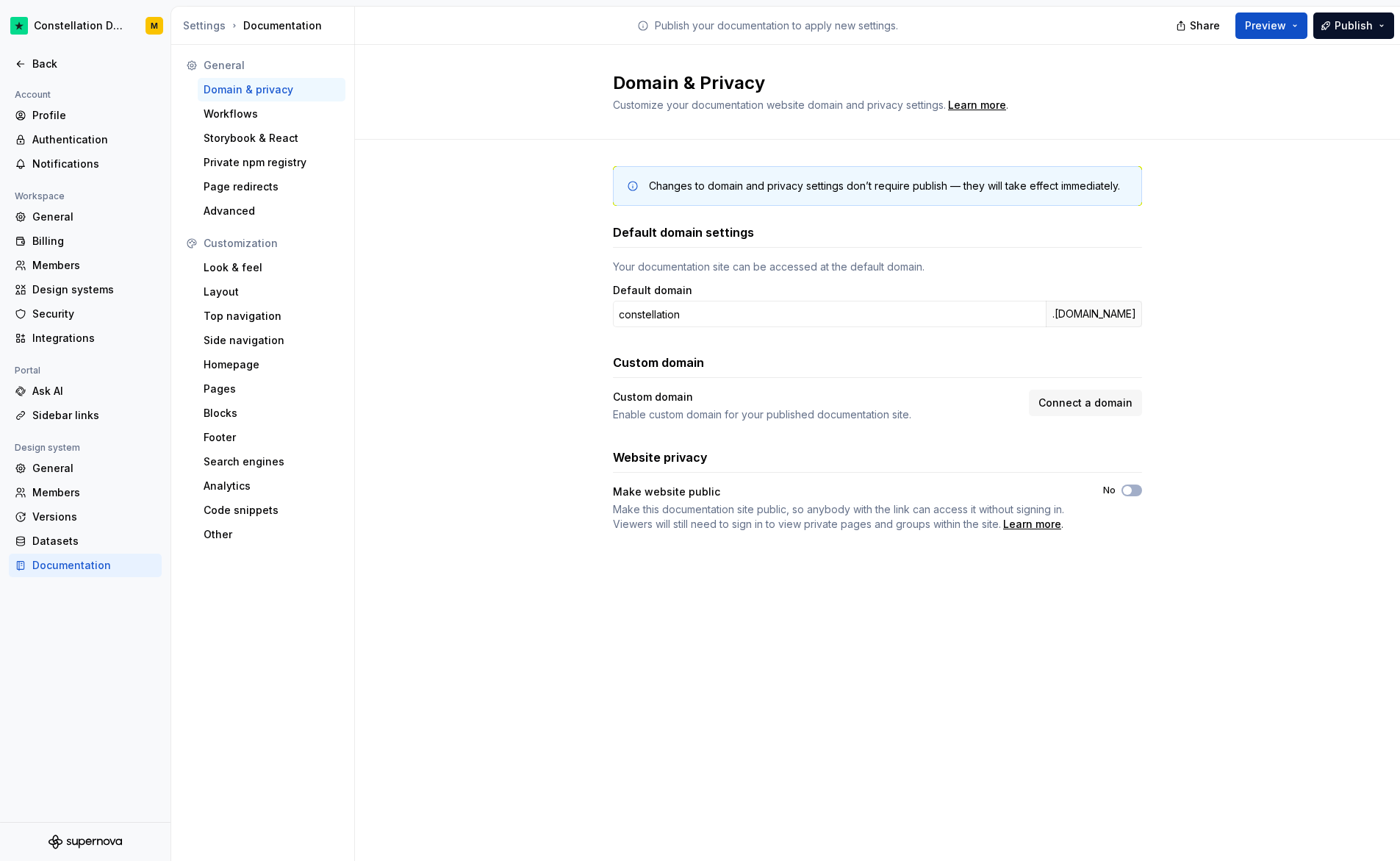
click at [250, 255] on div "Customization Look & feel Layout Top navigation Side navigation Homepage Pages …" at bounding box center [263, 389] width 166 height 315
click at [239, 262] on div "Look & feel" at bounding box center [271, 267] width 136 height 15
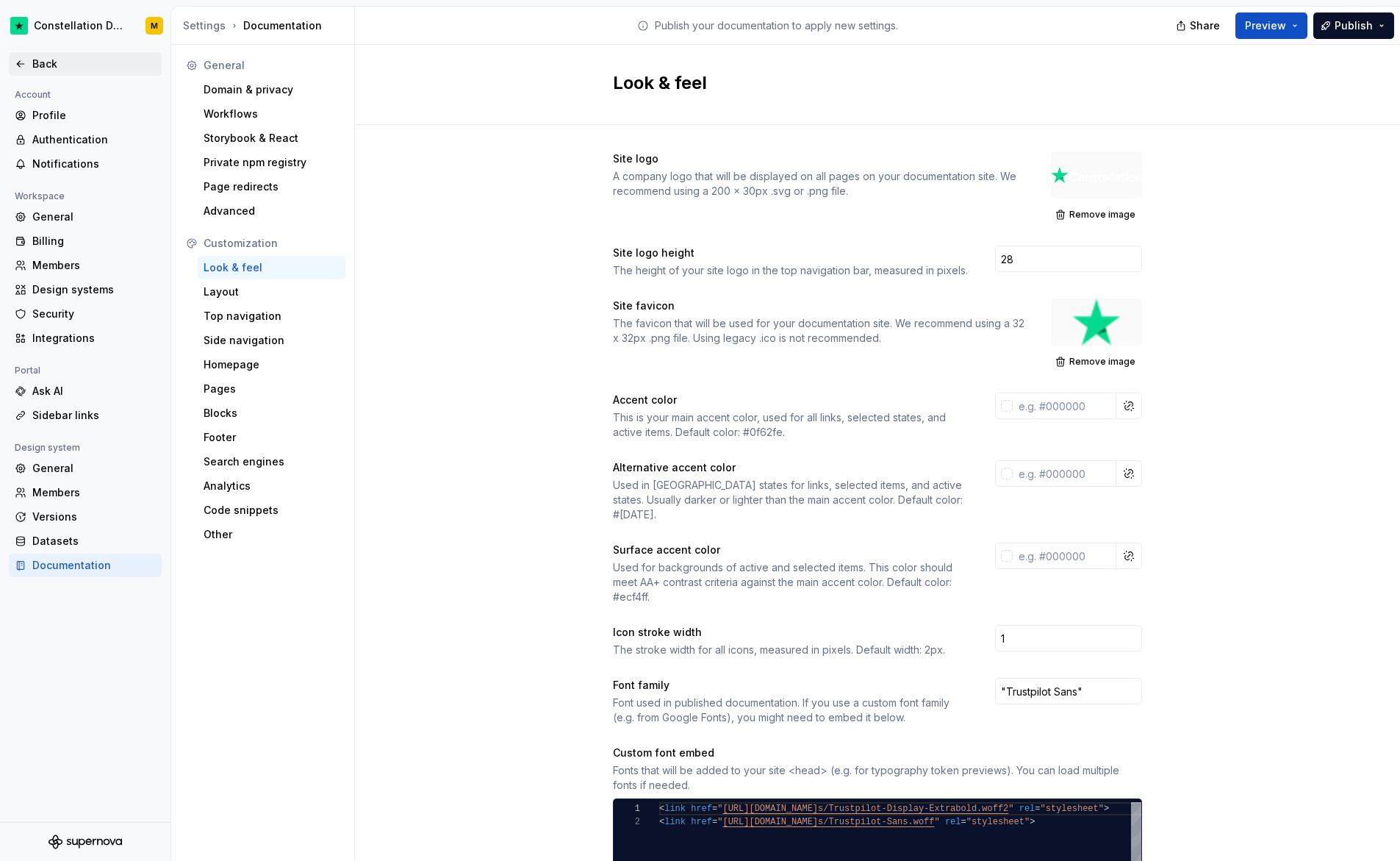
click at [69, 63] on div "Back" at bounding box center [94, 63] width 123 height 15
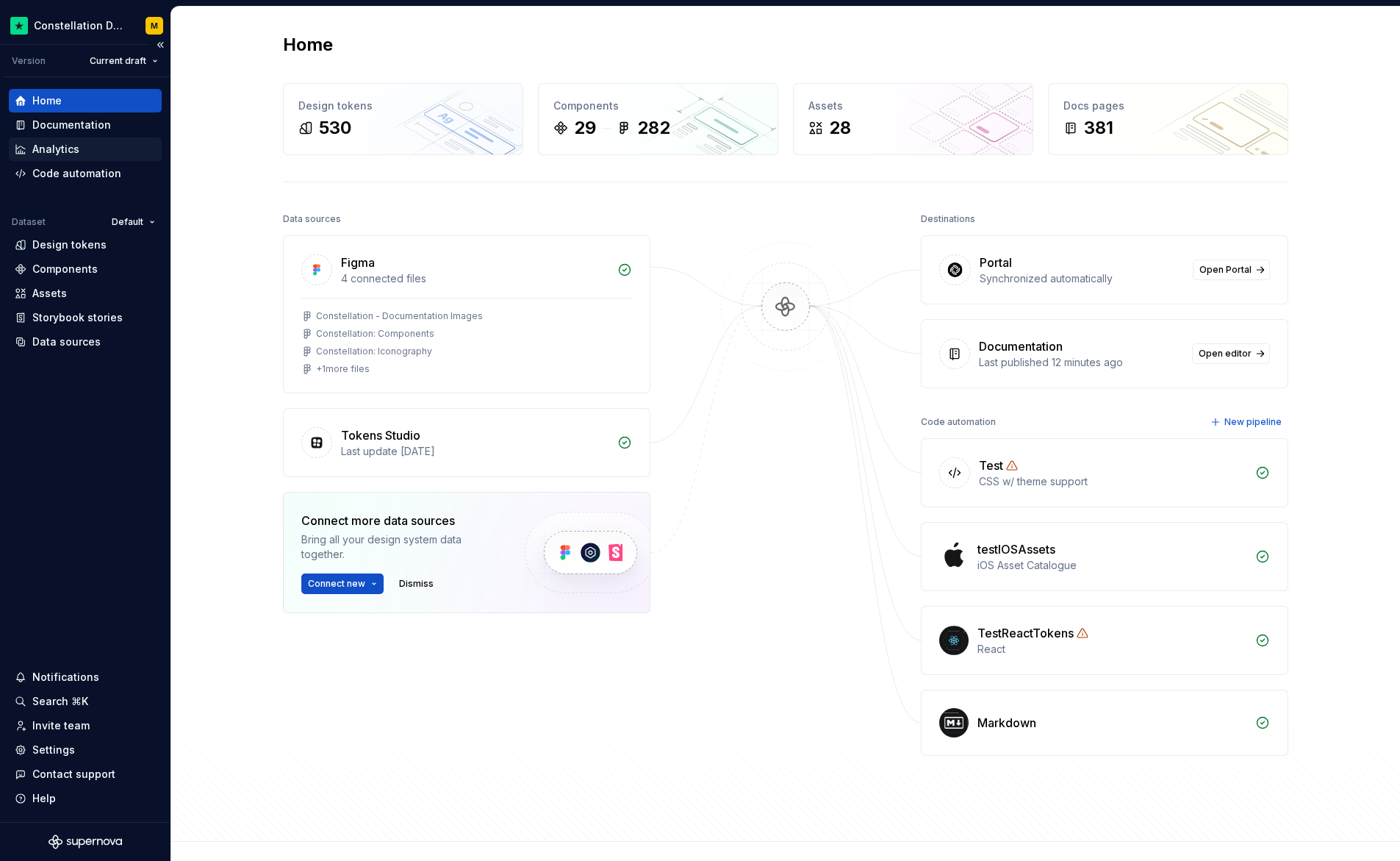
click at [76, 142] on div "Analytics" at bounding box center [55, 149] width 47 height 15
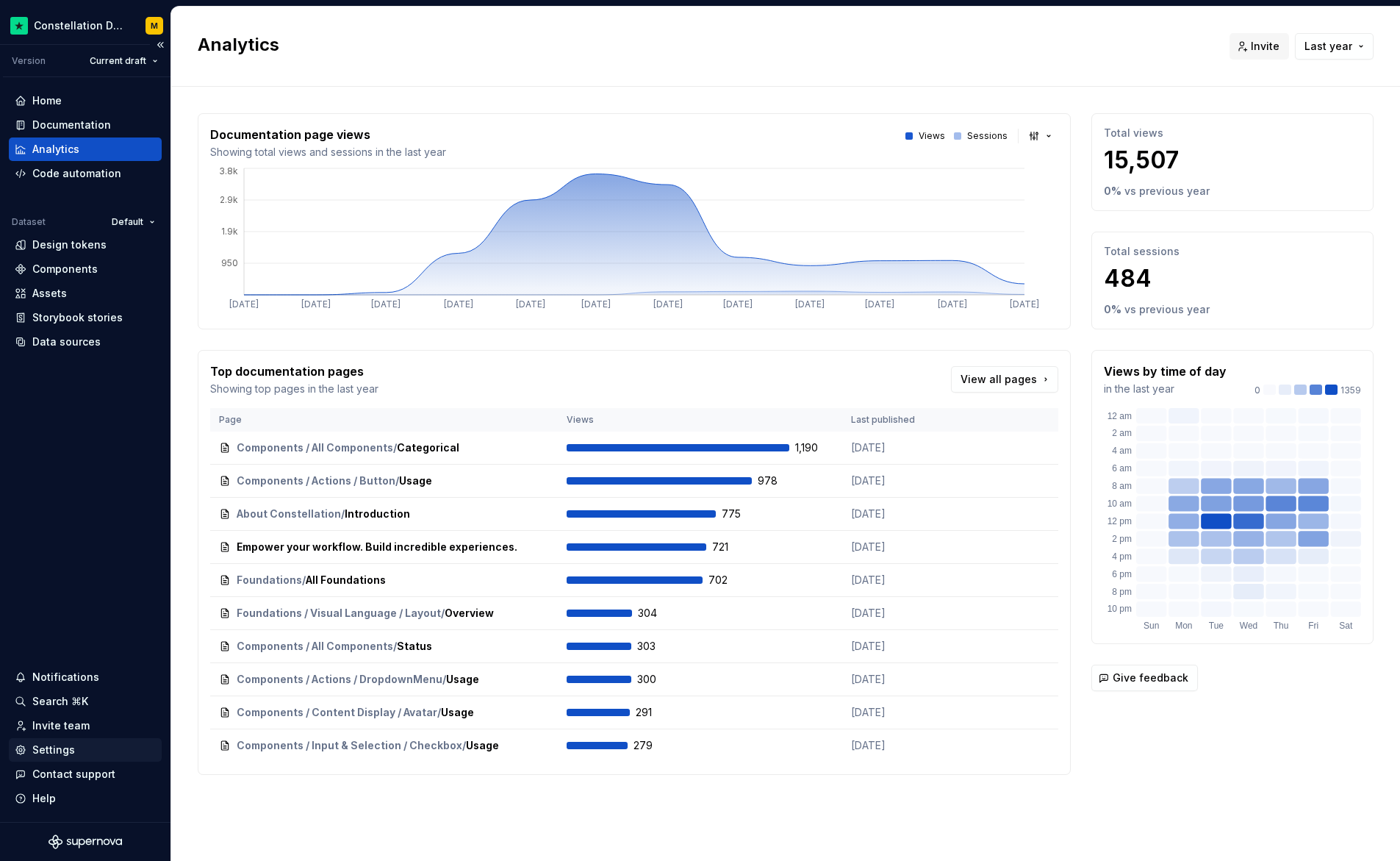
click at [52, 744] on div "Settings" at bounding box center [53, 749] width 42 height 15
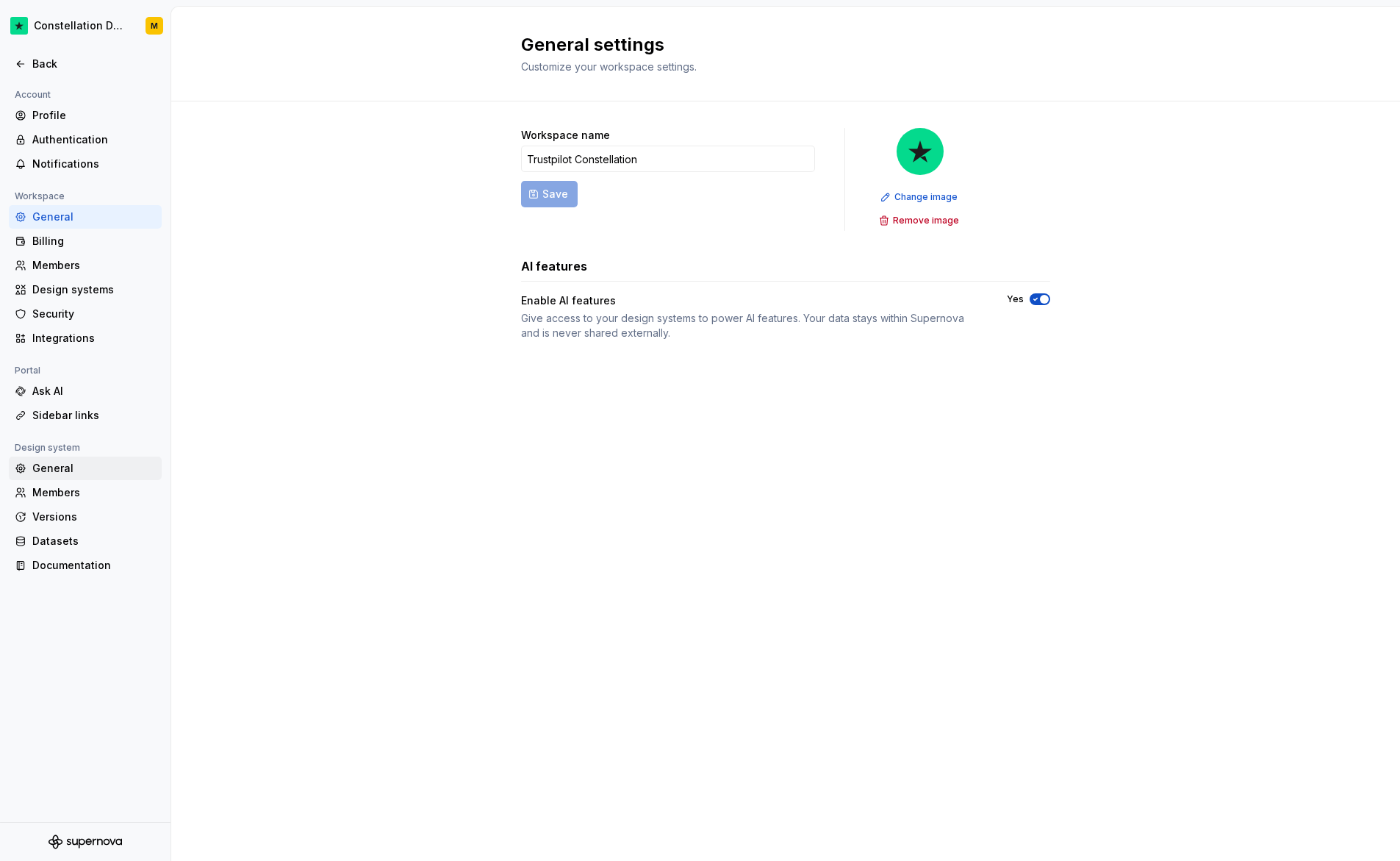
click at [67, 473] on div "General" at bounding box center [94, 467] width 123 height 15
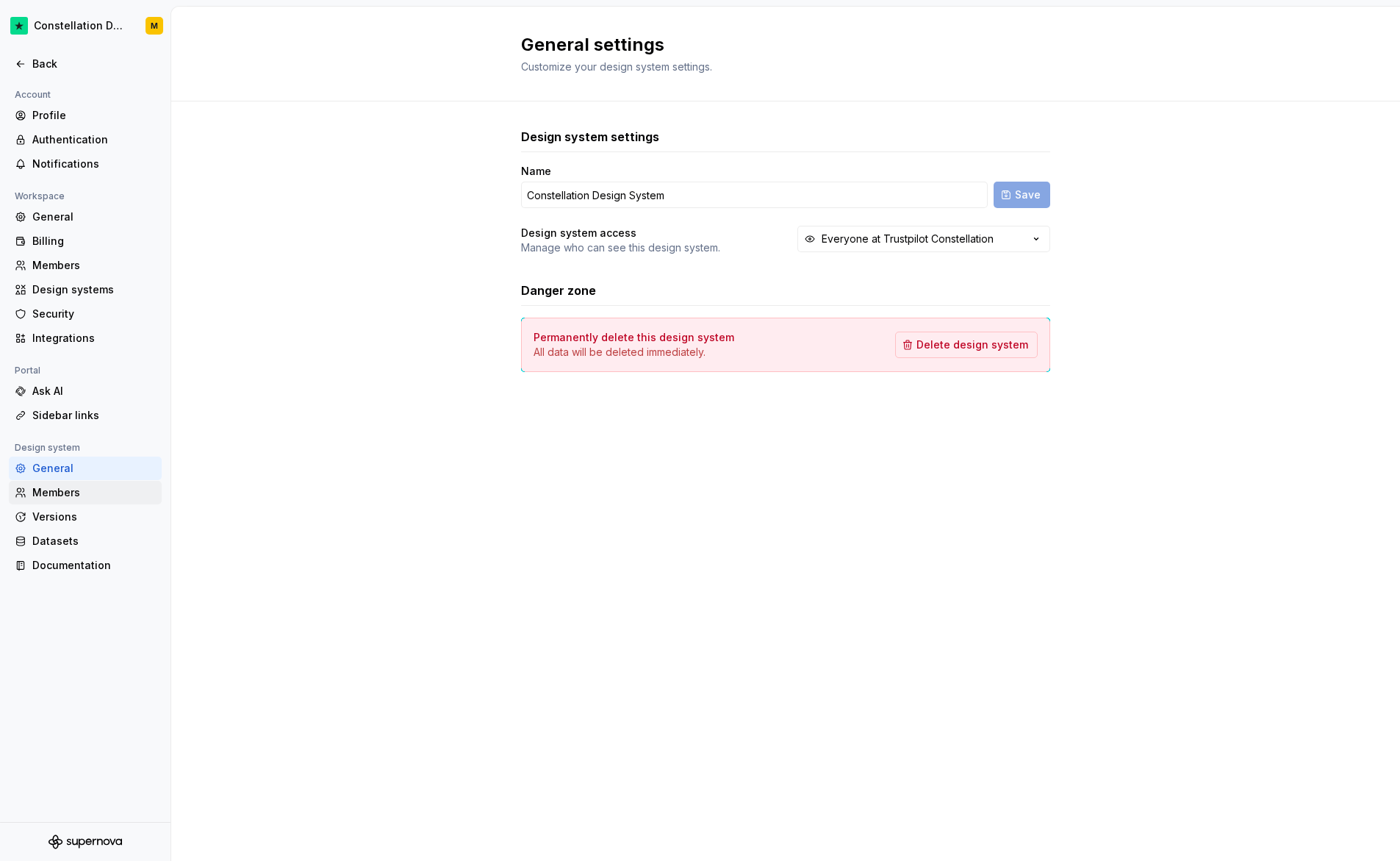
click at [73, 490] on div "Members" at bounding box center [94, 492] width 123 height 15
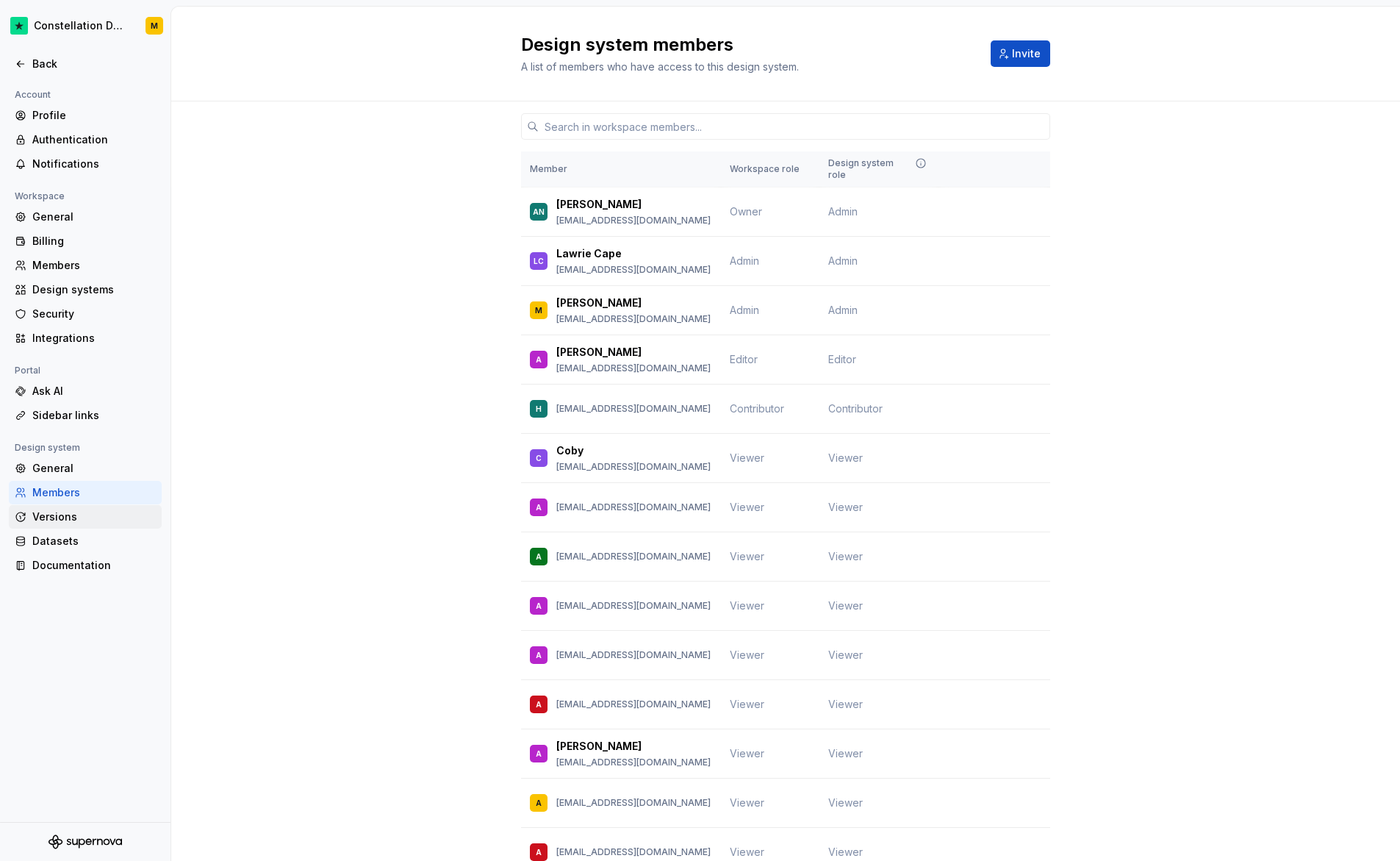
click at [72, 506] on div "Versions" at bounding box center [85, 517] width 153 height 24
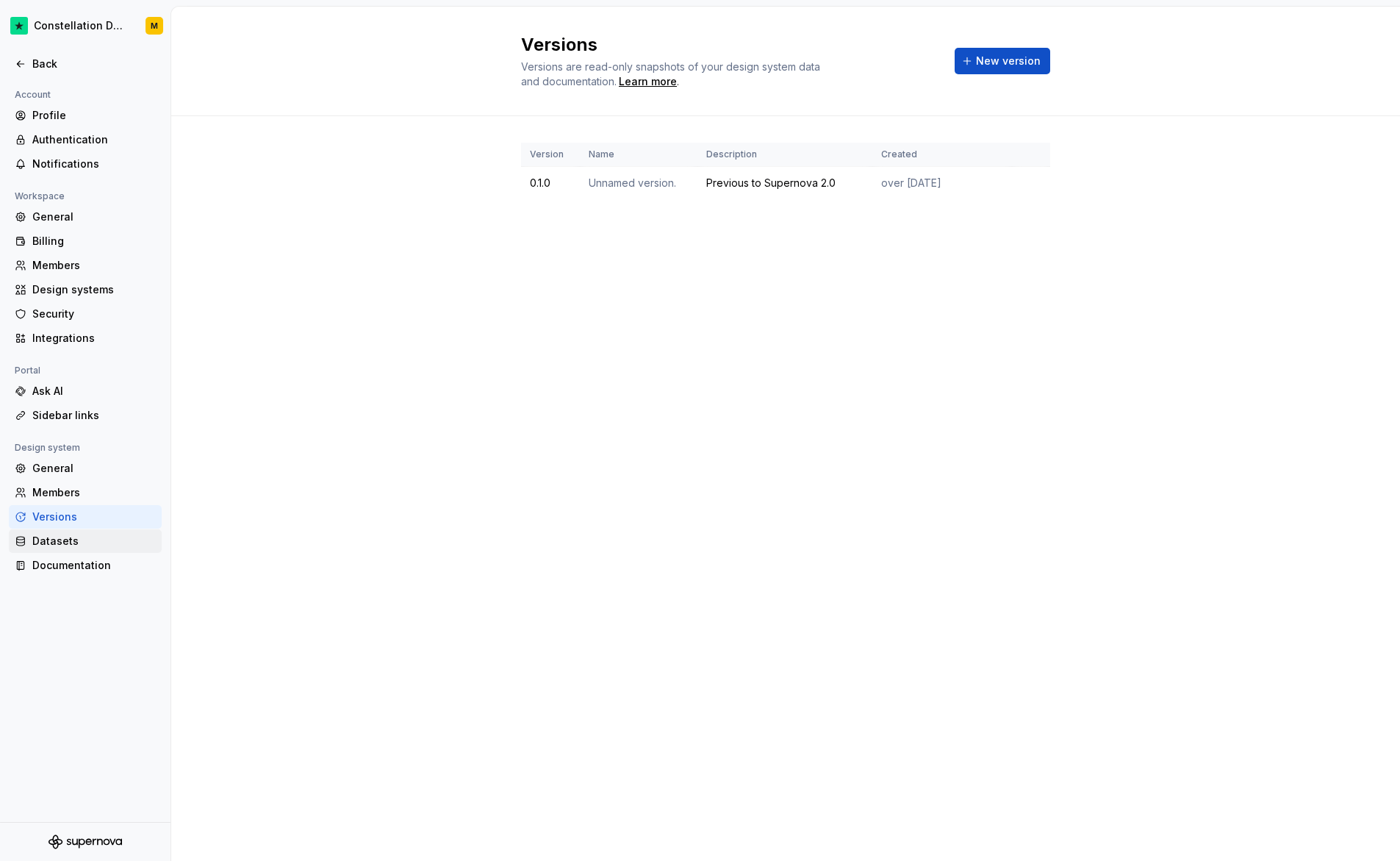
click at [76, 540] on div "Datasets" at bounding box center [94, 541] width 123 height 15
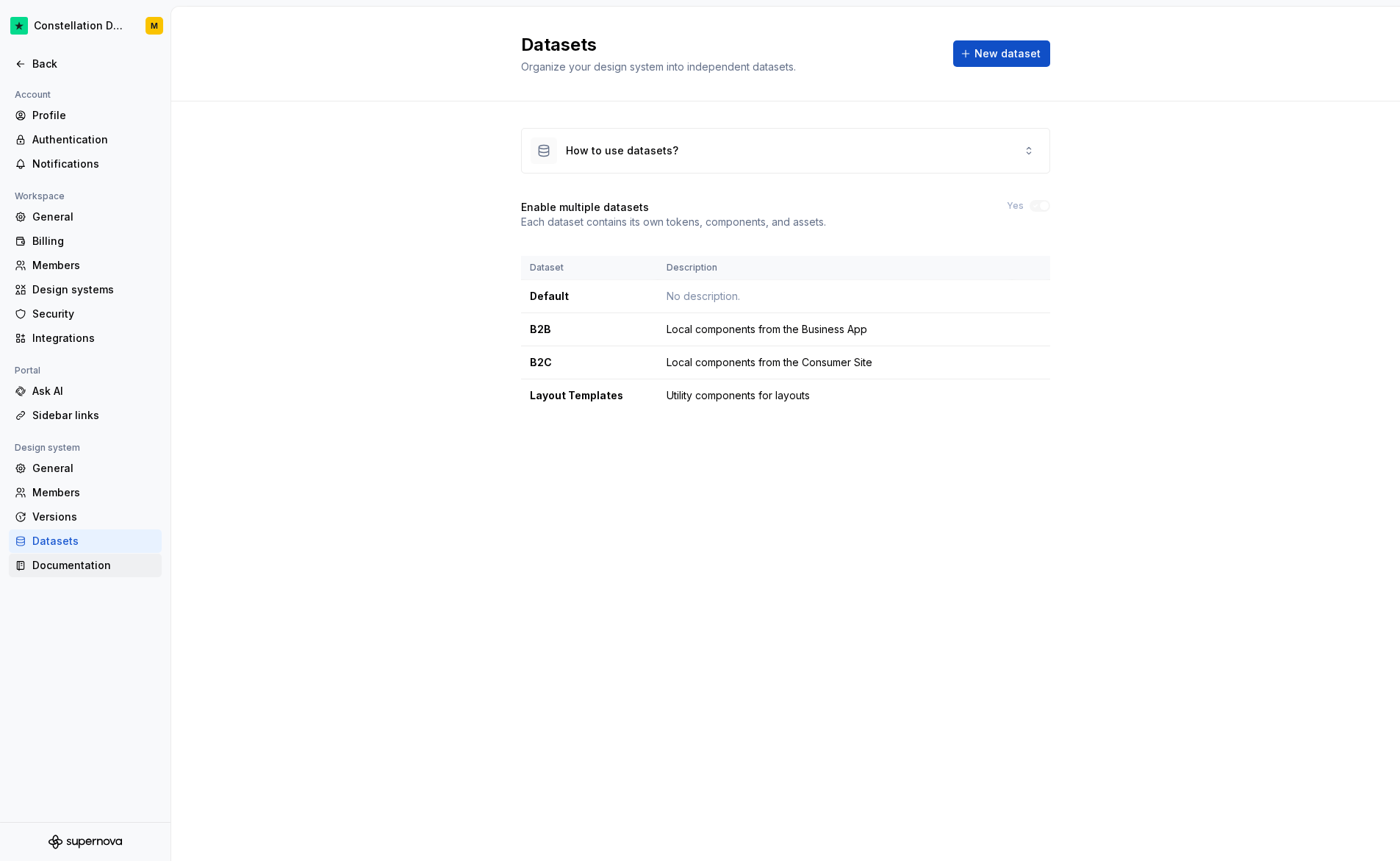
click at [74, 568] on div "Documentation" at bounding box center [94, 565] width 123 height 15
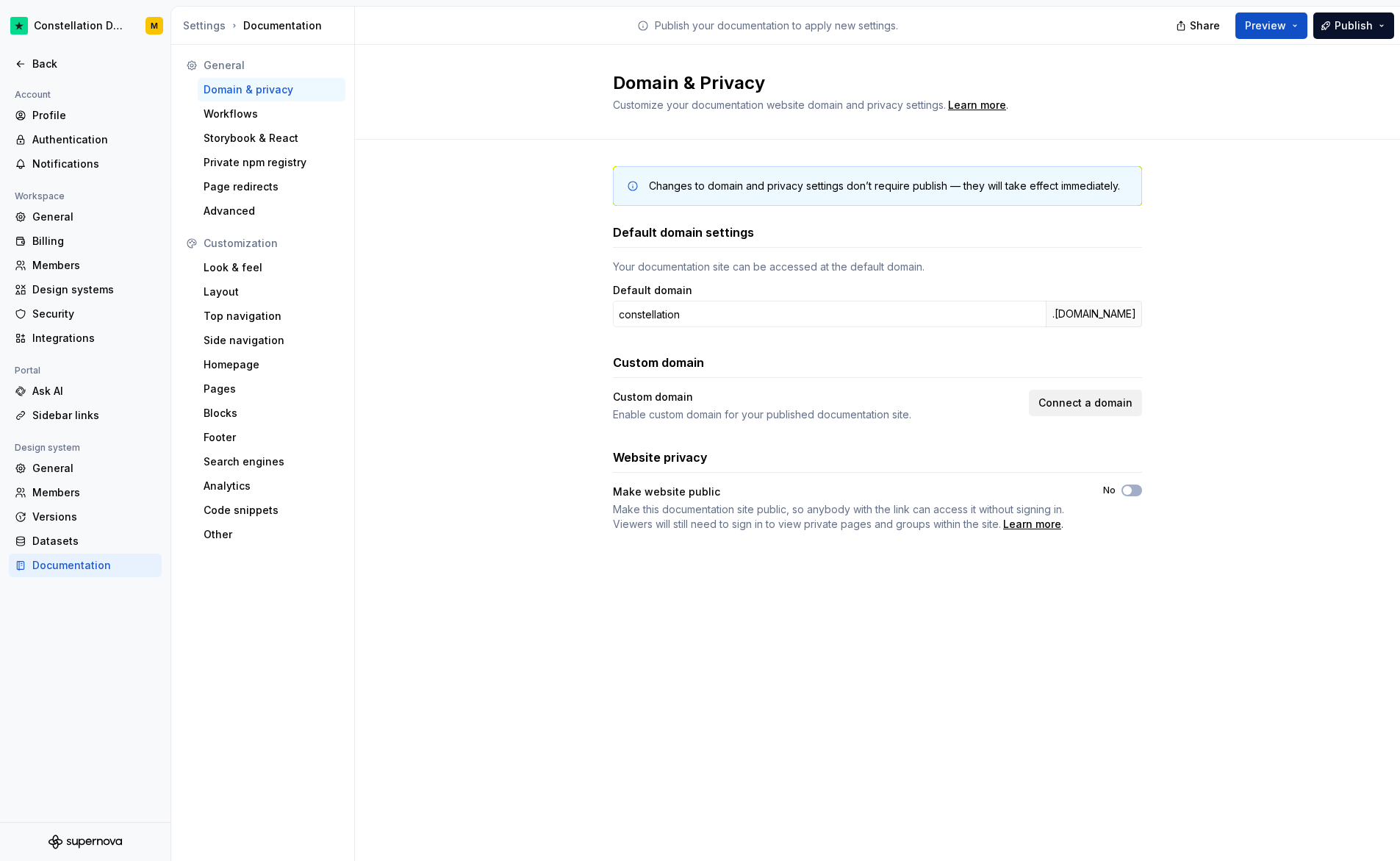
click at [1055, 400] on span "Connect a domain" at bounding box center [1086, 403] width 94 height 15
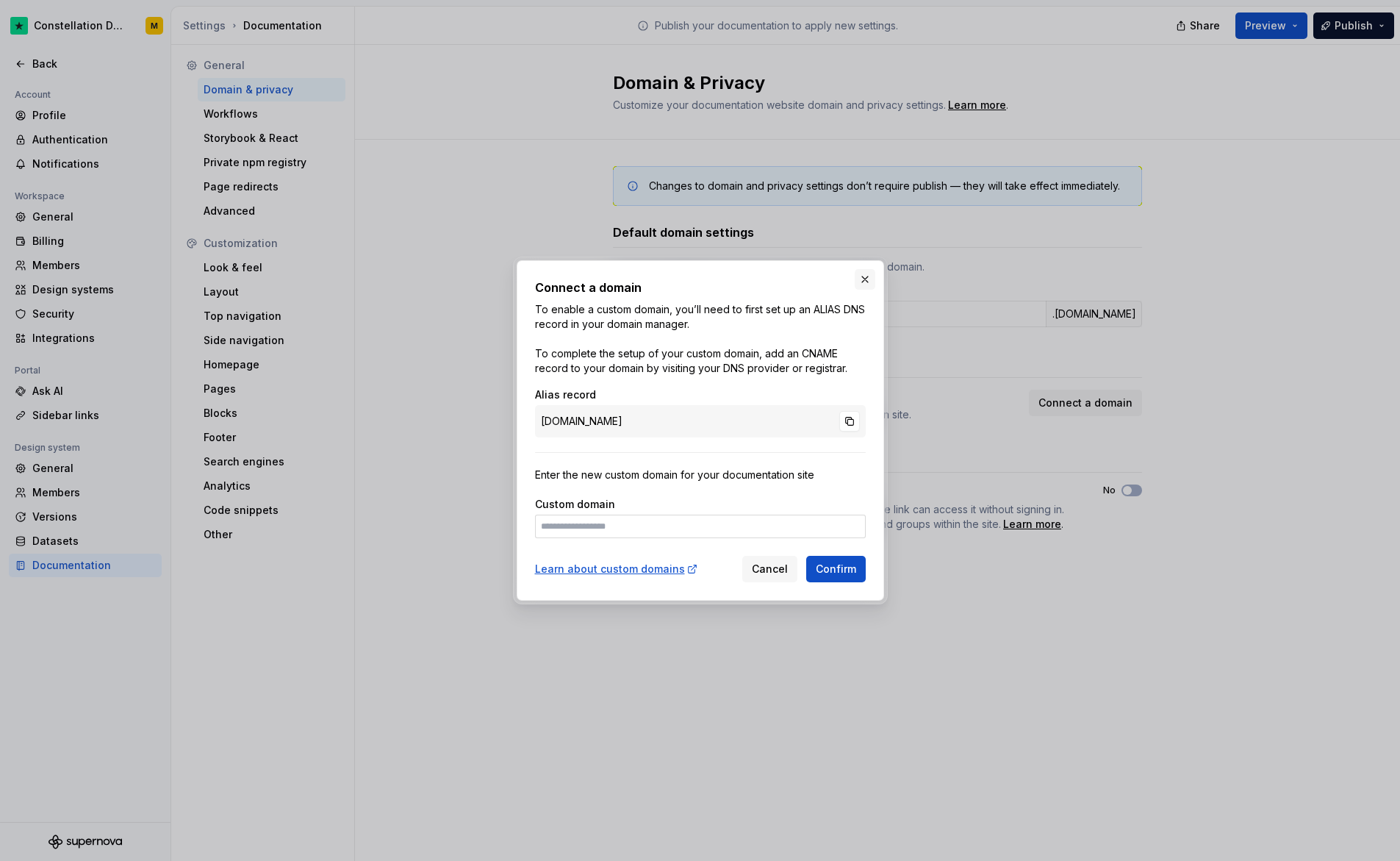
click at [861, 271] on button "button" at bounding box center [865, 279] width 21 height 21
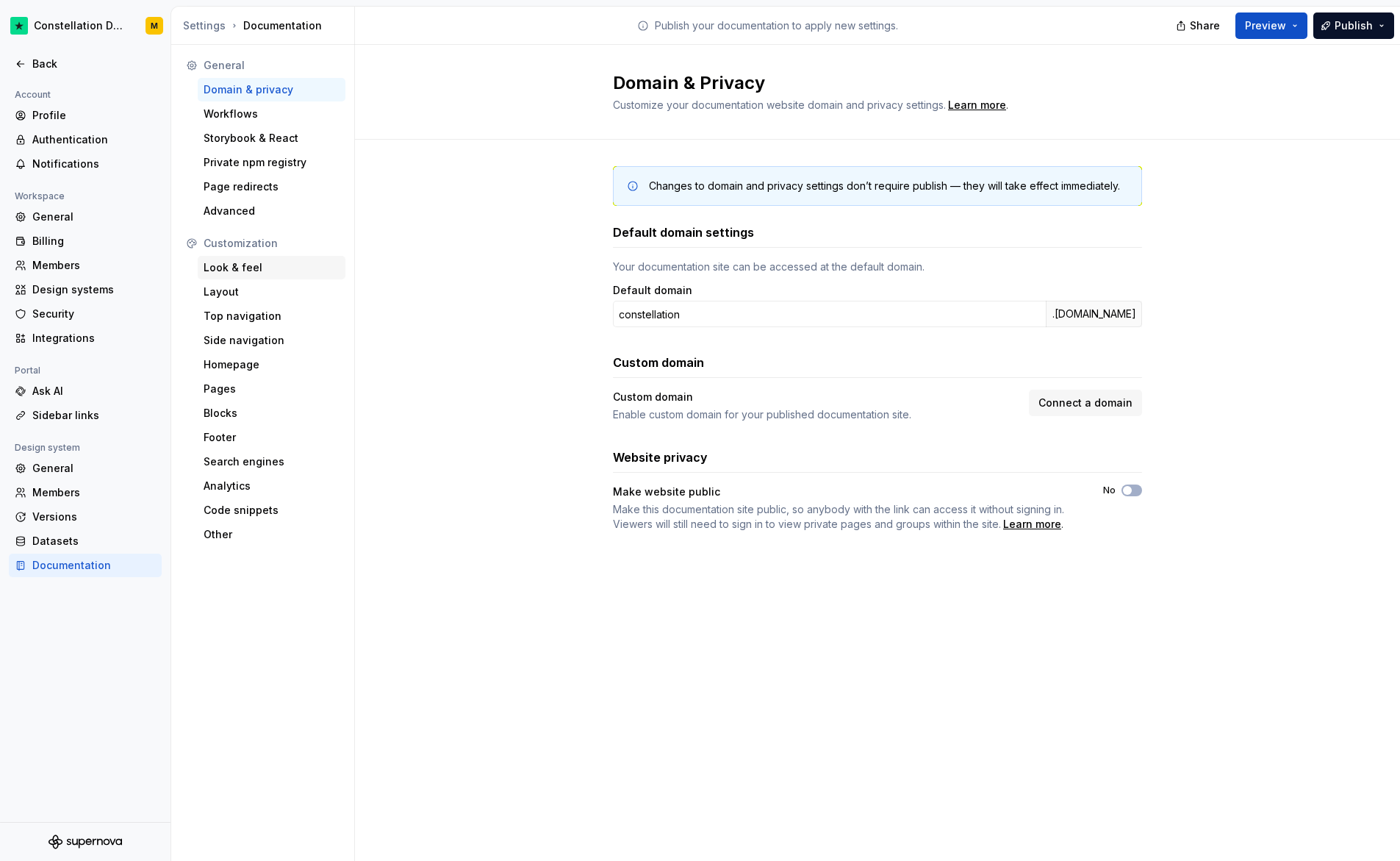
click at [228, 273] on div "Look & feel" at bounding box center [271, 267] width 136 height 15
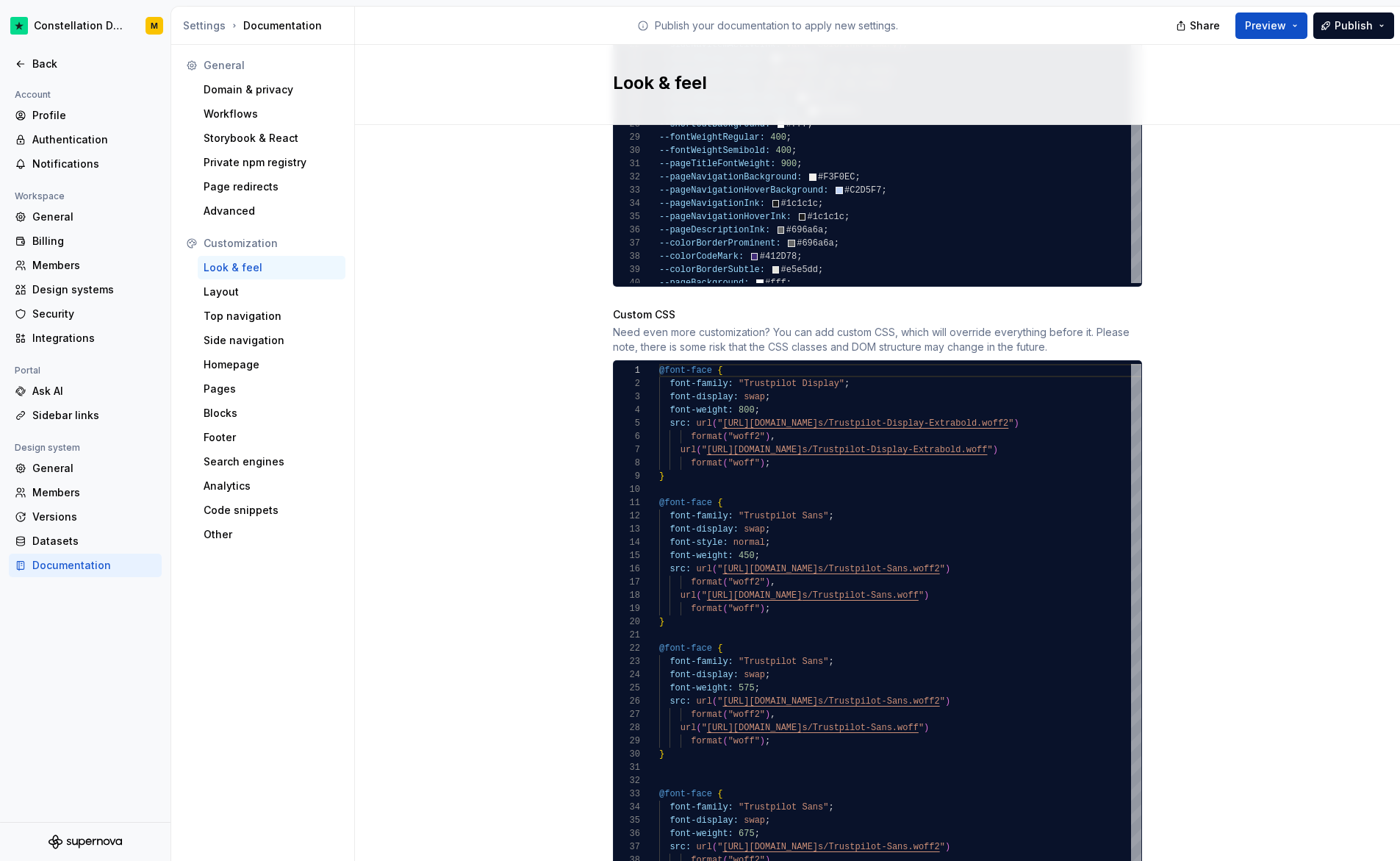
scroll to position [1266, 0]
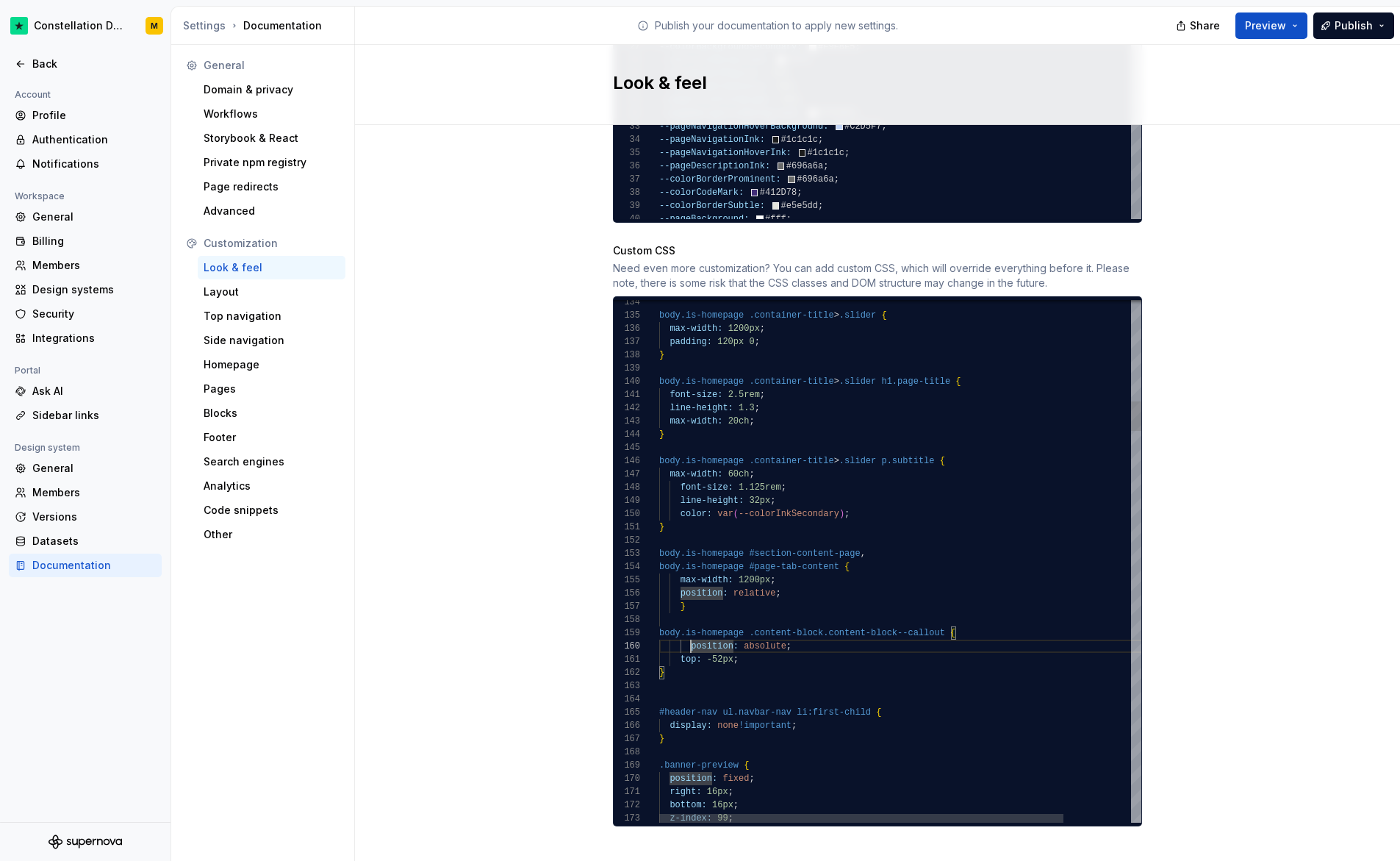
scroll to position [119, 22]
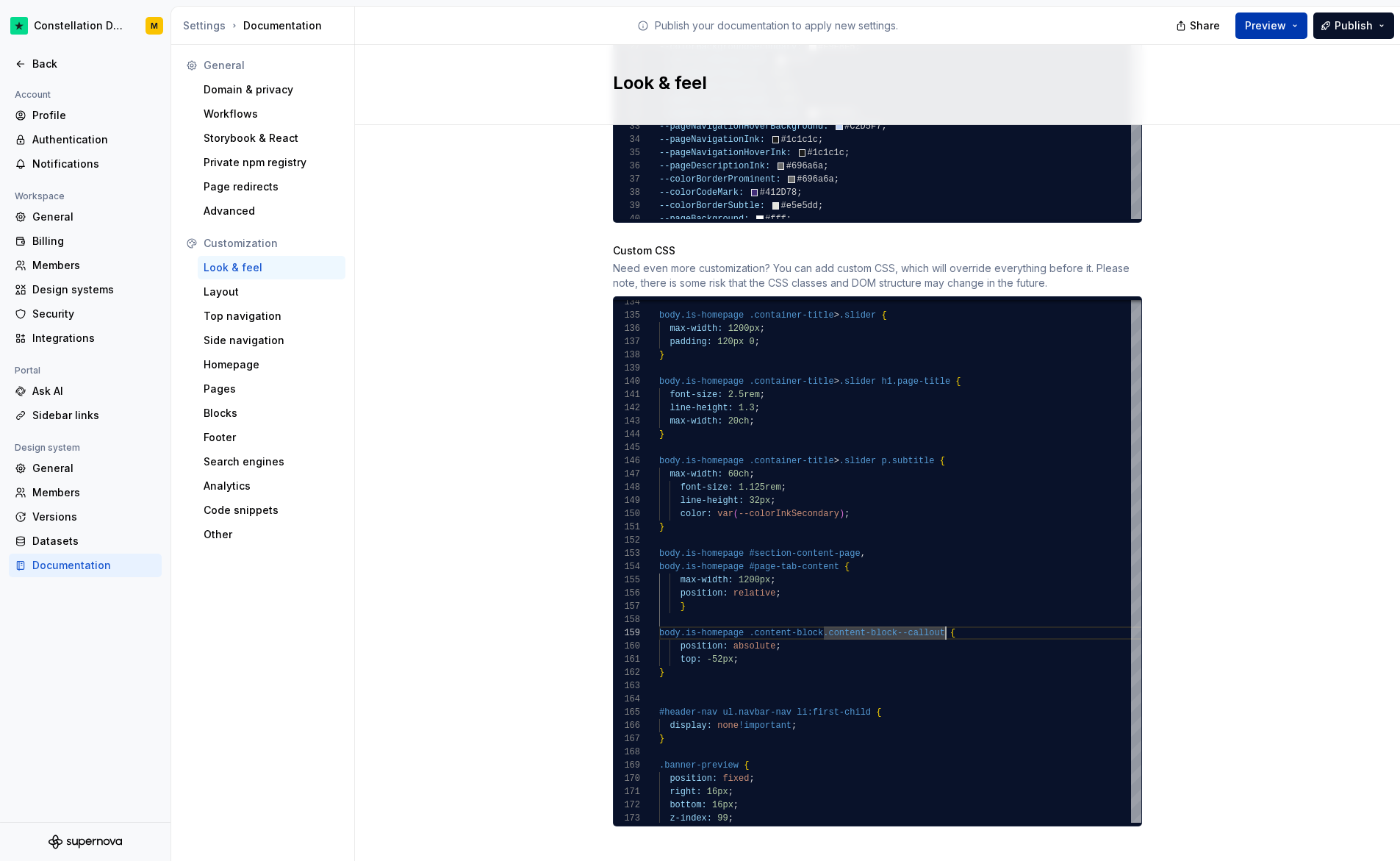
type textarea "**********"
click at [1282, 25] on span "Preview" at bounding box center [1265, 25] width 41 height 15
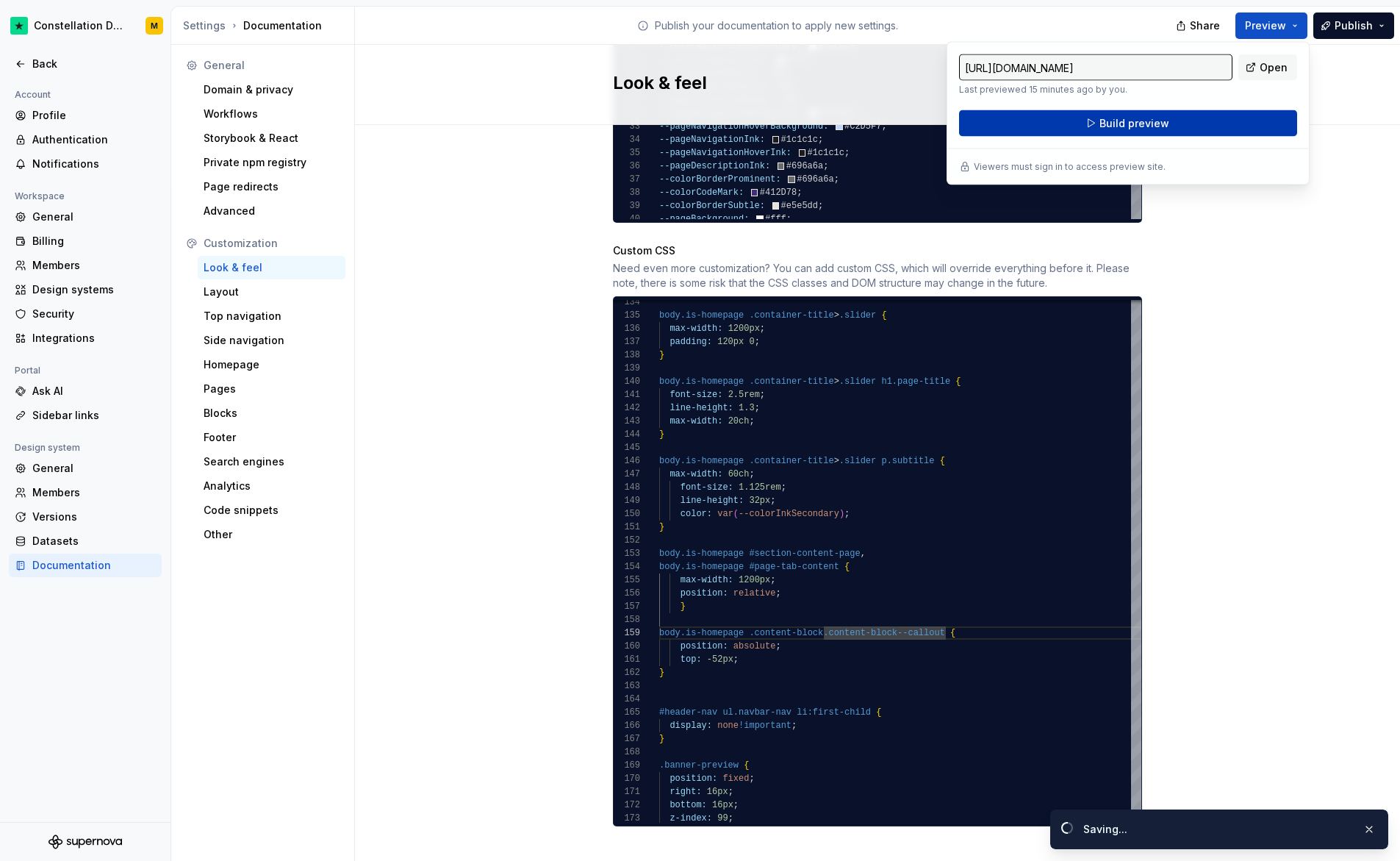
click at [1149, 133] on button "Build preview" at bounding box center [1128, 123] width 338 height 26
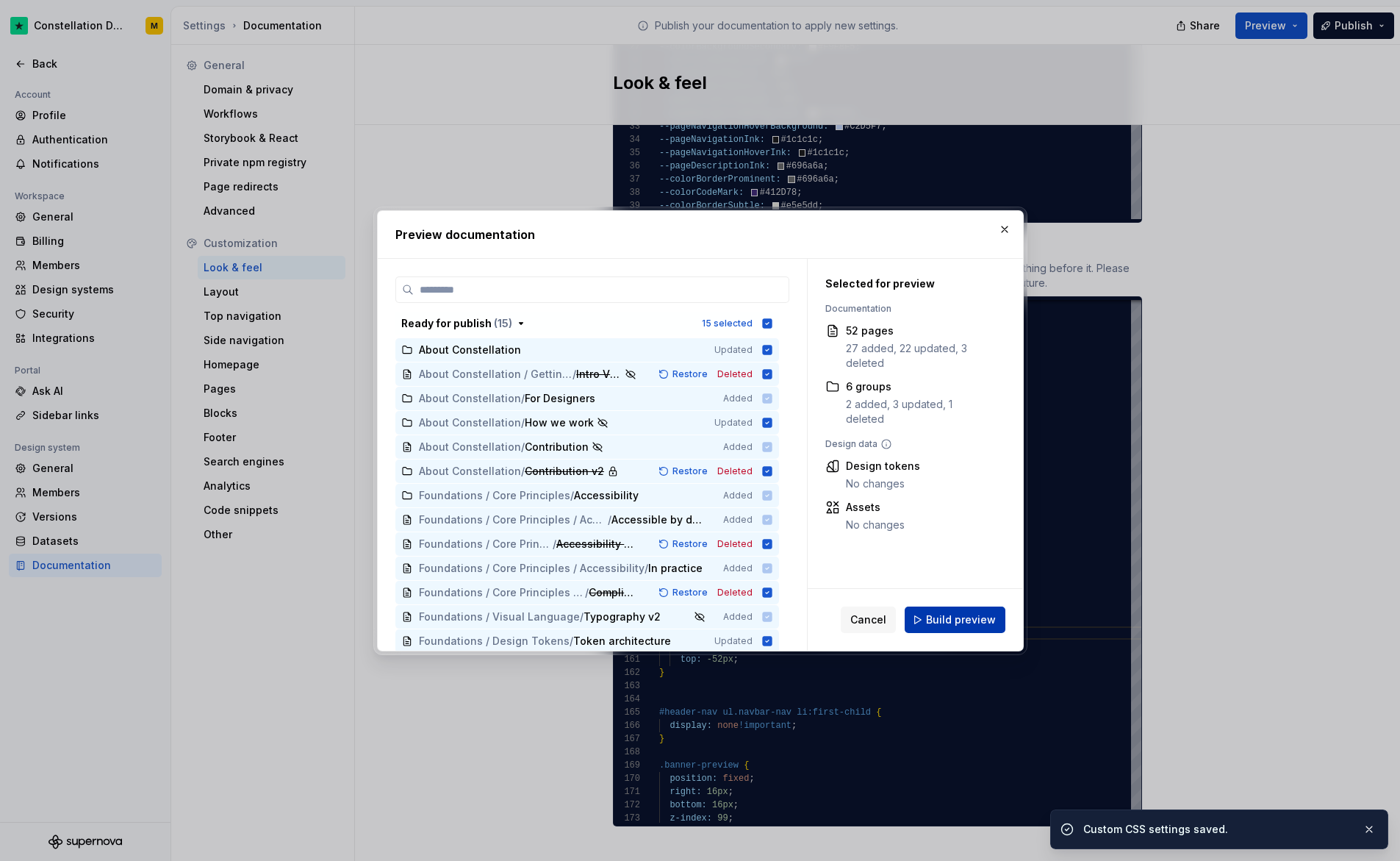
click at [978, 628] on button "Build preview" at bounding box center [955, 619] width 101 height 26
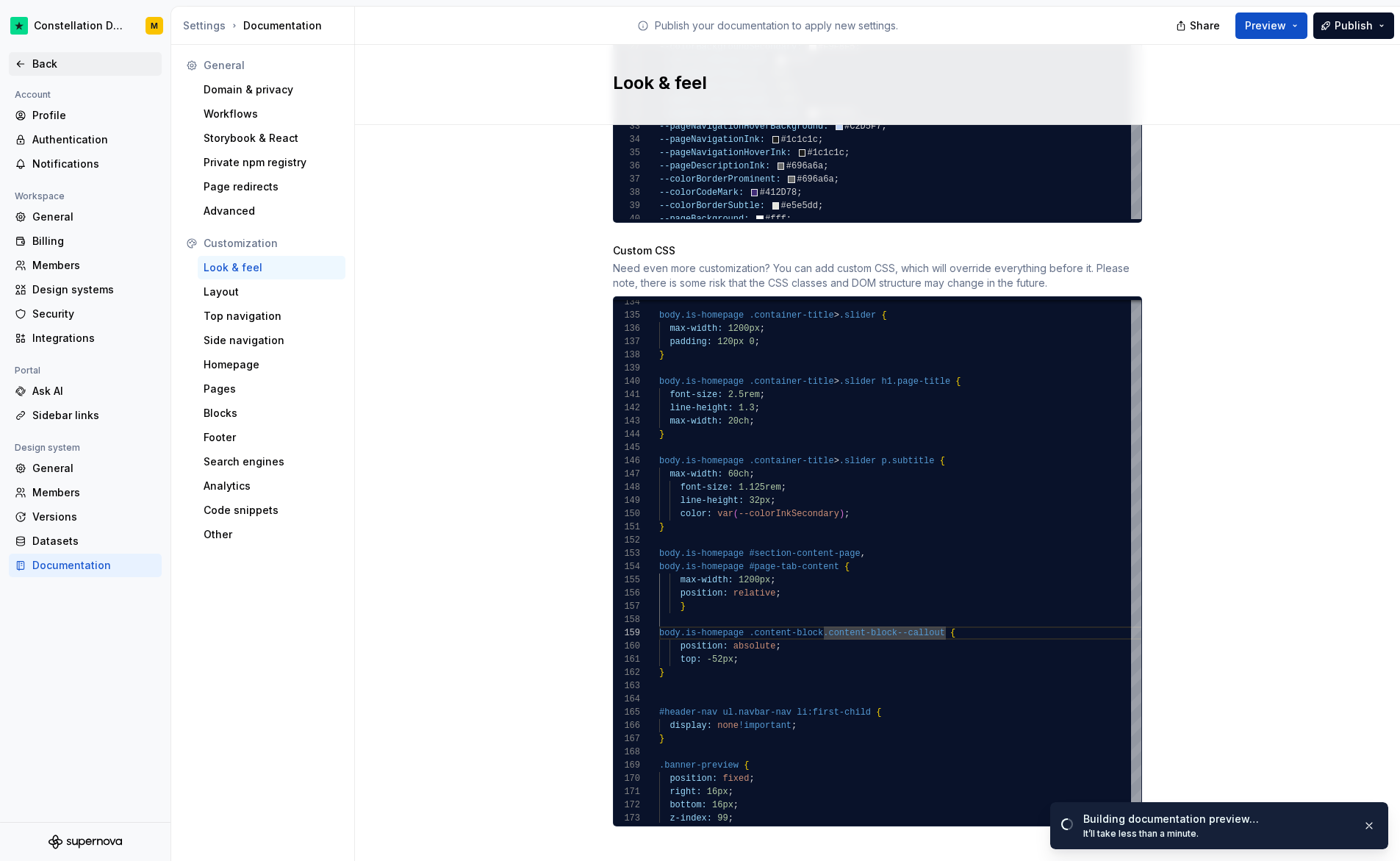
click at [69, 68] on div "Back" at bounding box center [94, 63] width 123 height 15
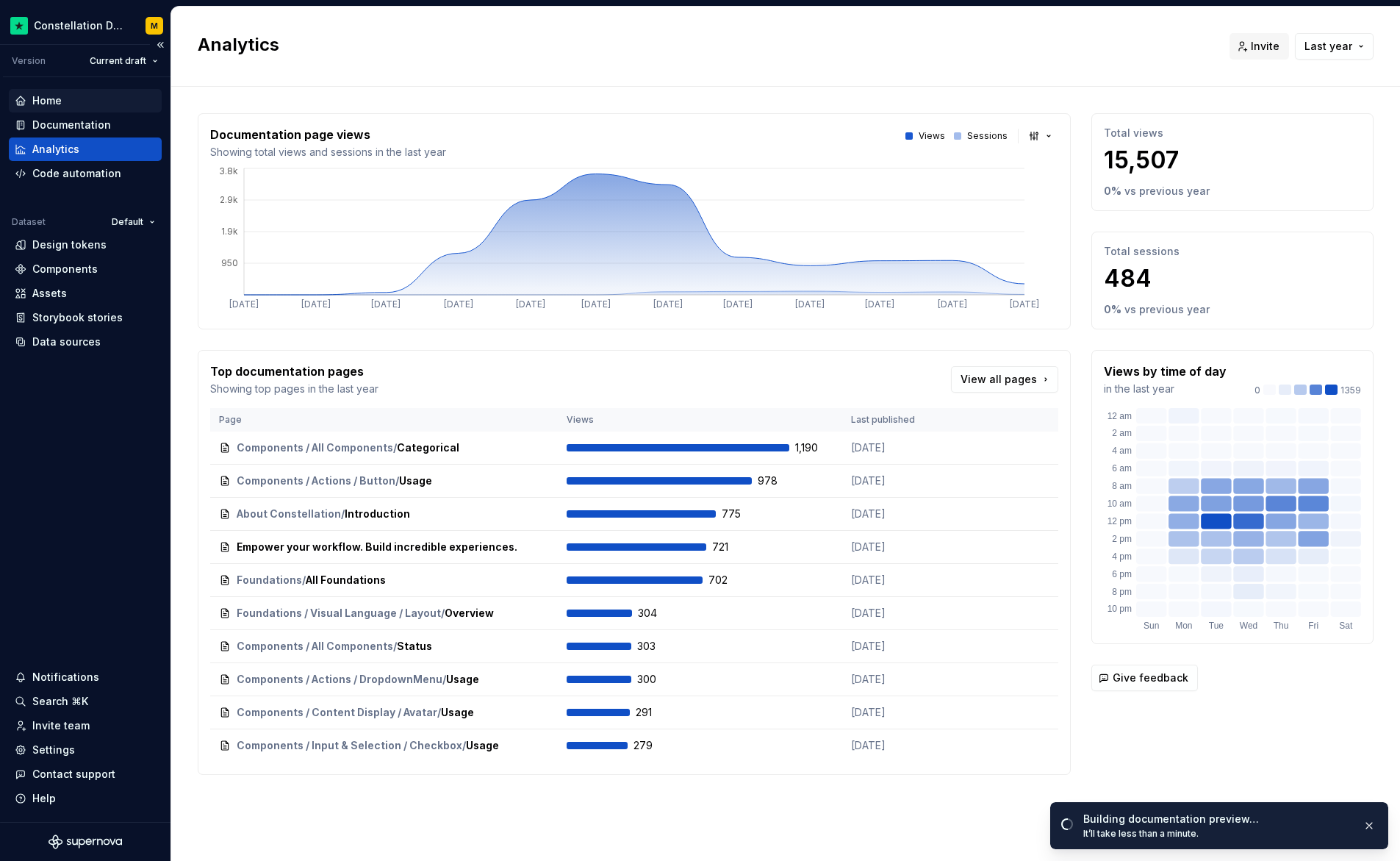
click at [69, 105] on div "Home" at bounding box center [85, 100] width 141 height 15
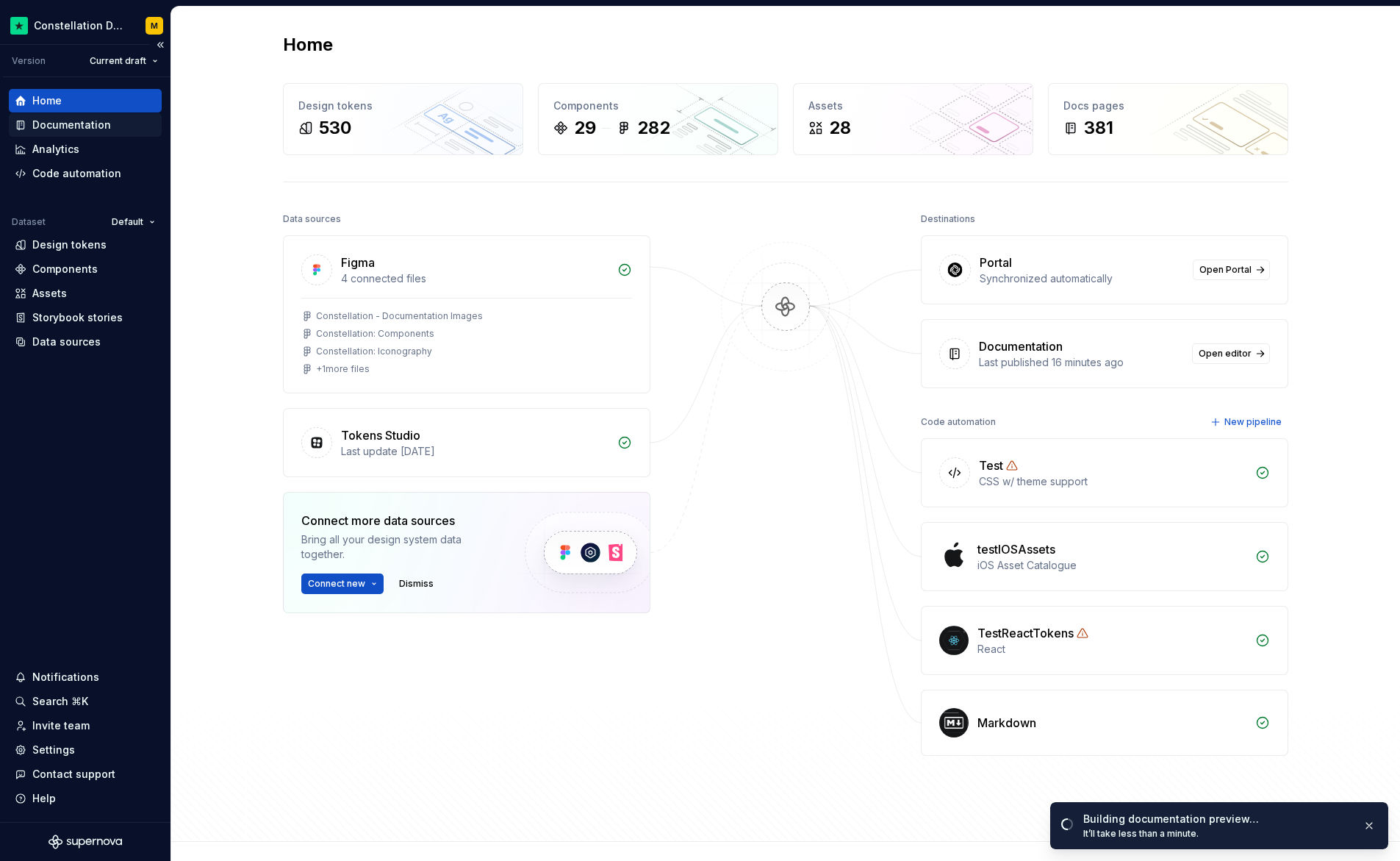
click at [65, 128] on div "Documentation" at bounding box center [72, 125] width 79 height 15
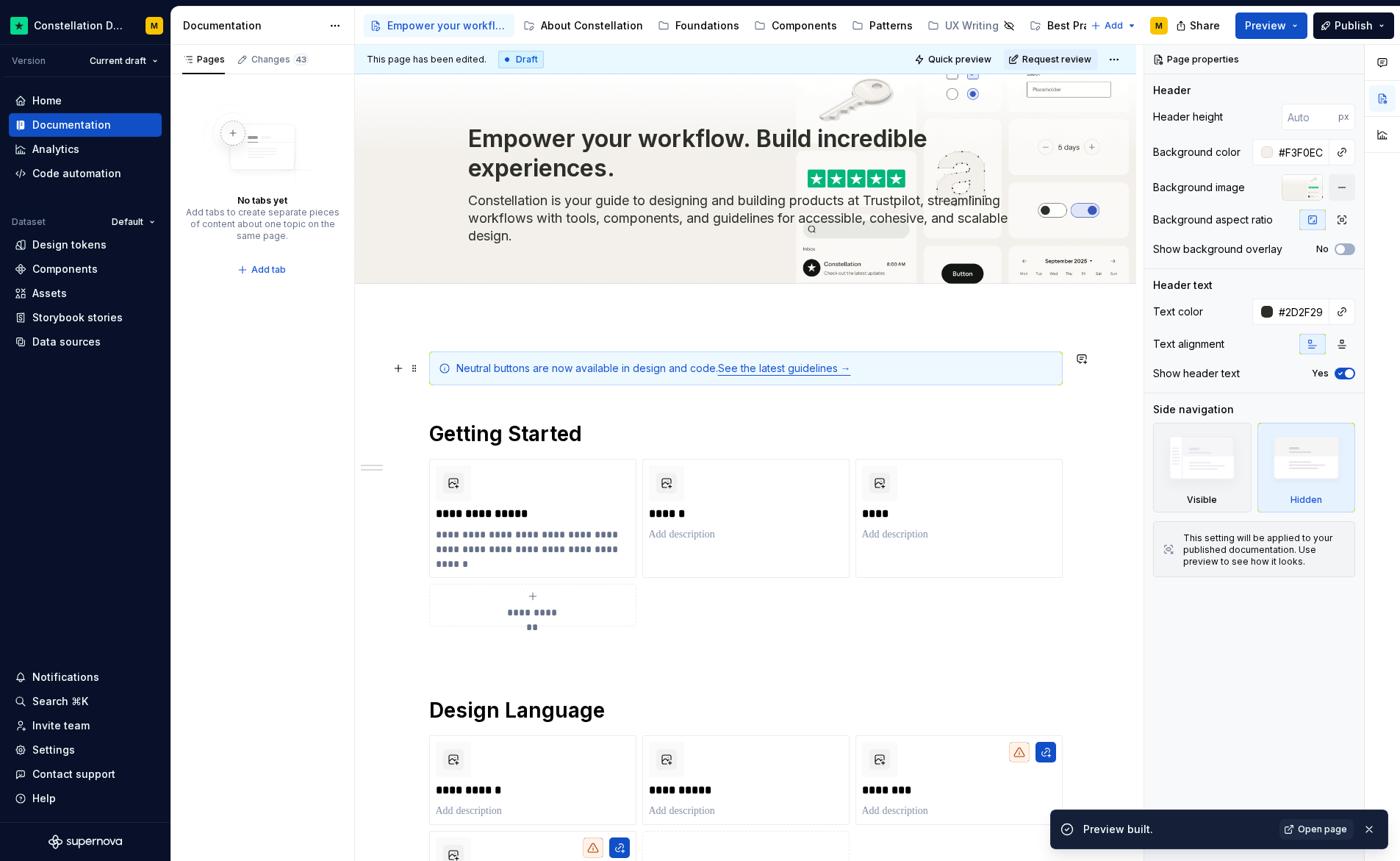
click at [966, 377] on div "Neutral buttons are now available in design and code. See the latest guidelines…" at bounding box center [745, 368] width 634 height 34
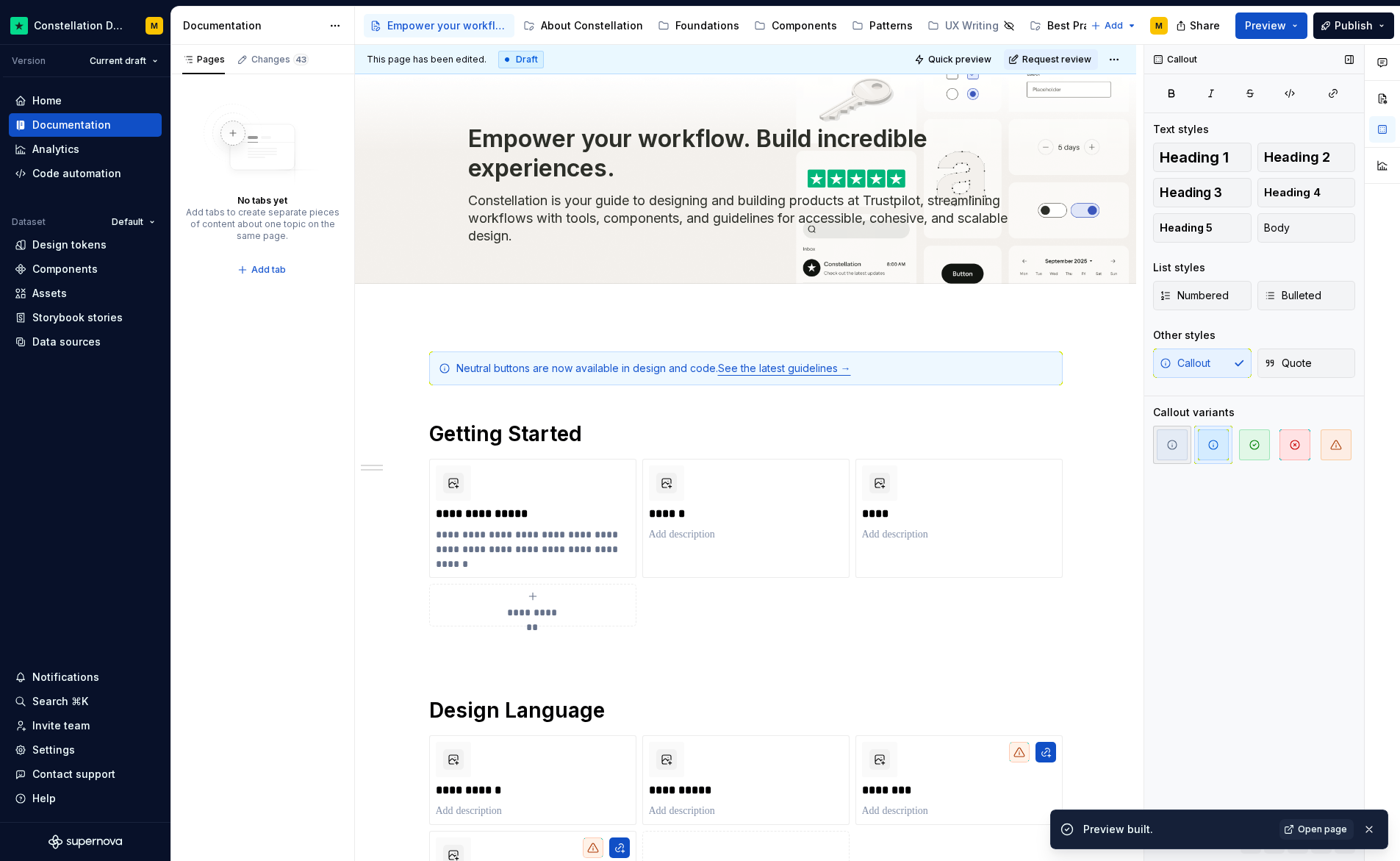
click at [1179, 438] on span "button" at bounding box center [1172, 444] width 31 height 31
click at [981, 417] on div "**********" at bounding box center [745, 635] width 634 height 569
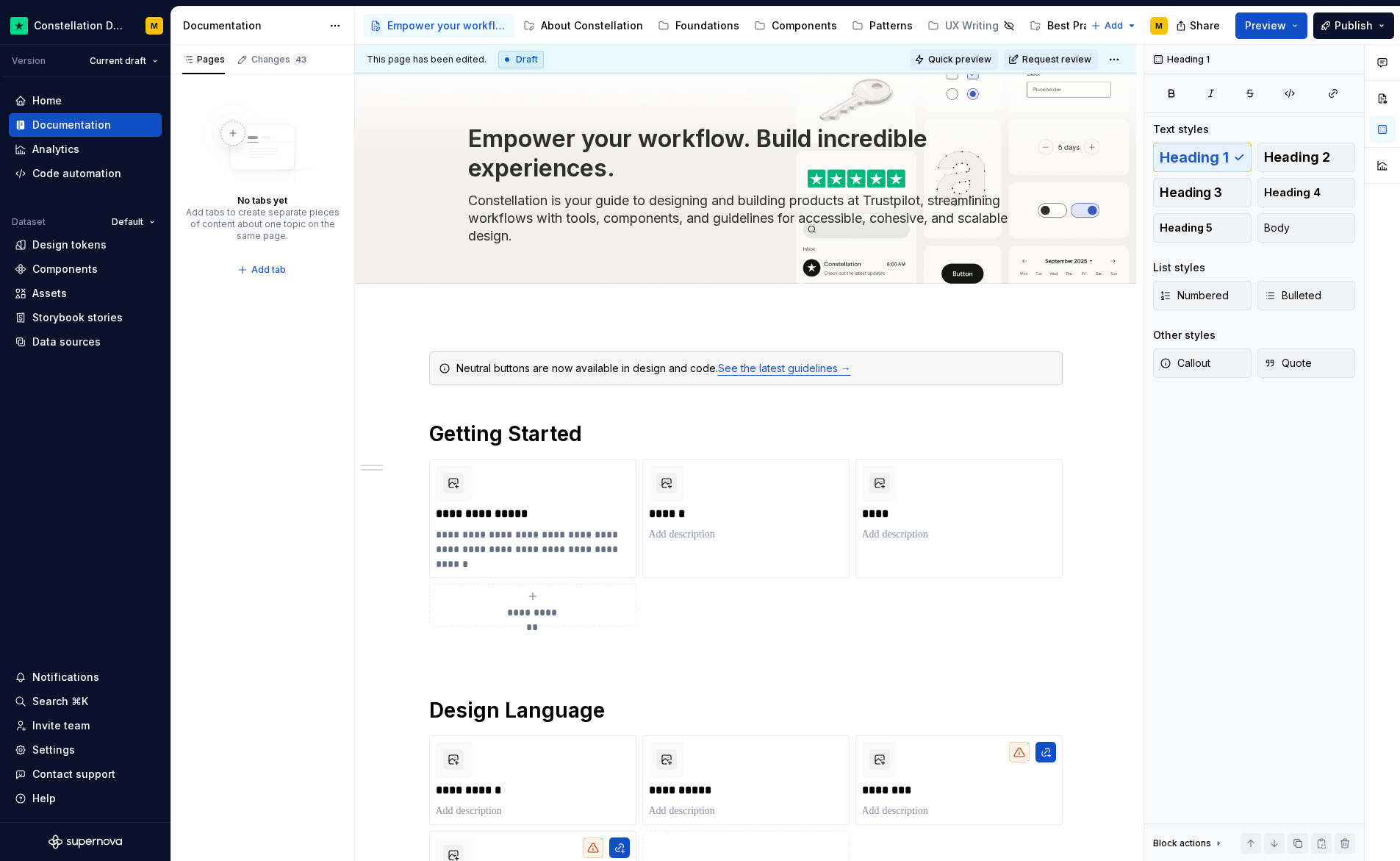
click at [990, 62] on span "Quick preview" at bounding box center [960, 59] width 63 height 12
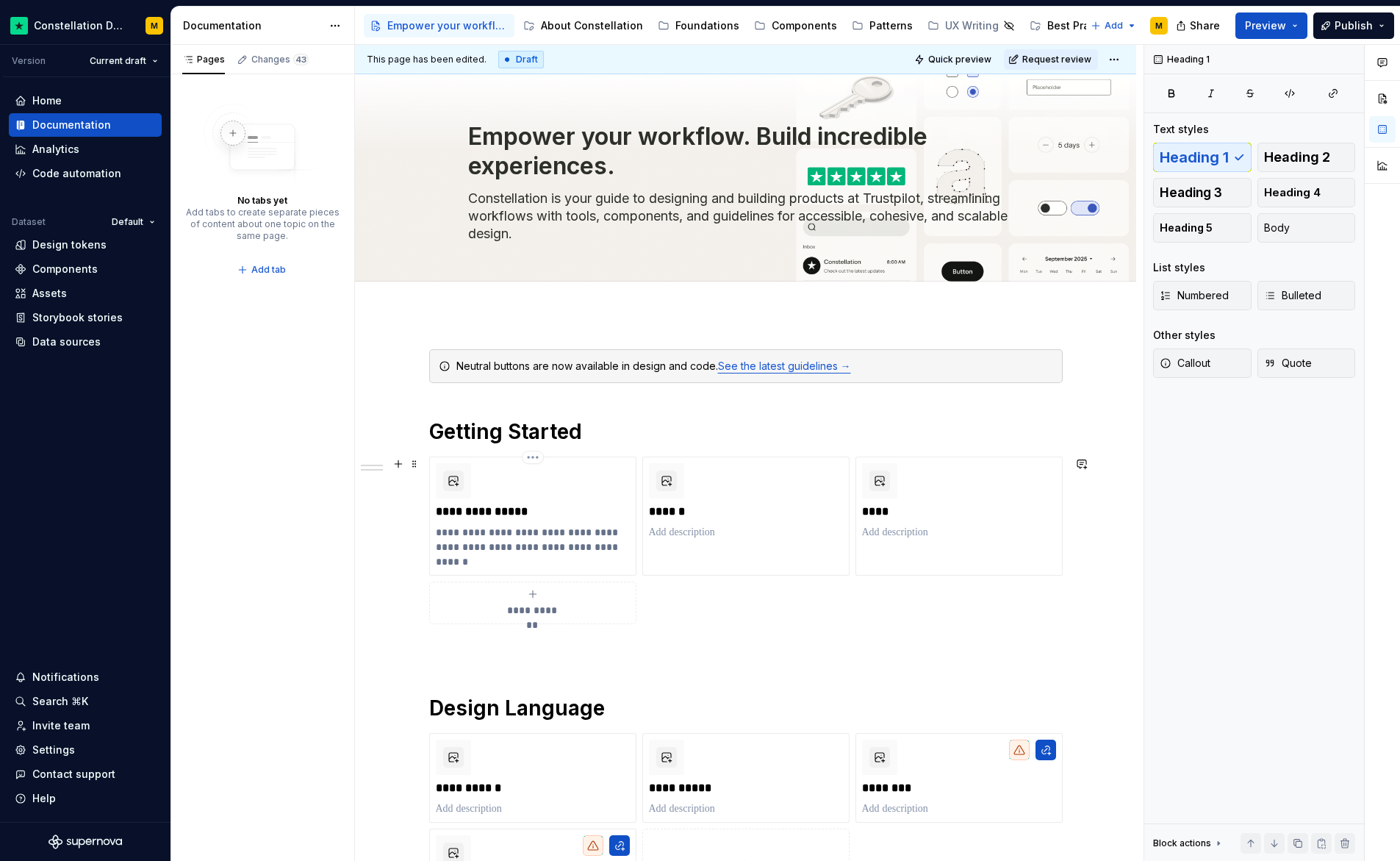
scroll to position [3, 0]
click at [592, 379] on div "Neutral buttons are now available in design and code. See the latest guidelines…" at bounding box center [745, 365] width 634 height 34
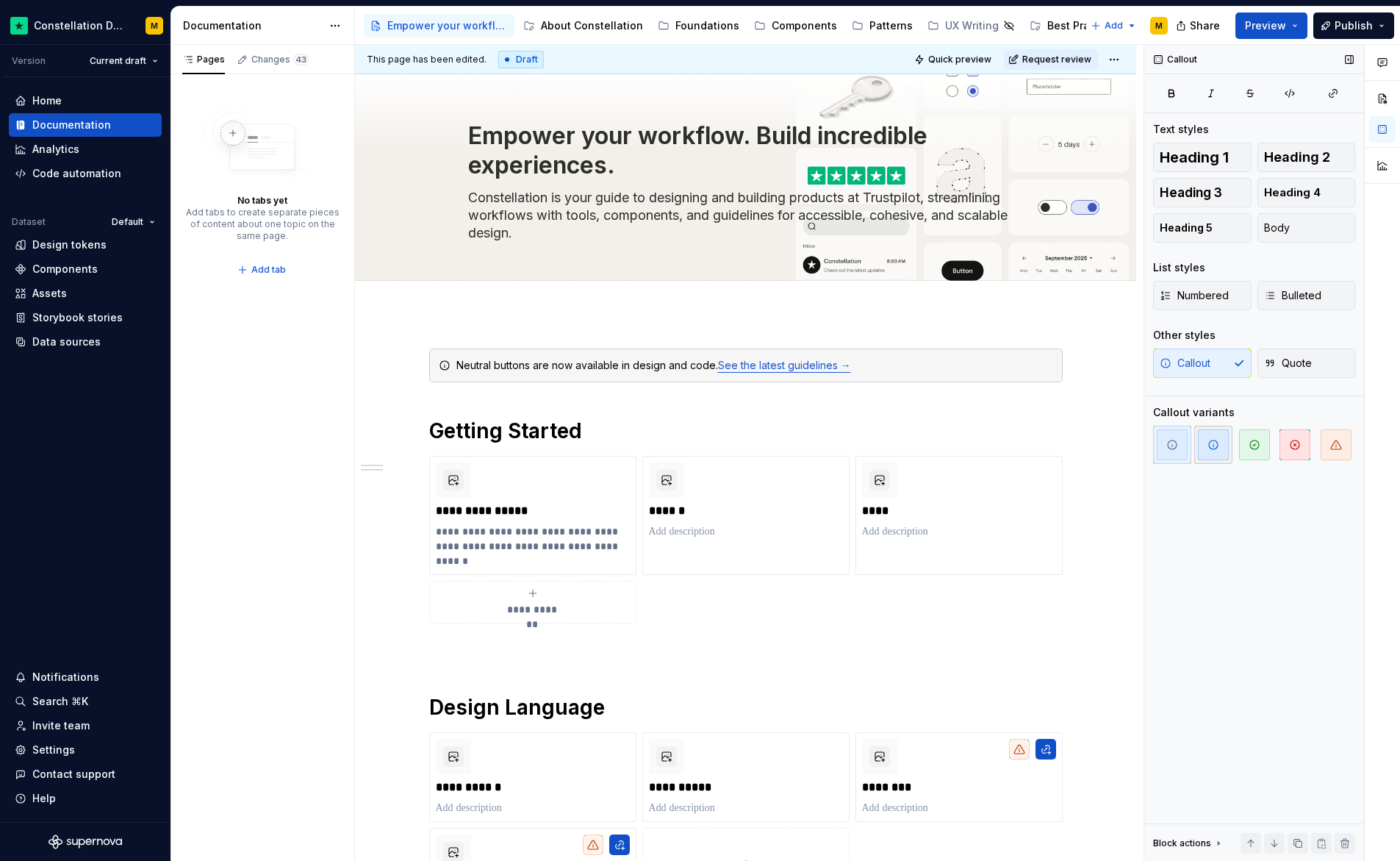
click at [1222, 448] on span "button" at bounding box center [1214, 444] width 31 height 31
click at [1245, 445] on span "button" at bounding box center [1254, 444] width 31 height 31
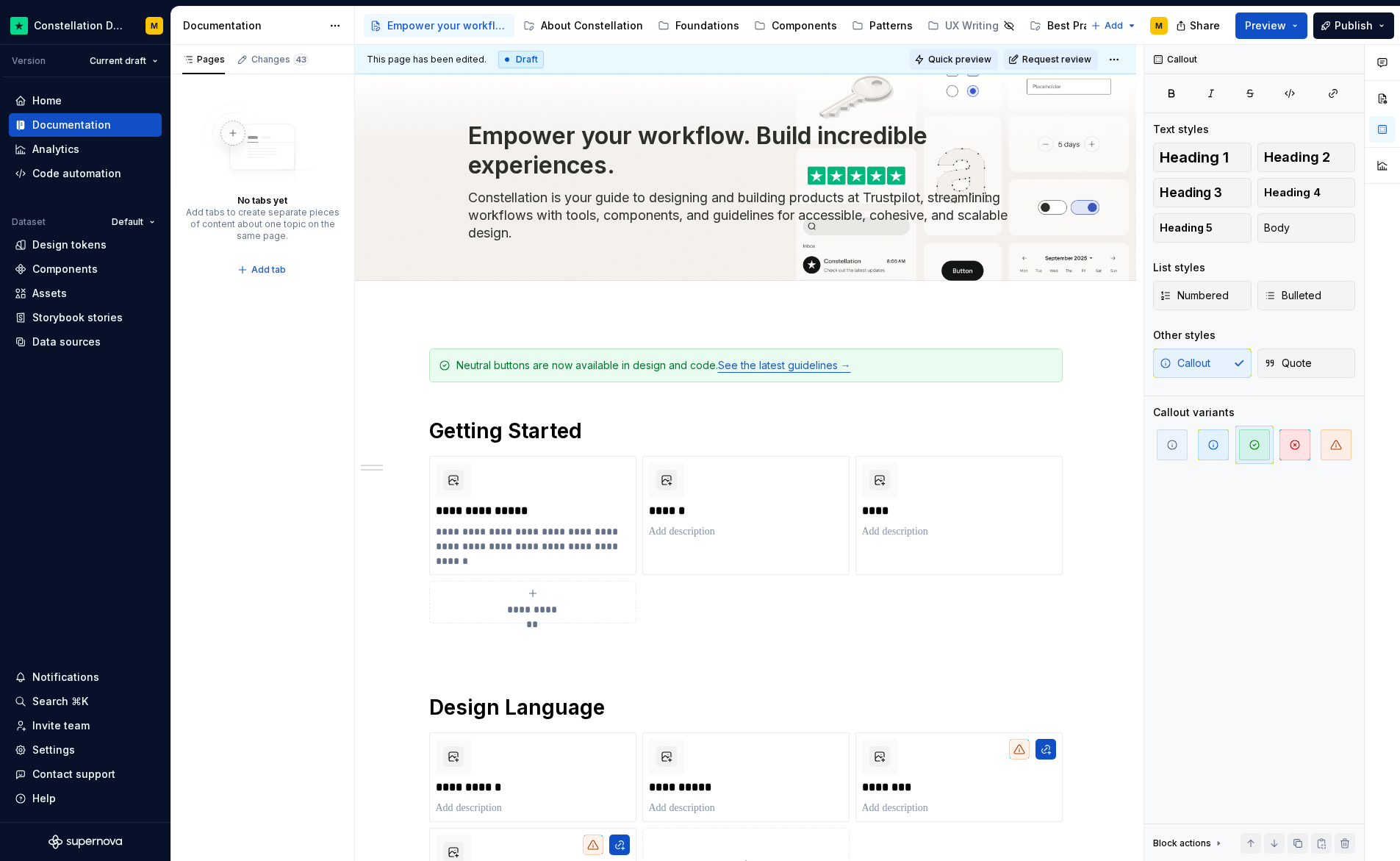
click at [953, 54] on span "Quick preview" at bounding box center [960, 59] width 63 height 12
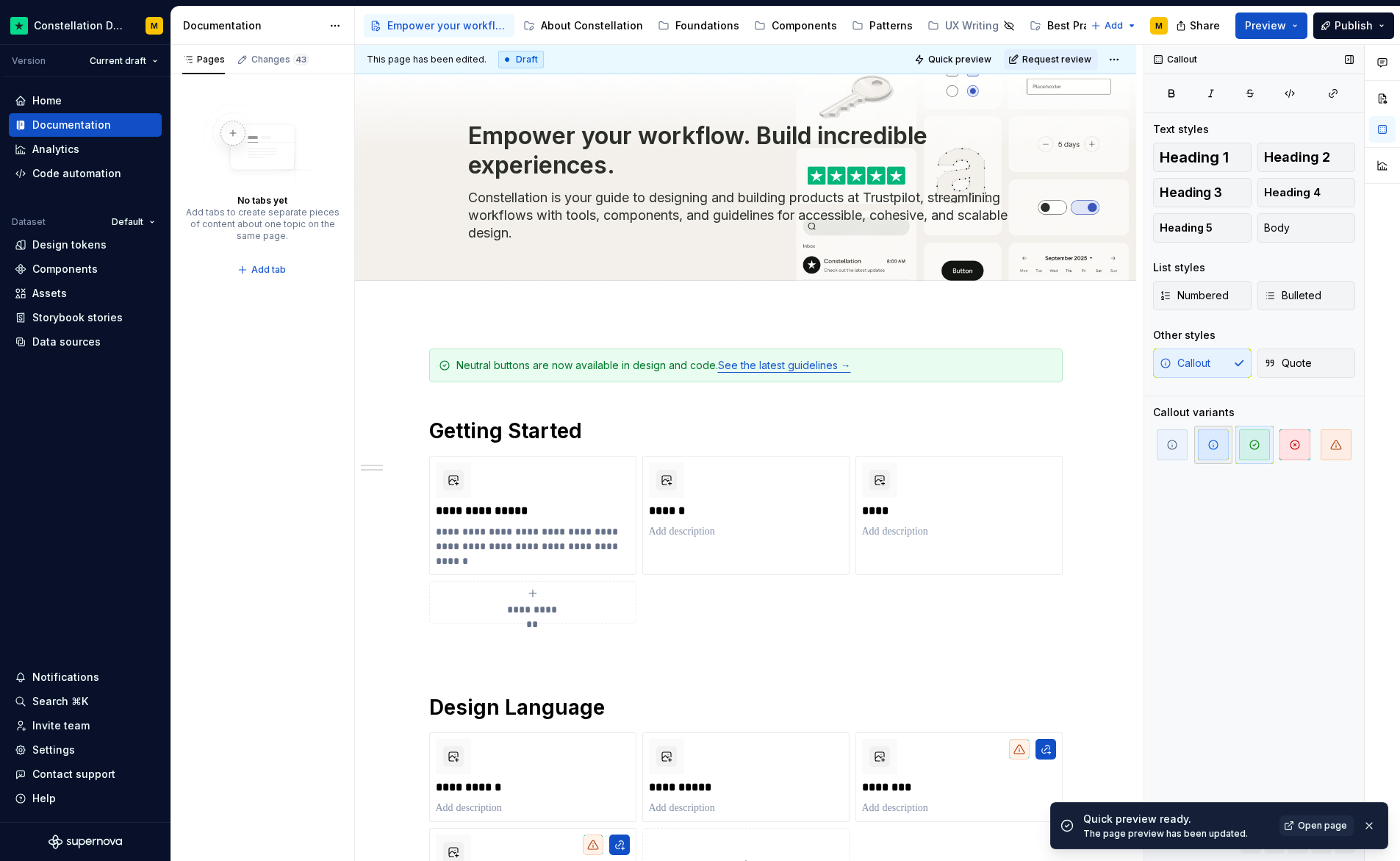
click at [1222, 456] on span "button" at bounding box center [1214, 444] width 31 height 31
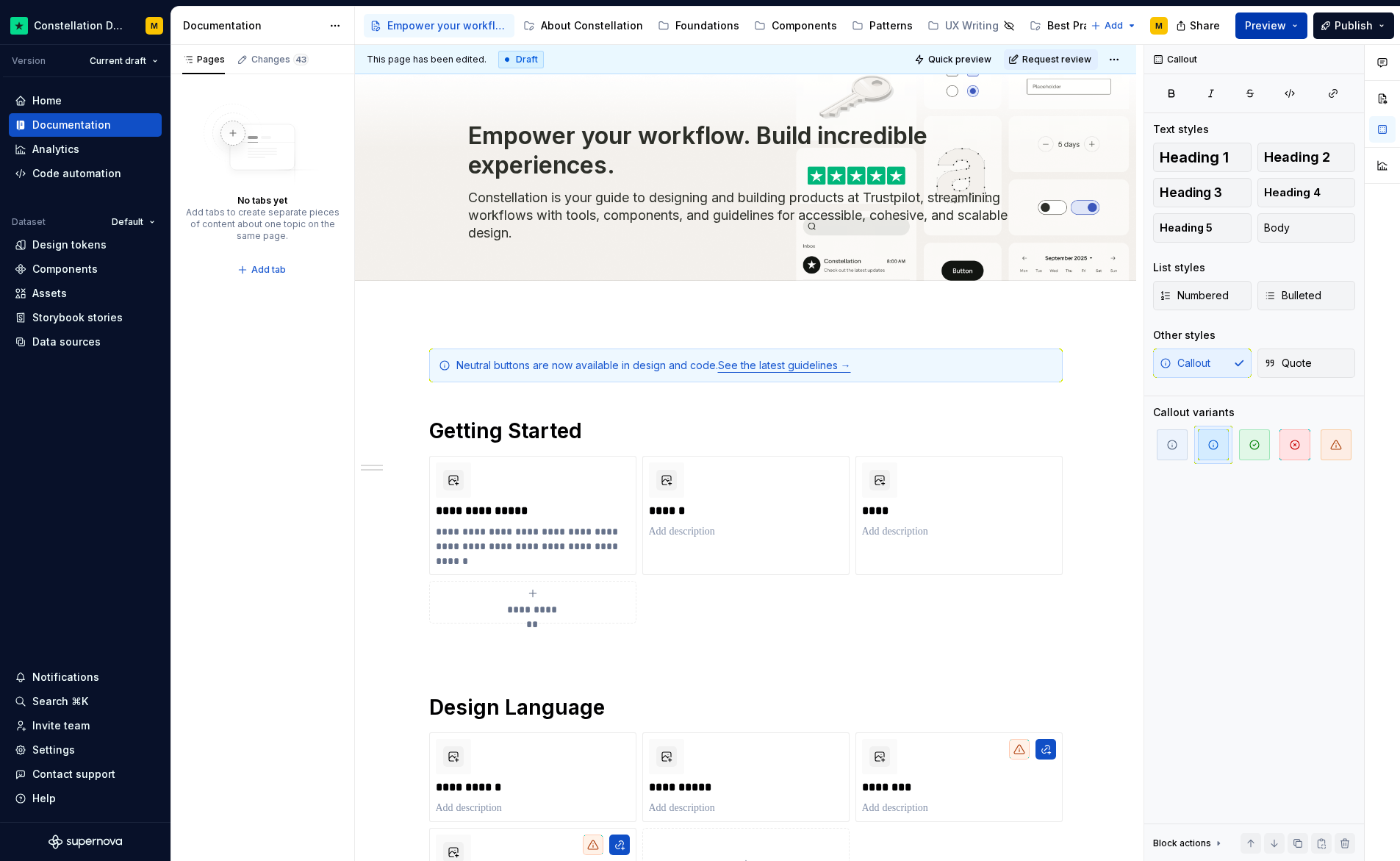
click at [1281, 21] on span "Preview" at bounding box center [1265, 25] width 41 height 15
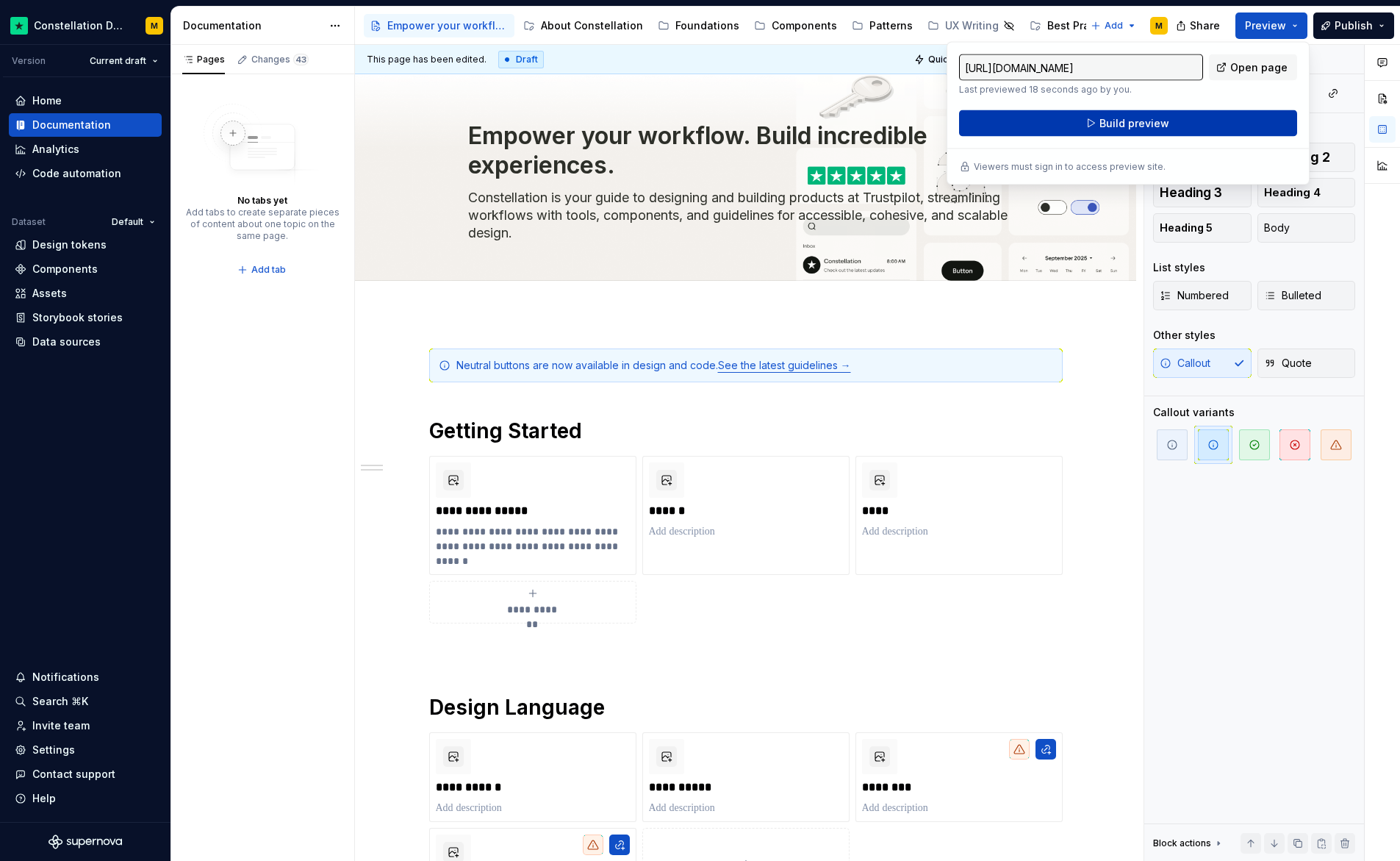
click at [1177, 127] on button "Build preview" at bounding box center [1128, 123] width 338 height 26
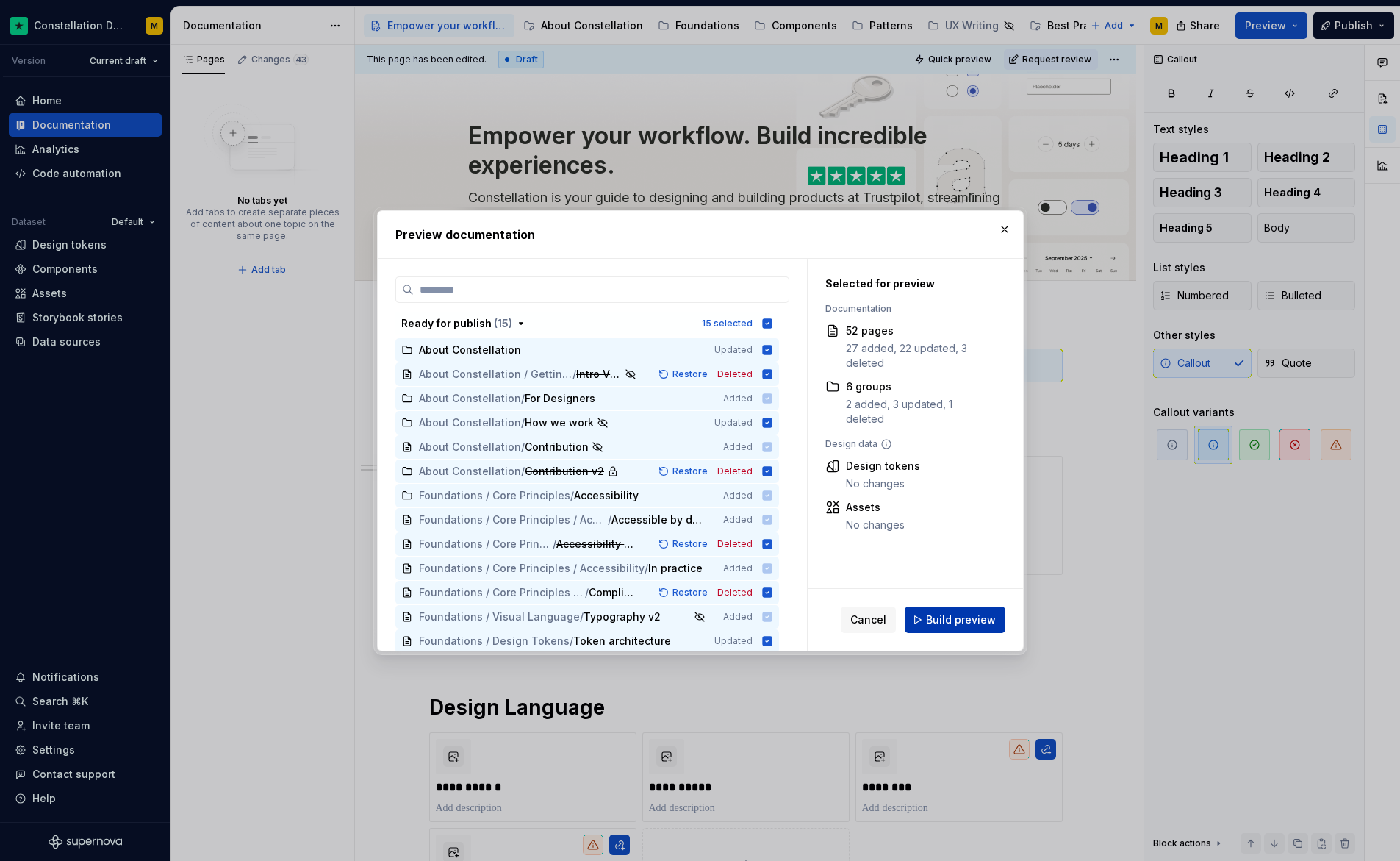
click at [966, 618] on span "Build preview" at bounding box center [961, 619] width 70 height 15
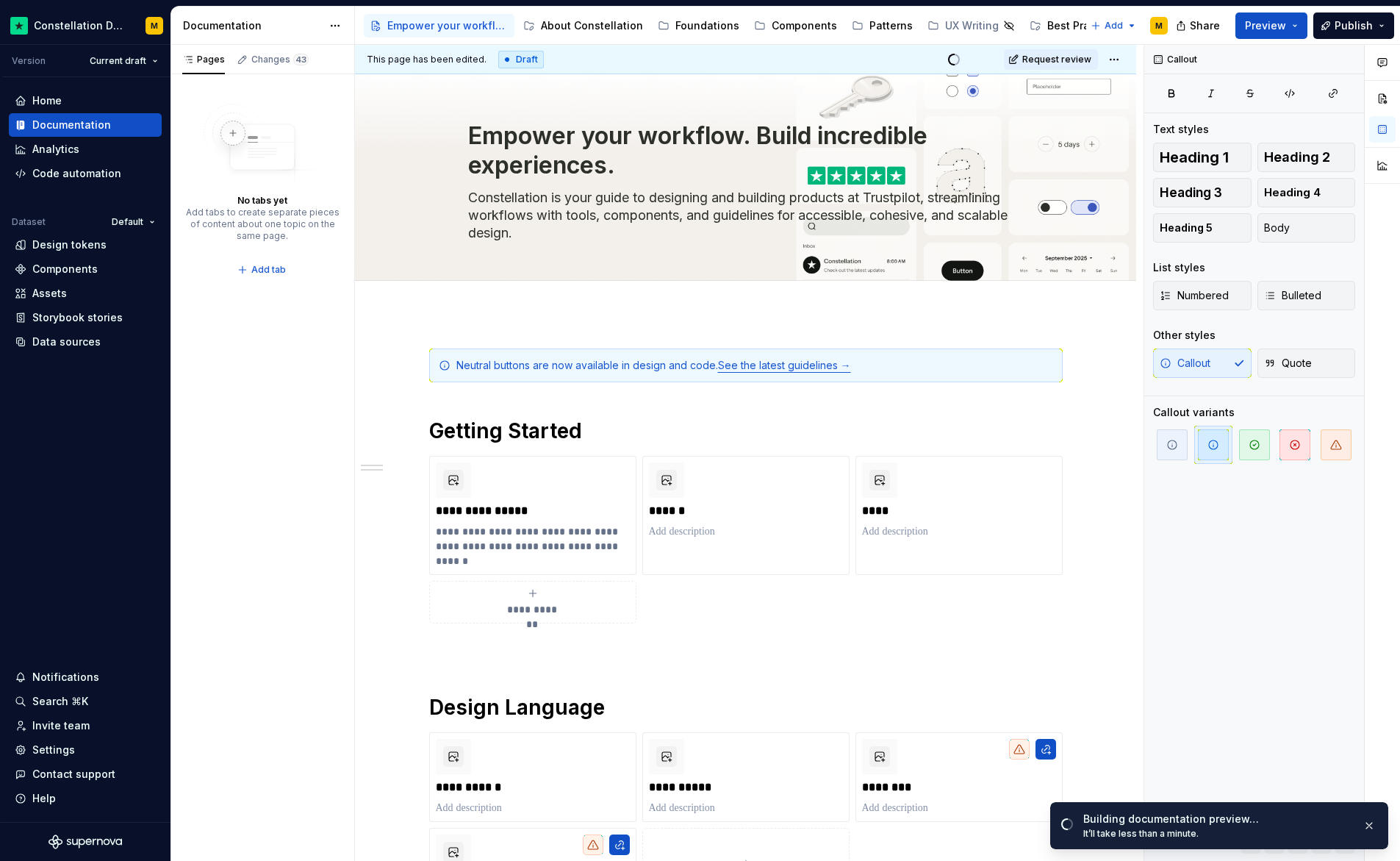
type textarea "*"
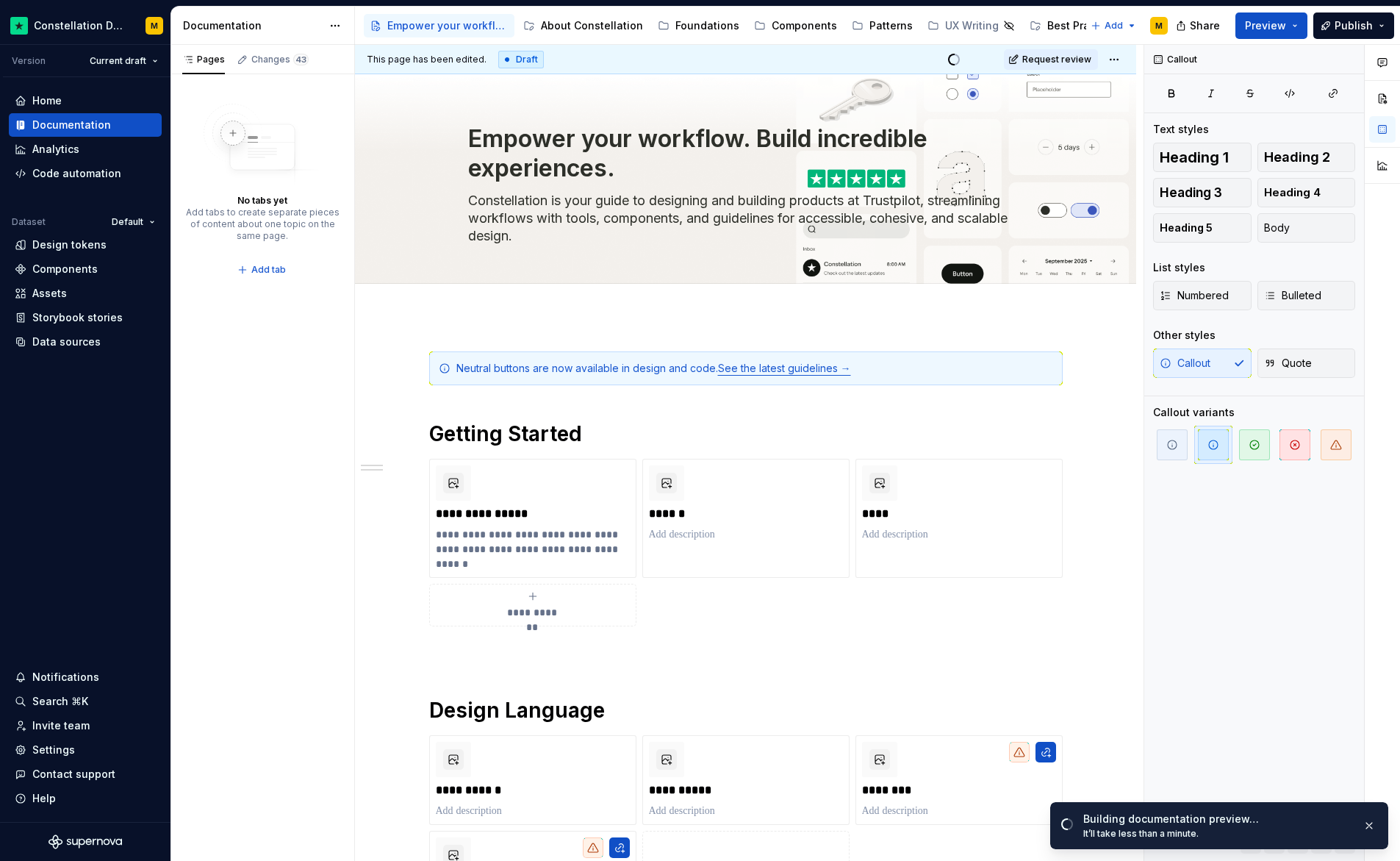
scroll to position [3, 0]
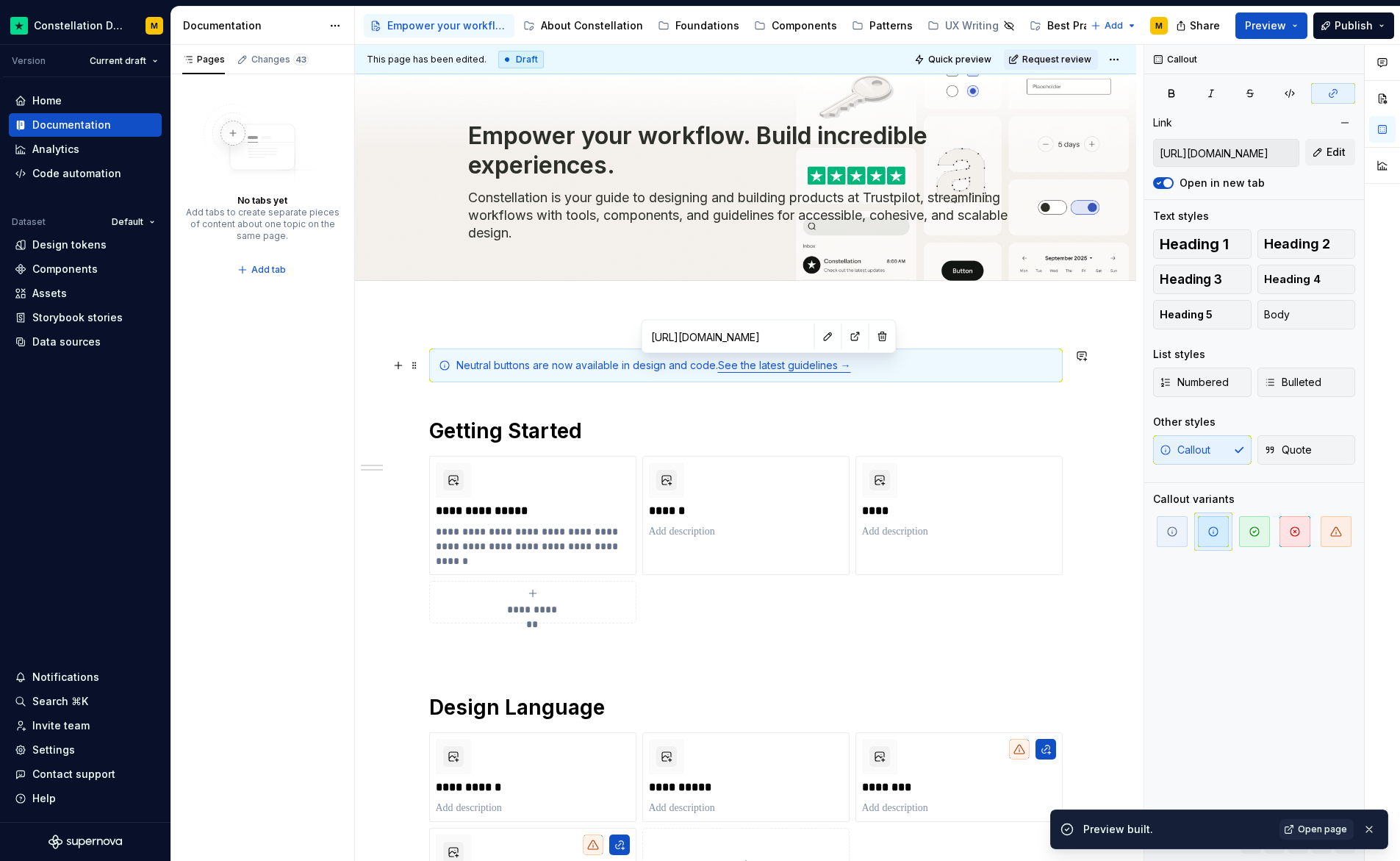
click at [752, 369] on link "See the latest guidelines →" at bounding box center [785, 365] width 133 height 12
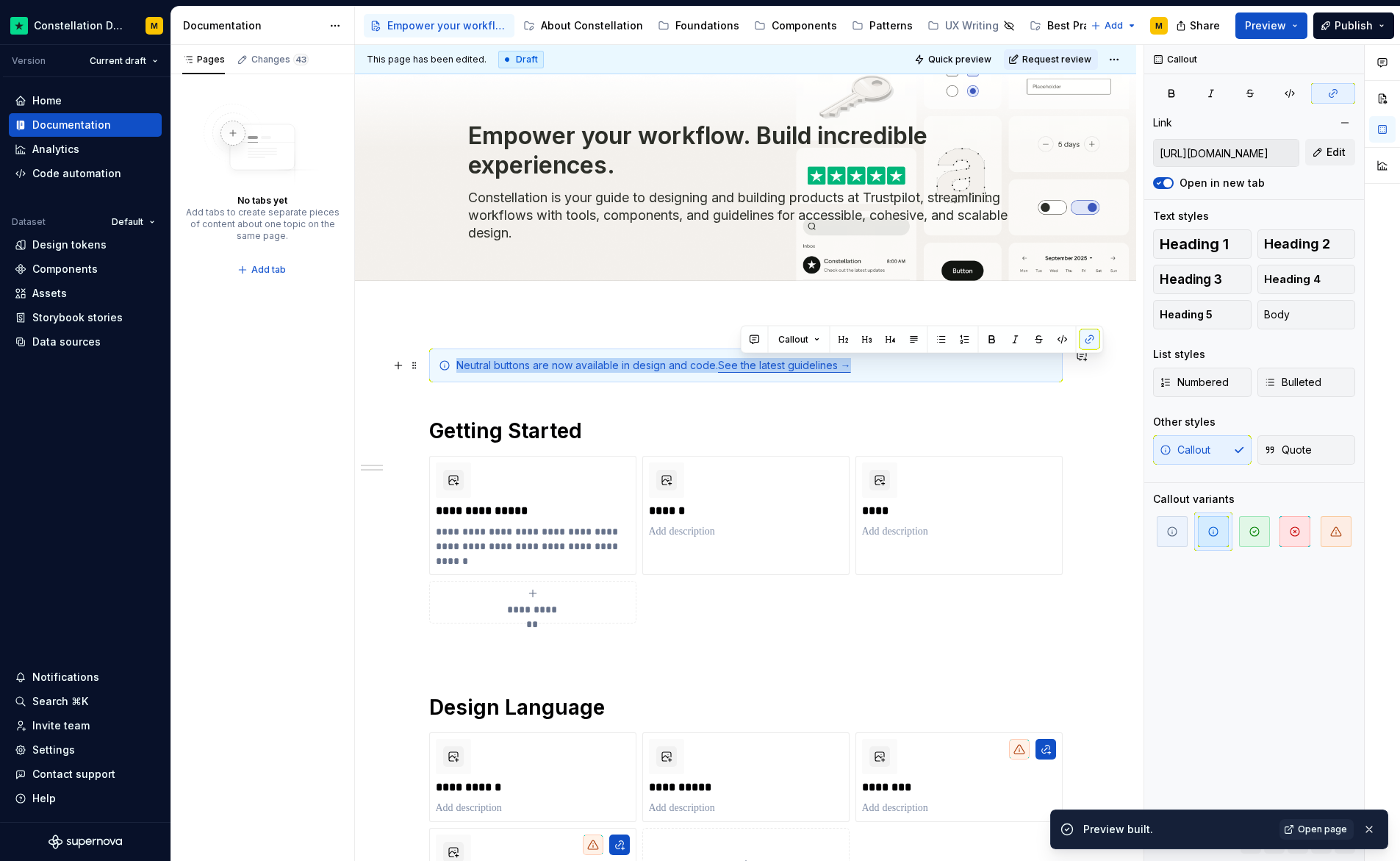
click at [752, 369] on link "See the latest guidelines →" at bounding box center [785, 365] width 133 height 12
click at [849, 363] on link "See the latest guidelines →" at bounding box center [785, 365] width 133 height 12
drag, startPoint x: 861, startPoint y: 370, endPoint x: 720, endPoint y: 369, distance: 141.0
click at [720, 369] on div "Neutral buttons are now available in design and code. See the latest guidelines…" at bounding box center [755, 365] width 597 height 15
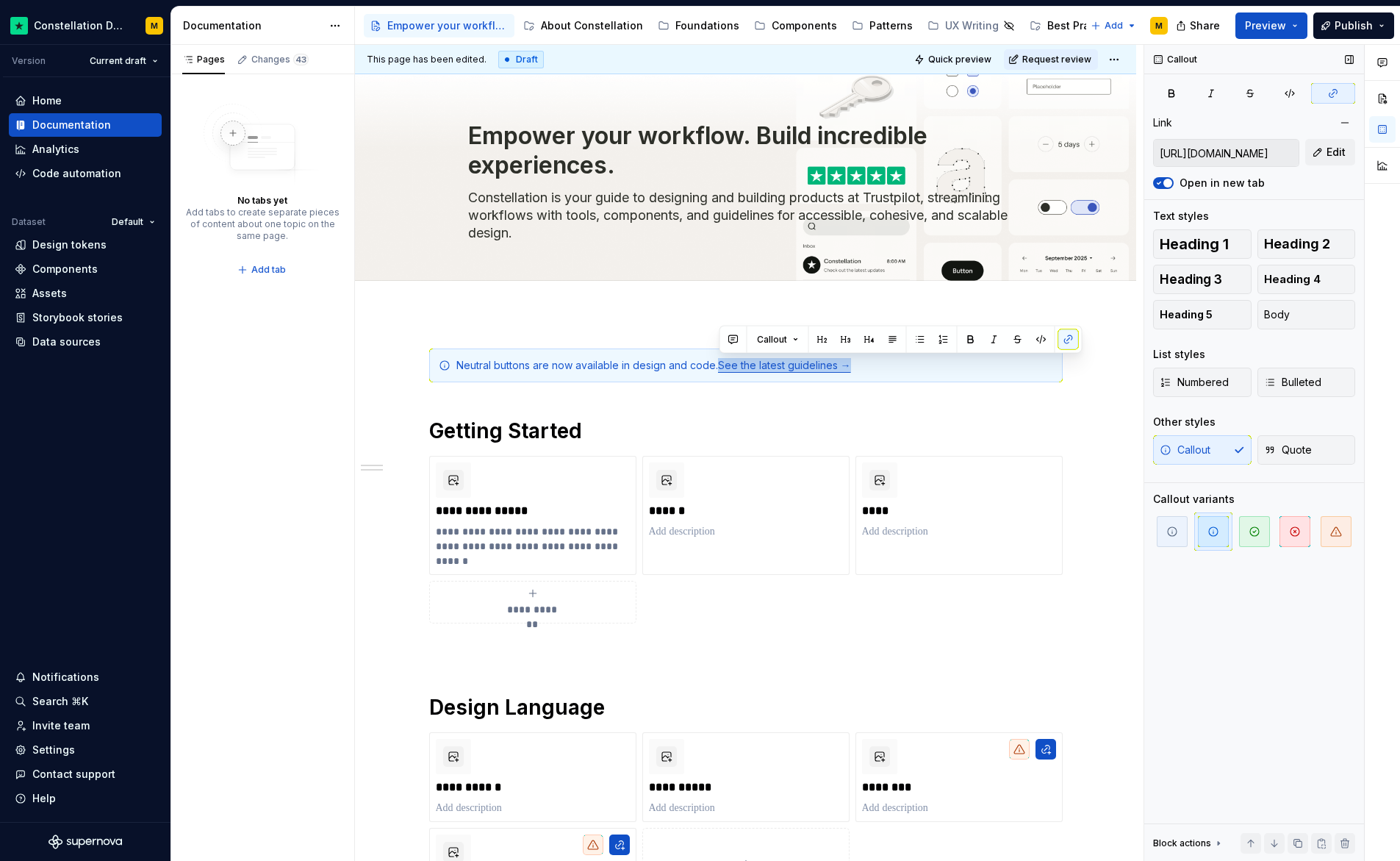
click at [1161, 186] on icon "button" at bounding box center [1159, 183] width 12 height 8
click at [832, 509] on p "******" at bounding box center [746, 511] width 194 height 15
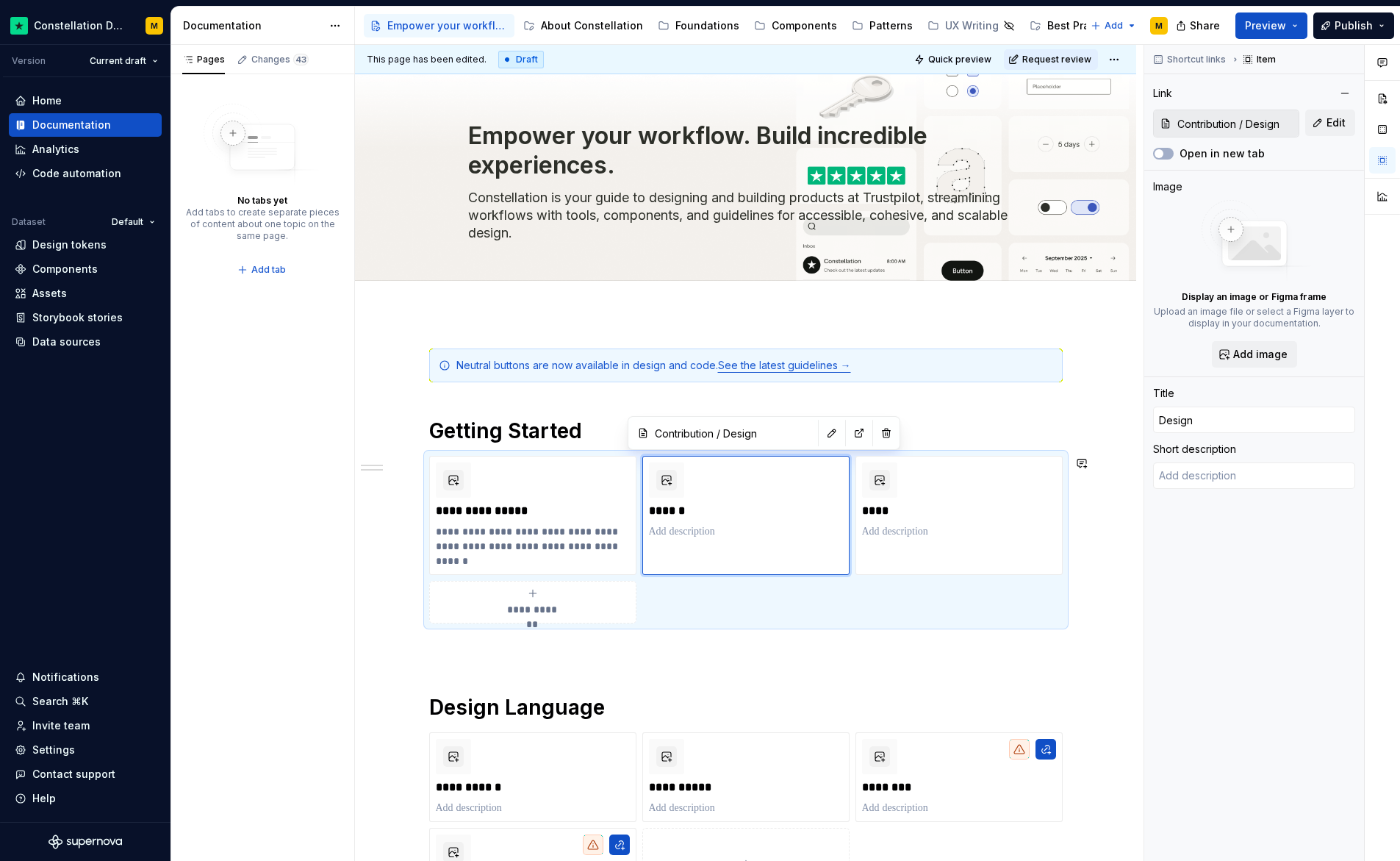
click at [580, 412] on div "**********" at bounding box center [745, 632] width 634 height 569
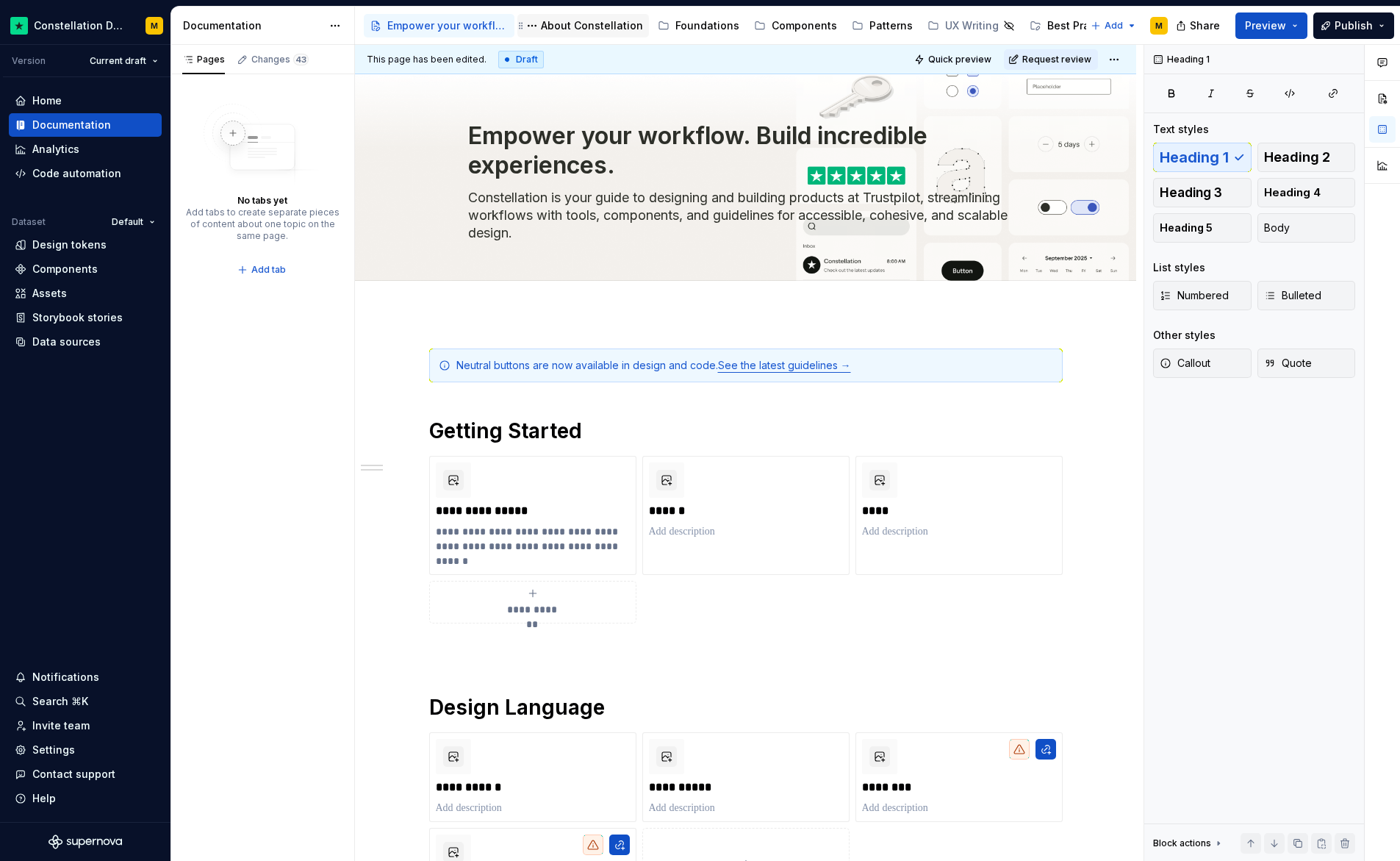
click at [585, 28] on div "About Constellation" at bounding box center [592, 25] width 102 height 15
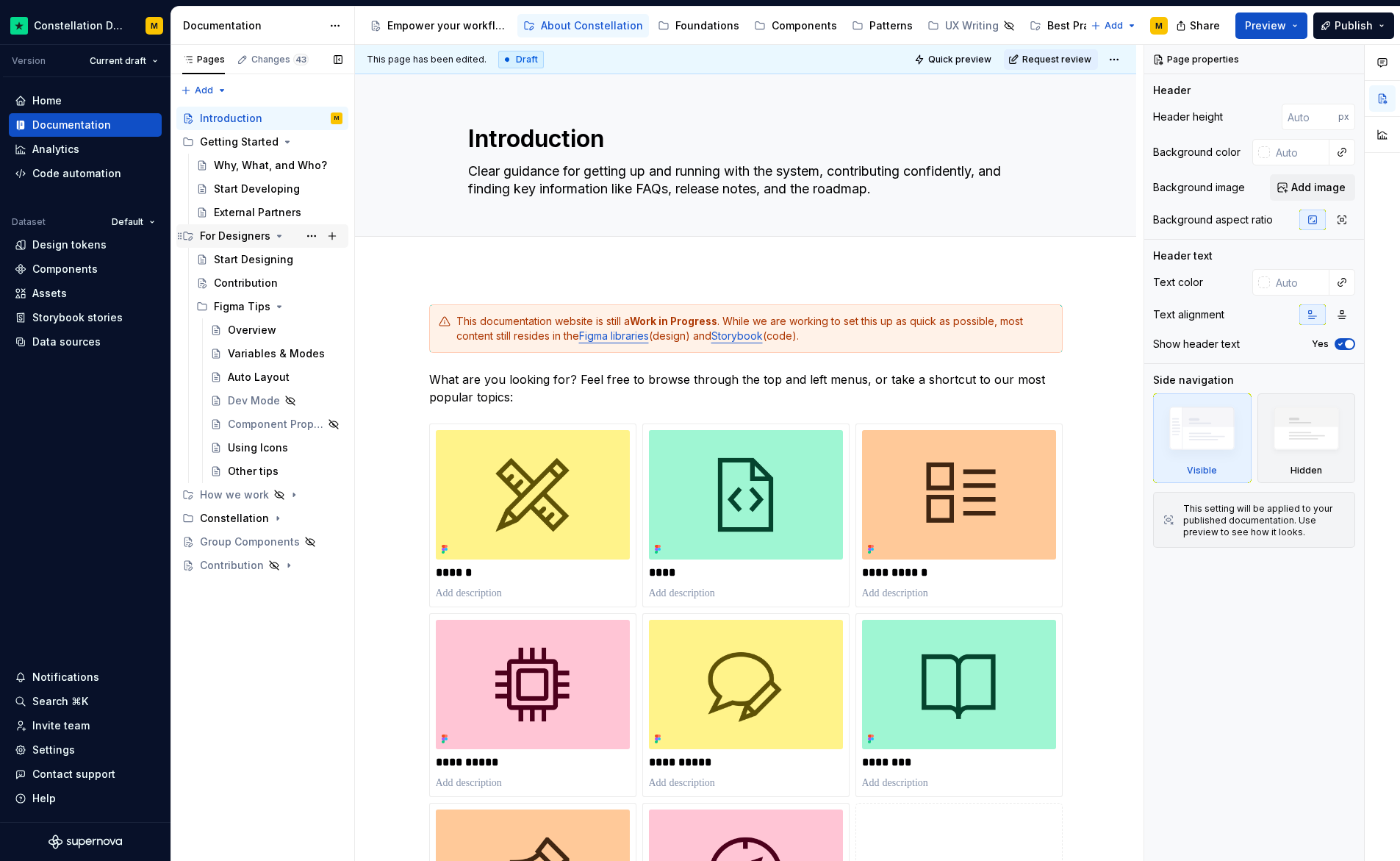
click at [274, 236] on icon "Page tree" at bounding box center [279, 236] width 12 height 12
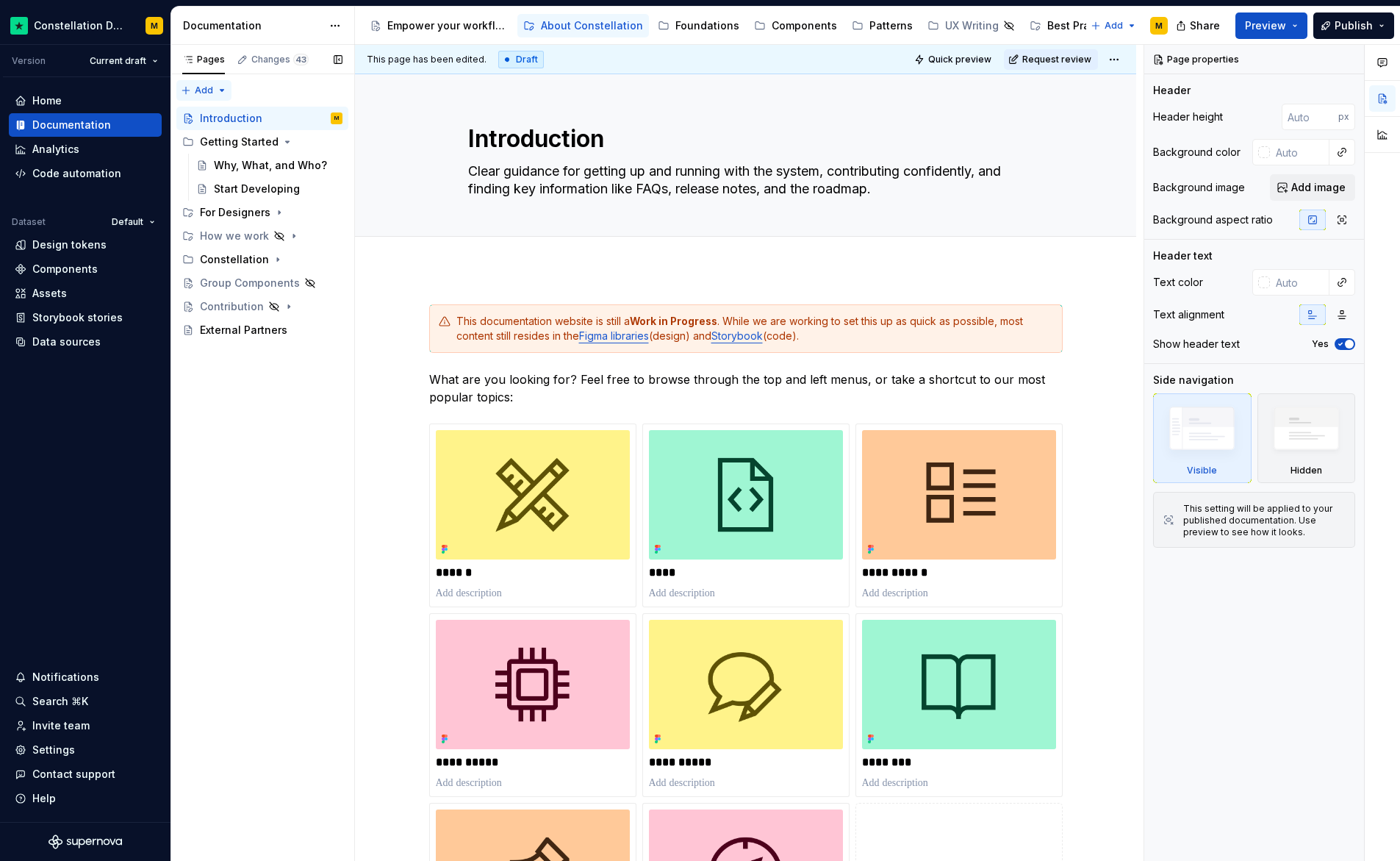
type textarea "*"
click at [225, 87] on div "Pages Changes 43 Add Accessibility guide for tree Page tree. Navigate the tree …" at bounding box center [262, 453] width 184 height 816
click at [226, 119] on div "New page" at bounding box center [251, 119] width 95 height 15
click at [212, 95] on div "Pages Changes 43 Add Accessibility guide for tree Page tree. Navigate the tree …" at bounding box center [262, 453] width 184 height 816
click at [218, 140] on div "New group" at bounding box center [251, 142] width 95 height 15
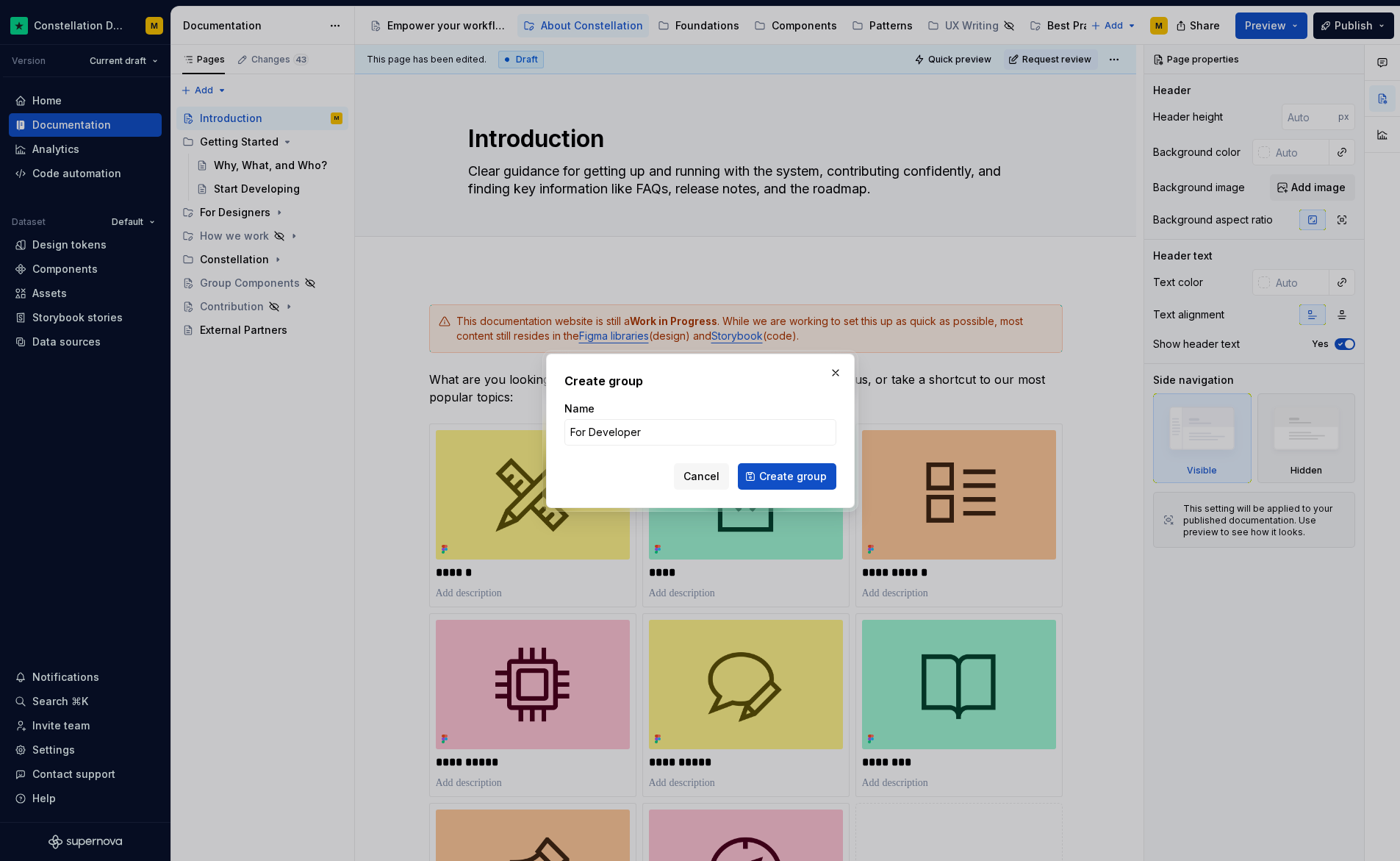
type input "For Developers"
click at [781, 479] on span "Create group" at bounding box center [793, 476] width 68 height 15
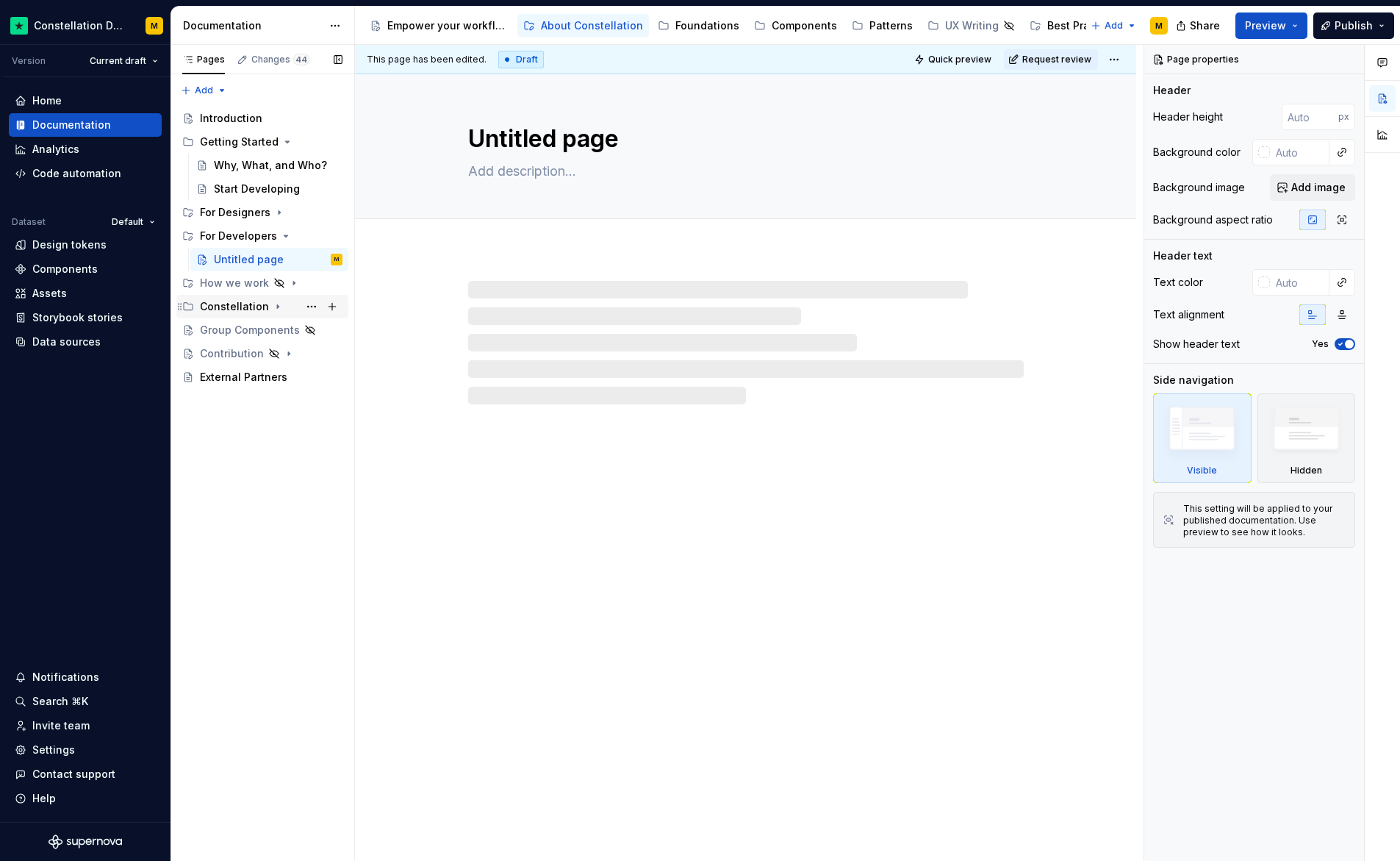
click at [277, 305] on icon "Page tree" at bounding box center [278, 307] width 2 height 4
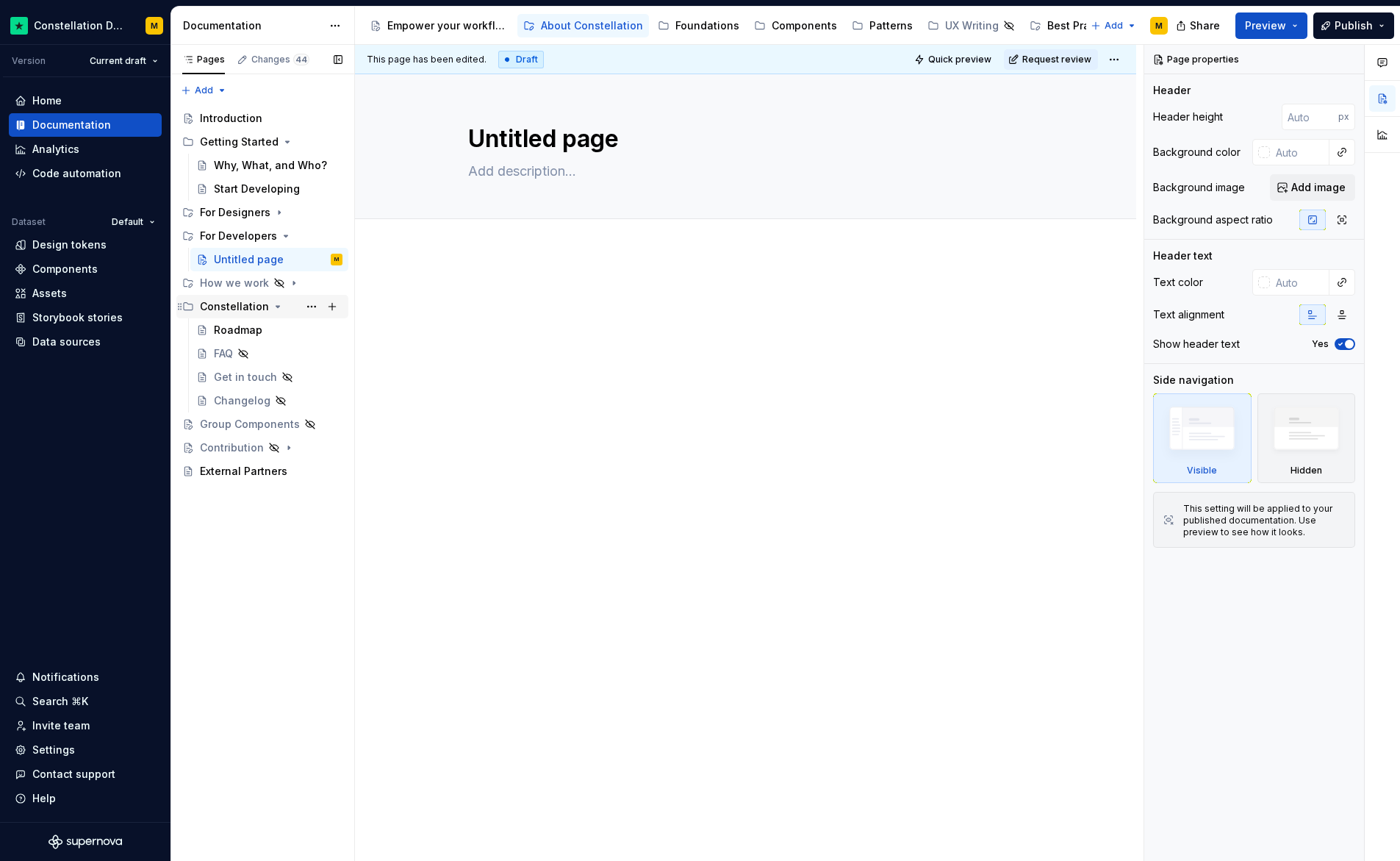
click at [276, 306] on icon "Page tree" at bounding box center [278, 307] width 4 height 2
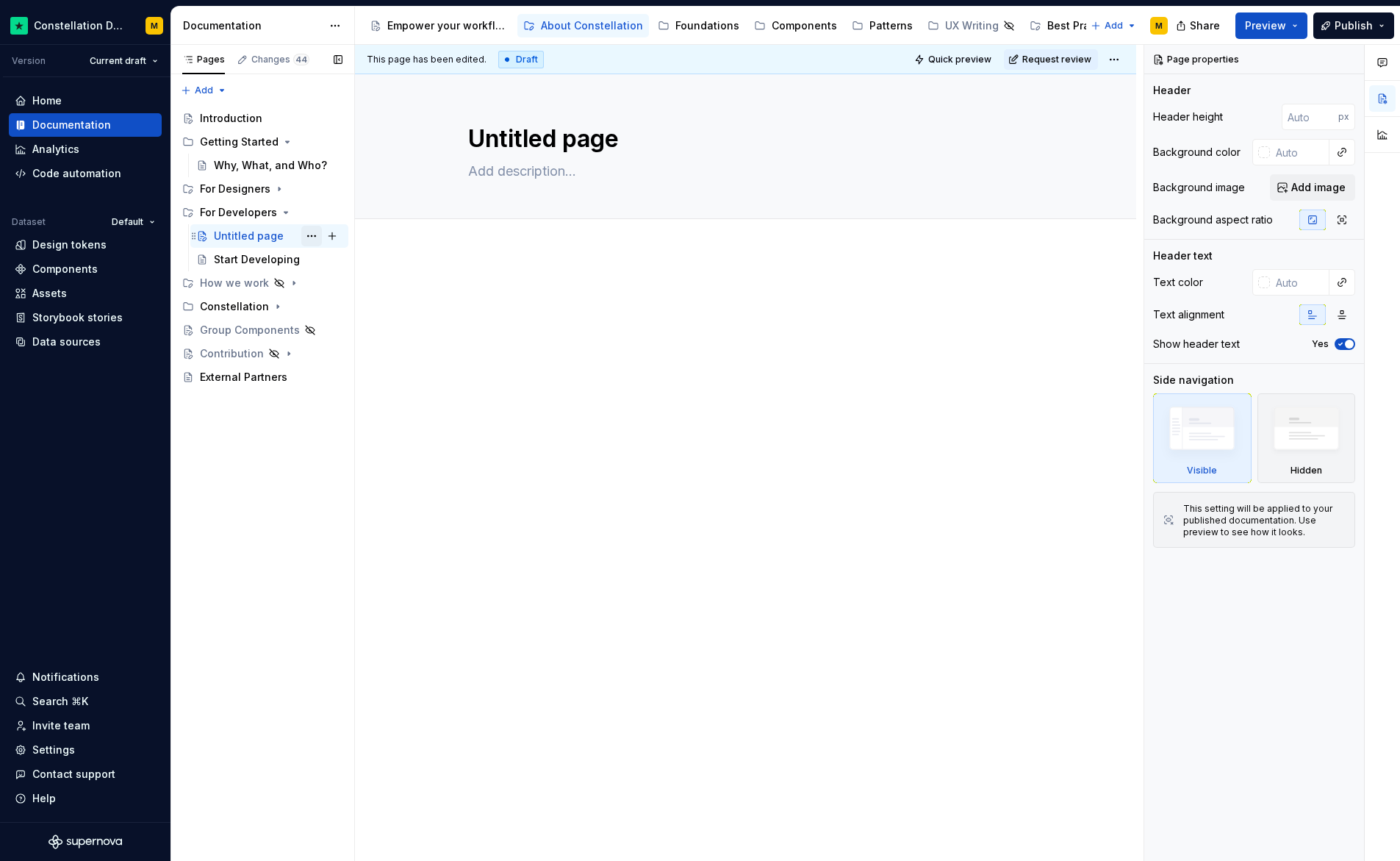
click at [306, 236] on button "Page tree" at bounding box center [311, 236] width 21 height 21
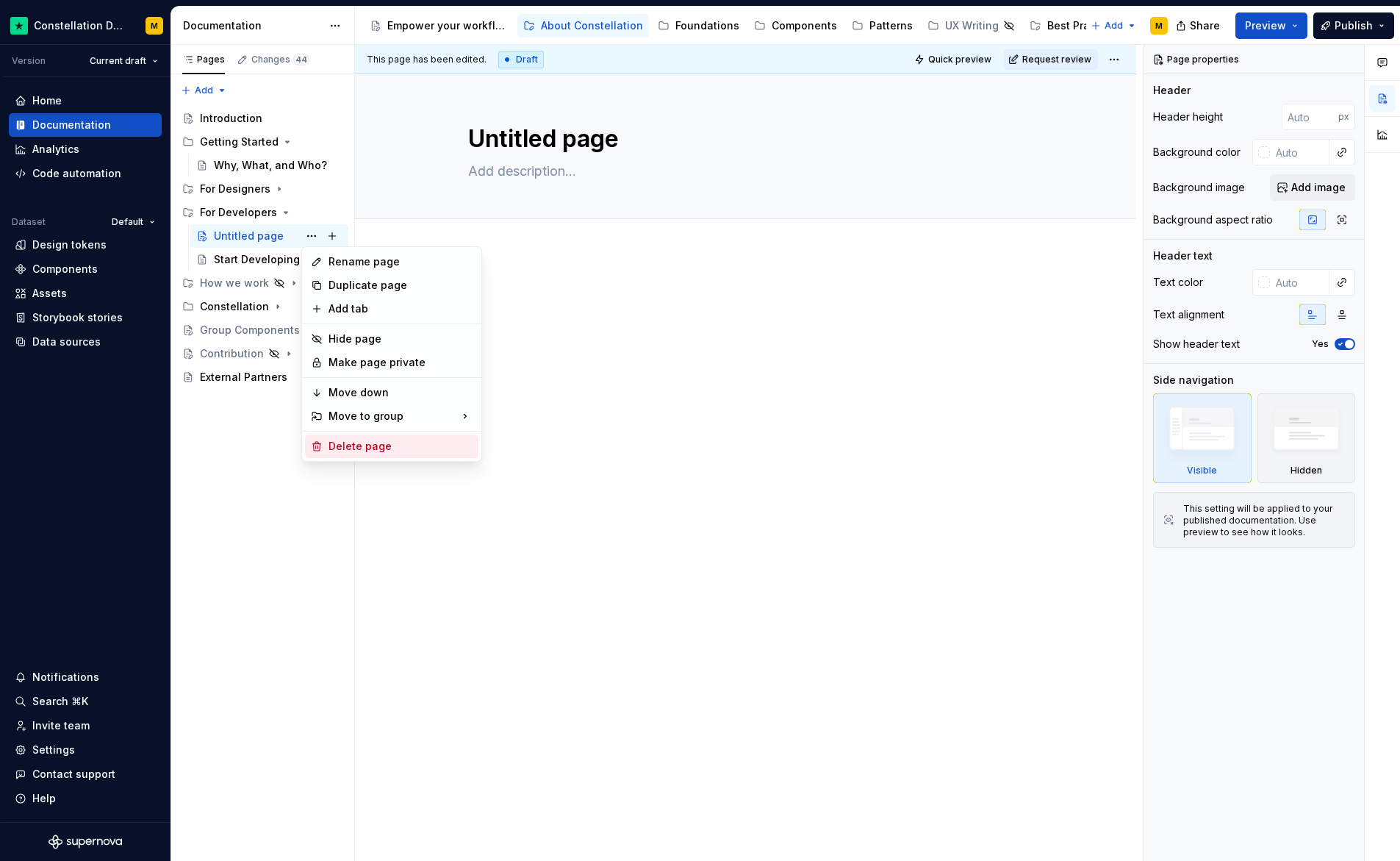
click at [347, 452] on div "Delete page" at bounding box center [400, 446] width 144 height 15
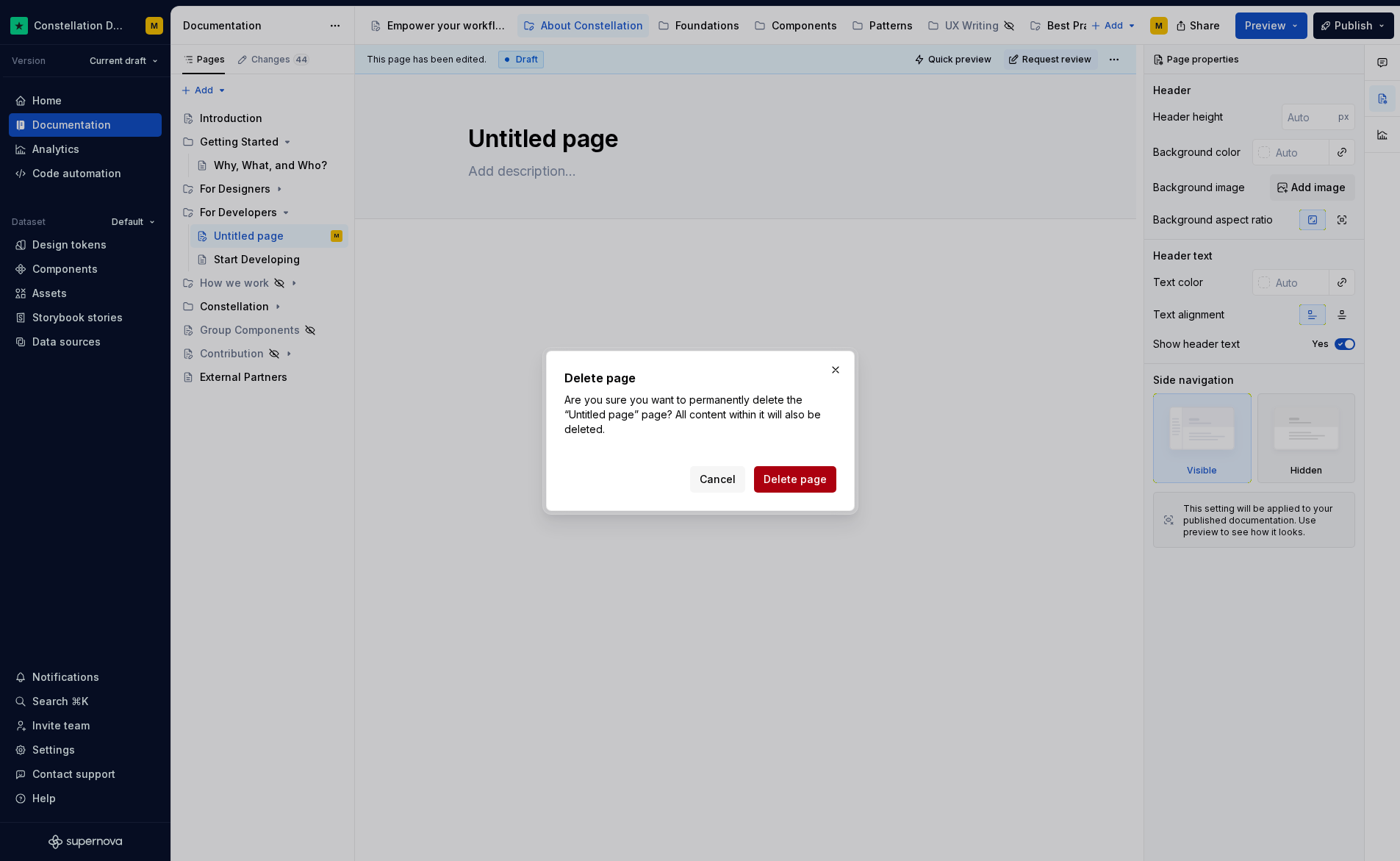
click at [794, 479] on span "Delete page" at bounding box center [795, 479] width 63 height 15
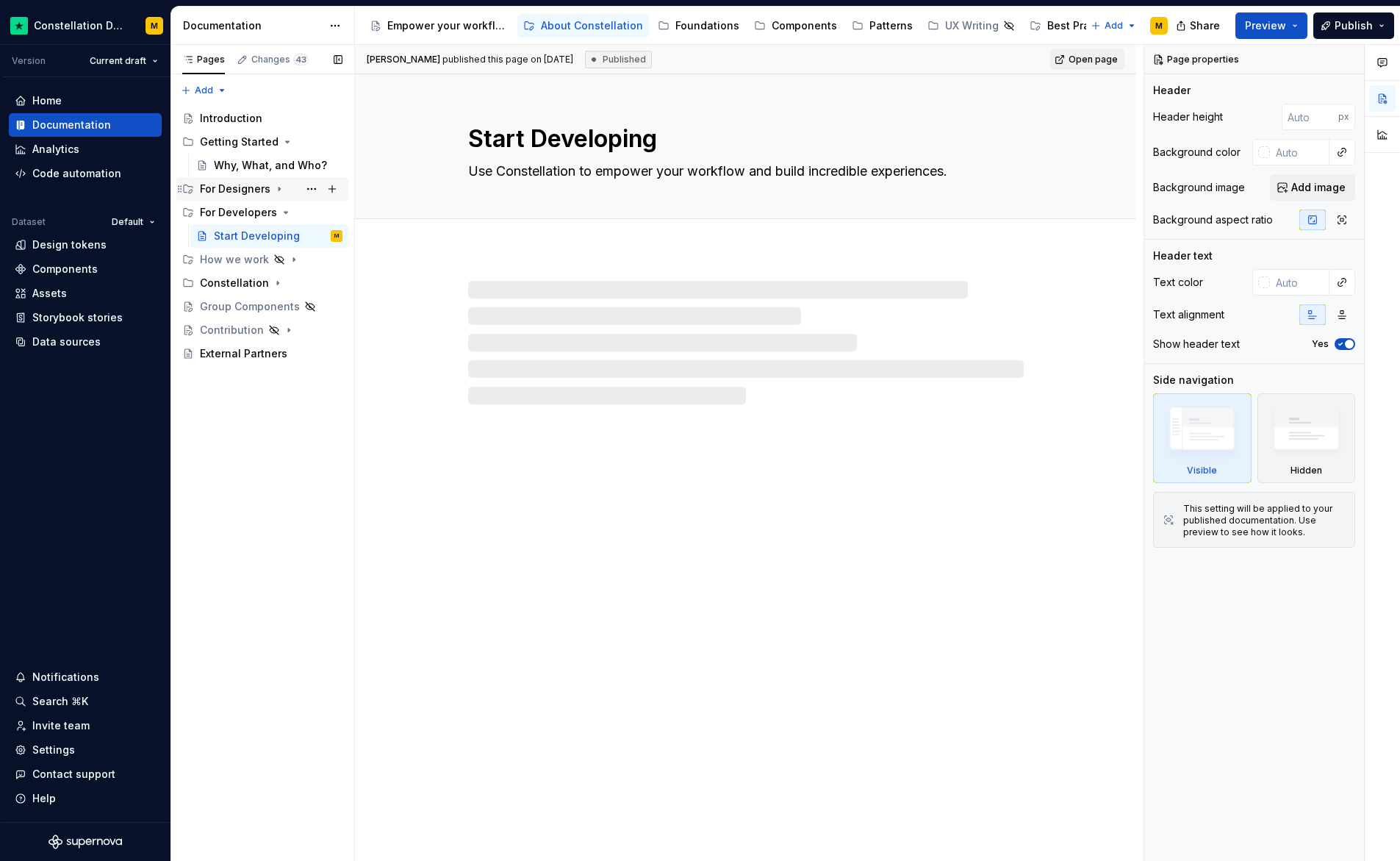
click at [280, 187] on icon "Page tree" at bounding box center [279, 189] width 12 height 12
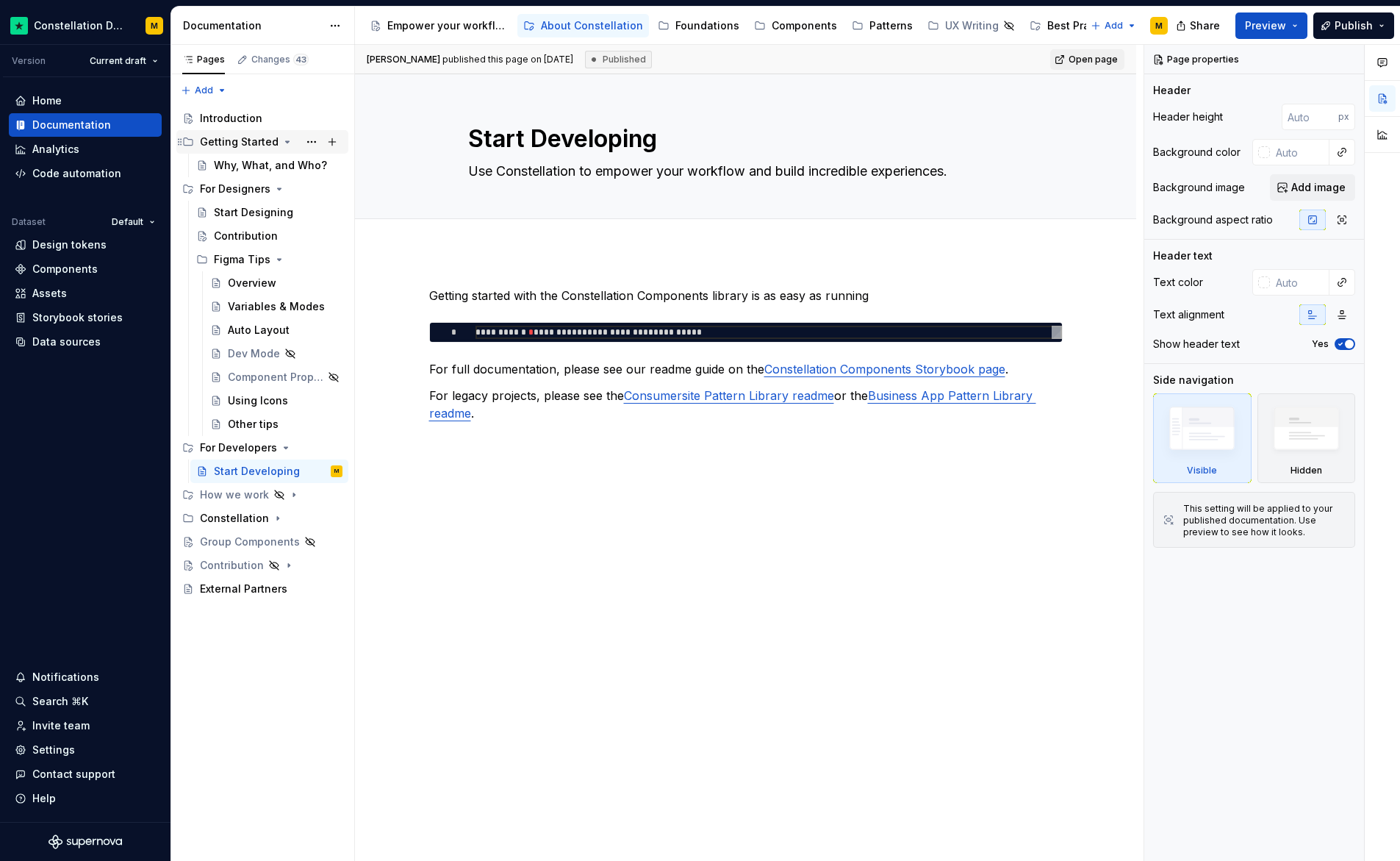
click at [217, 136] on div "Getting Started" at bounding box center [239, 142] width 79 height 15
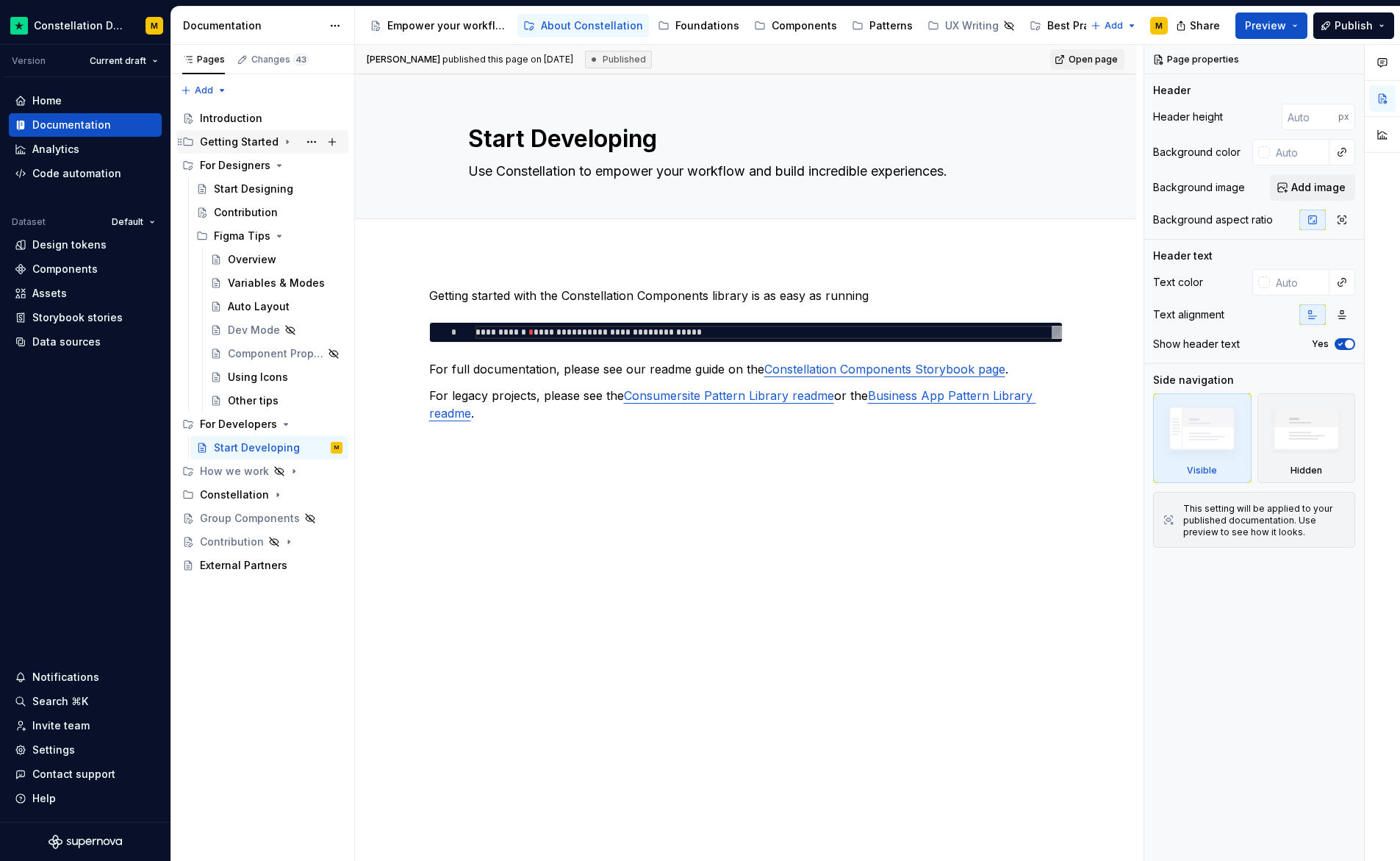
click at [213, 146] on div "Getting Started" at bounding box center [239, 142] width 79 height 15
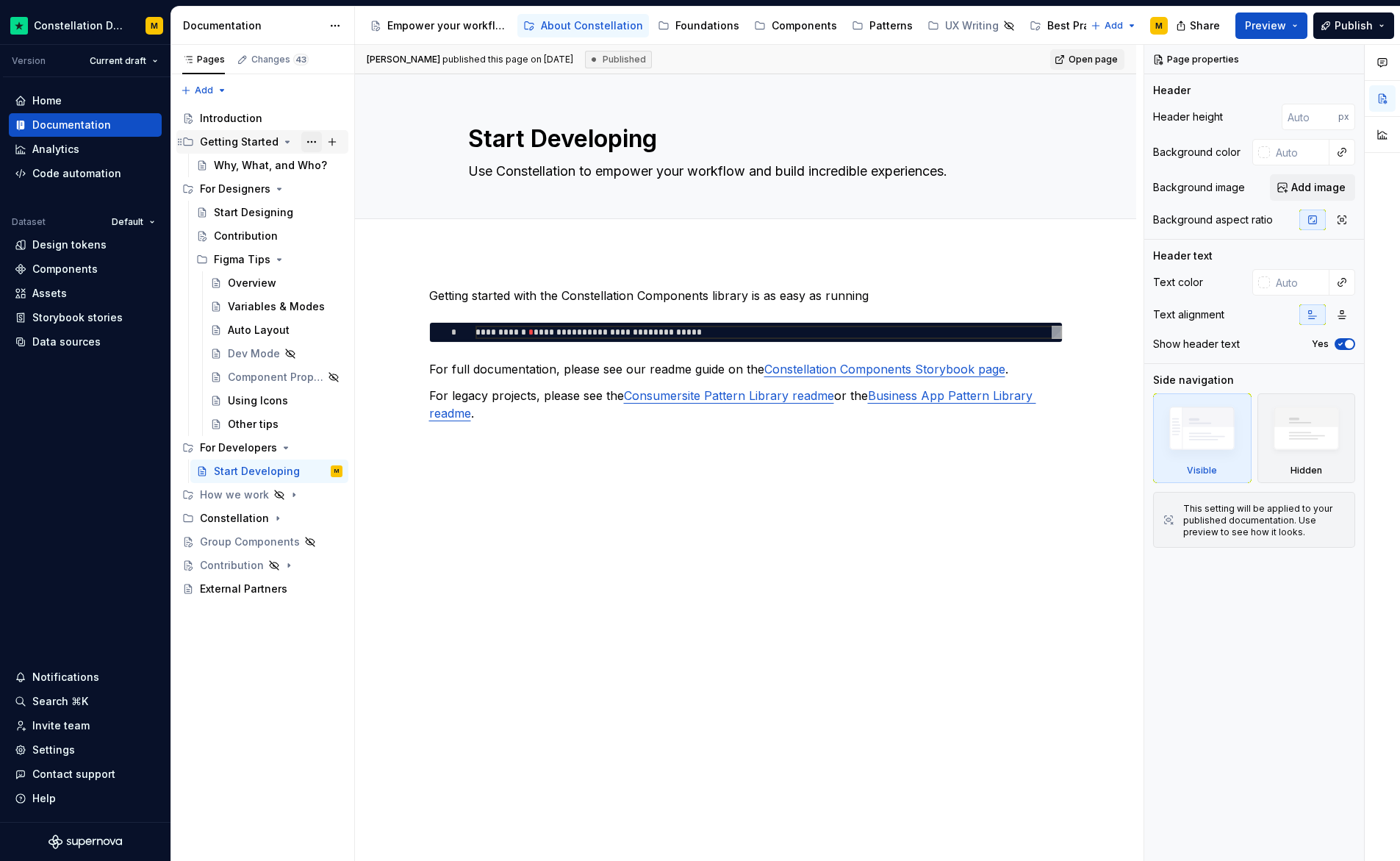
click at [305, 142] on button "Page tree" at bounding box center [311, 142] width 21 height 21
type textarea "*"
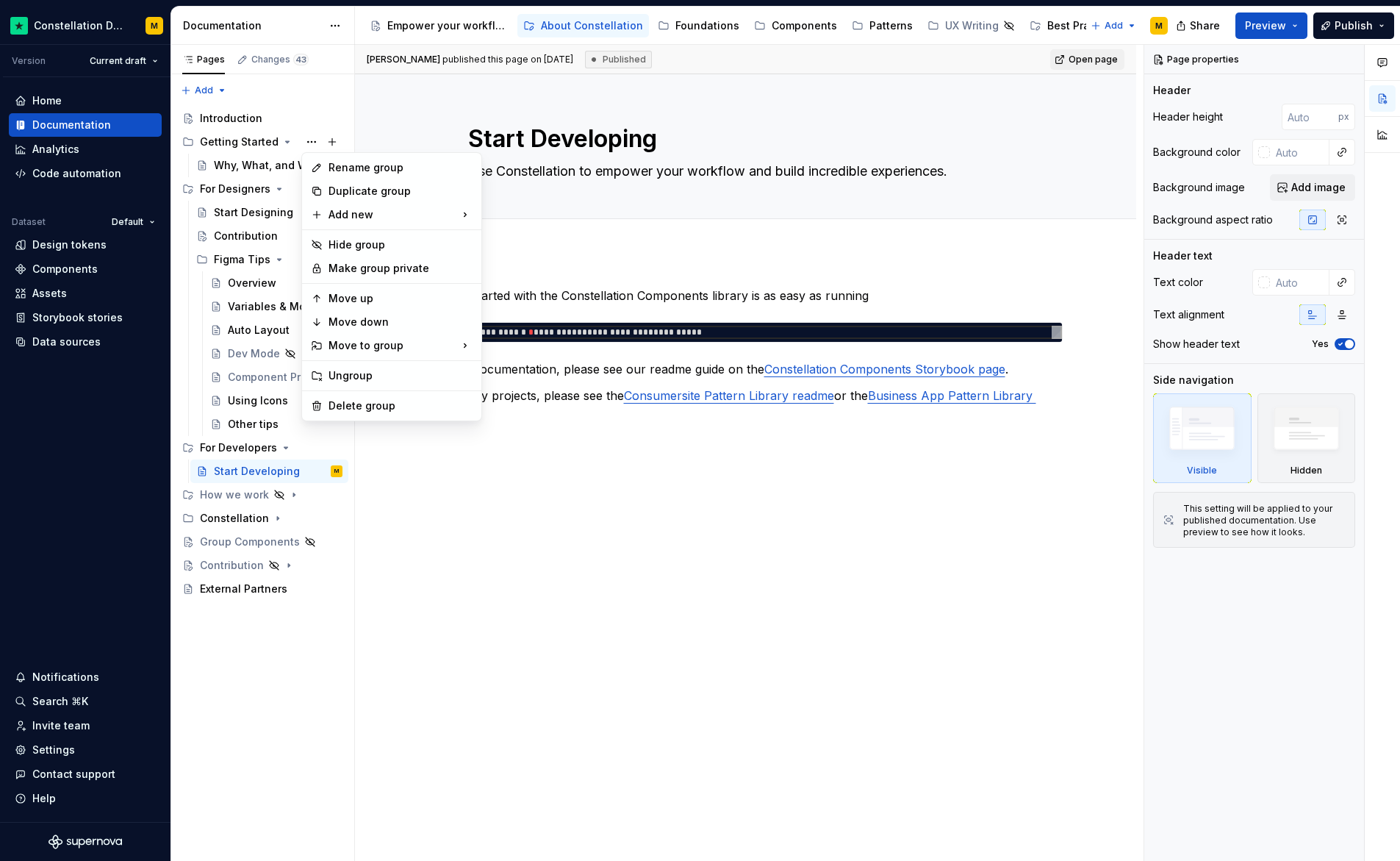
click at [333, 169] on div "Rename group" at bounding box center [400, 167] width 144 height 15
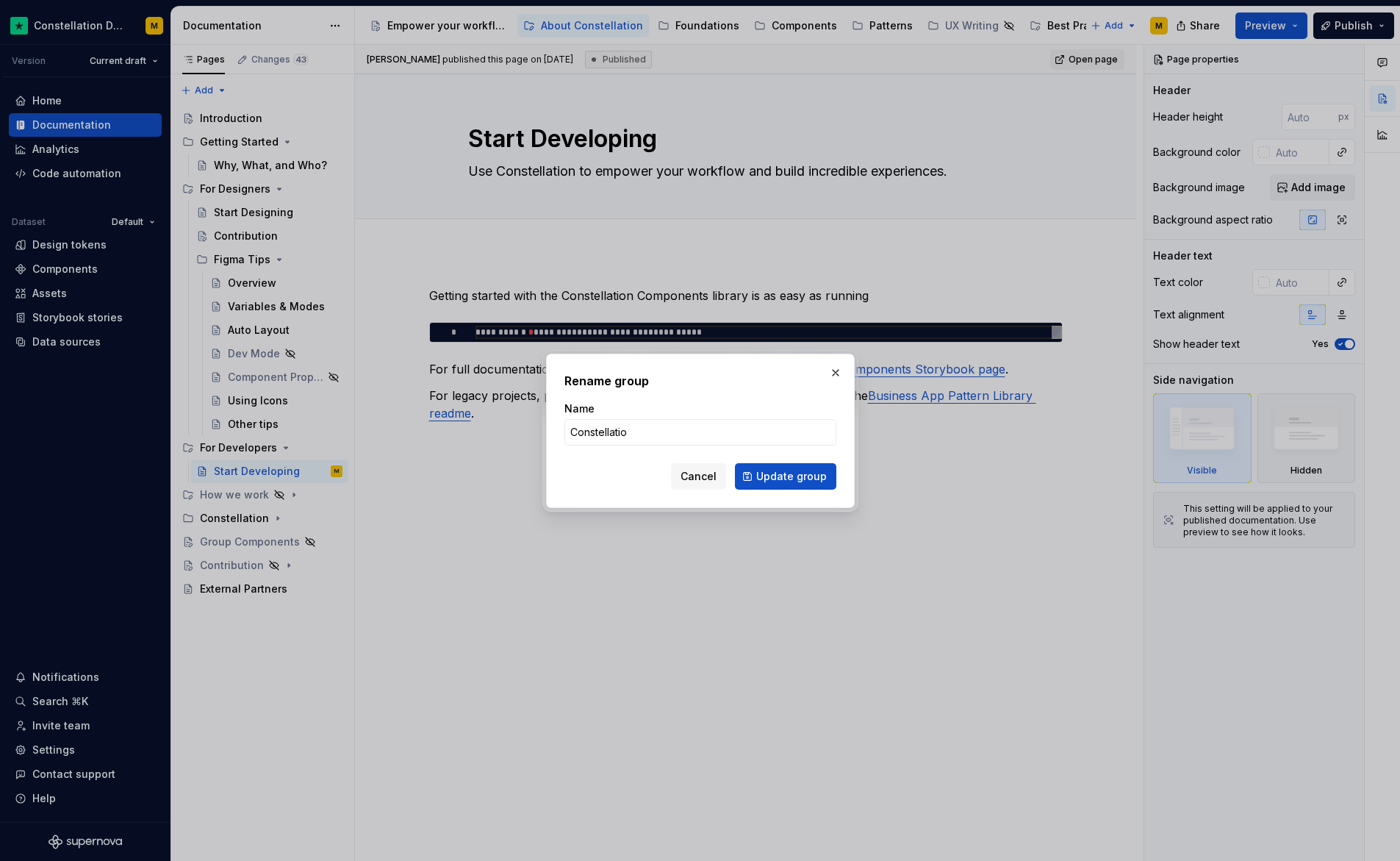
type input "Constellation"
click button "Update group" at bounding box center [786, 476] width 102 height 26
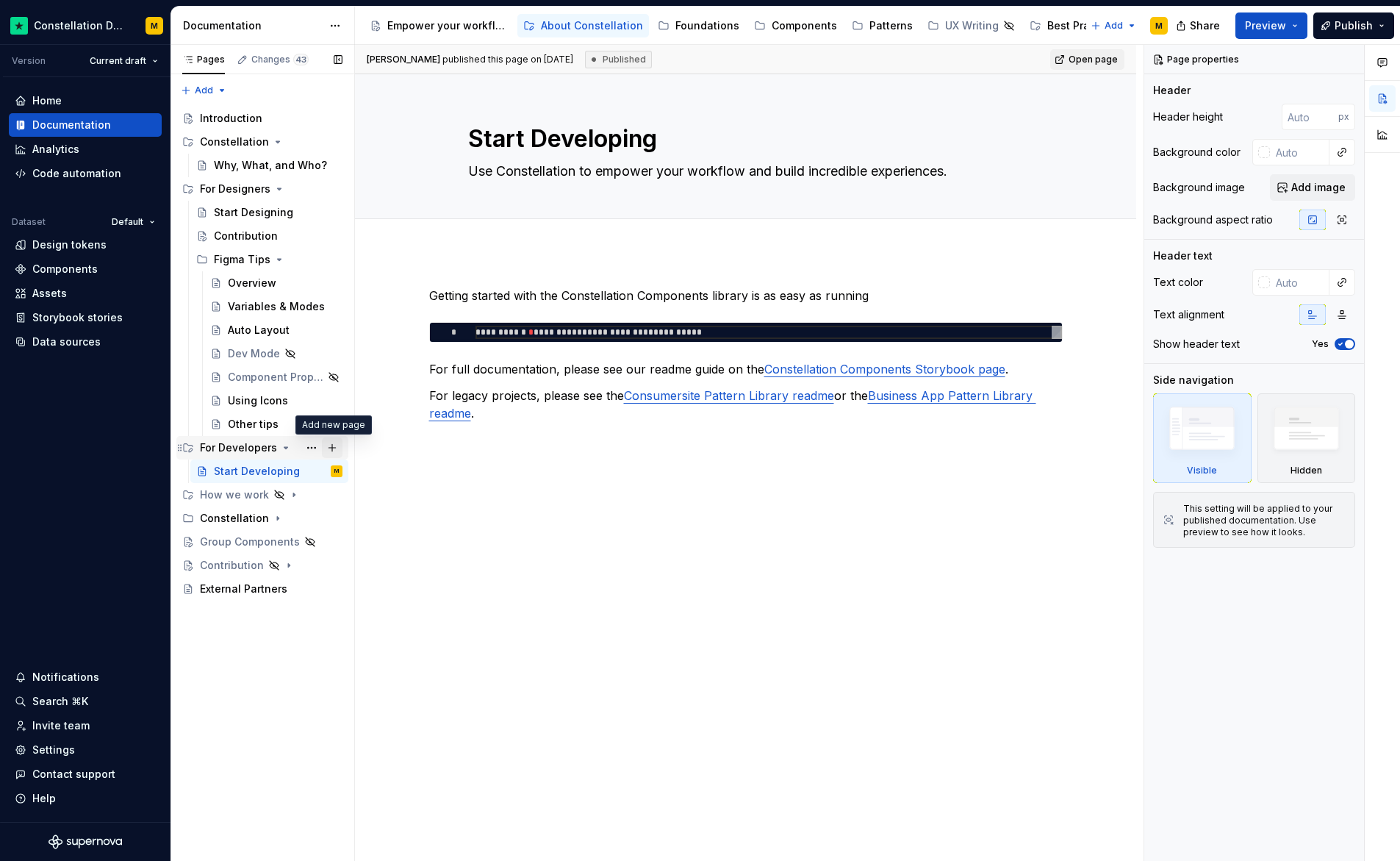
click at [339, 449] on button "Page tree" at bounding box center [332, 447] width 21 height 21
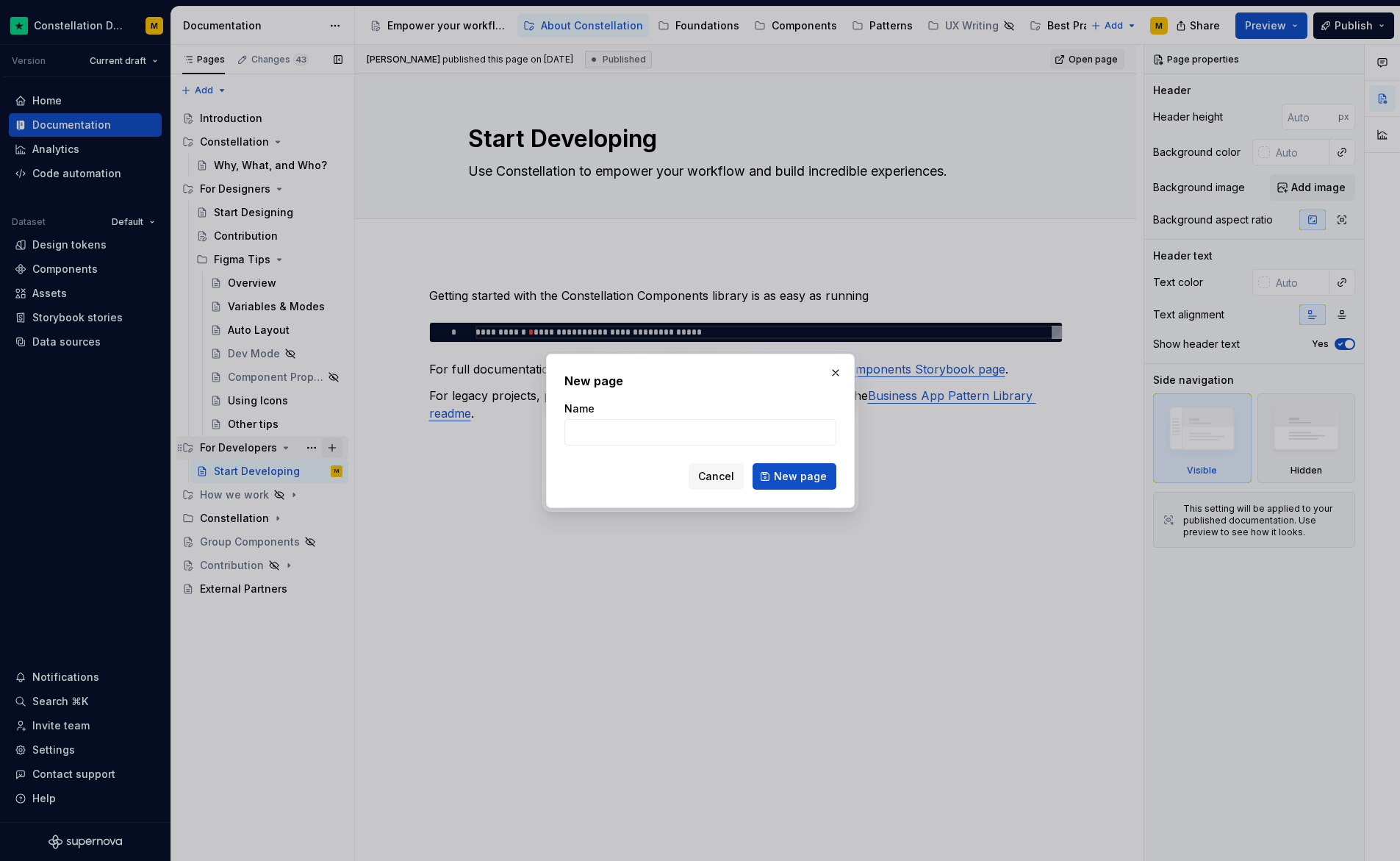
type textarea "*"
type input "Contribution"
click at [840, 371] on button "button" at bounding box center [836, 373] width 21 height 21
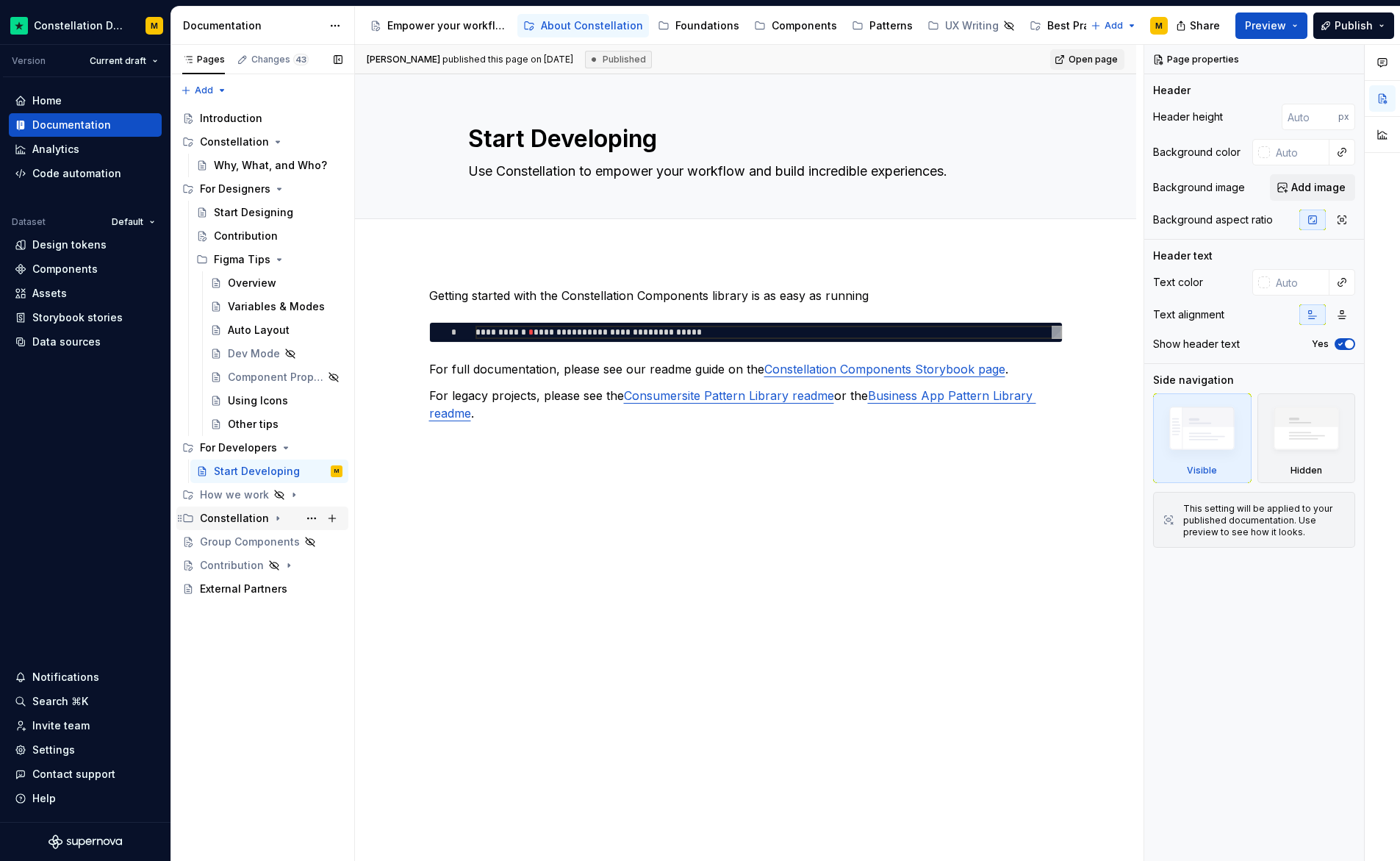
click at [272, 518] on icon "Page tree" at bounding box center [277, 518] width 12 height 12
click at [283, 567] on icon "Page tree" at bounding box center [288, 565] width 12 height 12
click at [307, 634] on button "Page tree" at bounding box center [311, 635] width 21 height 21
click at [307, 634] on div "Pages Changes 43 Add Accessibility guide for tree Page tree. Navigate the tree …" at bounding box center [262, 453] width 184 height 816
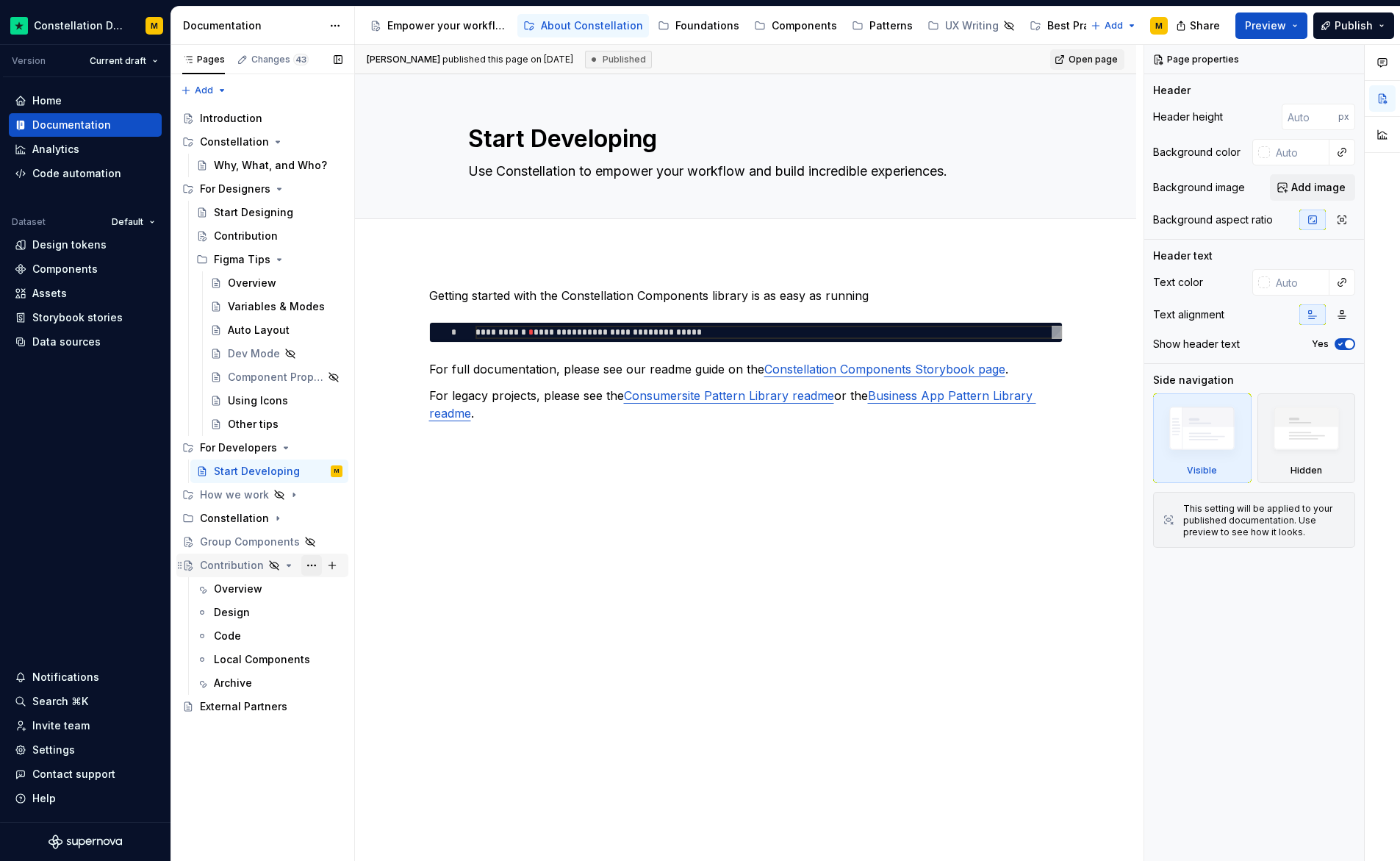
click at [309, 565] on button "Page tree" at bounding box center [311, 565] width 21 height 21
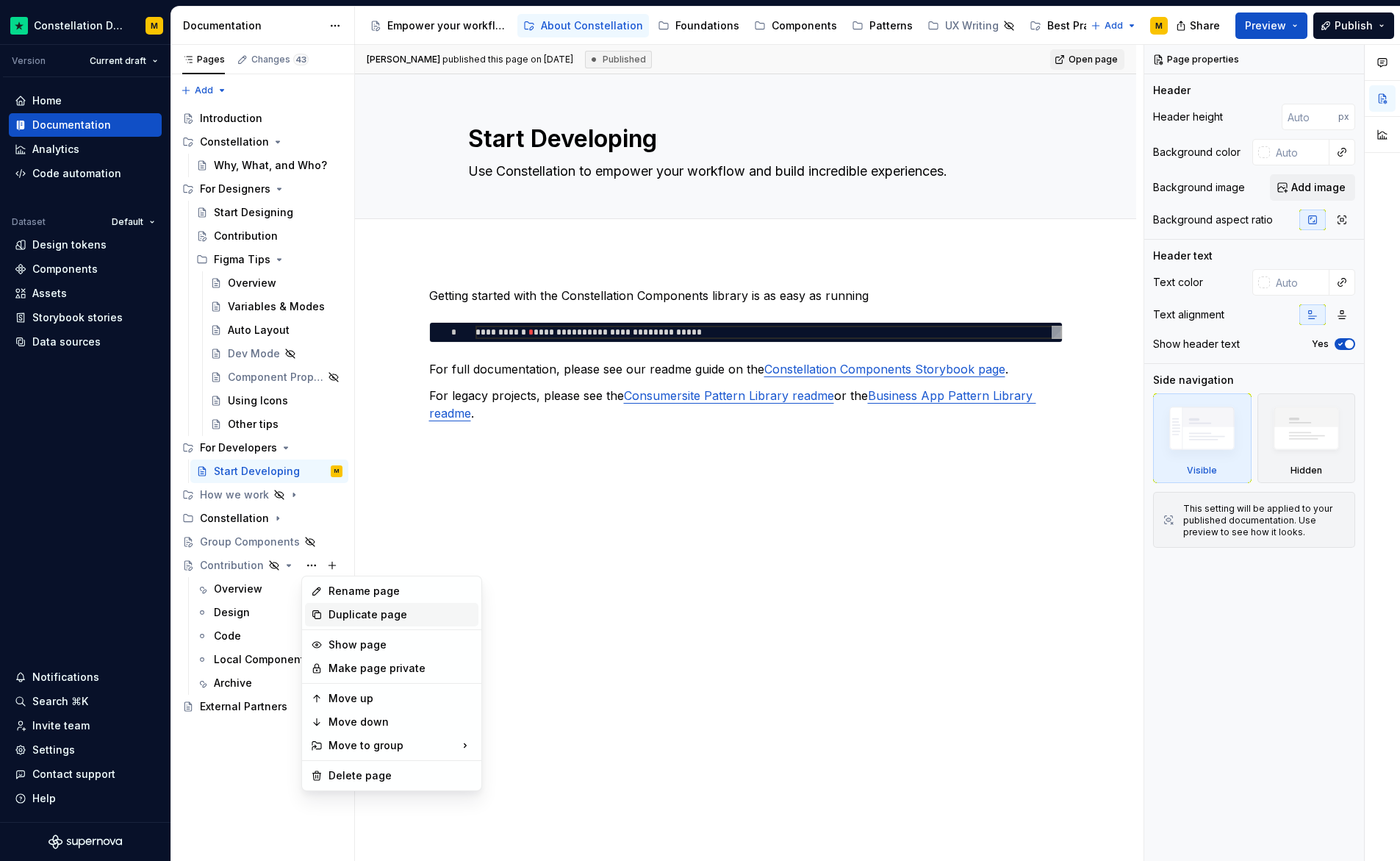
click at [337, 617] on div "Duplicate page" at bounding box center [400, 614] width 144 height 15
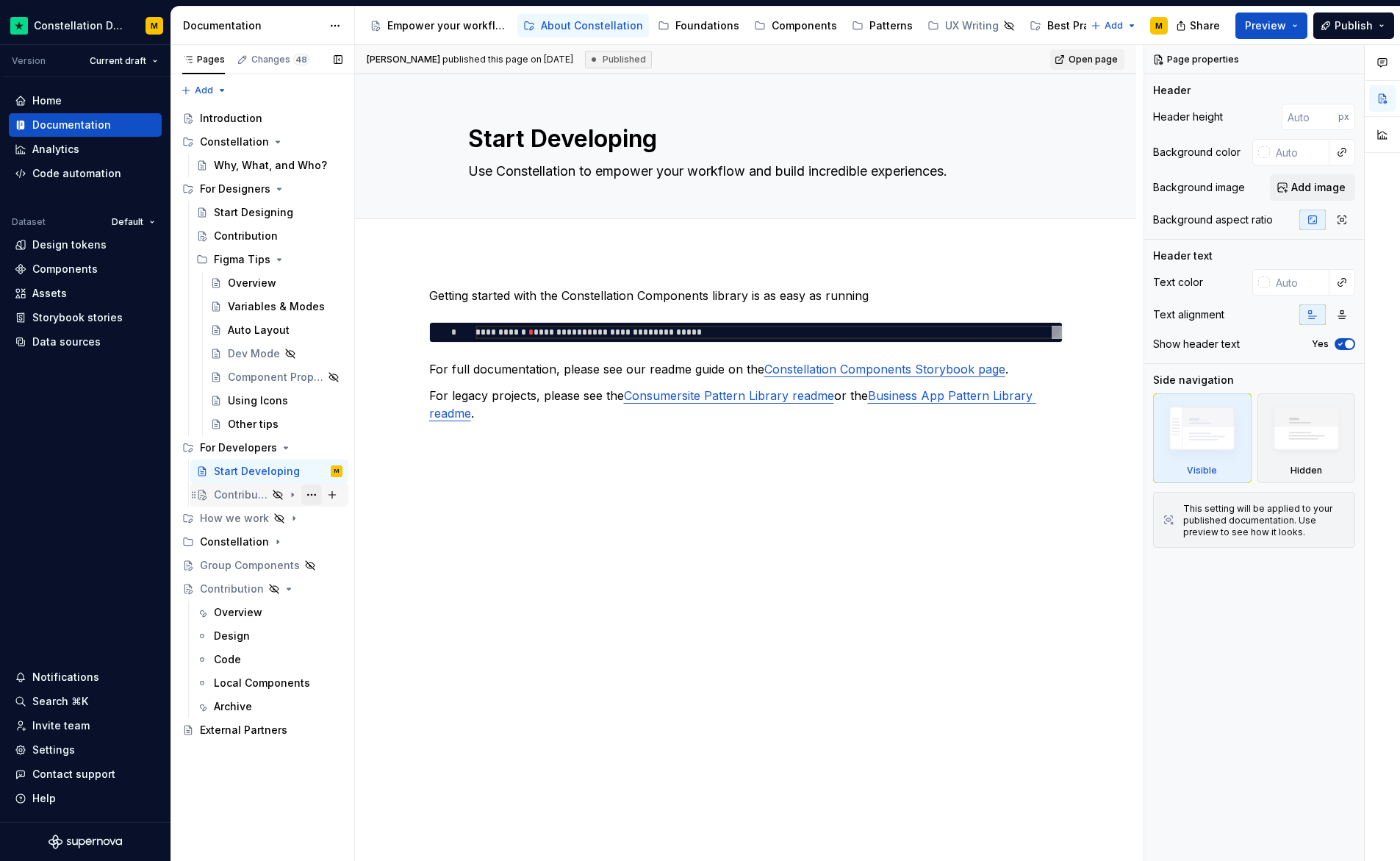
click at [307, 493] on button "Page tree" at bounding box center [311, 494] width 21 height 21
click at [307, 493] on div "Pages Changes 48 Add Accessibility guide for tree Page tree. Navigate the tree …" at bounding box center [262, 453] width 184 height 816
click at [294, 494] on icon "Page tree" at bounding box center [292, 494] width 12 height 12
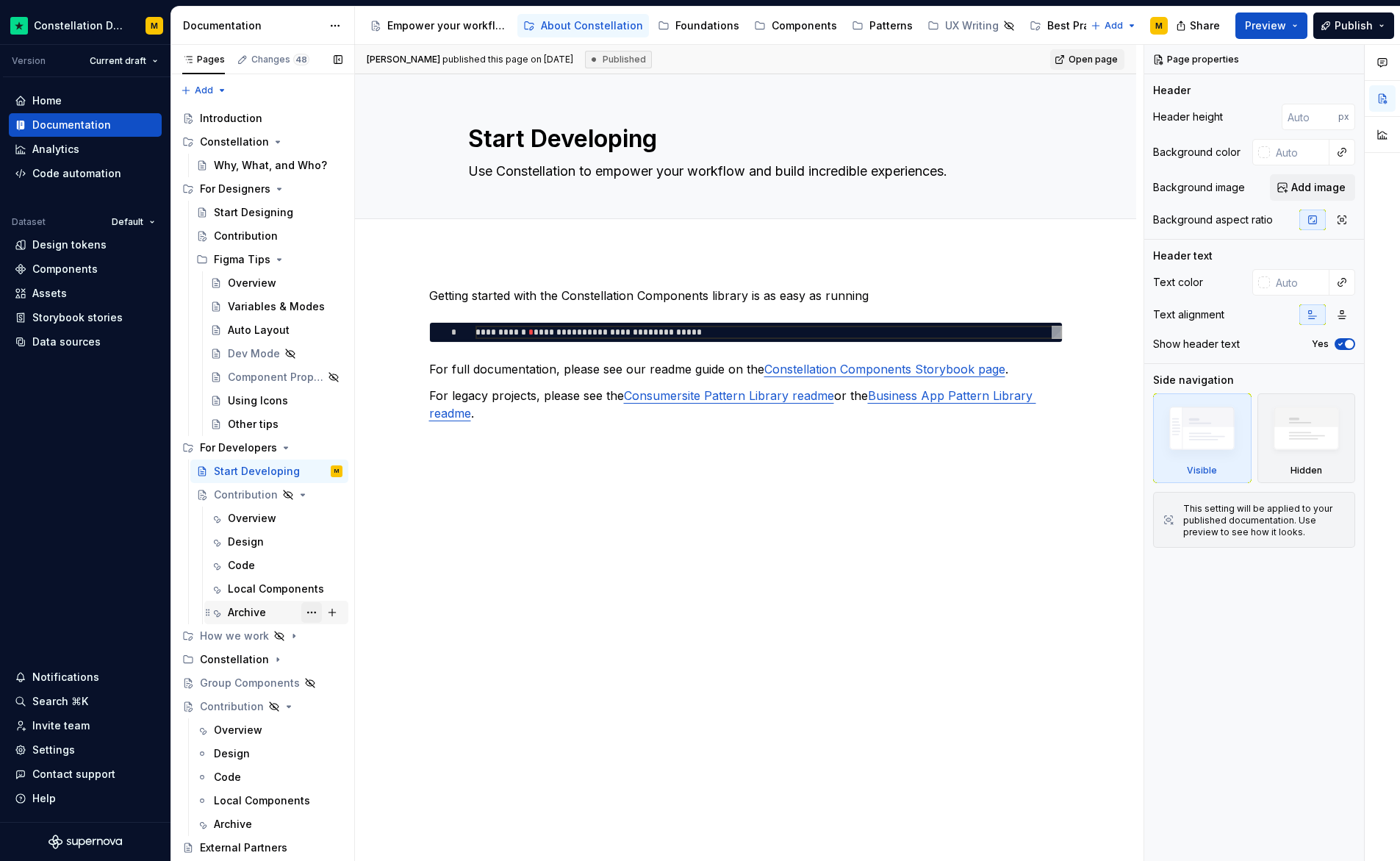
click at [309, 610] on button "Page tree" at bounding box center [311, 612] width 21 height 21
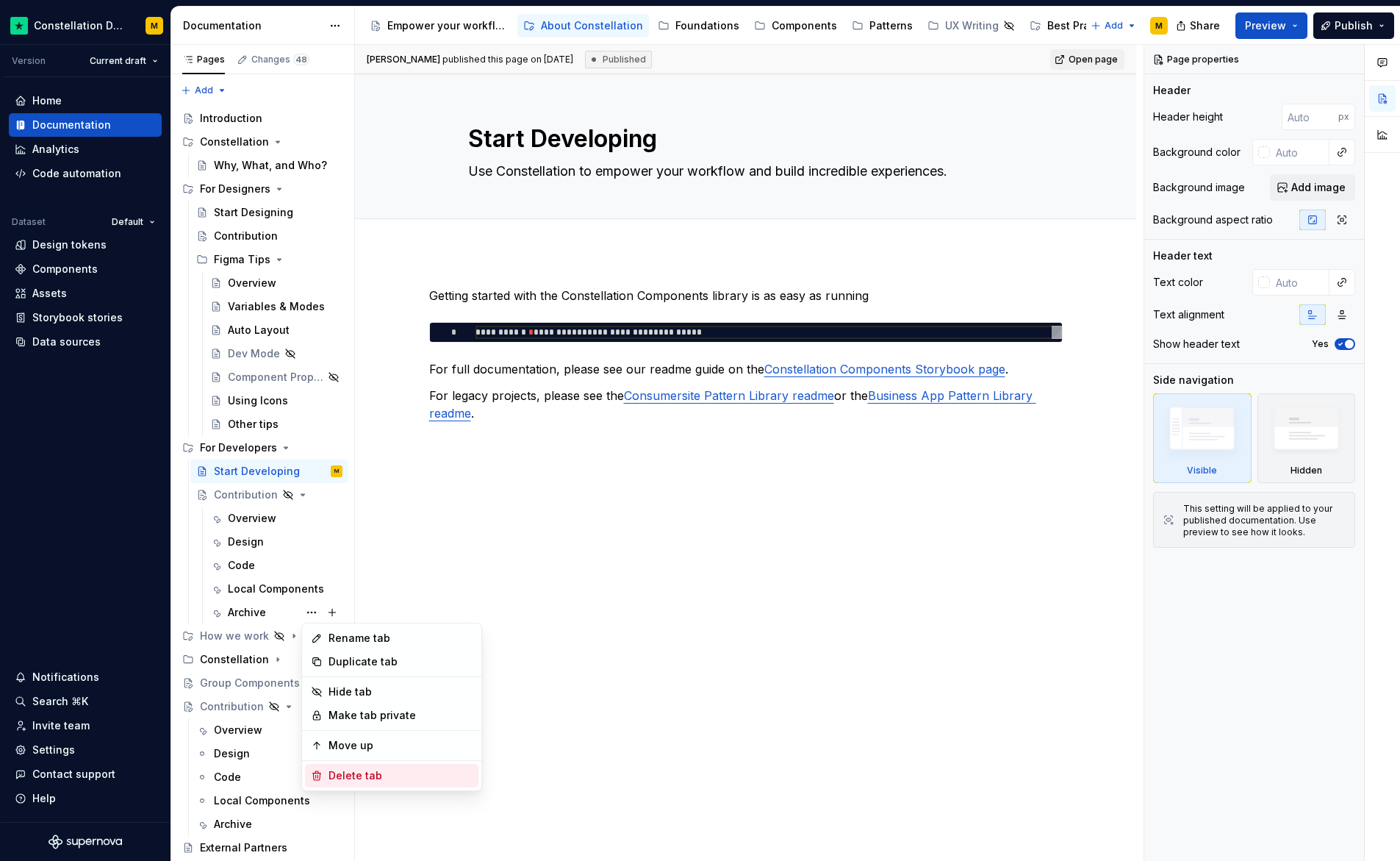
click at [347, 776] on div "Delete tab" at bounding box center [400, 775] width 144 height 15
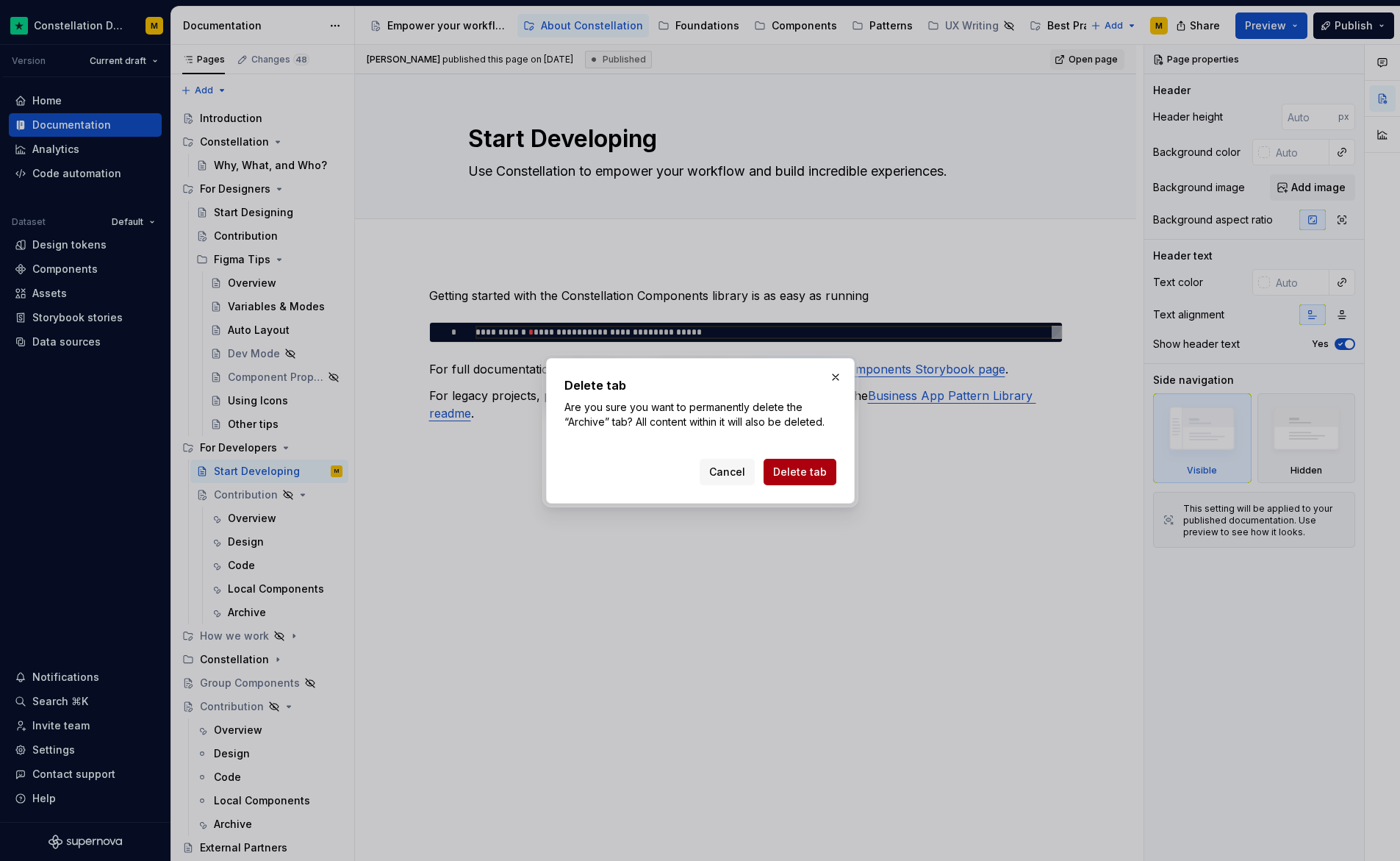
click at [800, 474] on span "Delete tab" at bounding box center [800, 471] width 54 height 15
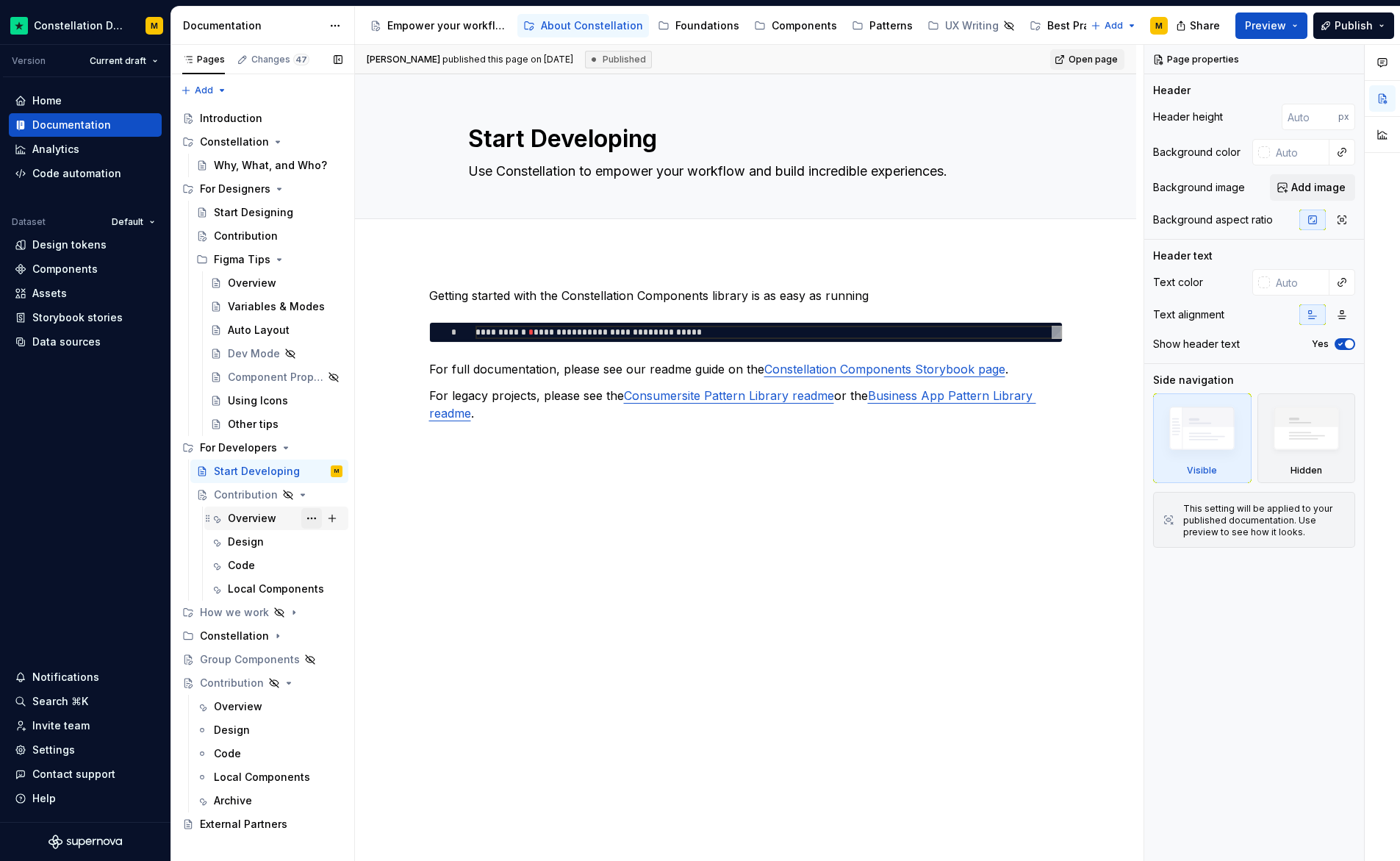
click at [315, 518] on button "Page tree" at bounding box center [311, 518] width 21 height 21
click at [313, 518] on div "Pages Changes 47 Add Accessibility guide for tree Page tree. Navigate the tree …" at bounding box center [262, 453] width 184 height 816
click at [313, 538] on button "Page tree" at bounding box center [311, 541] width 21 height 21
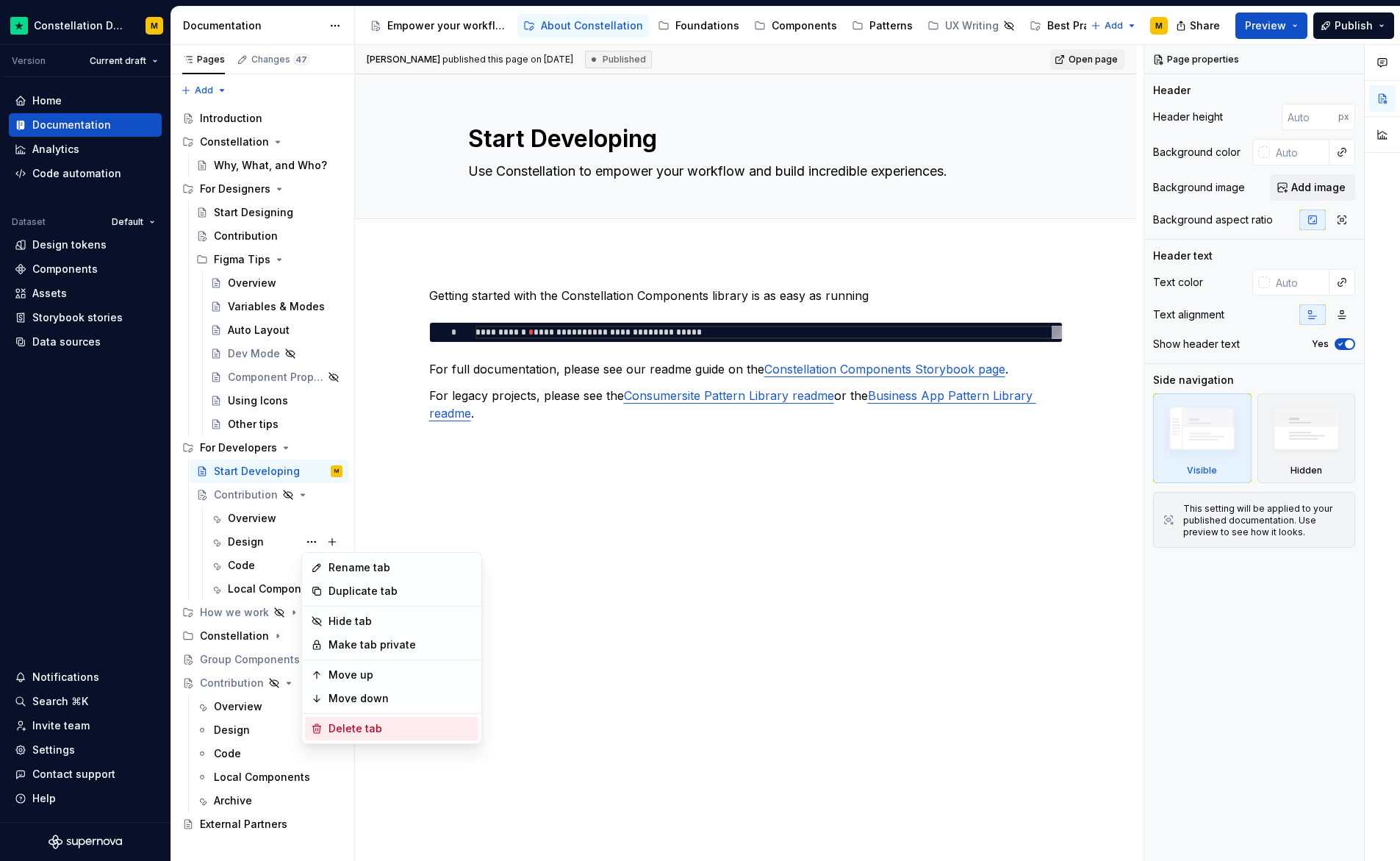
click at [356, 733] on div "Delete tab" at bounding box center [400, 728] width 144 height 15
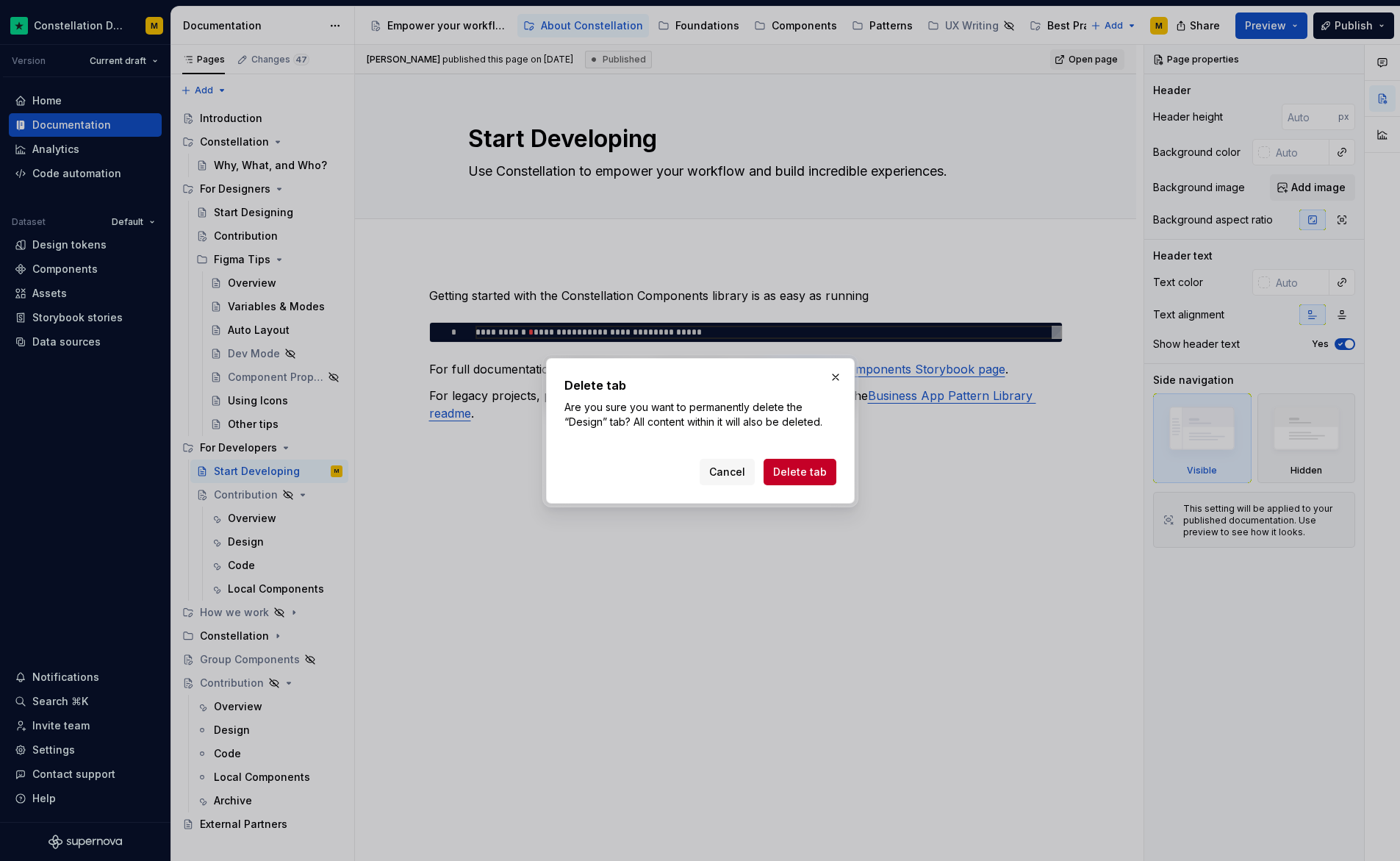
click at [800, 470] on span "Delete tab" at bounding box center [800, 471] width 54 height 15
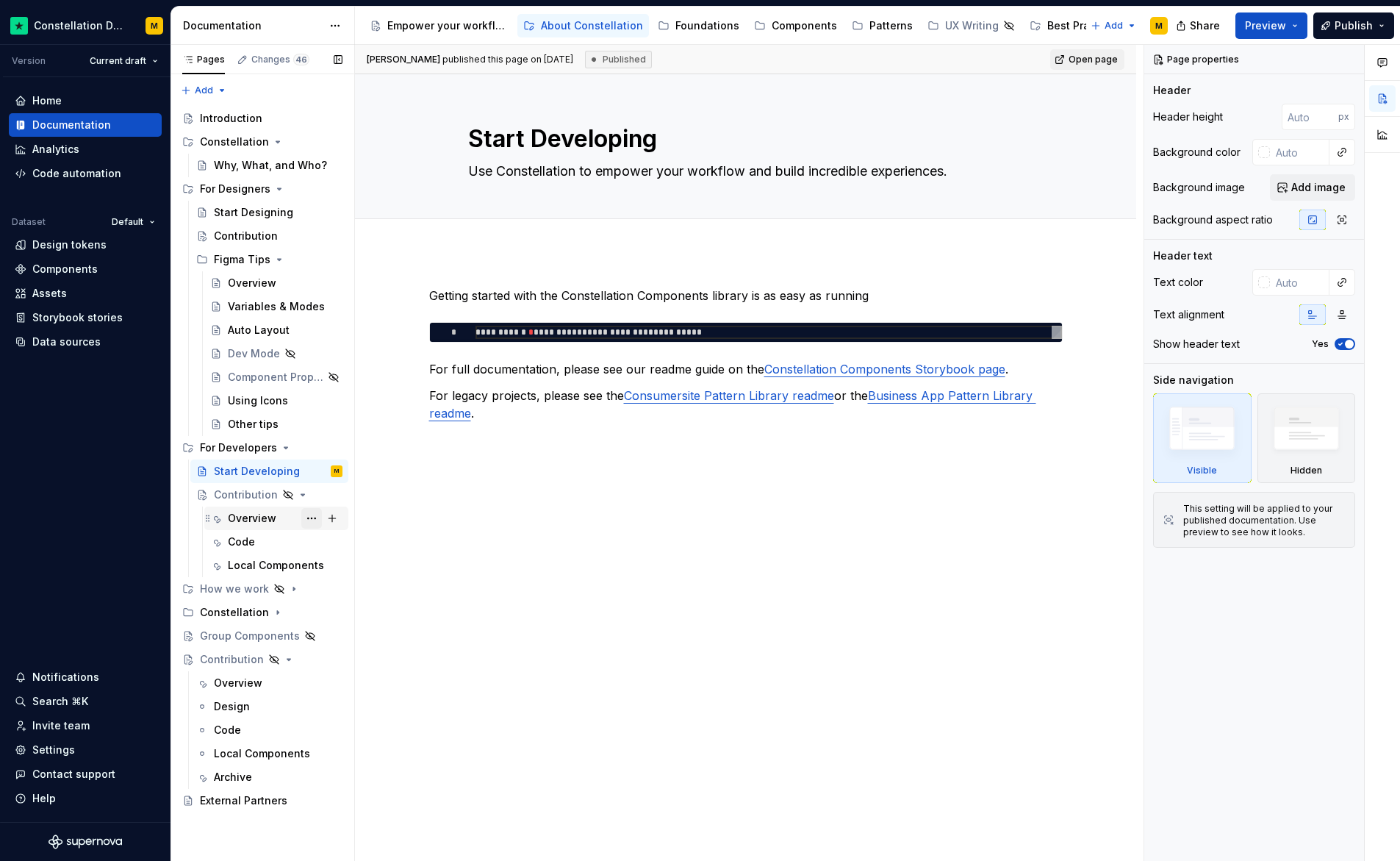
click at [317, 519] on button "Page tree" at bounding box center [311, 518] width 21 height 21
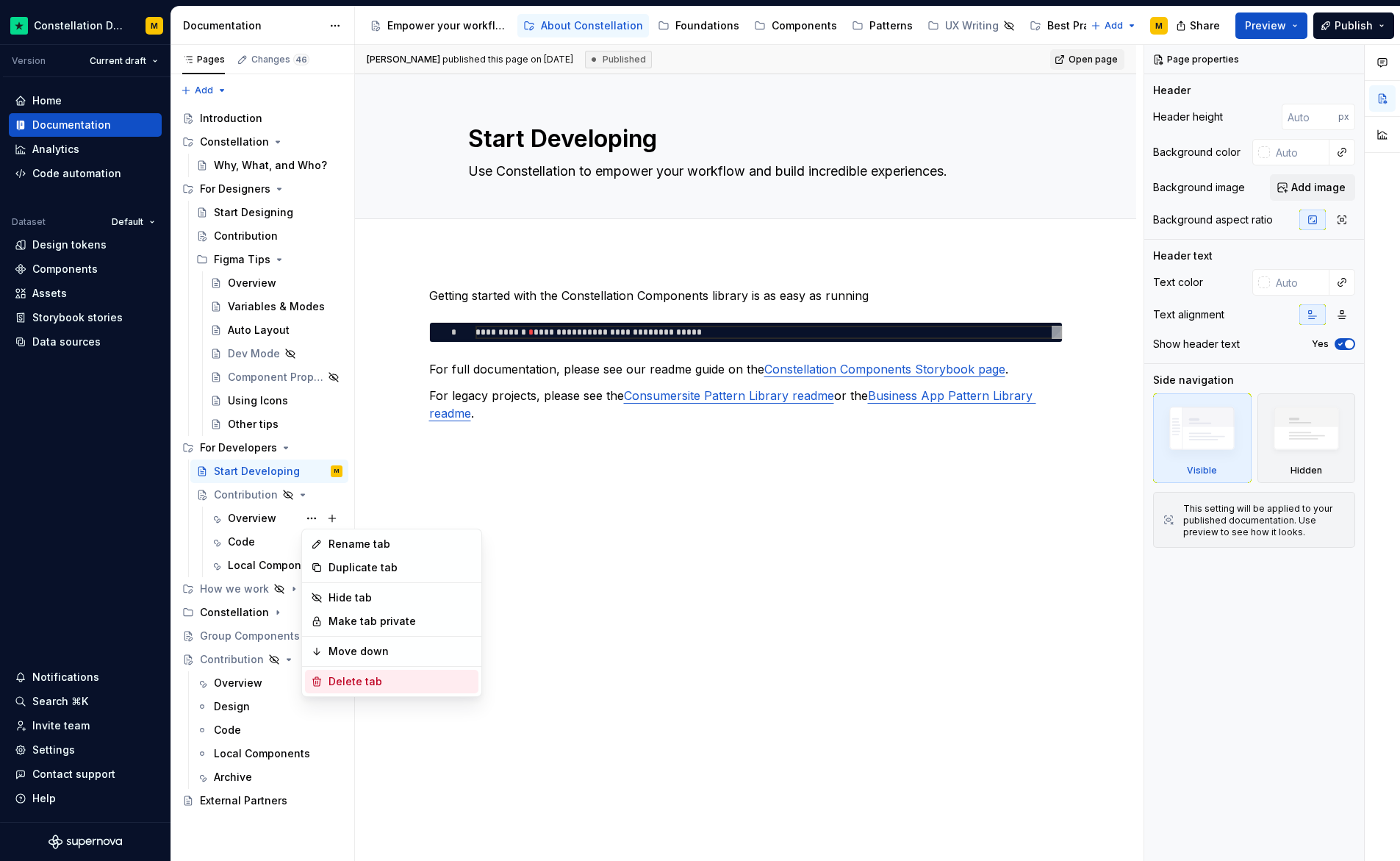
click at [360, 675] on div "Delete tab" at bounding box center [400, 681] width 144 height 15
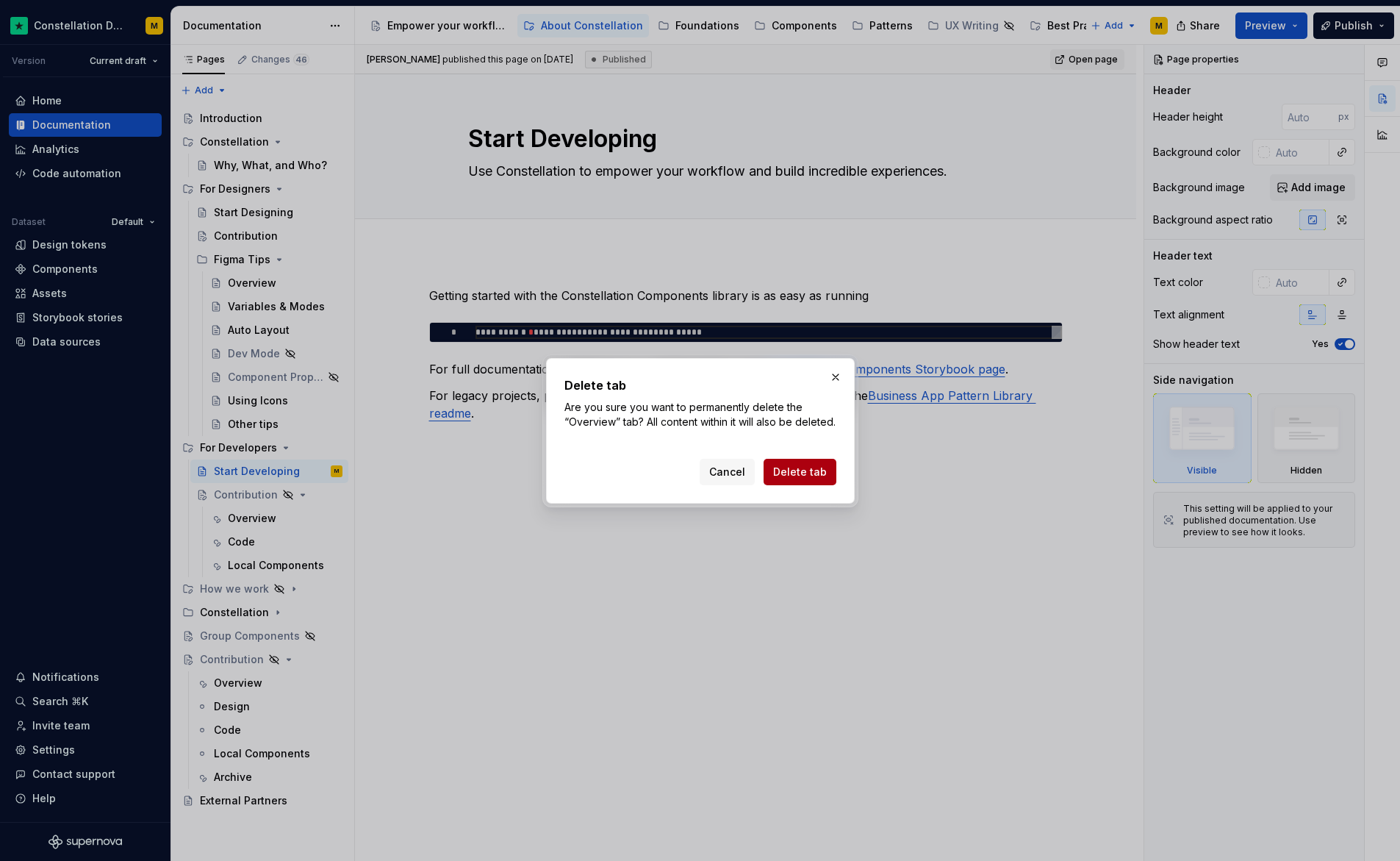
click at [801, 479] on span "Delete tab" at bounding box center [800, 471] width 54 height 15
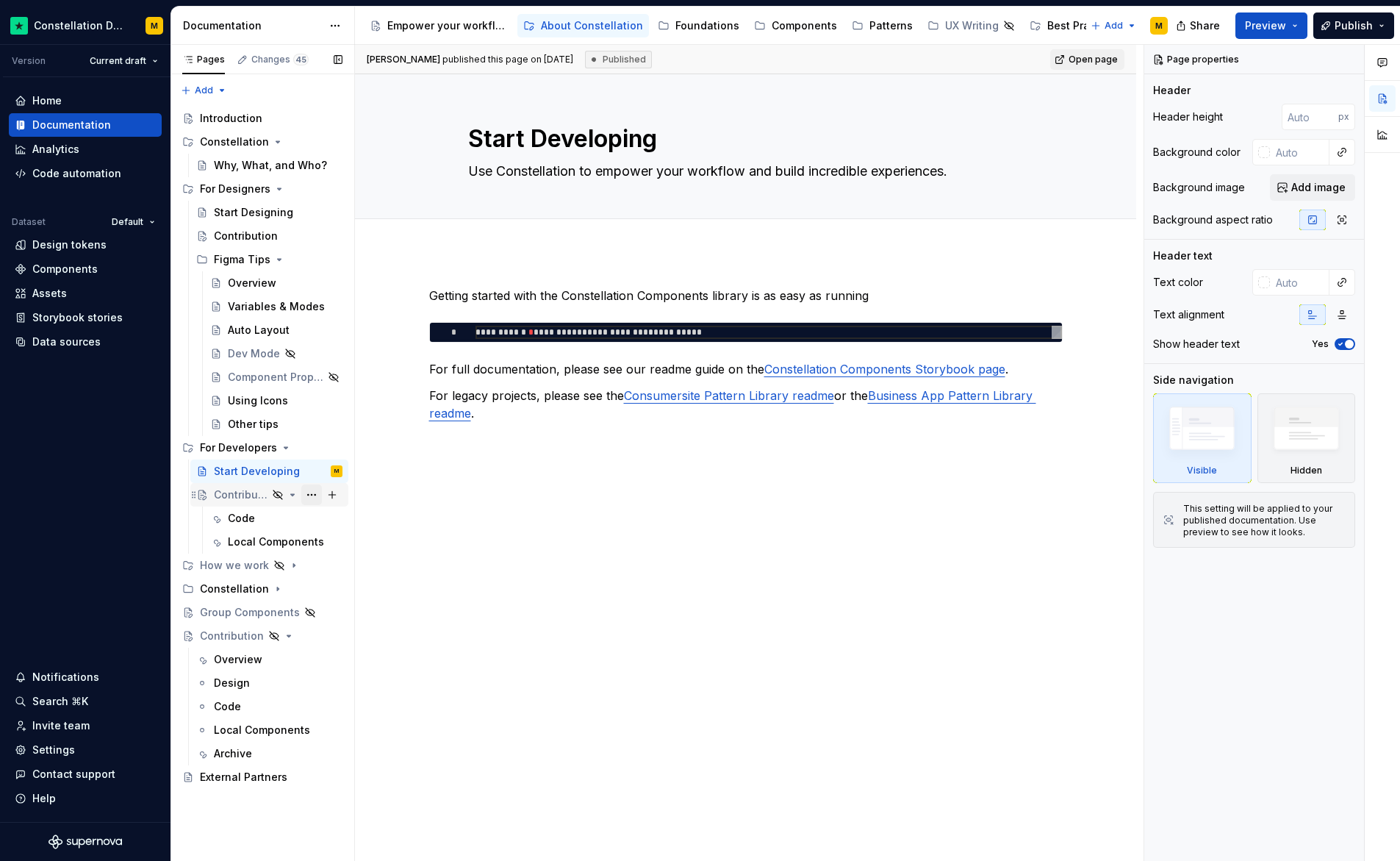
click at [307, 495] on button "Page tree" at bounding box center [311, 494] width 21 height 21
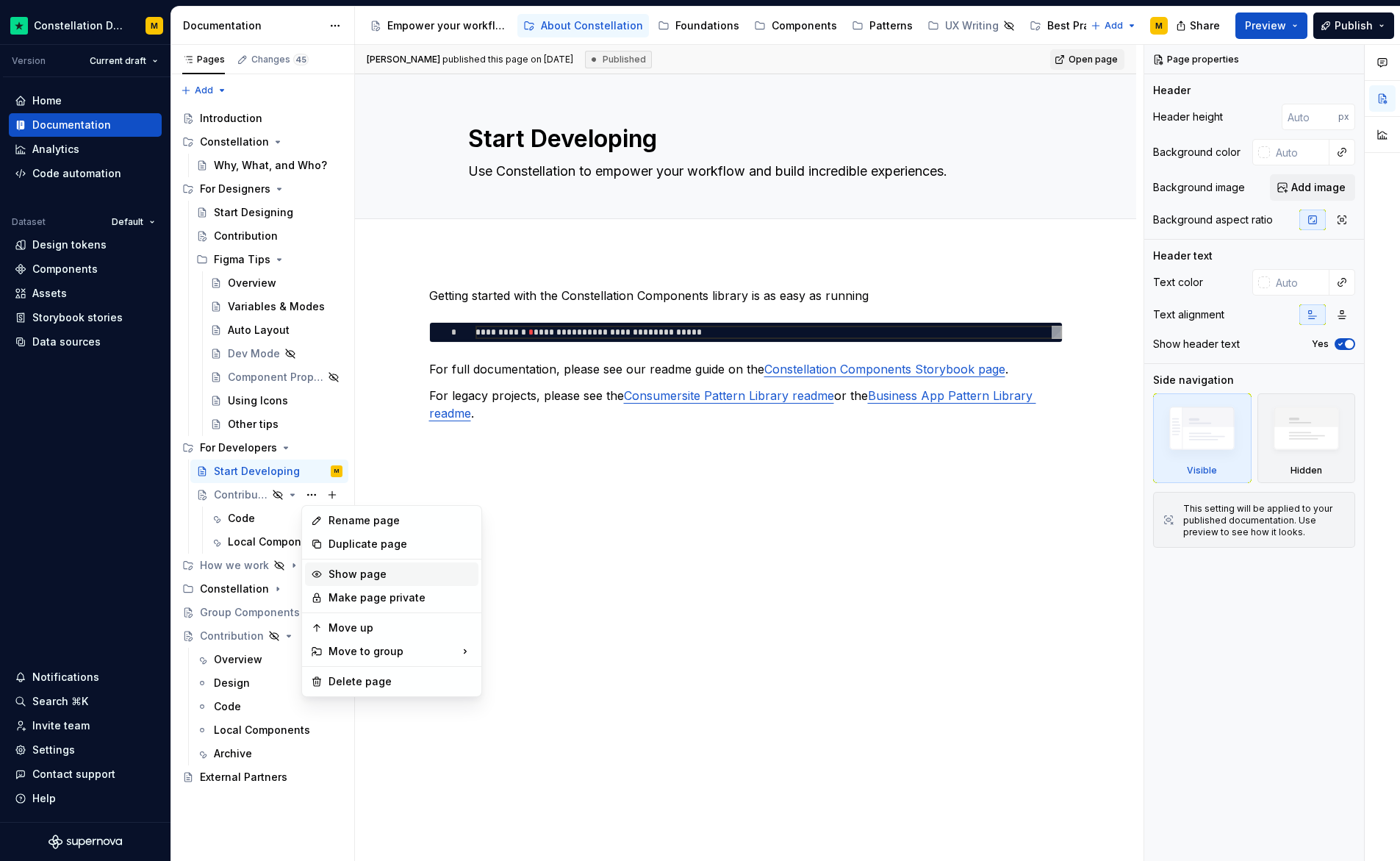
click at [363, 574] on div "Show page" at bounding box center [400, 574] width 144 height 15
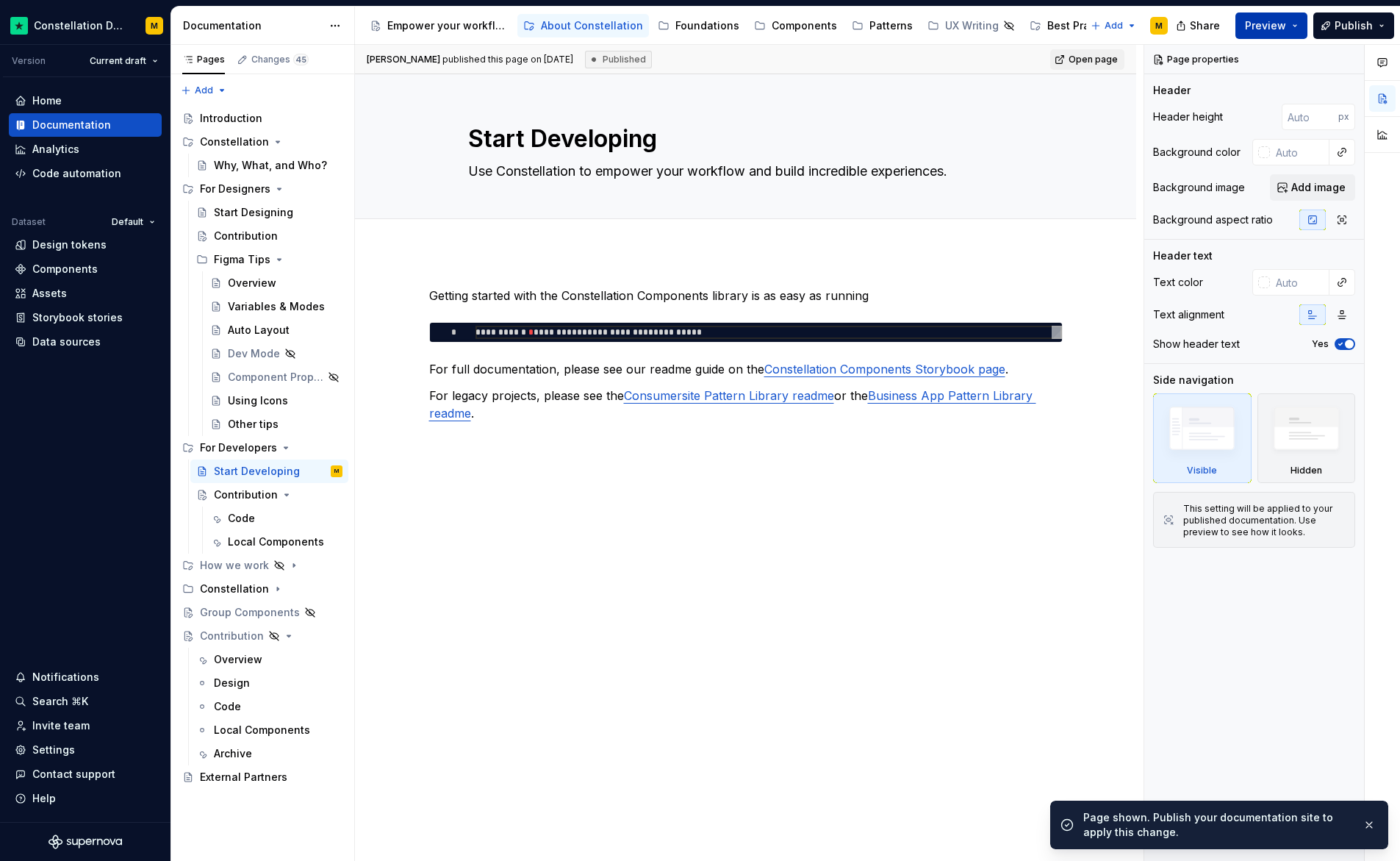
click at [1258, 39] on div "Share Preview Publish" at bounding box center [1290, 25] width 220 height 38
click at [1241, 30] on button "Preview" at bounding box center [1272, 25] width 72 height 26
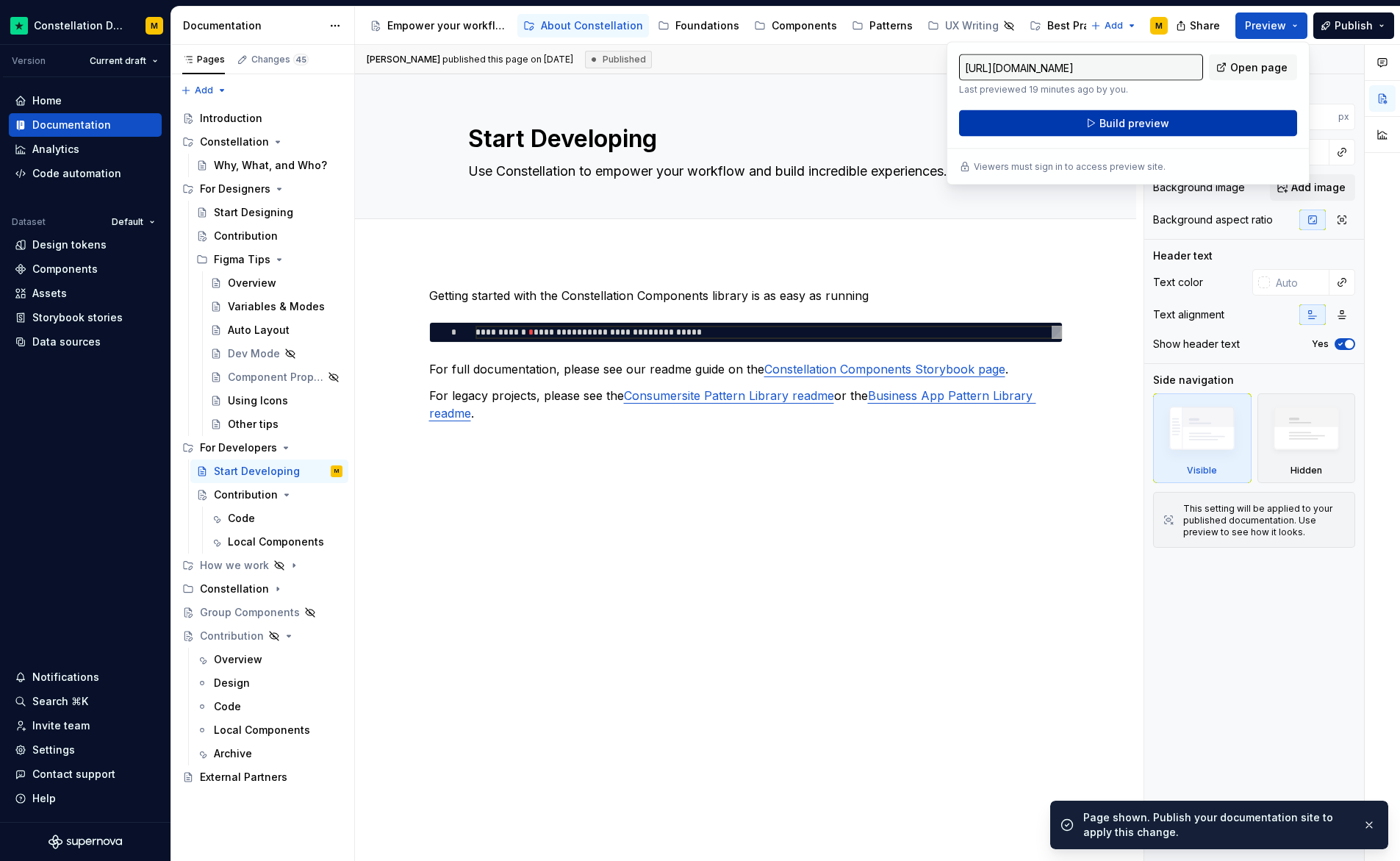
click at [1193, 112] on button "Build preview" at bounding box center [1128, 123] width 338 height 26
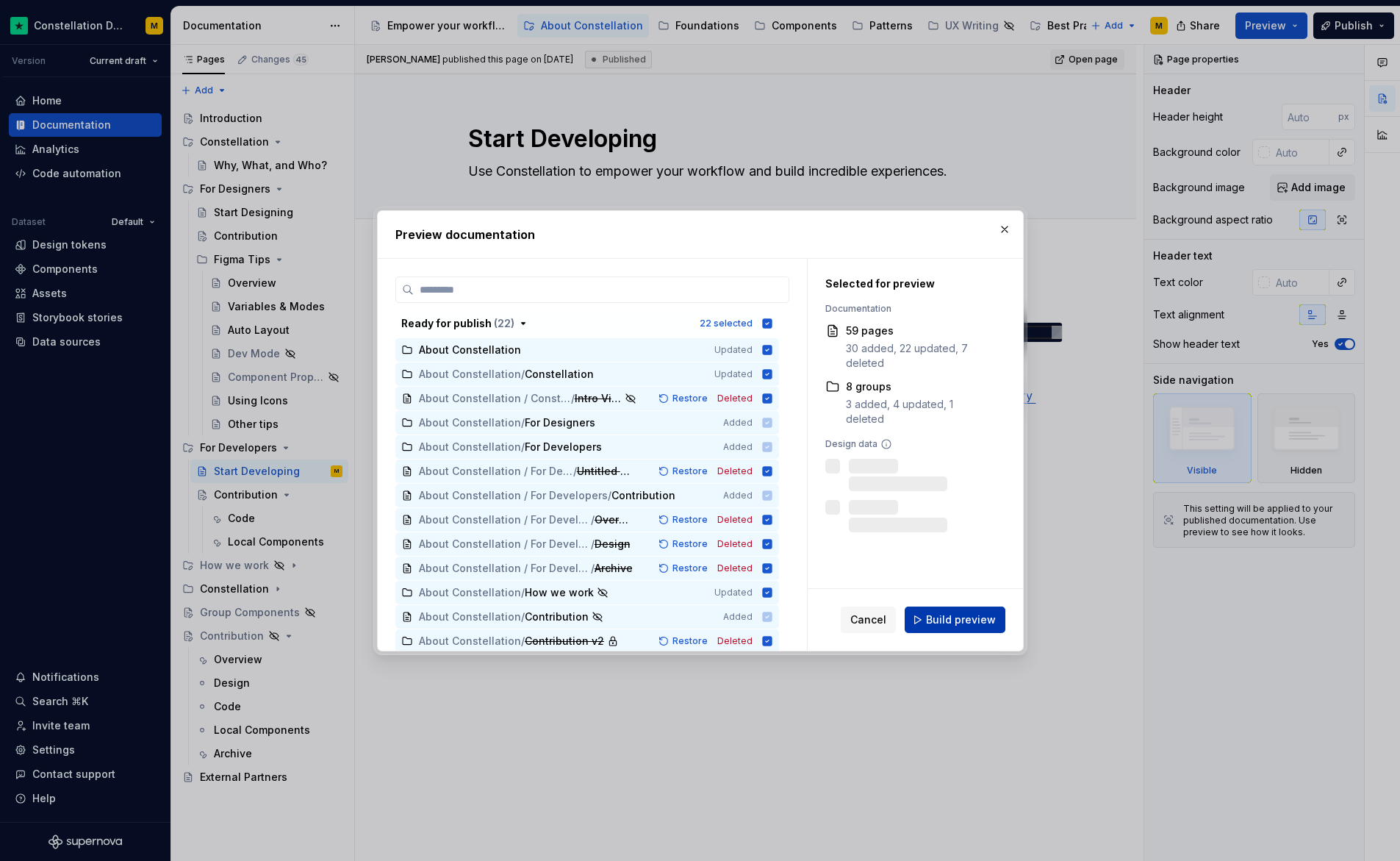
click at [984, 629] on button "Build preview" at bounding box center [955, 619] width 101 height 26
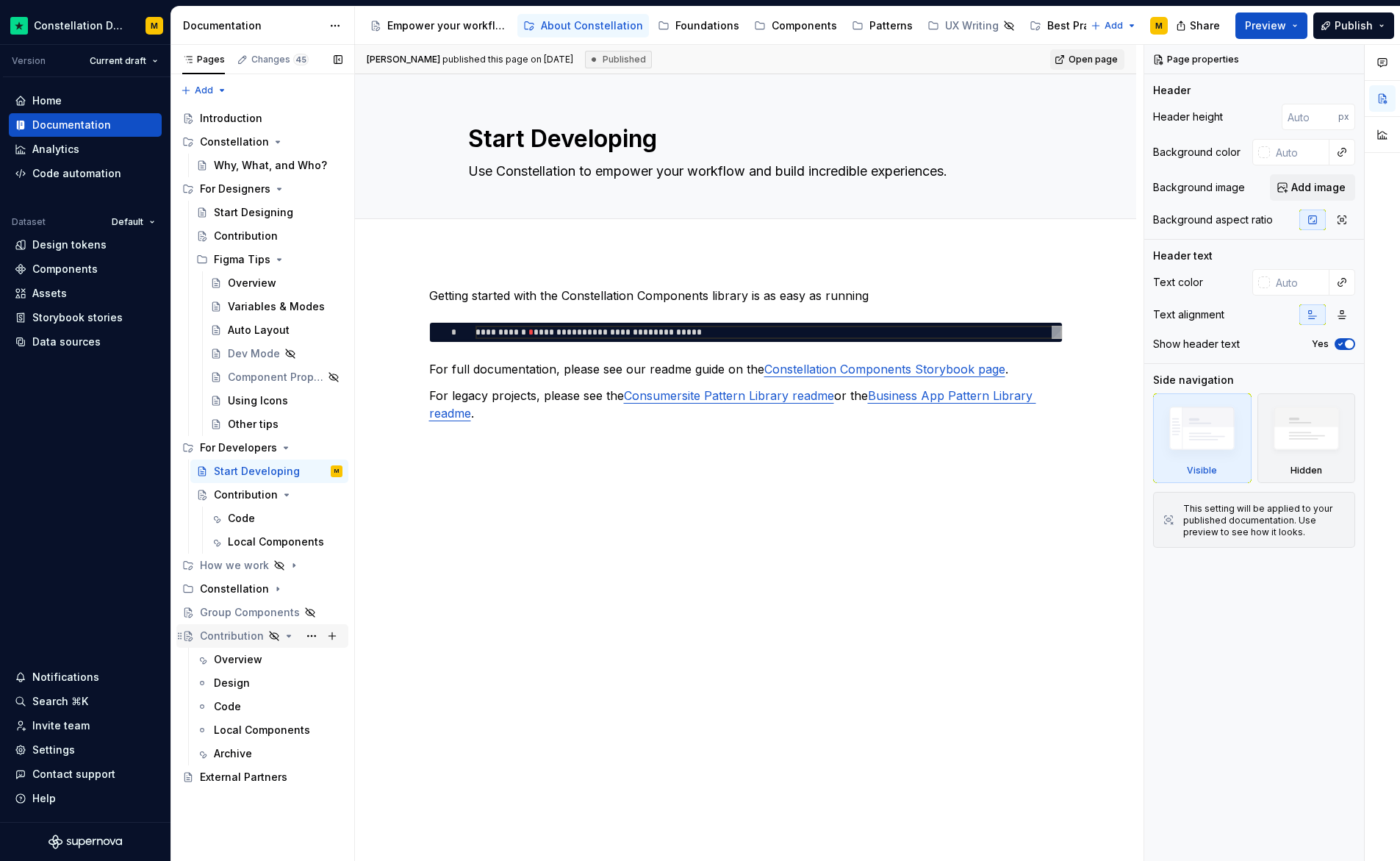
click at [283, 638] on icon "Page tree" at bounding box center [288, 635] width 12 height 12
click at [274, 589] on icon "Page tree" at bounding box center [277, 588] width 12 height 12
click at [311, 590] on button "Page tree" at bounding box center [311, 588] width 21 height 21
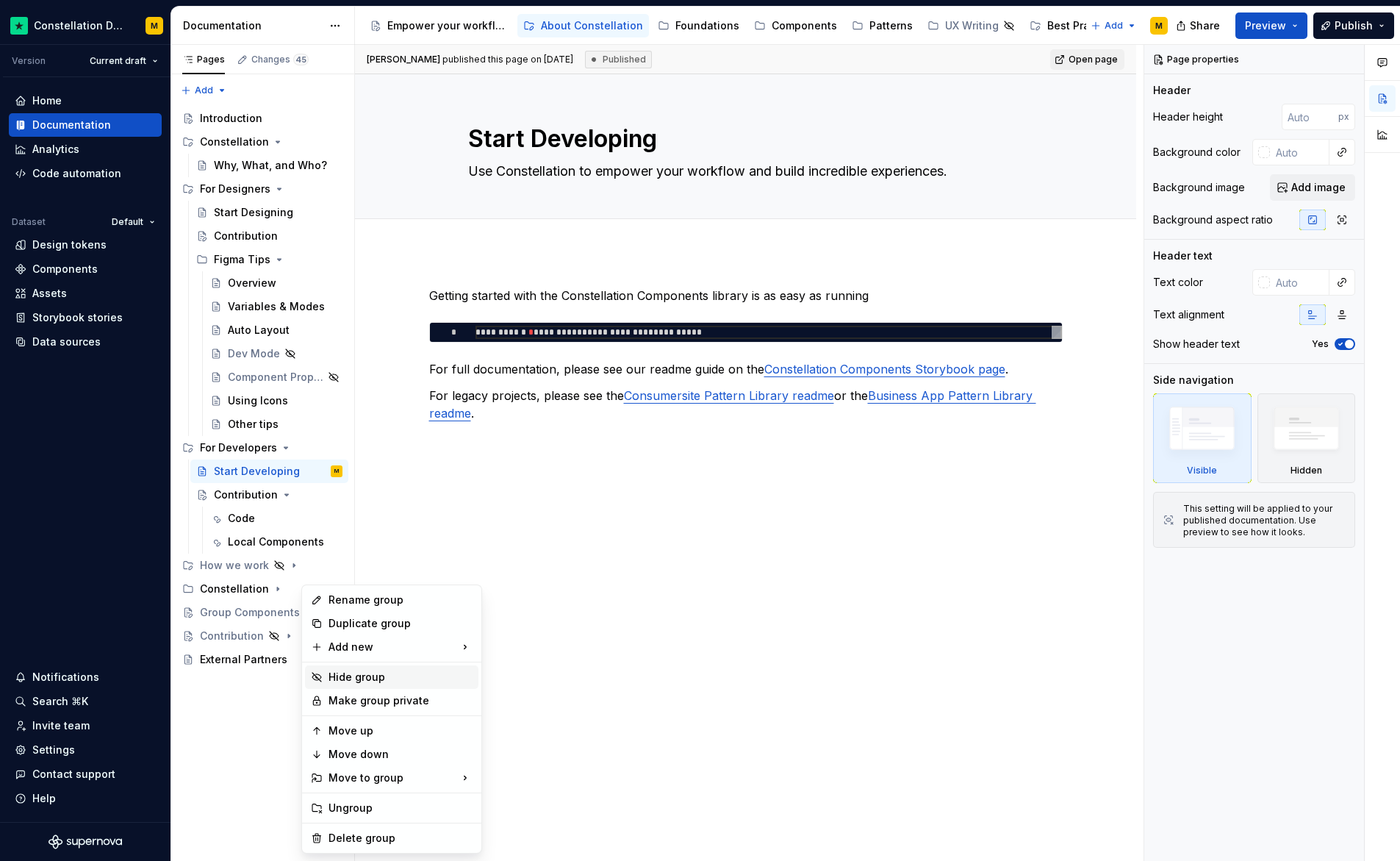
click at [352, 672] on div "Hide group" at bounding box center [400, 677] width 144 height 15
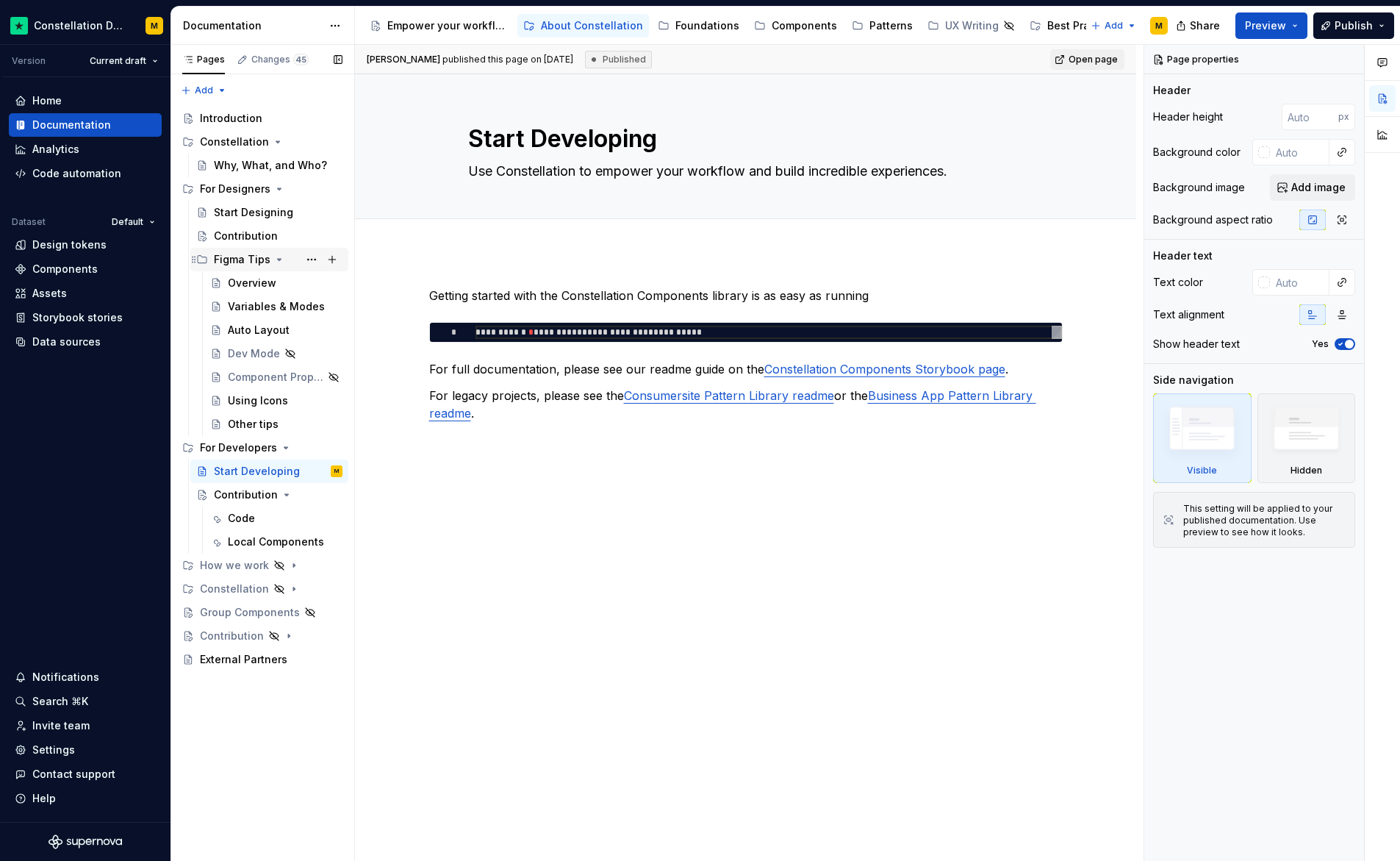
click at [241, 250] on div "Figma Tips" at bounding box center [278, 260] width 129 height 21
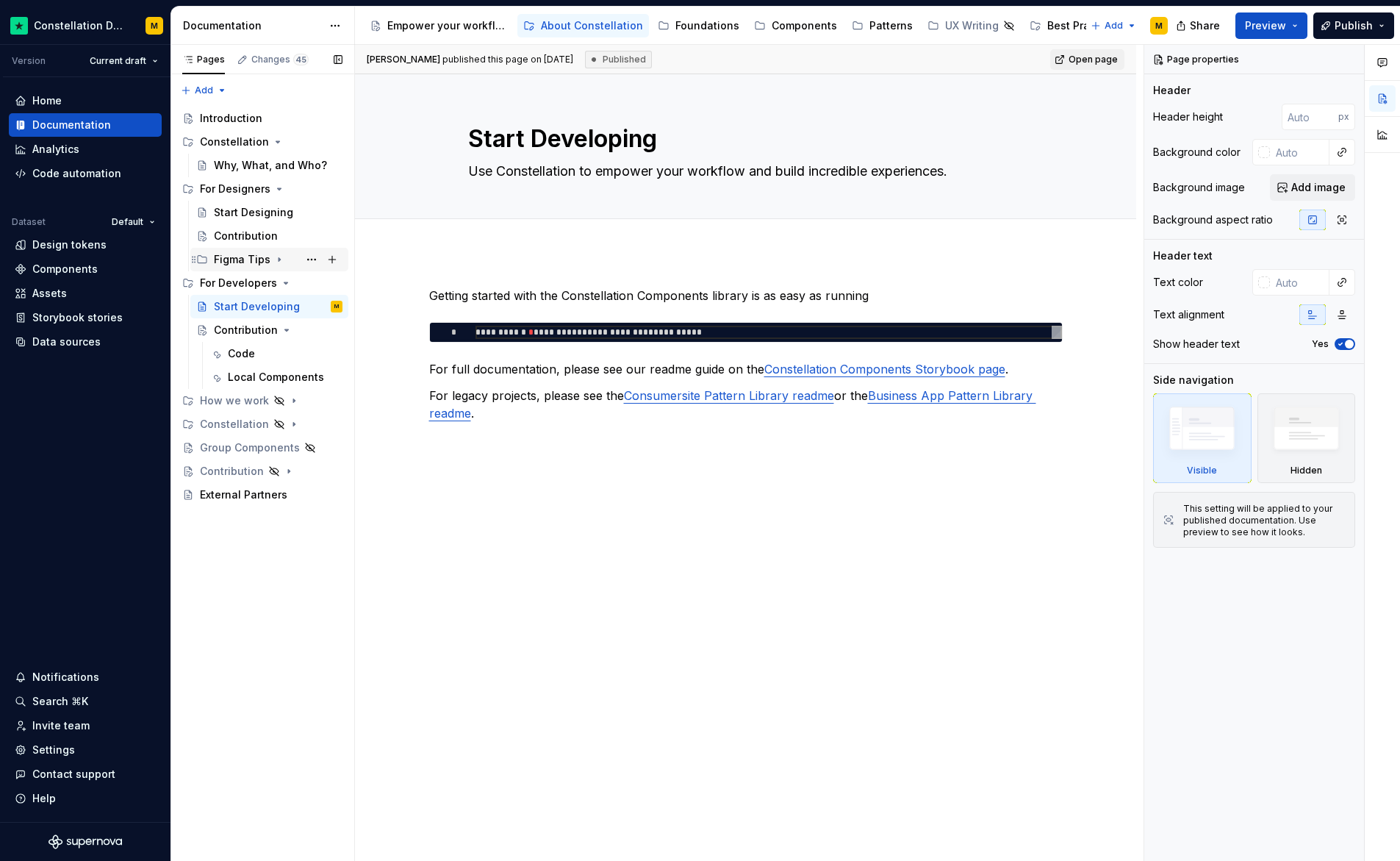
click at [241, 250] on div "Figma Tips" at bounding box center [278, 260] width 129 height 21
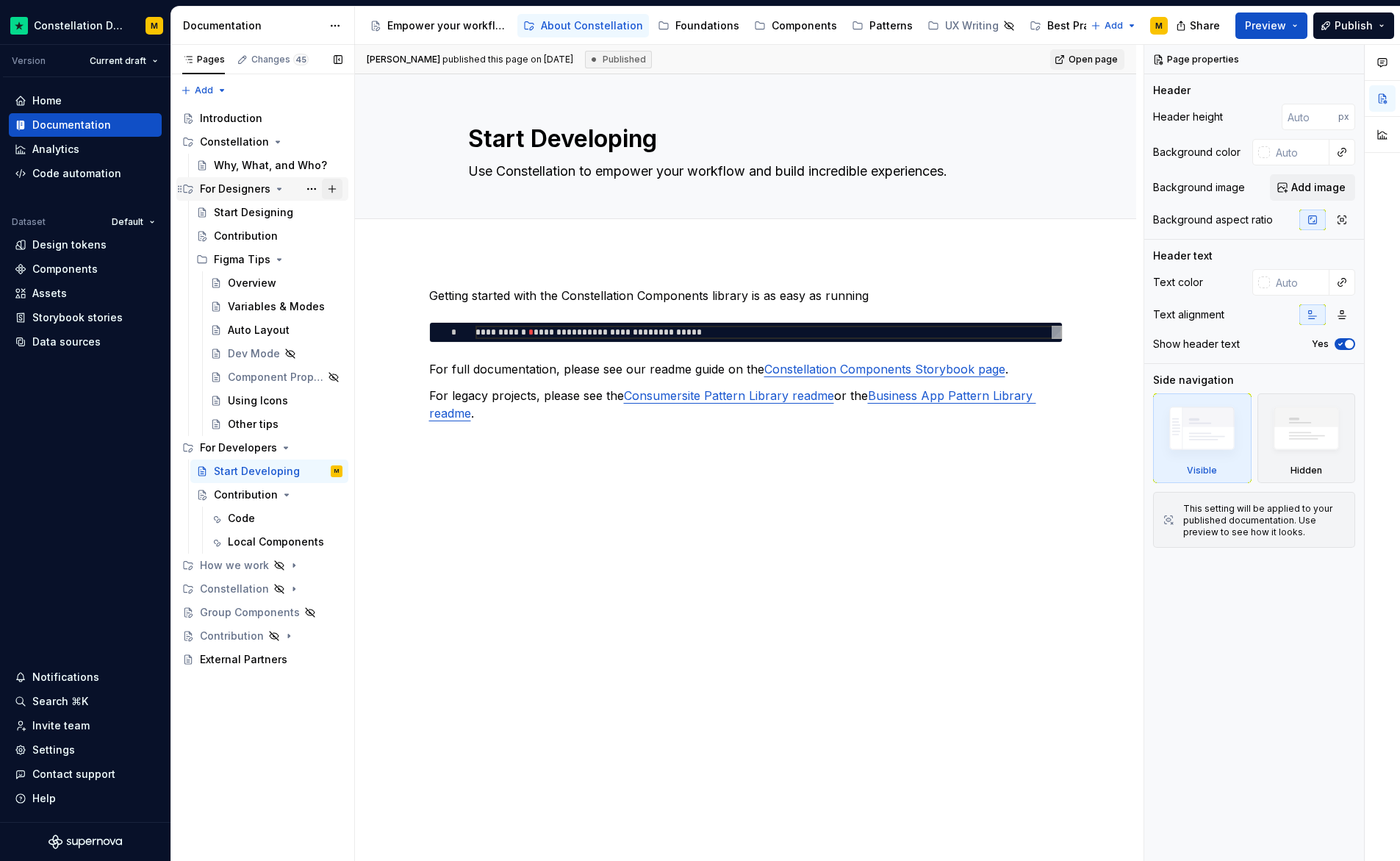
click at [330, 188] on button "Page tree" at bounding box center [332, 189] width 21 height 21
type textarea "*"
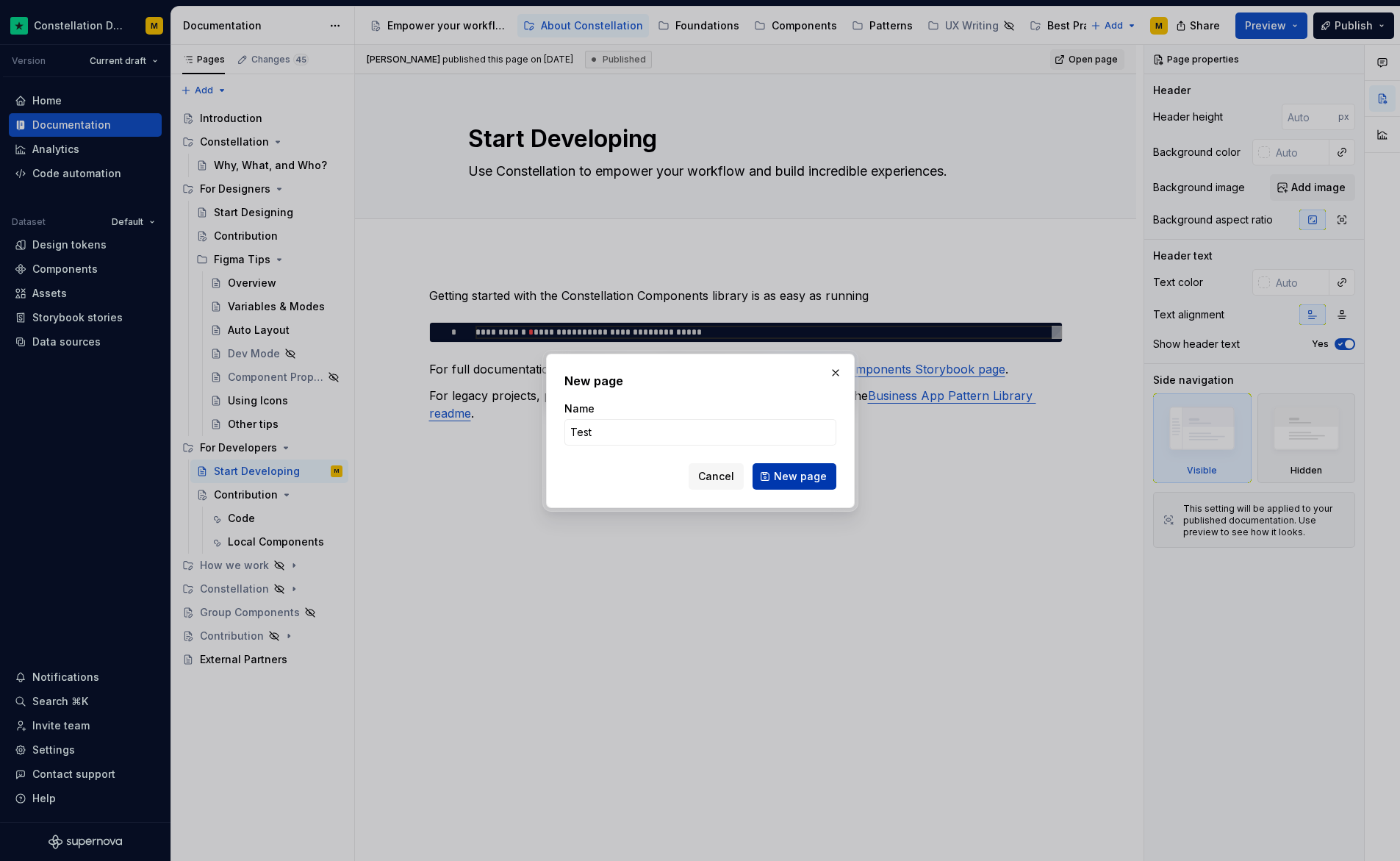
type input "Test"
click at [779, 473] on span "New page" at bounding box center [800, 476] width 53 height 15
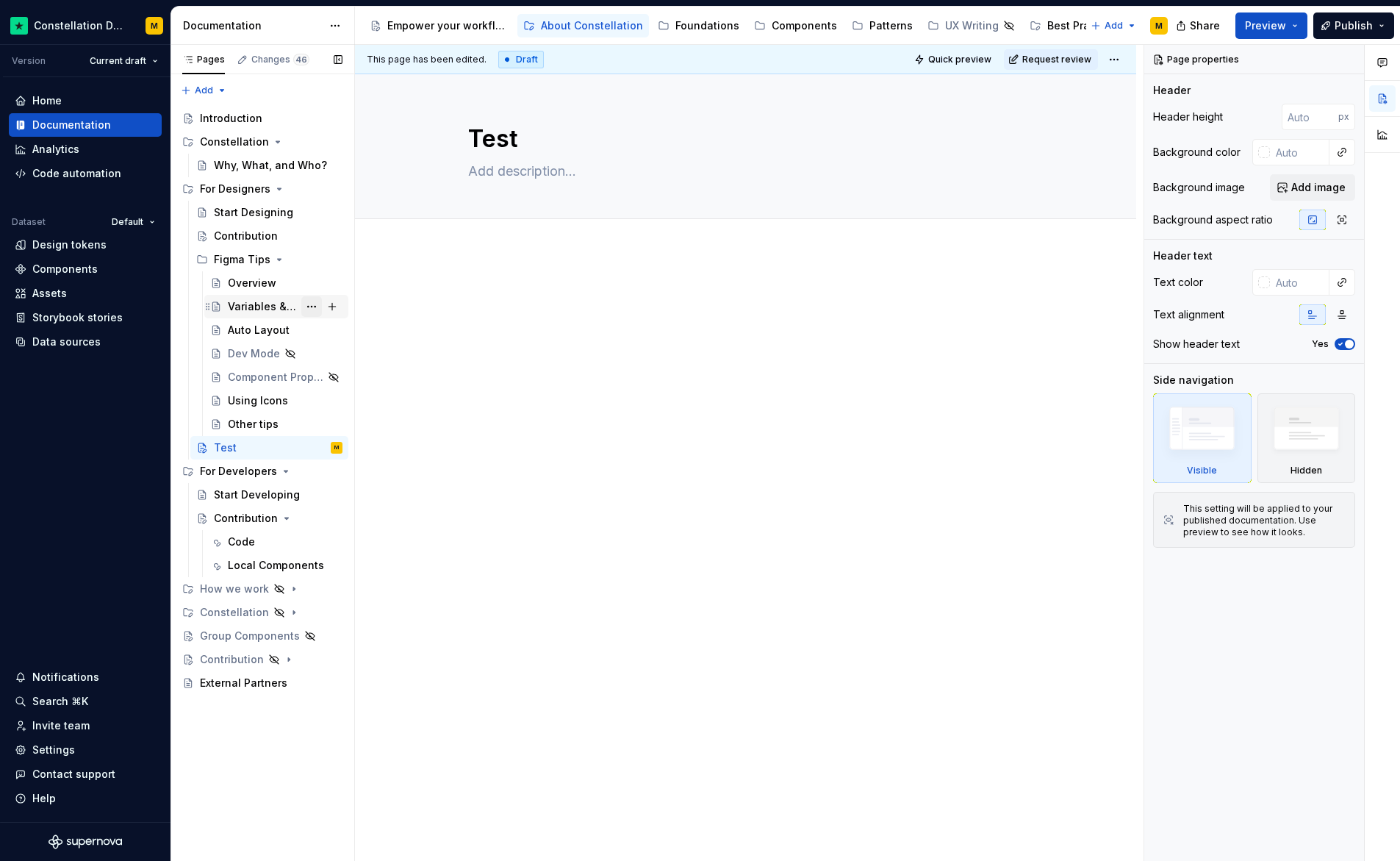
click at [317, 305] on button "Page tree" at bounding box center [311, 307] width 21 height 21
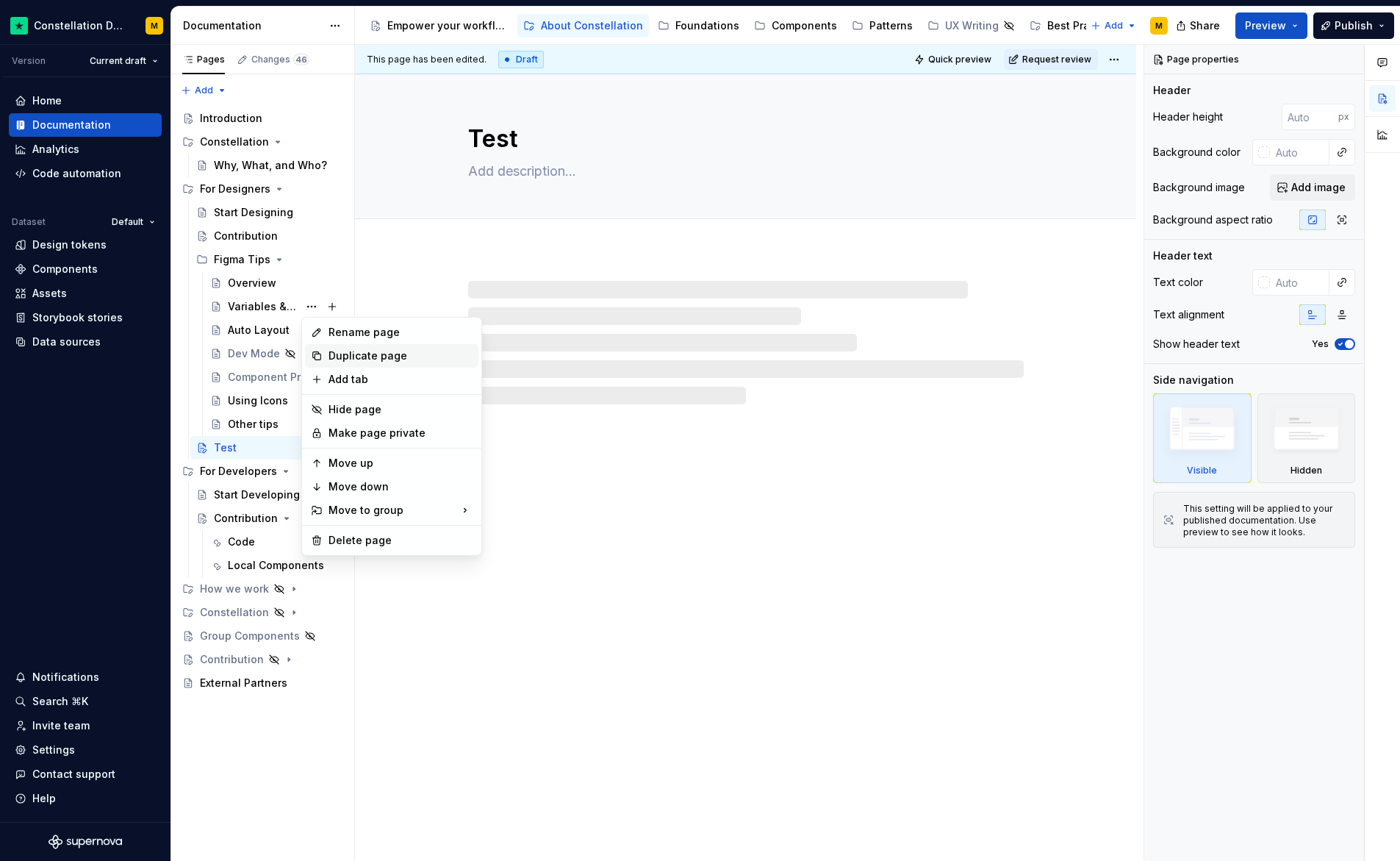
click at [330, 354] on div "Duplicate page" at bounding box center [400, 355] width 144 height 15
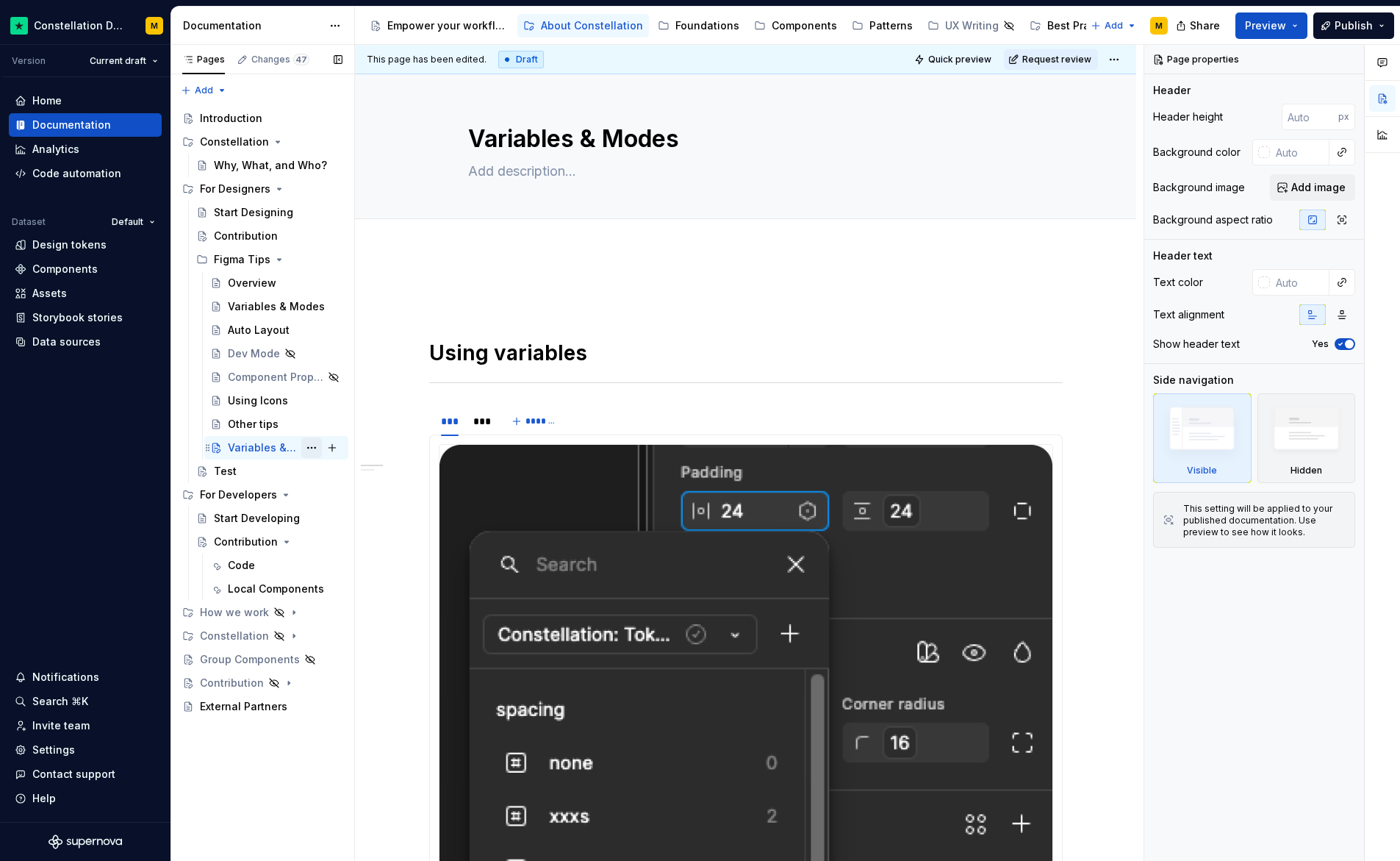
click at [306, 447] on button "Page tree" at bounding box center [311, 447] width 21 height 21
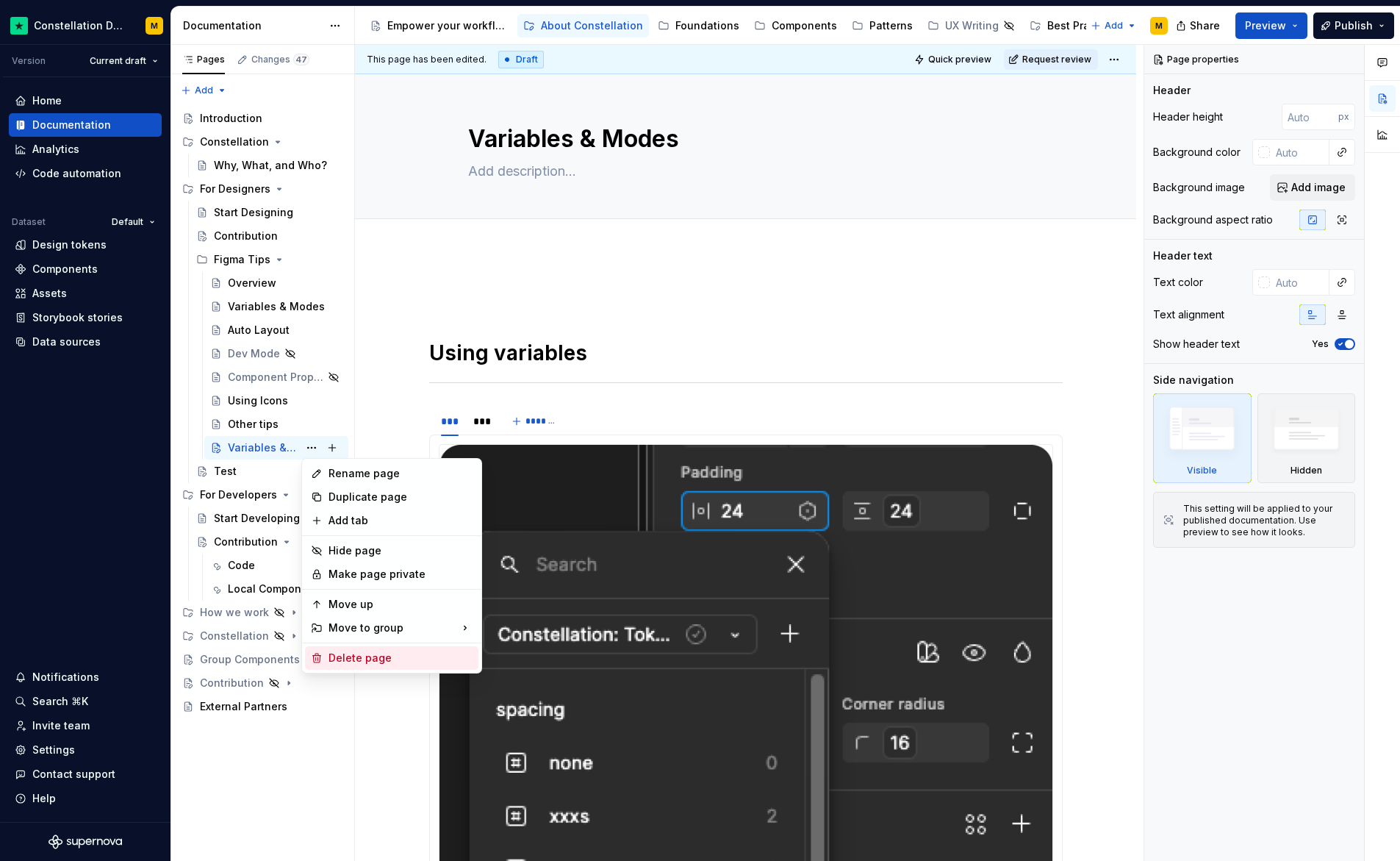
click at [353, 662] on div "Delete page" at bounding box center [400, 658] width 144 height 15
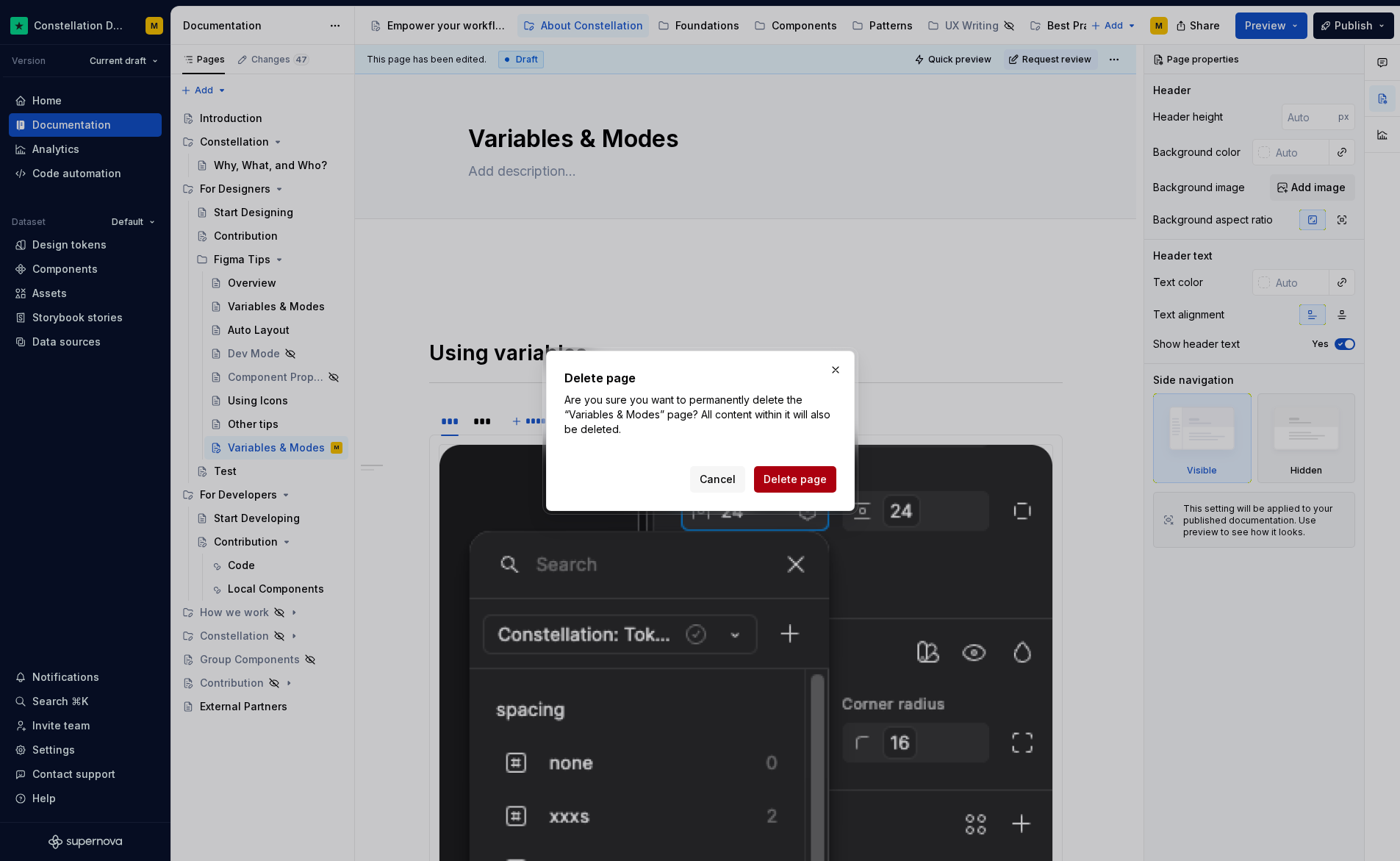
click at [783, 481] on span "Delete page" at bounding box center [795, 479] width 63 height 15
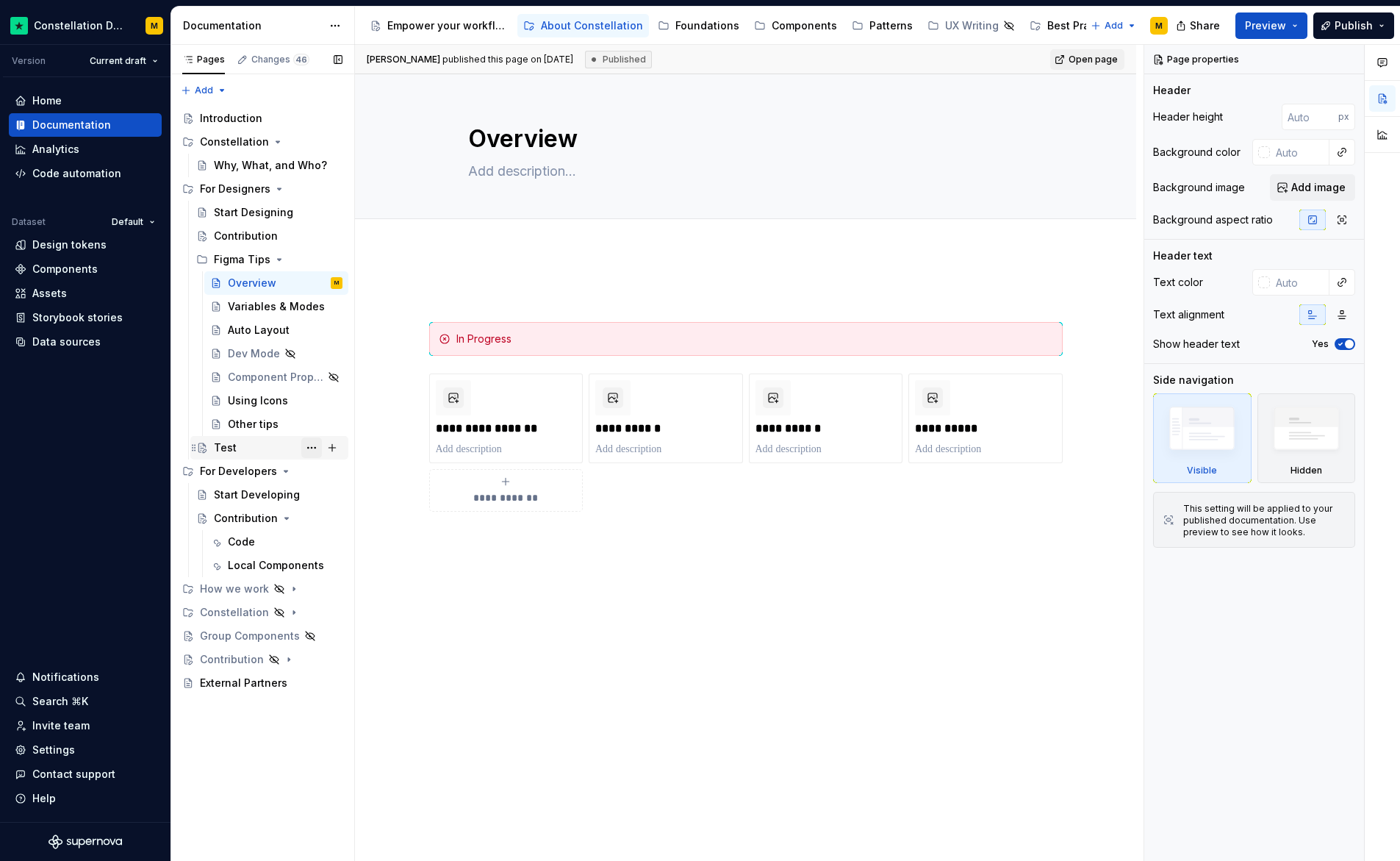
click at [316, 444] on button "Page tree" at bounding box center [311, 447] width 21 height 21
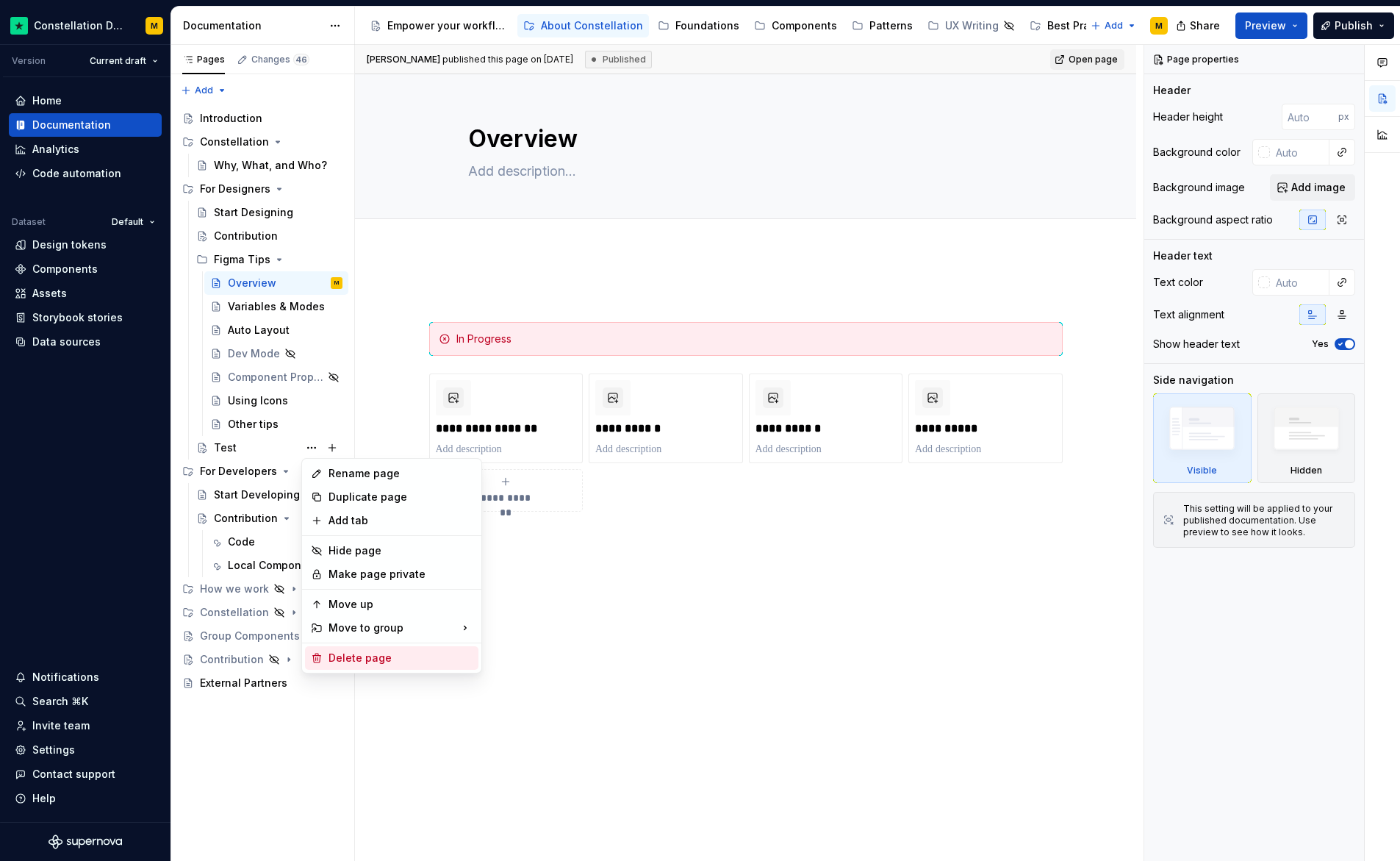
click at [389, 654] on div "Delete page" at bounding box center [400, 658] width 144 height 15
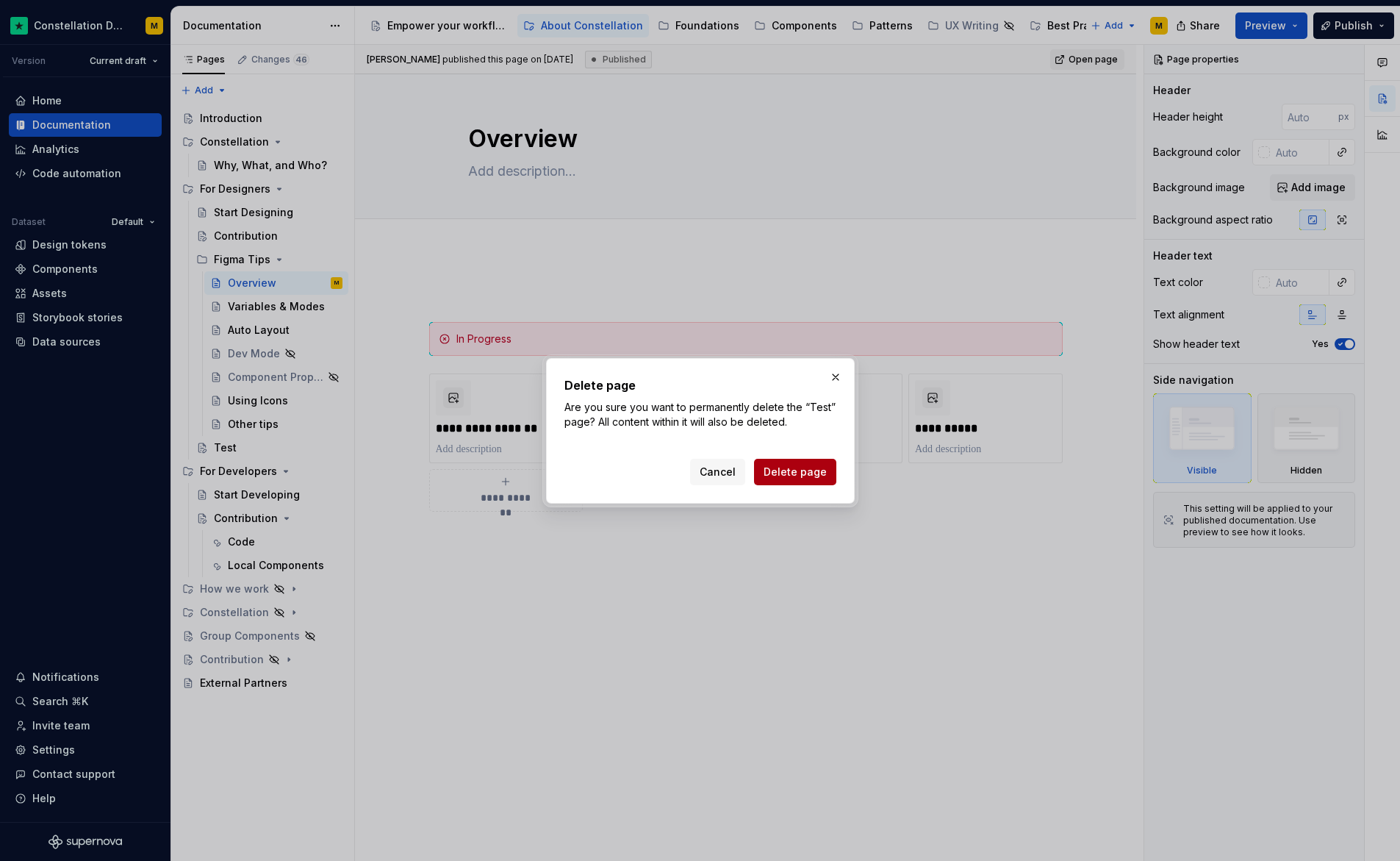
click at [784, 477] on span "Delete page" at bounding box center [795, 471] width 63 height 15
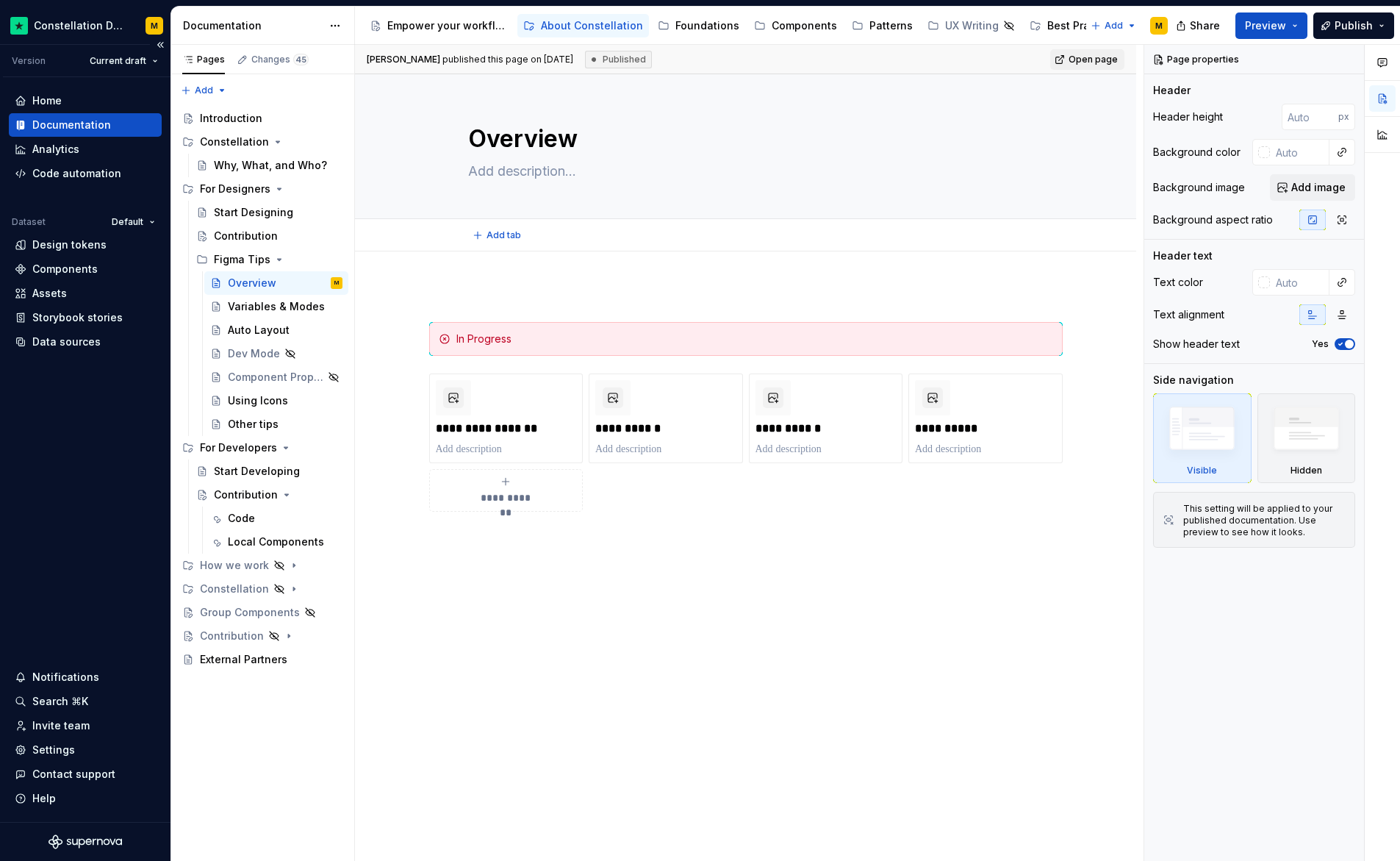
type textarea "*"
click at [61, 752] on div "Settings" at bounding box center [53, 749] width 42 height 15
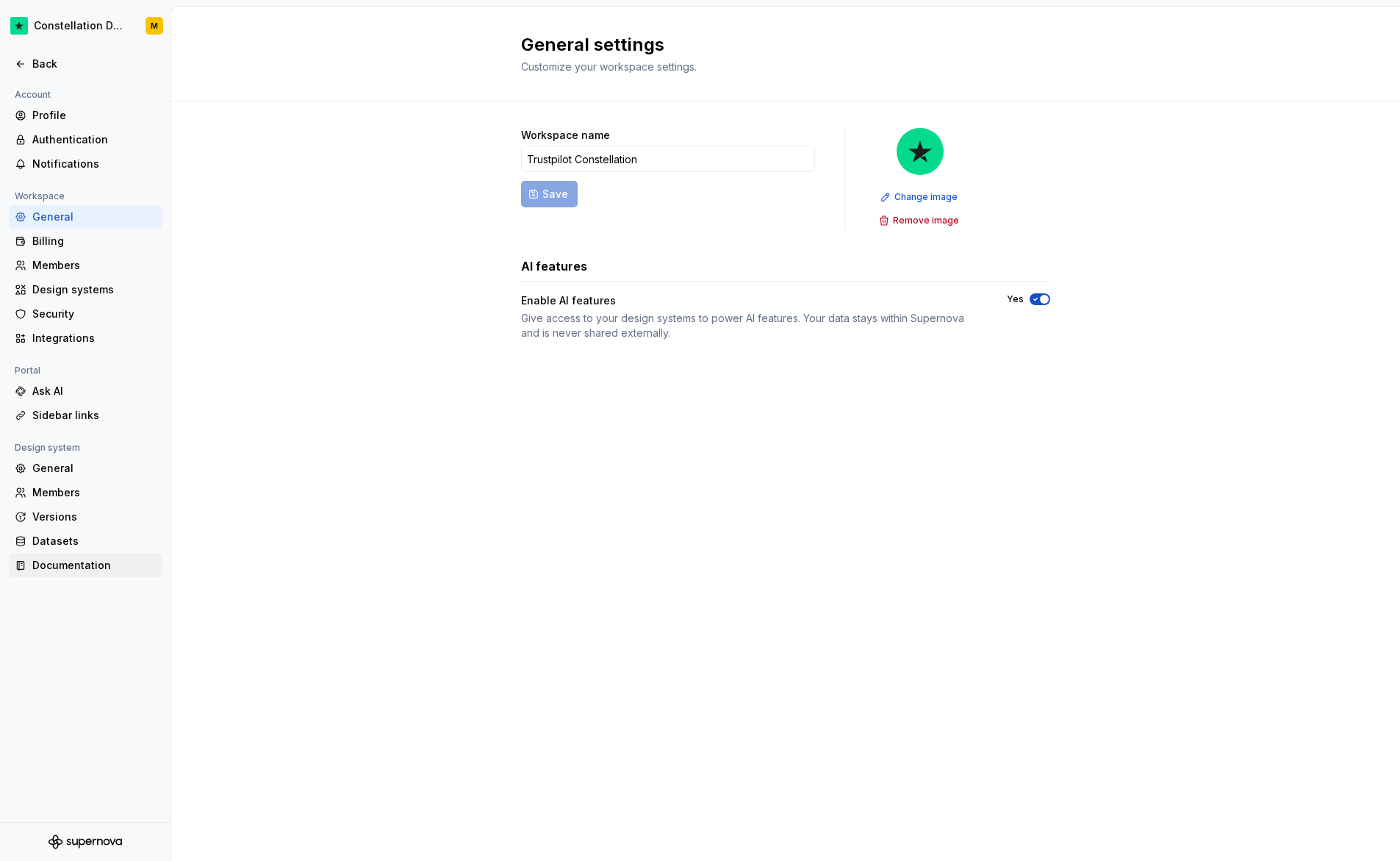
click at [85, 556] on div "Documentation" at bounding box center [85, 565] width 153 height 24
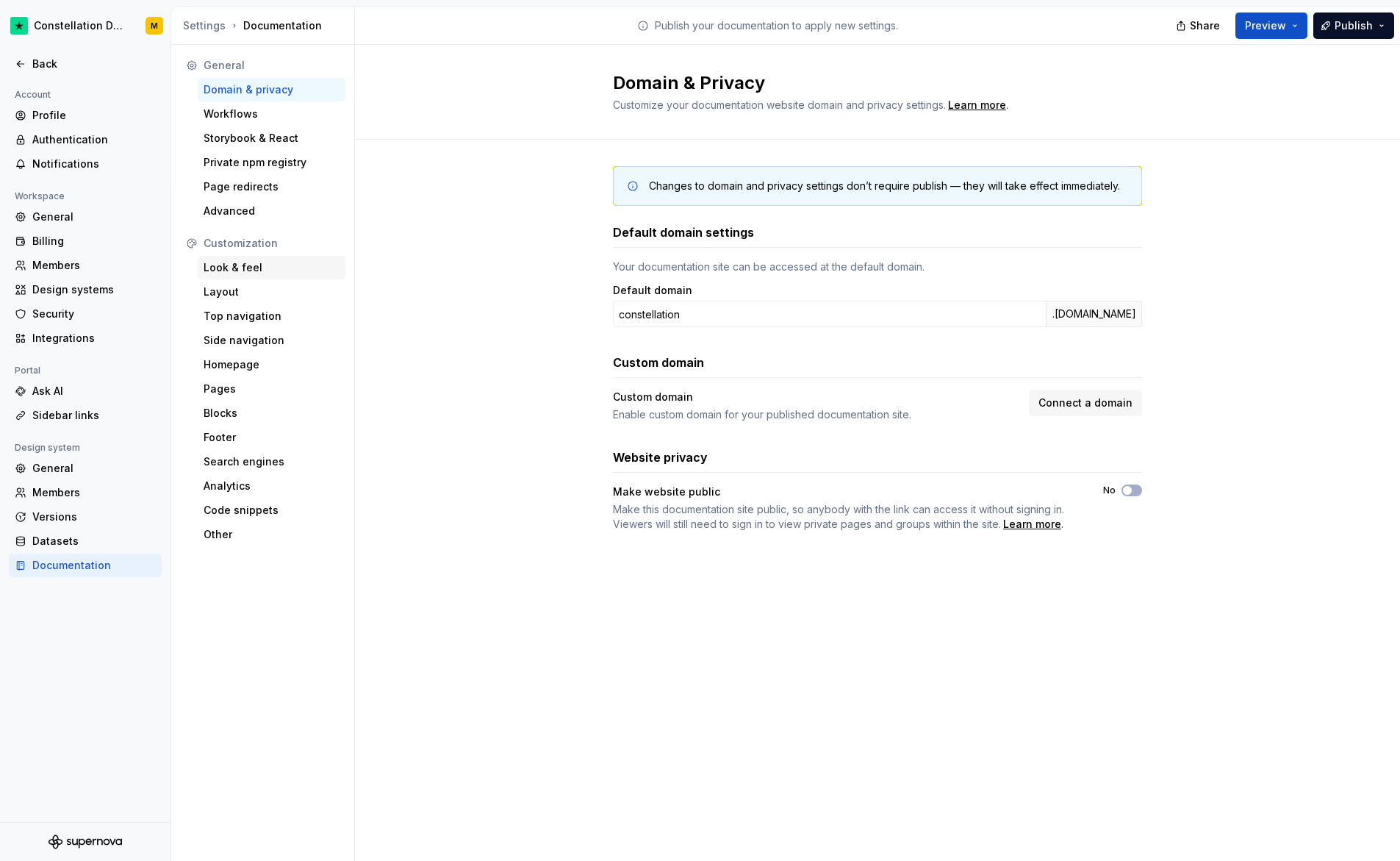
click at [243, 275] on div "Look & feel" at bounding box center [272, 267] width 148 height 24
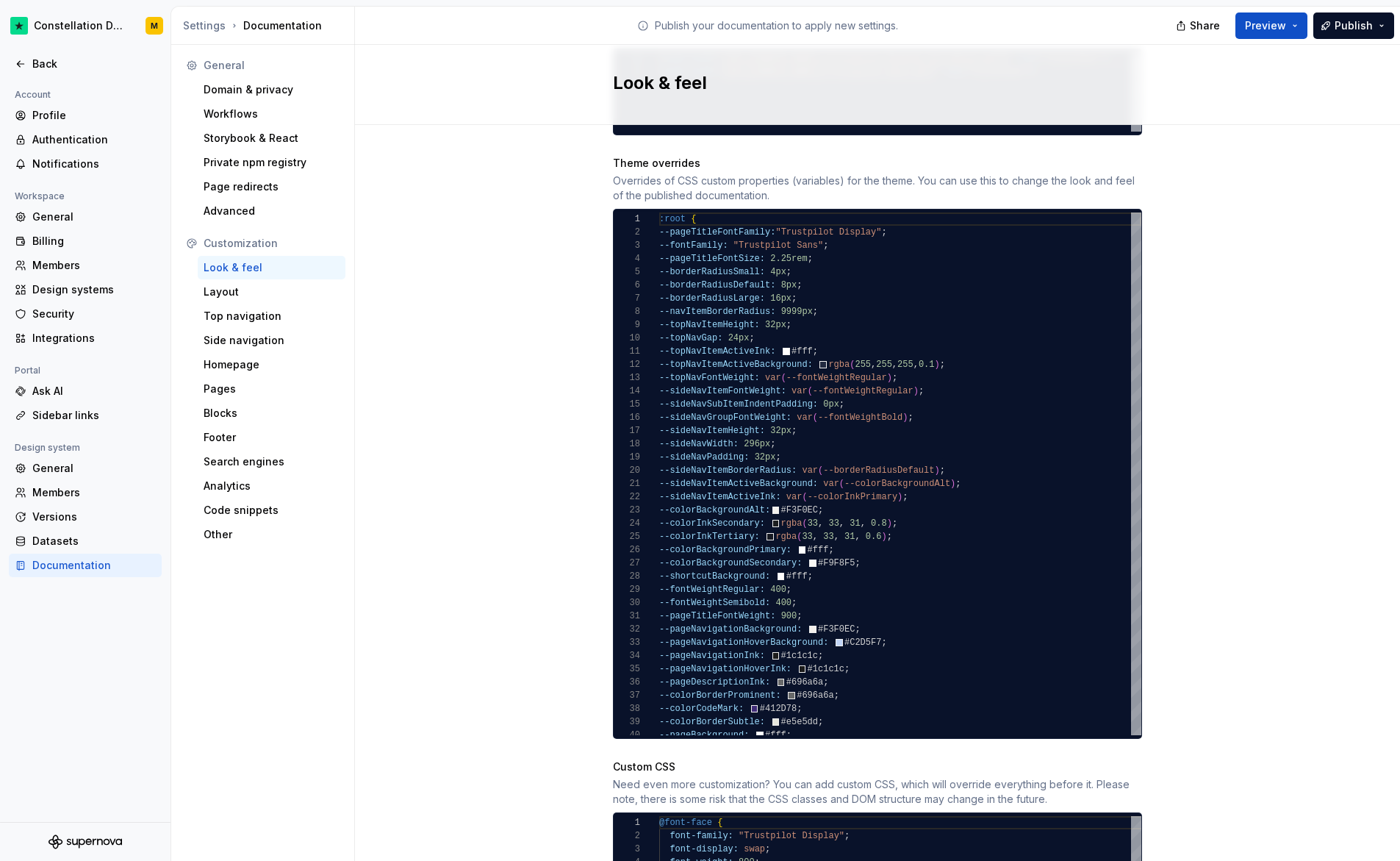
scroll to position [1266, 0]
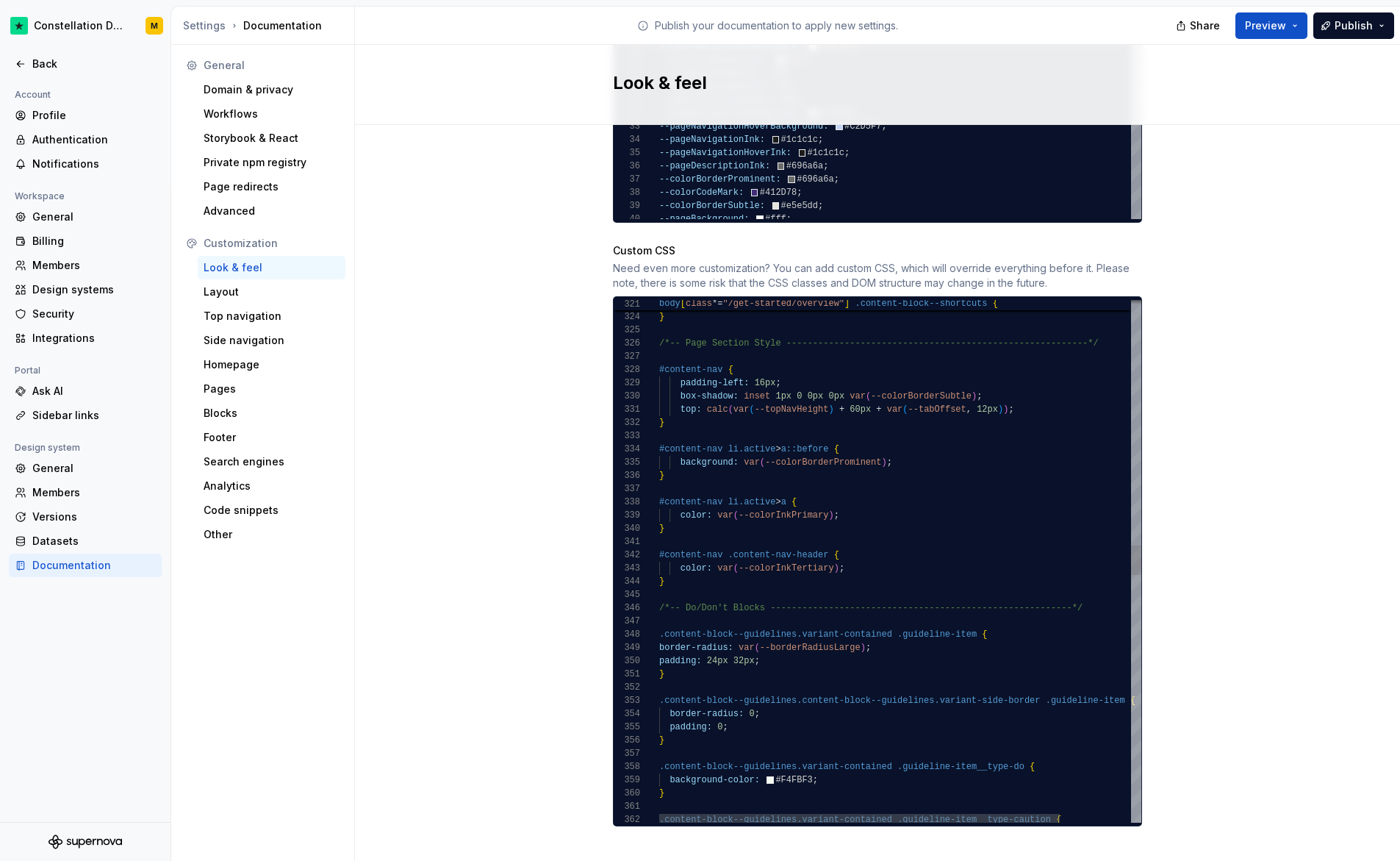
click at [688, 568] on div "grid-row-gap: 32px ; } /*-- Page Section Style -------------------------- -----…" at bounding box center [943, 585] width 568 height 9099
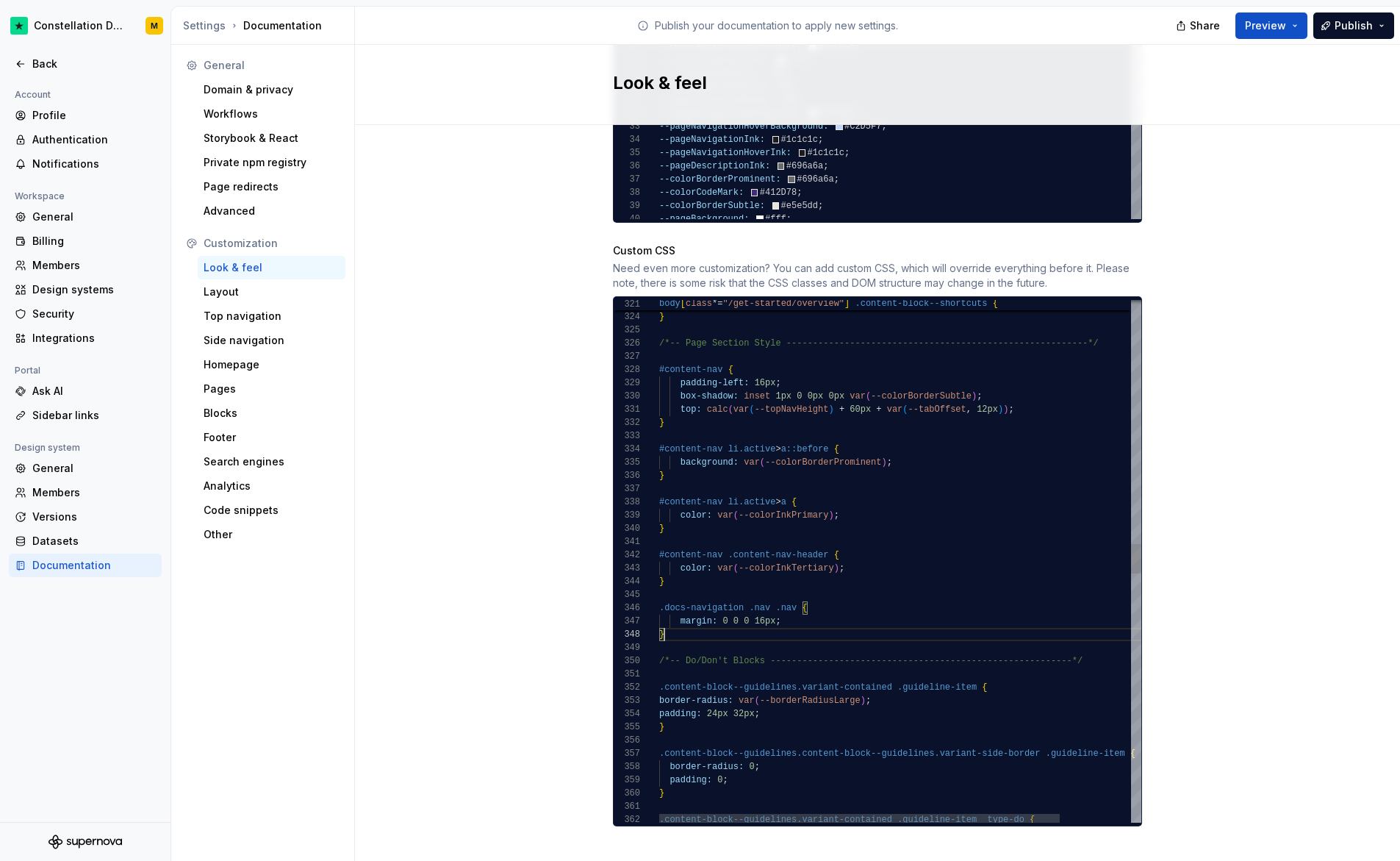
scroll to position [92, 5]
type textarea "**********"
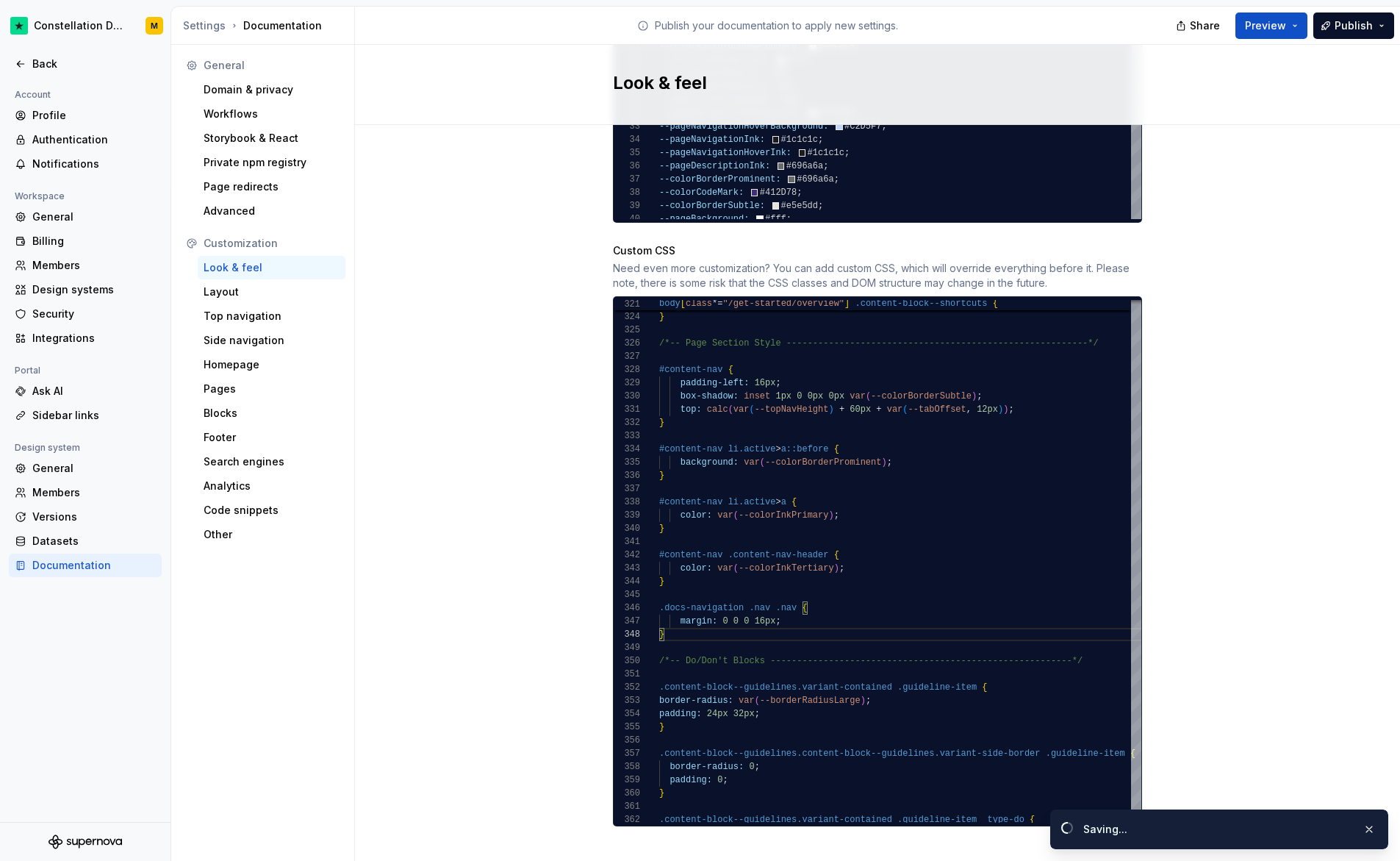
click at [1253, 28] on span "Preview" at bounding box center [1265, 25] width 41 height 15
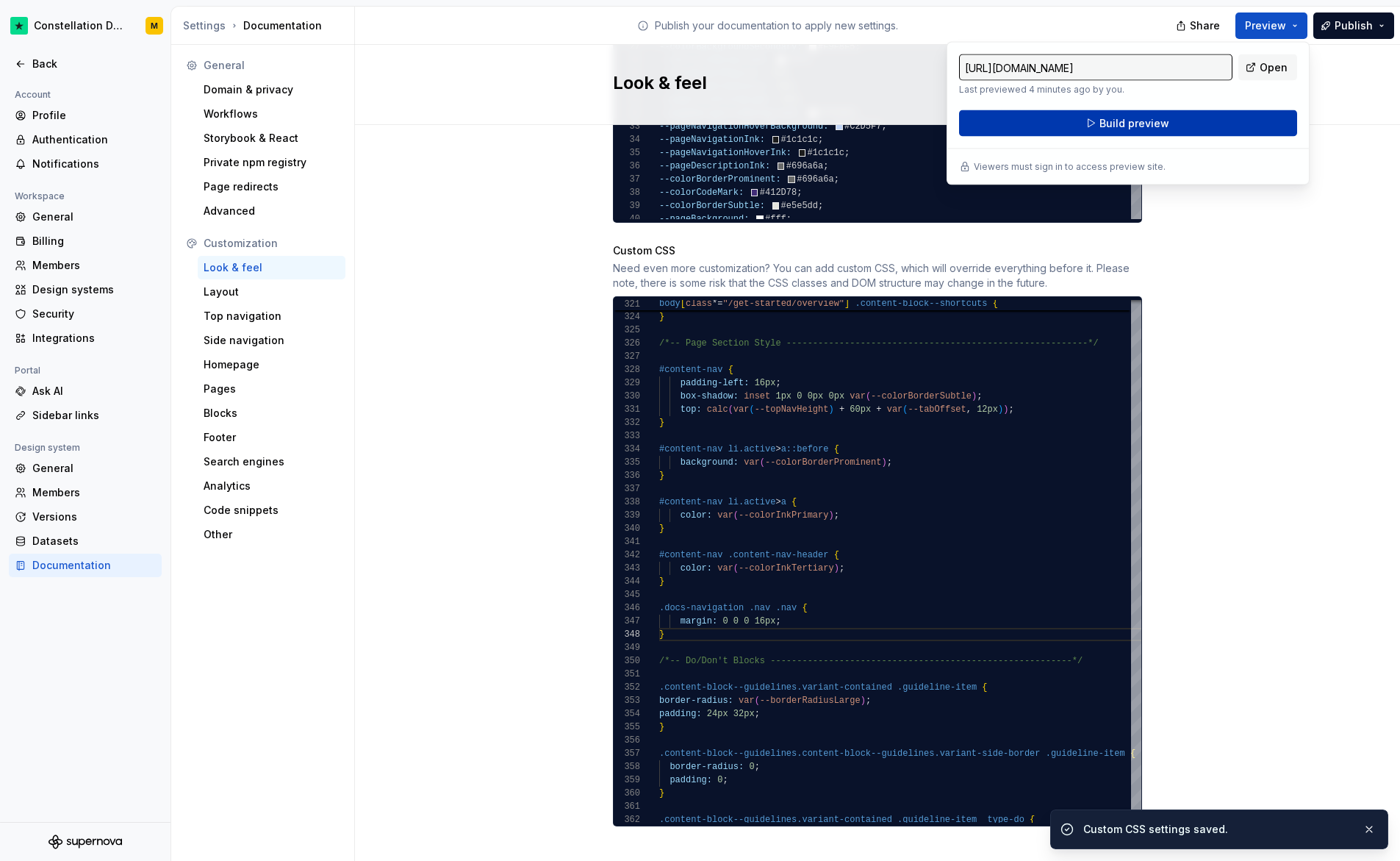
click at [1163, 129] on span "Build preview" at bounding box center [1134, 123] width 70 height 15
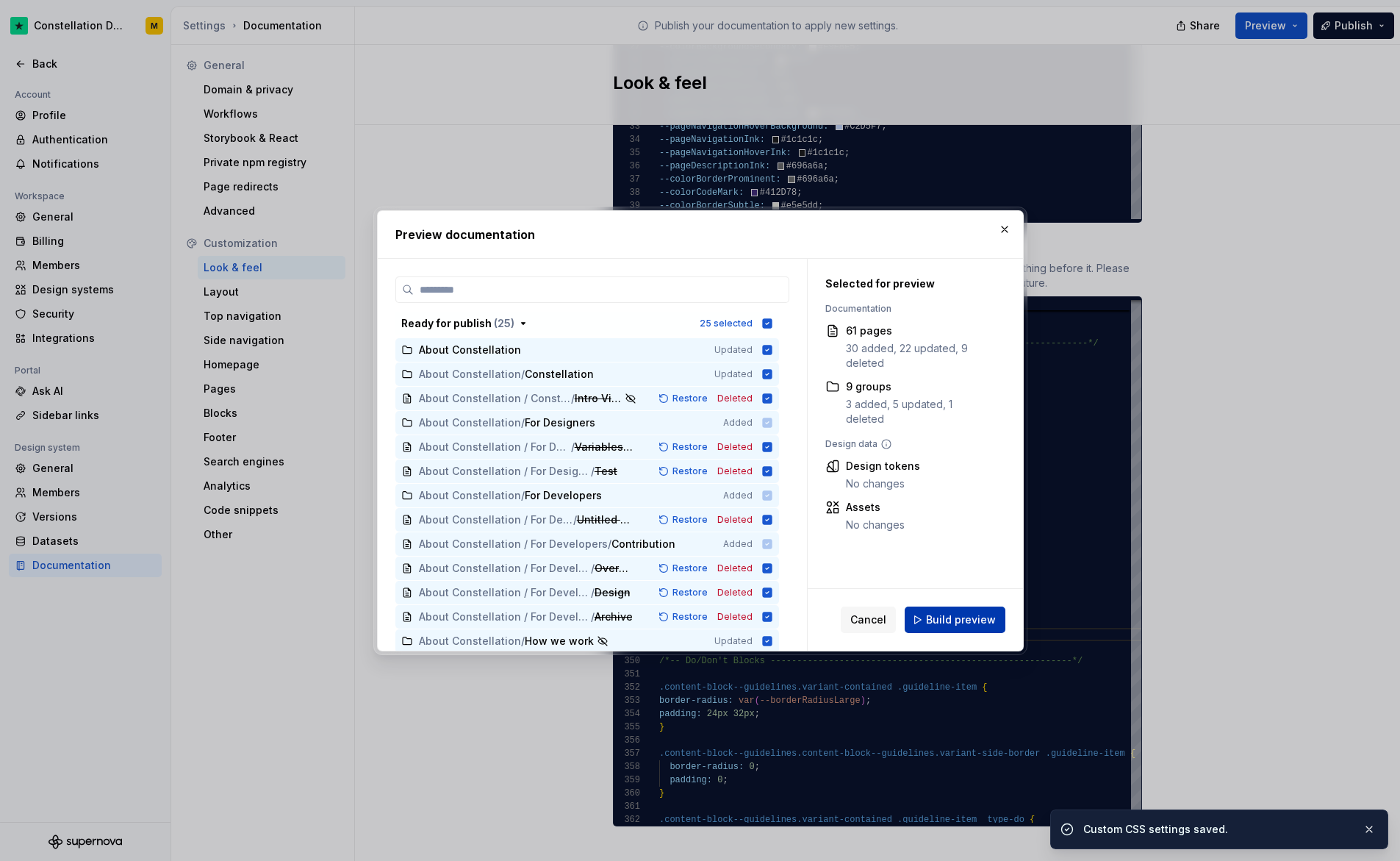
click at [970, 616] on span "Build preview" at bounding box center [961, 619] width 70 height 15
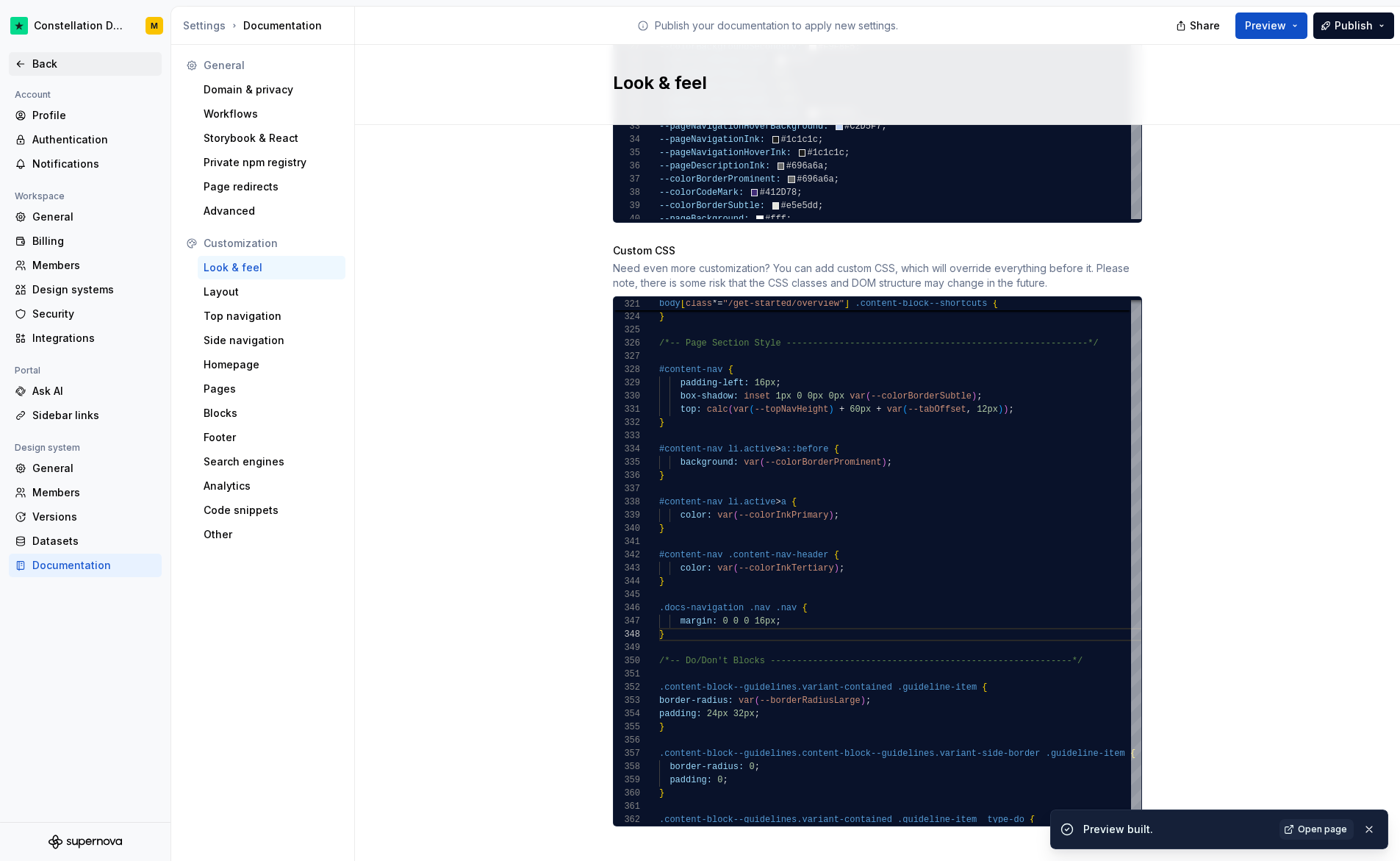
click at [59, 62] on div "Back" at bounding box center [94, 63] width 123 height 15
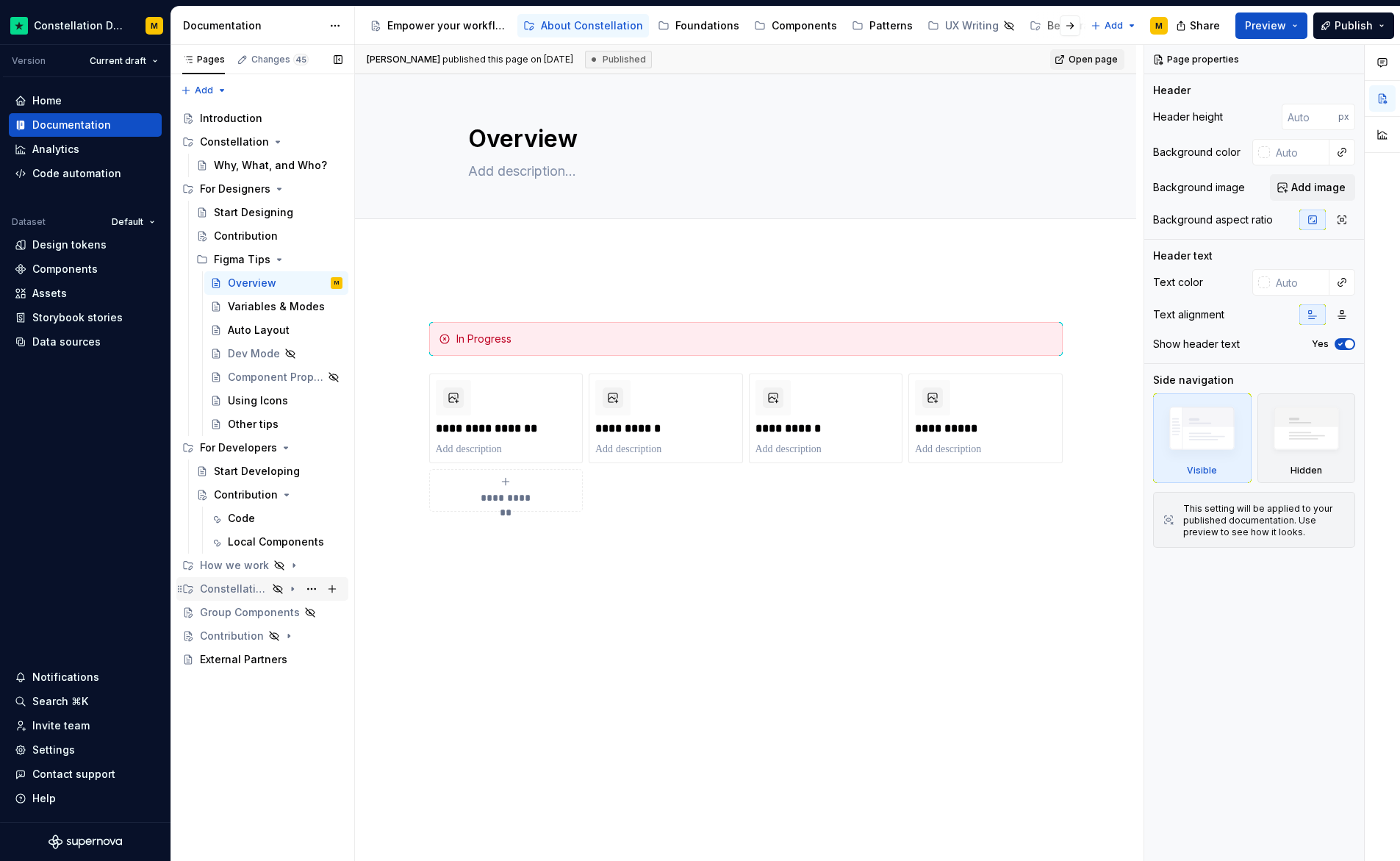
click at [286, 590] on icon "Page tree" at bounding box center [292, 588] width 12 height 12
type textarea "*"
click at [65, 752] on div "Settings" at bounding box center [53, 749] width 42 height 15
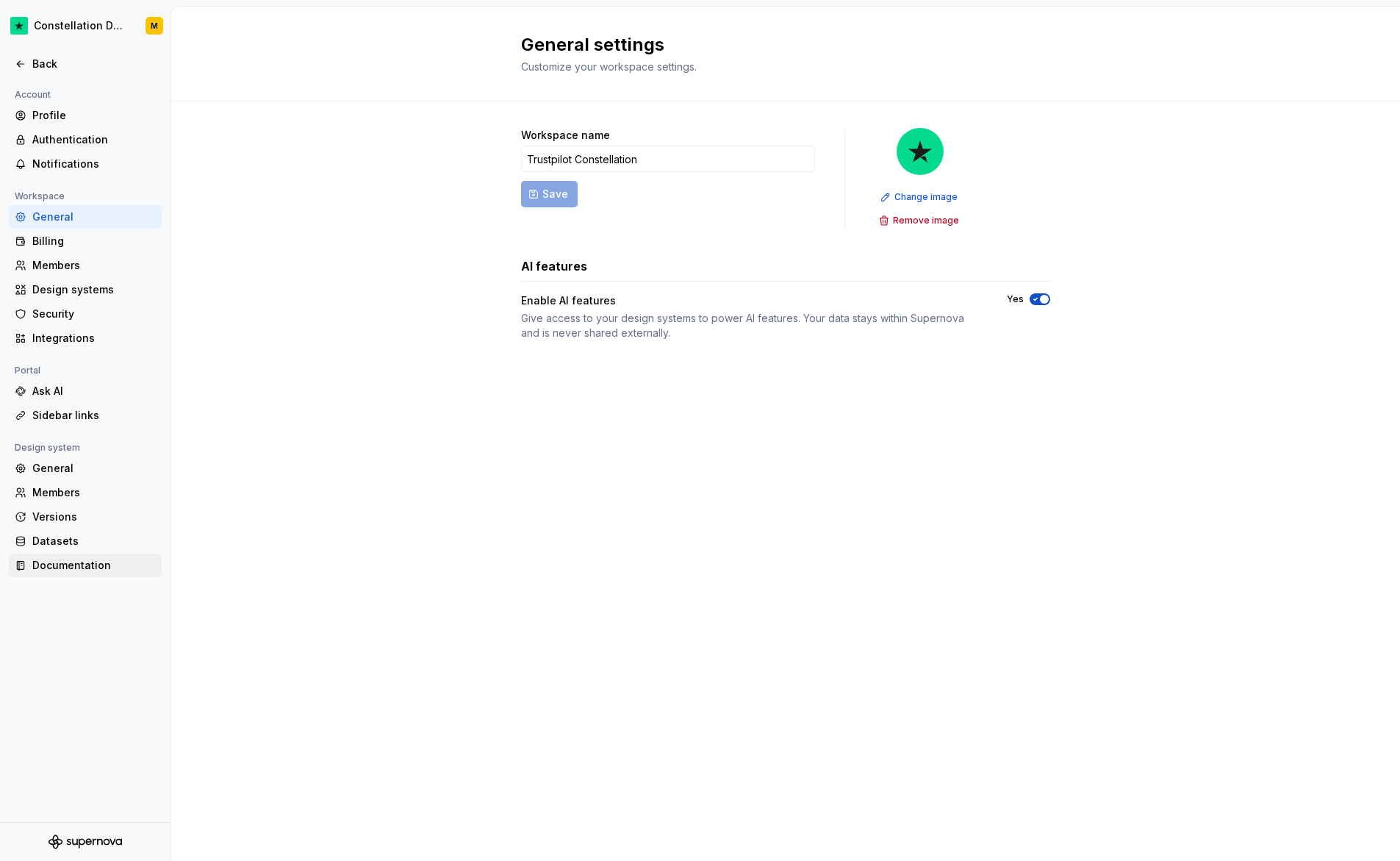
click at [73, 570] on div "Documentation" at bounding box center [94, 565] width 123 height 15
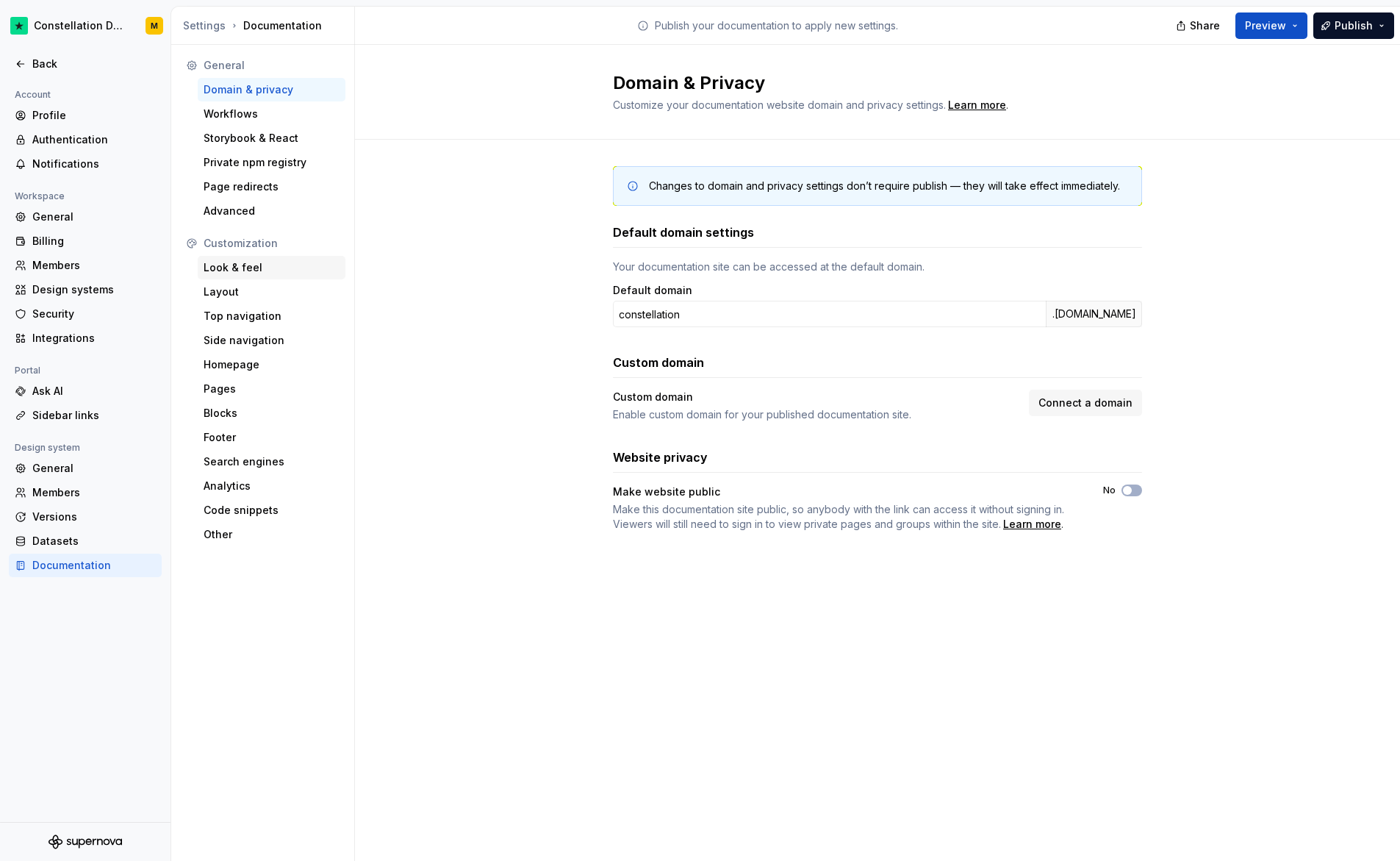
click at [263, 271] on div "Look & feel" at bounding box center [271, 267] width 136 height 15
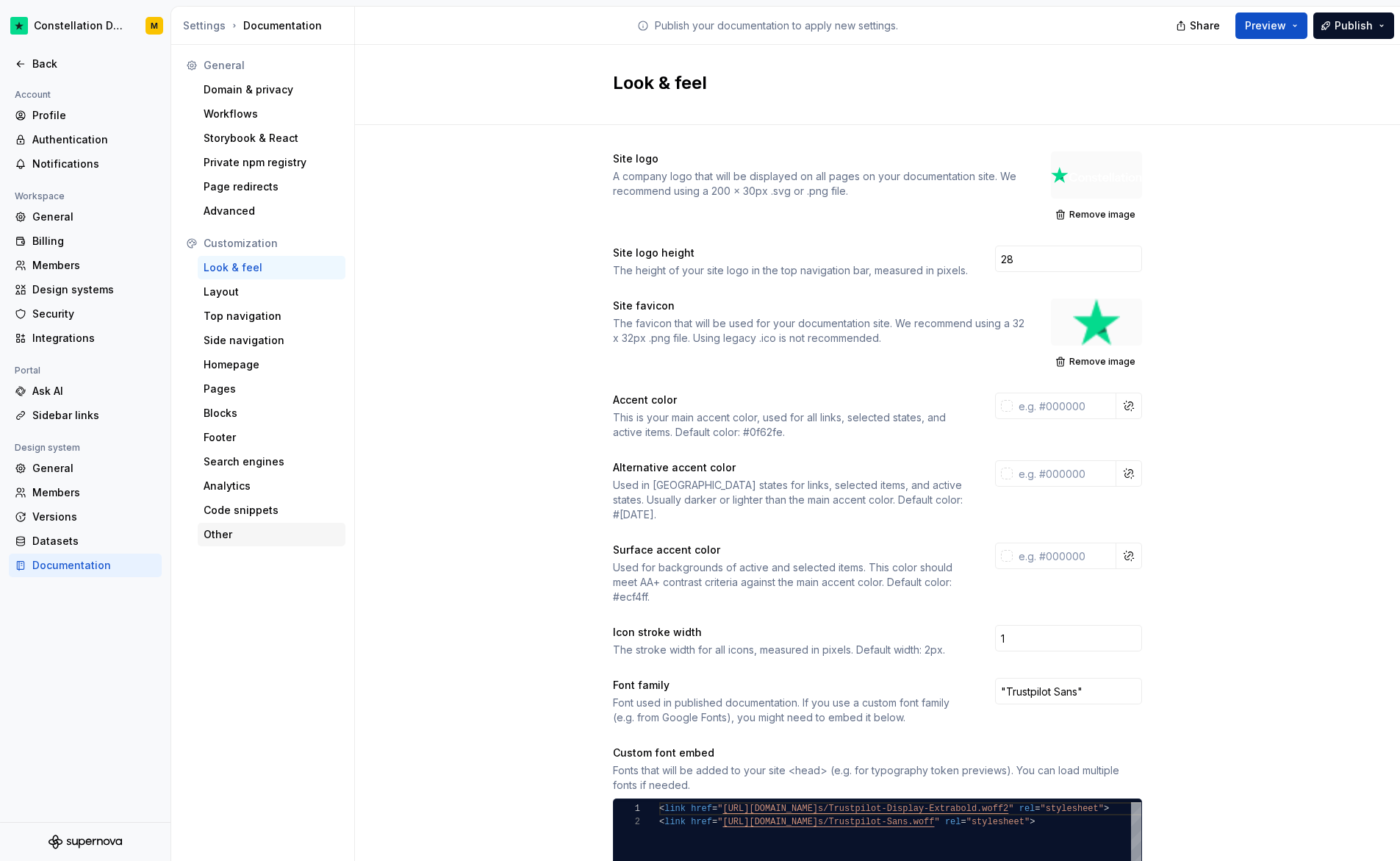
click at [205, 531] on div "Other" at bounding box center [271, 534] width 136 height 15
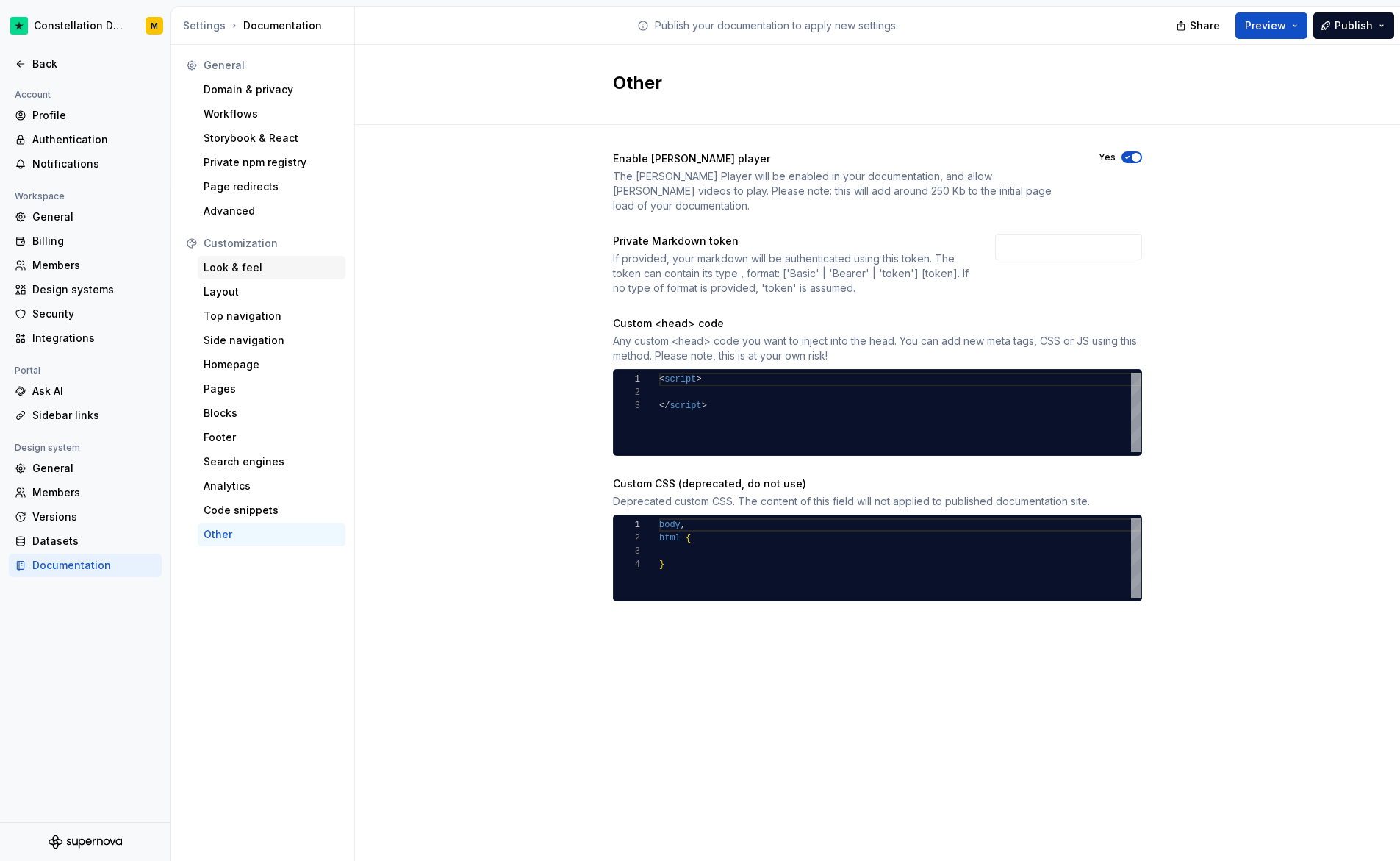
click at [243, 257] on div "Look & feel" at bounding box center [272, 267] width 148 height 24
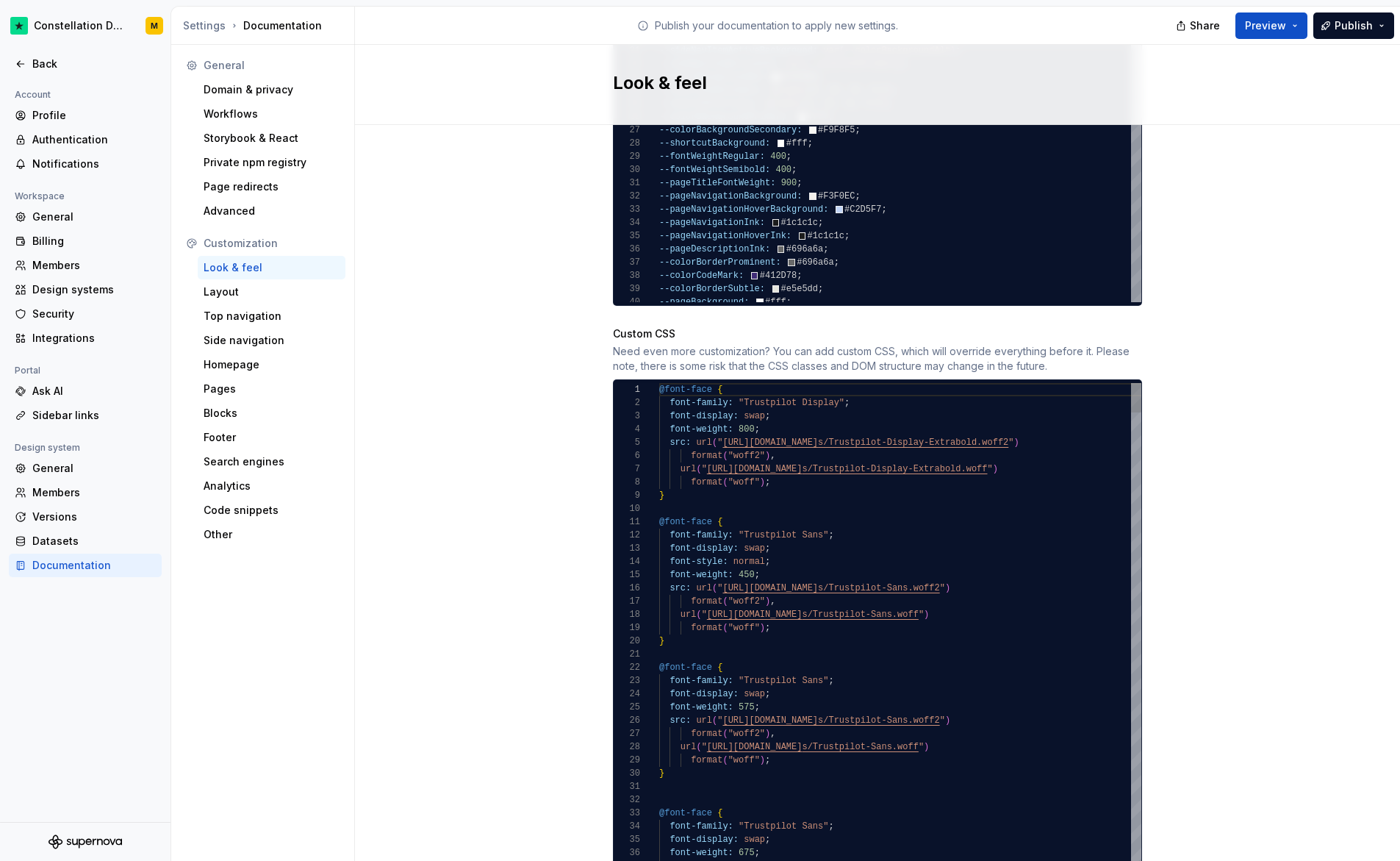
scroll to position [1182, 0]
type textarea "**********"
type textarea "*"
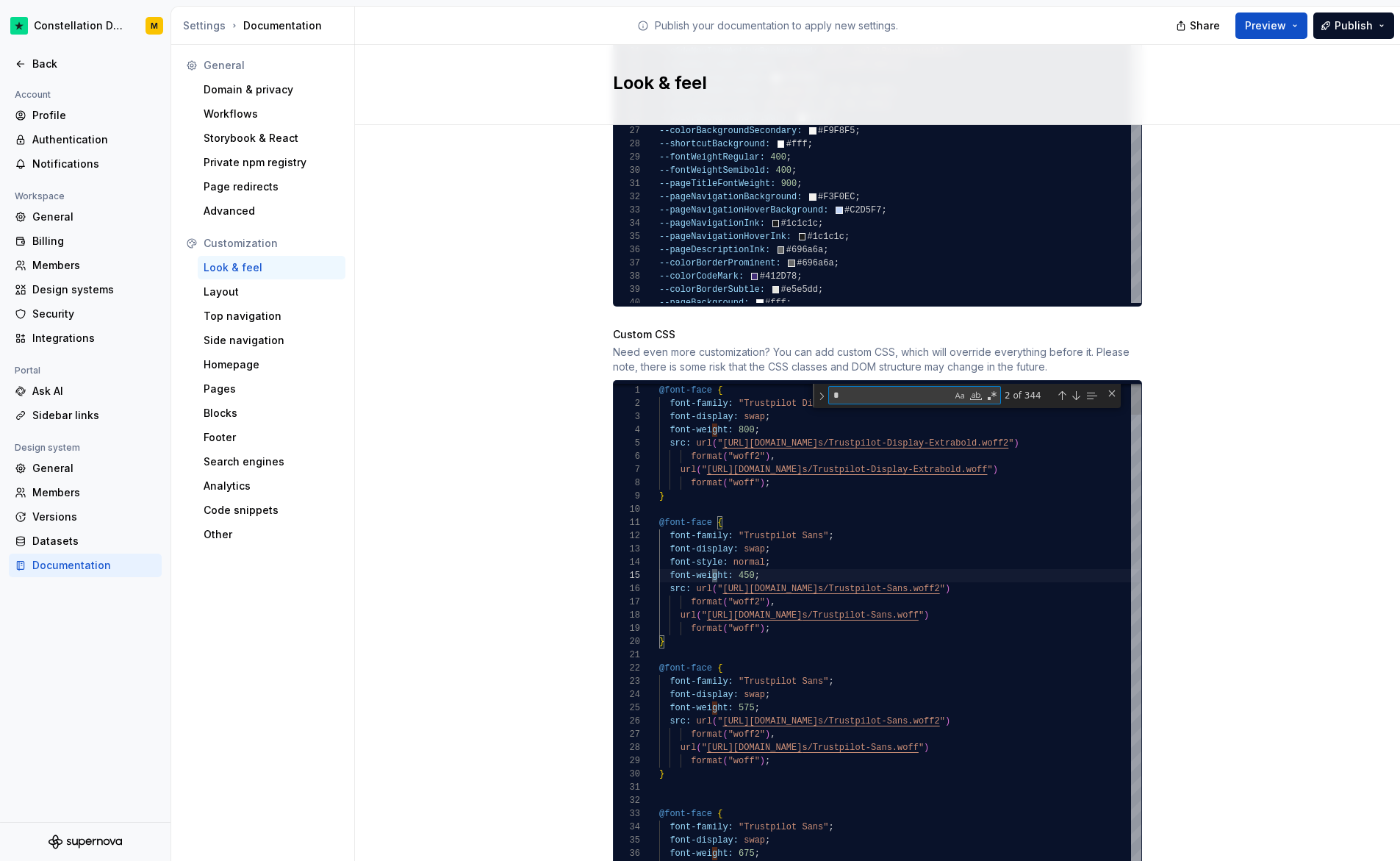
type textarea "**********"
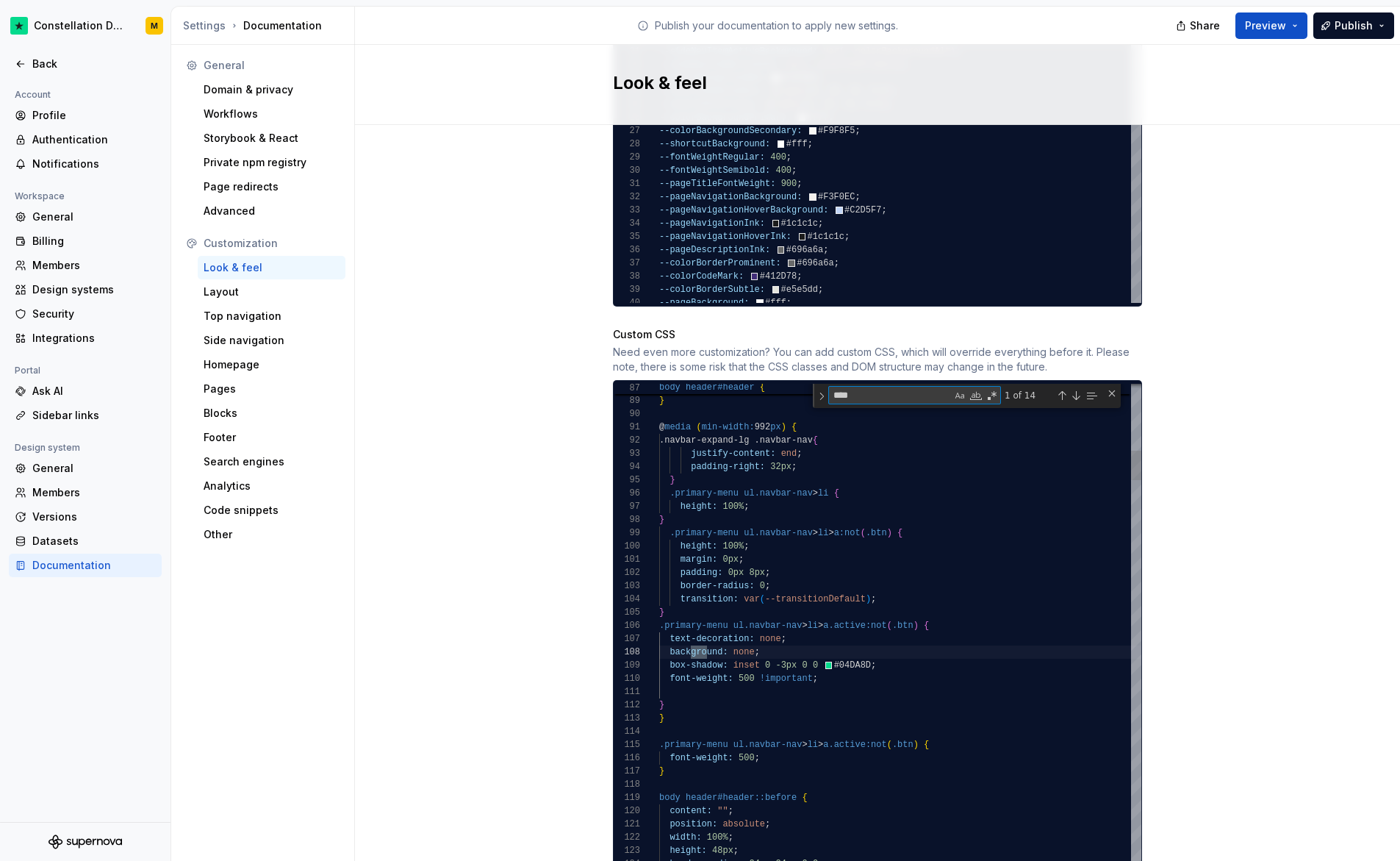
scroll to position [132, 53]
type textarea "*****"
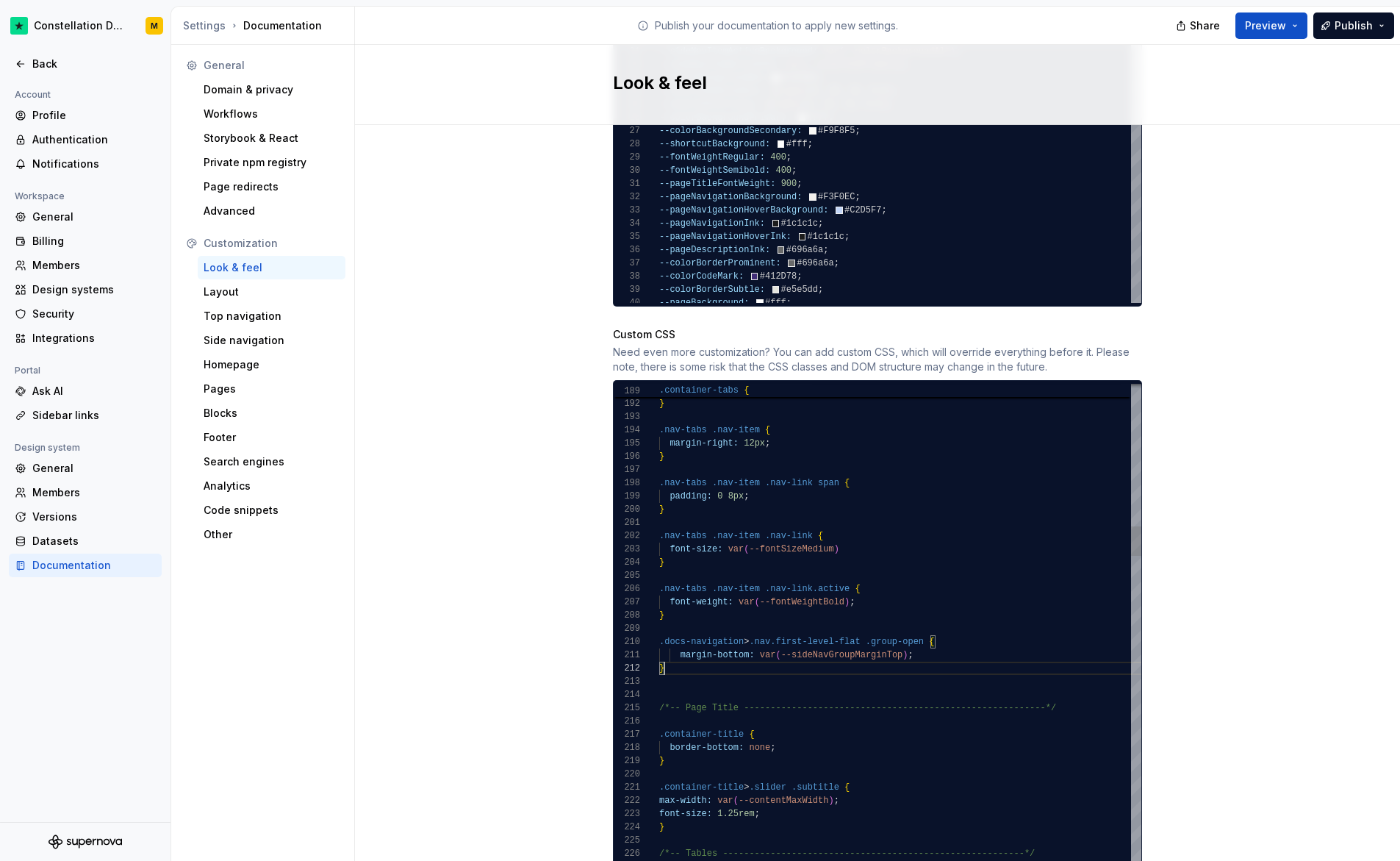
scroll to position [13, 5]
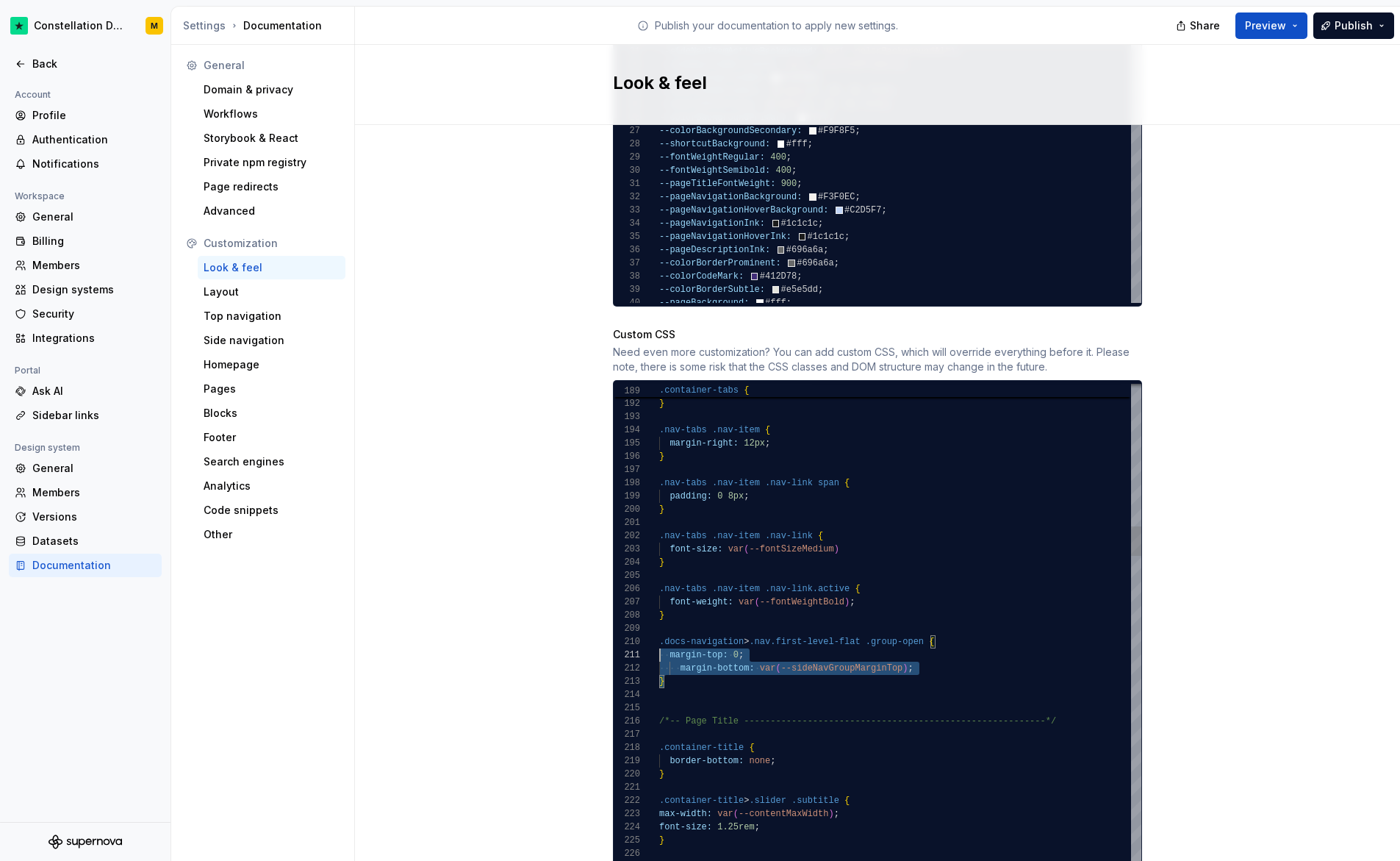
scroll to position [0, 0]
drag, startPoint x: 752, startPoint y: 670, endPoint x: 642, endPoint y: 631, distance: 116.7
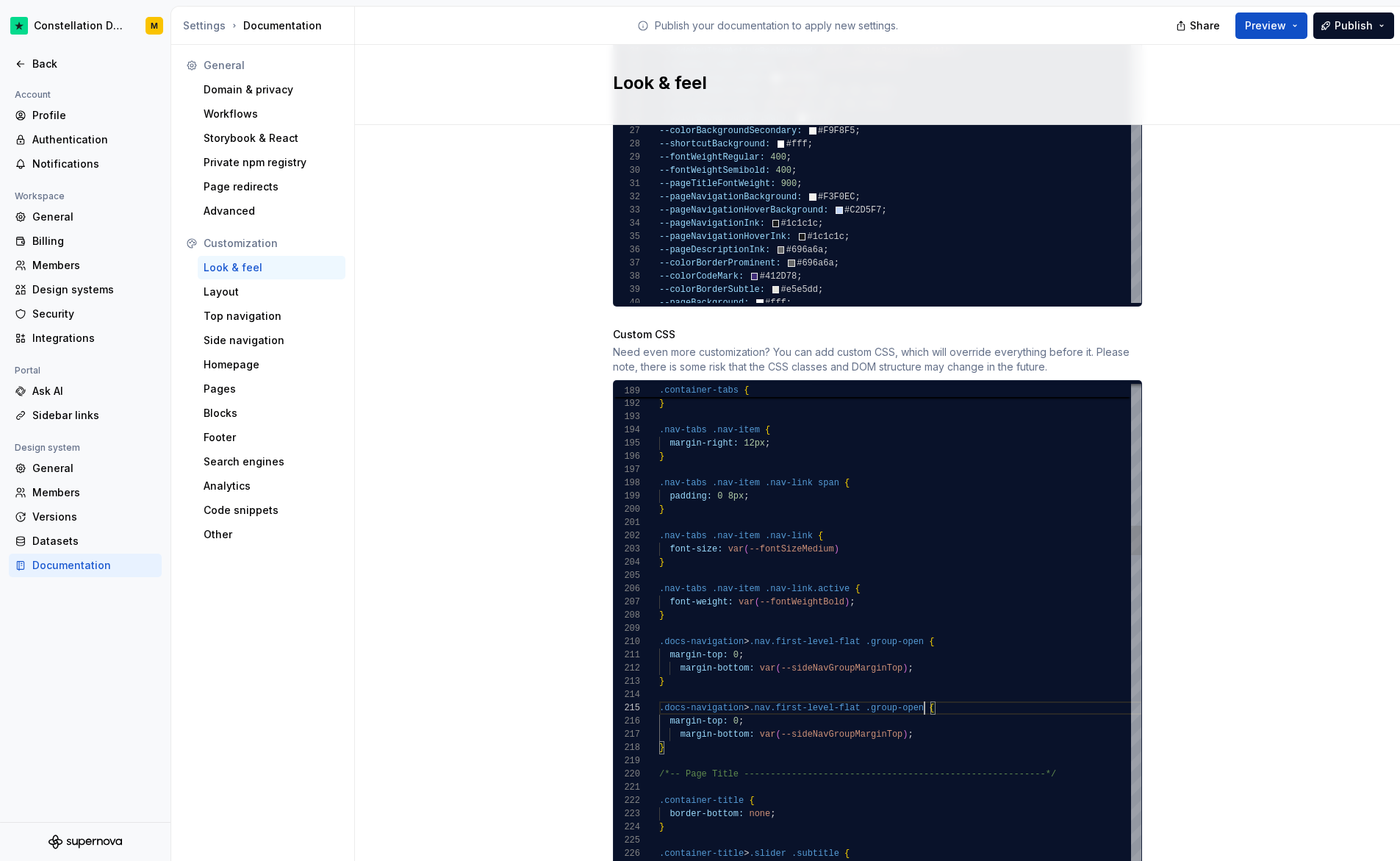
scroll to position [53, 266]
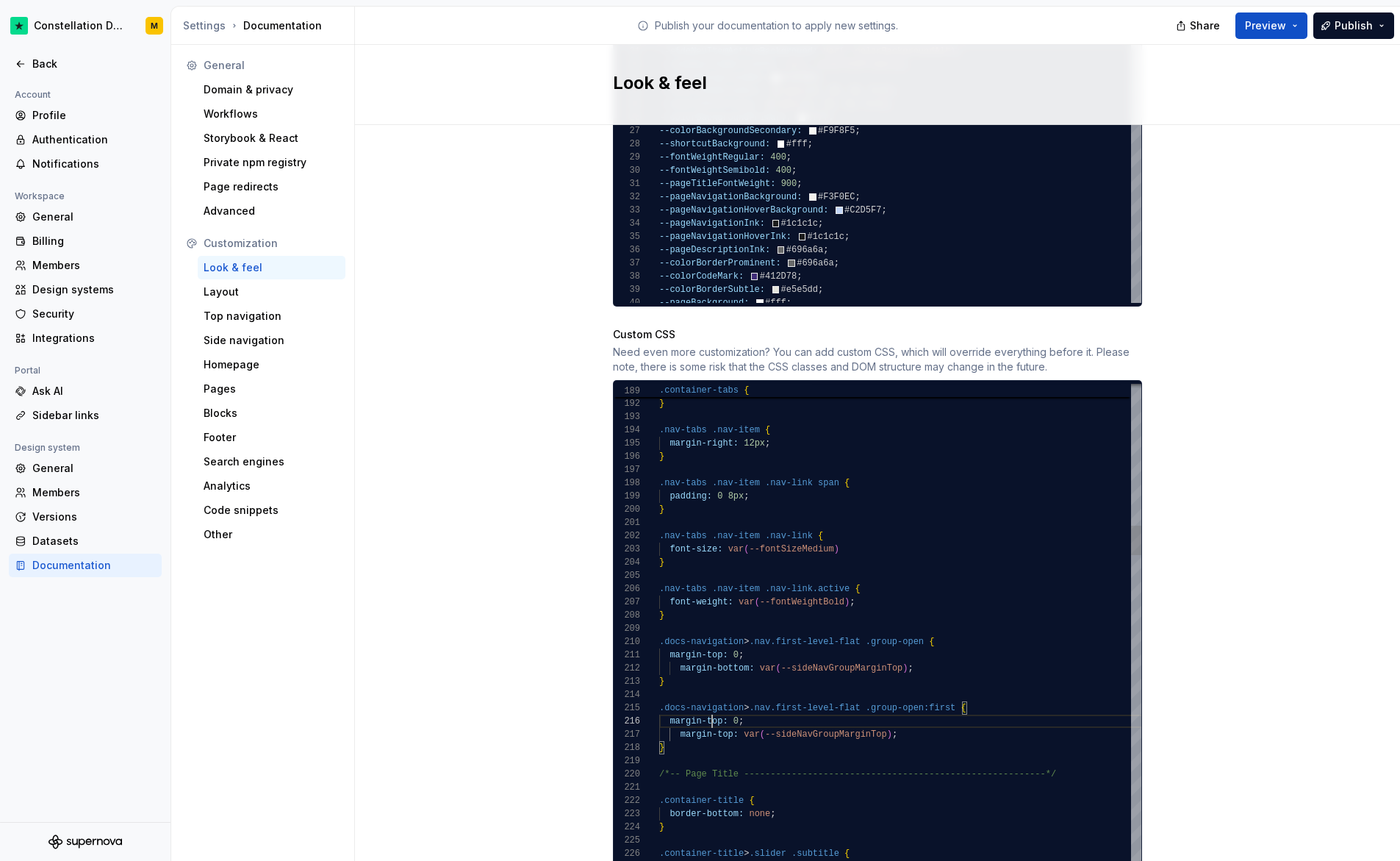
scroll to position [66, 64]
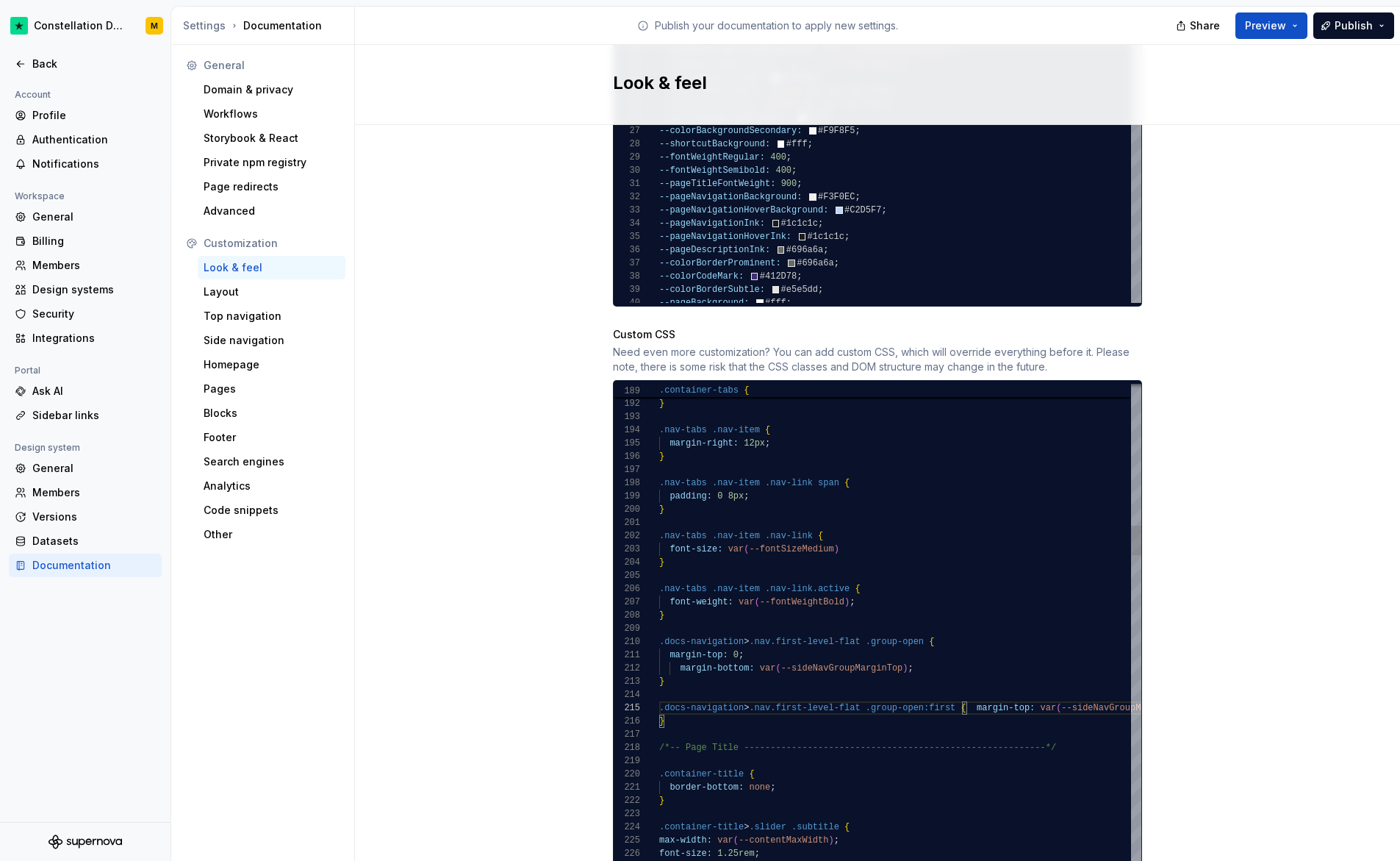
scroll to position [66, 10]
click at [1261, 25] on span "Preview" at bounding box center [1265, 25] width 41 height 15
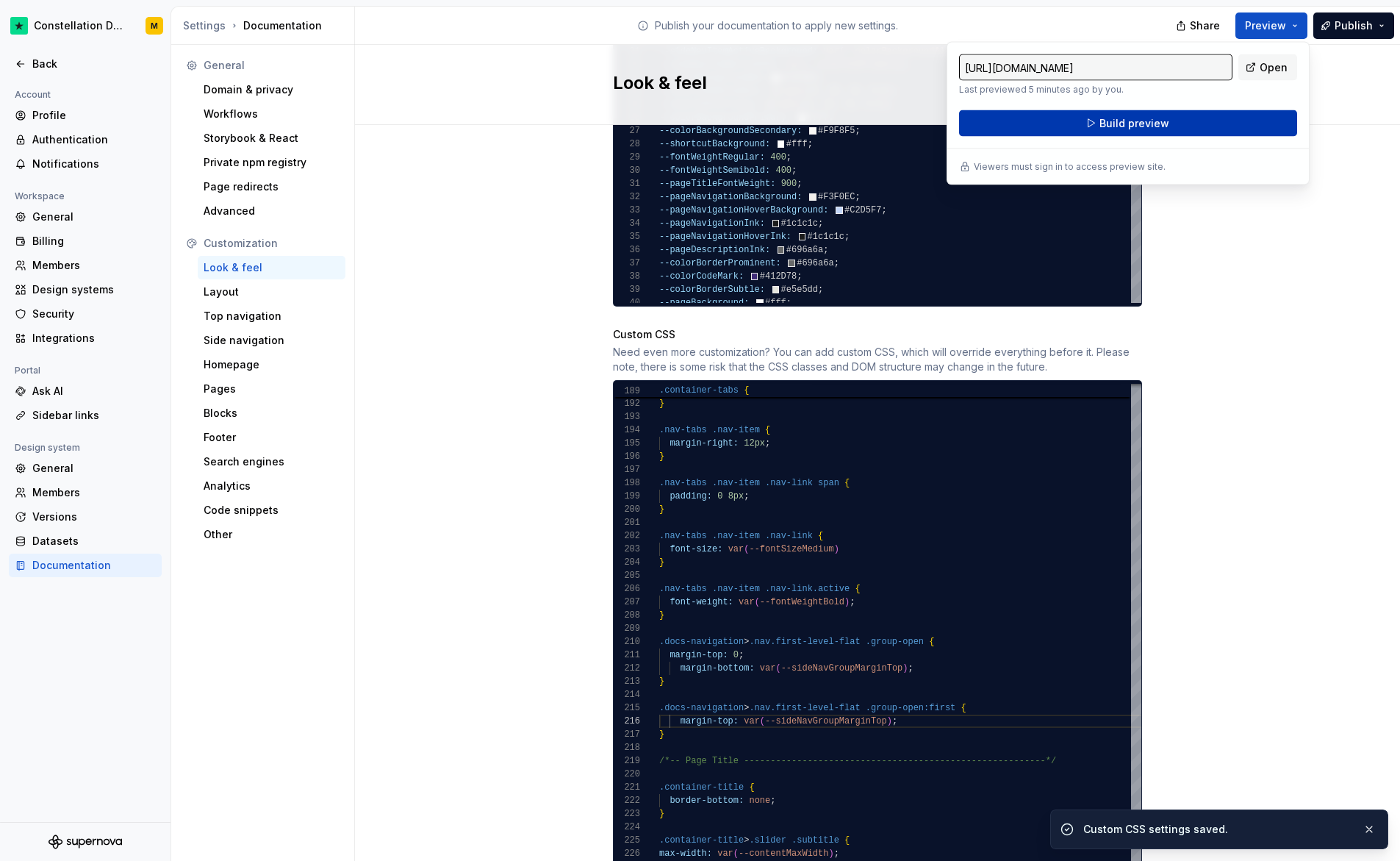
click at [1107, 124] on span "Build preview" at bounding box center [1134, 123] width 70 height 15
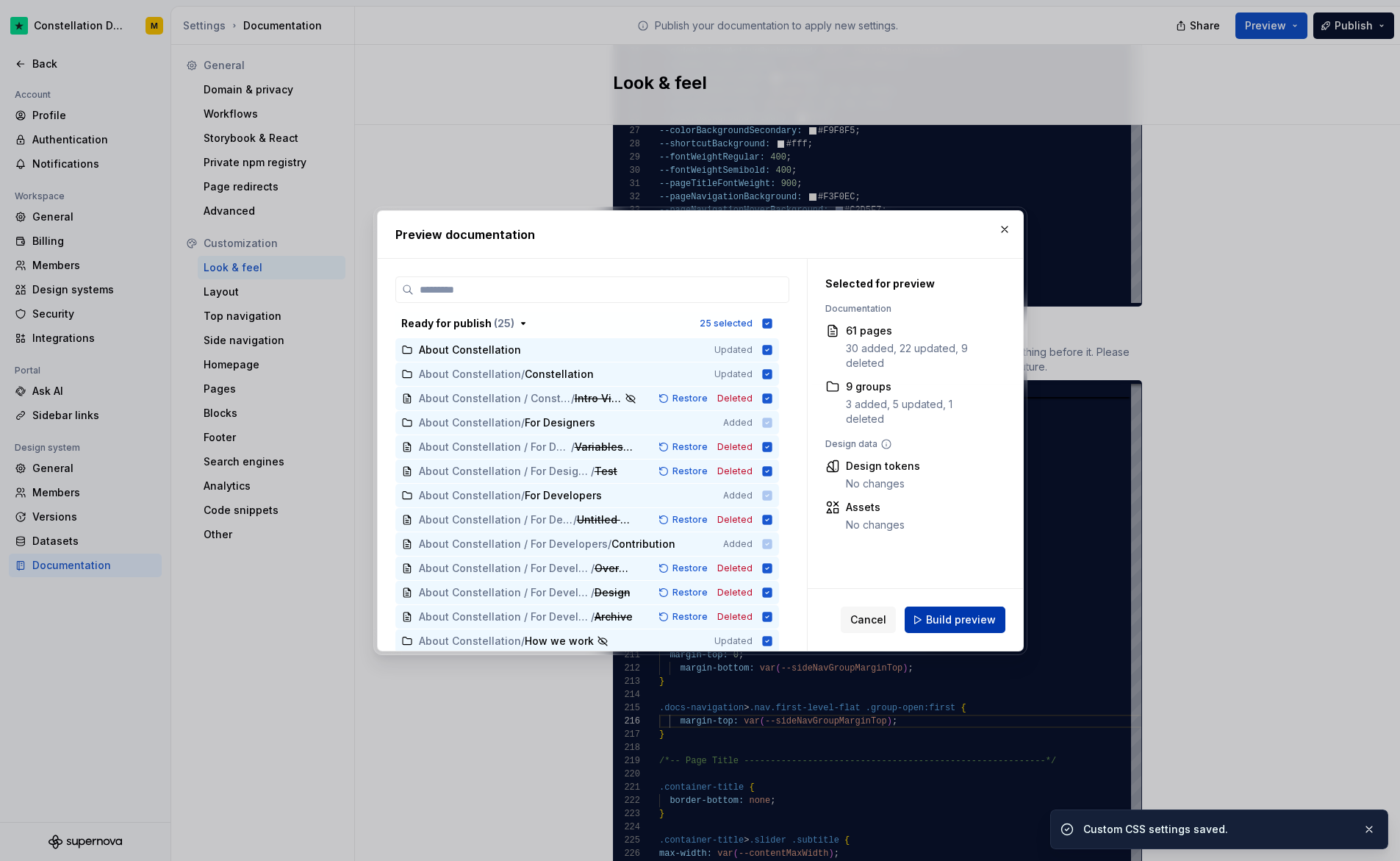
click at [975, 621] on span "Build preview" at bounding box center [961, 619] width 70 height 15
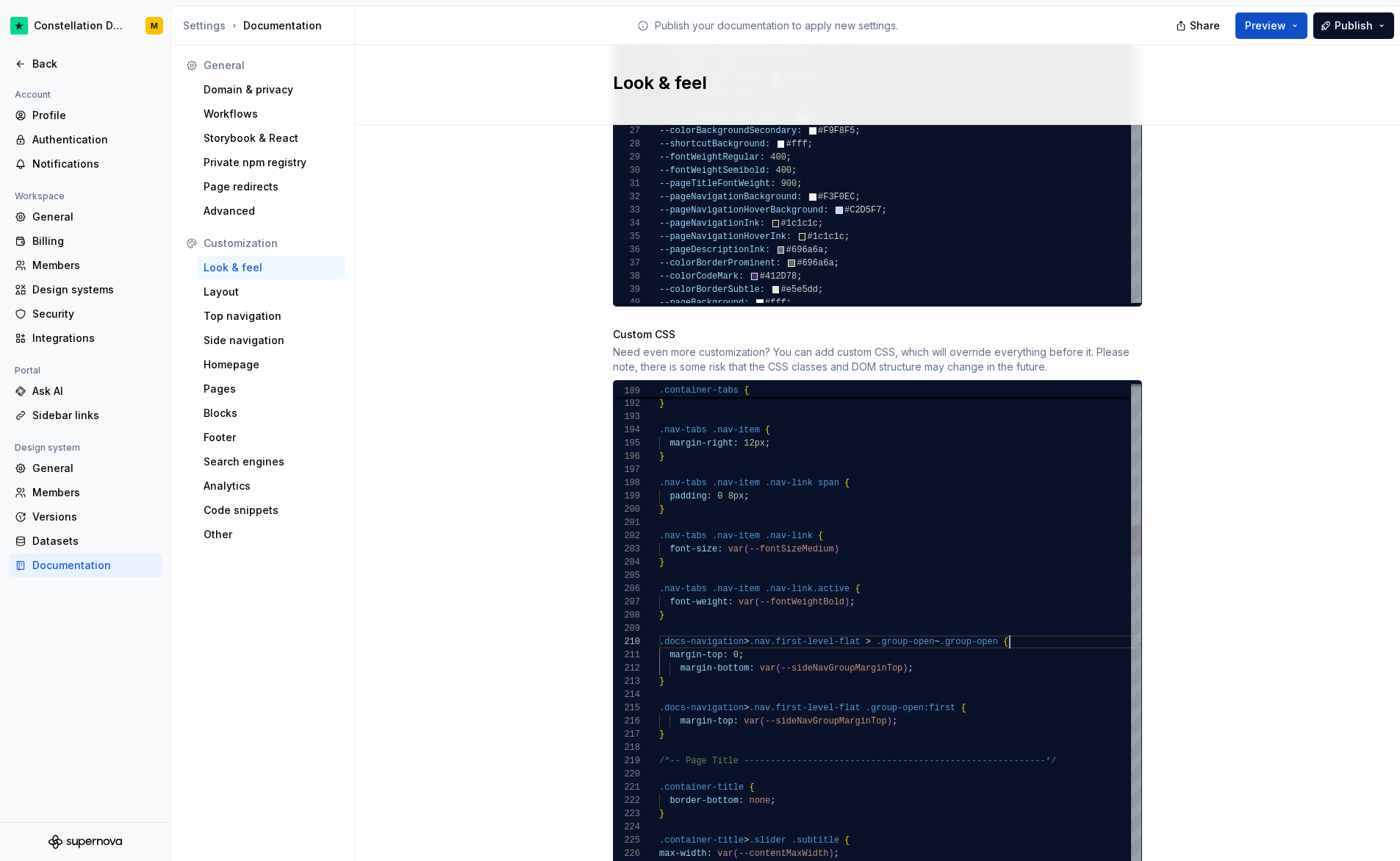
scroll to position [119, 350]
drag, startPoint x: 780, startPoint y: 720, endPoint x: 635, endPoint y: 697, distance: 146.8
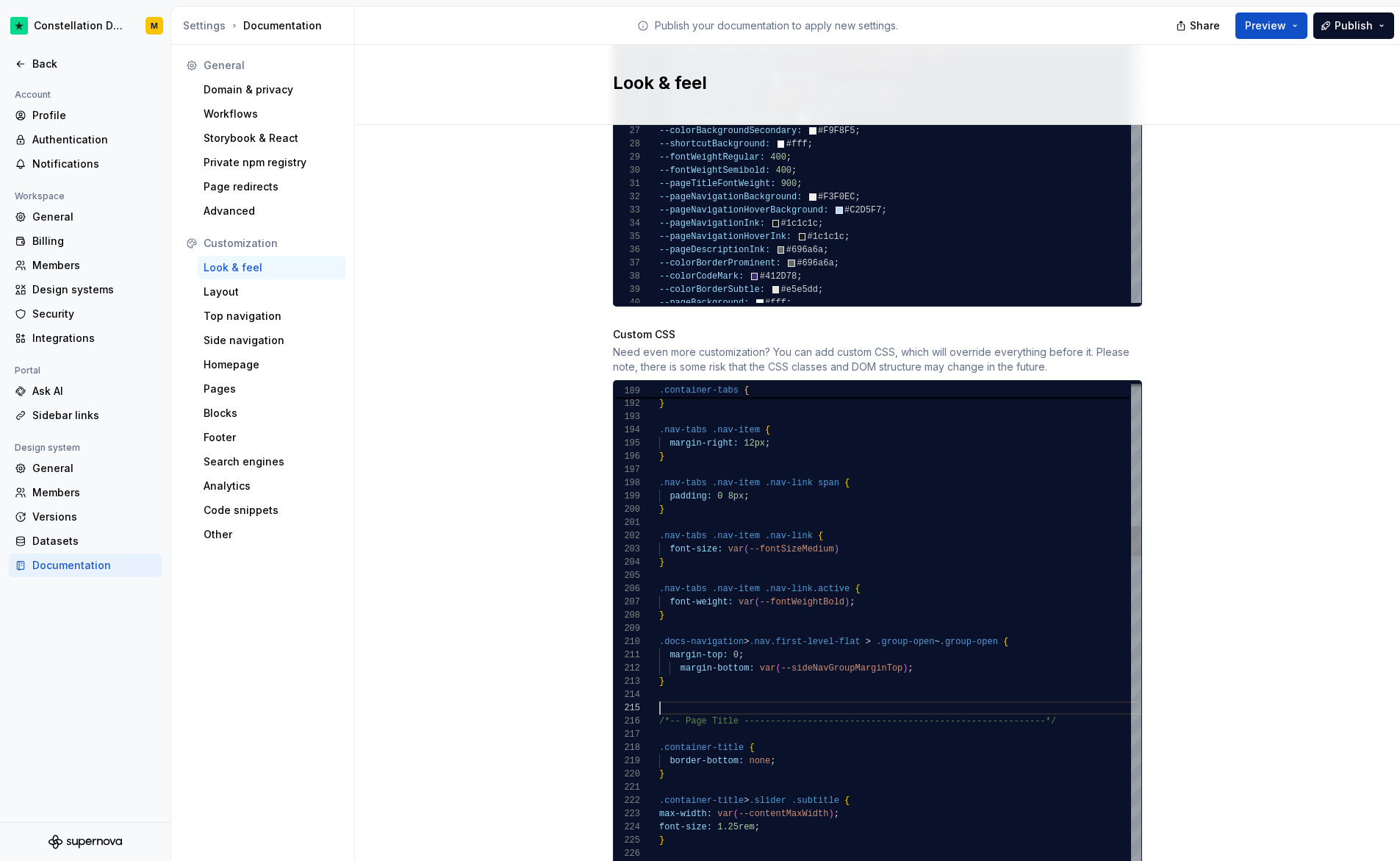
scroll to position [40, 0]
click at [1256, 30] on span "Preview" at bounding box center [1265, 25] width 41 height 15
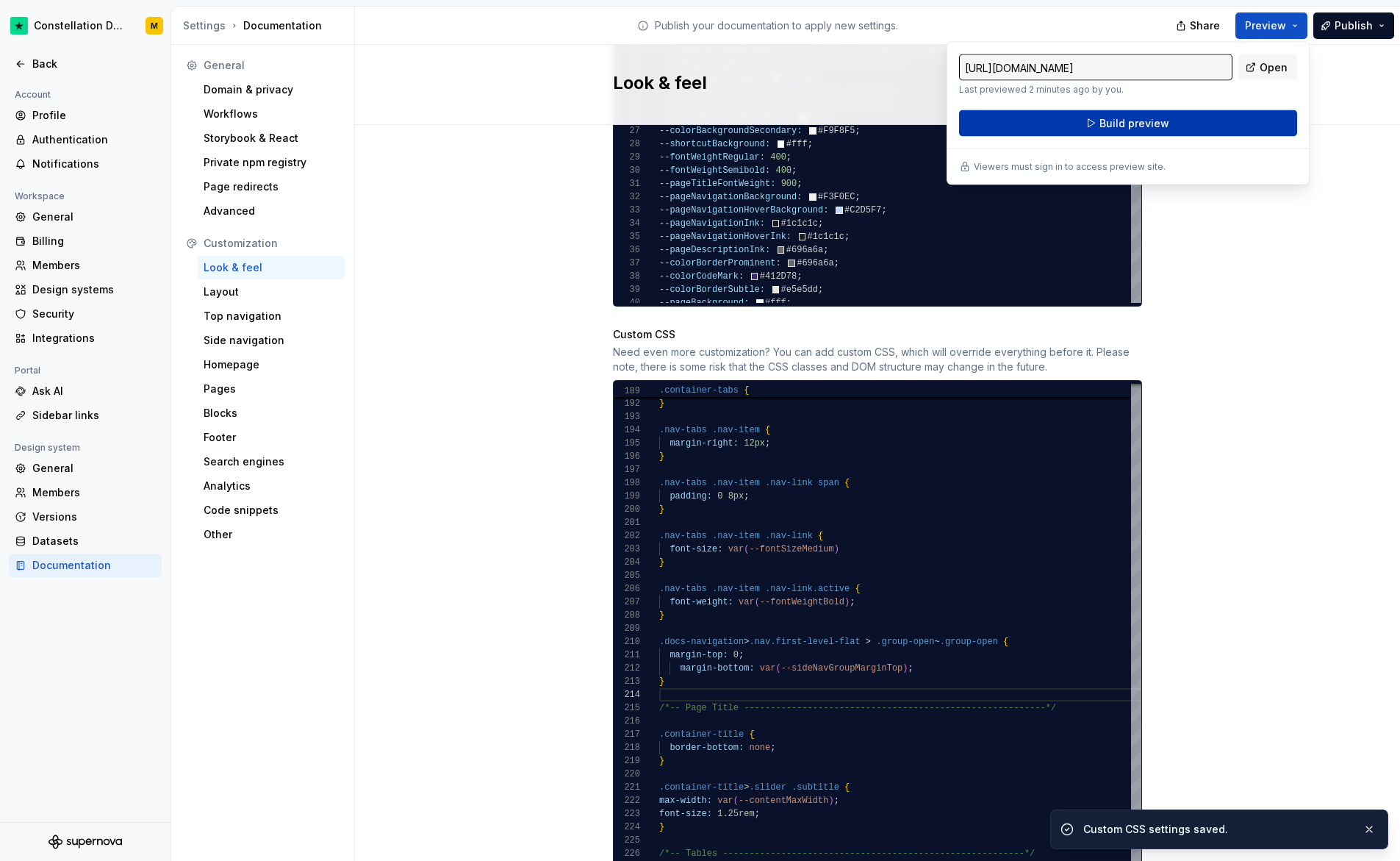
click at [1167, 112] on button "Build preview" at bounding box center [1128, 123] width 338 height 26
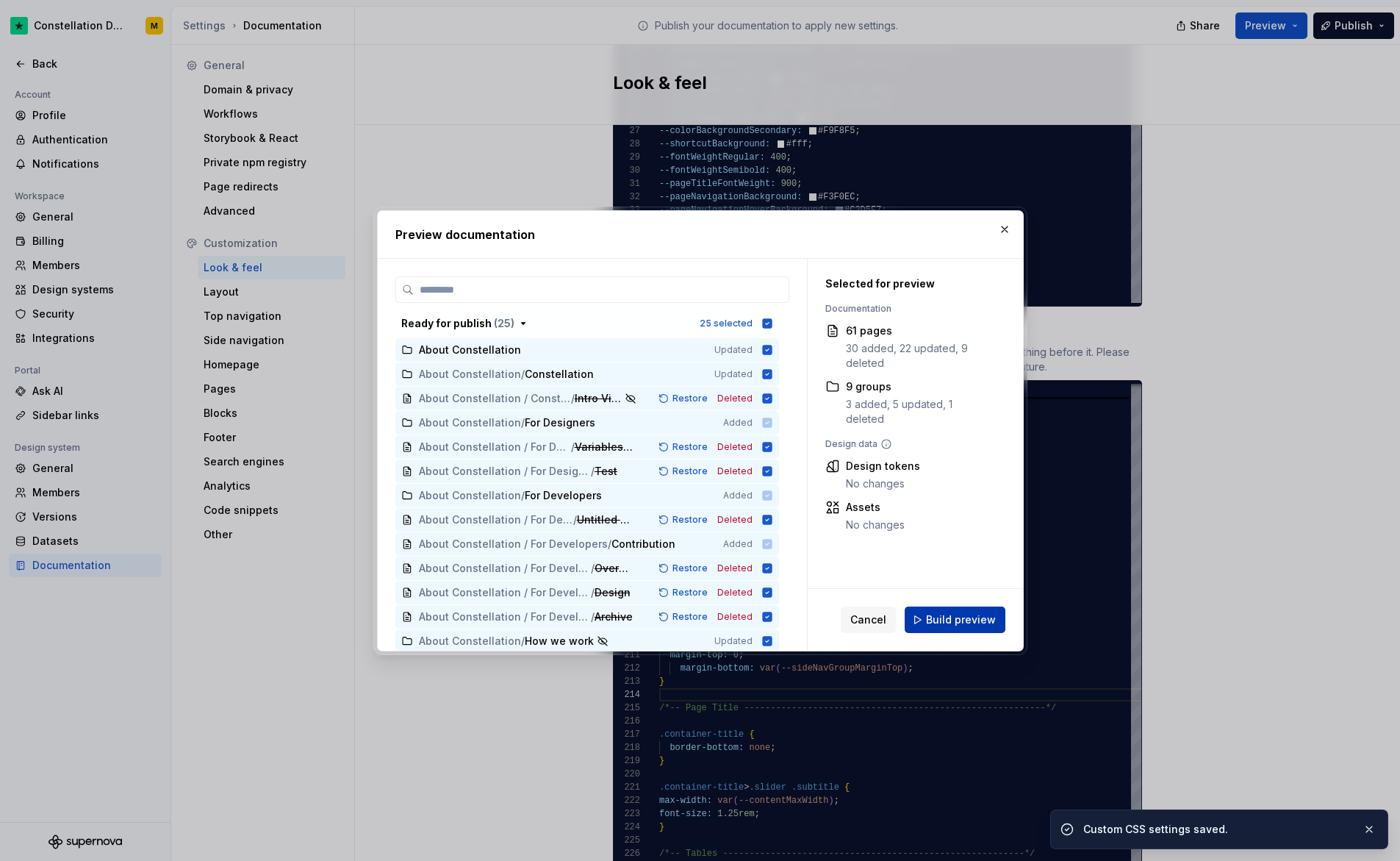
click at [968, 612] on span "Build preview" at bounding box center [961, 619] width 70 height 15
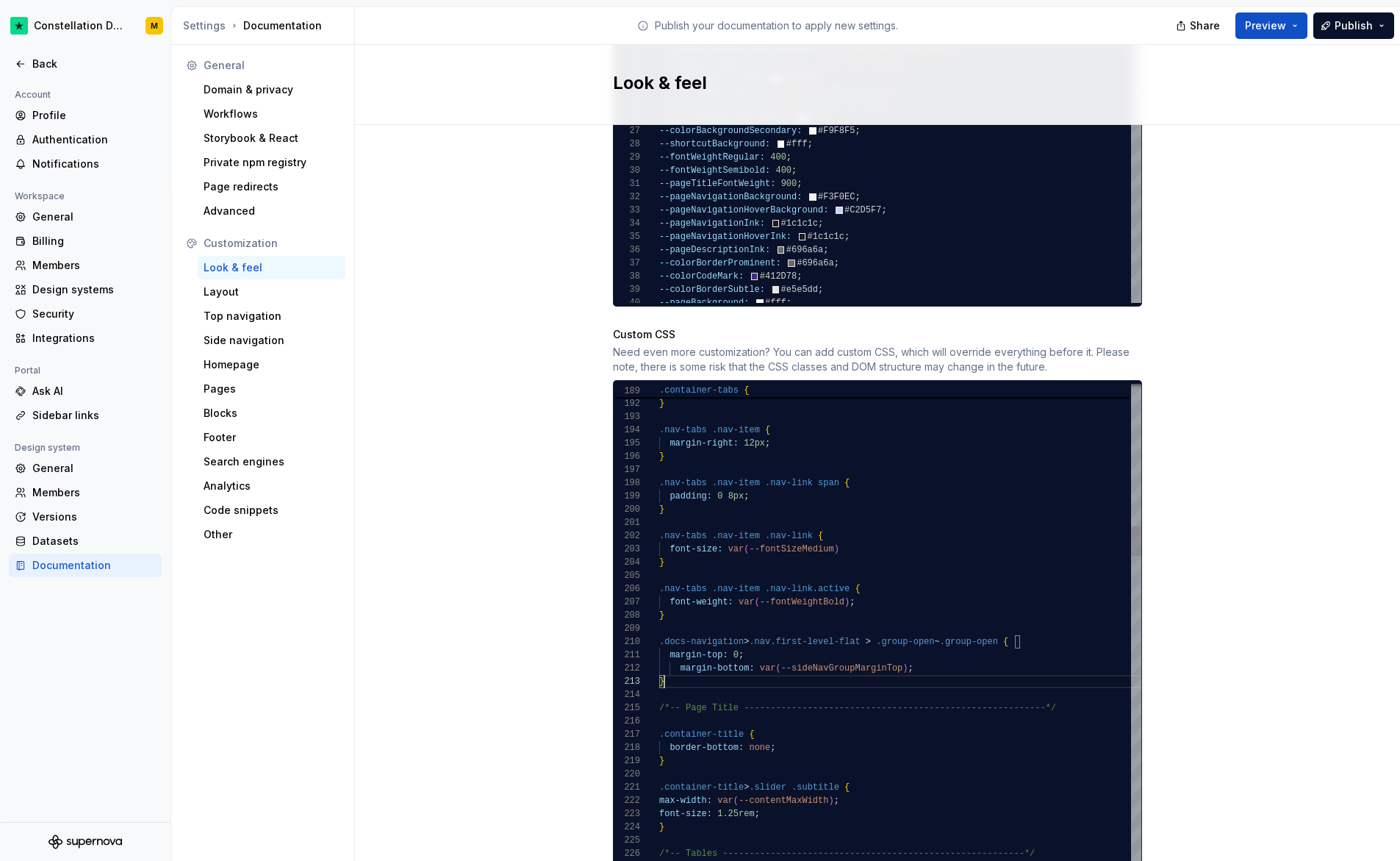
scroll to position [26, 5]
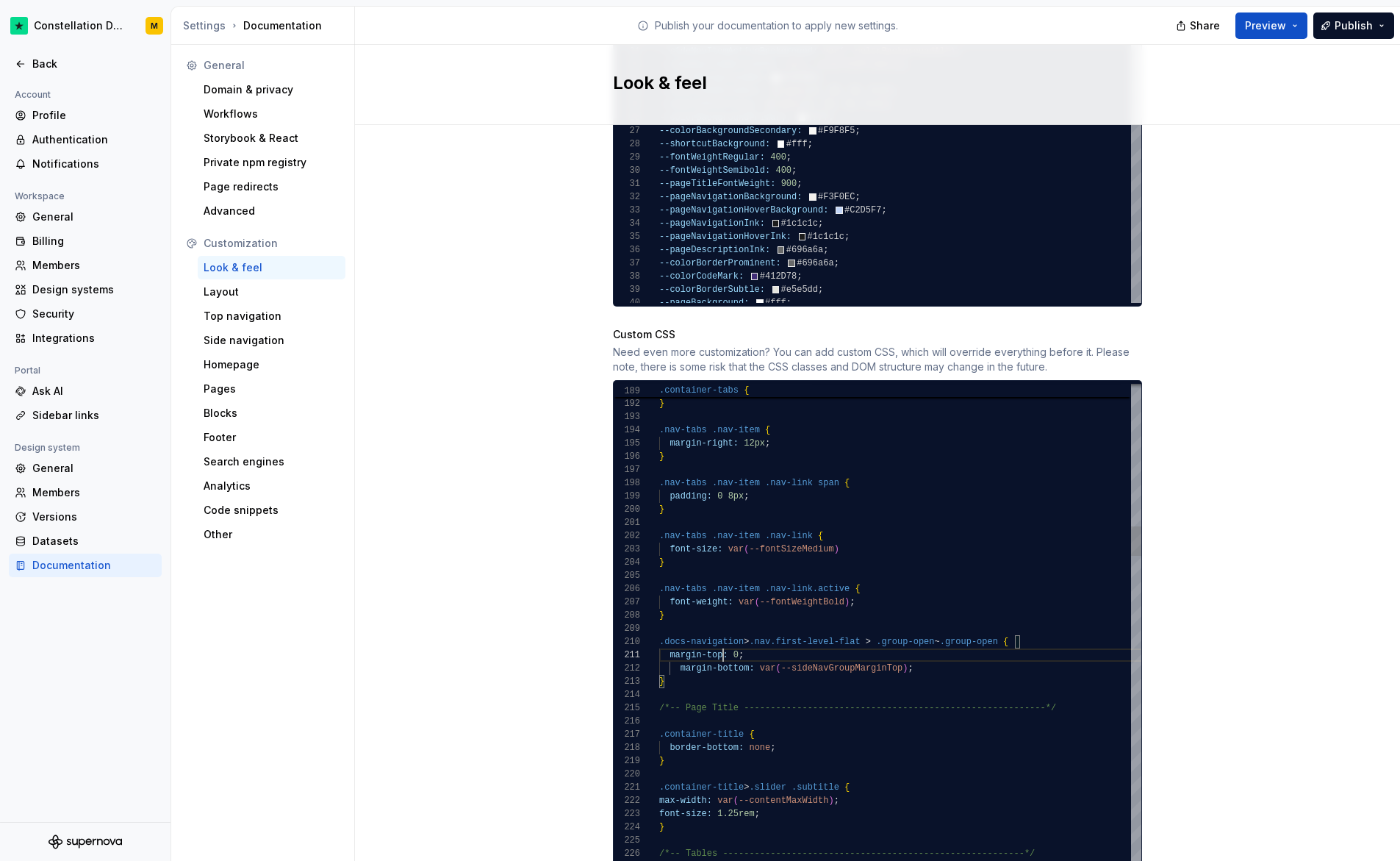
scroll to position [0, 64]
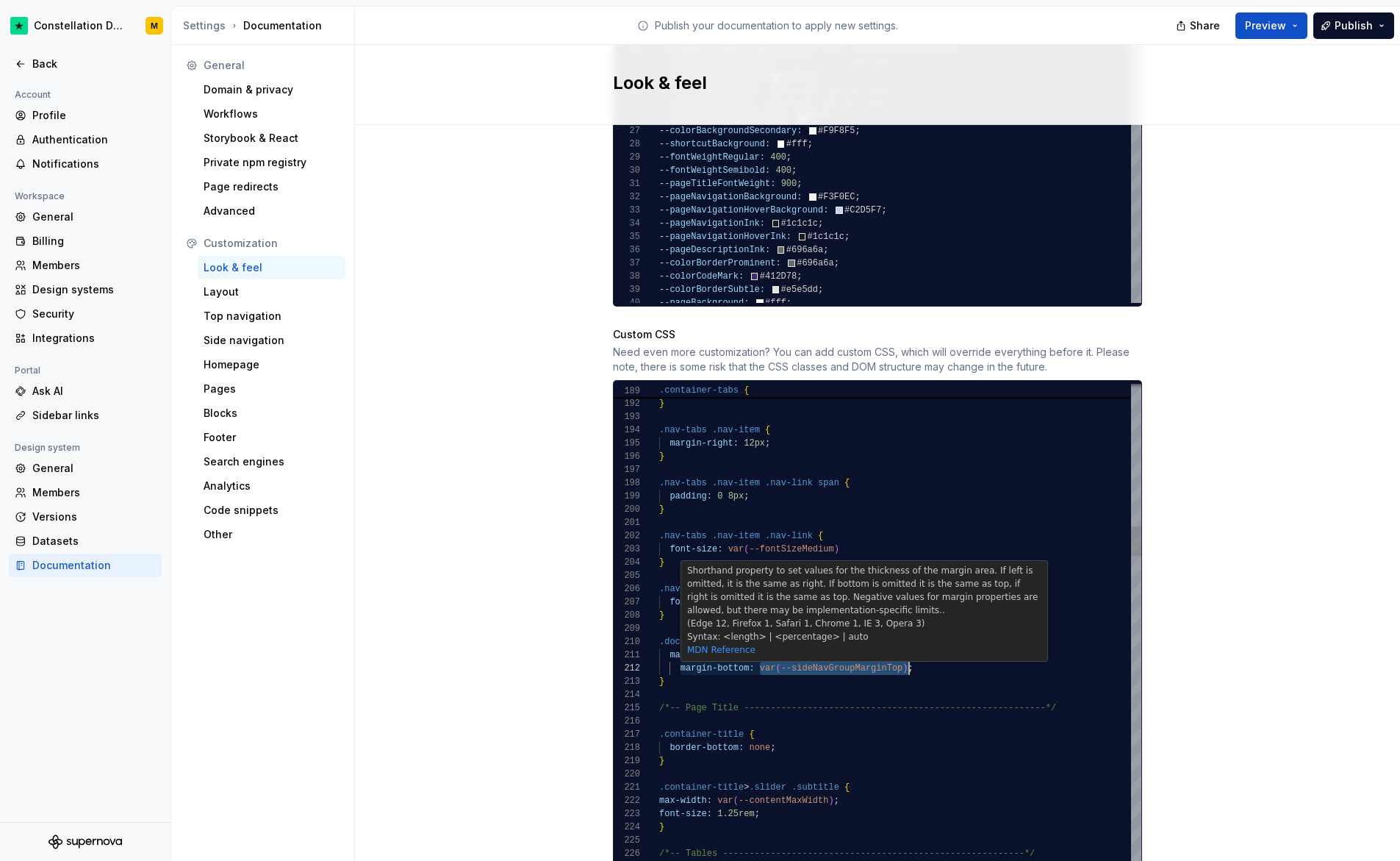
scroll to position [13, 250]
drag, startPoint x: 755, startPoint y: 655, endPoint x: 902, endPoint y: 656, distance: 147.0
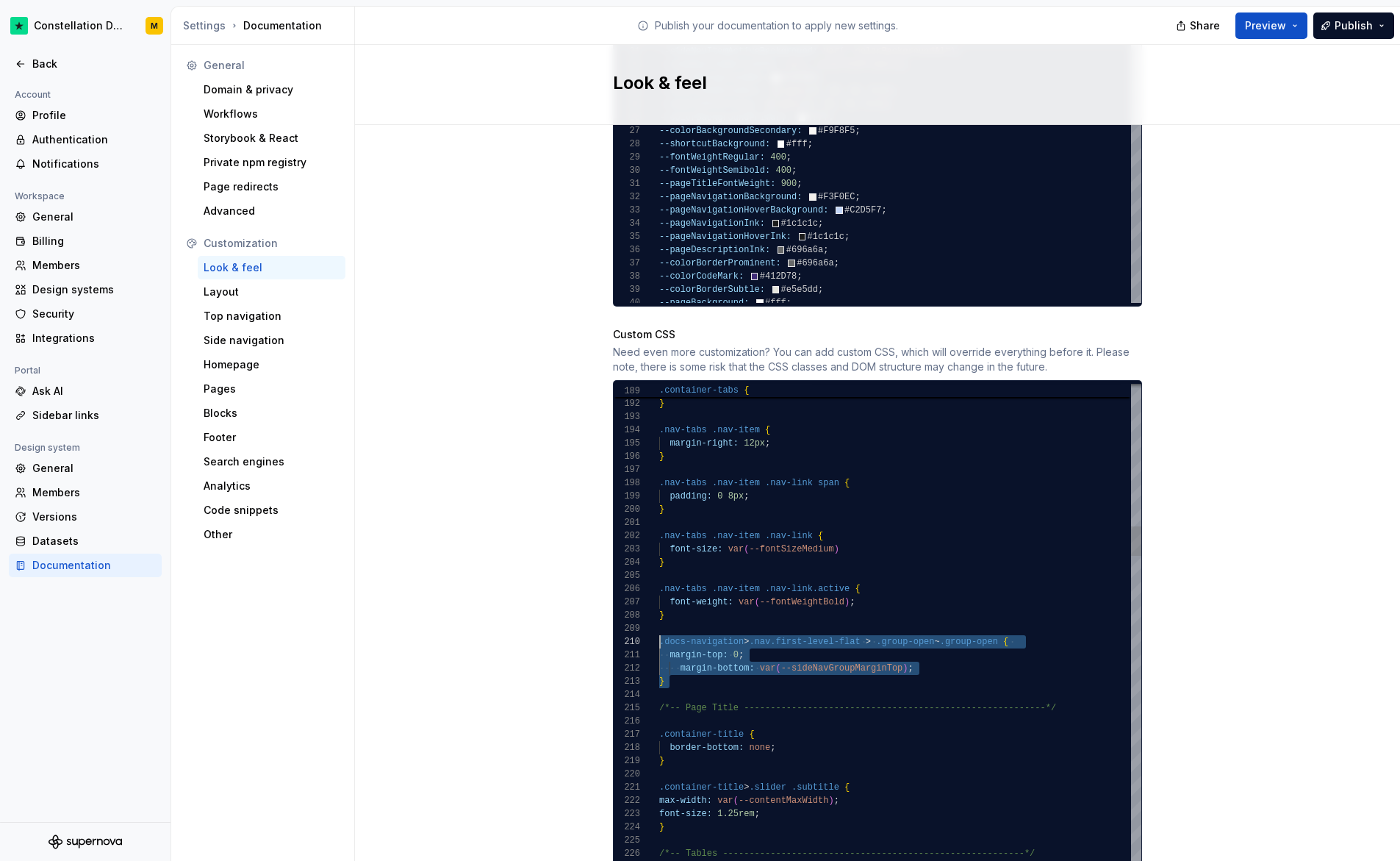
drag, startPoint x: 655, startPoint y: 667, endPoint x: 624, endPoint y: 632, distance: 46.8
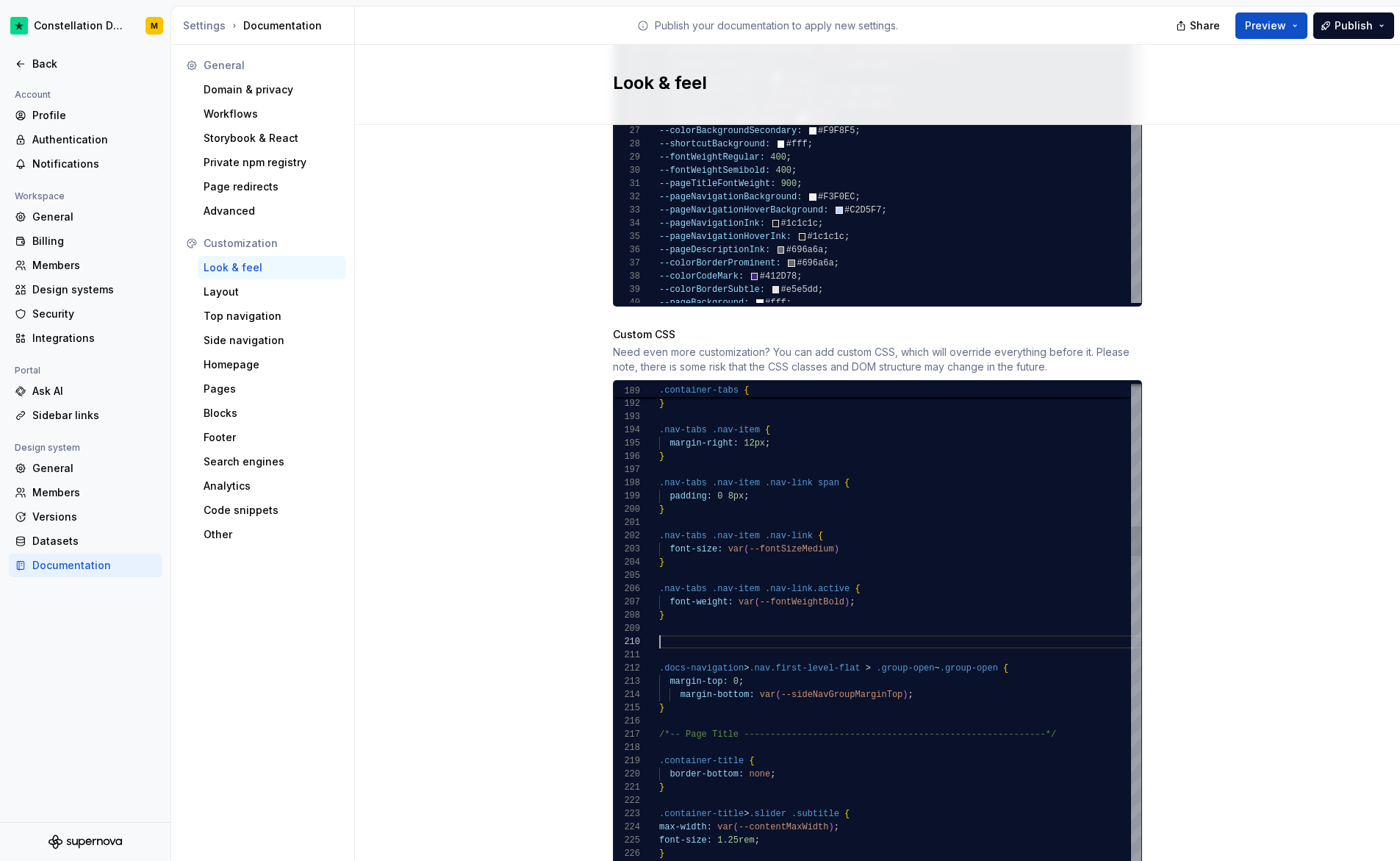
scroll to position [40, 0]
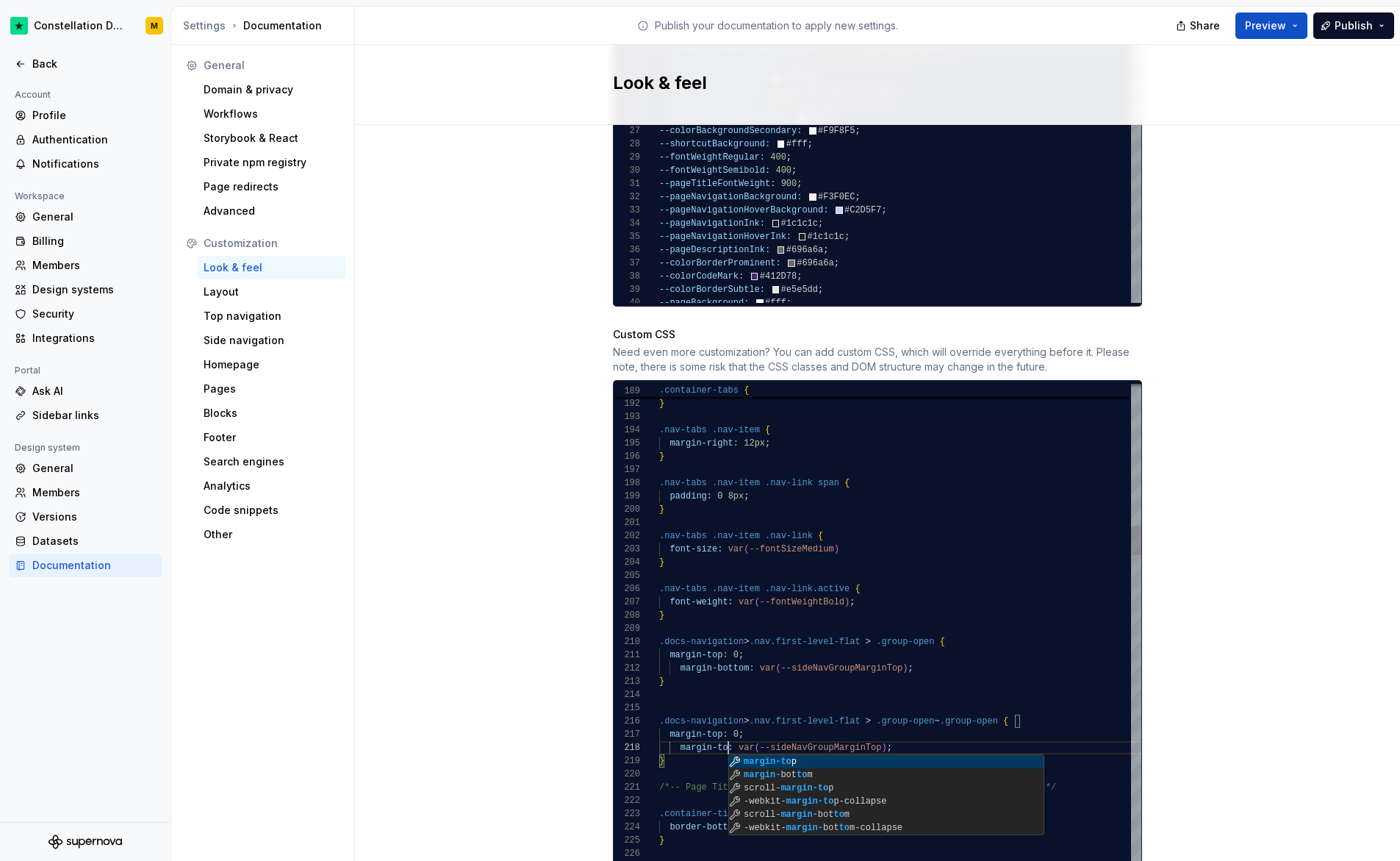
scroll to position [92, 74]
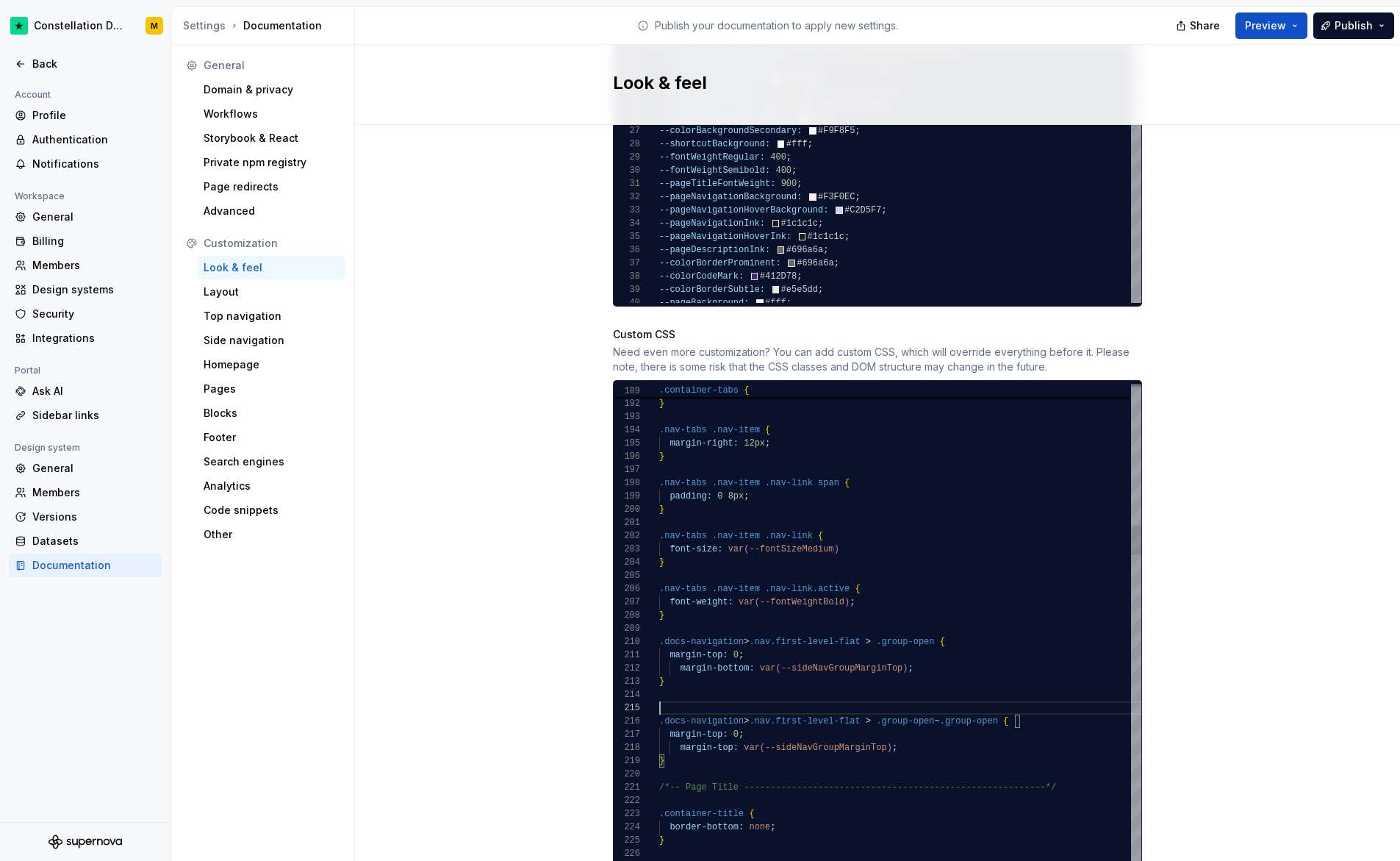
drag, startPoint x: 773, startPoint y: 723, endPoint x: 625, endPoint y: 714, distance: 148.3
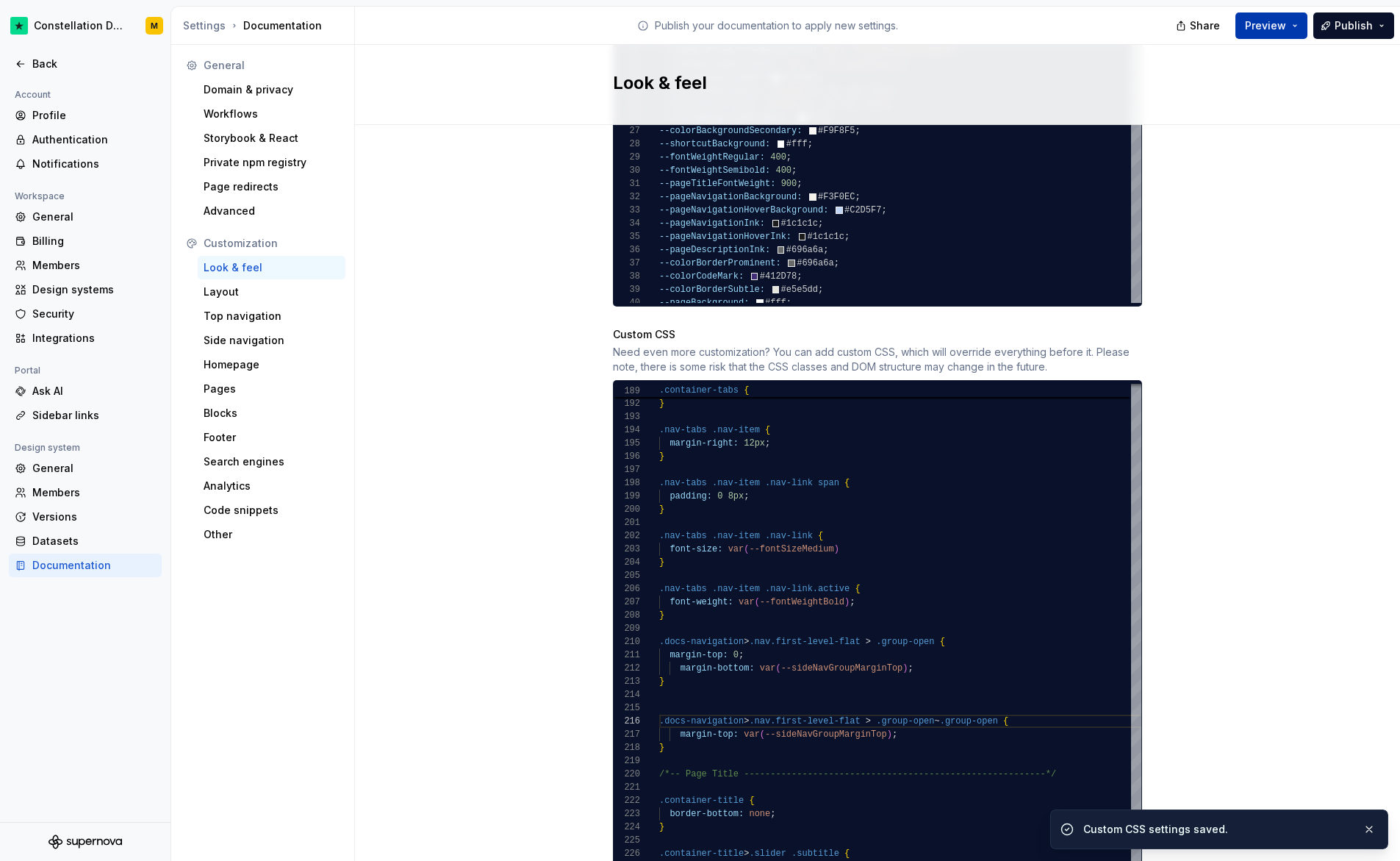
click at [1281, 28] on span "Preview" at bounding box center [1265, 25] width 41 height 15
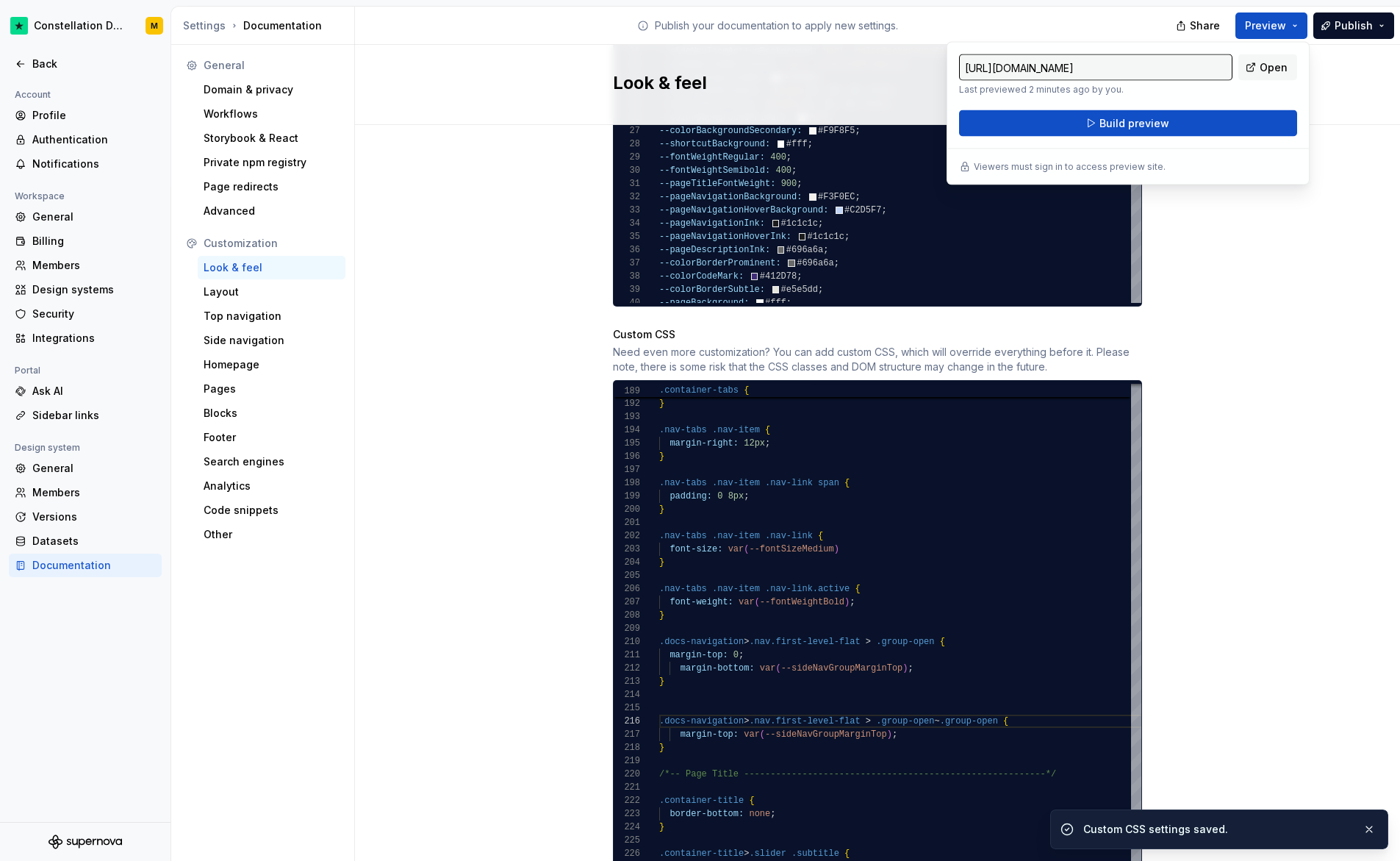
click at [1153, 136] on div "https://constellation.preview.supernova-docs.io/latest/ Last previewed 2 minute…" at bounding box center [1128, 113] width 363 height 143
click at [1150, 126] on span "Build preview" at bounding box center [1134, 123] width 70 height 15
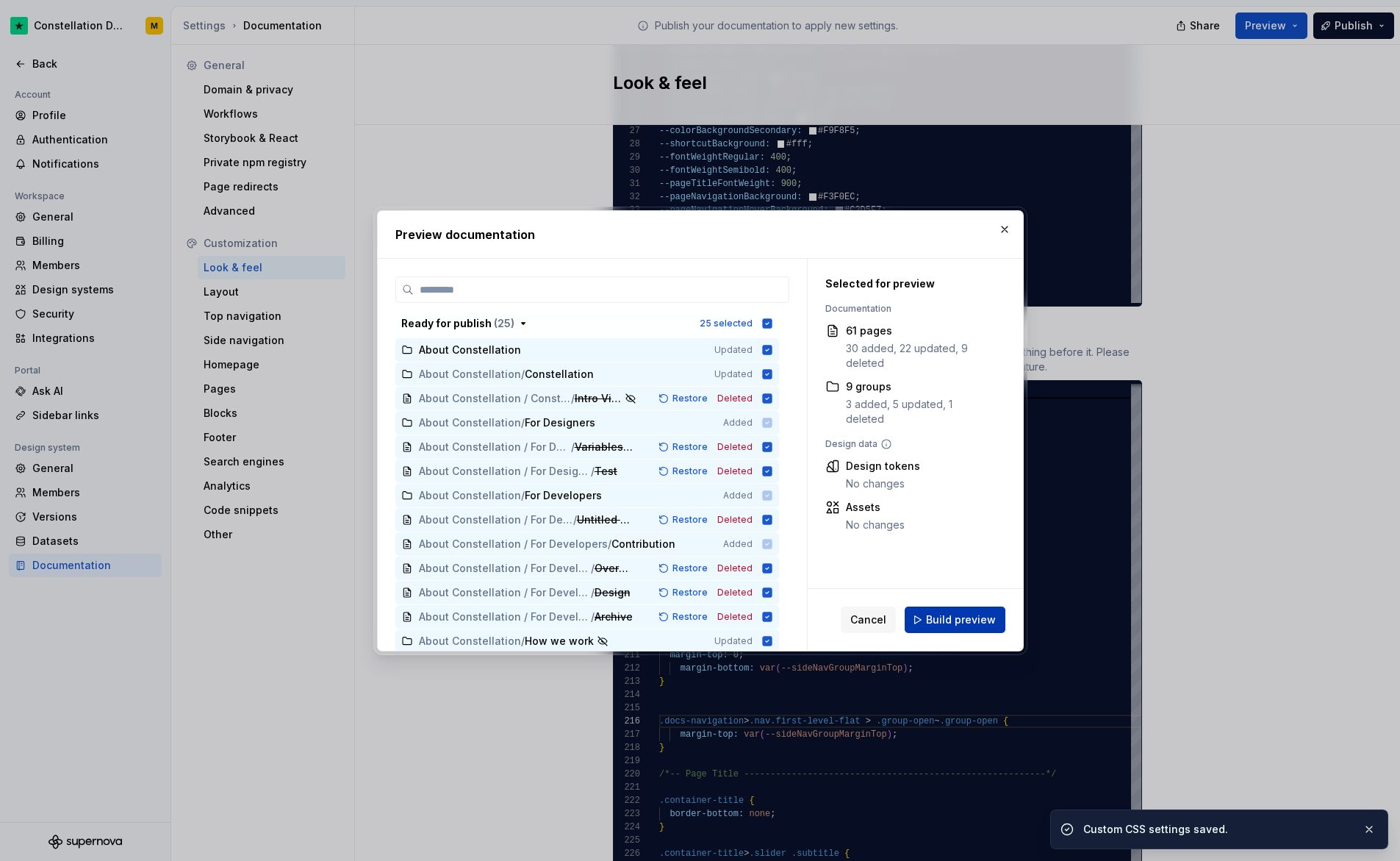
click at [960, 629] on button "Build preview" at bounding box center [955, 619] width 101 height 26
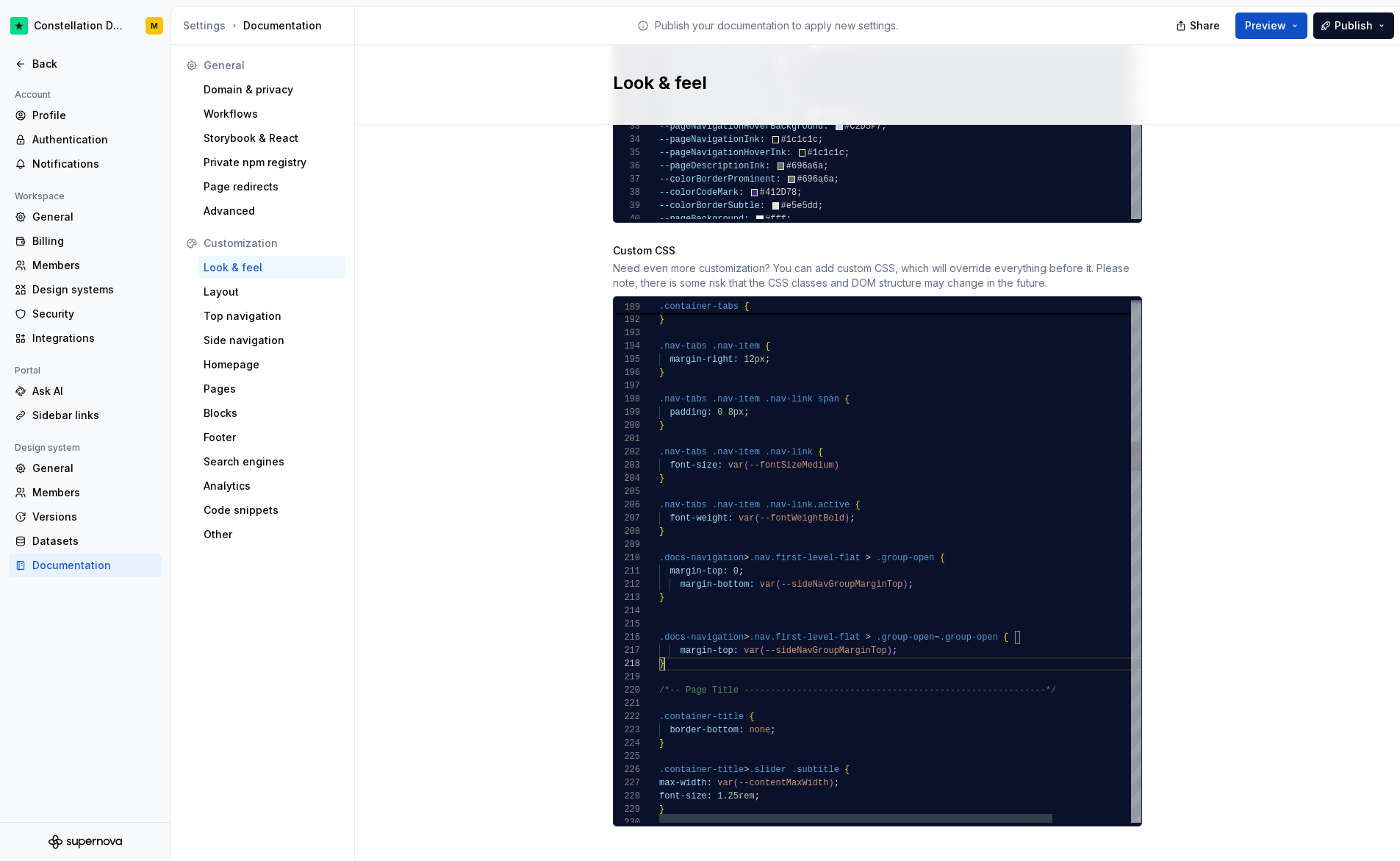
scroll to position [92, 5]
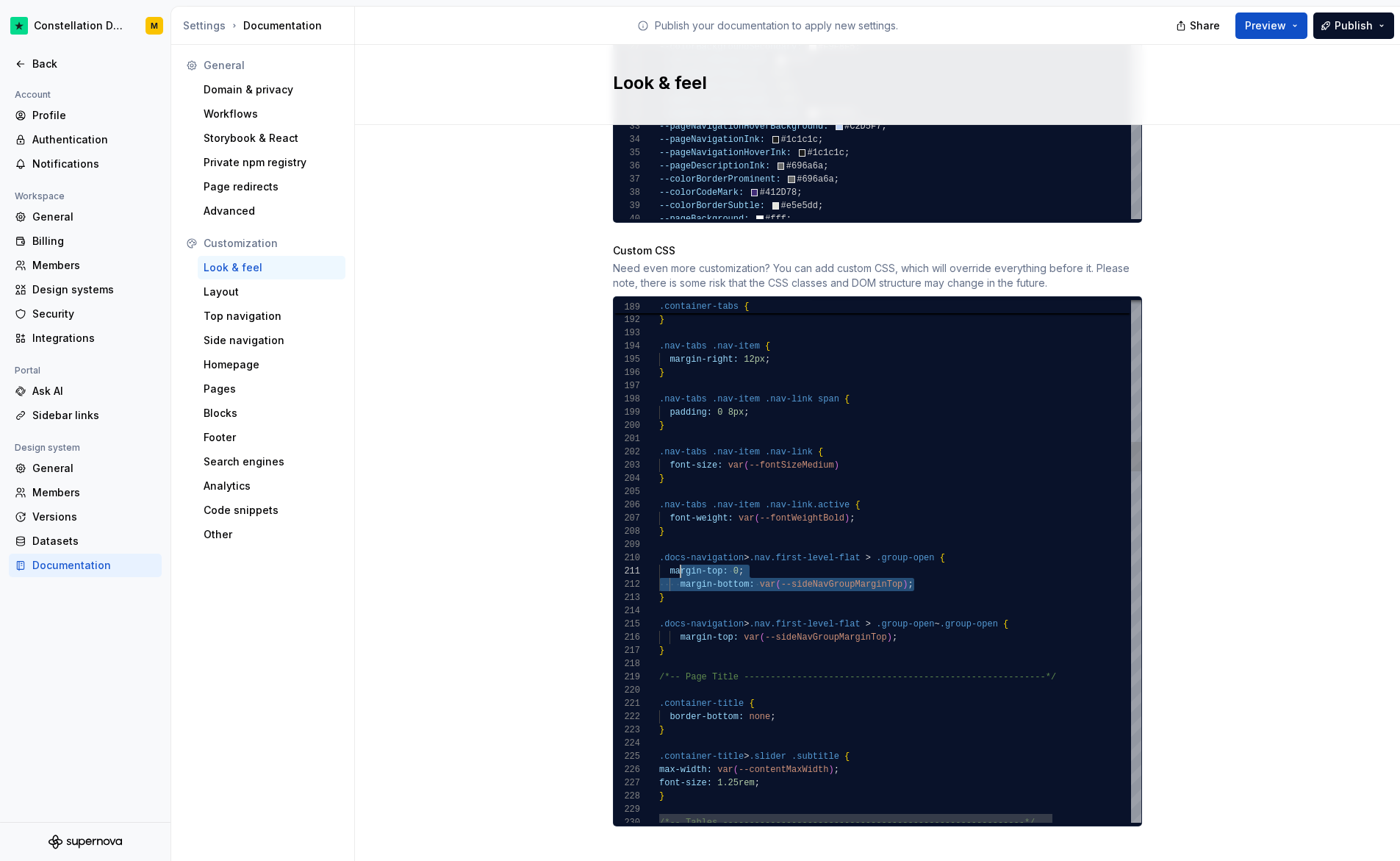
scroll to position [0, 10]
drag, startPoint x: 943, startPoint y: 570, endPoint x: 663, endPoint y: 561, distance: 280.1
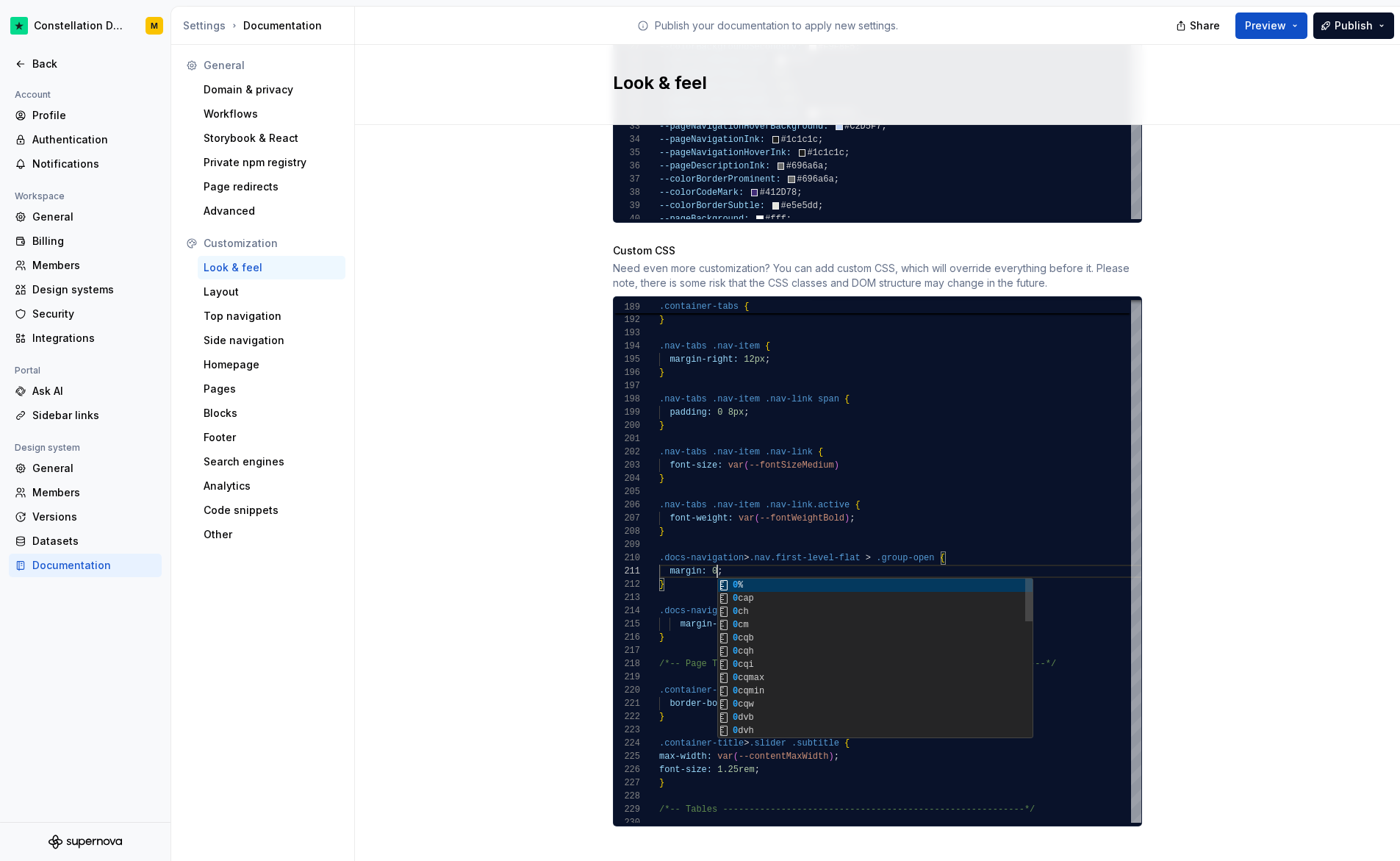
scroll to position [0, 58]
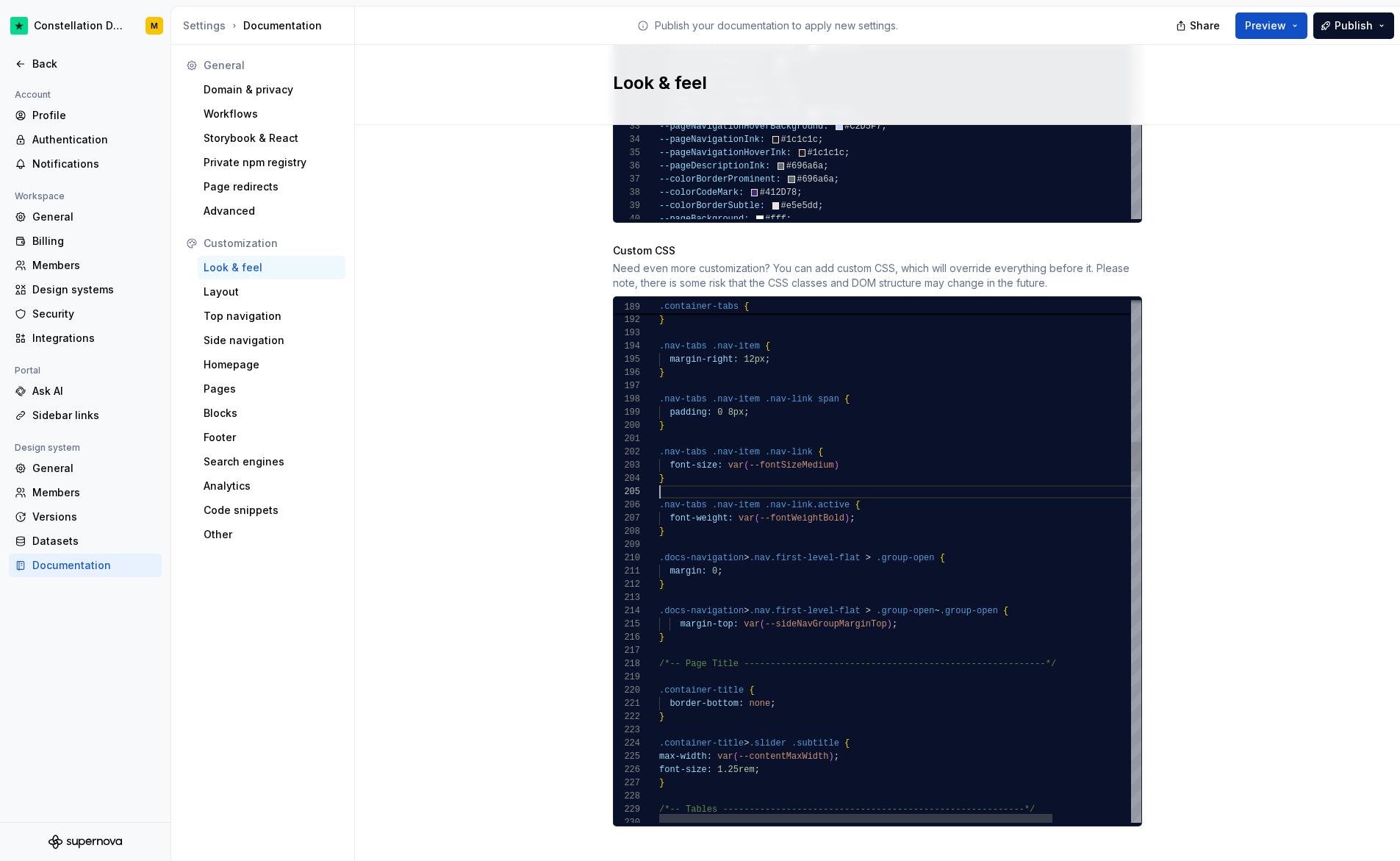
scroll to position [53, 0]
drag, startPoint x: 916, startPoint y: 611, endPoint x: 667, endPoint y: 612, distance: 249.0
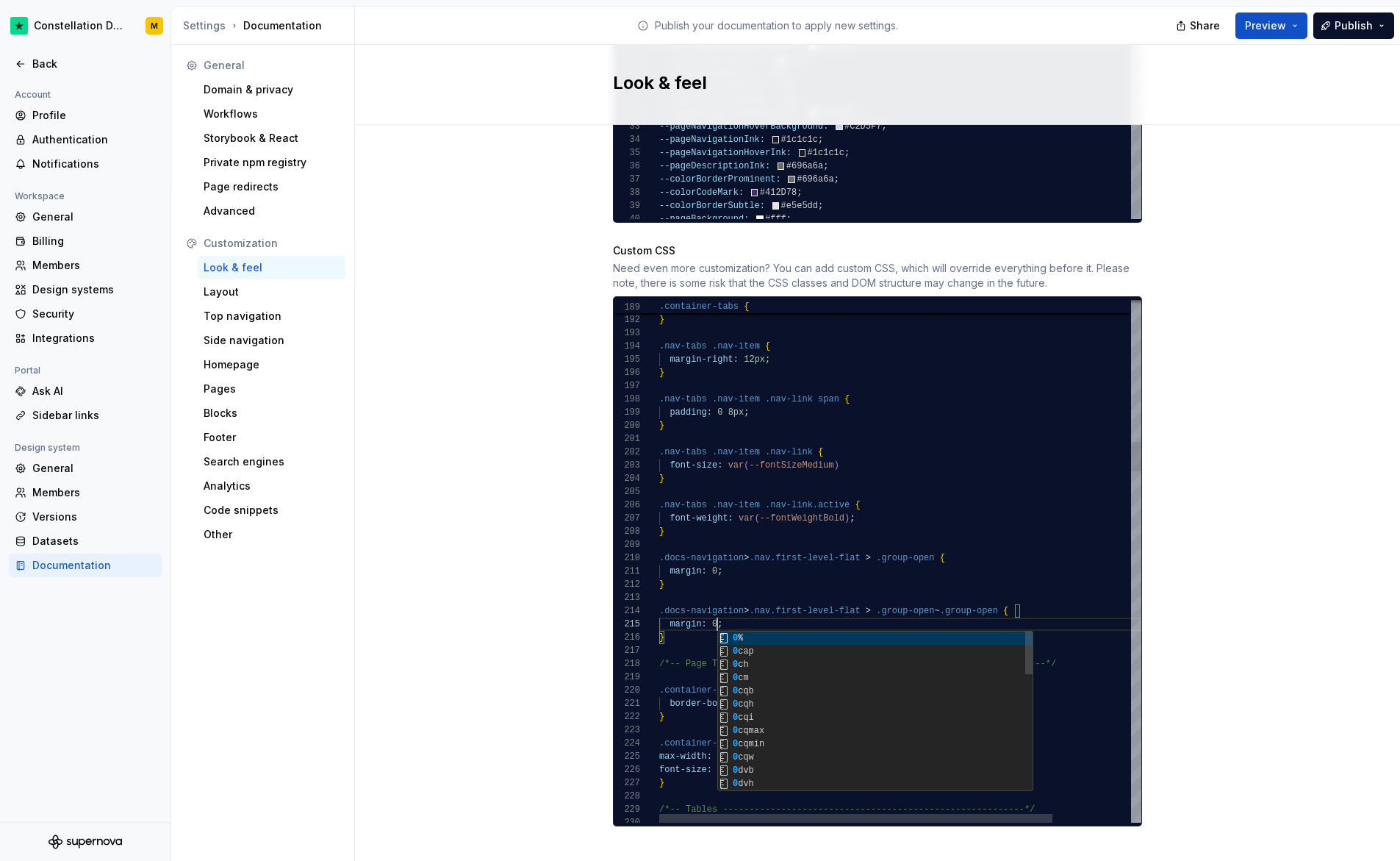
scroll to position [53, 58]
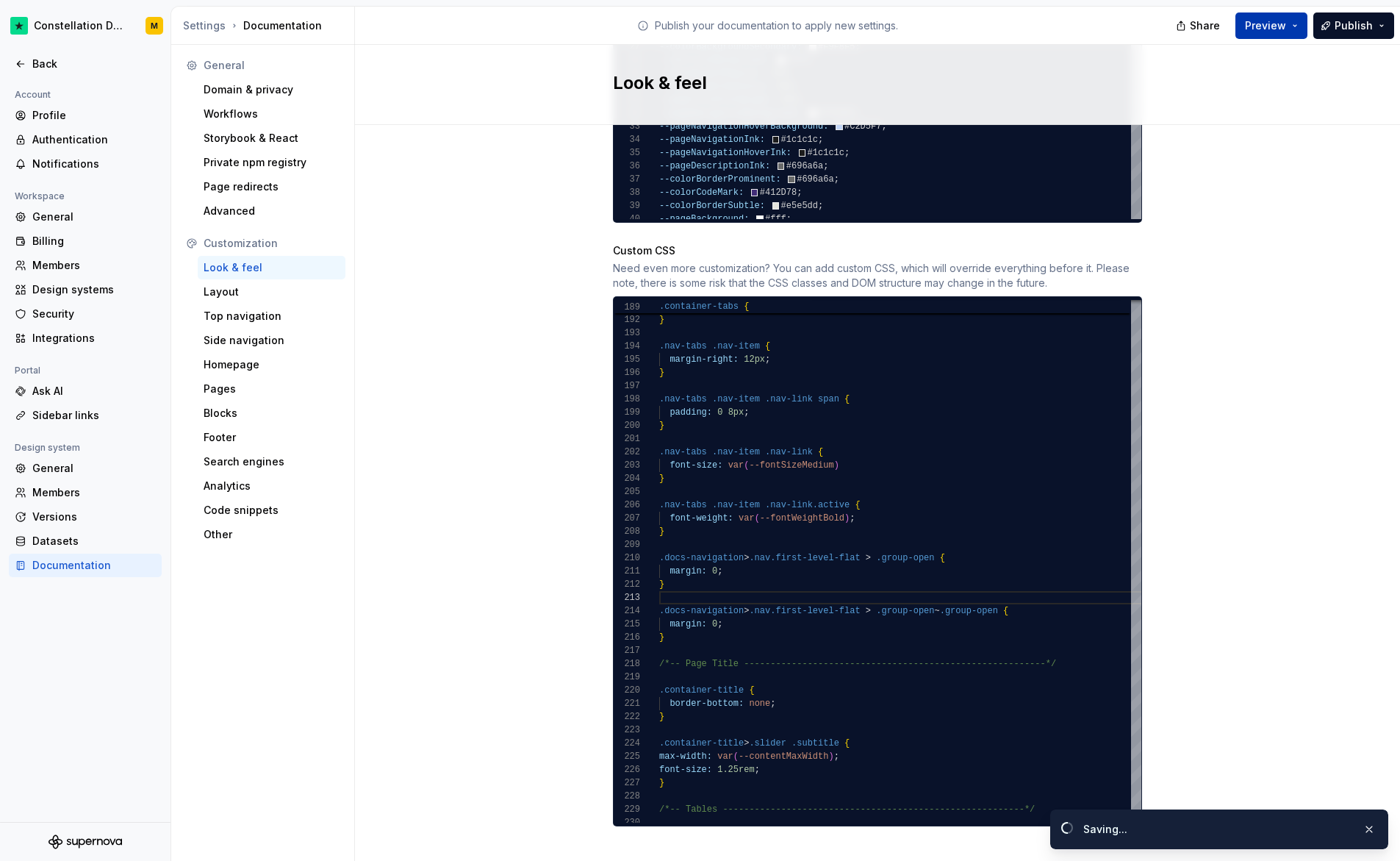
click at [1264, 13] on button "Preview" at bounding box center [1272, 25] width 72 height 26
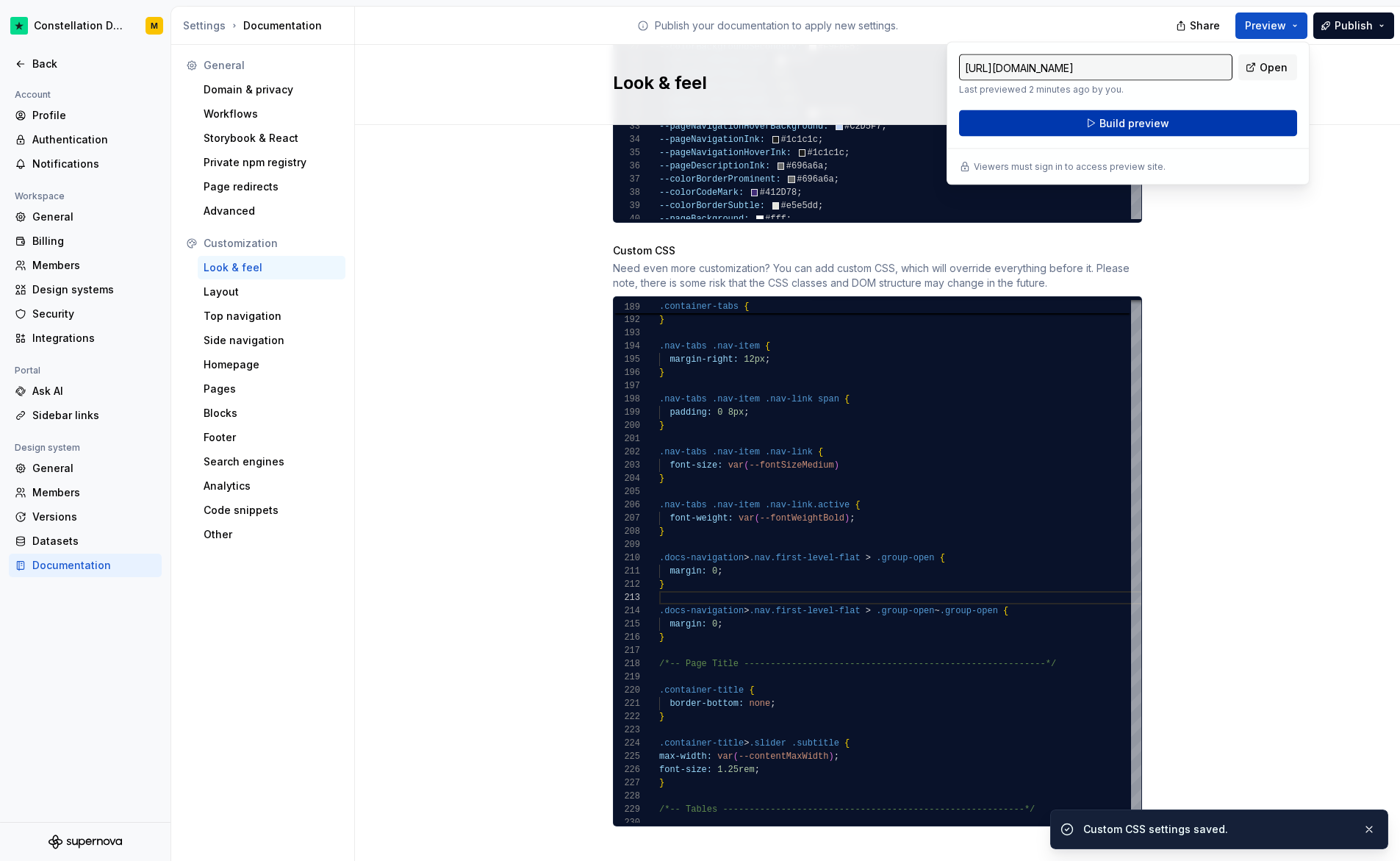
click at [1123, 132] on button "Build preview" at bounding box center [1128, 123] width 338 height 26
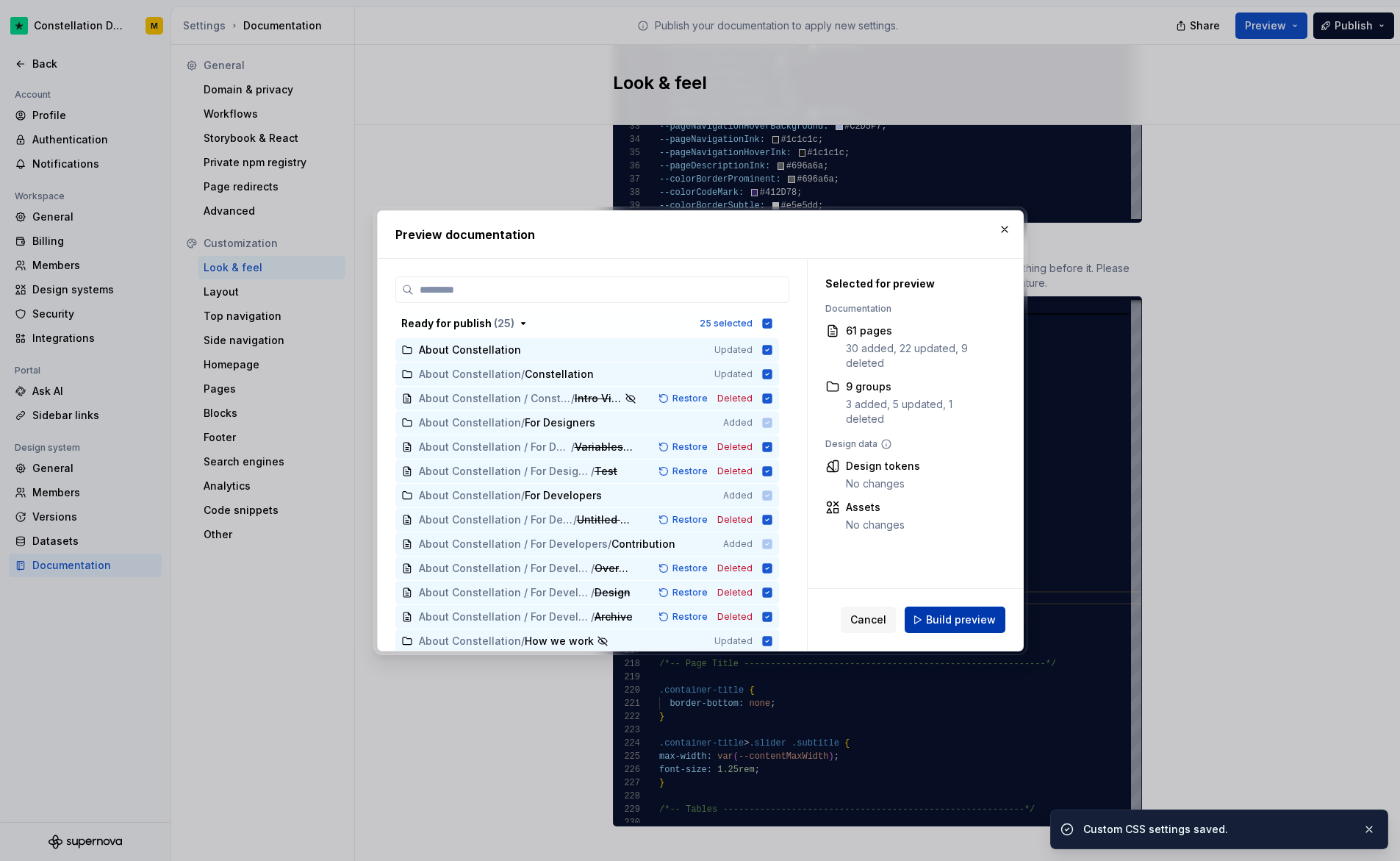
click at [947, 608] on button "Build preview" at bounding box center [955, 619] width 101 height 26
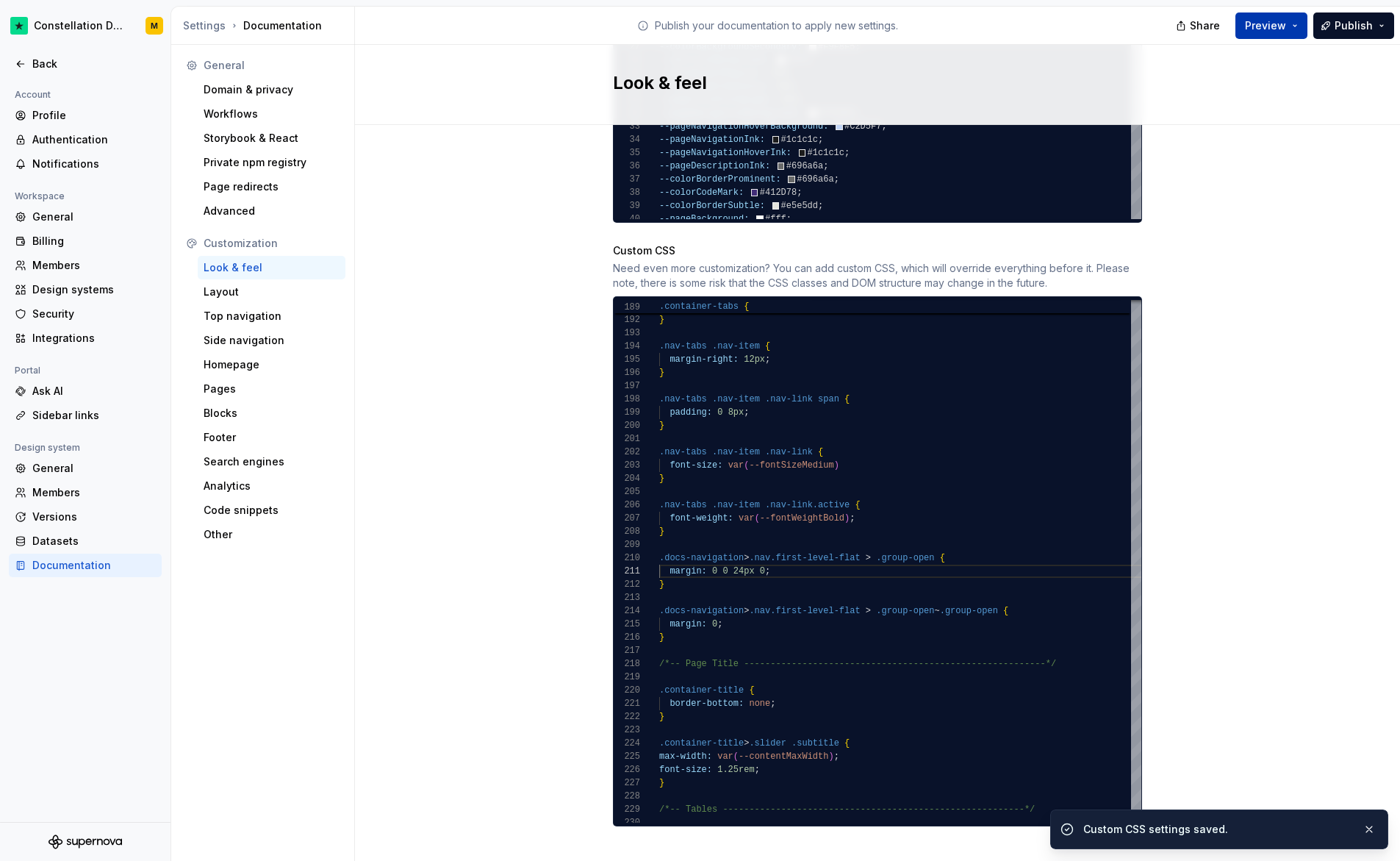
click at [1257, 24] on span "Preview" at bounding box center [1265, 25] width 41 height 15
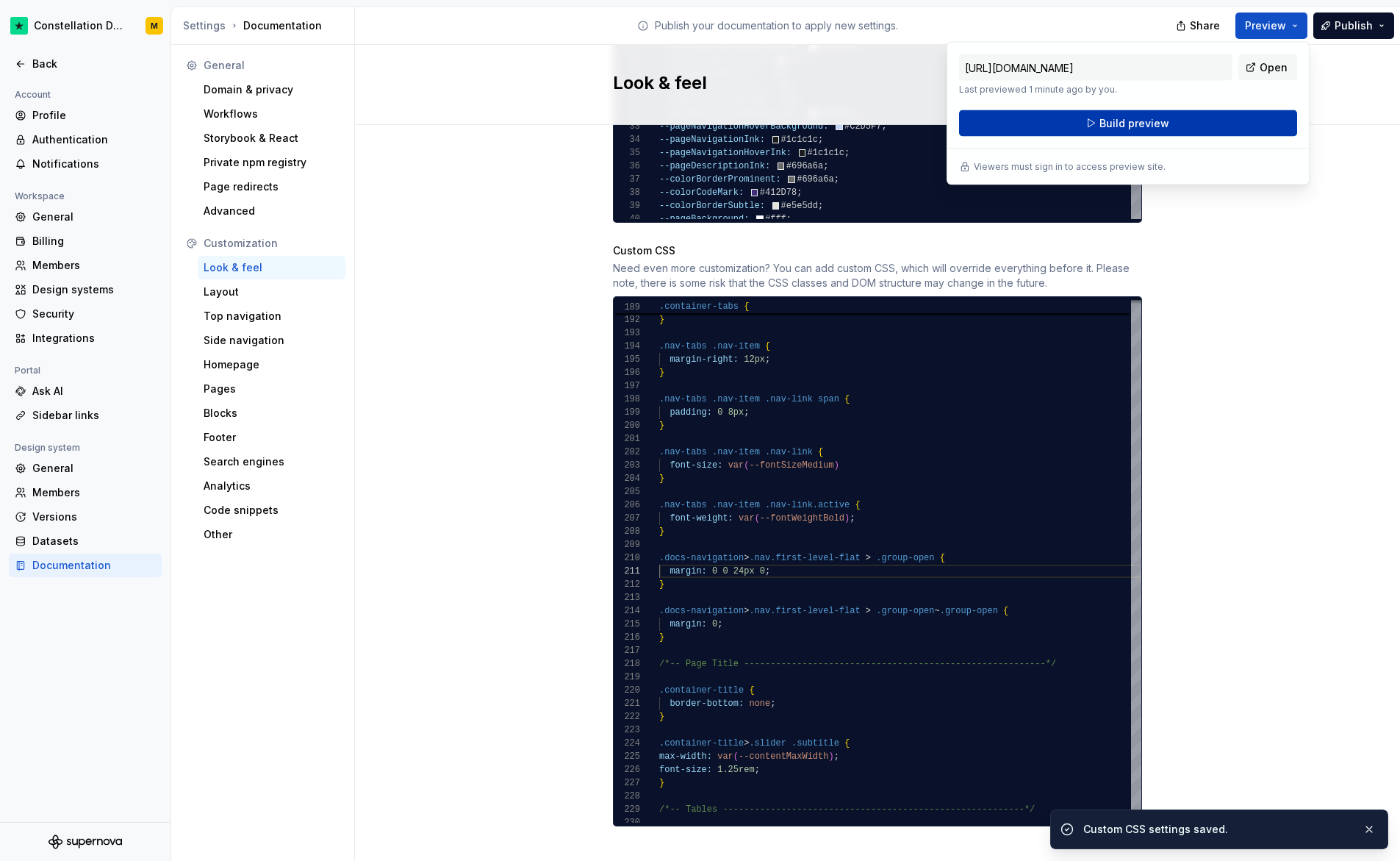
click at [1146, 127] on span "Build preview" at bounding box center [1134, 123] width 70 height 15
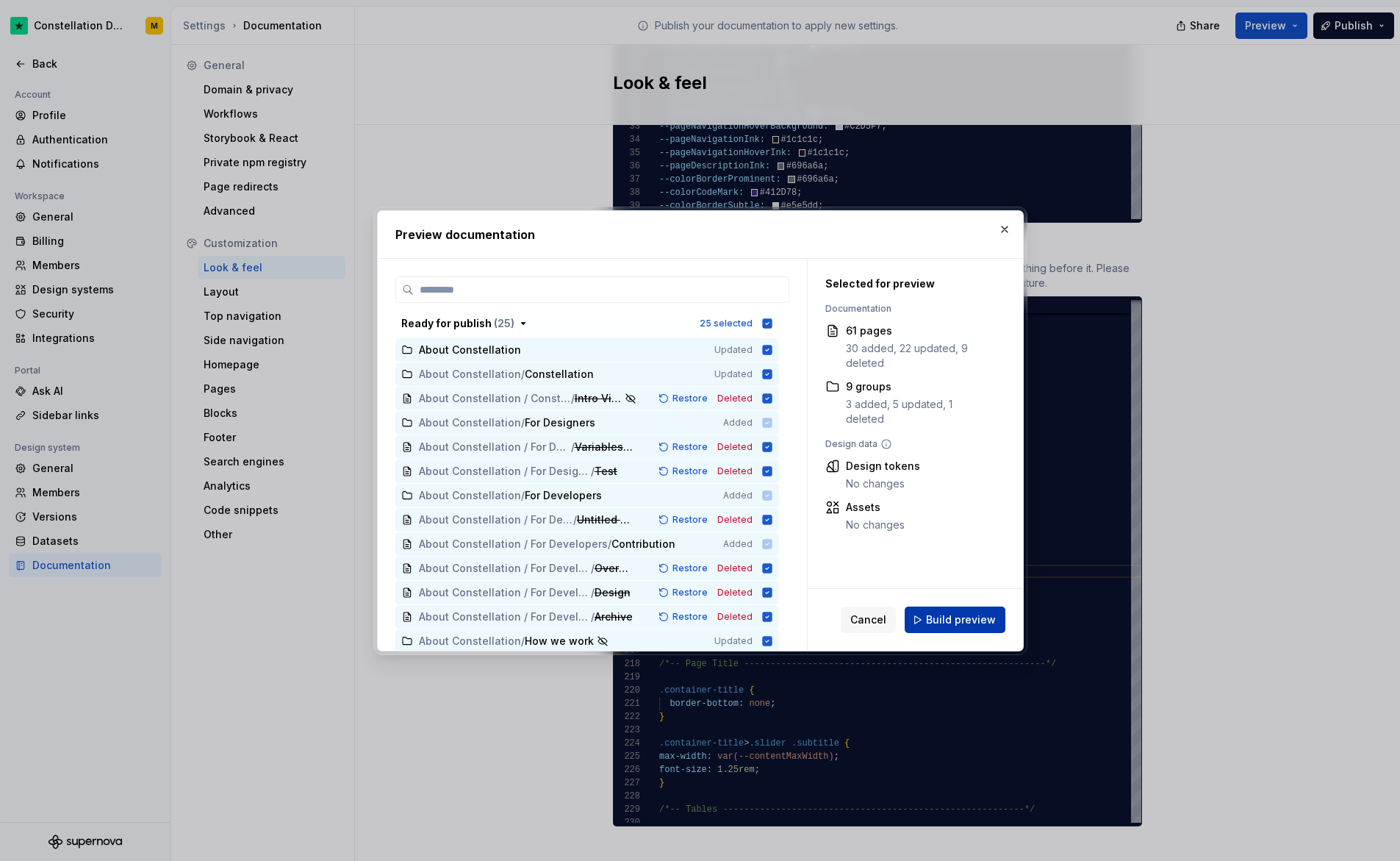
click at [953, 615] on span "Build preview" at bounding box center [961, 619] width 70 height 15
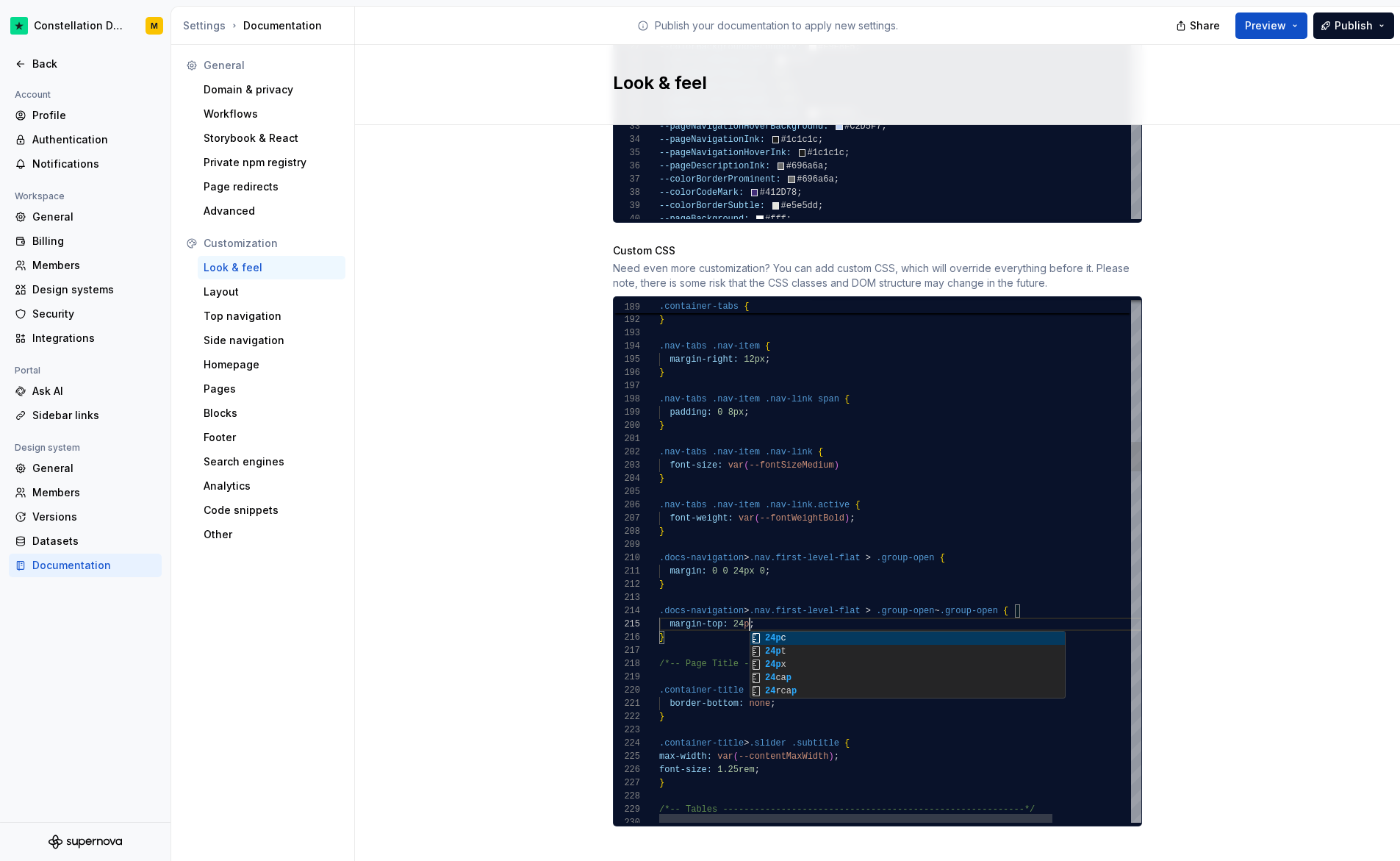
scroll to position [53, 95]
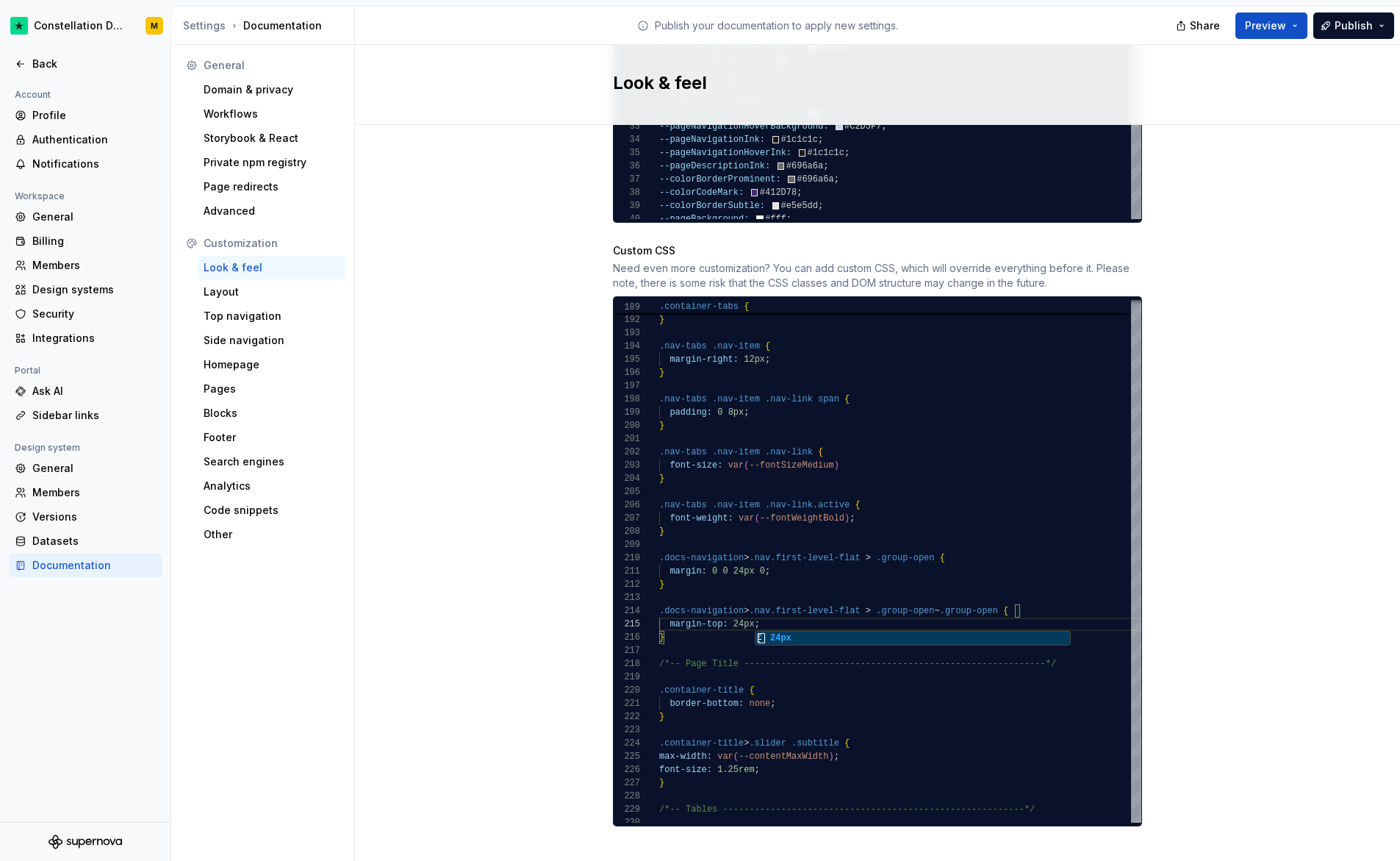
click at [1252, 33] on button "Preview" at bounding box center [1272, 25] width 72 height 26
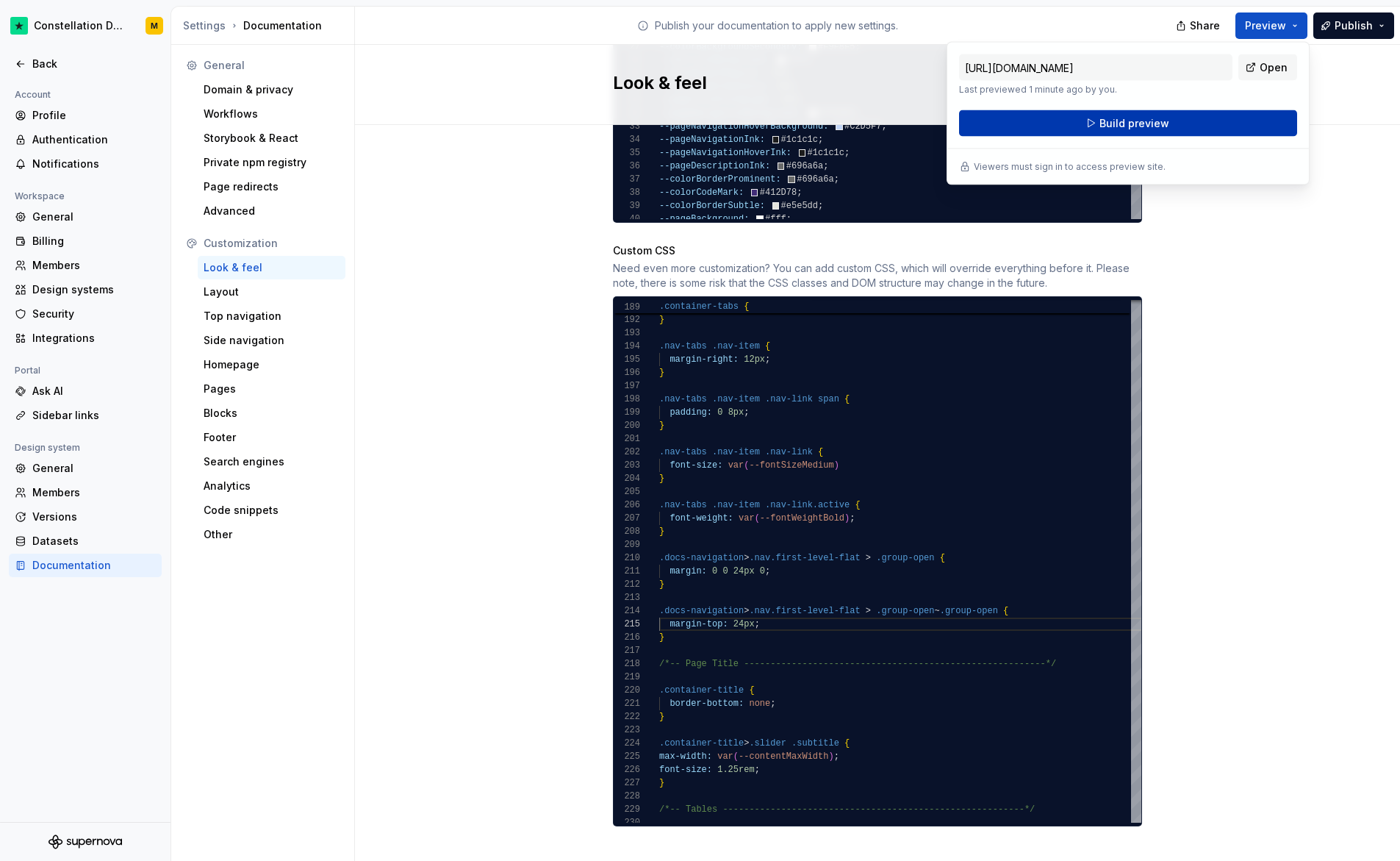
click at [1209, 118] on button "Build preview" at bounding box center [1128, 123] width 338 height 26
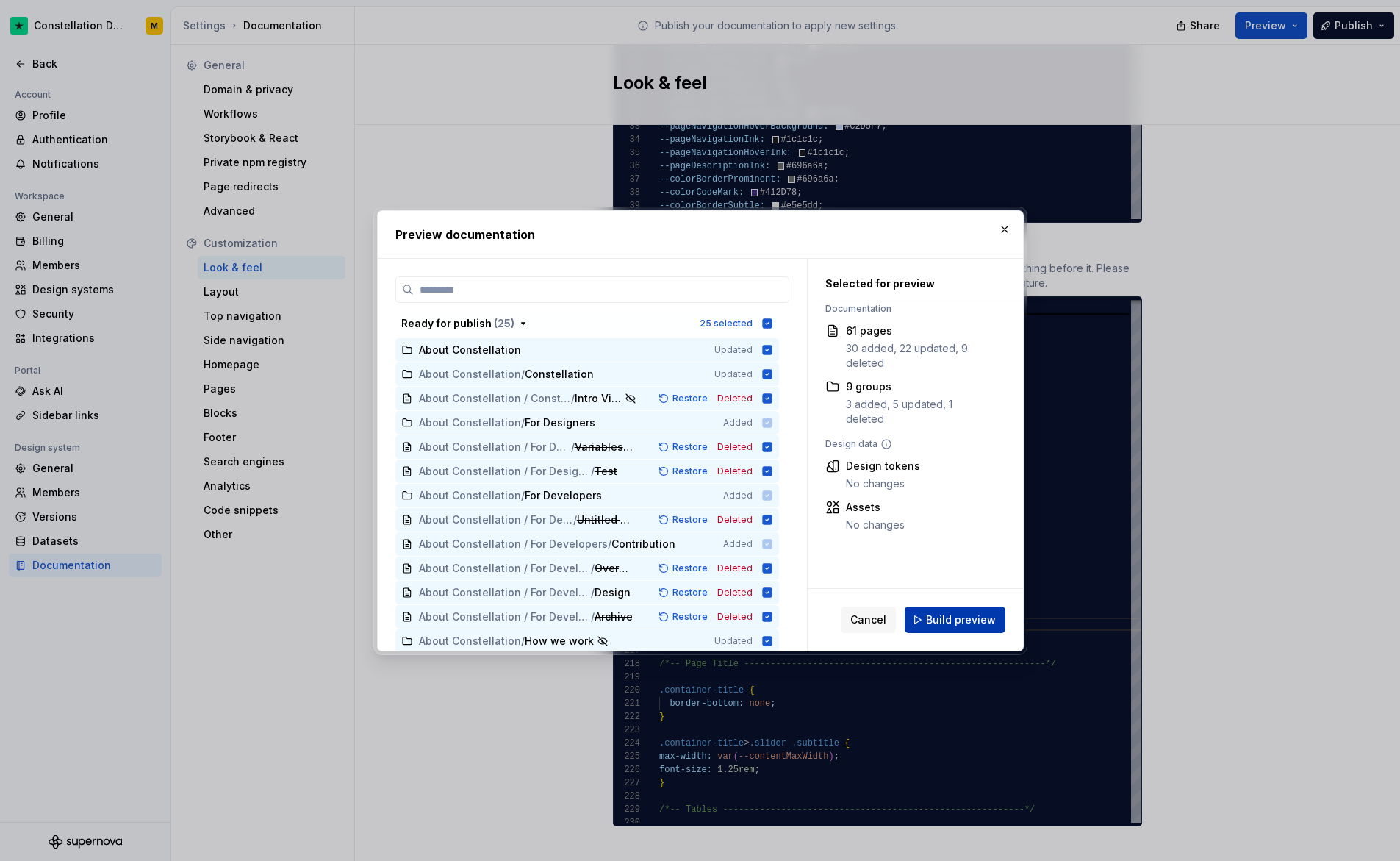
click at [944, 623] on span "Build preview" at bounding box center [961, 619] width 70 height 15
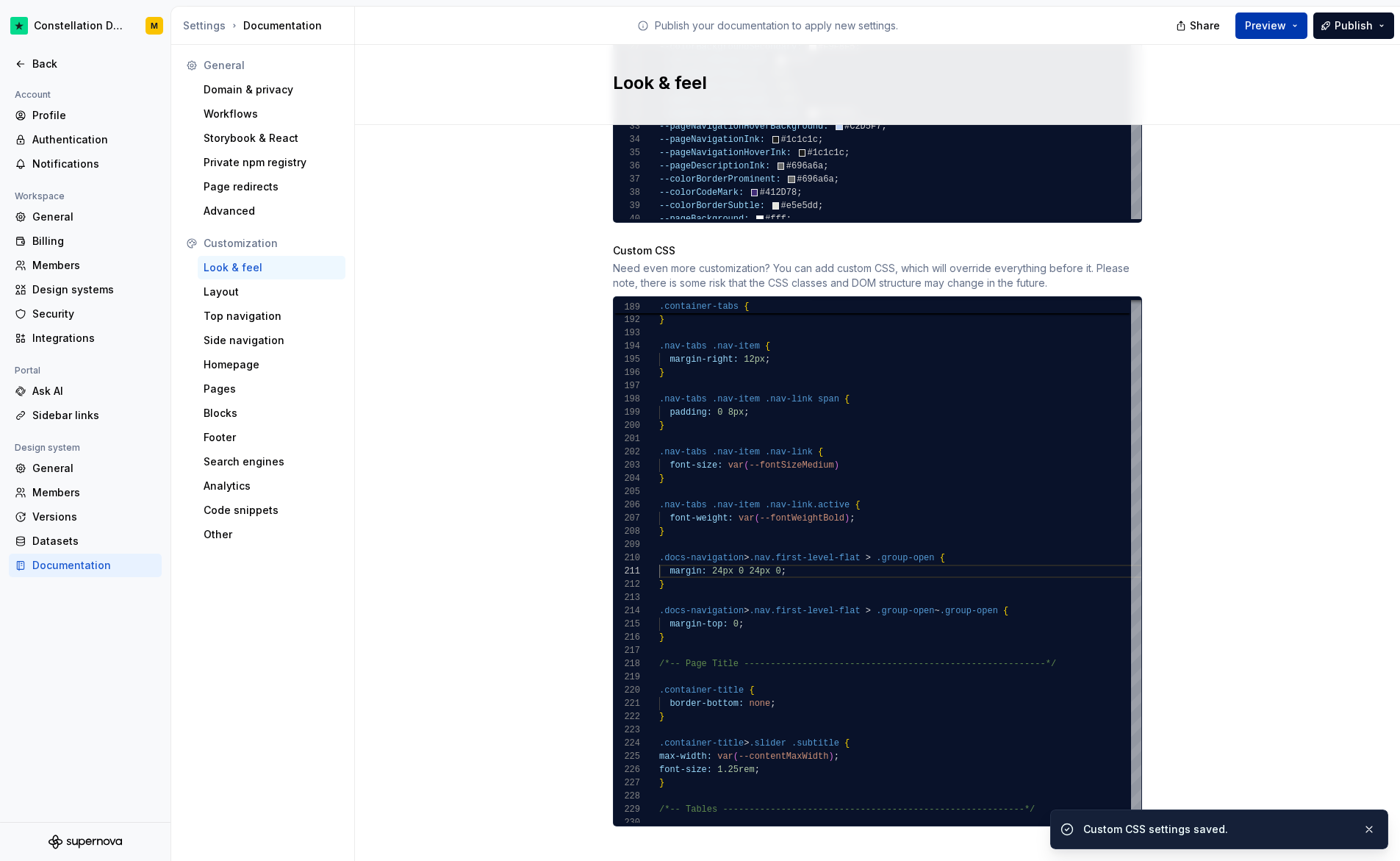
click at [1270, 29] on span "Preview" at bounding box center [1265, 25] width 41 height 15
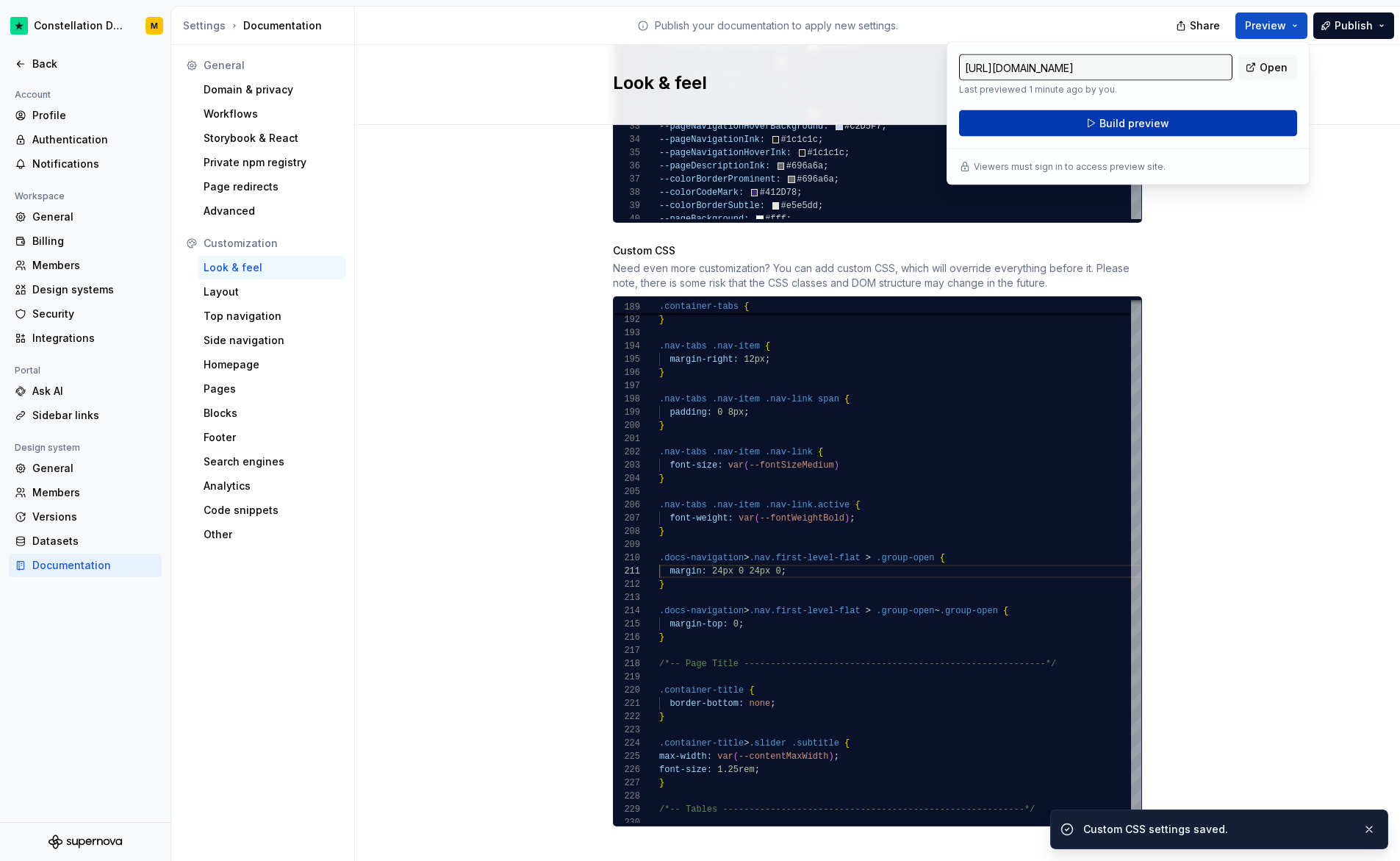
click at [1141, 118] on span "Build preview" at bounding box center [1134, 123] width 70 height 15
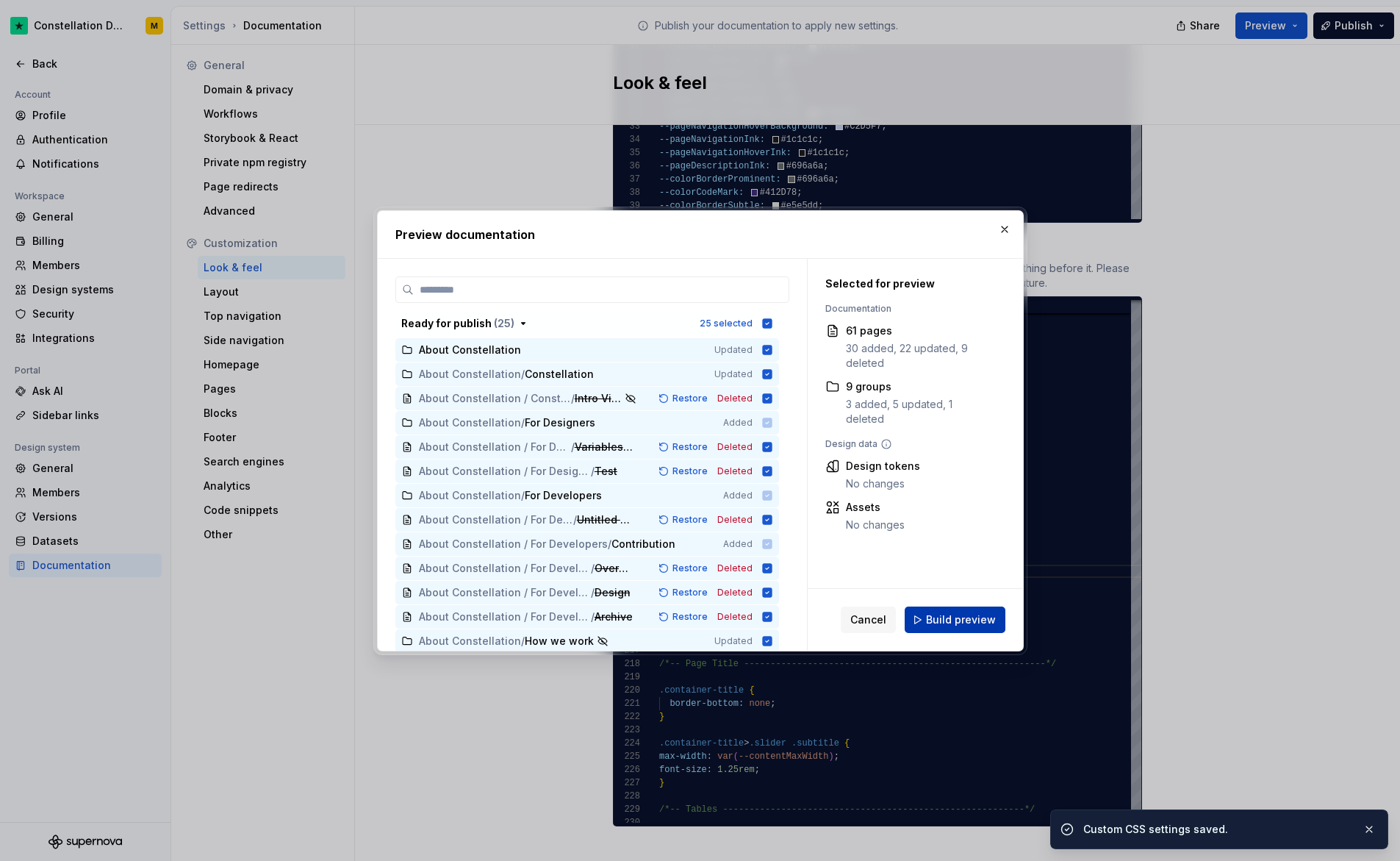
click at [952, 618] on span "Build preview" at bounding box center [961, 619] width 70 height 15
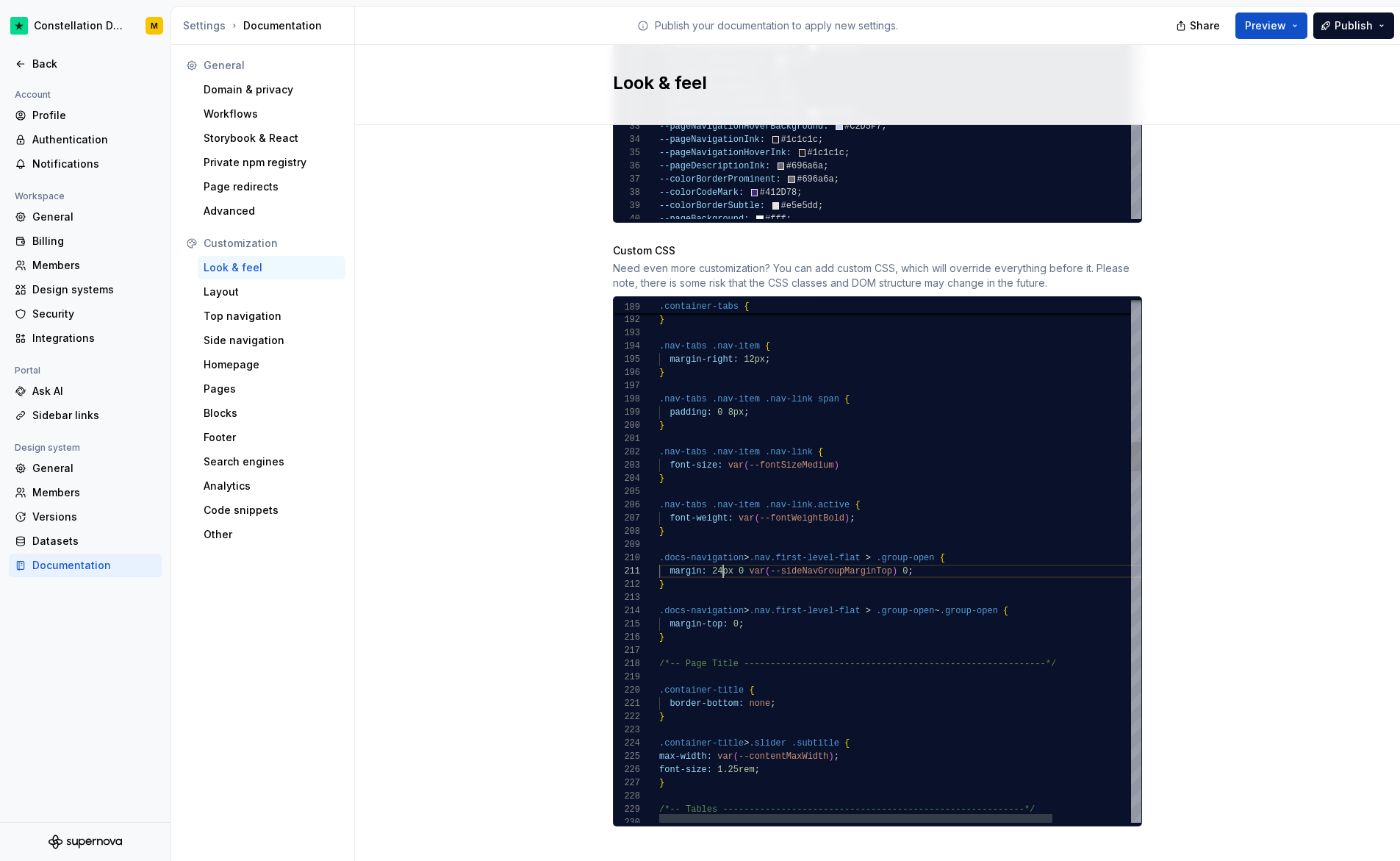
drag, startPoint x: 872, startPoint y: 558, endPoint x: 1027, endPoint y: 556, distance: 155.0
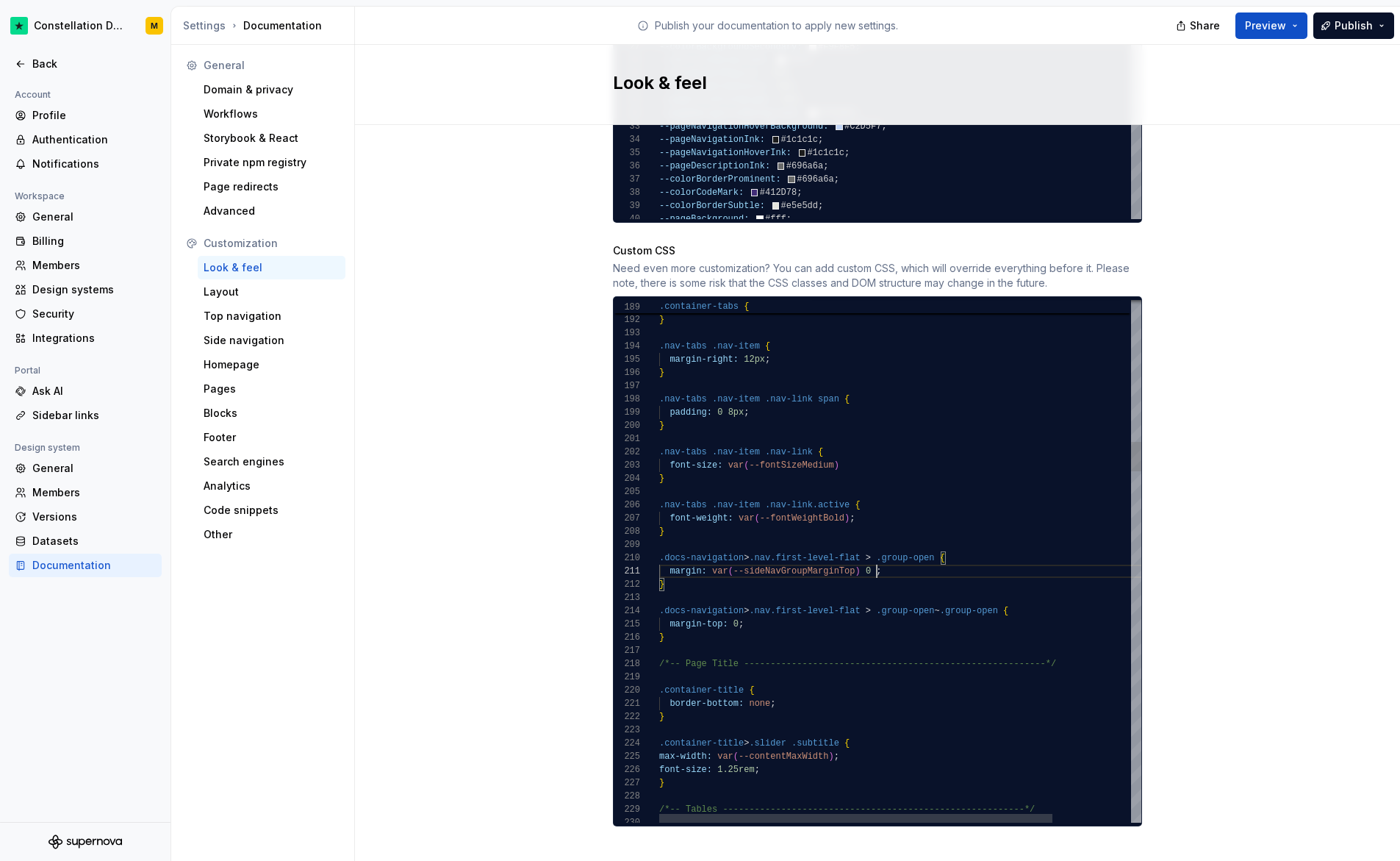
type textarea "**********"
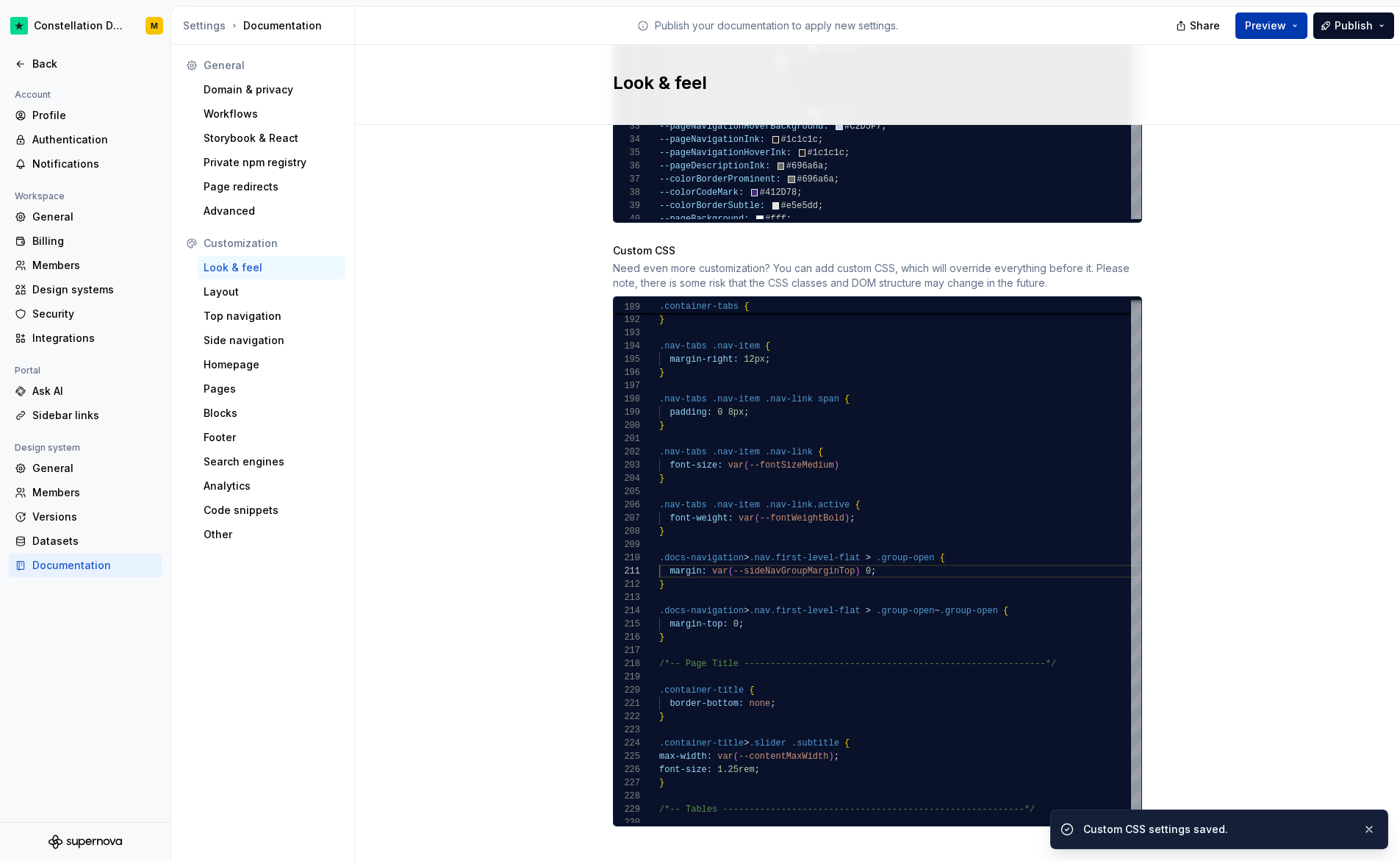
click at [1271, 36] on button "Preview" at bounding box center [1272, 25] width 72 height 26
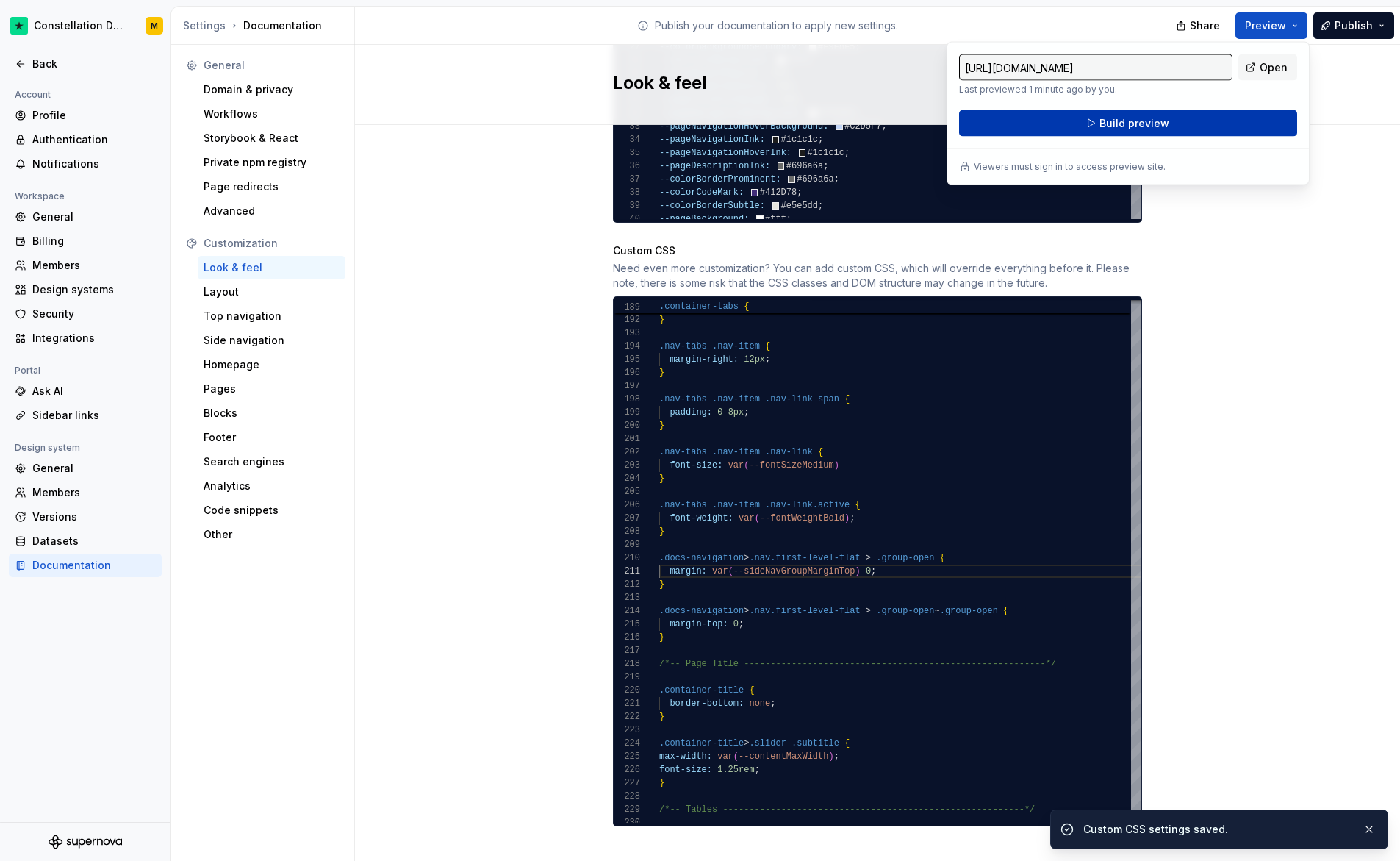
click at [1141, 118] on span "Build preview" at bounding box center [1134, 123] width 70 height 15
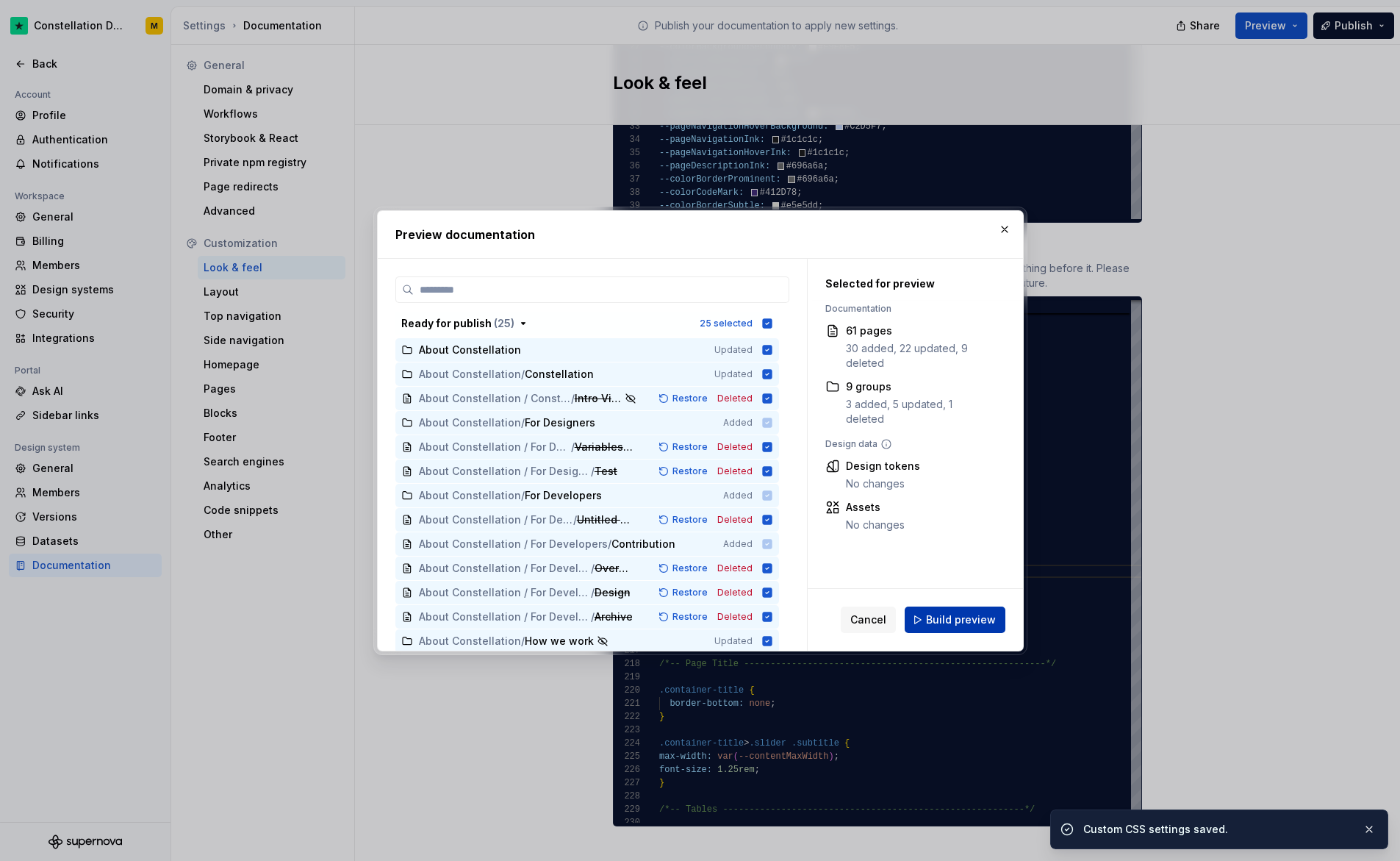
click at [976, 610] on button "Build preview" at bounding box center [955, 619] width 101 height 26
